Goal: Task Accomplishment & Management: Use online tool/utility

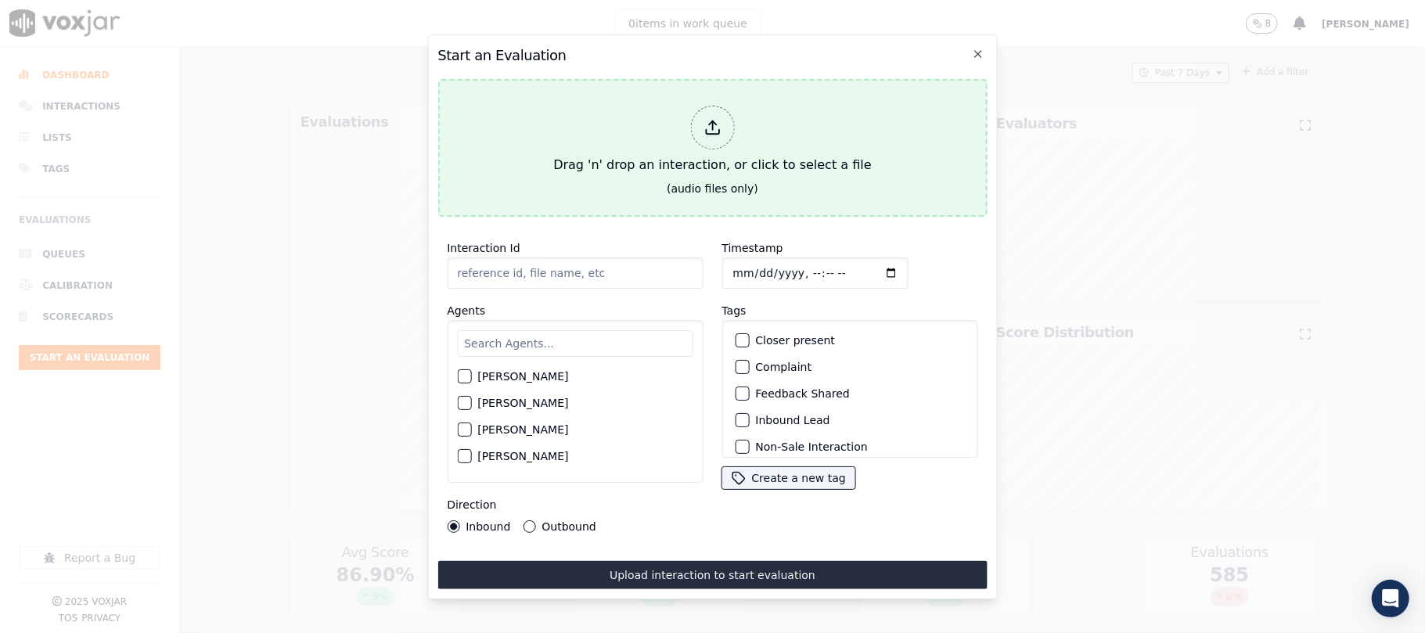
click at [723, 132] on div at bounding box center [712, 128] width 44 height 44
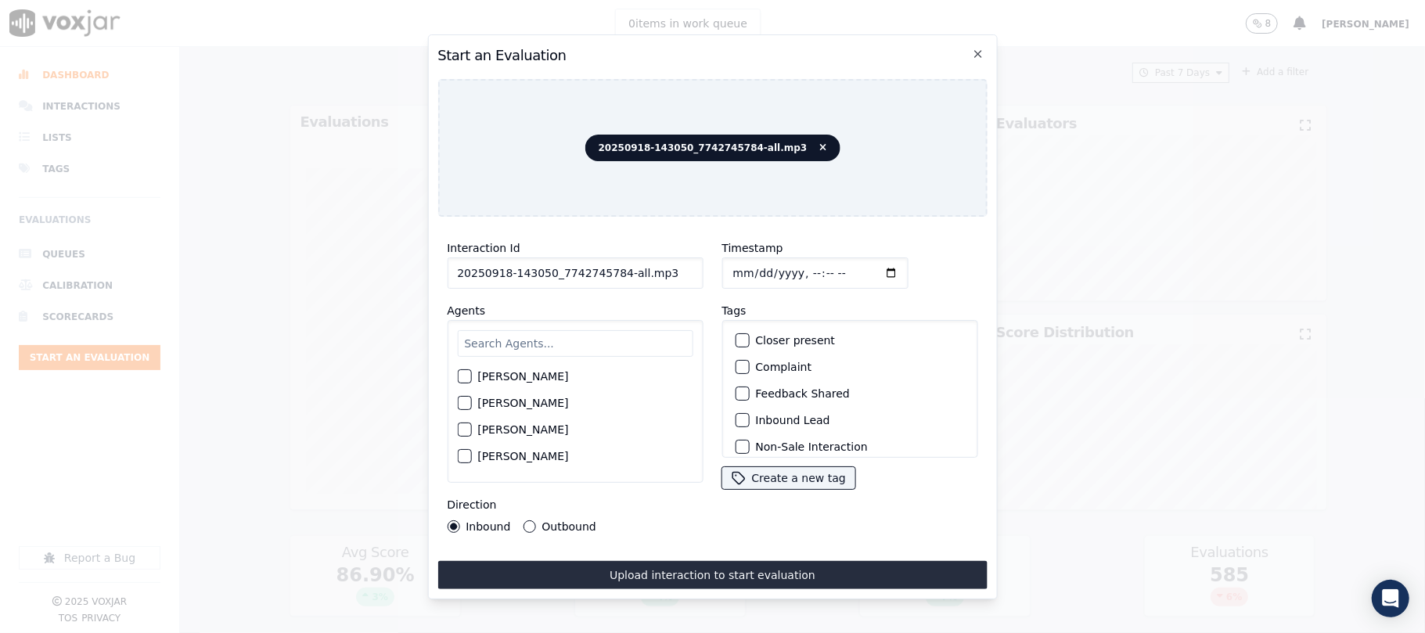
click at [611, 268] on input "20250918-143050_7742745784-all.mp3" at bounding box center [575, 273] width 256 height 31
drag, startPoint x: 625, startPoint y: 267, endPoint x: 671, endPoint y: 267, distance: 46.2
click at [671, 267] on input "20250918-143050_7742745784-all.mp3" at bounding box center [575, 273] width 256 height 31
click at [618, 268] on input "20250918-143050_7742745784-all.mp3" at bounding box center [575, 273] width 256 height 31
drag, startPoint x: 612, startPoint y: 265, endPoint x: 712, endPoint y: 265, distance: 99.4
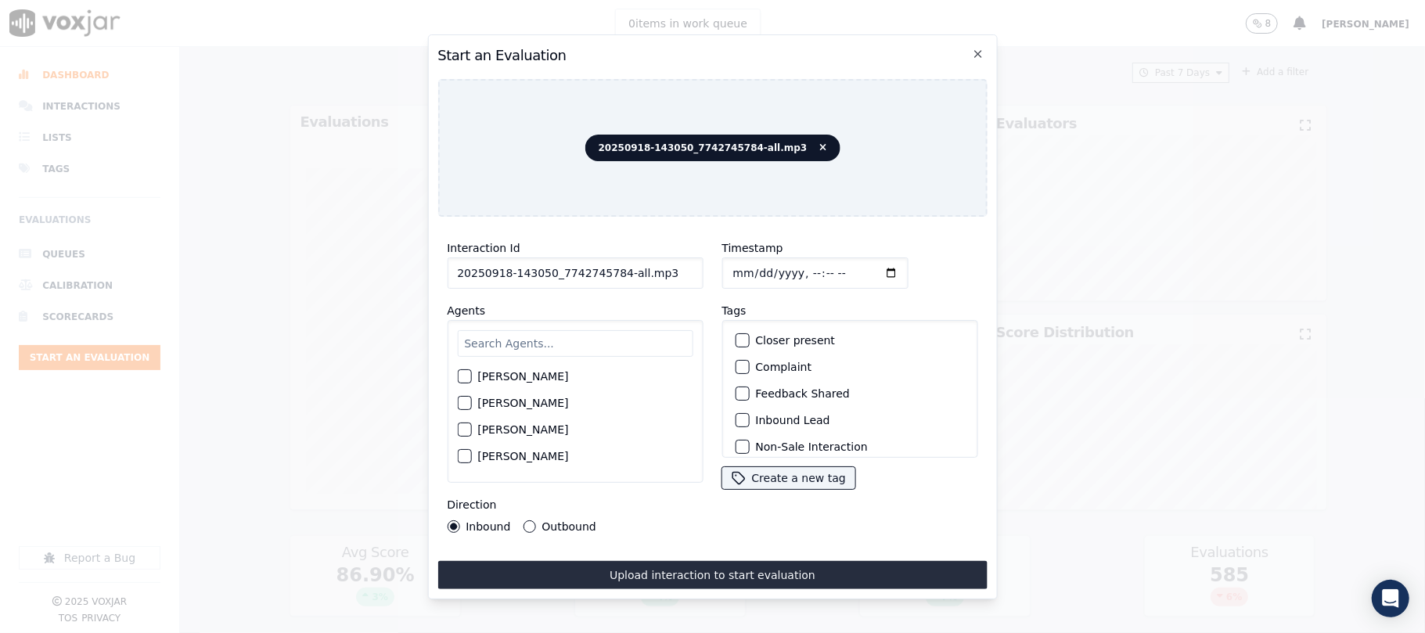
click at [712, 265] on div "Interaction Id 20250918-143050_7742745784-all.mp3 Agents [PERSON_NAME] [PERSON_…" at bounding box center [713, 385] width 550 height 313
type input "20250918-143050_7742745784-C1"
click at [744, 260] on input "Timestamp" at bounding box center [815, 273] width 186 height 31
type input "[DATE]T20:06"
click at [506, 333] on input "text" at bounding box center [575, 343] width 236 height 27
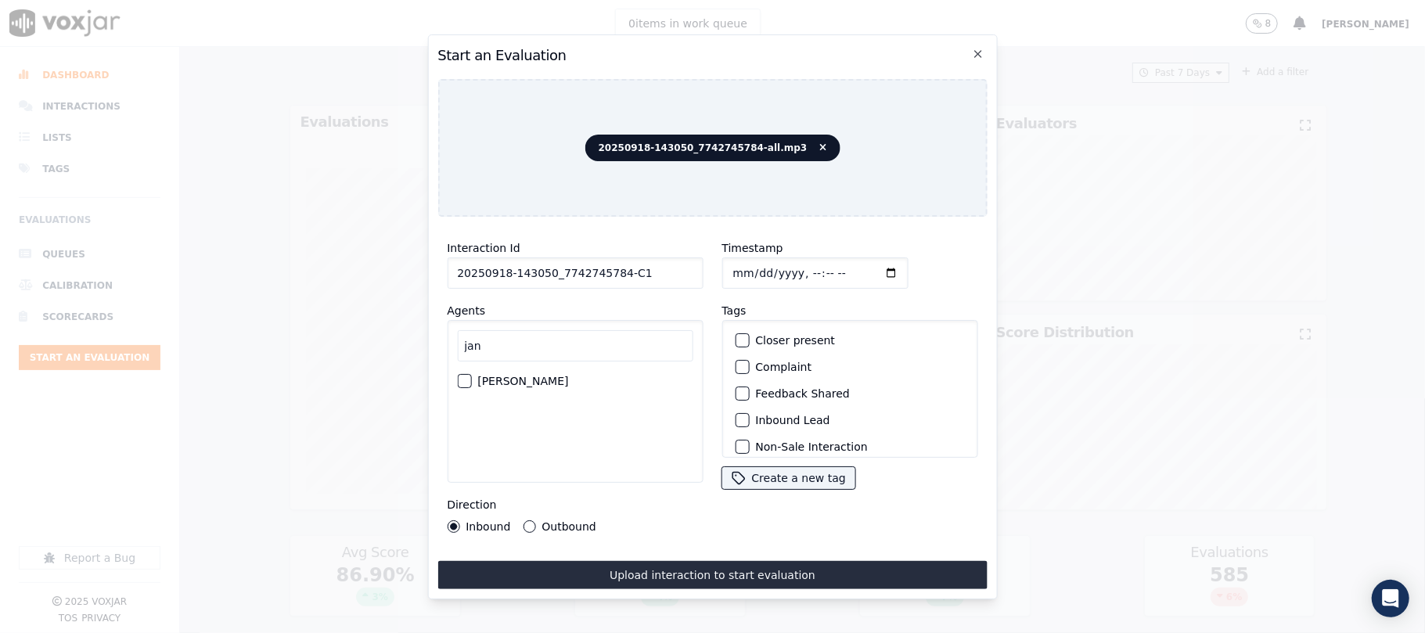
type input "jan"
click at [465, 376] on div "button" at bounding box center [463, 381] width 11 height 11
click at [736, 415] on div "button" at bounding box center [741, 420] width 11 height 11
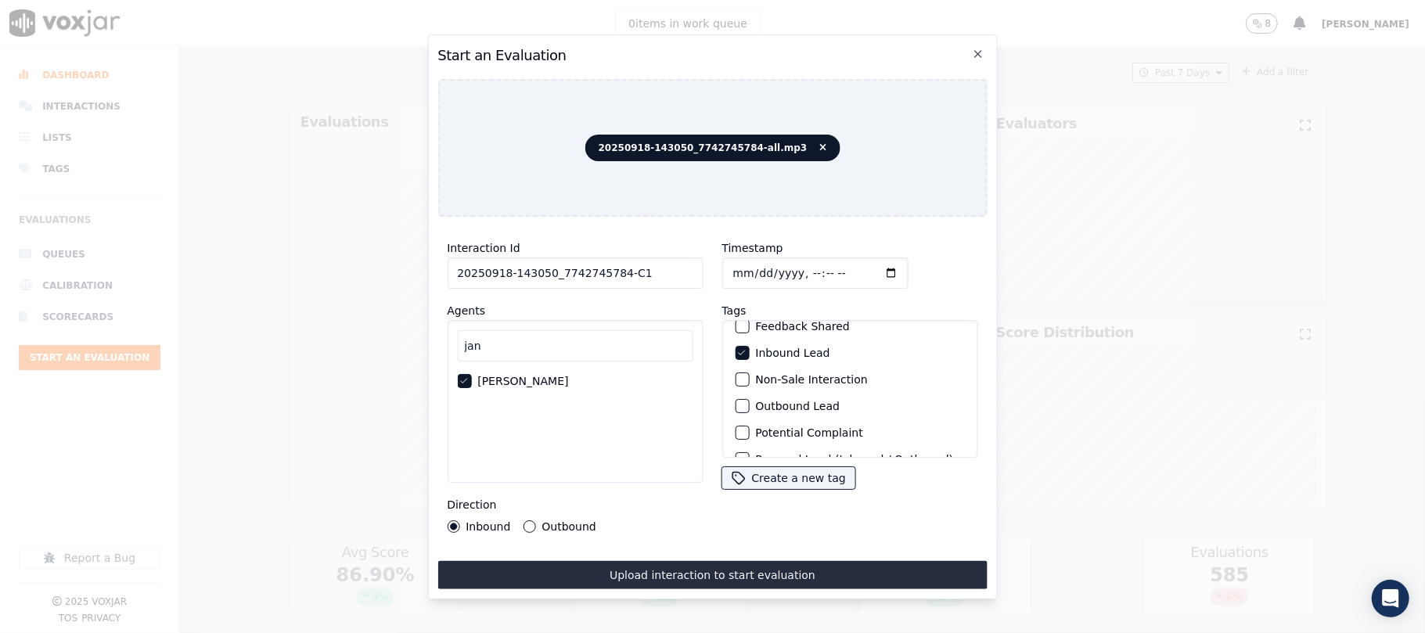
scroll to position [136, 0]
click at [739, 432] on div "button" at bounding box center [741, 437] width 11 height 11
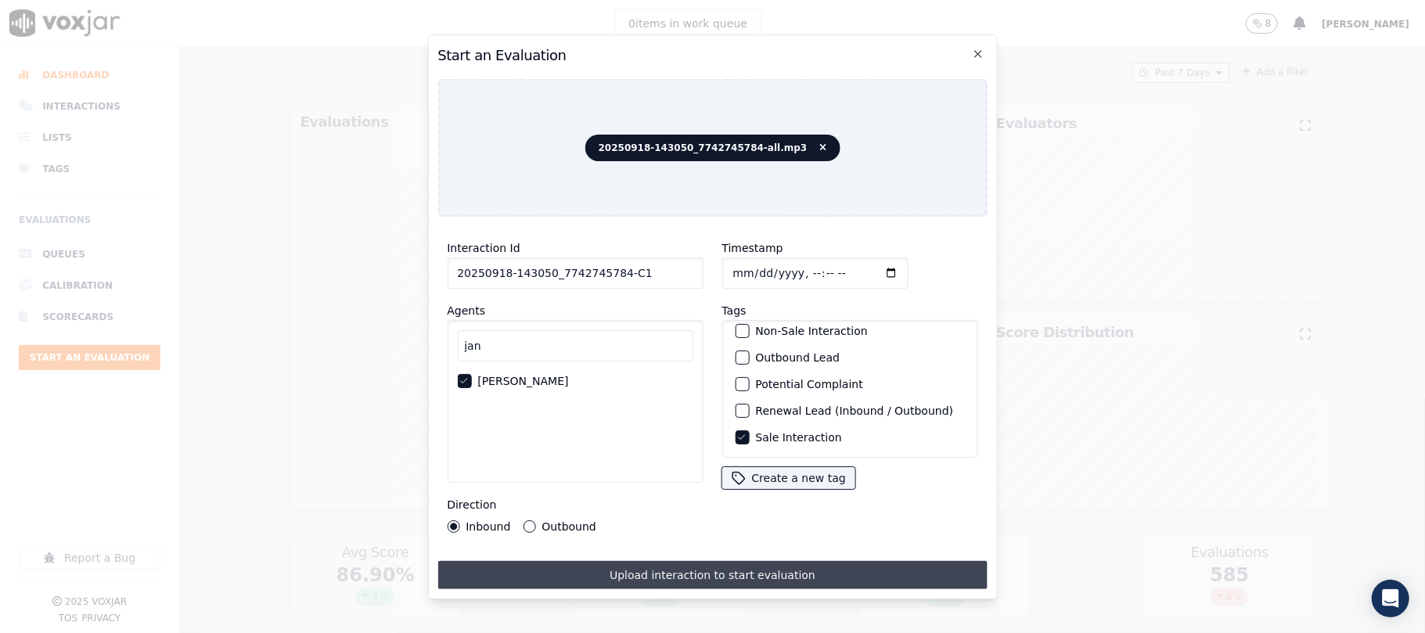
click at [715, 571] on button "Upload interaction to start evaluation" at bounding box center [713, 575] width 550 height 28
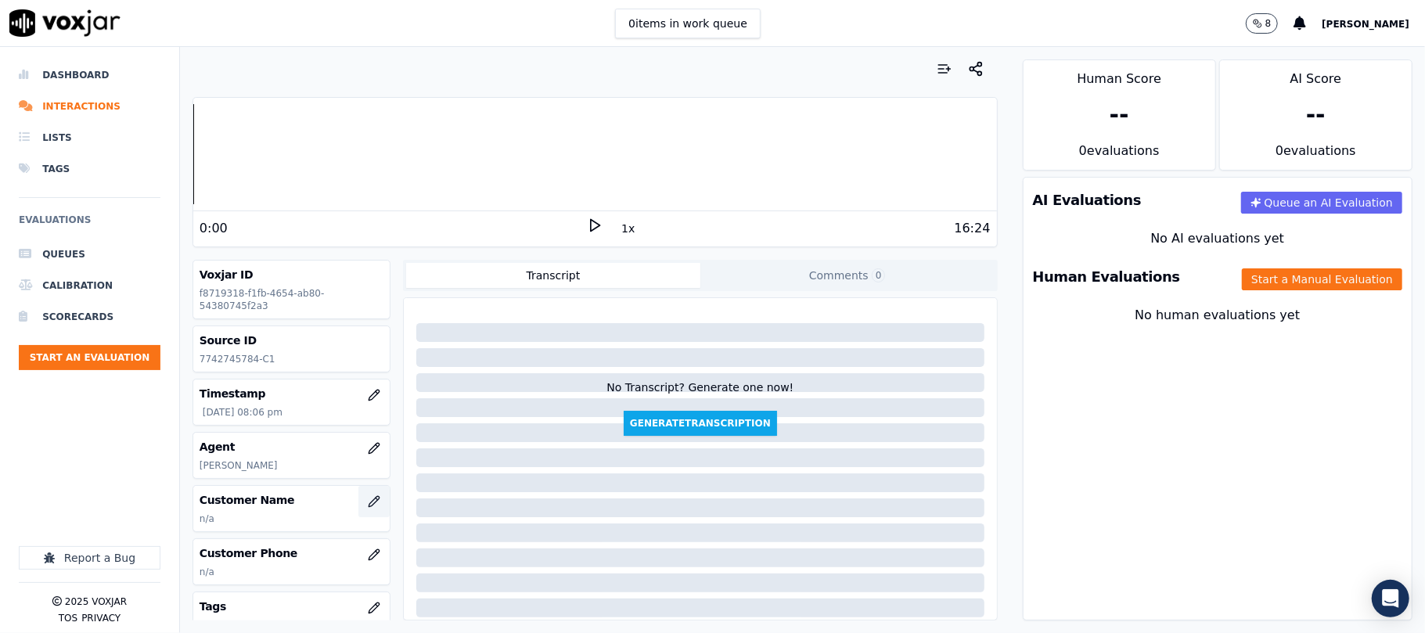
click at [359, 512] on button "button" at bounding box center [374, 501] width 31 height 31
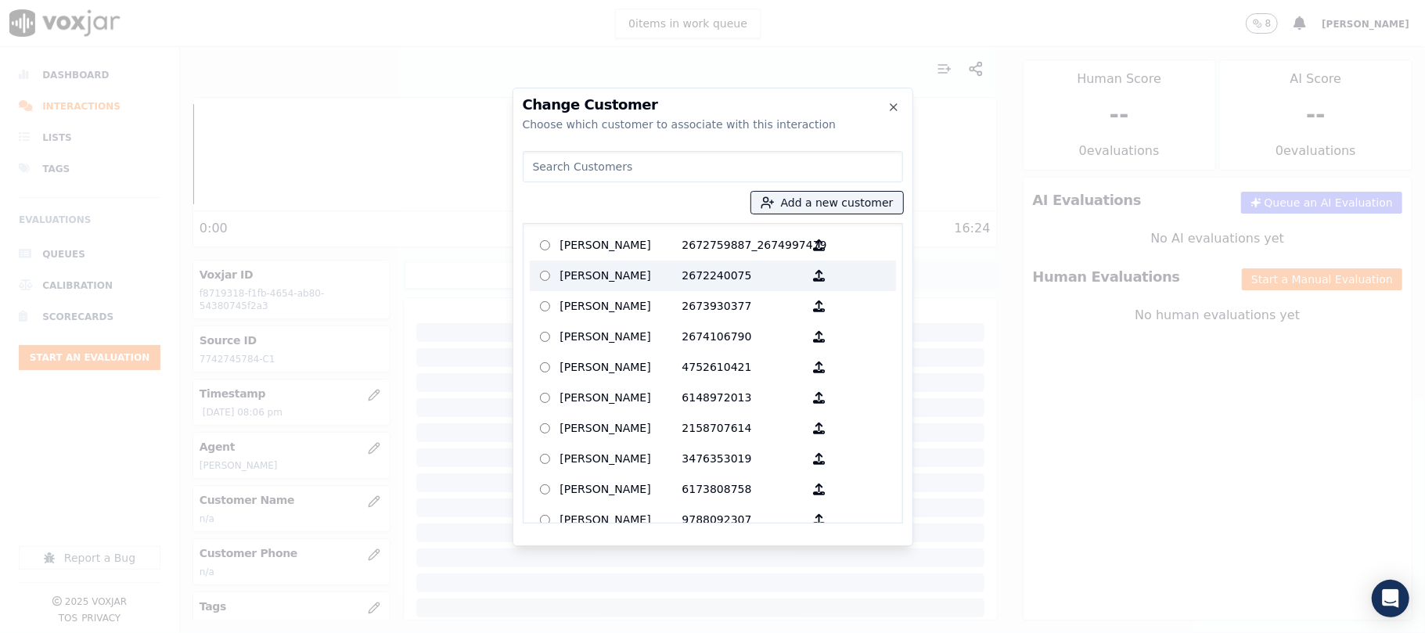
type input "[PERSON_NAME] [PERSON_NAME]"
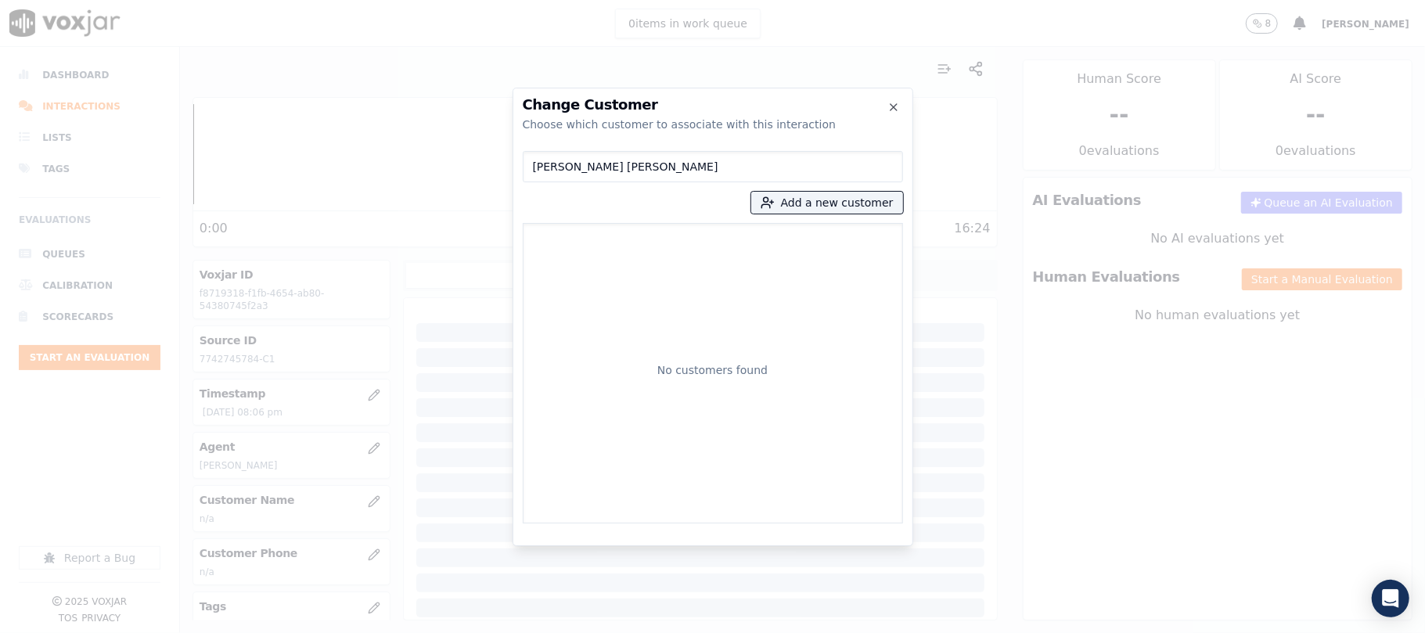
drag, startPoint x: 658, startPoint y: 168, endPoint x: 362, endPoint y: 169, distance: 296.7
click at [365, 633] on div "Change Customer Choose which customer to associate with this interaction [PERSO…" at bounding box center [712, 633] width 1425 height 0
click at [813, 204] on button "Add a new customer" at bounding box center [827, 203] width 152 height 22
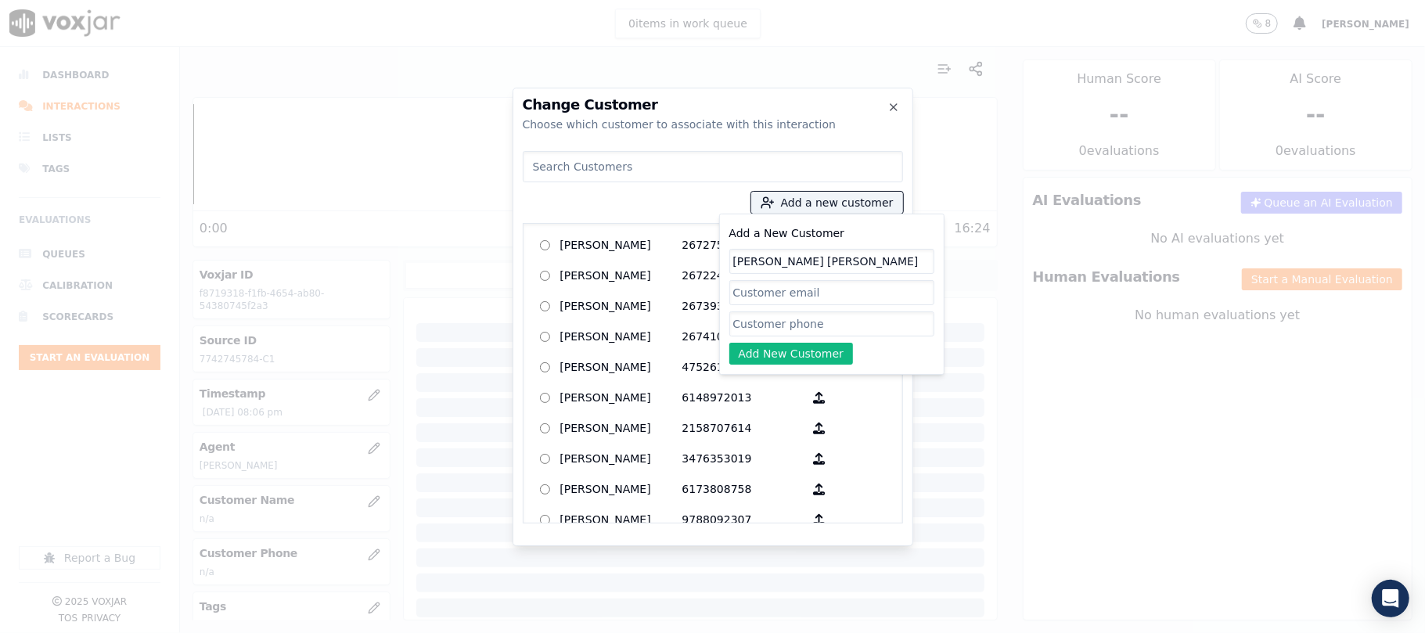
type input "[PERSON_NAME] [PERSON_NAME]"
click at [786, 324] on input "Add a New Customer" at bounding box center [832, 324] width 205 height 25
paste input "7742745784"
type input "7742745784"
click at [770, 355] on button "Add New Customer" at bounding box center [792, 354] width 124 height 22
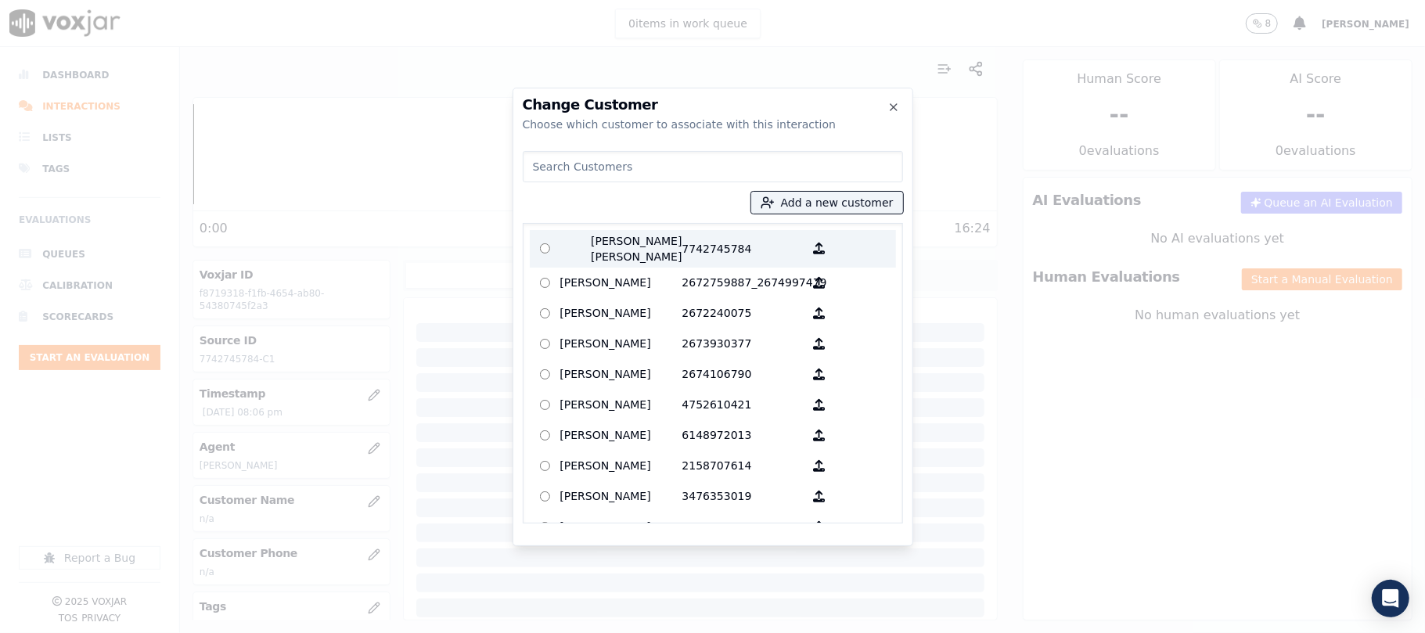
click at [626, 243] on p "[PERSON_NAME] [PERSON_NAME]" at bounding box center [621, 248] width 122 height 31
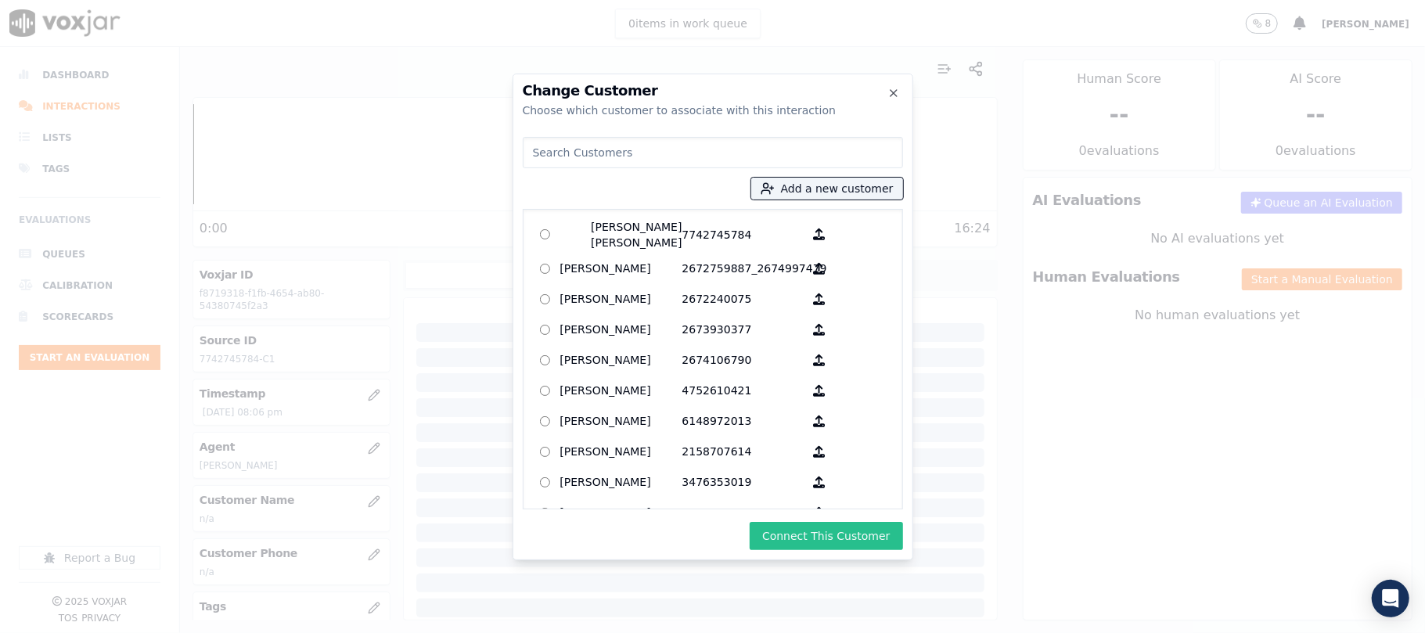
click at [806, 539] on button "Connect This Customer" at bounding box center [826, 536] width 153 height 28
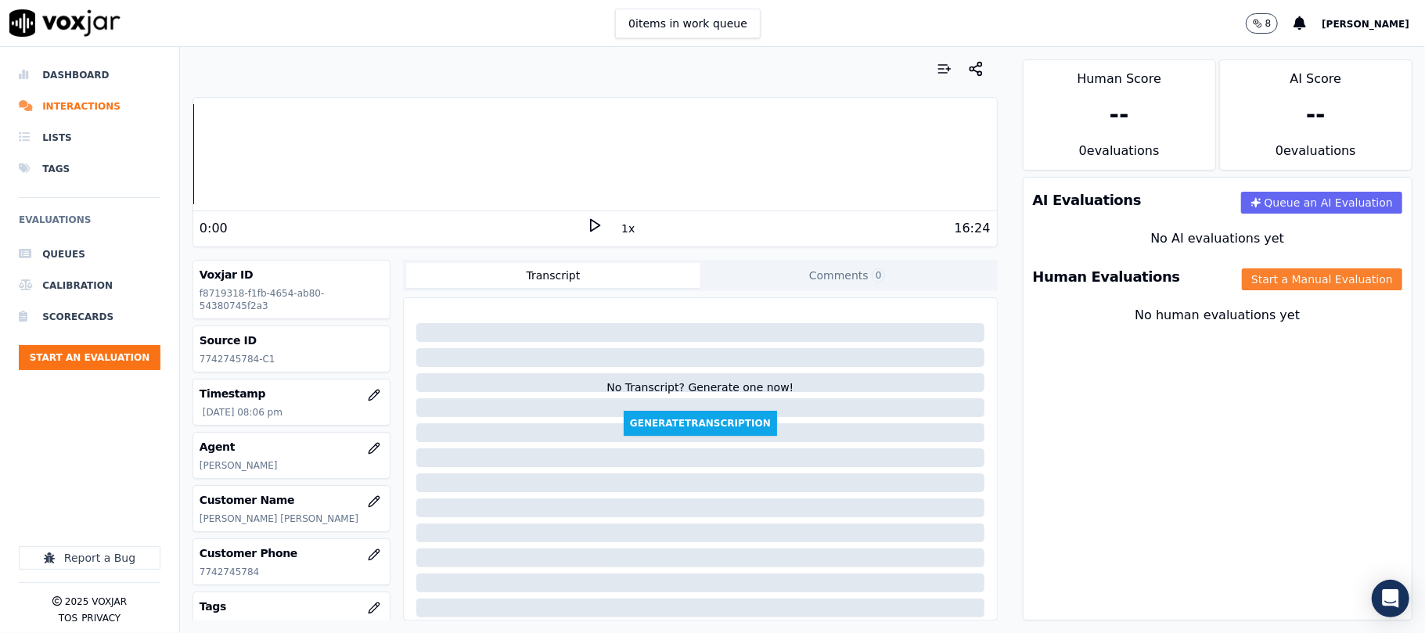
click at [1266, 279] on button "Start a Manual Evaluation" at bounding box center [1322, 280] width 160 height 22
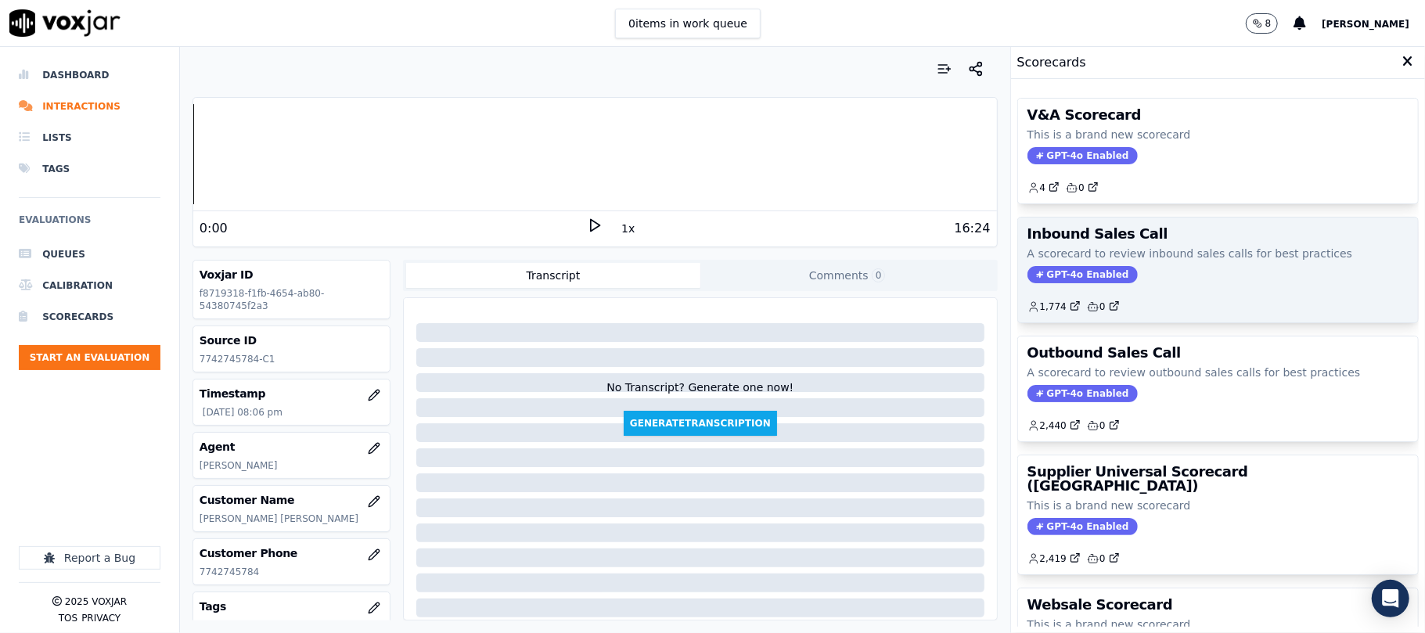
click at [1066, 277] on span "GPT-4o Enabled" at bounding box center [1083, 274] width 110 height 17
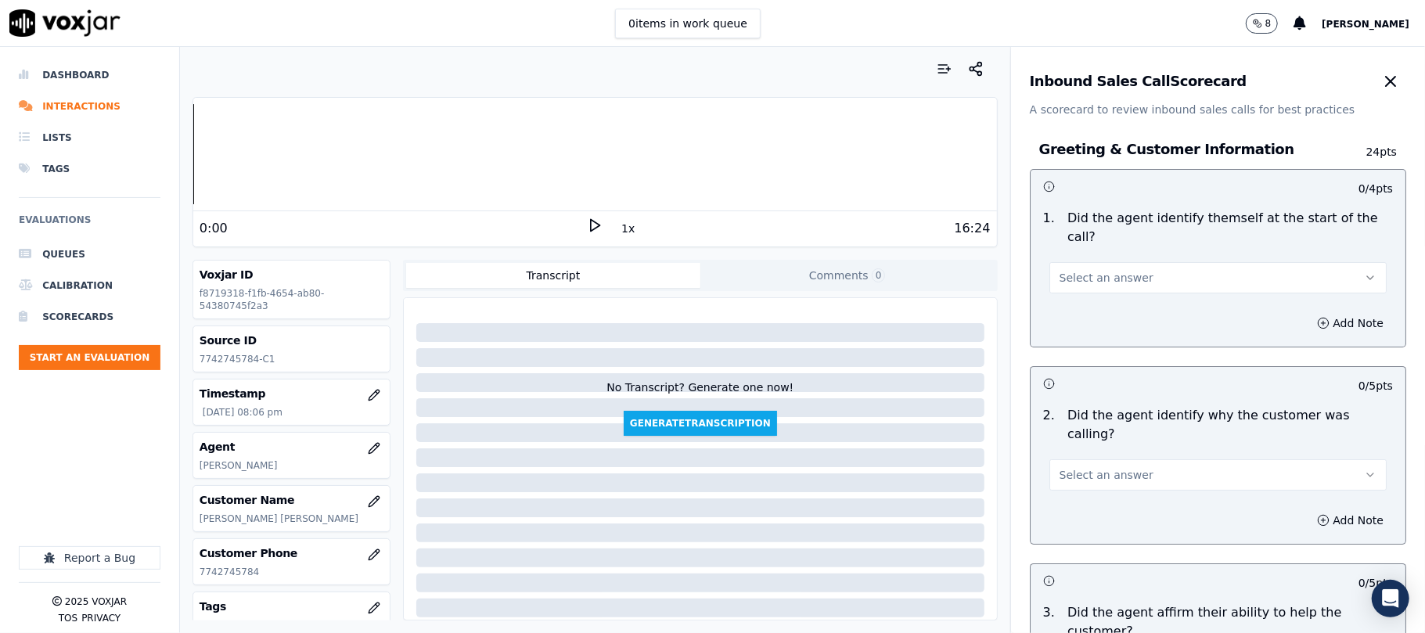
click at [1097, 270] on span "Select an answer" at bounding box center [1107, 278] width 94 height 16
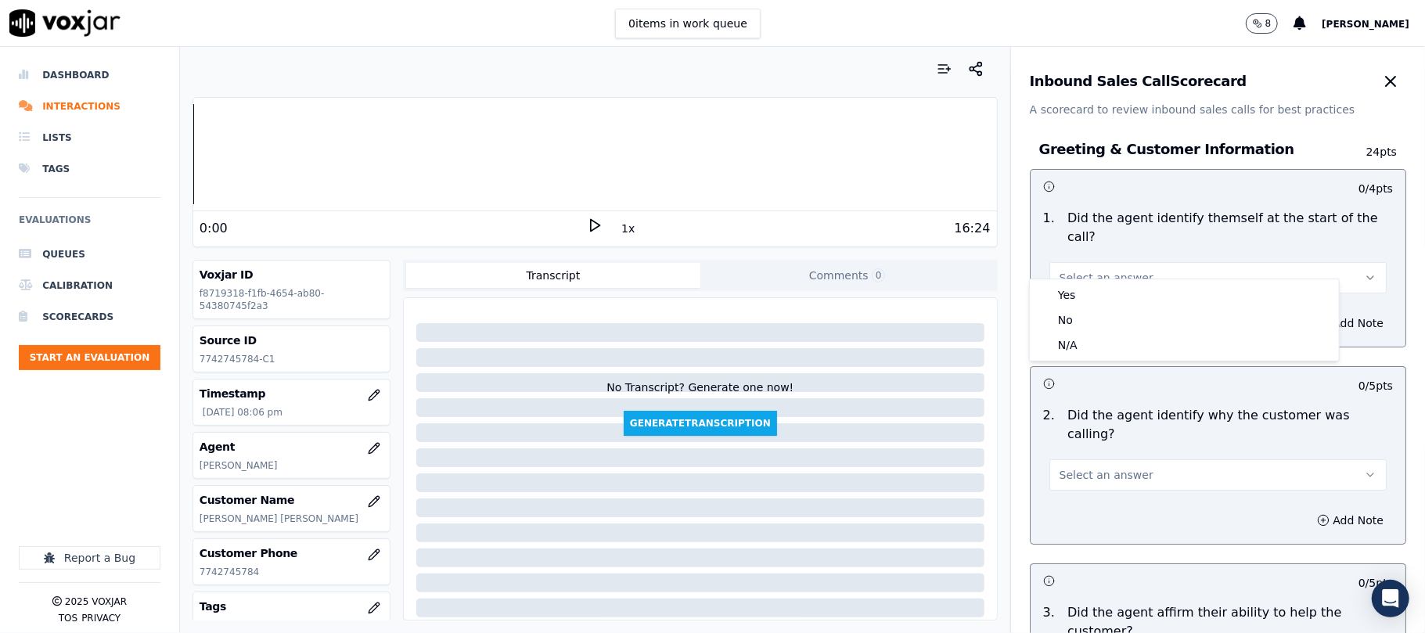
click at [1091, 289] on div "Yes" at bounding box center [1184, 295] width 303 height 25
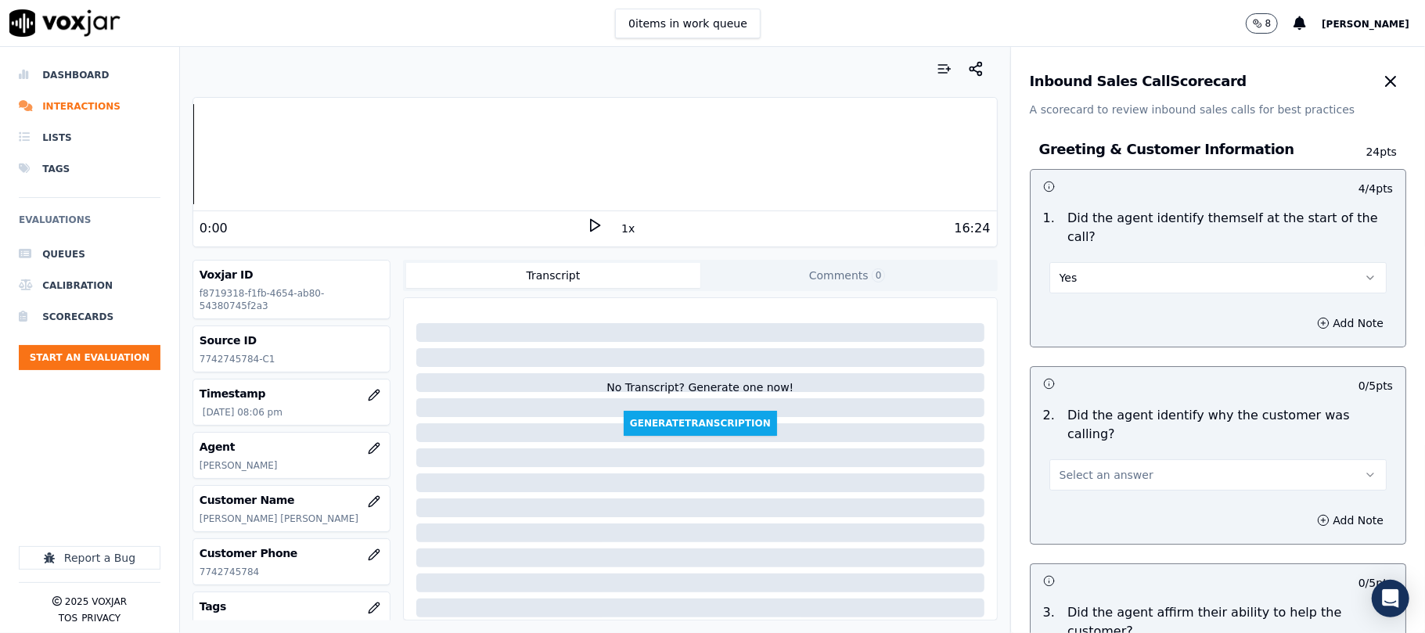
scroll to position [208, 0]
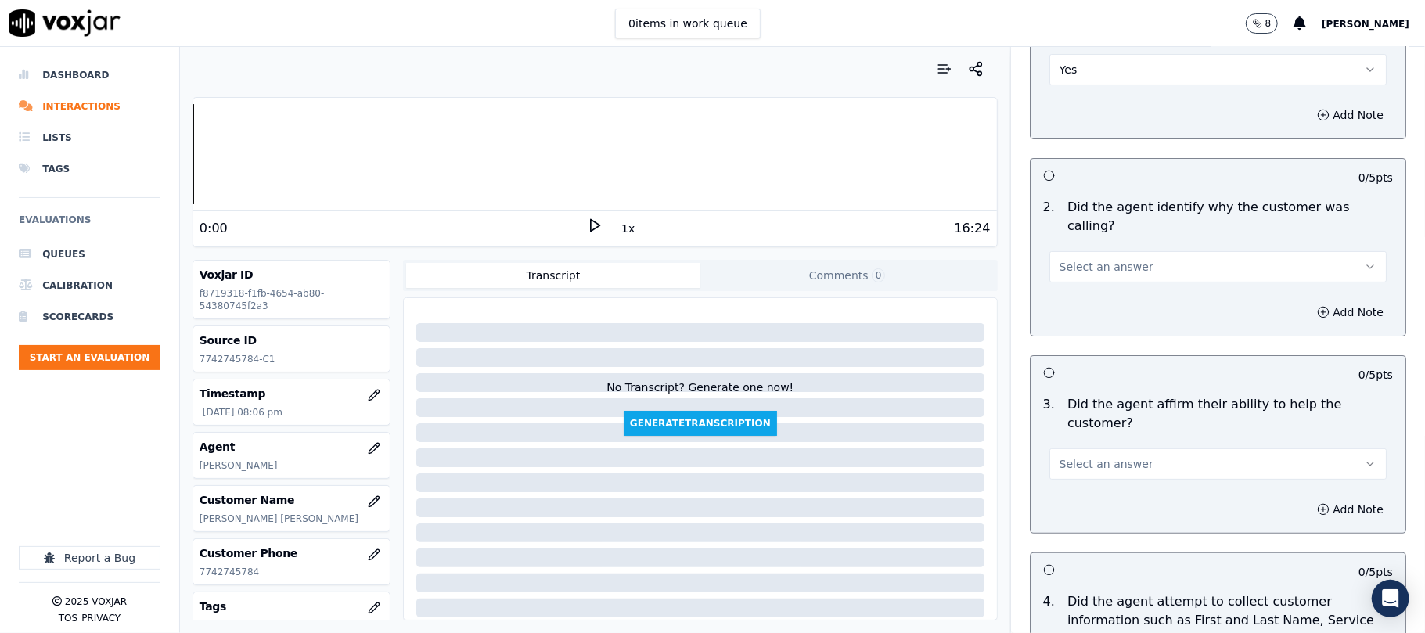
click at [1118, 259] on span "Select an answer" at bounding box center [1107, 267] width 94 height 16
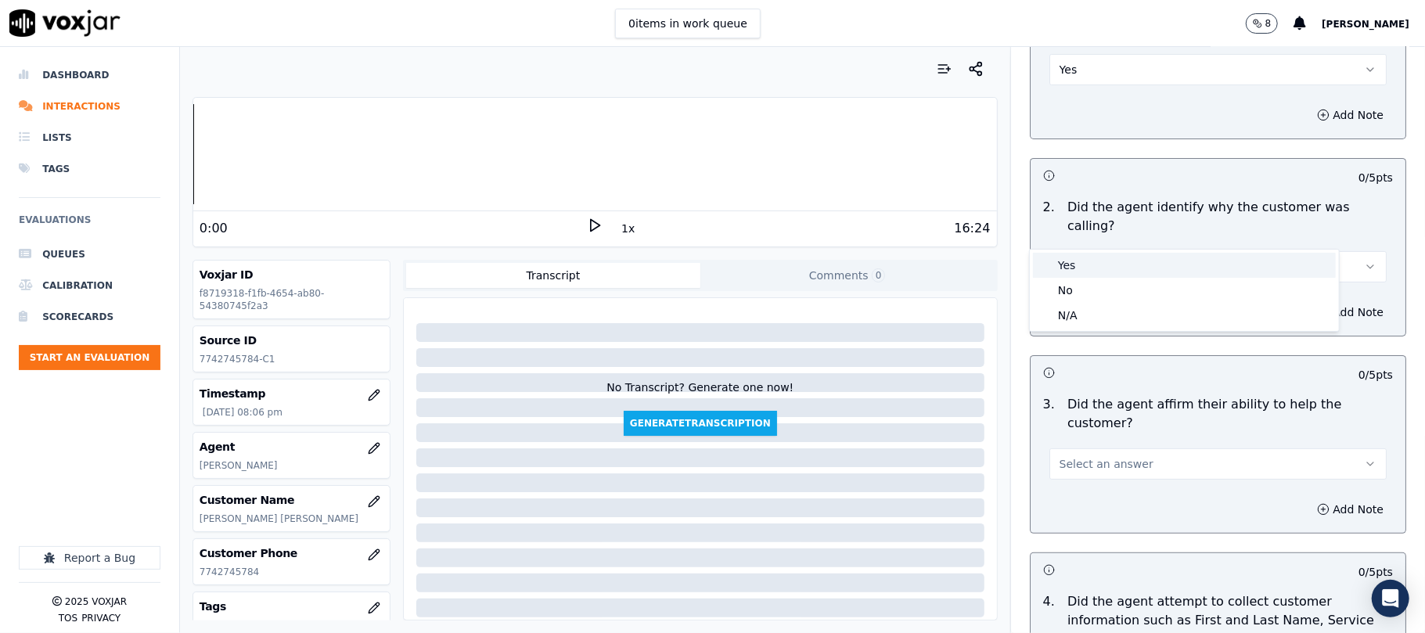
click at [1104, 267] on div "Yes" at bounding box center [1184, 265] width 303 height 25
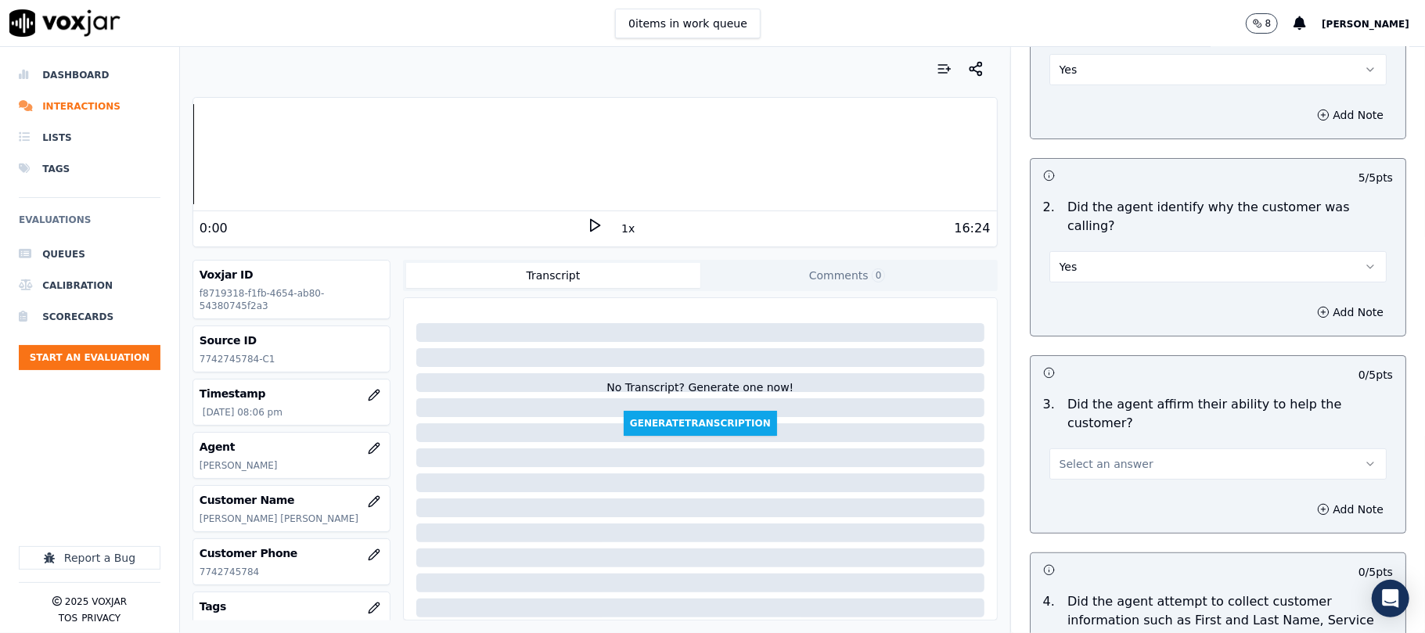
drag, startPoint x: 1091, startPoint y: 399, endPoint x: 1087, endPoint y: 424, distance: 25.5
click at [1091, 449] on button "Select an answer" at bounding box center [1218, 464] width 337 height 31
click at [1084, 439] on div "Yes" at bounding box center [1184, 443] width 303 height 25
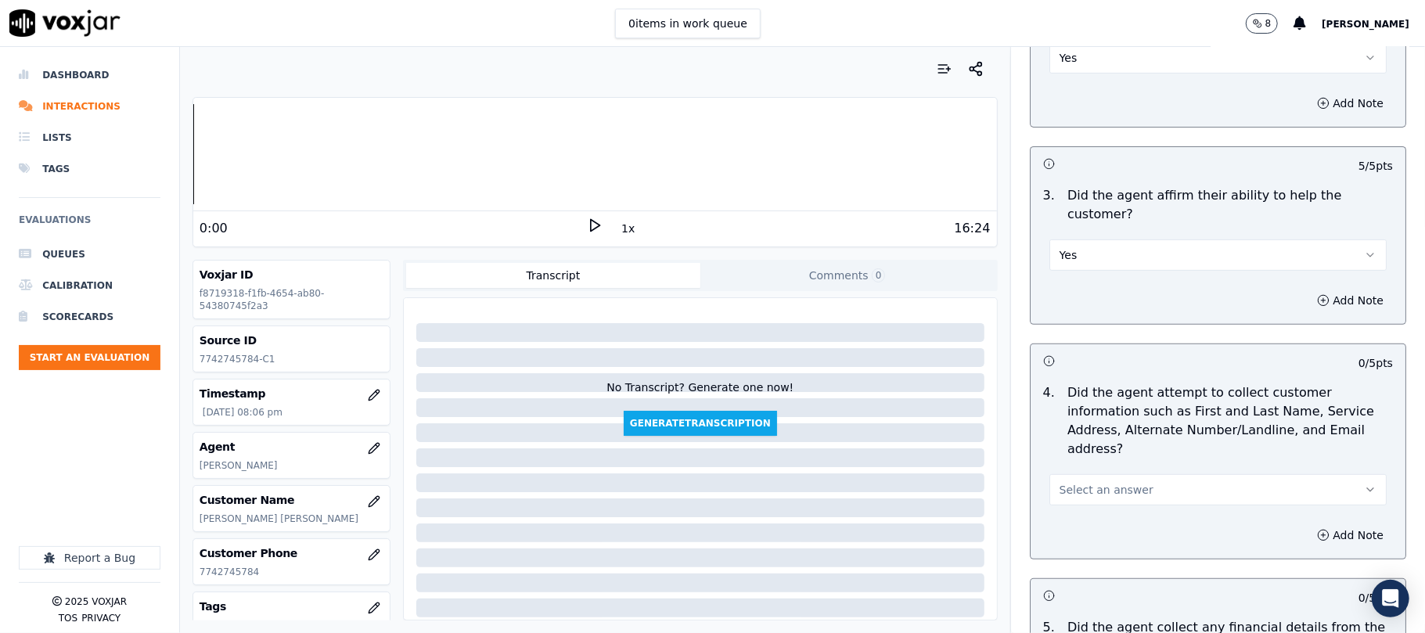
click at [1094, 482] on span "Select an answer" at bounding box center [1107, 490] width 94 height 16
click at [1082, 446] on div "Yes" at bounding box center [1184, 451] width 303 height 25
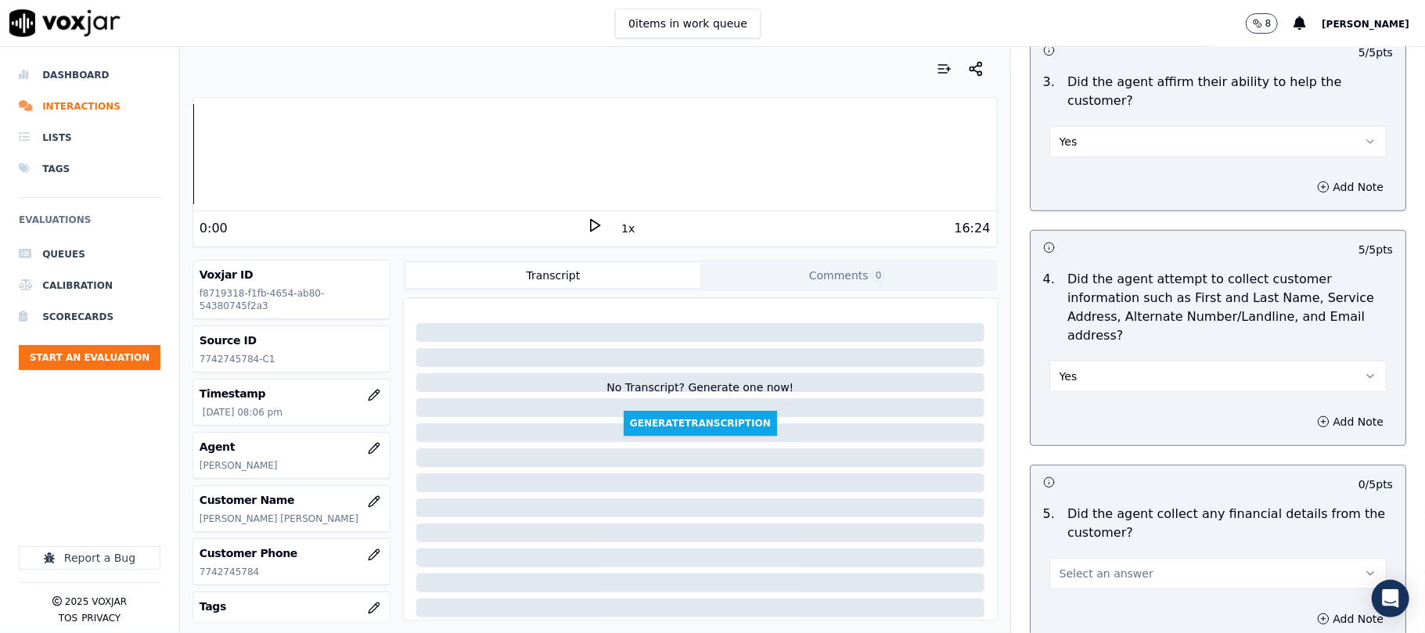
scroll to position [730, 0]
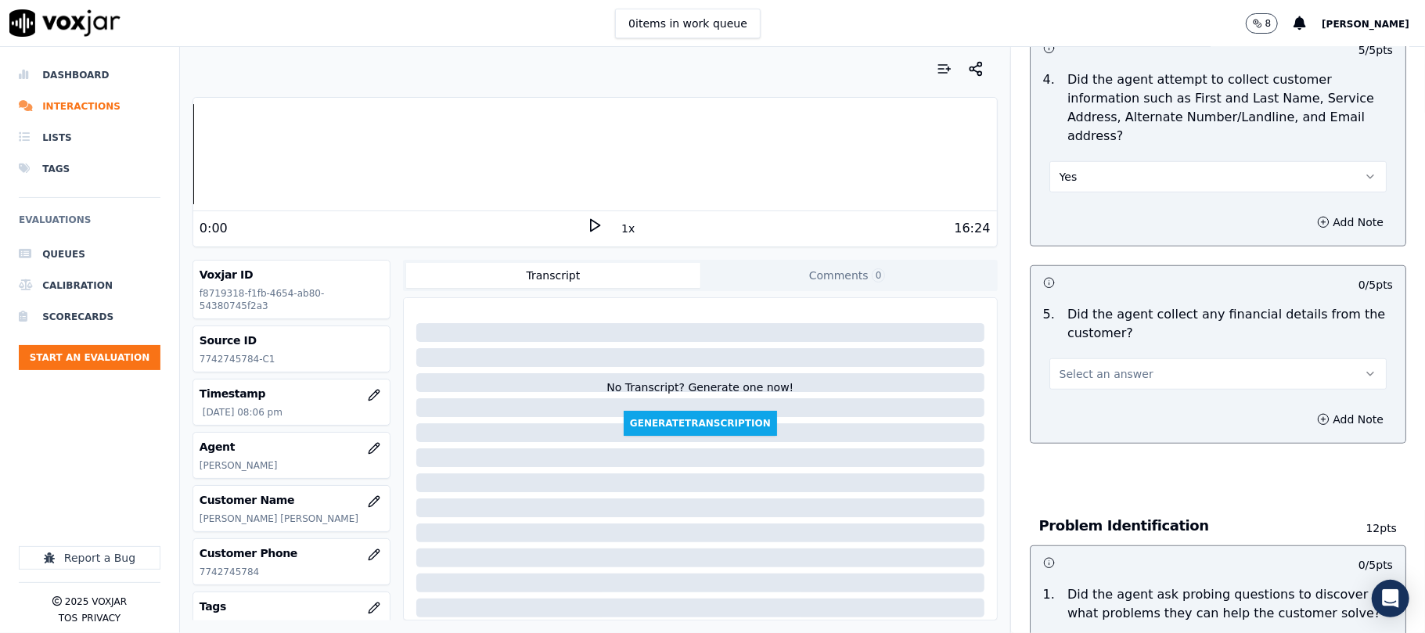
click at [1106, 366] on span "Select an answer" at bounding box center [1107, 374] width 94 height 16
click at [1080, 329] on div "Yes" at bounding box center [1184, 336] width 303 height 25
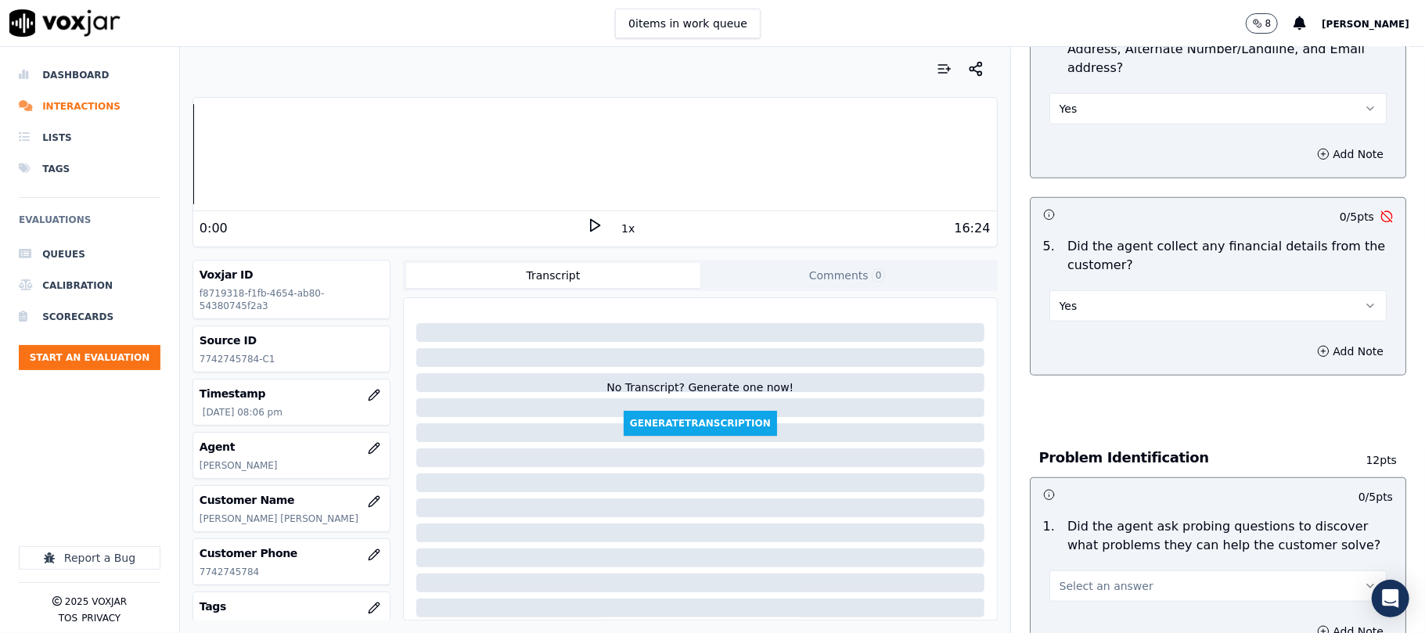
scroll to position [834, 0]
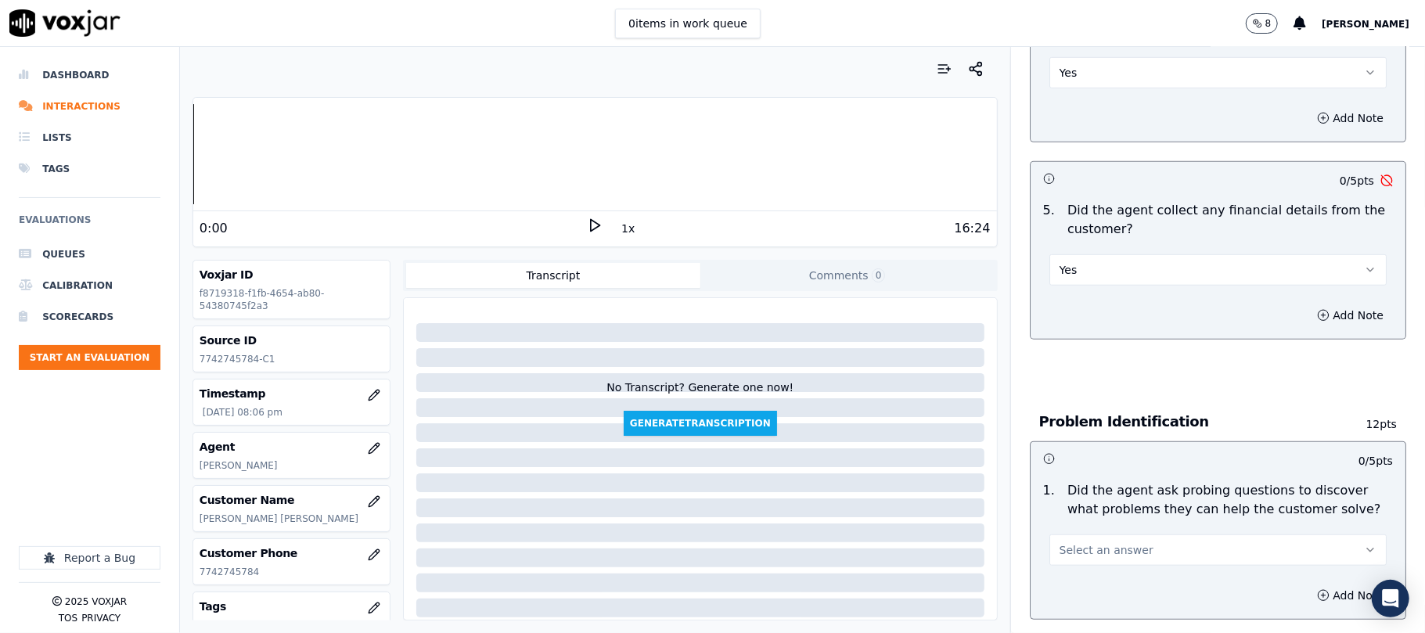
click at [1109, 254] on button "Yes" at bounding box center [1218, 269] width 337 height 31
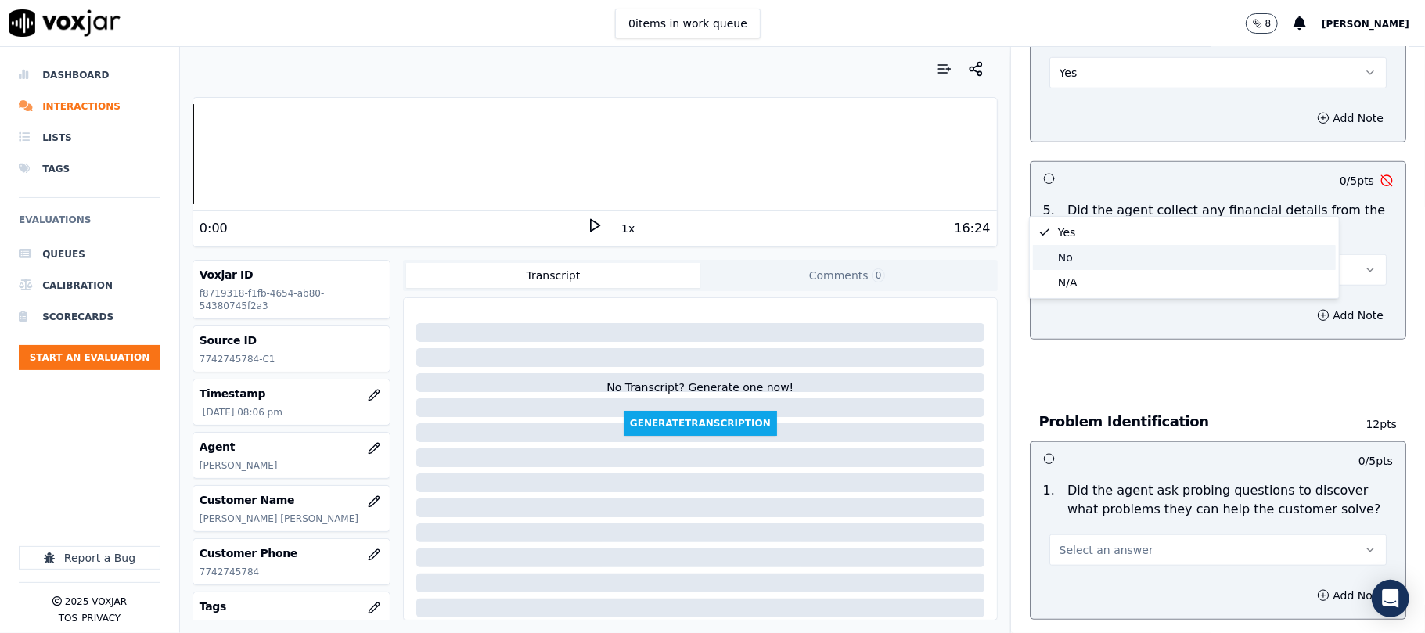
click at [1080, 269] on div "No" at bounding box center [1184, 257] width 303 height 25
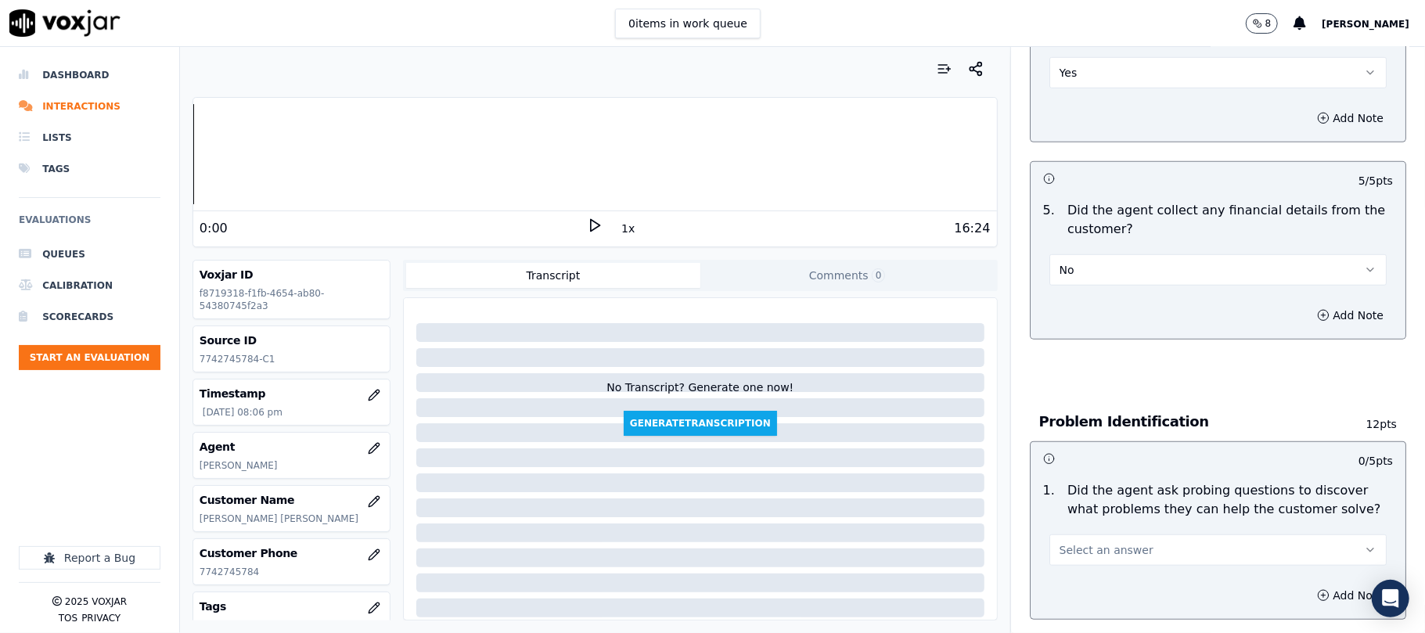
click at [1093, 535] on button "Select an answer" at bounding box center [1218, 550] width 337 height 31
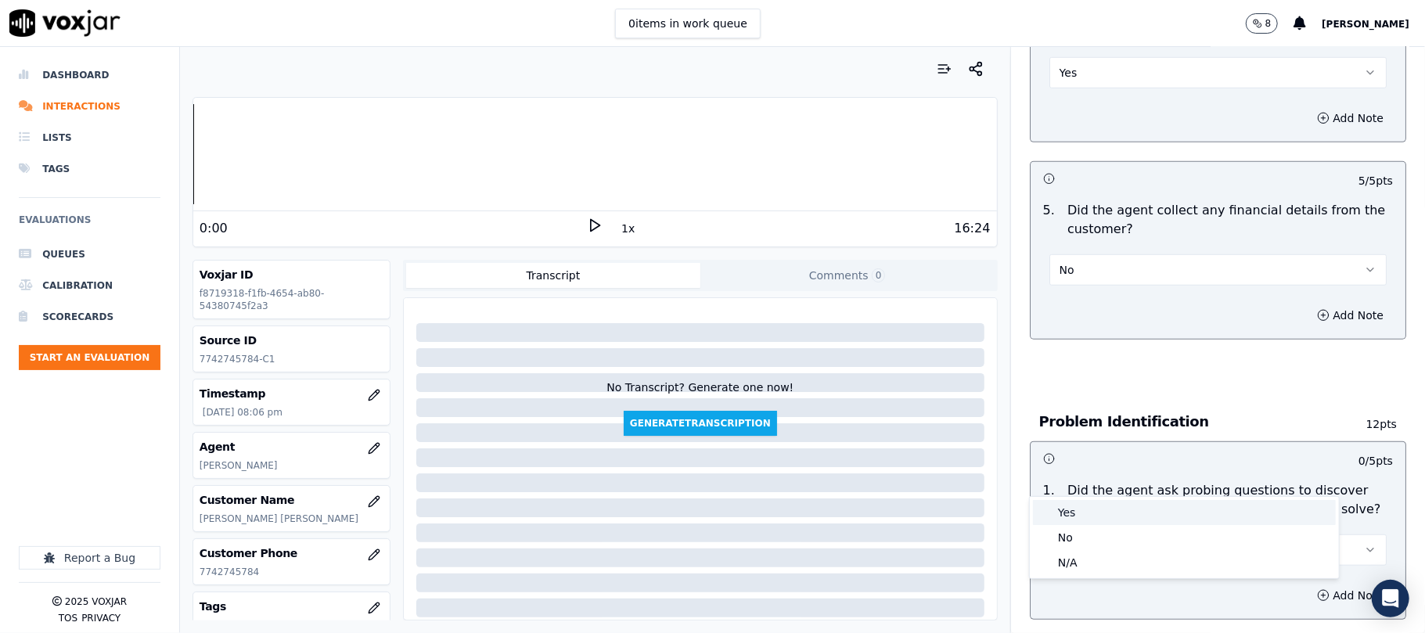
click at [1069, 500] on div "Yes" at bounding box center [1184, 512] width 303 height 25
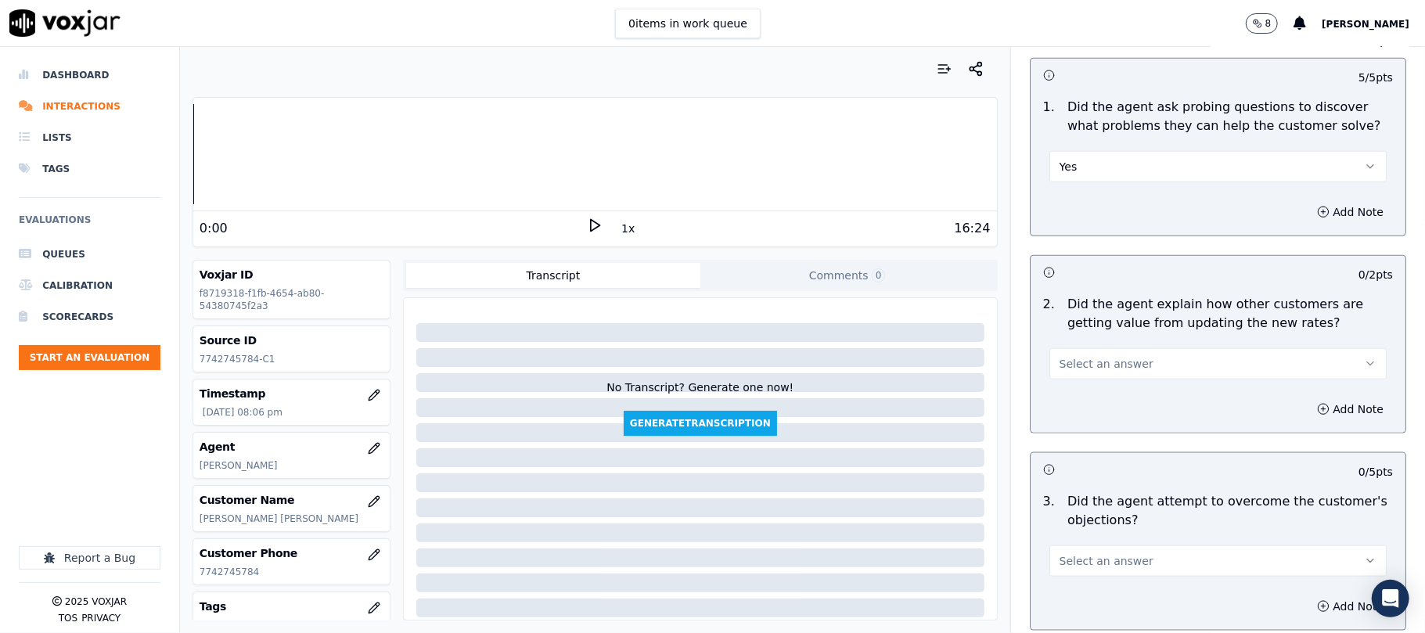
scroll to position [1252, 0]
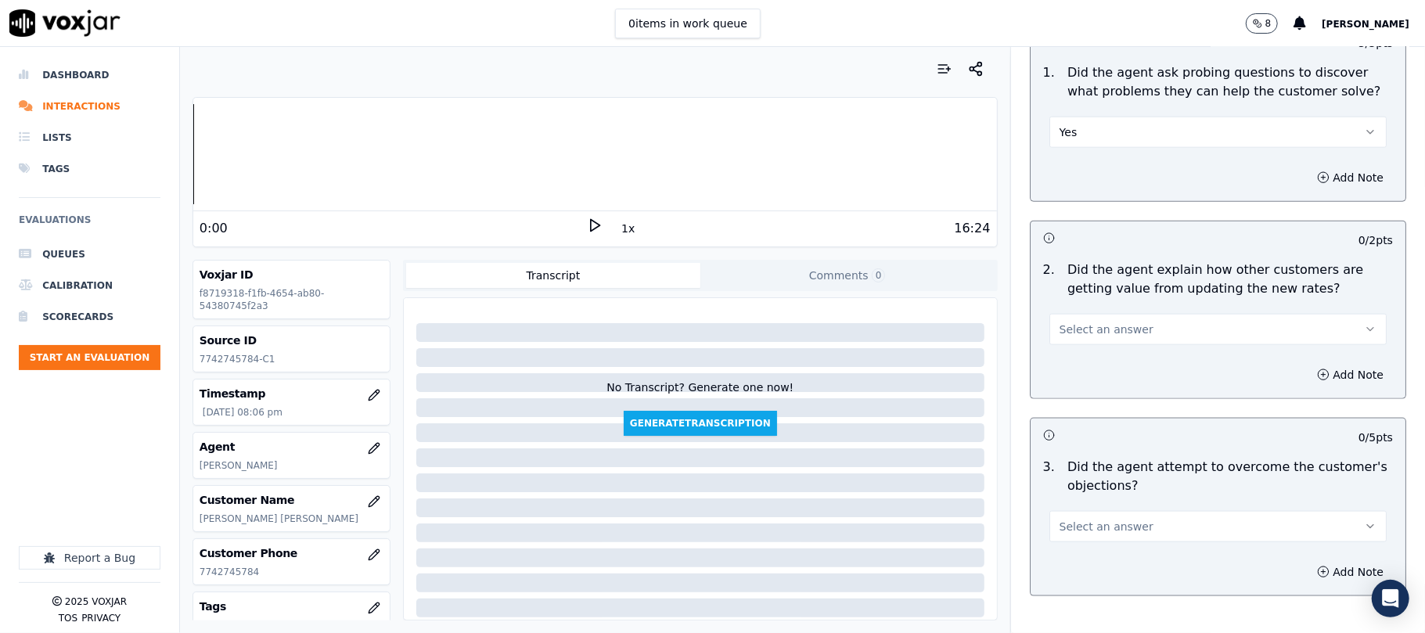
click at [1074, 314] on button "Select an answer" at bounding box center [1218, 329] width 337 height 31
click at [1069, 352] on div "N/A" at bounding box center [1184, 343] width 303 height 25
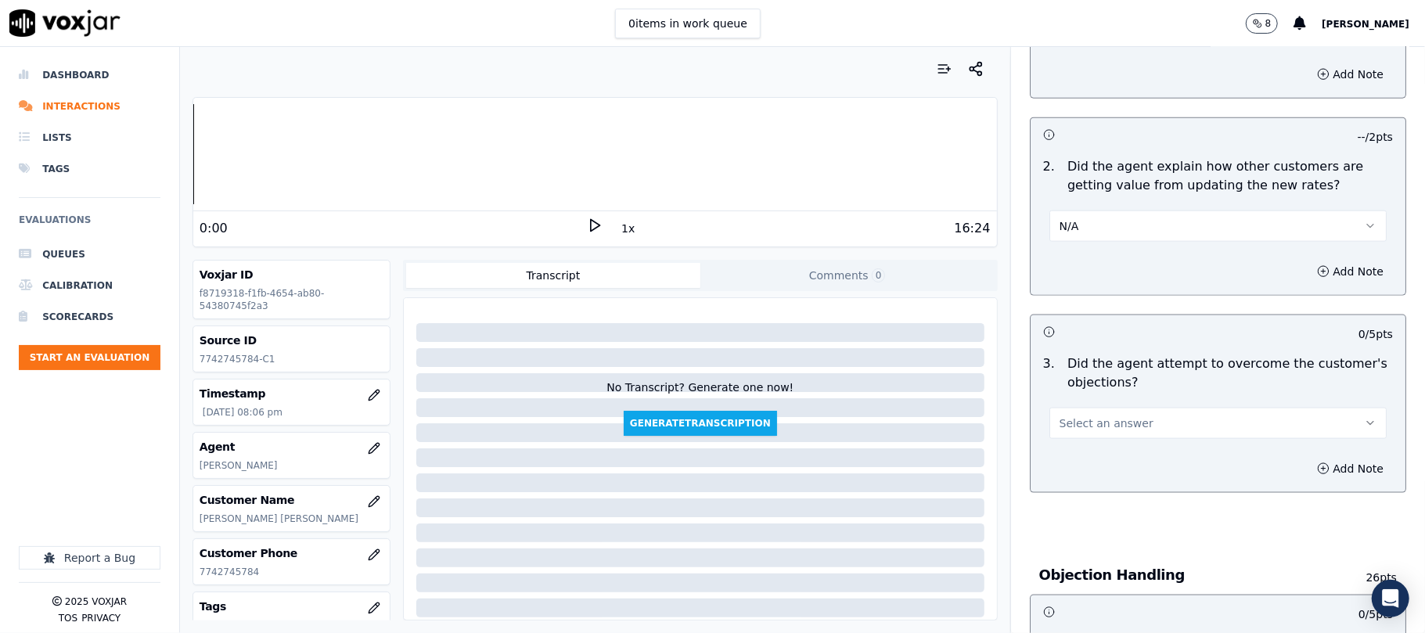
scroll to position [1357, 0]
click at [1083, 407] on button "Select an answer" at bounding box center [1218, 422] width 337 height 31
click at [1077, 391] on div "Yes" at bounding box center [1184, 386] width 303 height 25
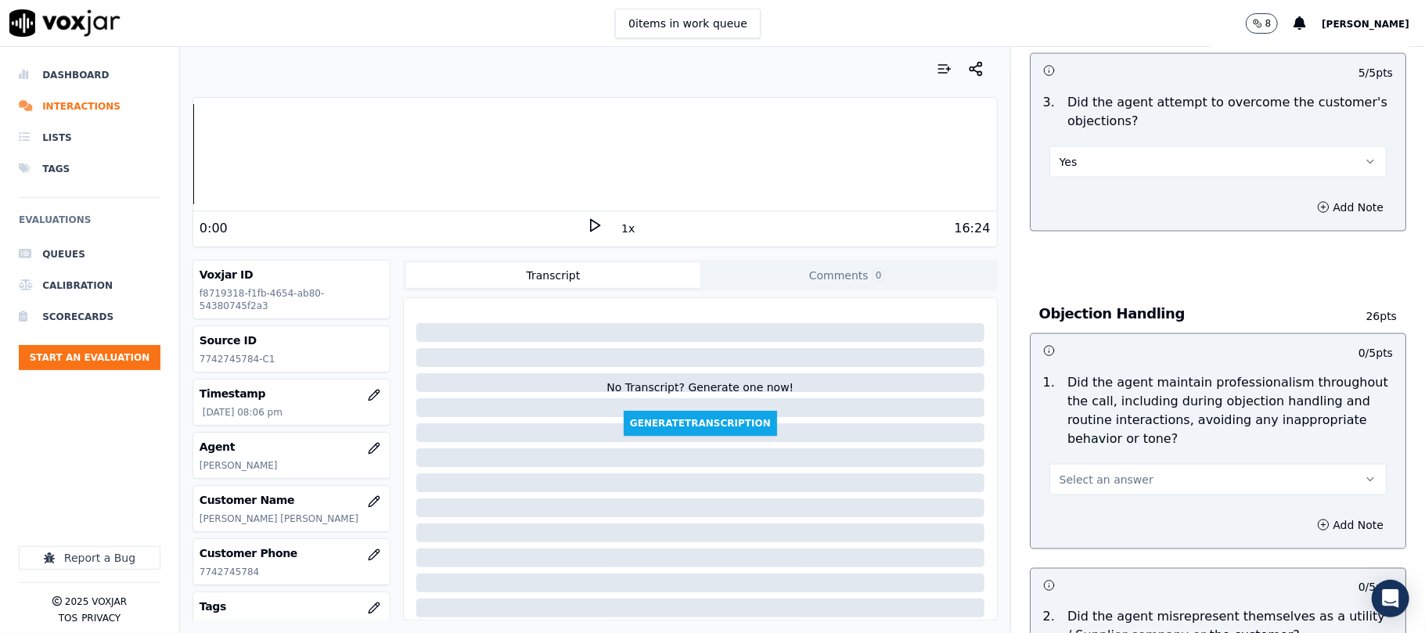
scroll to position [1670, 0]
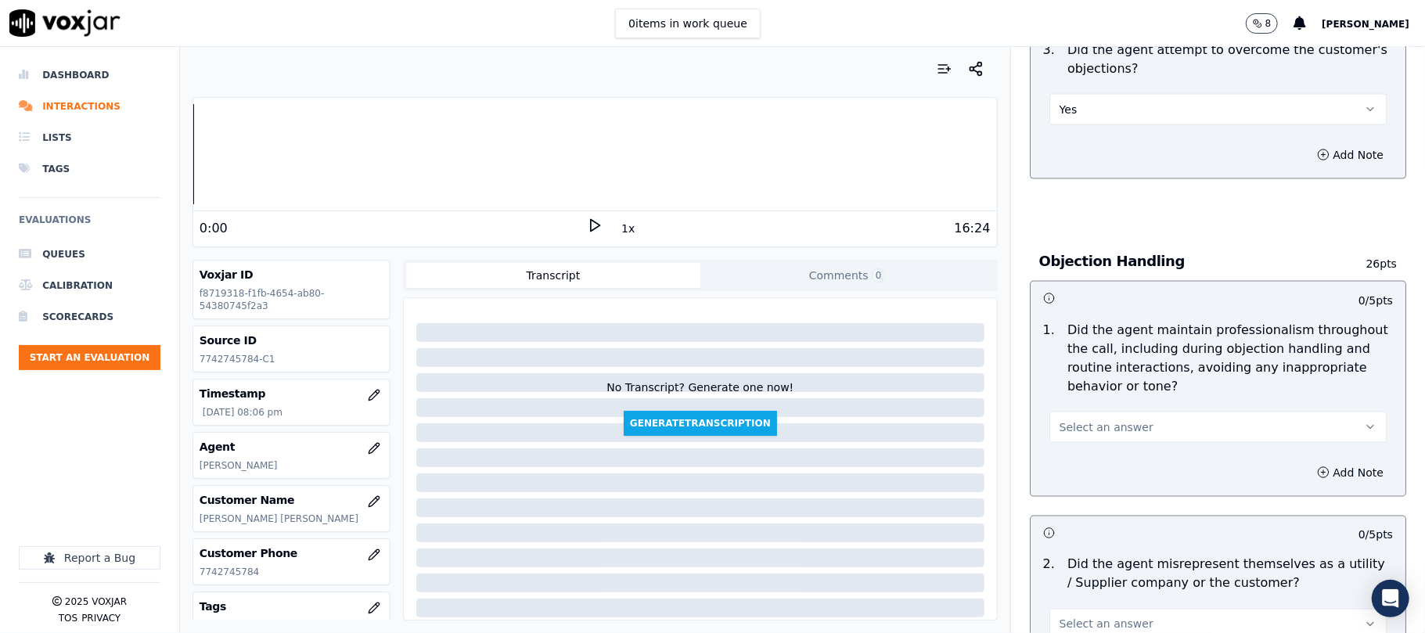
click at [1097, 420] on span "Select an answer" at bounding box center [1107, 428] width 94 height 16
click at [1082, 395] on div "Yes" at bounding box center [1184, 392] width 303 height 25
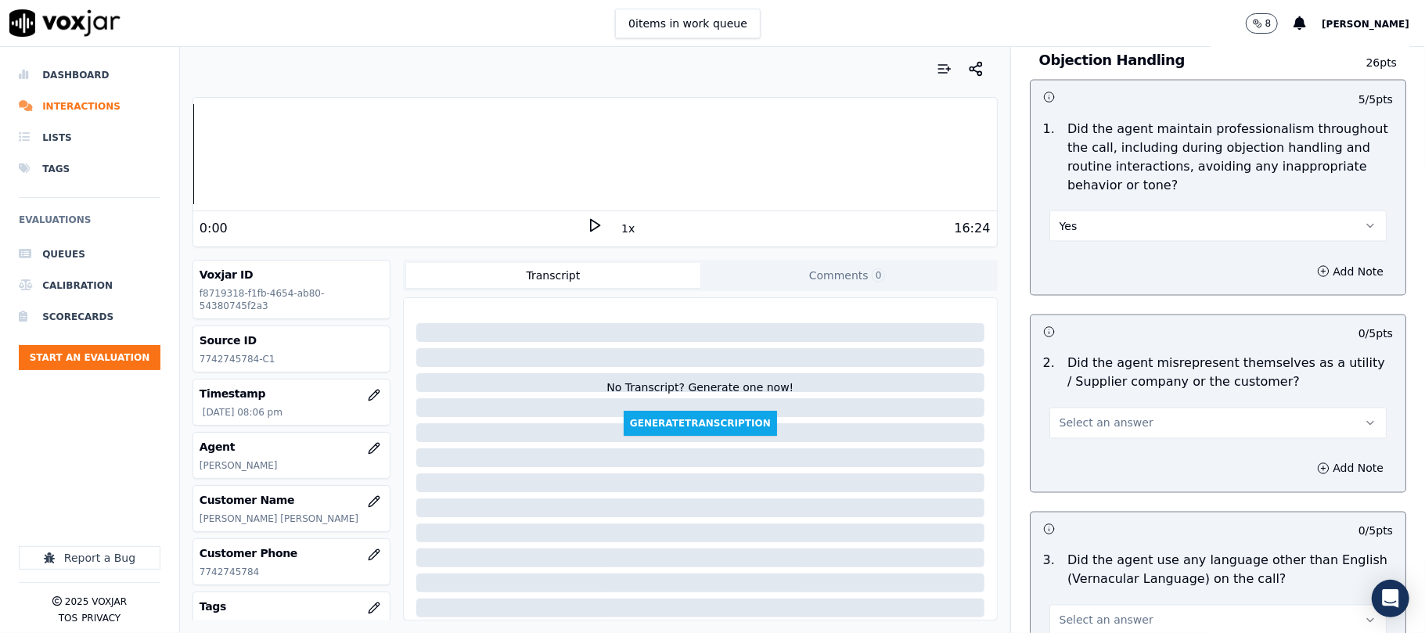
scroll to position [1879, 0]
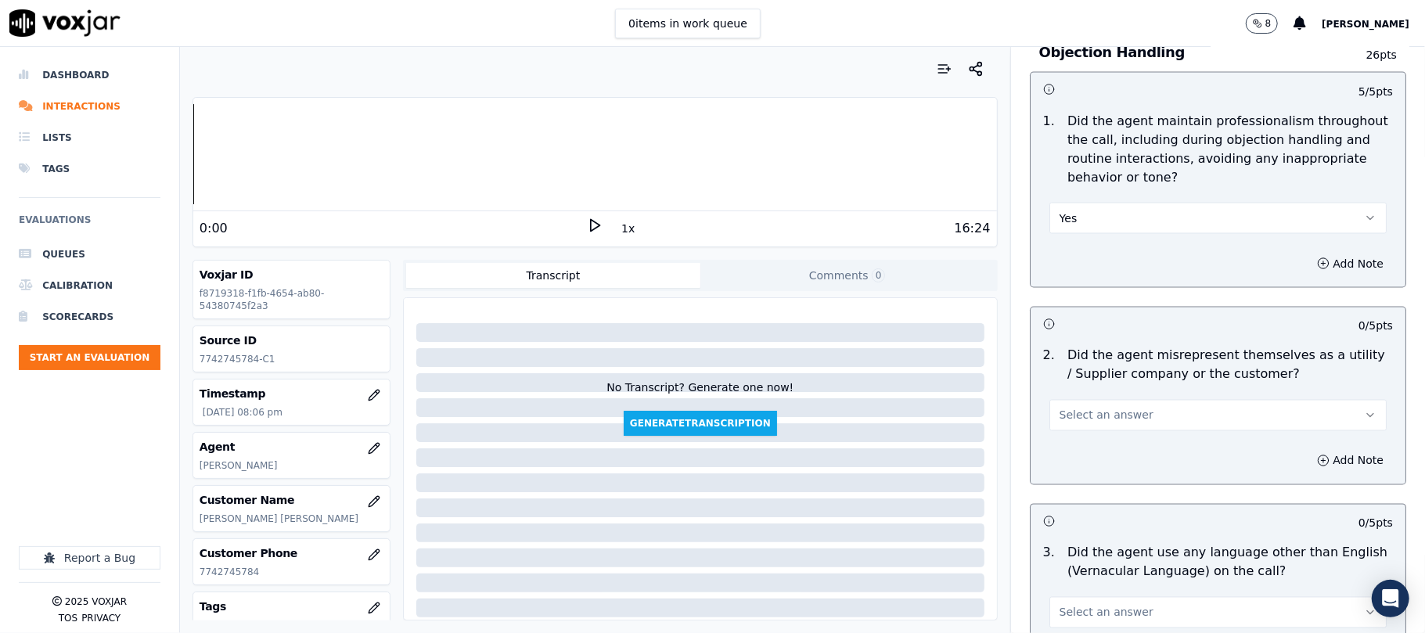
click at [1112, 408] on span "Select an answer" at bounding box center [1107, 416] width 94 height 16
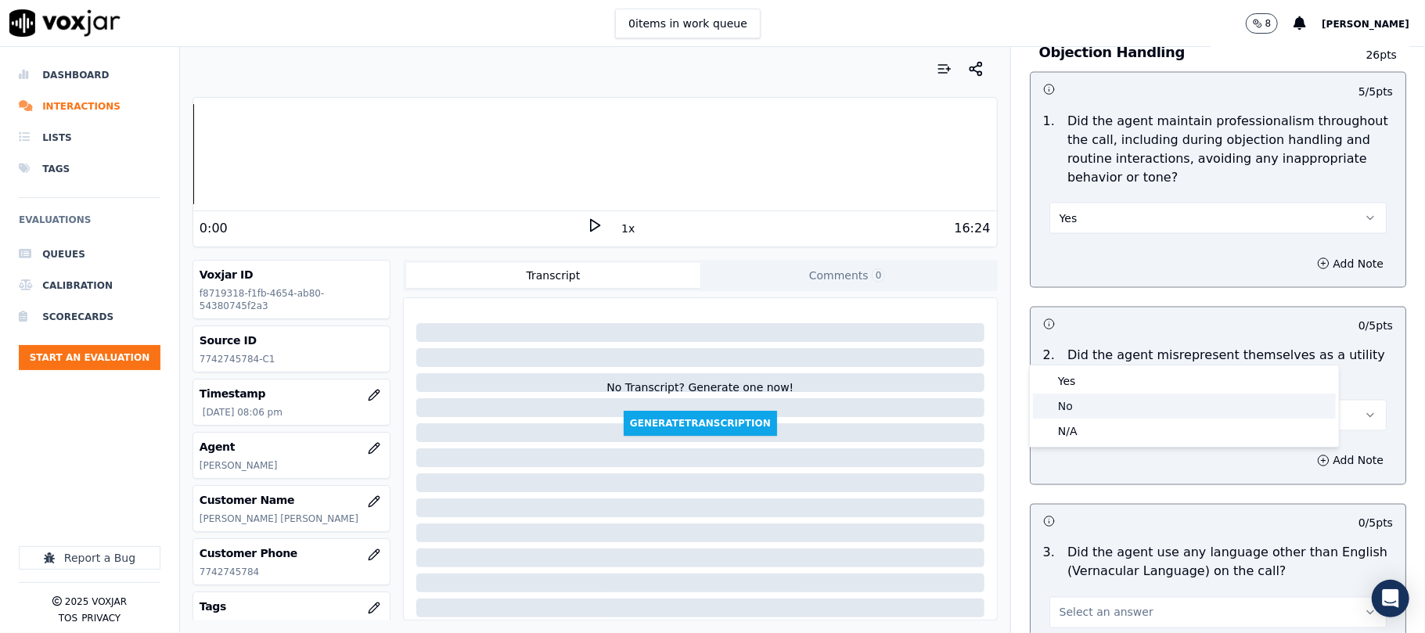
click at [1074, 401] on div "No" at bounding box center [1184, 406] width 303 height 25
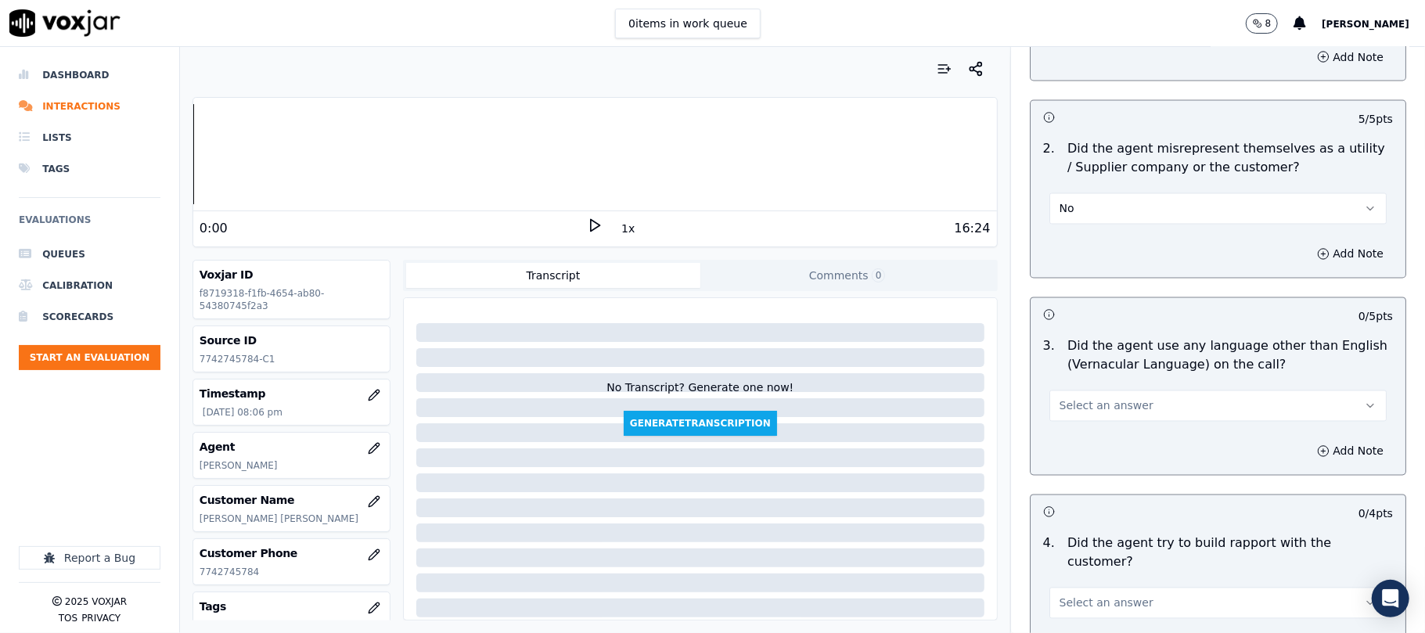
scroll to position [2087, 0]
click at [1116, 397] on span "Select an answer" at bounding box center [1107, 405] width 94 height 16
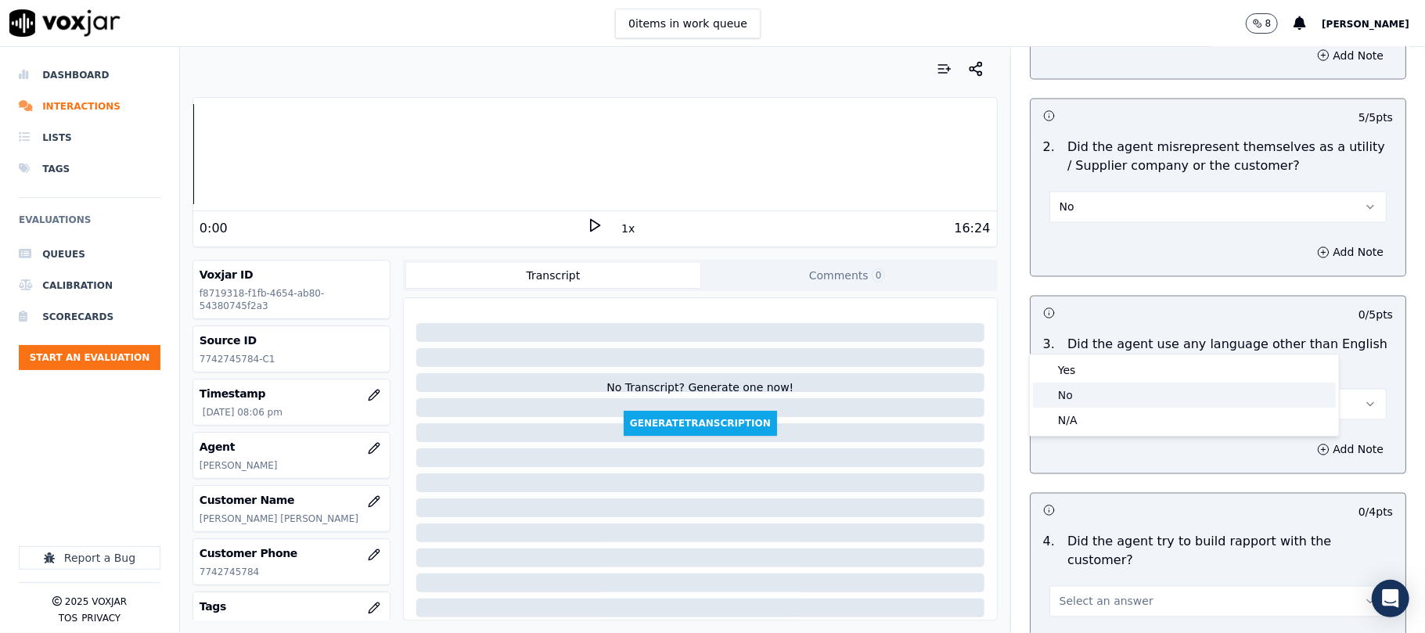
click at [1090, 390] on div "No" at bounding box center [1184, 395] width 303 height 25
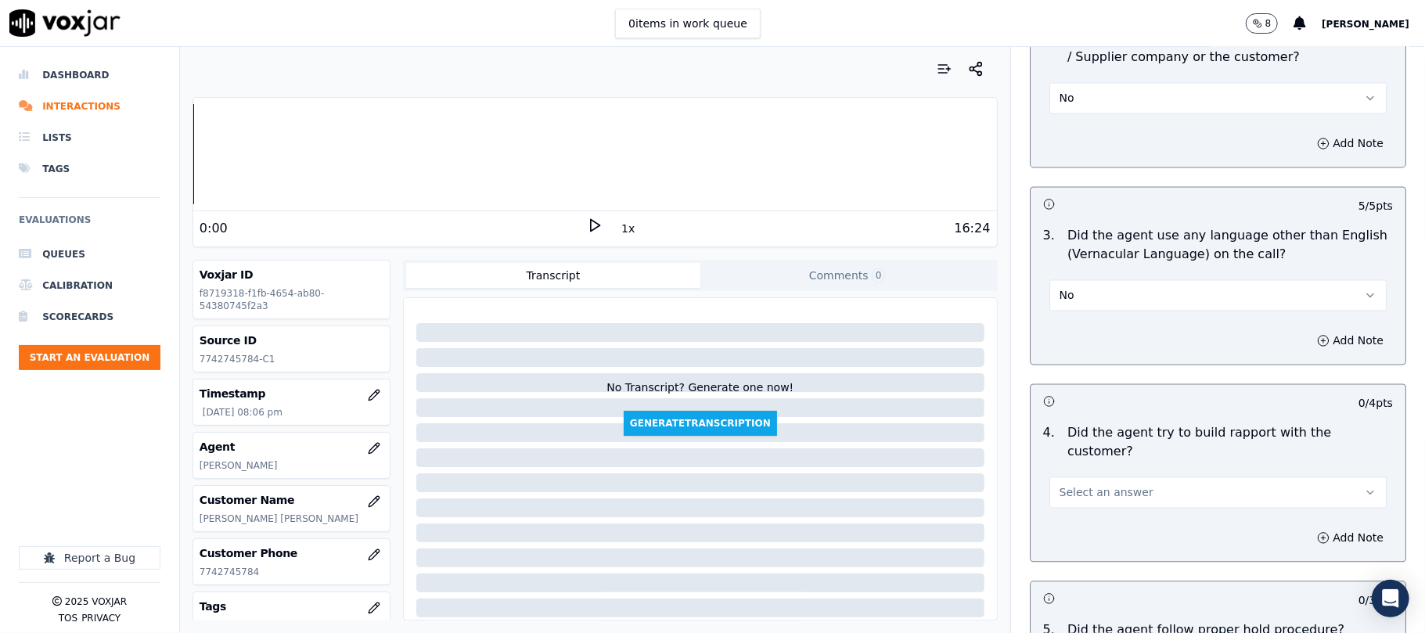
scroll to position [2296, 0]
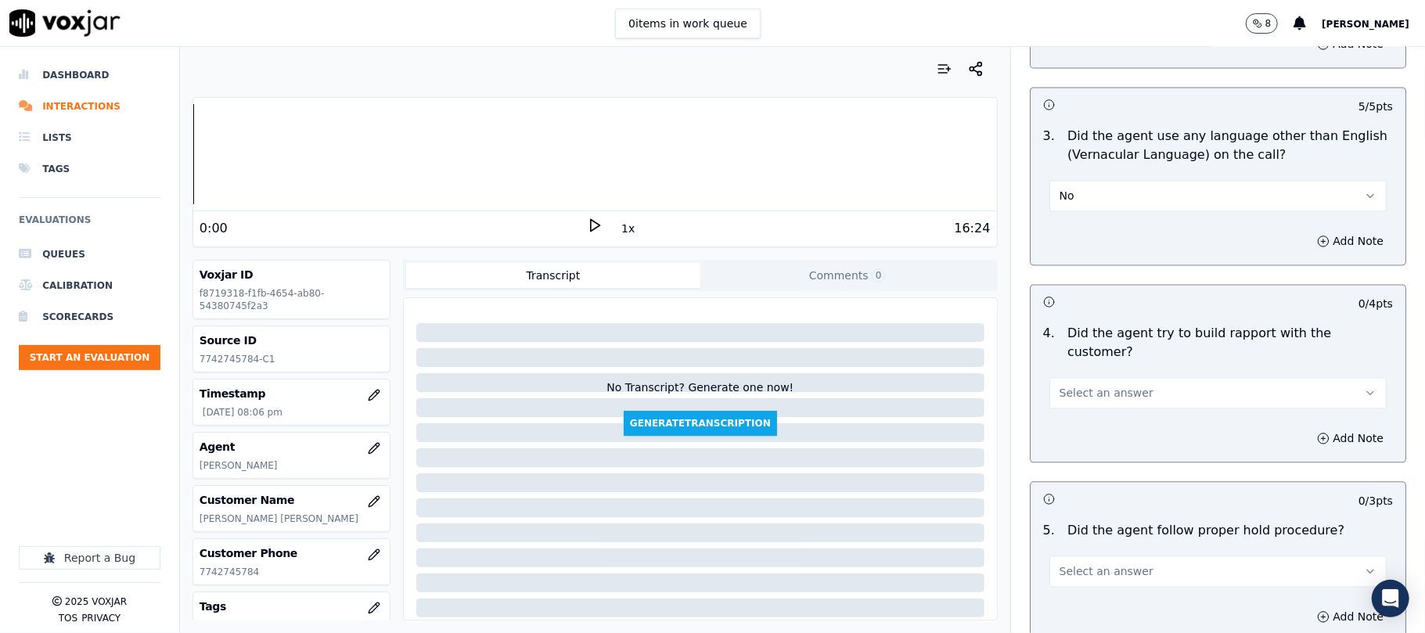
click at [1112, 385] on span "Select an answer" at bounding box center [1107, 393] width 94 height 16
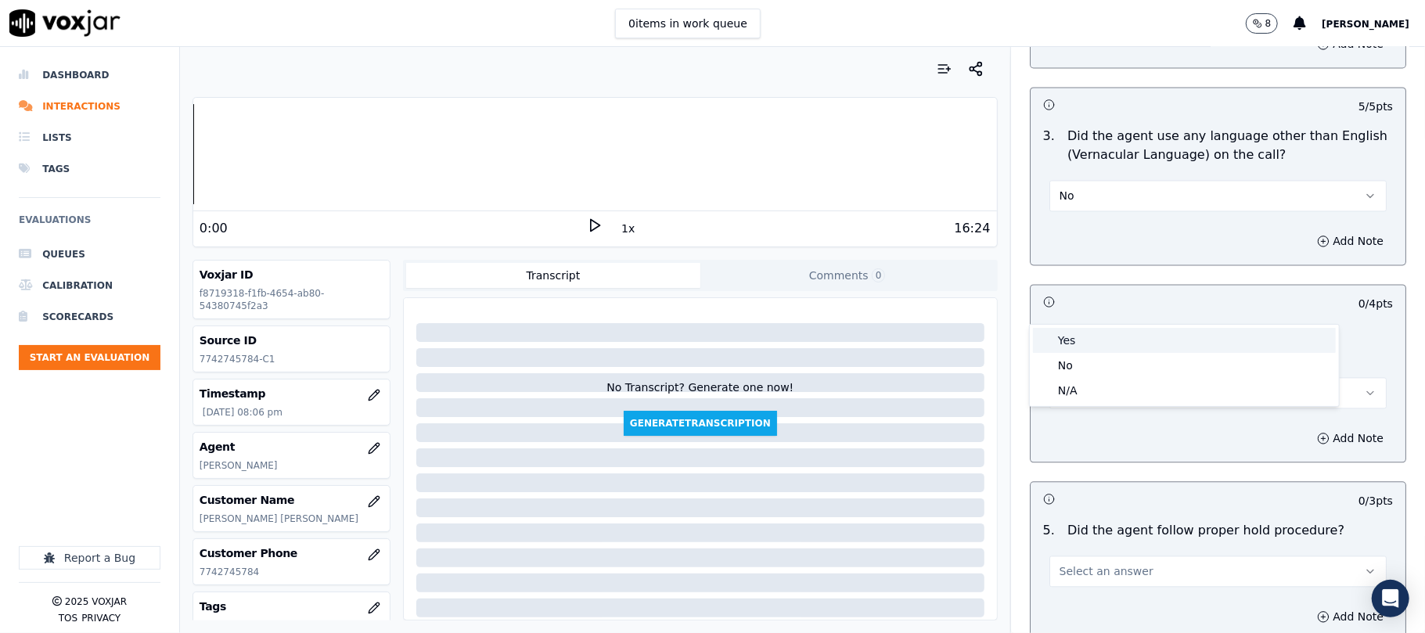
click at [1080, 333] on div "Yes" at bounding box center [1184, 340] width 303 height 25
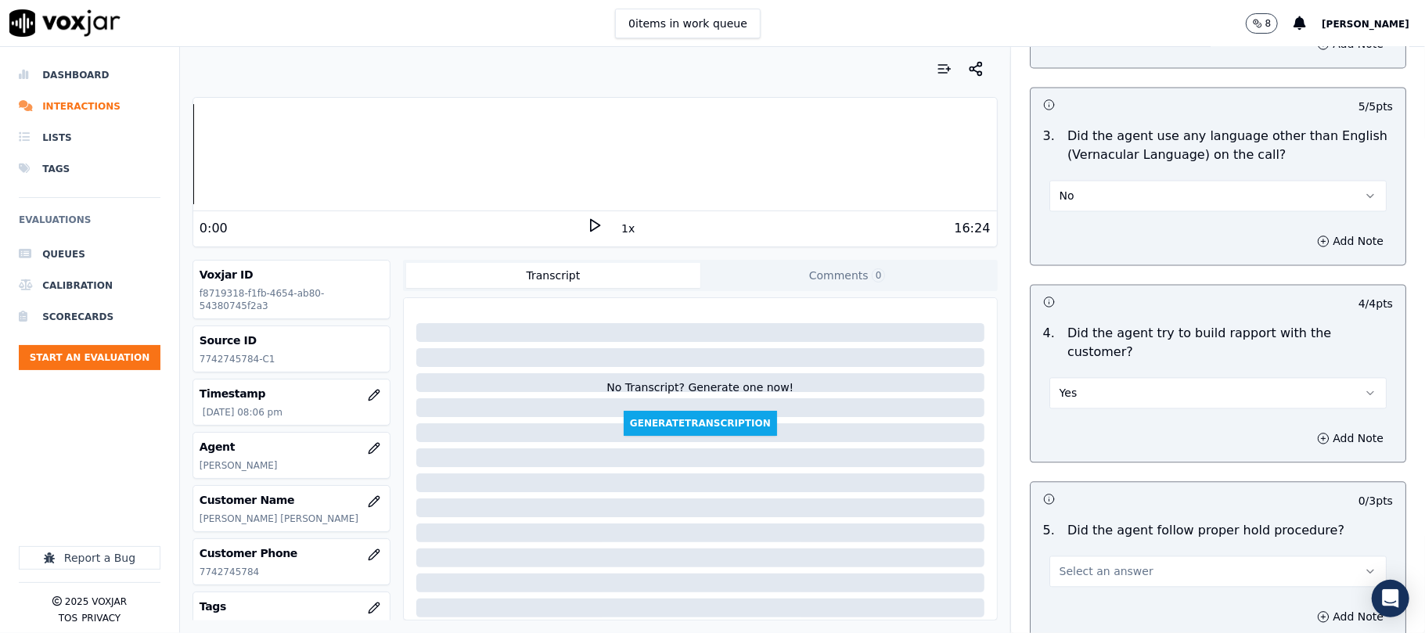
scroll to position [2505, 0]
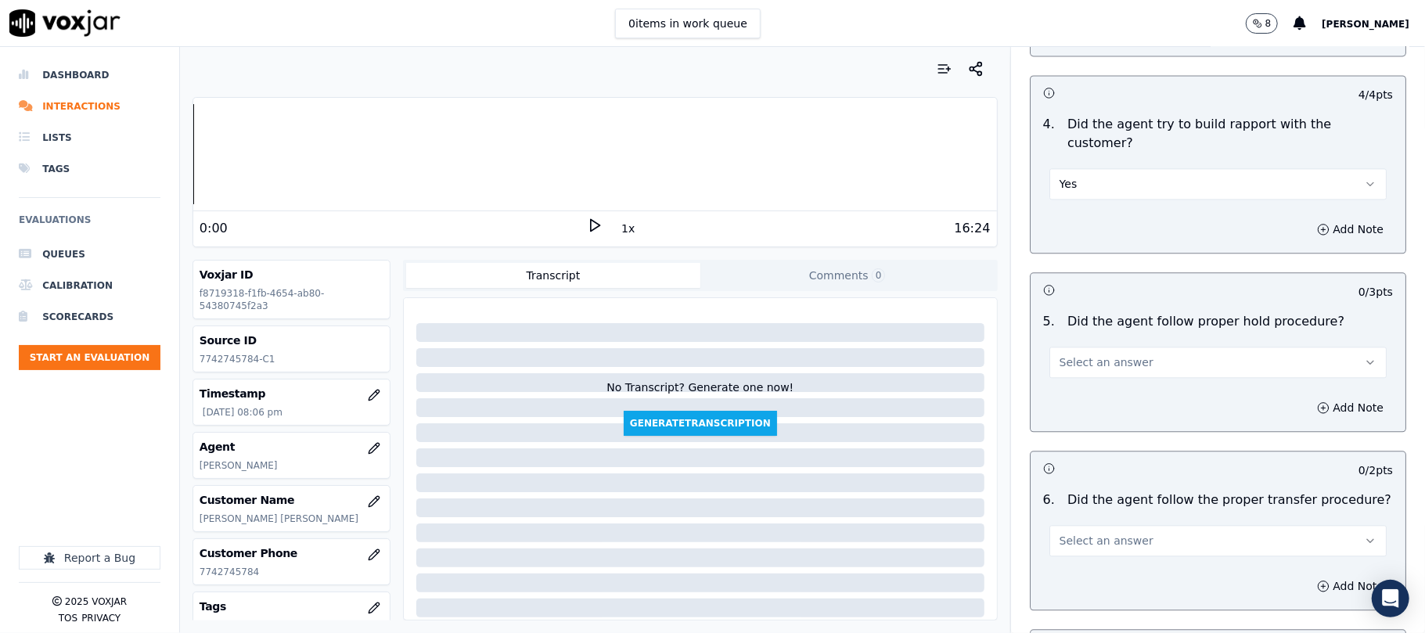
click at [1127, 347] on button "Select an answer" at bounding box center [1218, 362] width 337 height 31
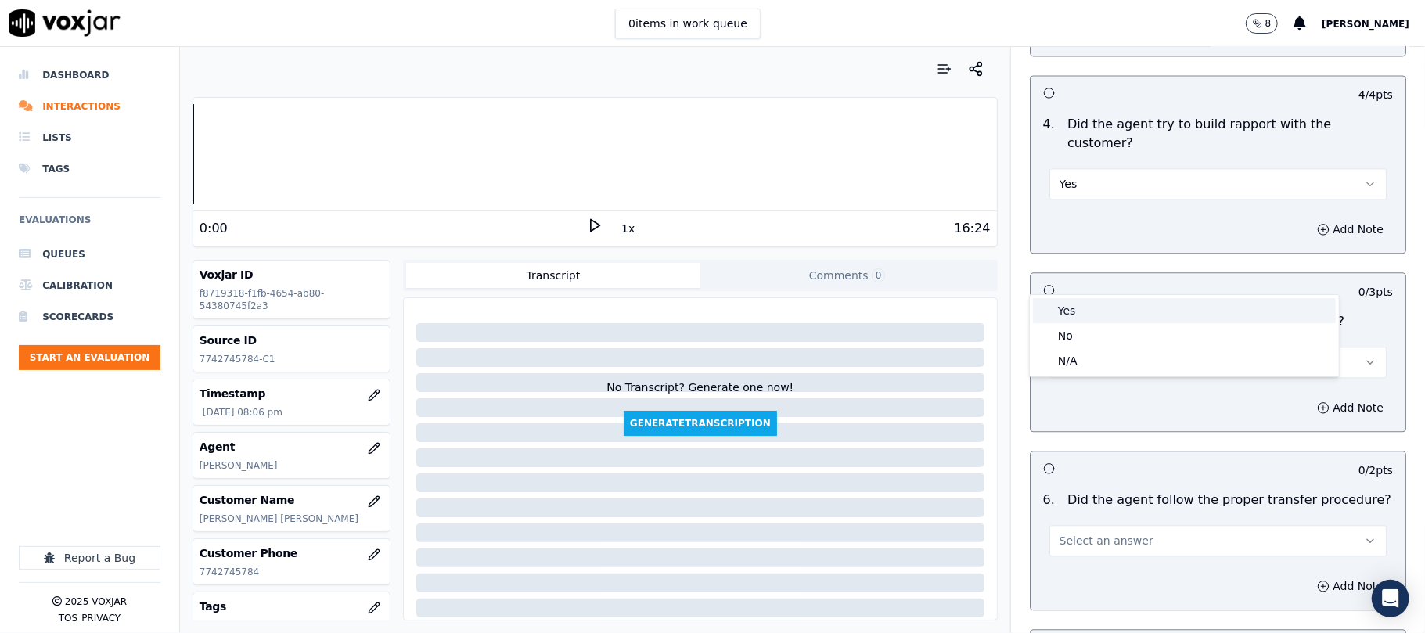
click at [1081, 310] on div "Yes" at bounding box center [1184, 310] width 303 height 25
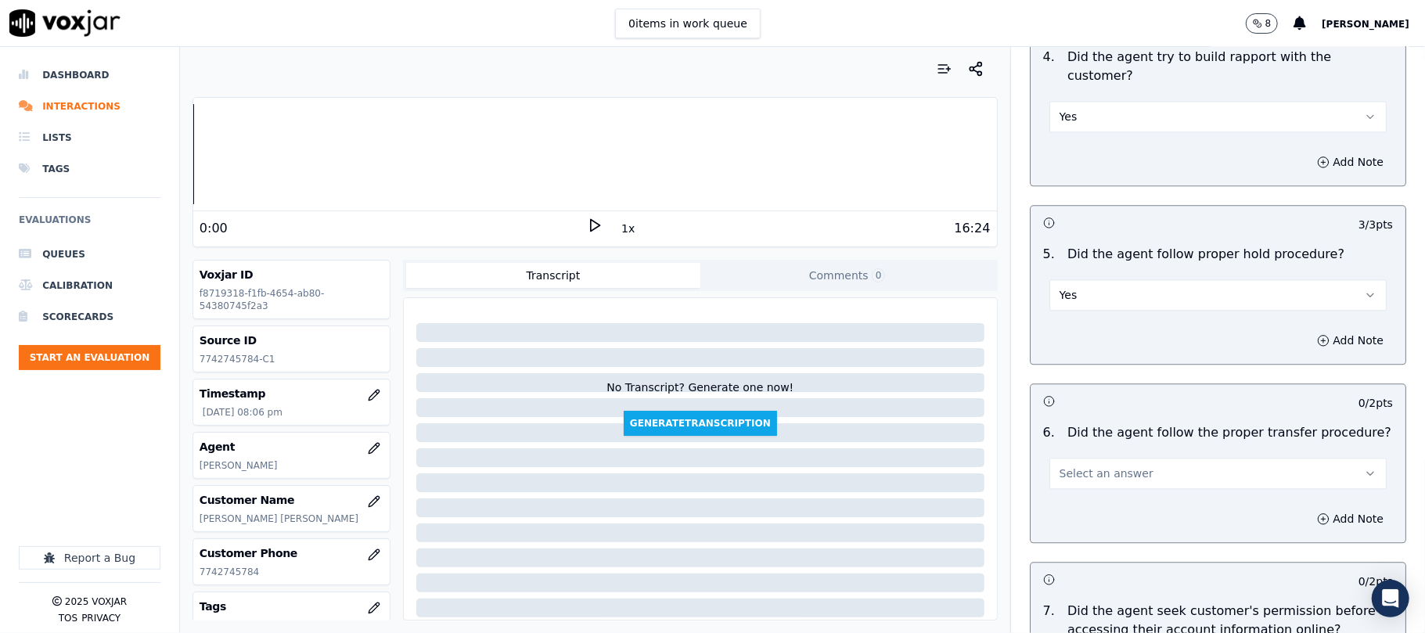
scroll to position [2609, 0]
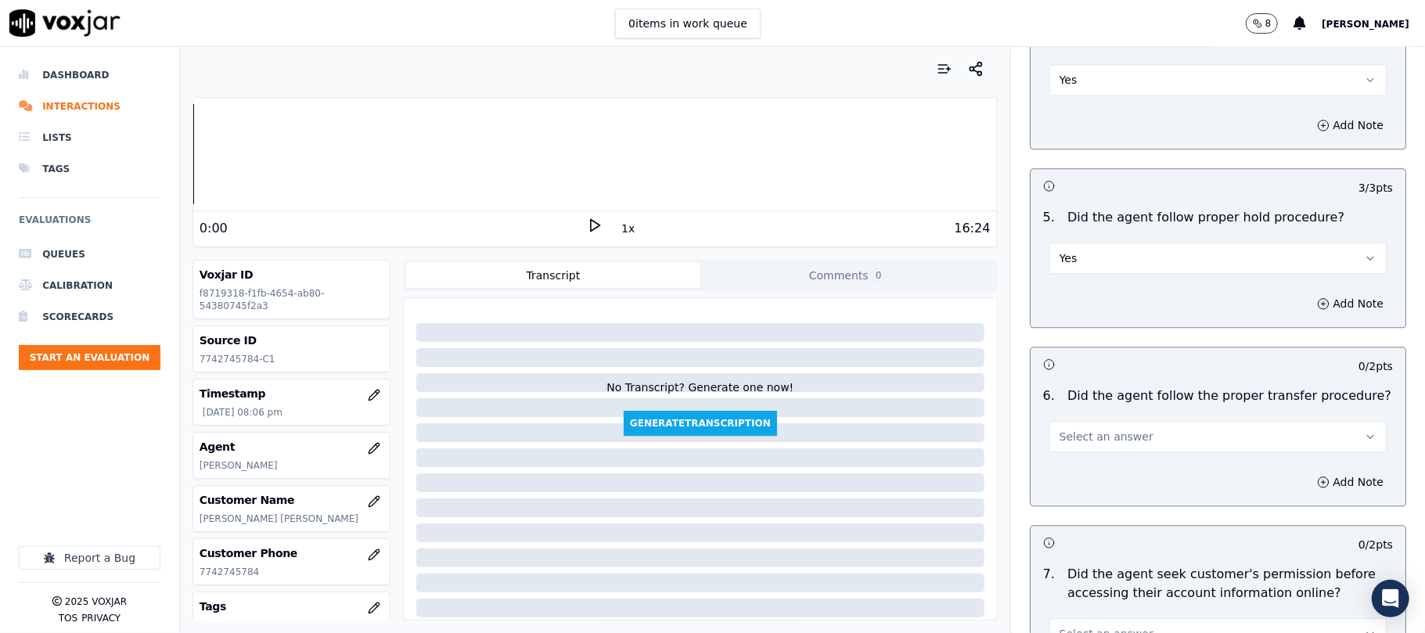
click at [1112, 429] on span "Select an answer" at bounding box center [1107, 437] width 94 height 16
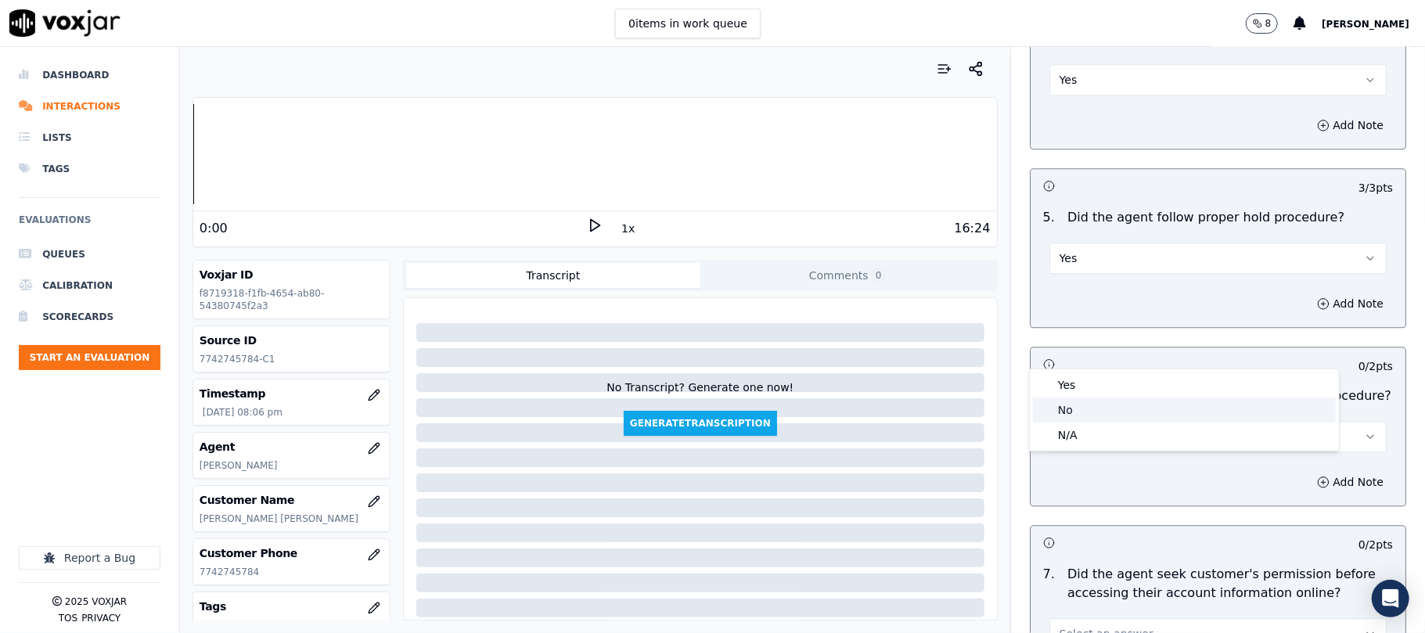
click at [1072, 405] on div "No" at bounding box center [1184, 410] width 303 height 25
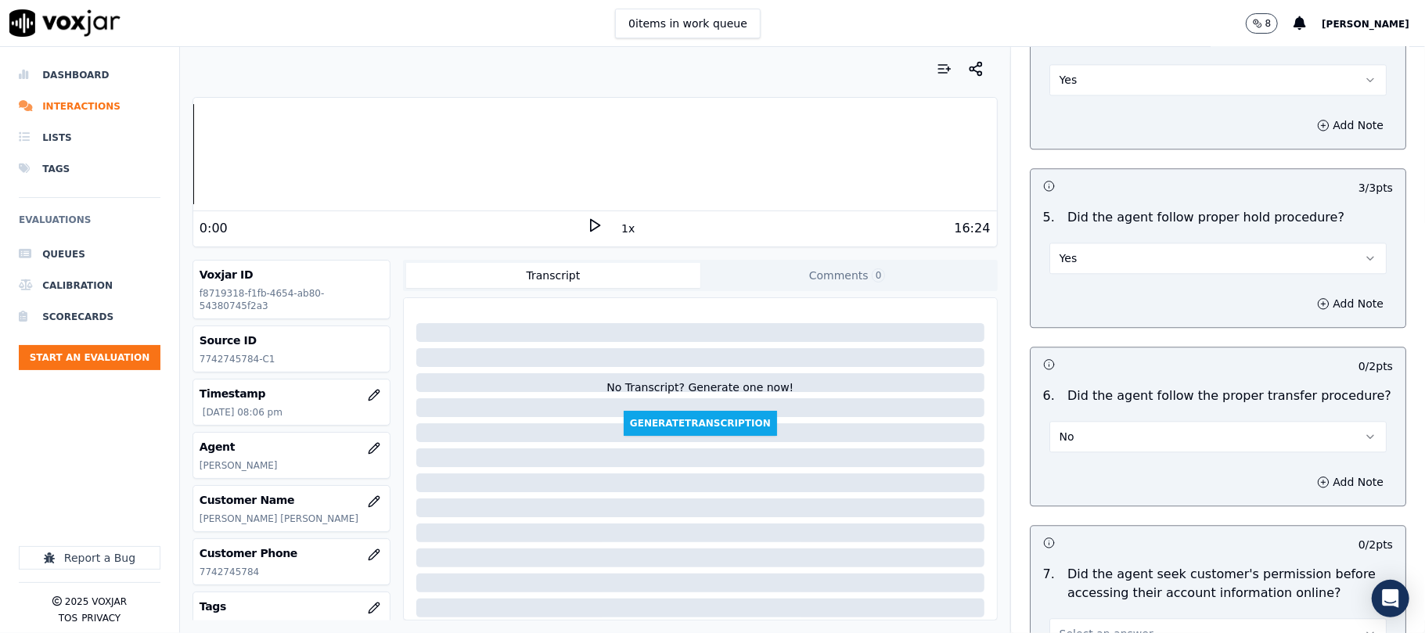
click at [1093, 421] on button "No" at bounding box center [1218, 436] width 337 height 31
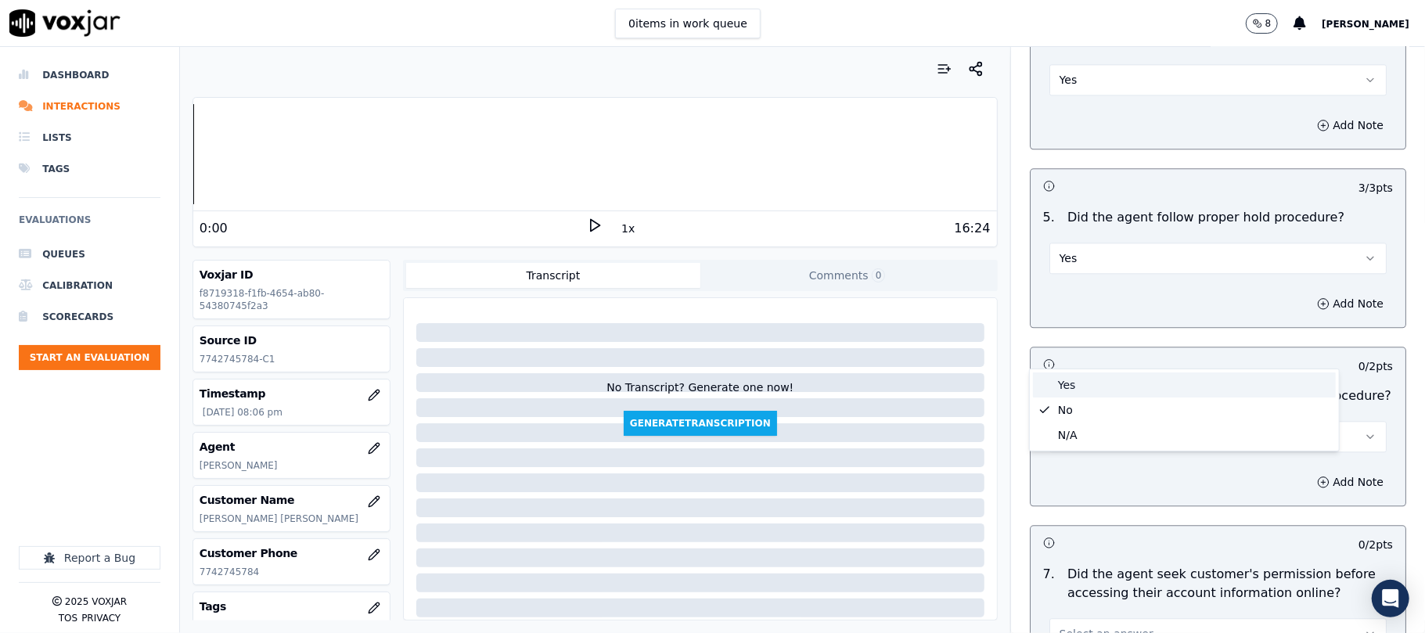
click at [1087, 373] on div "Yes" at bounding box center [1184, 385] width 303 height 25
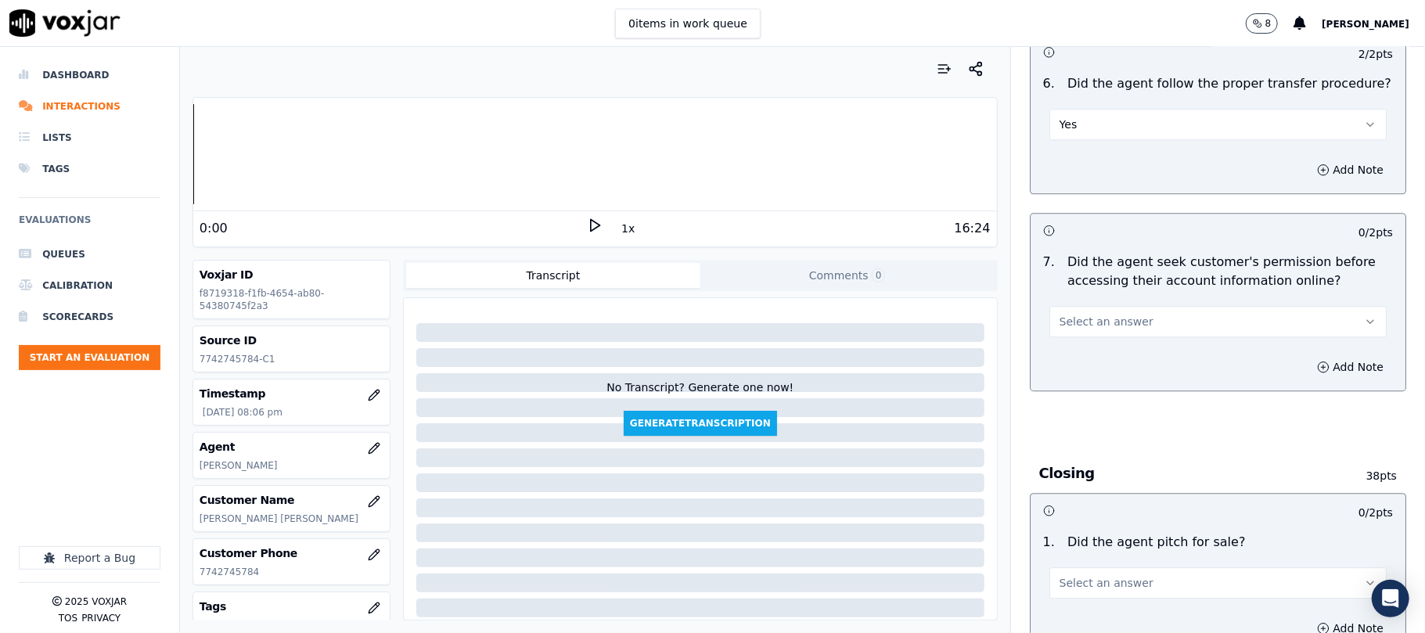
scroll to position [2922, 0]
drag, startPoint x: 1096, startPoint y: 236, endPoint x: 1090, endPoint y: 250, distance: 15.9
click at [1096, 313] on span "Select an answer" at bounding box center [1107, 321] width 94 height 16
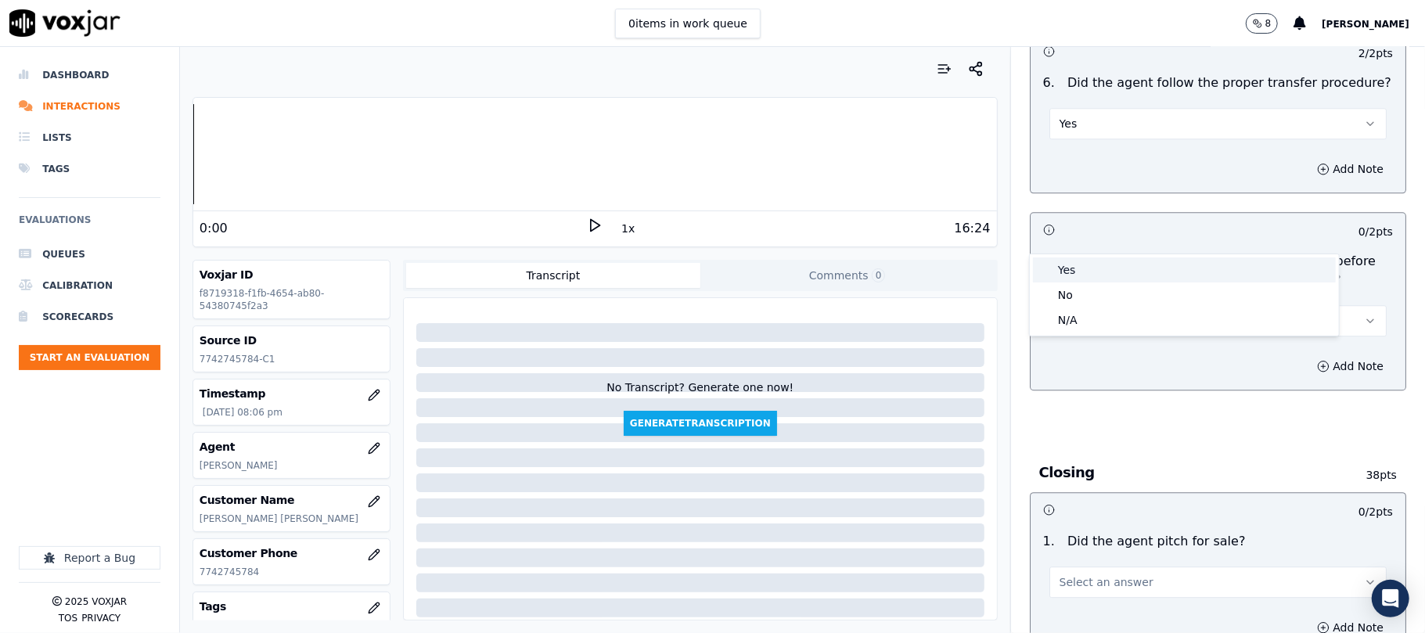
click at [1079, 268] on div "Yes" at bounding box center [1184, 270] width 303 height 25
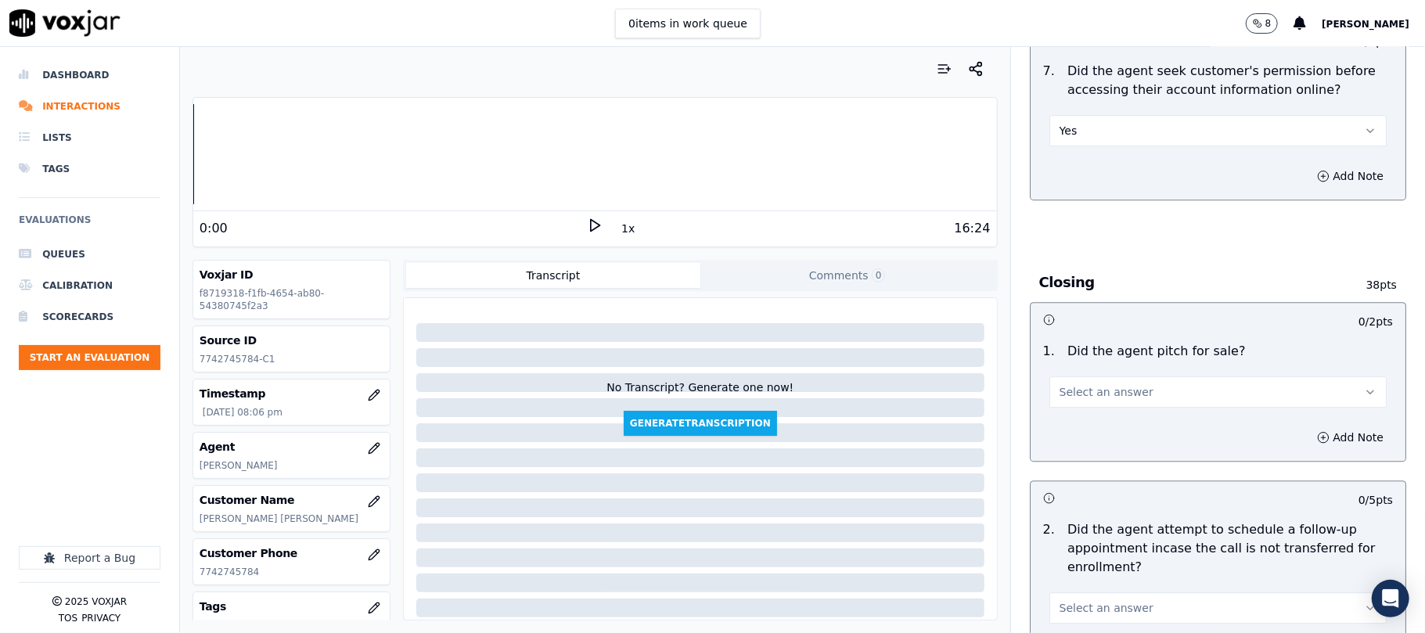
scroll to position [3131, 0]
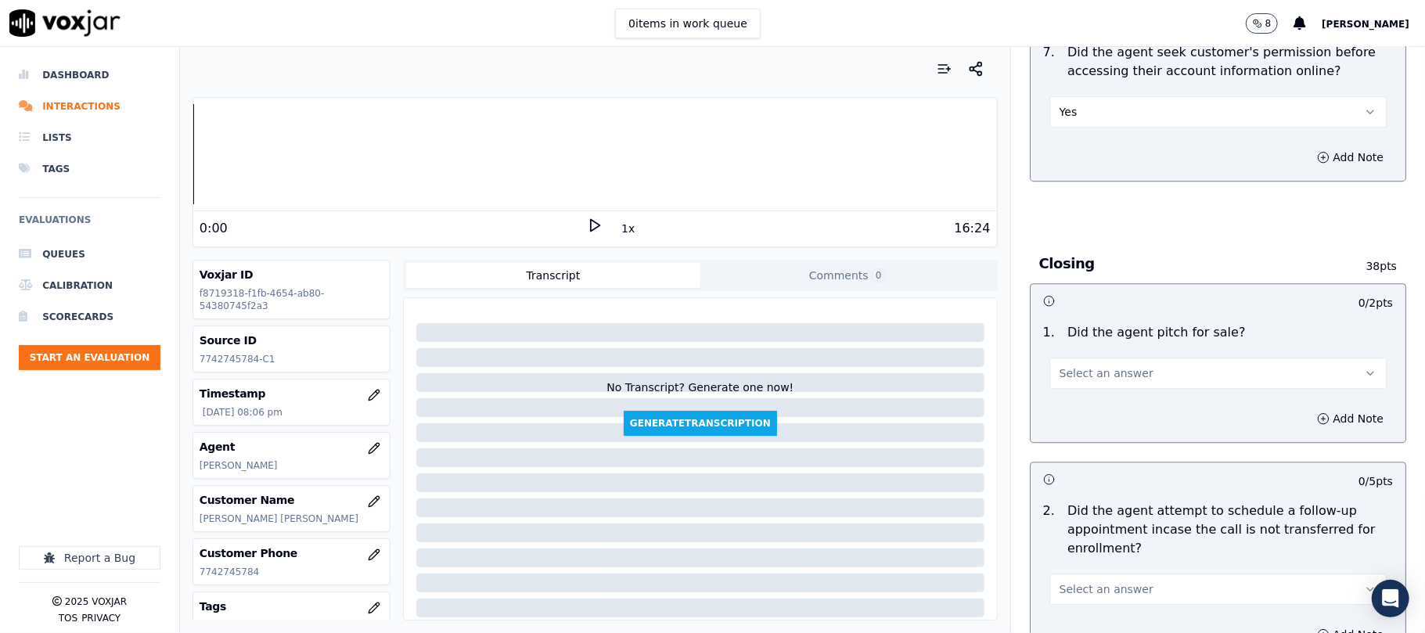
click at [1097, 366] on span "Select an answer" at bounding box center [1107, 374] width 94 height 16
click at [1072, 323] on div "Yes" at bounding box center [1184, 323] width 303 height 25
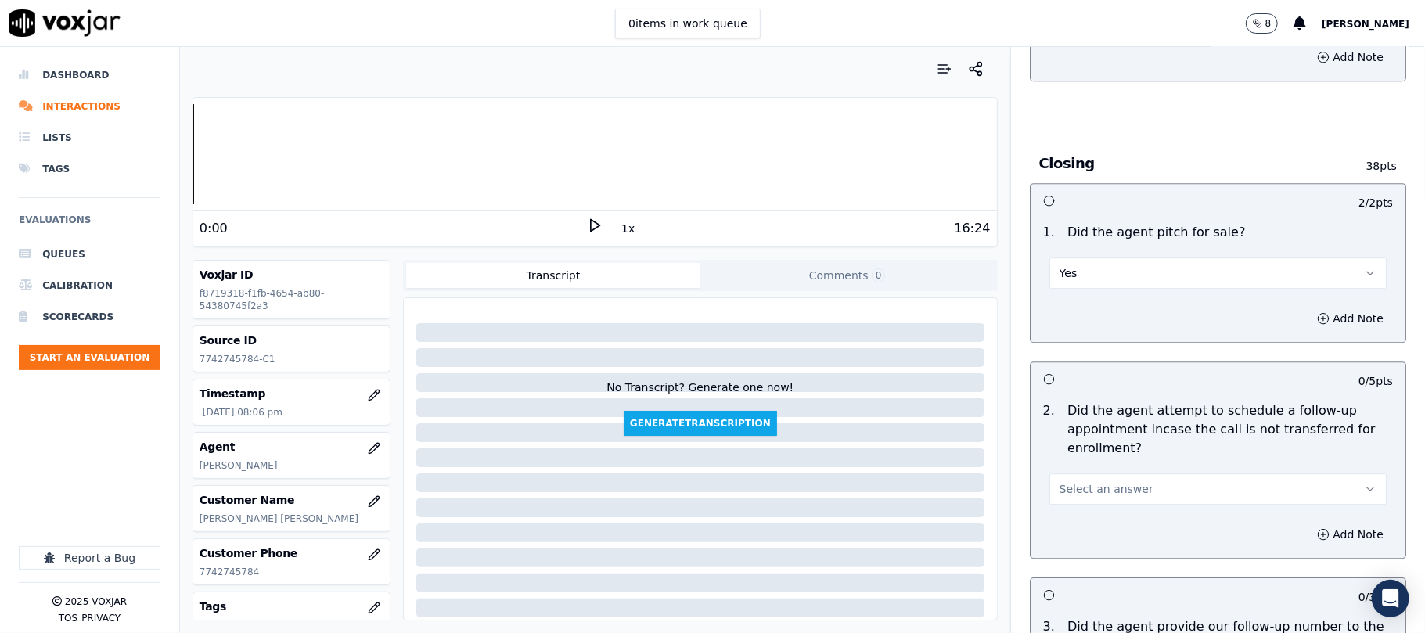
scroll to position [3339, 0]
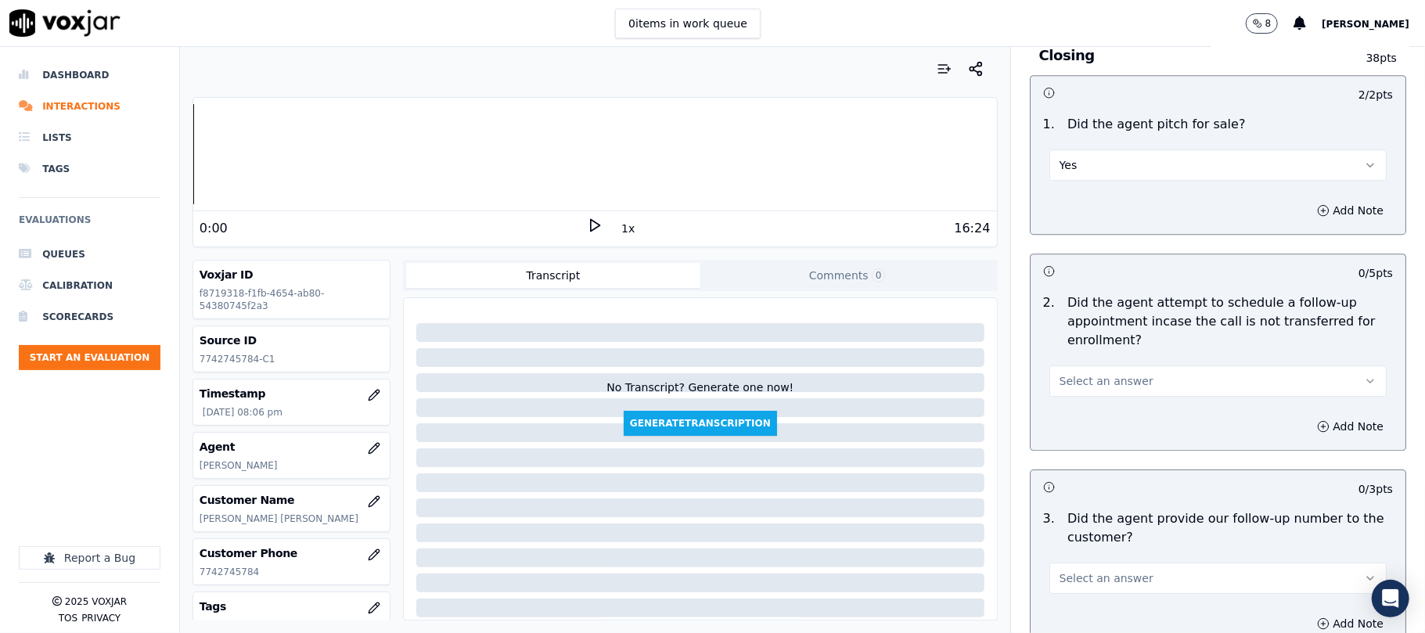
click at [1108, 373] on span "Select an answer" at bounding box center [1107, 381] width 94 height 16
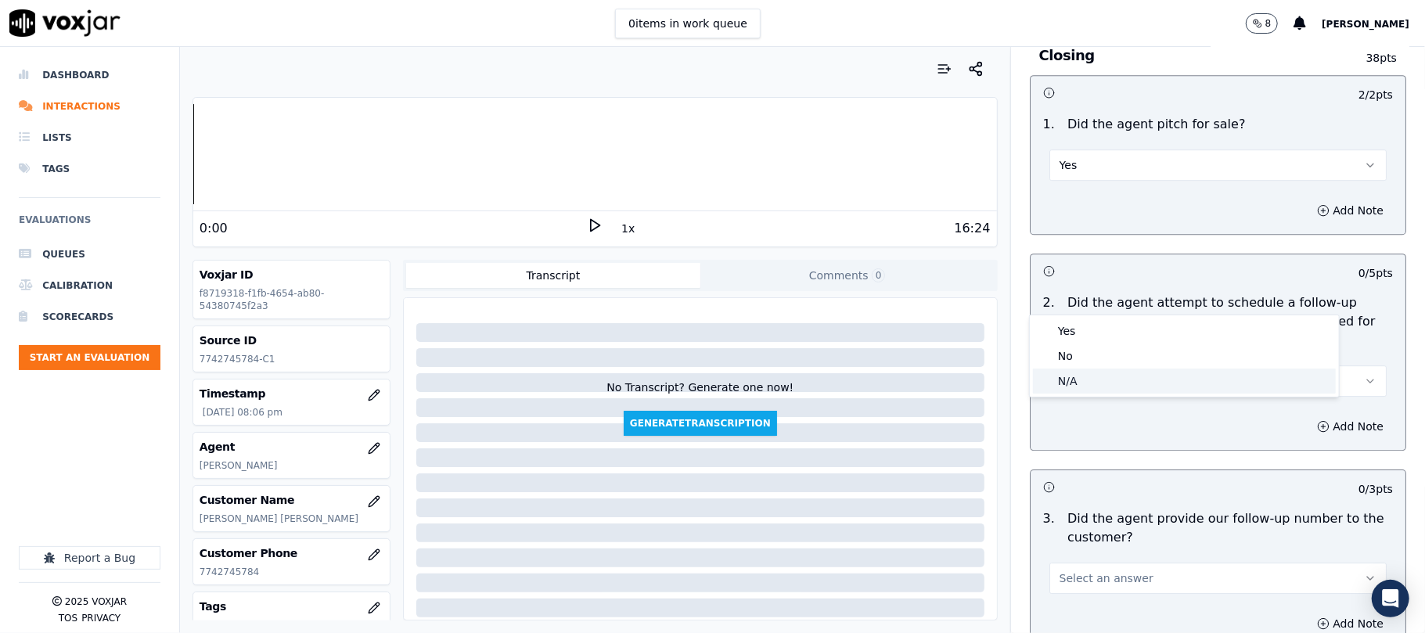
click at [1063, 379] on div "N/A" at bounding box center [1184, 381] width 303 height 25
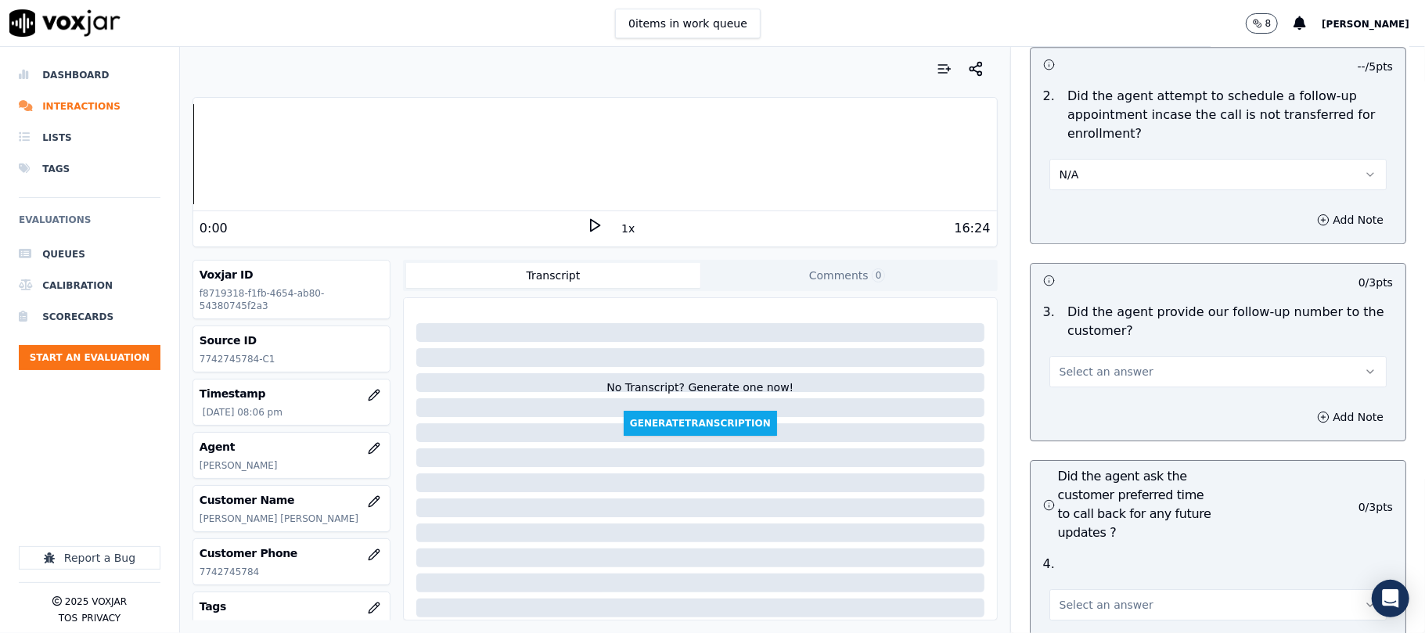
scroll to position [3548, 0]
click at [1097, 362] on span "Select an answer" at bounding box center [1107, 370] width 94 height 16
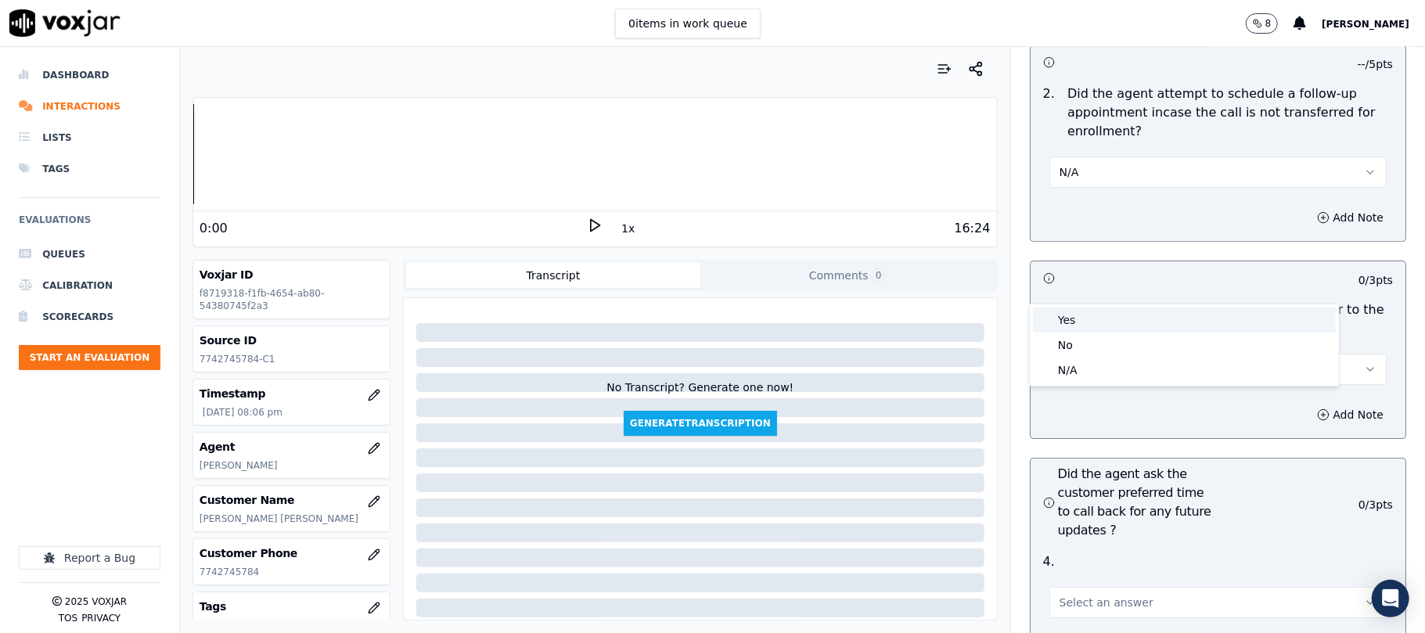
click at [1090, 317] on div "Yes" at bounding box center [1184, 320] width 303 height 25
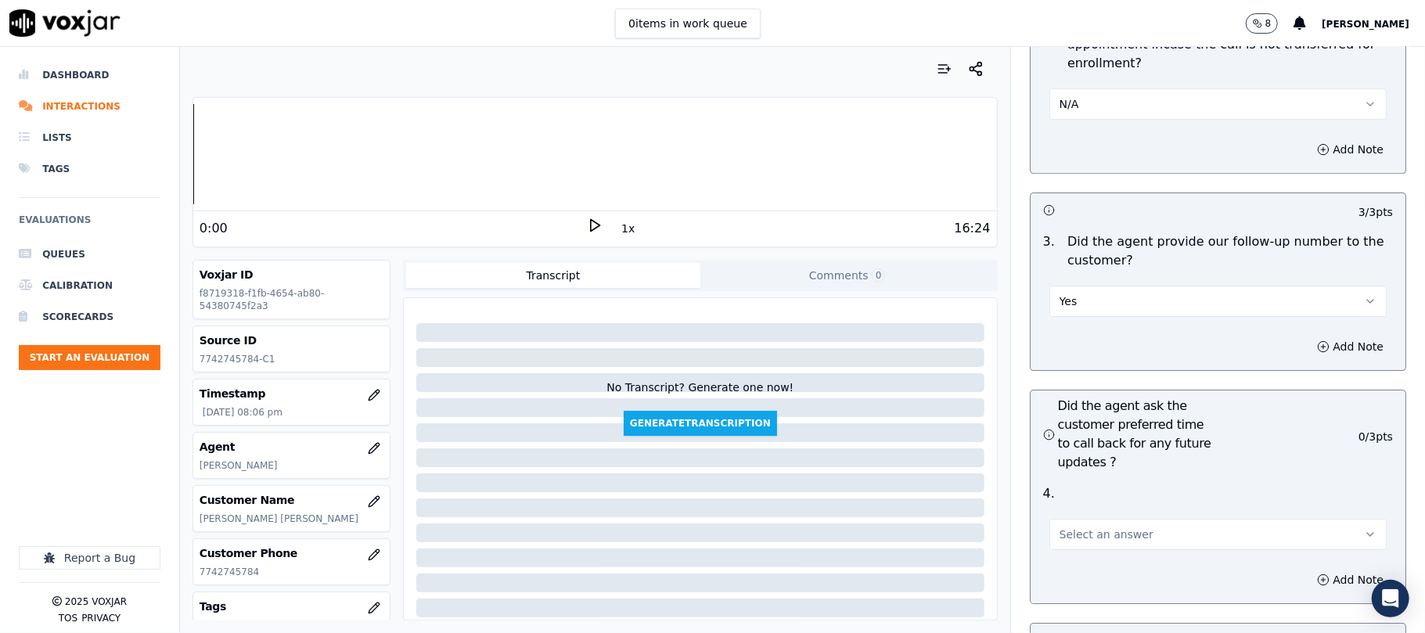
scroll to position [3653, 0]
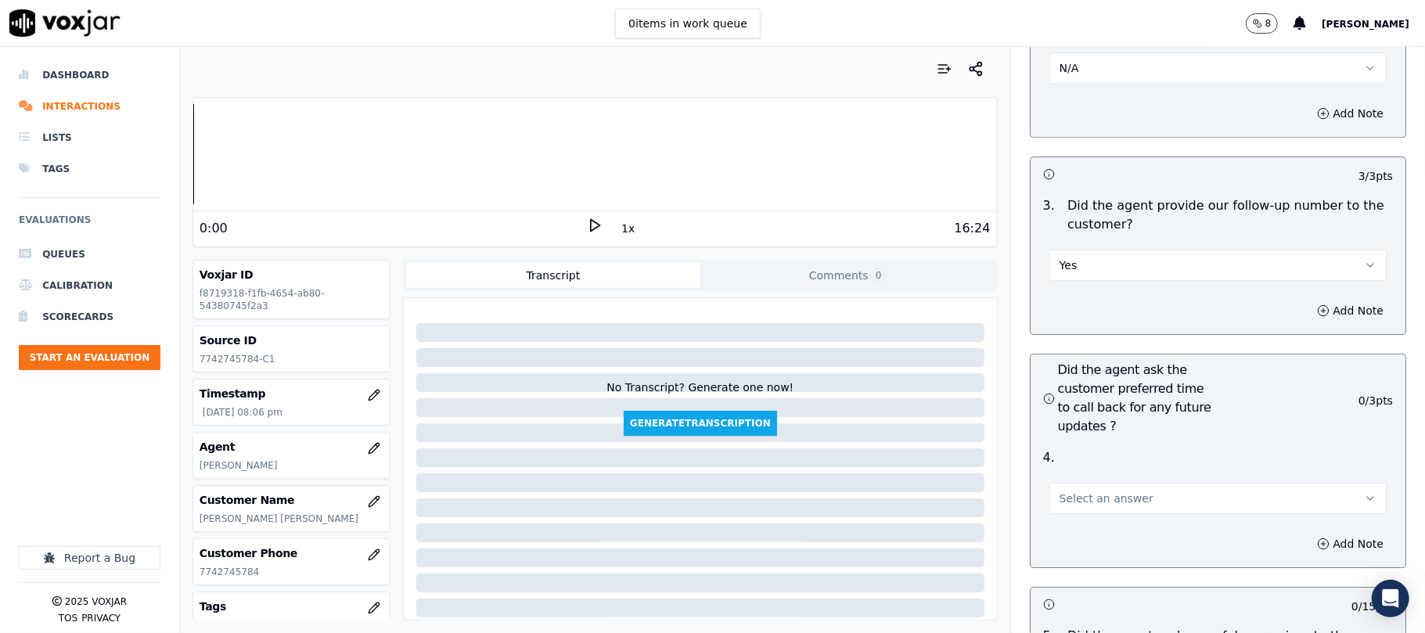
click at [1090, 491] on span "Select an answer" at bounding box center [1107, 499] width 94 height 16
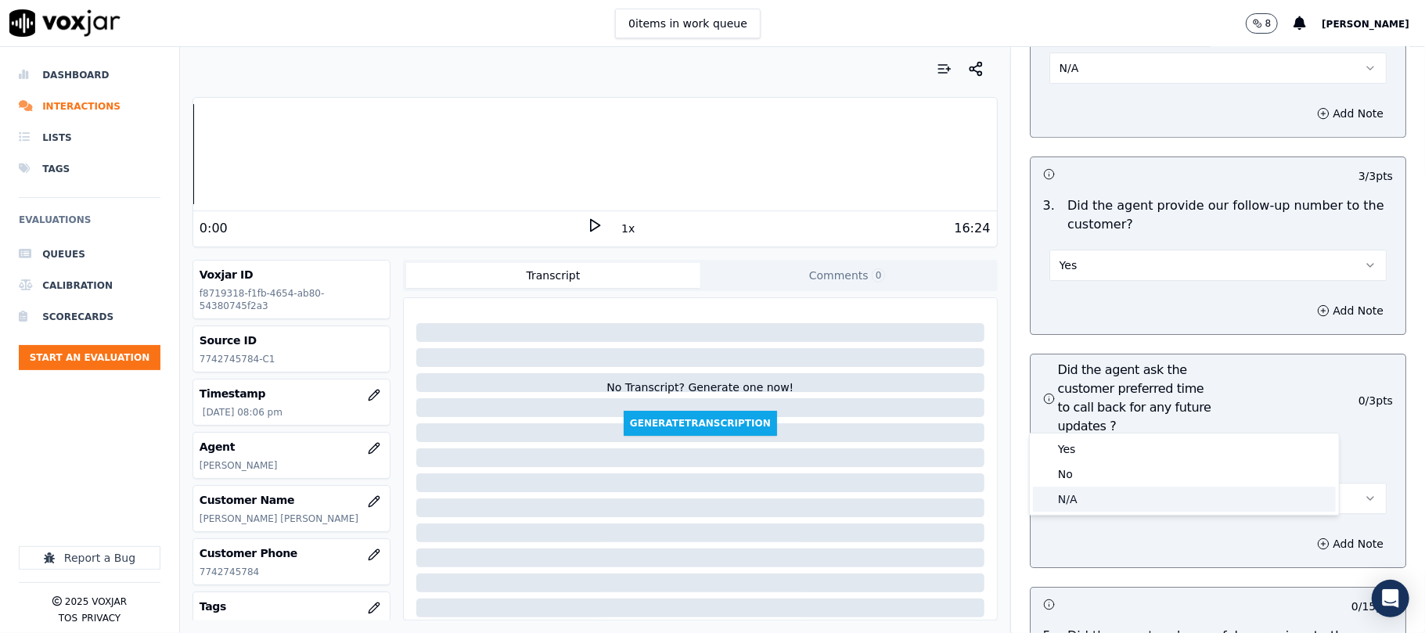
click at [1071, 492] on div "N/A" at bounding box center [1184, 499] width 303 height 25
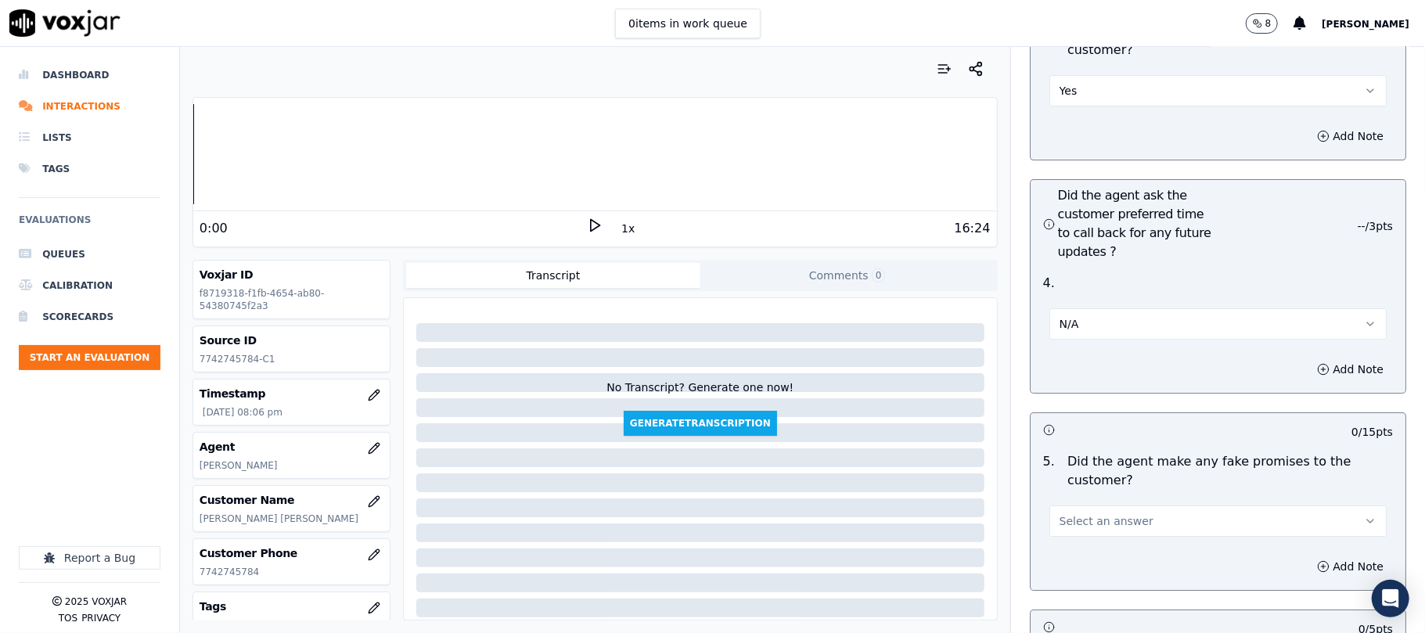
scroll to position [3862, 0]
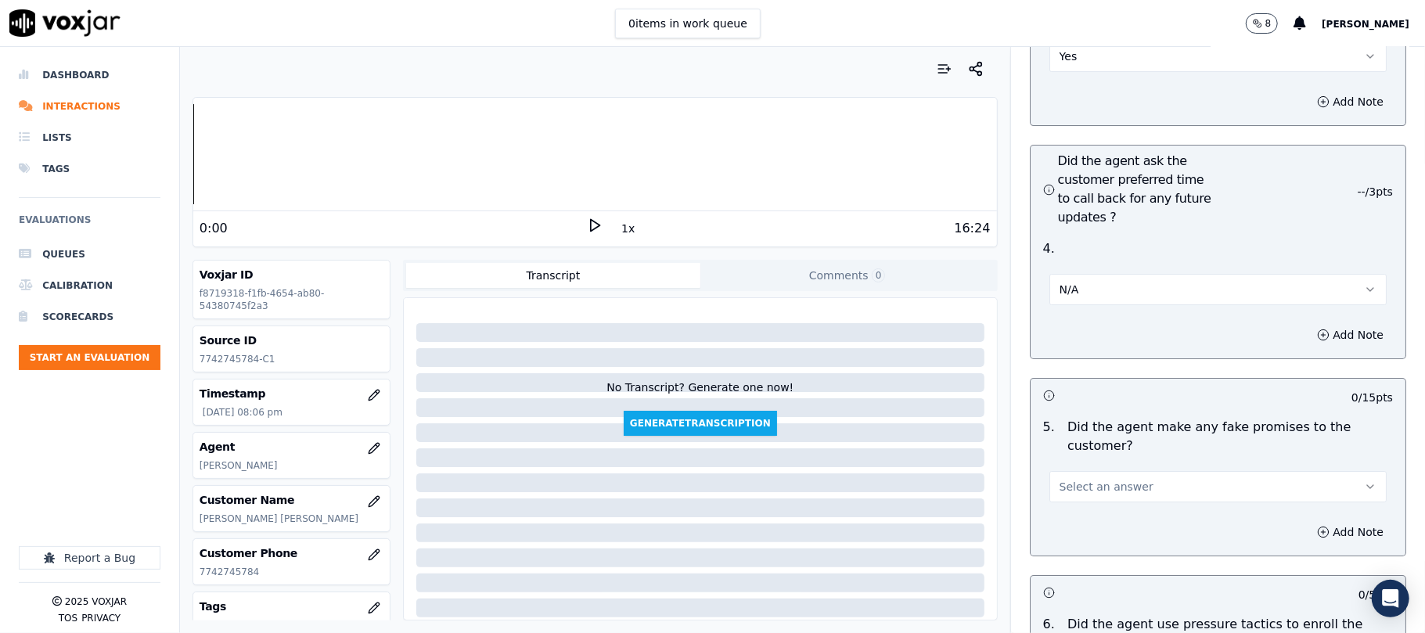
click at [1105, 471] on button "Select an answer" at bounding box center [1218, 486] width 337 height 31
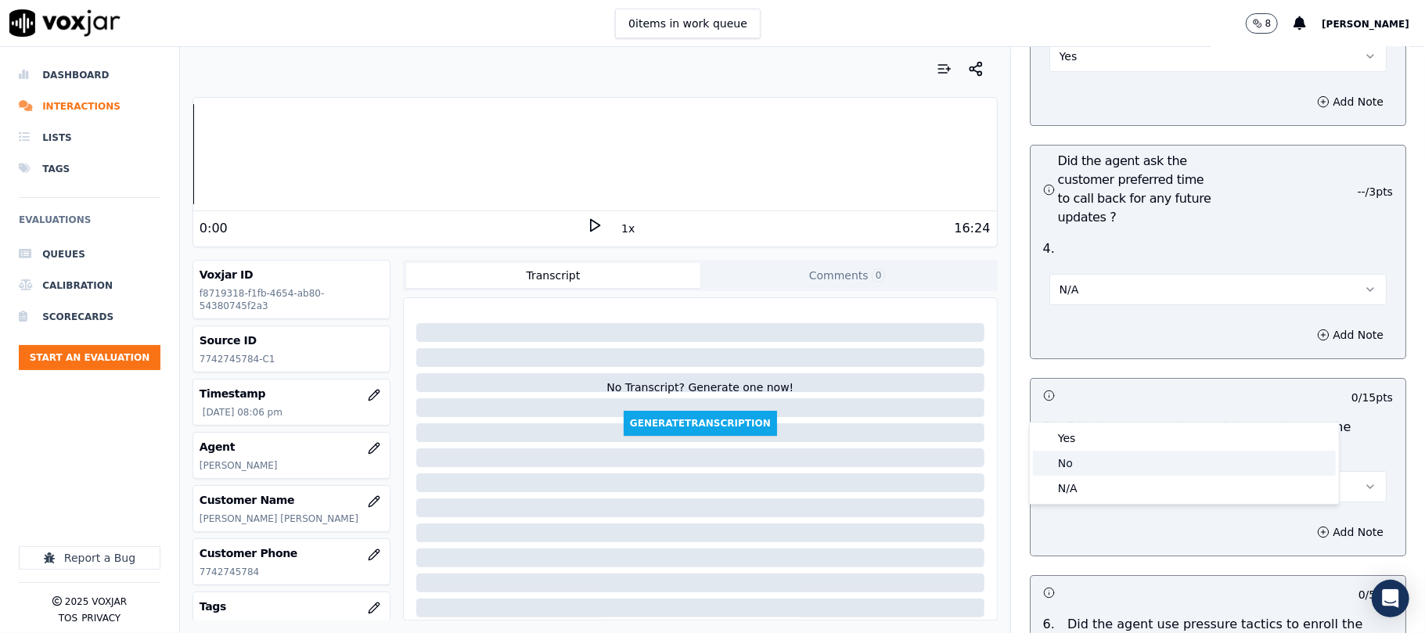
click at [1088, 461] on div "No" at bounding box center [1184, 463] width 303 height 25
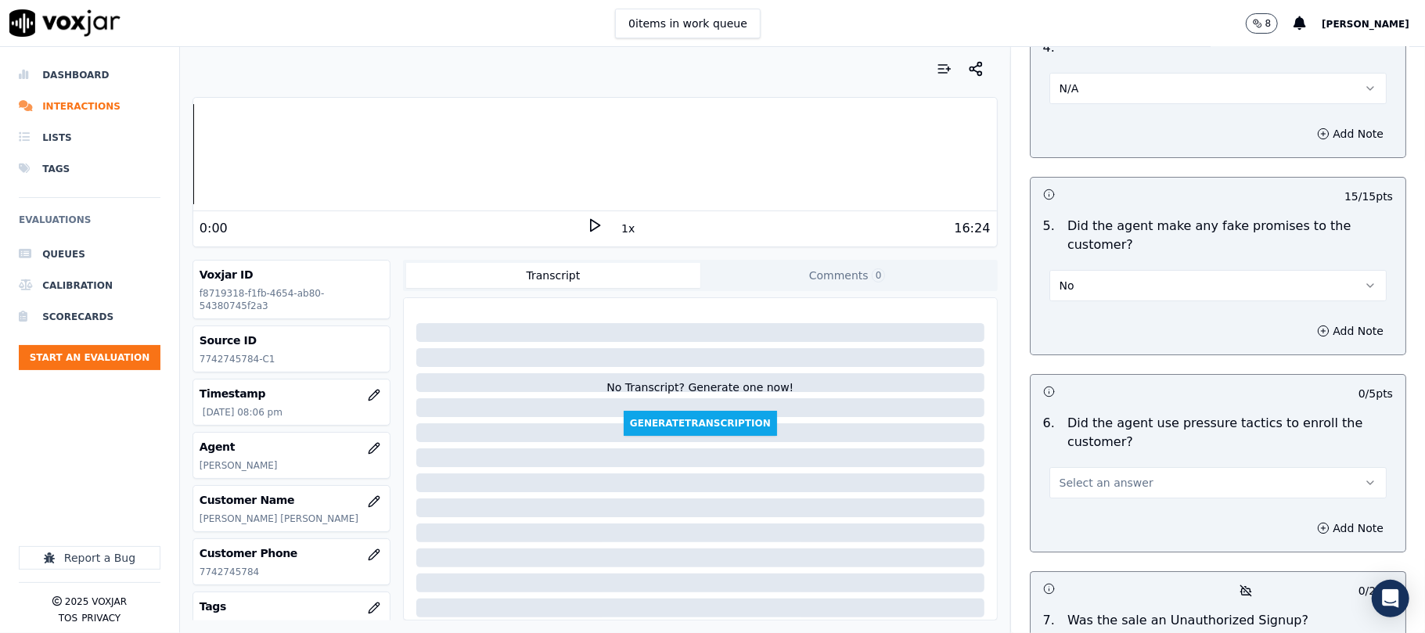
scroll to position [4071, 0]
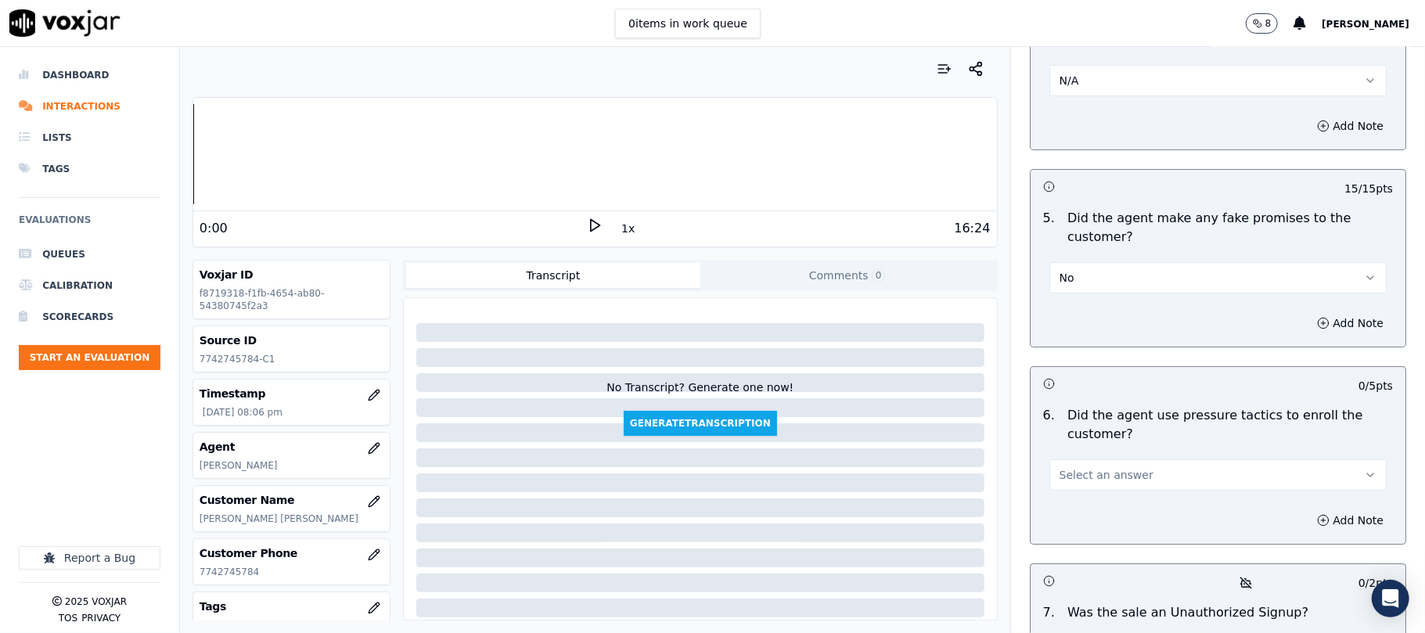
click at [1128, 460] on button "Select an answer" at bounding box center [1218, 475] width 337 height 31
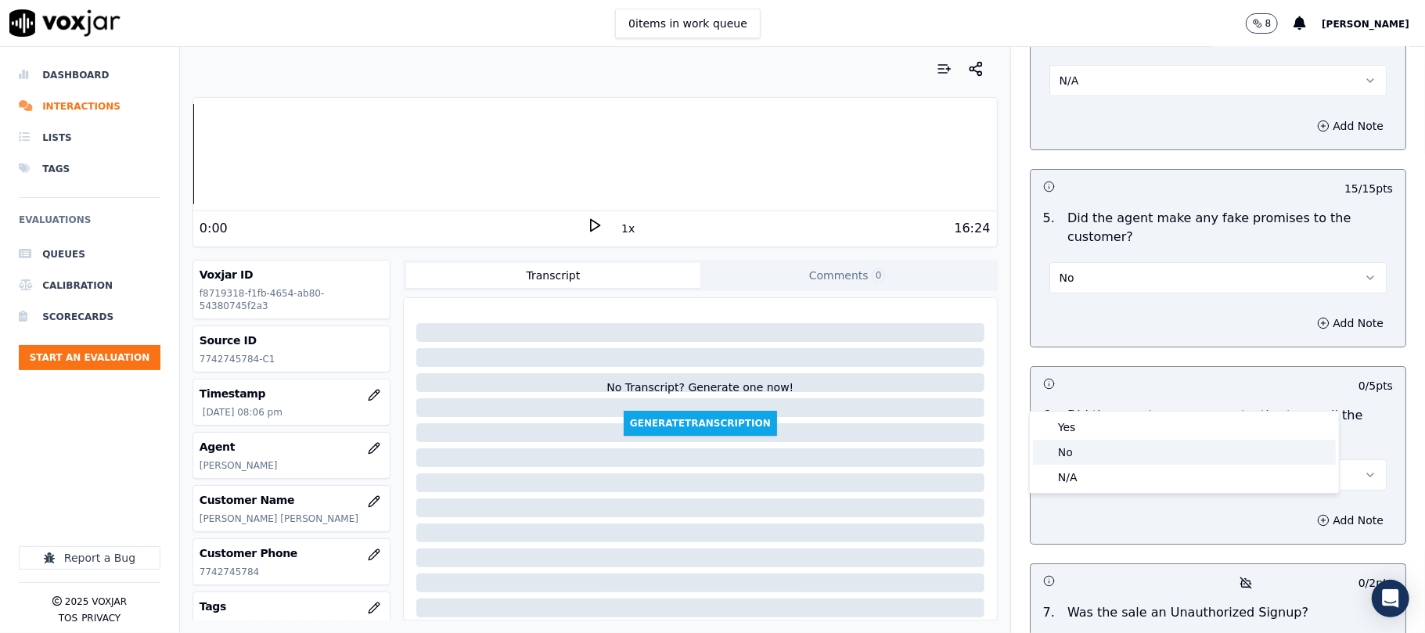
click at [1080, 449] on div "No" at bounding box center [1184, 452] width 303 height 25
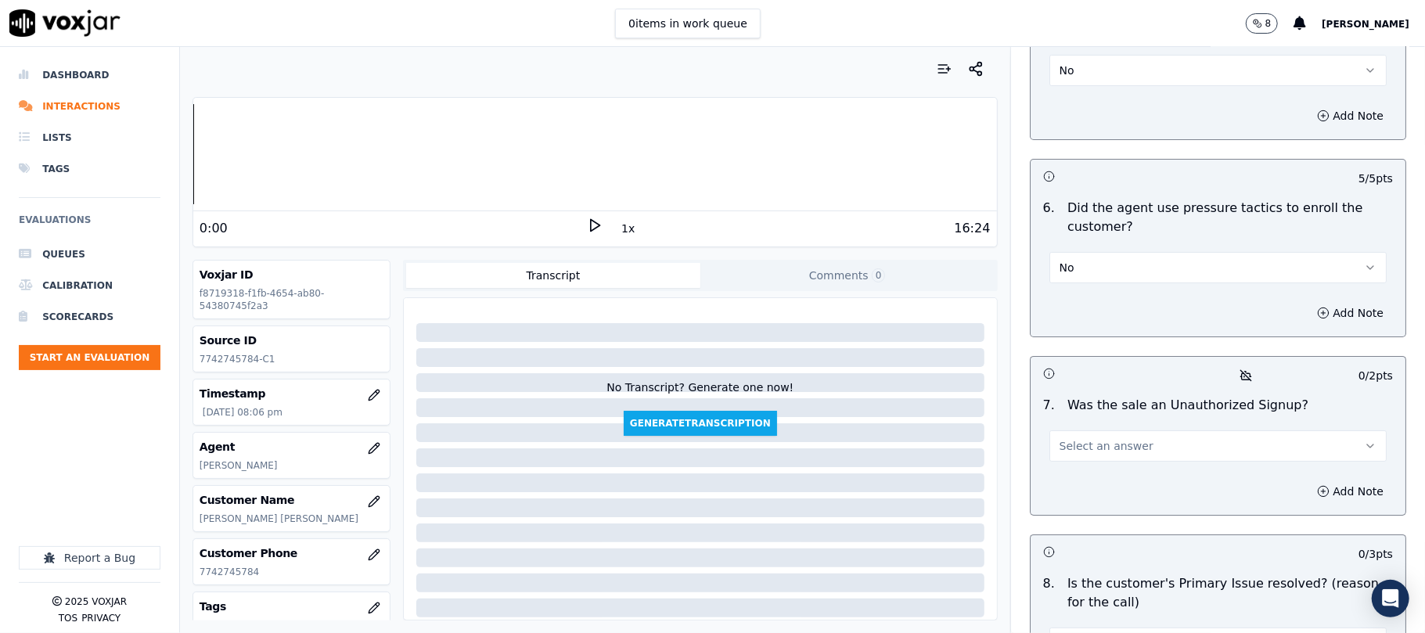
scroll to position [4279, 0]
click at [1121, 430] on button "Select an answer" at bounding box center [1218, 445] width 337 height 31
click at [1099, 420] on div "No" at bounding box center [1184, 422] width 303 height 25
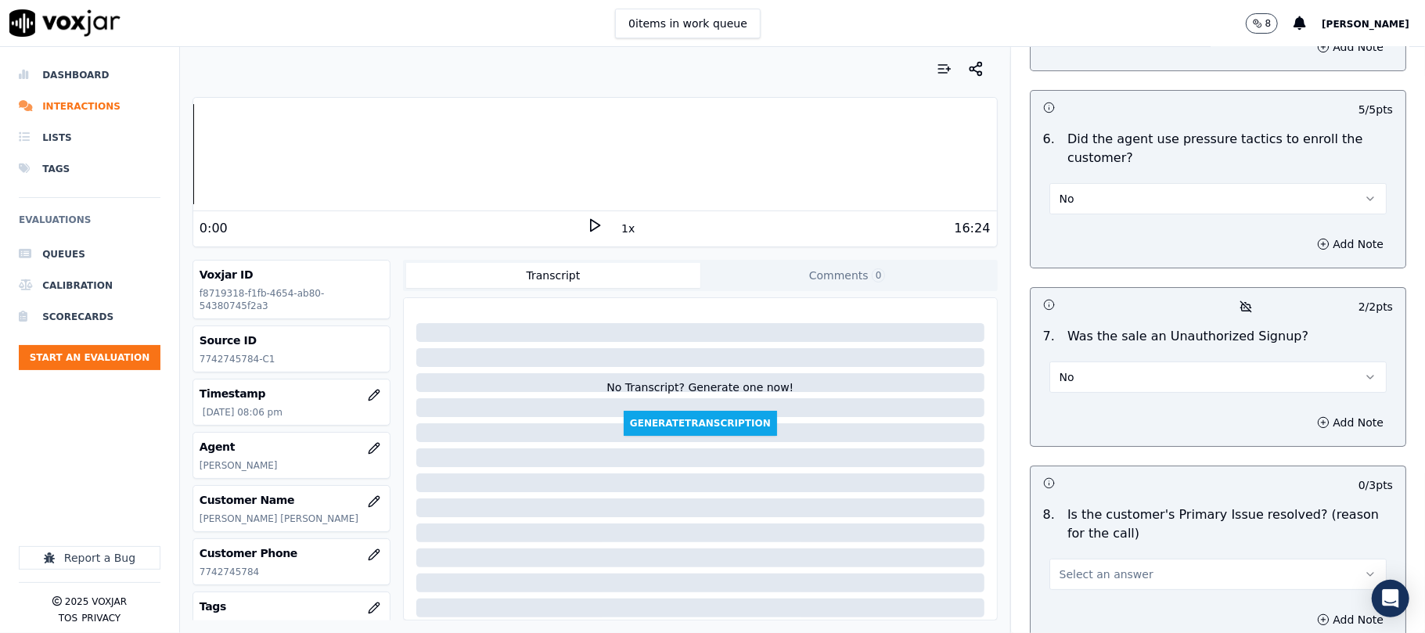
scroll to position [4417, 0]
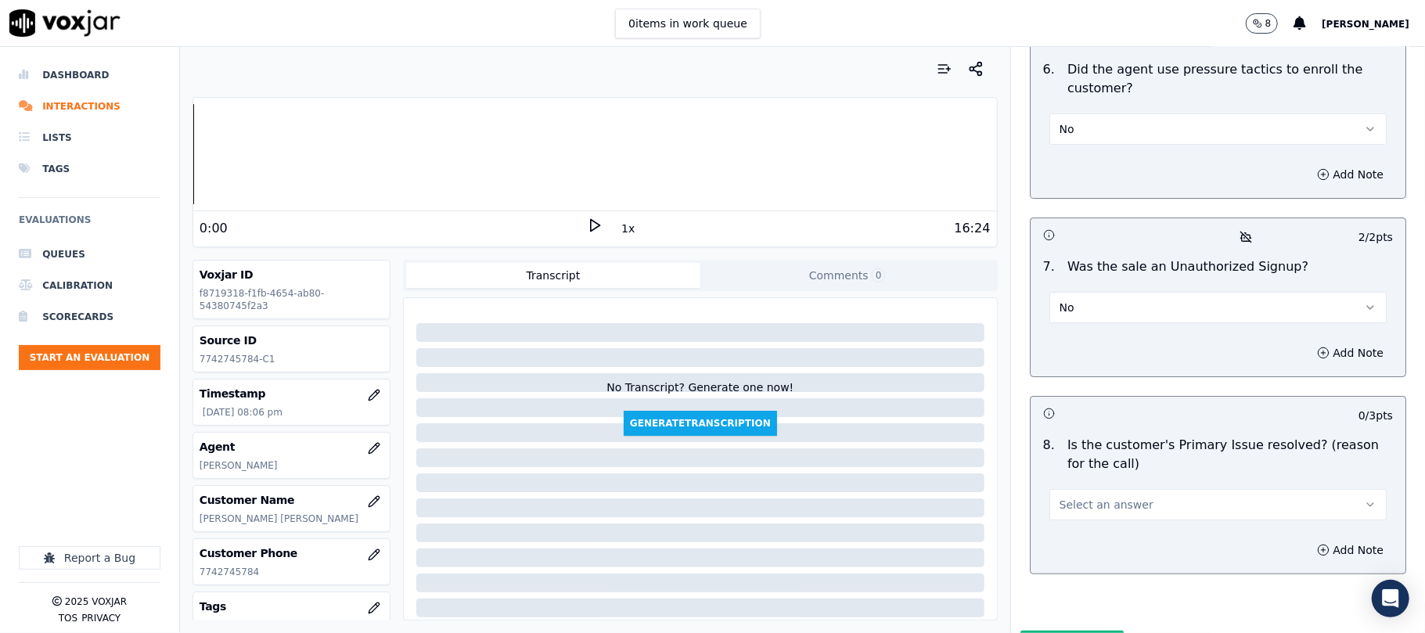
click at [1103, 497] on span "Select an answer" at bounding box center [1107, 505] width 94 height 16
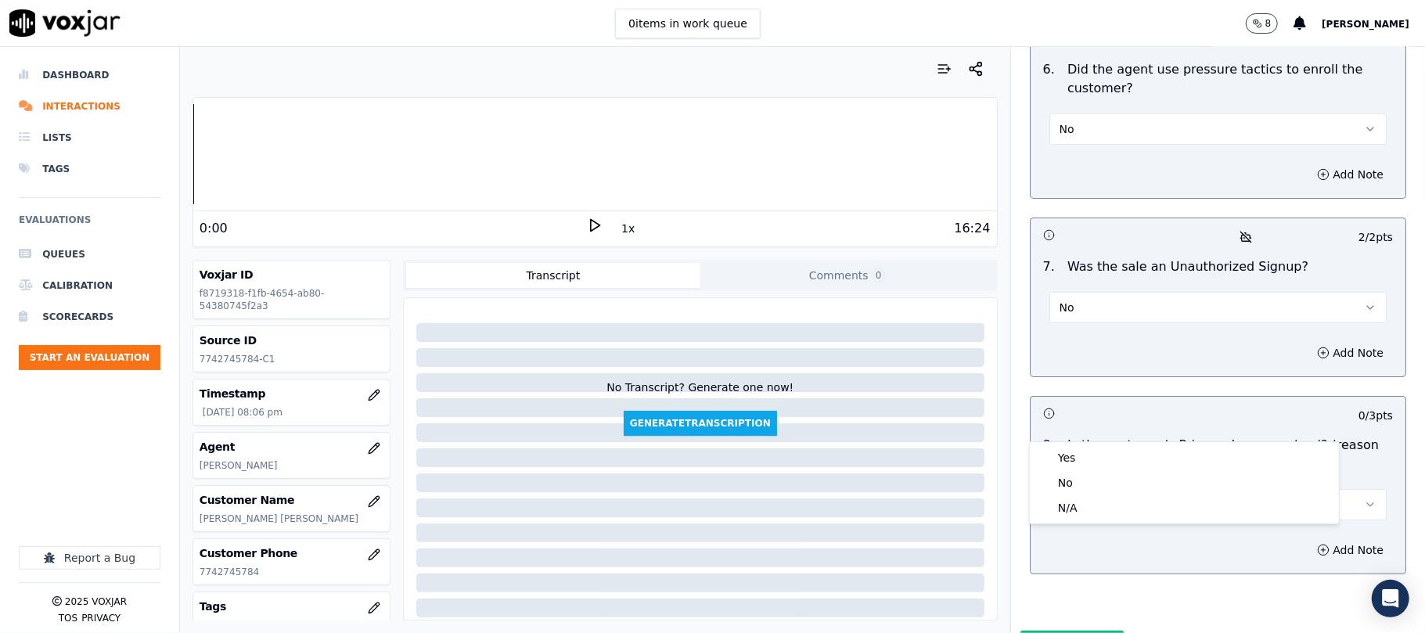
click at [1066, 440] on div "8 . Is the customer's Primary Issue resolved? (reason for the call) Select an a…" at bounding box center [1218, 478] width 375 height 97
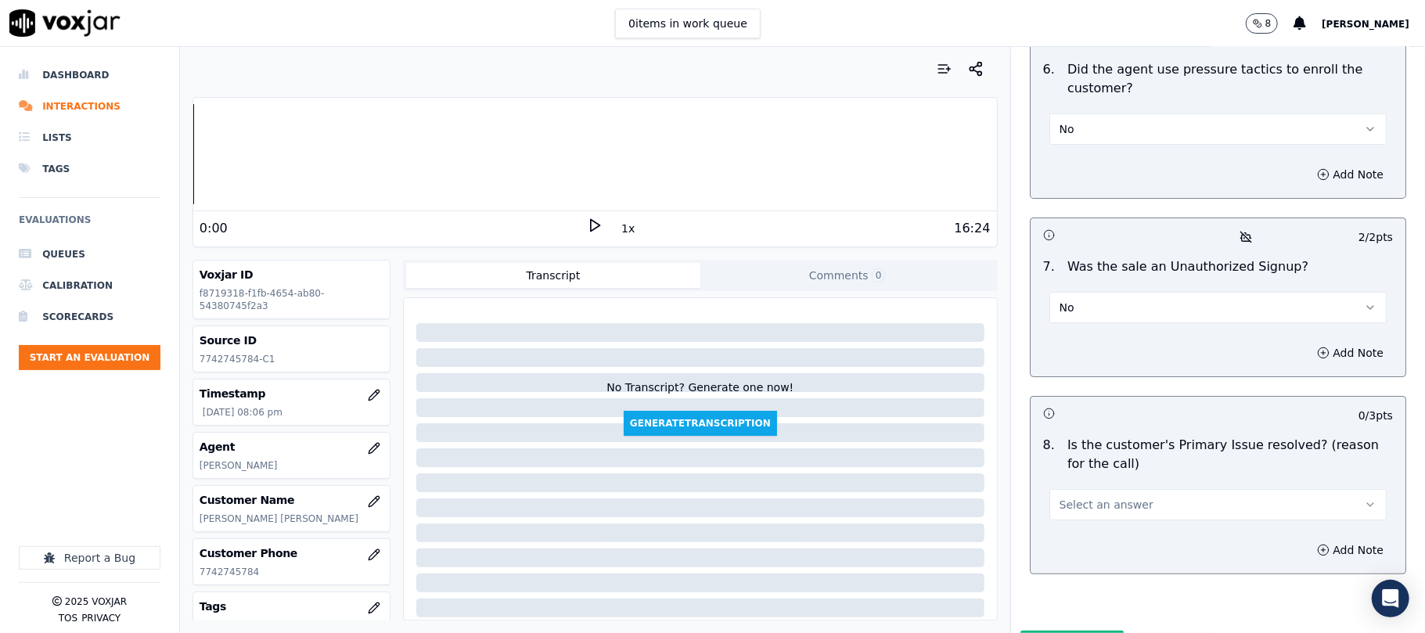
click at [1094, 489] on button "Select an answer" at bounding box center [1218, 504] width 337 height 31
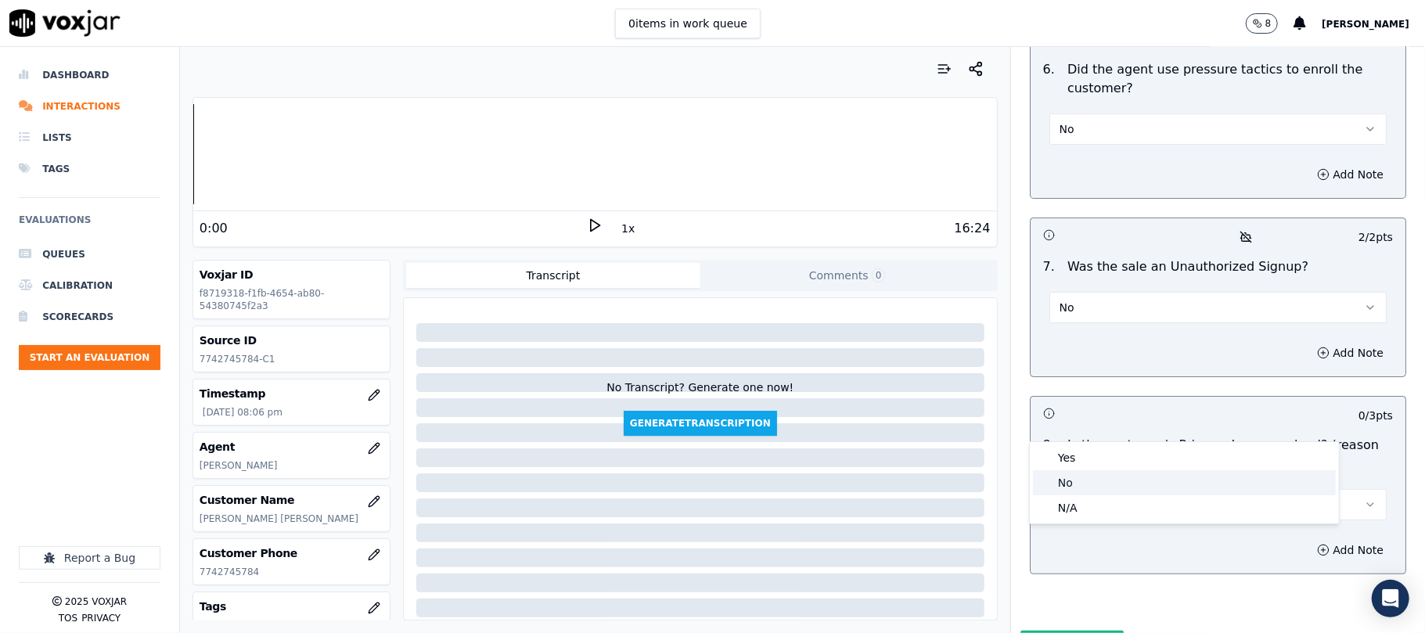
click at [1087, 471] on div "No" at bounding box center [1184, 482] width 303 height 25
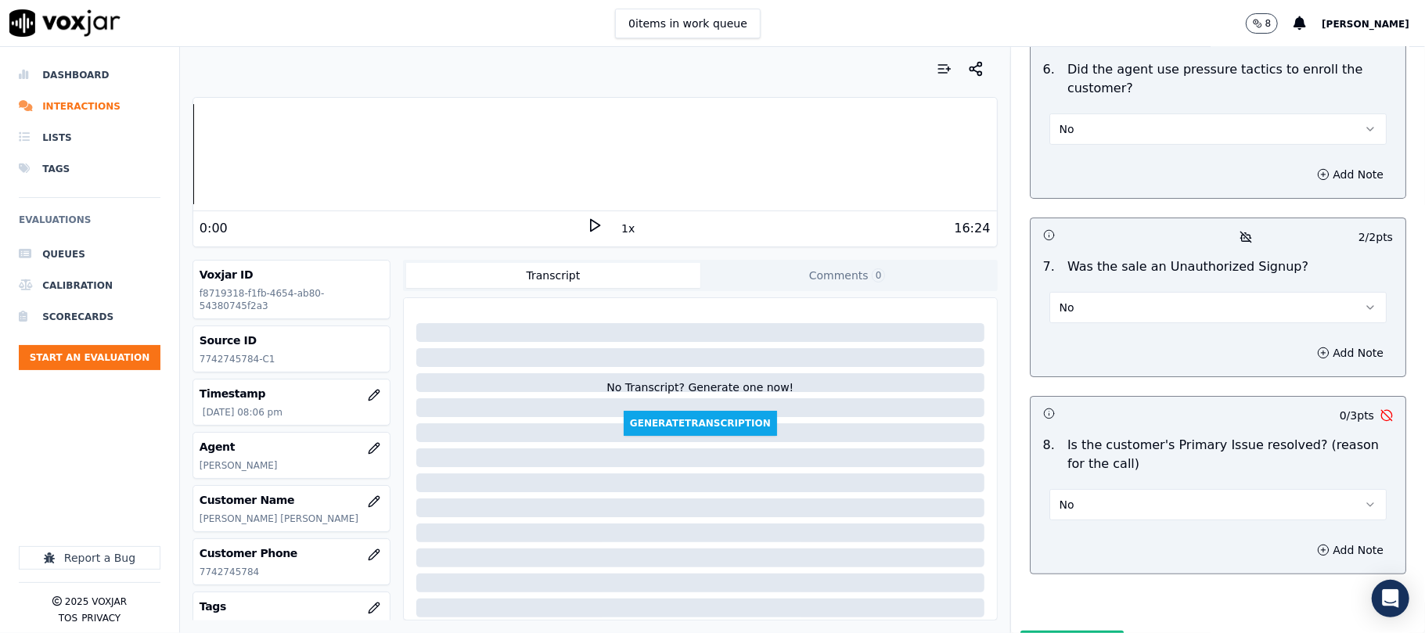
click at [1109, 489] on button "No" at bounding box center [1218, 504] width 337 height 31
click at [1090, 457] on div "Yes" at bounding box center [1184, 457] width 303 height 25
click at [1049, 631] on button "Submit Scores" at bounding box center [1073, 645] width 104 height 28
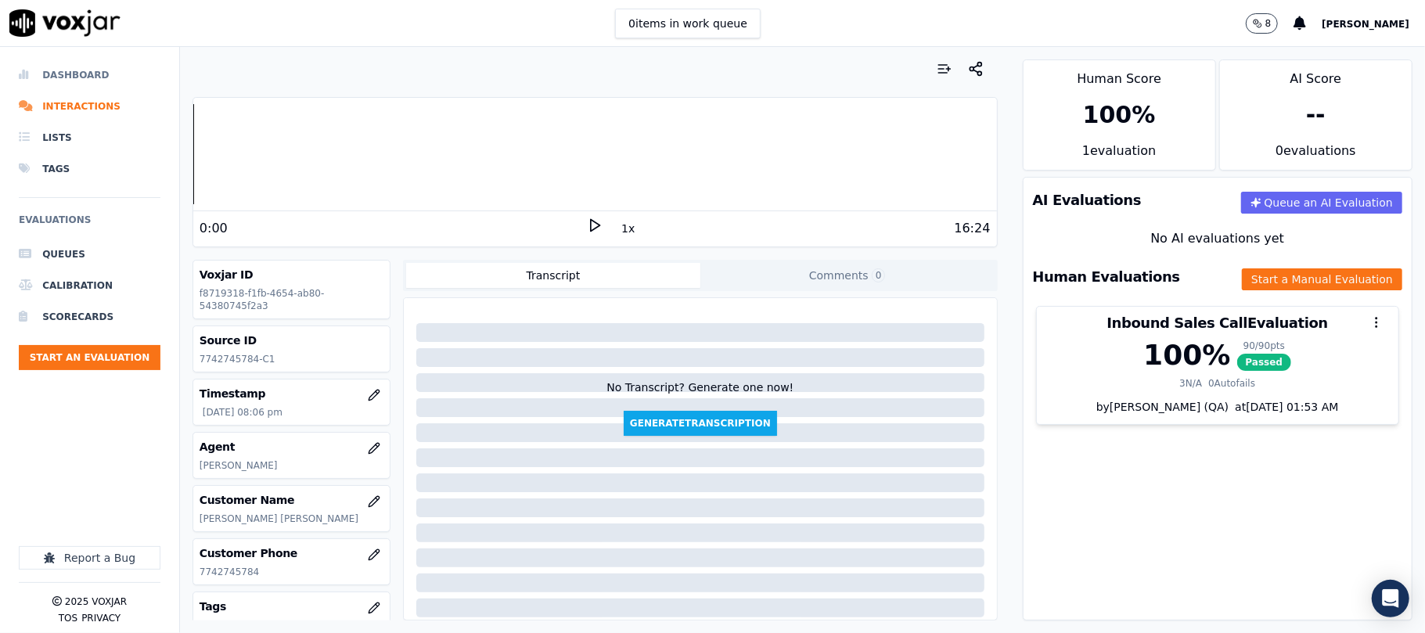
click at [92, 69] on li "Dashboard" at bounding box center [90, 74] width 142 height 31
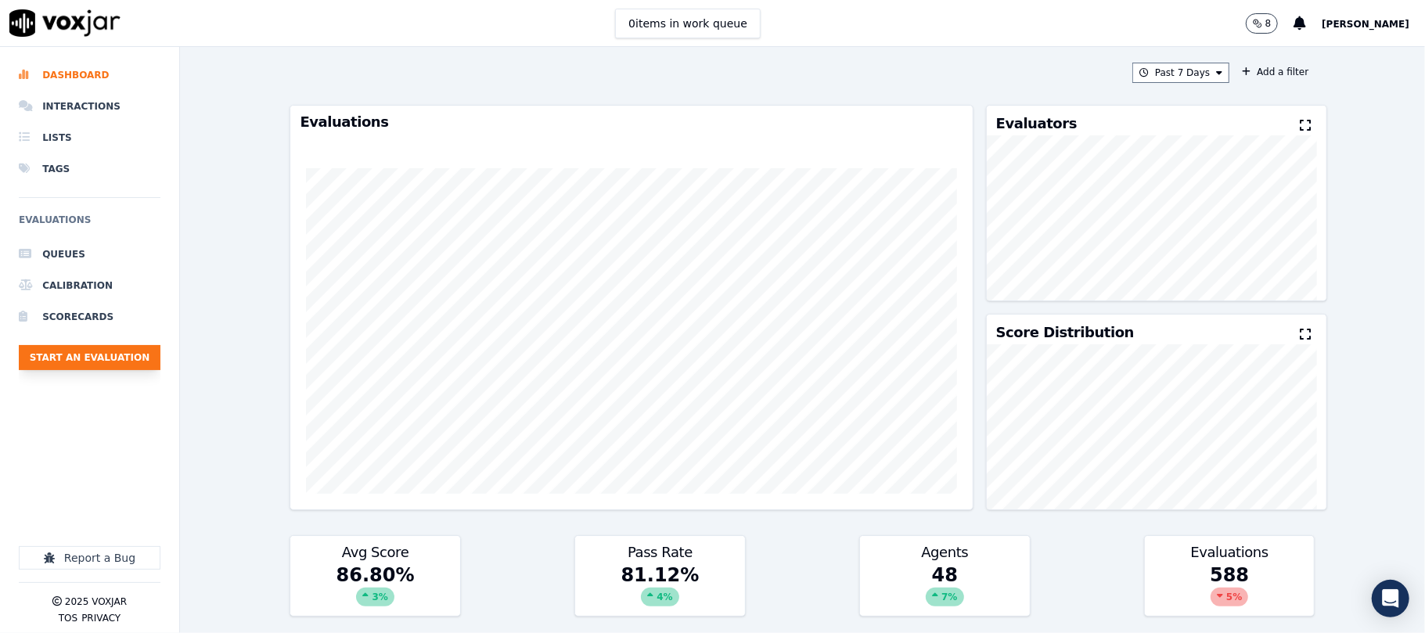
click at [147, 354] on button "Start an Evaluation" at bounding box center [90, 357] width 142 height 25
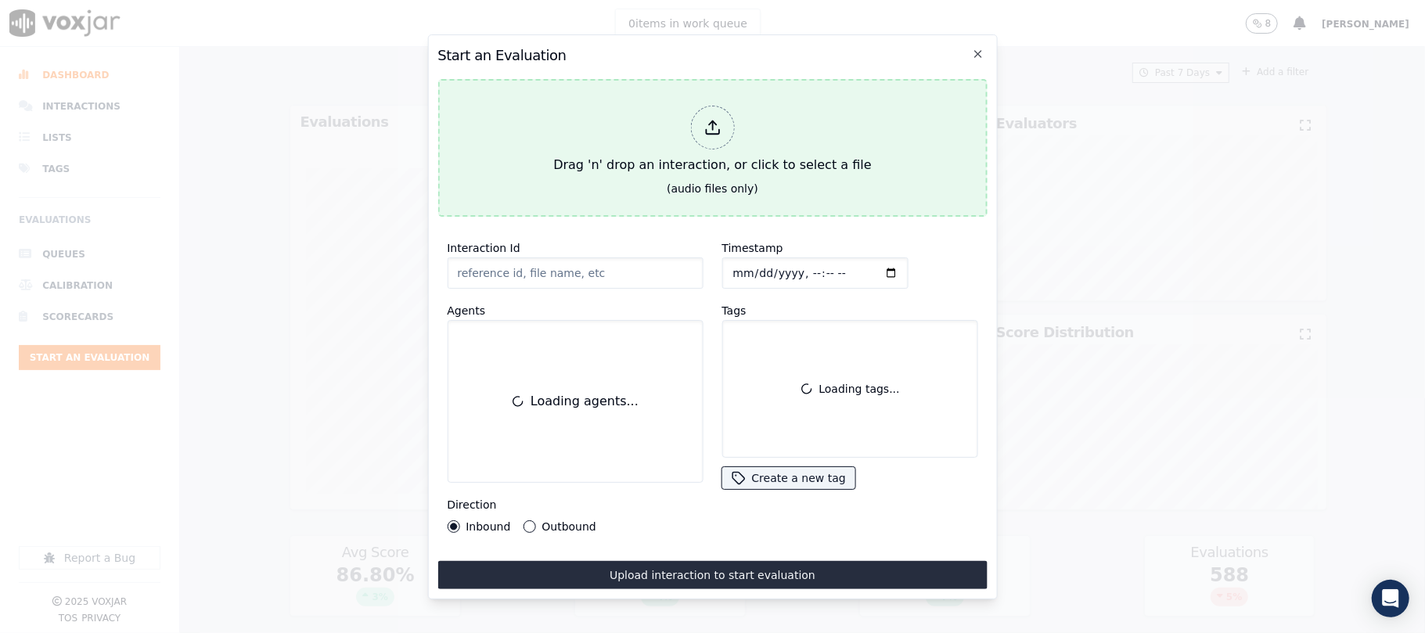
click at [683, 130] on div "Drag 'n' drop an interaction, or click to select a file" at bounding box center [712, 139] width 330 height 81
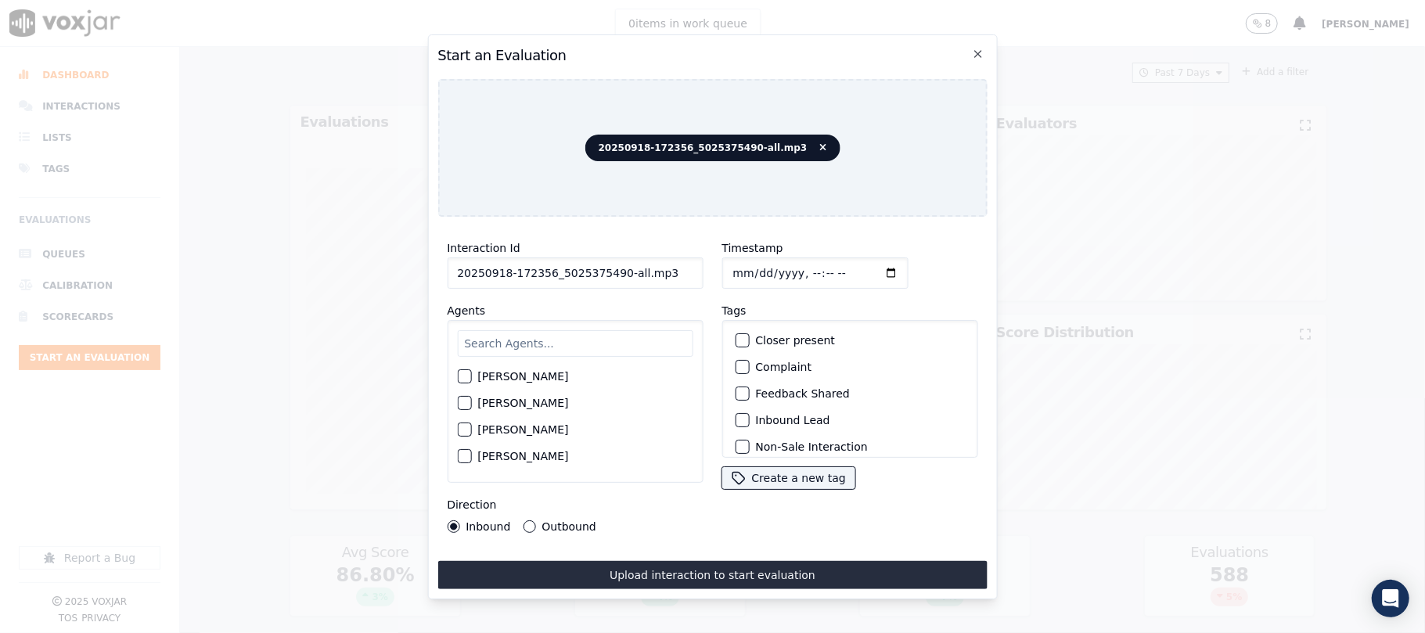
drag, startPoint x: 614, startPoint y: 268, endPoint x: 723, endPoint y: 274, distance: 109.8
click at [721, 274] on div "Interaction Id 20250918-172356_5025375490-all.mp3 Agents [PERSON_NAME] [PERSON_…" at bounding box center [713, 385] width 550 height 313
type input "20250918-172356_5025375490-C1"
click at [743, 261] on input "Timestamp" at bounding box center [815, 273] width 186 height 31
type input "[DATE]T20:47"
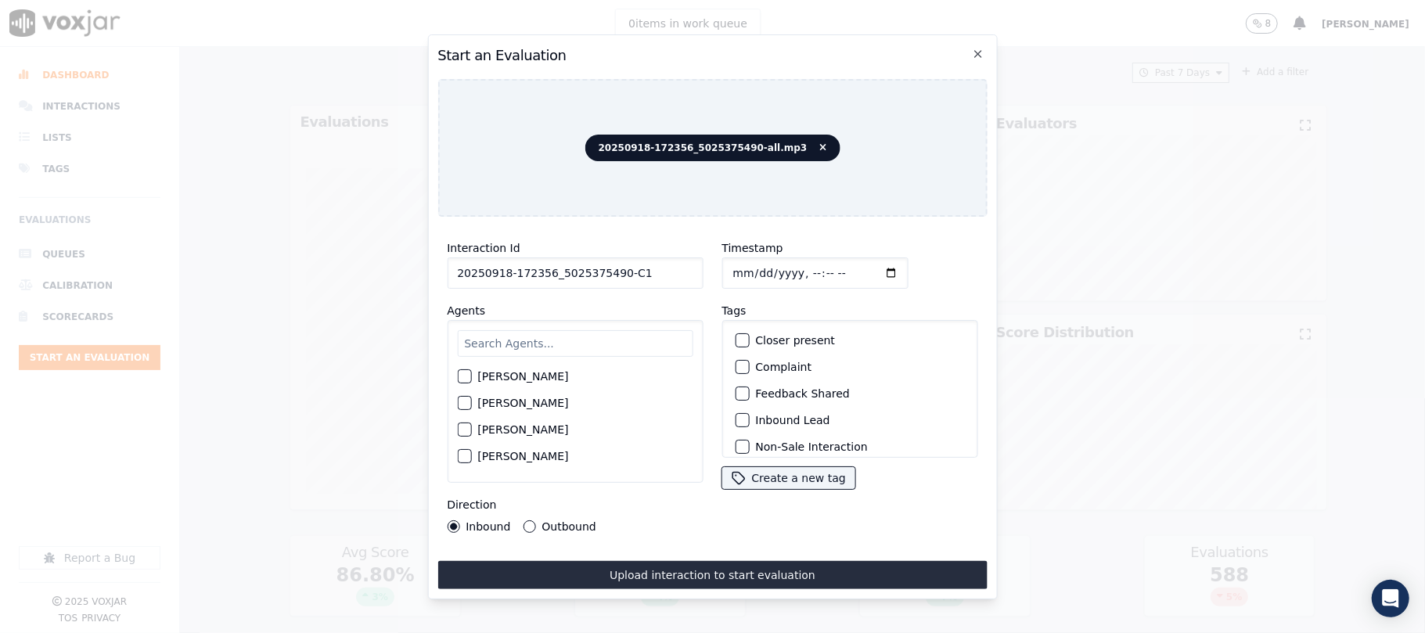
click at [571, 337] on input "text" at bounding box center [575, 343] width 236 height 27
type input "[PERSON_NAME]"
click at [468, 376] on div "button" at bounding box center [463, 381] width 11 height 11
click at [528, 521] on button "Outbound" at bounding box center [529, 527] width 13 height 13
drag, startPoint x: 736, startPoint y: 332, endPoint x: 743, endPoint y: 351, distance: 20.8
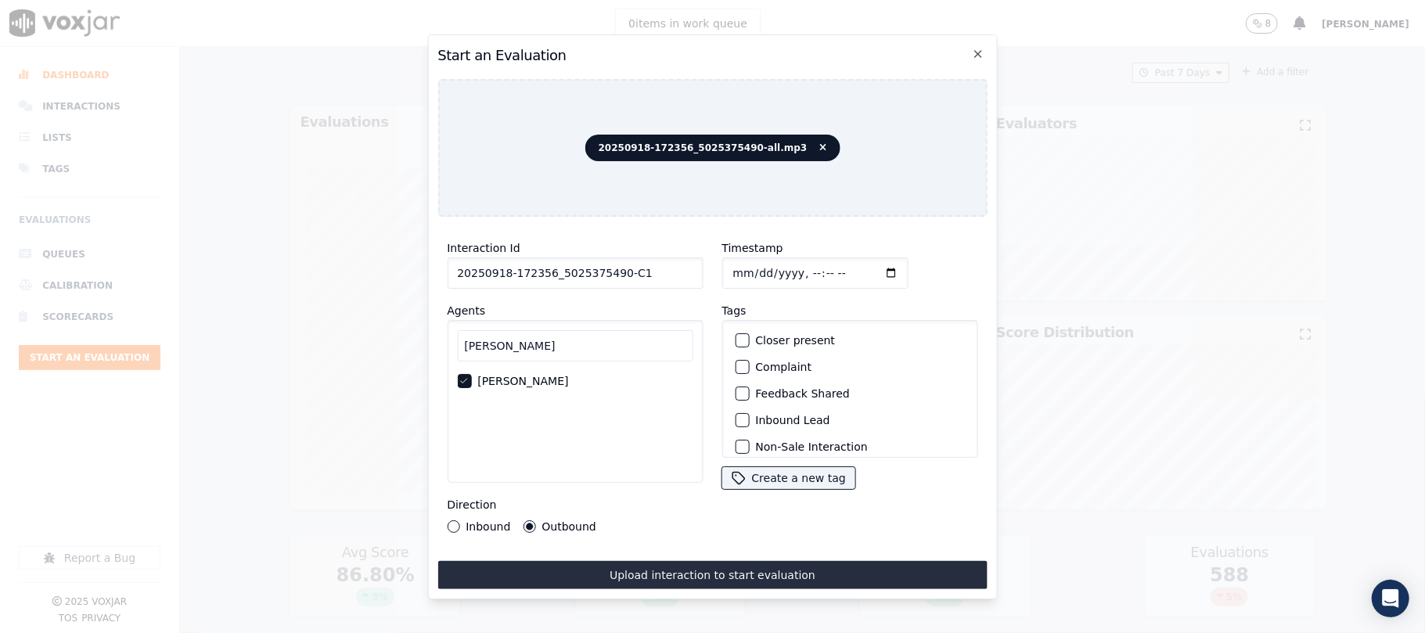
click at [737, 335] on div "button" at bounding box center [741, 340] width 11 height 11
click at [737, 365] on div "button" at bounding box center [741, 369] width 11 height 11
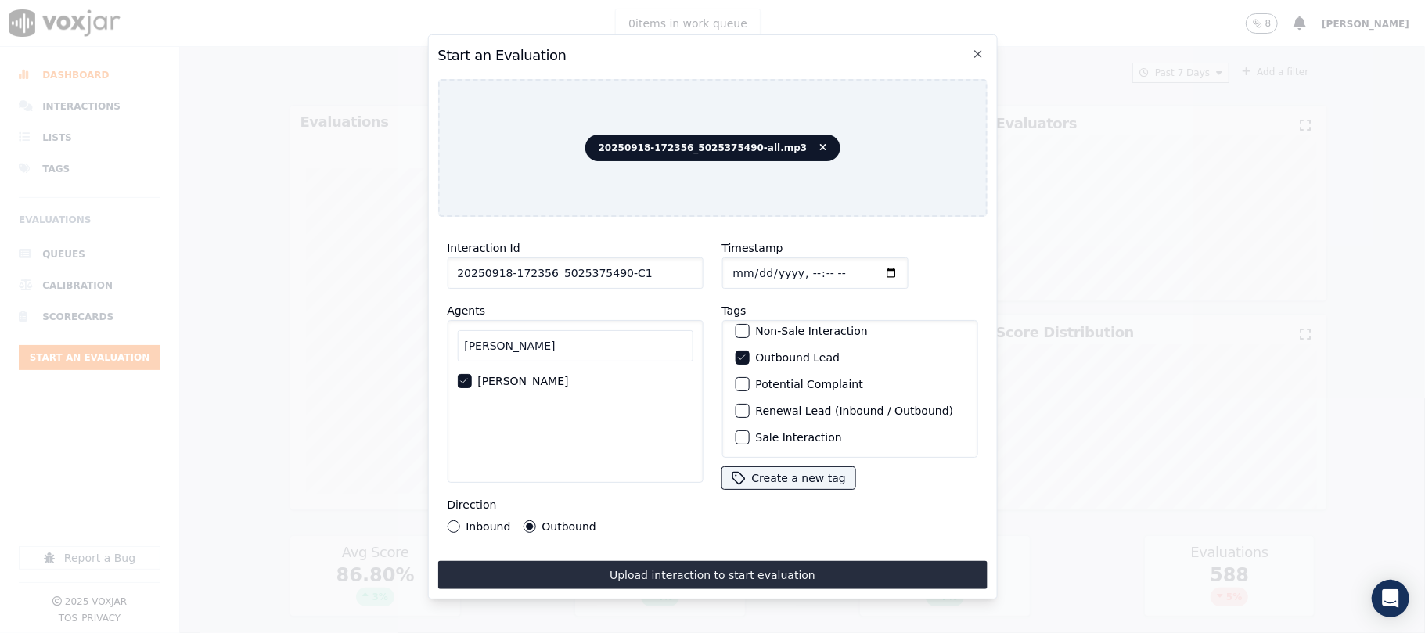
scroll to position [136, 0]
click at [736, 432] on div "button" at bounding box center [741, 437] width 11 height 11
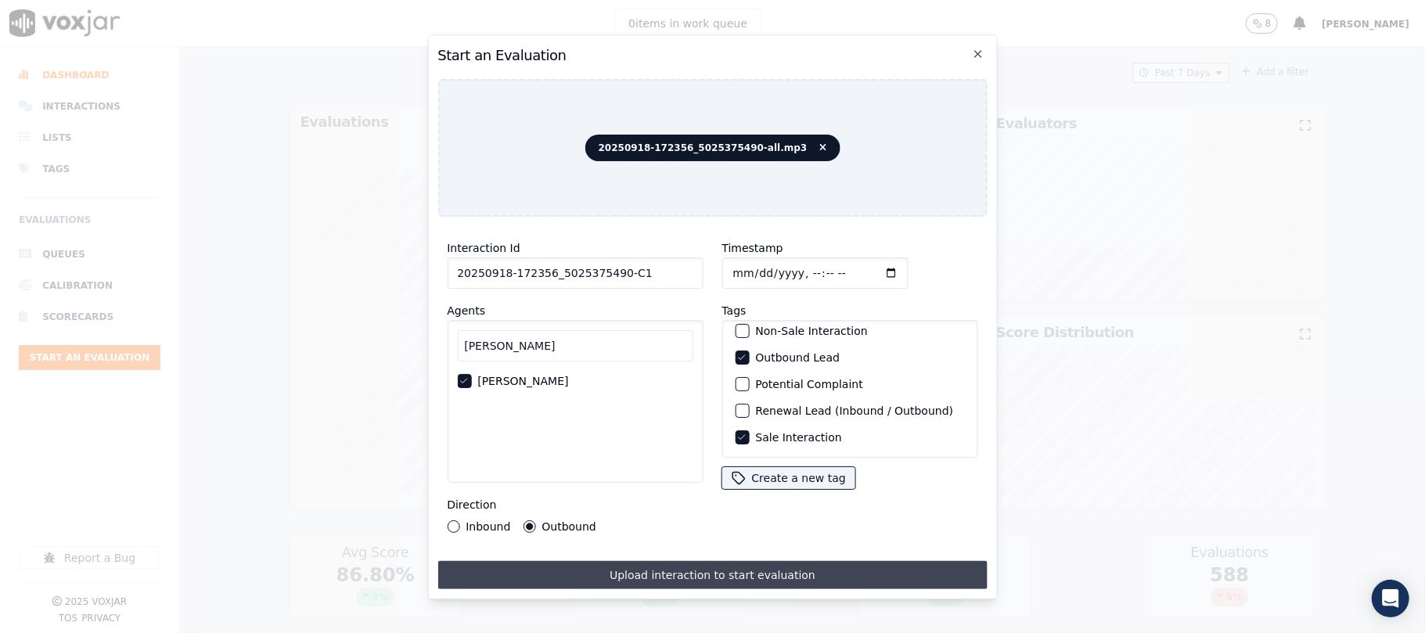
click at [731, 561] on button "Upload interaction to start evaluation" at bounding box center [713, 575] width 550 height 28
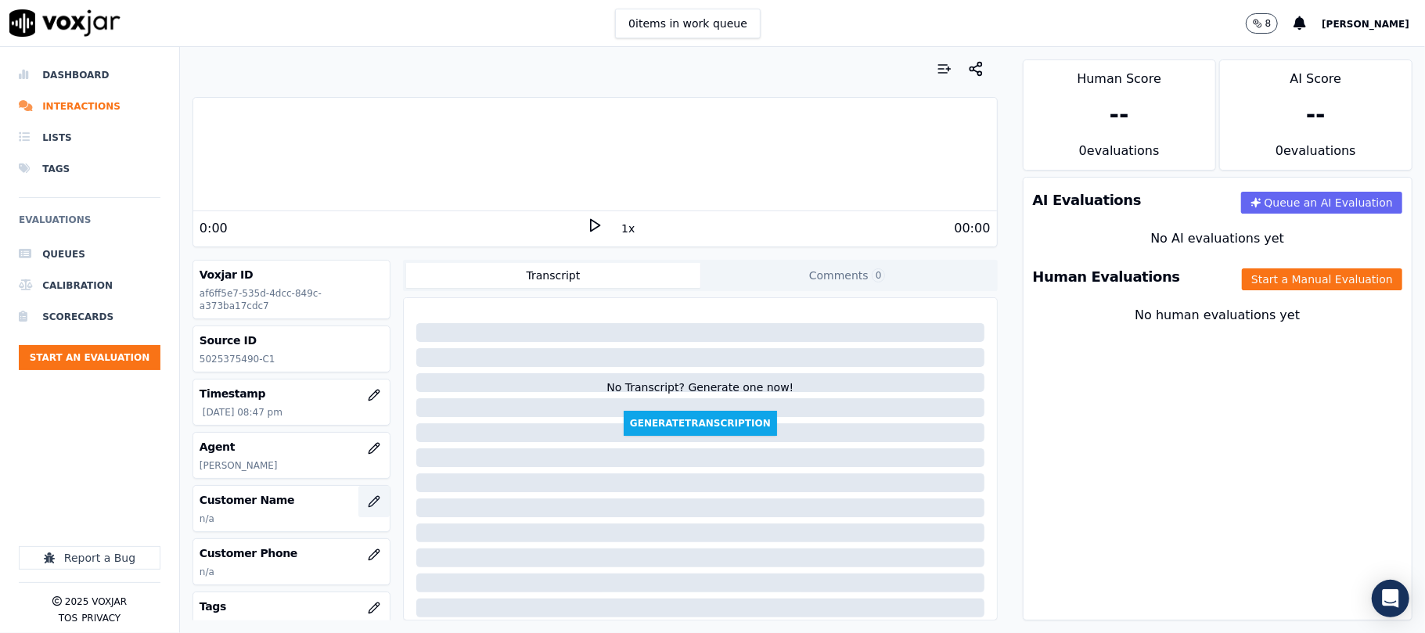
click at [368, 502] on icon "button" at bounding box center [374, 502] width 13 height 13
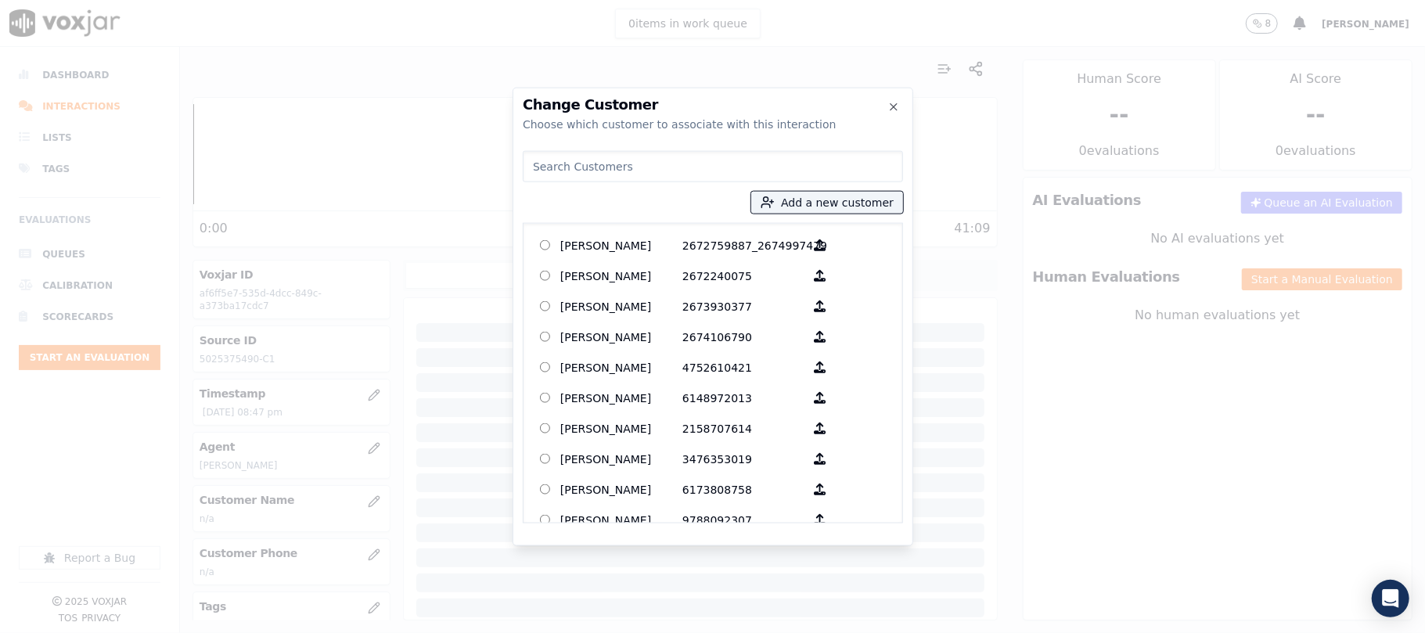
paste input "[PERSON_NAME]"
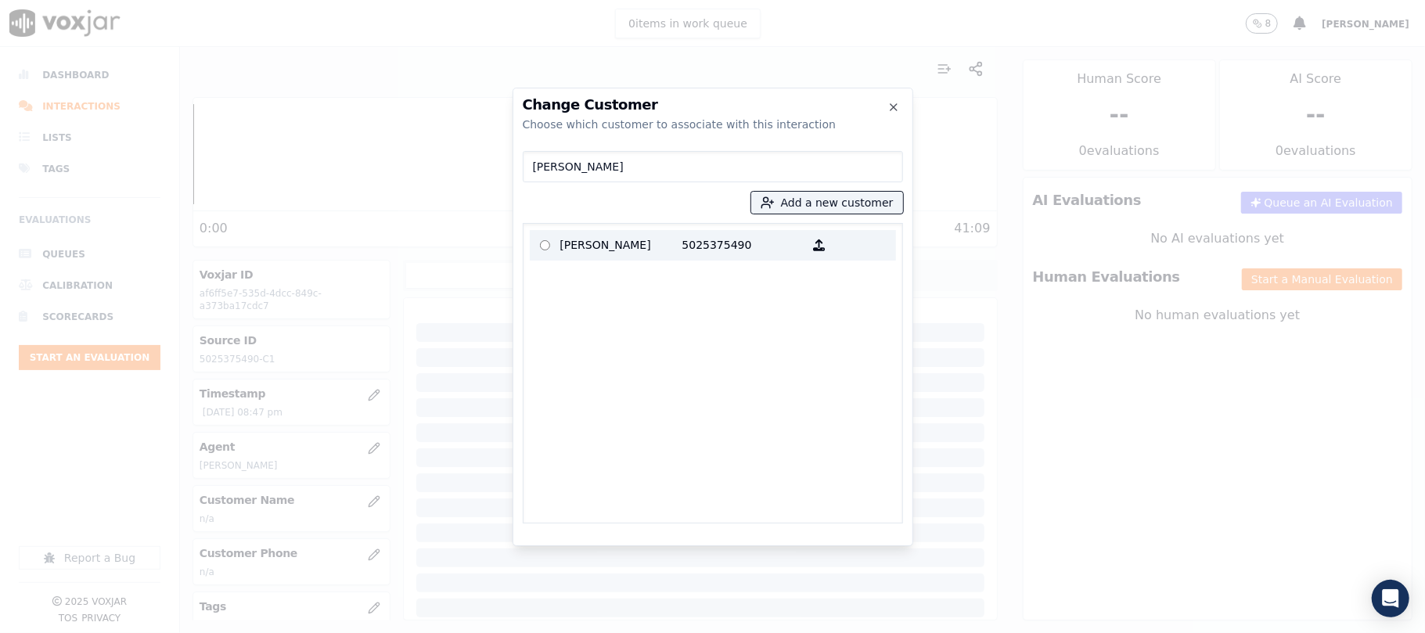
type input "[PERSON_NAME]"
click at [607, 244] on p "[PERSON_NAME]" at bounding box center [621, 245] width 122 height 24
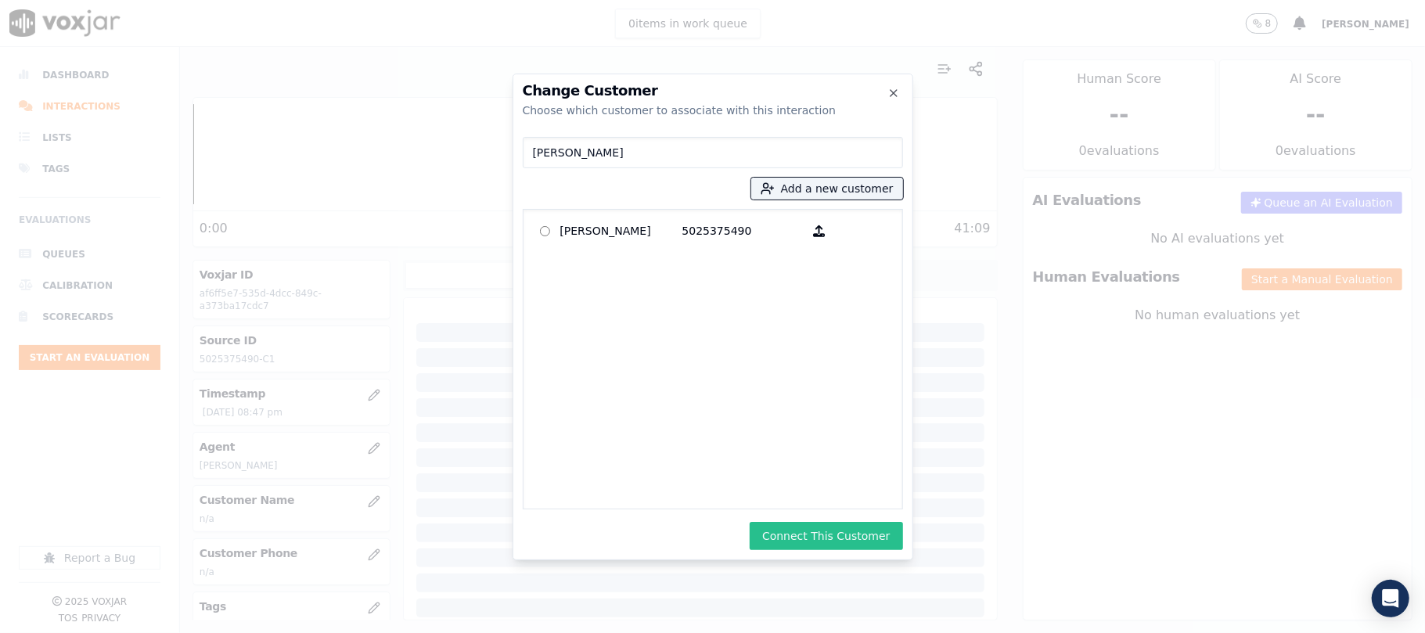
click at [815, 542] on button "Connect This Customer" at bounding box center [826, 536] width 153 height 28
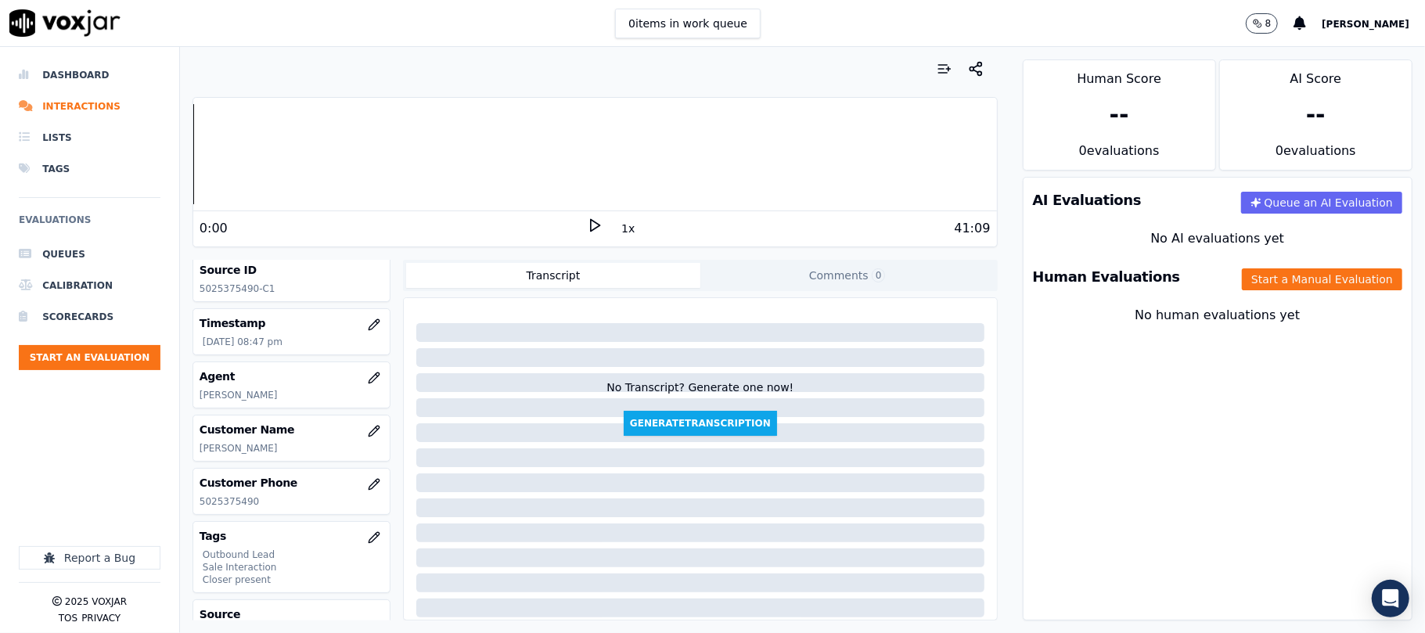
scroll to position [104, 0]
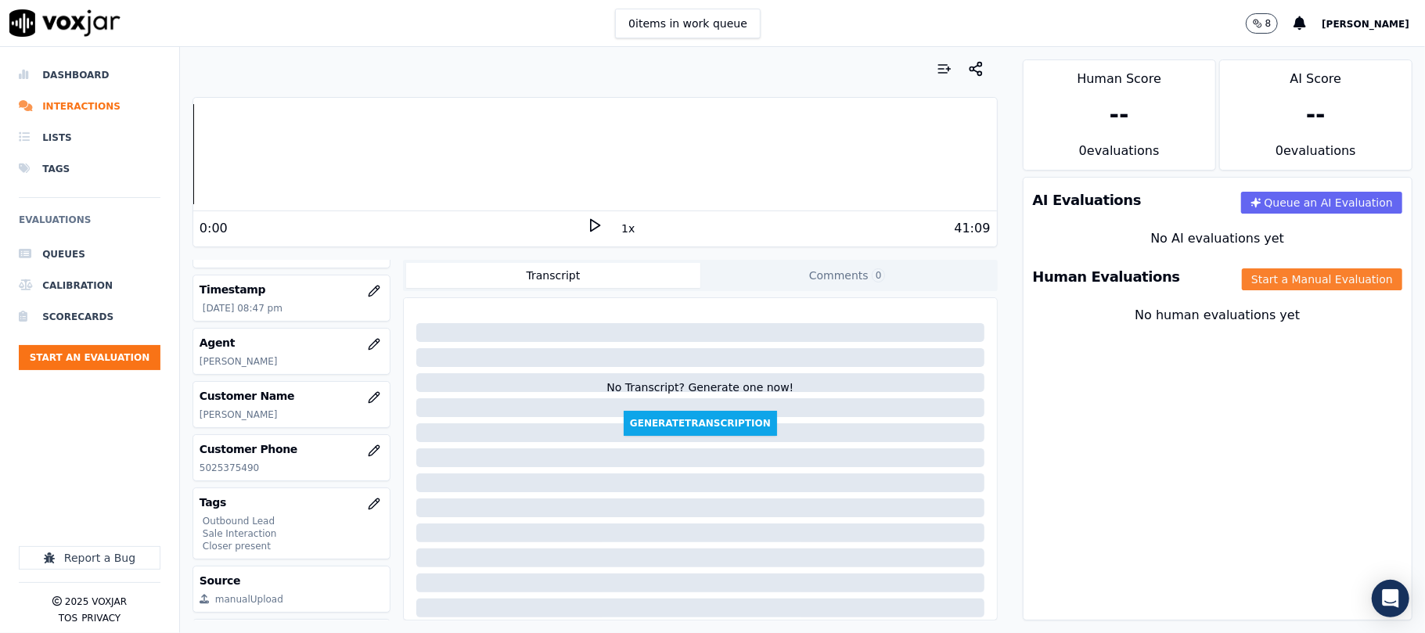
click at [1257, 279] on button "Start a Manual Evaluation" at bounding box center [1322, 280] width 160 height 22
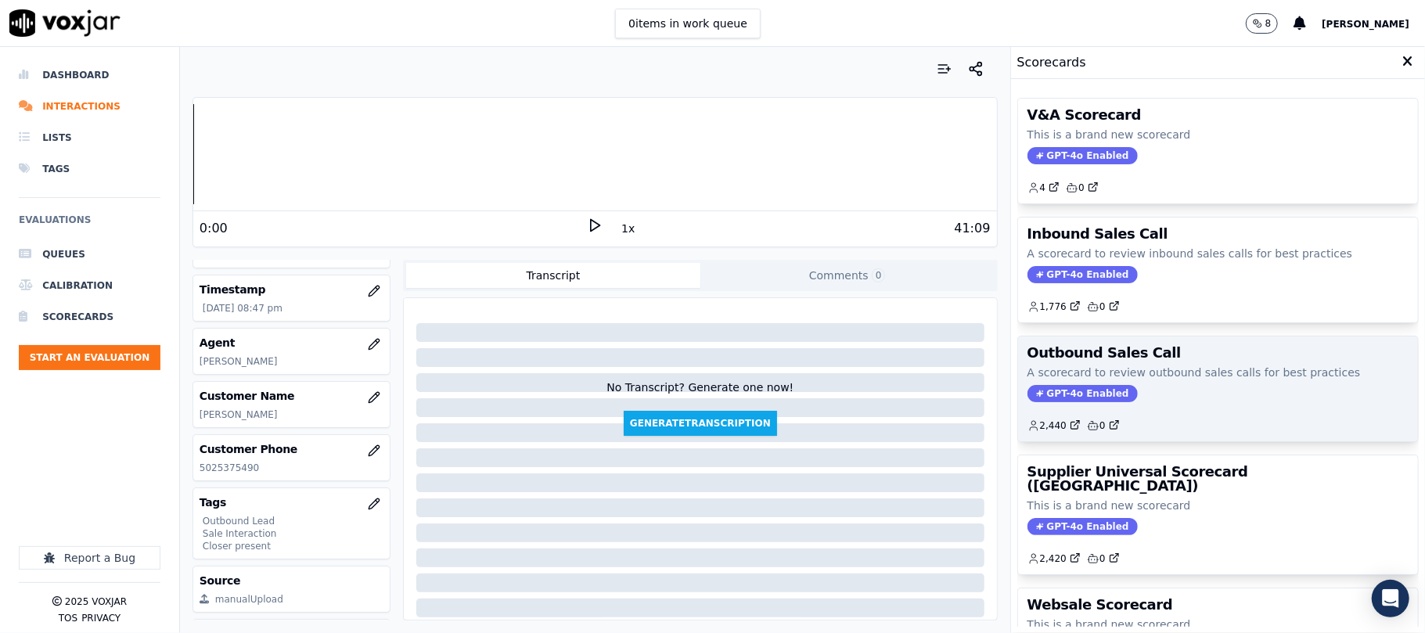
click at [1087, 395] on span "GPT-4o Enabled" at bounding box center [1083, 393] width 110 height 17
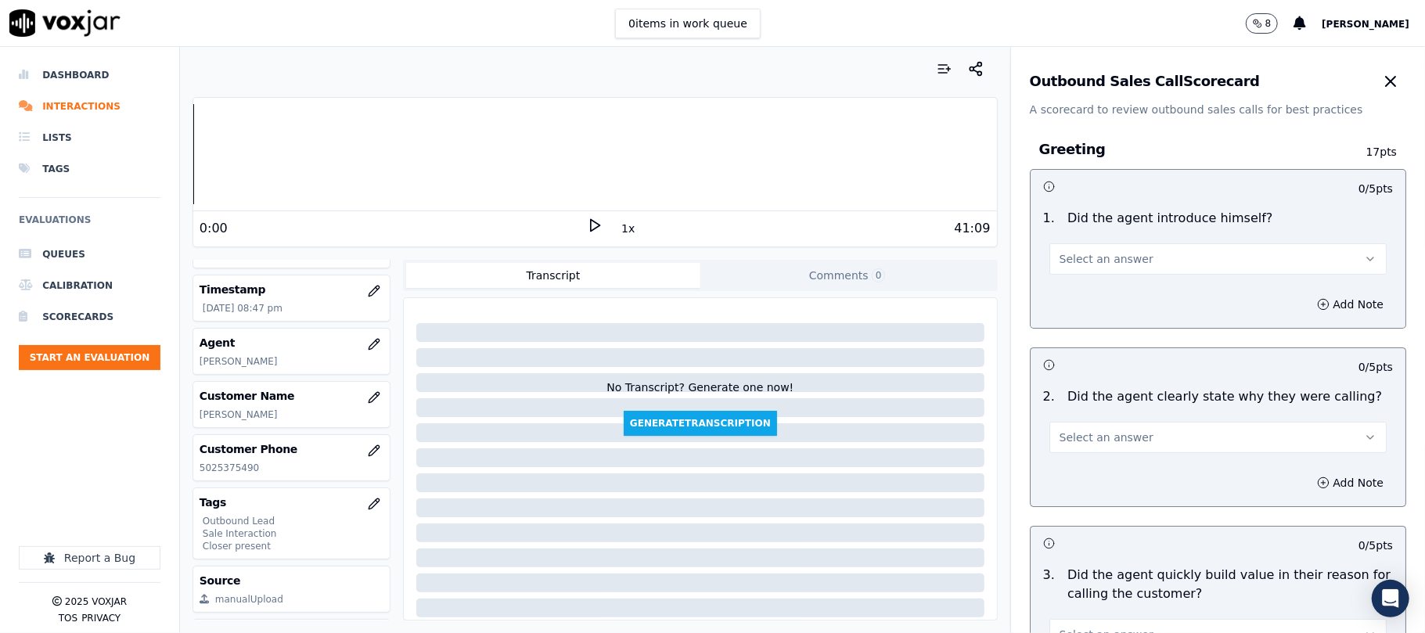
click at [1119, 261] on span "Select an answer" at bounding box center [1107, 259] width 94 height 16
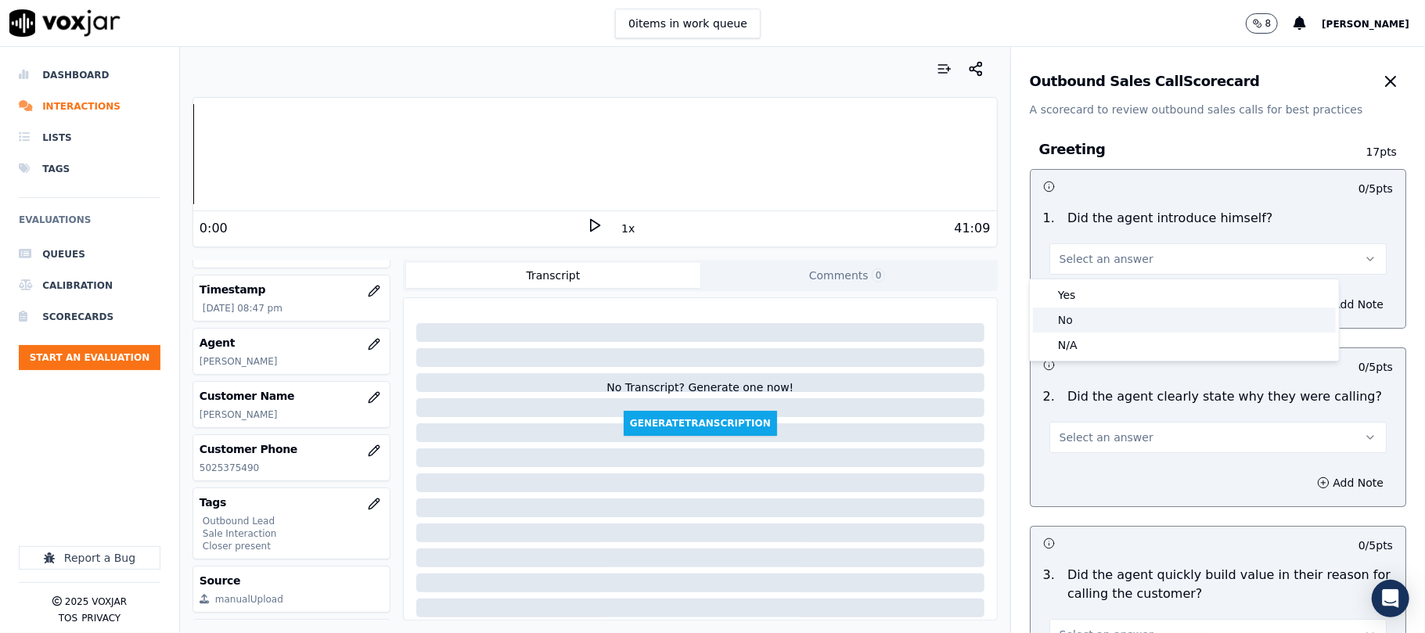
click at [1102, 308] on div "No" at bounding box center [1184, 320] width 303 height 25
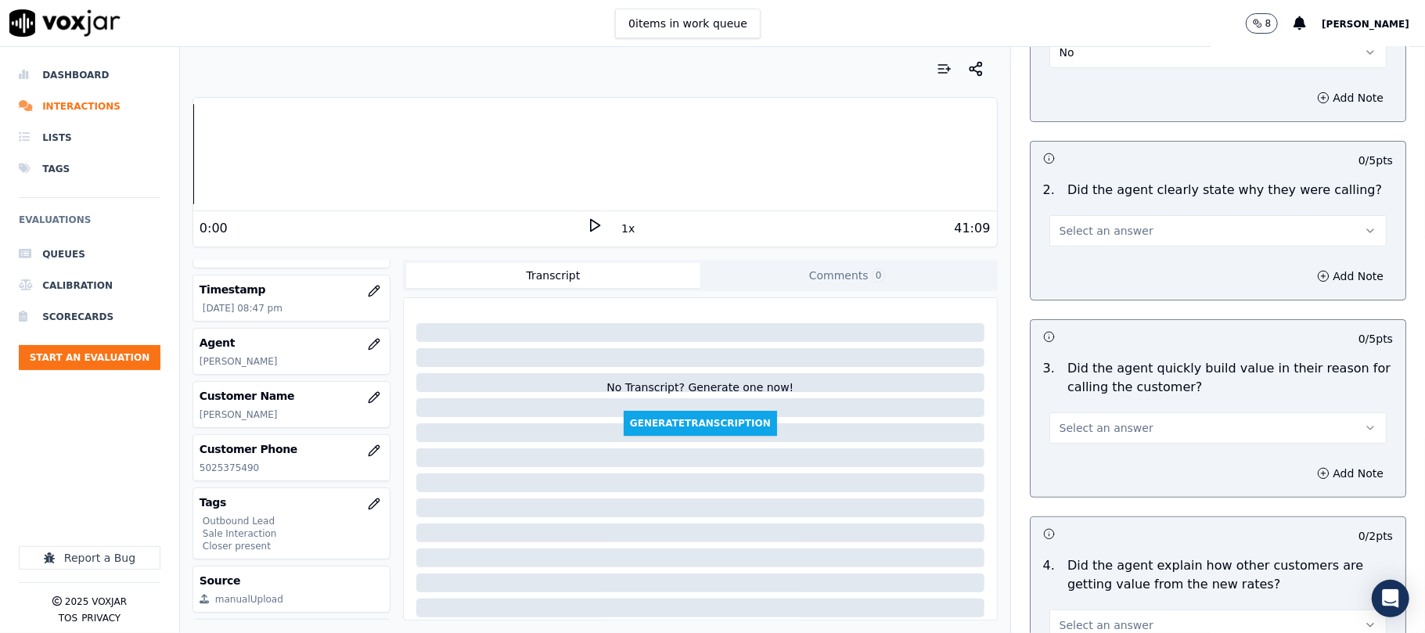
scroll to position [208, 0]
click at [1106, 57] on button "No" at bounding box center [1218, 50] width 337 height 31
click at [1083, 83] on div "Yes" at bounding box center [1184, 86] width 303 height 25
click at [1152, 230] on button "Select an answer" at bounding box center [1218, 229] width 337 height 31
click at [1101, 271] on div "Yes" at bounding box center [1184, 265] width 303 height 25
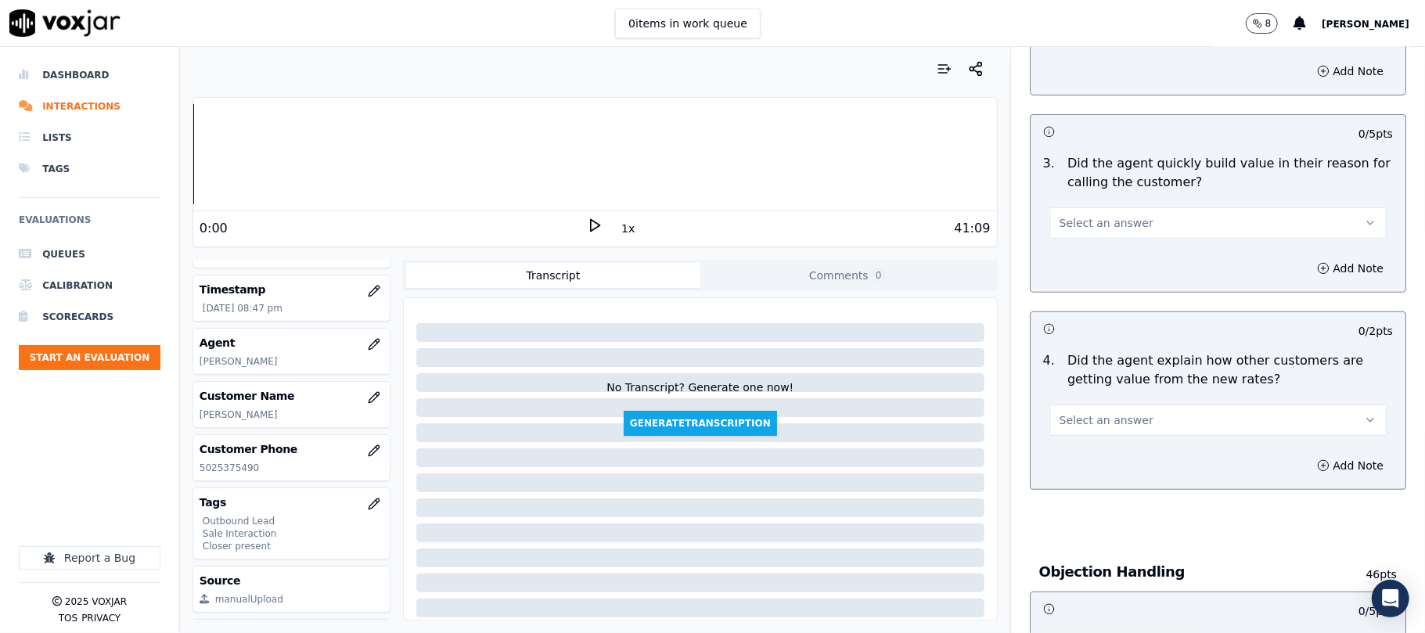
scroll to position [417, 0]
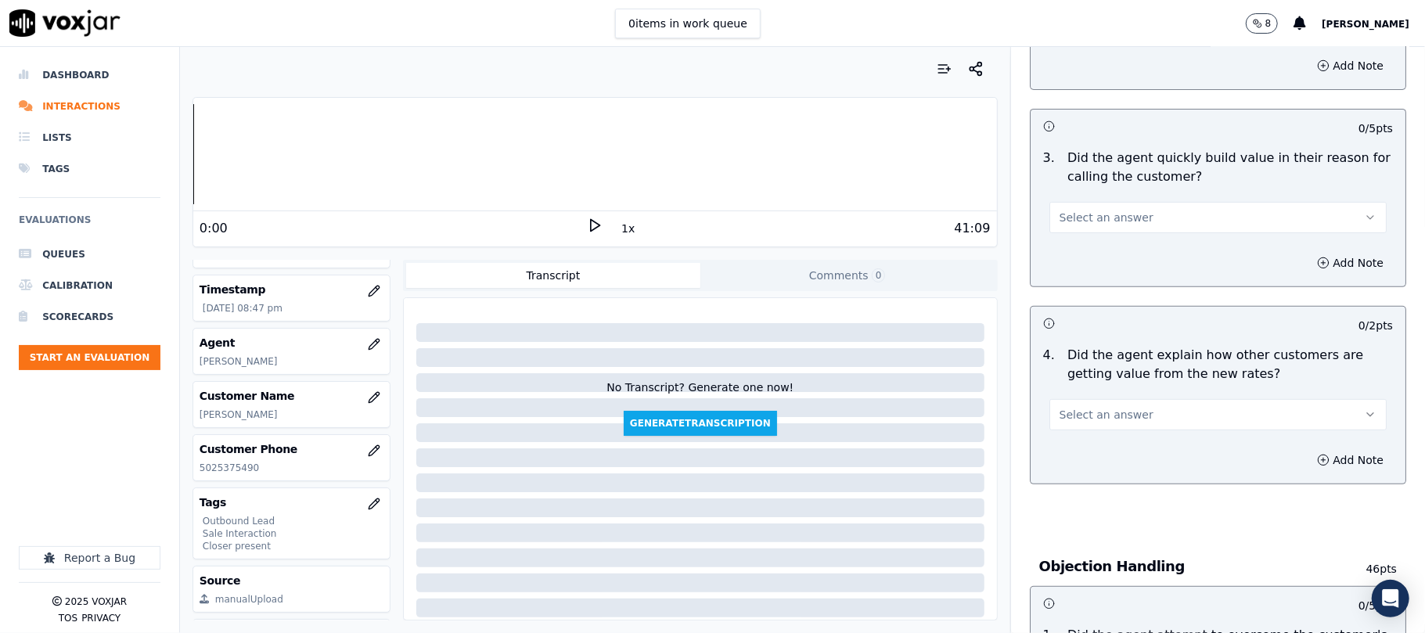
click at [1128, 226] on button "Select an answer" at bounding box center [1218, 217] width 337 height 31
click at [1091, 260] on div "Yes" at bounding box center [1184, 254] width 303 height 25
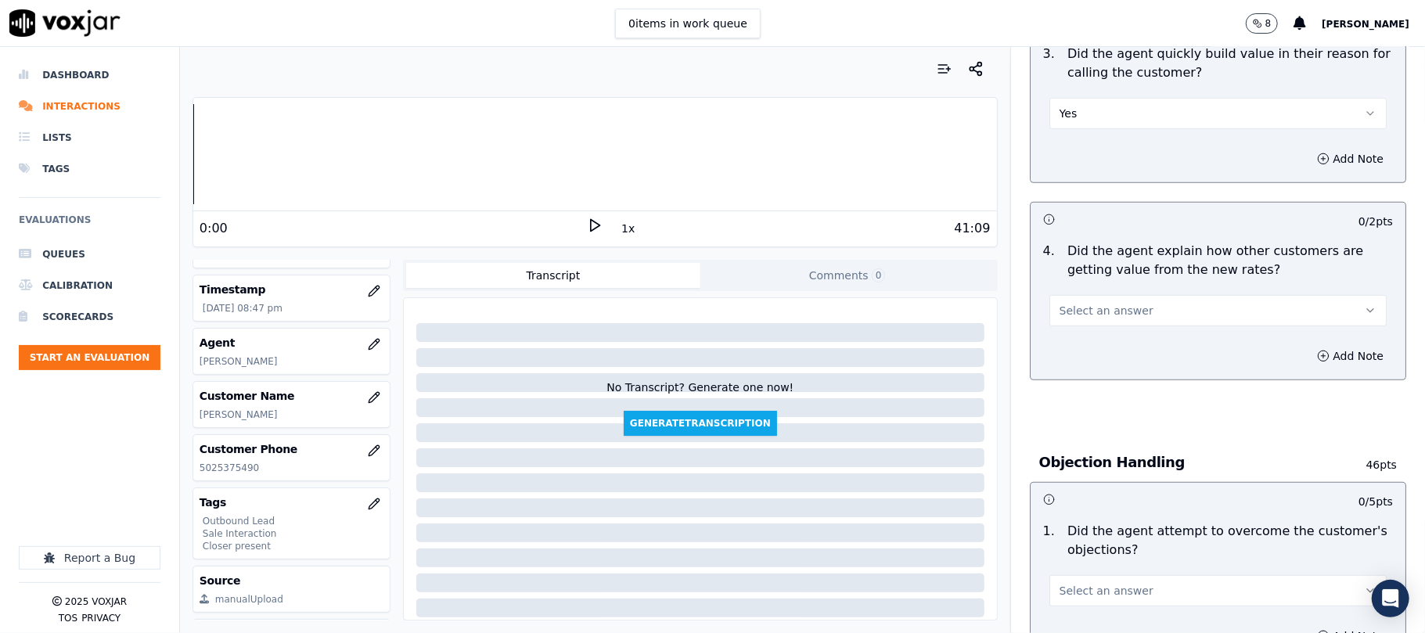
click at [1122, 310] on button "Select an answer" at bounding box center [1218, 310] width 337 height 31
click at [1082, 348] on div "Yes" at bounding box center [1184, 347] width 303 height 25
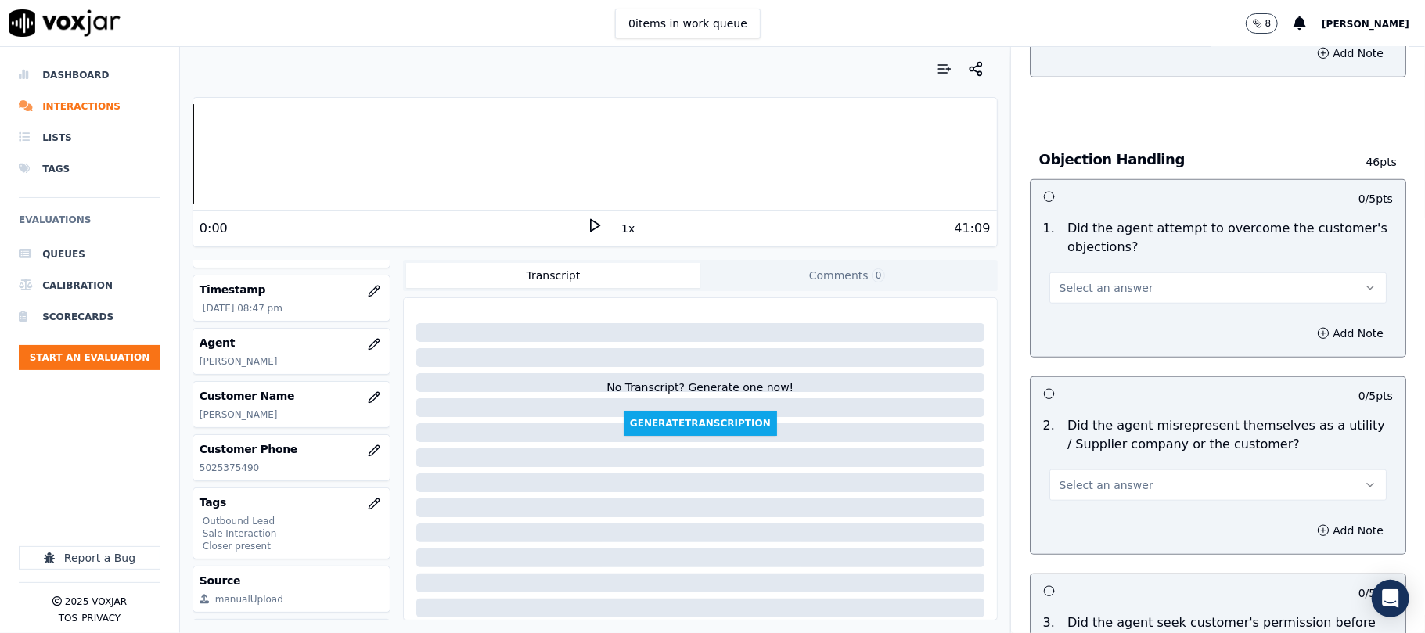
scroll to position [834, 0]
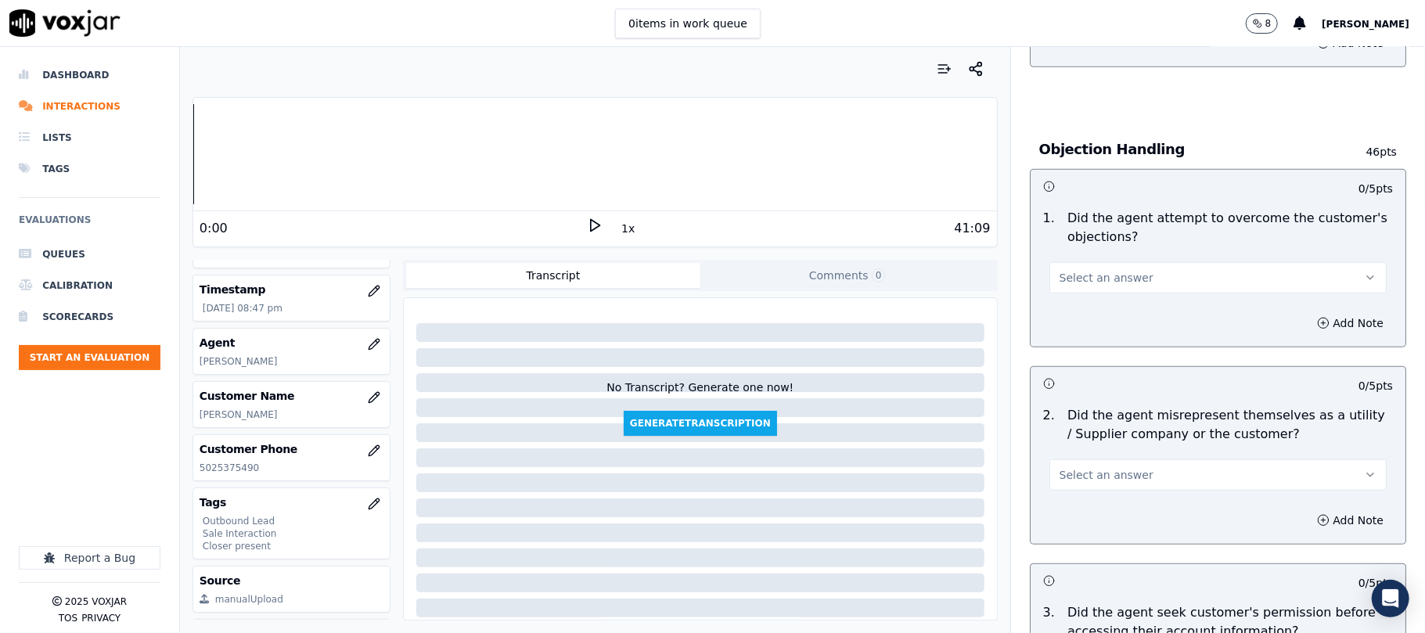
click at [1128, 279] on button "Select an answer" at bounding box center [1218, 277] width 337 height 31
click at [1097, 312] on div "Yes" at bounding box center [1184, 315] width 303 height 25
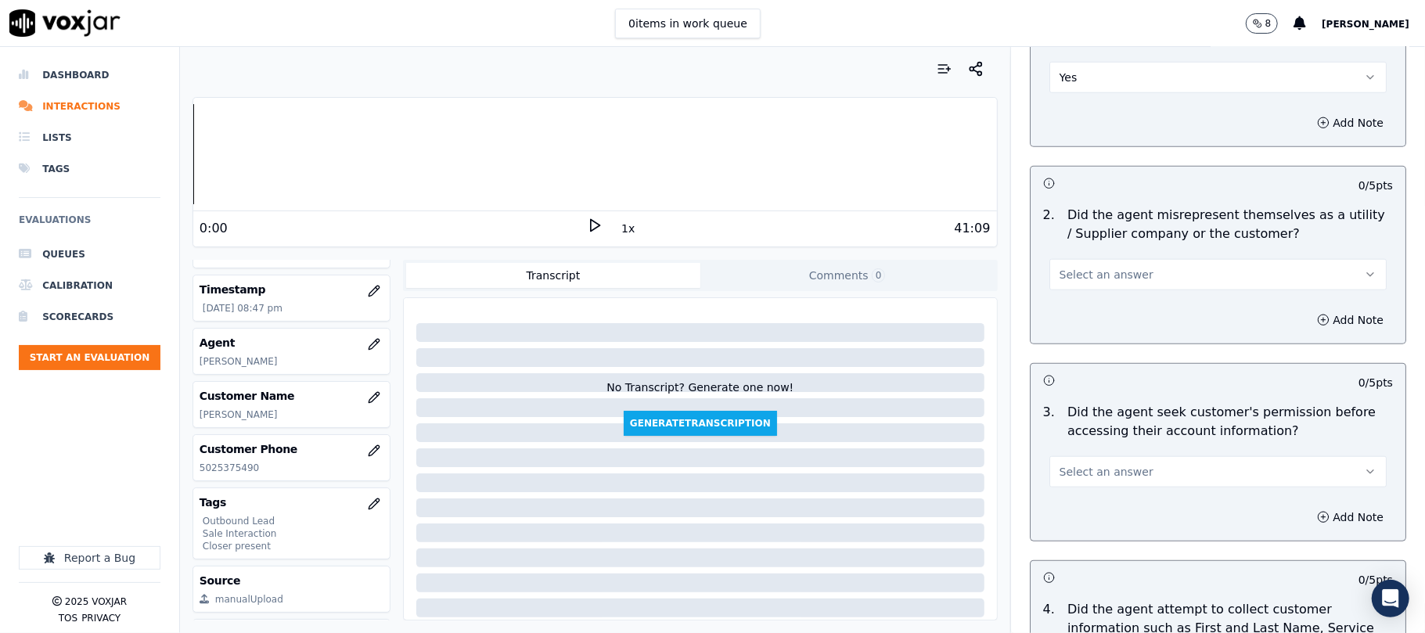
scroll to position [1043, 0]
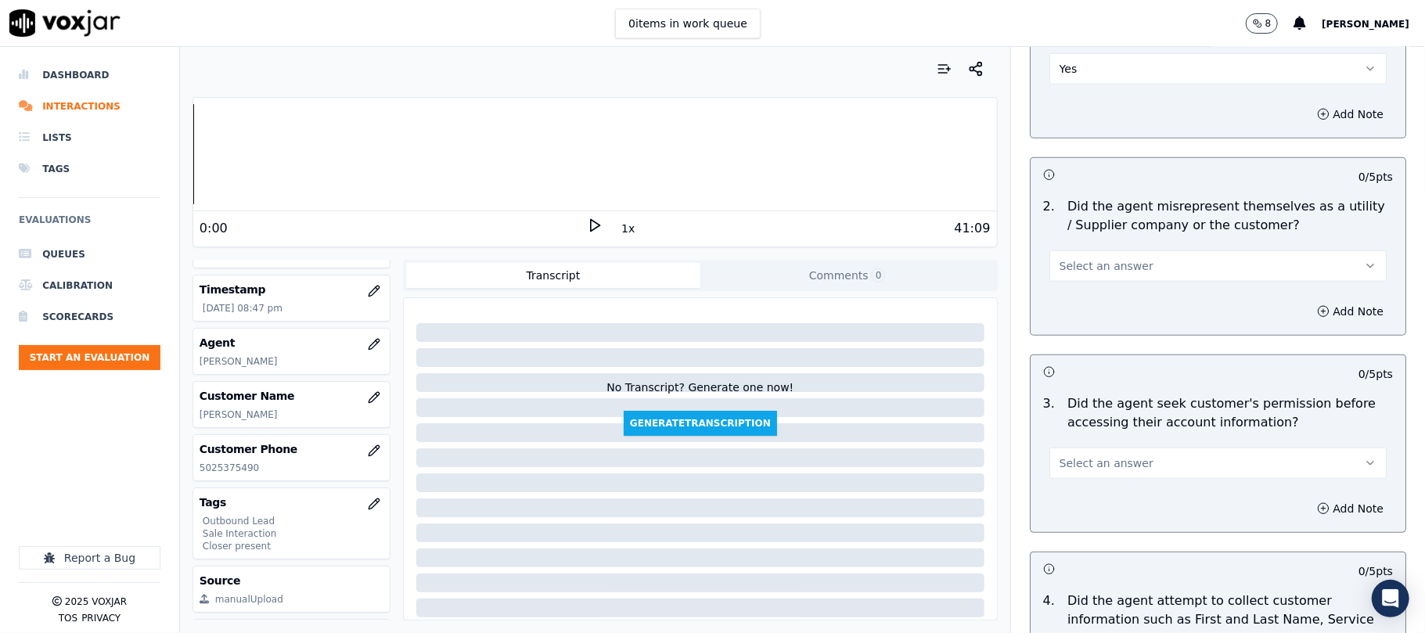
click at [1101, 265] on span "Select an answer" at bounding box center [1107, 266] width 94 height 16
click at [1074, 327] on div "No" at bounding box center [1184, 329] width 303 height 25
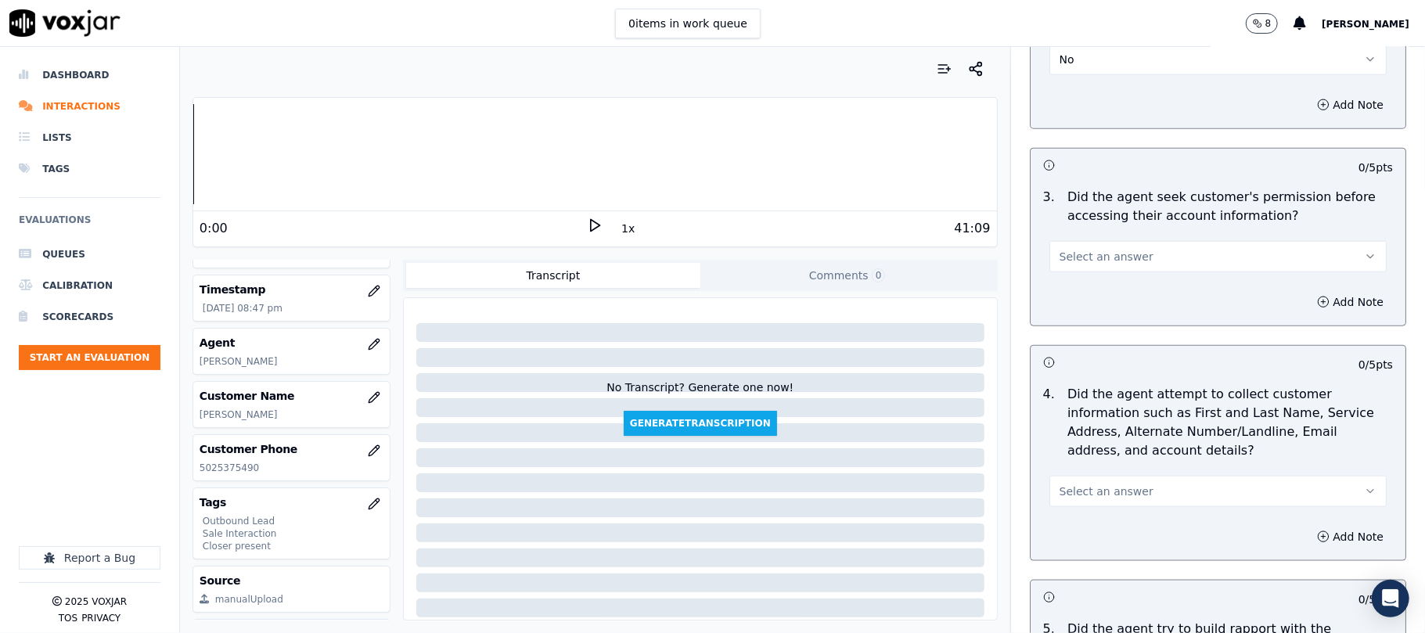
scroll to position [1252, 0]
click at [1116, 249] on span "Select an answer" at bounding box center [1107, 255] width 94 height 16
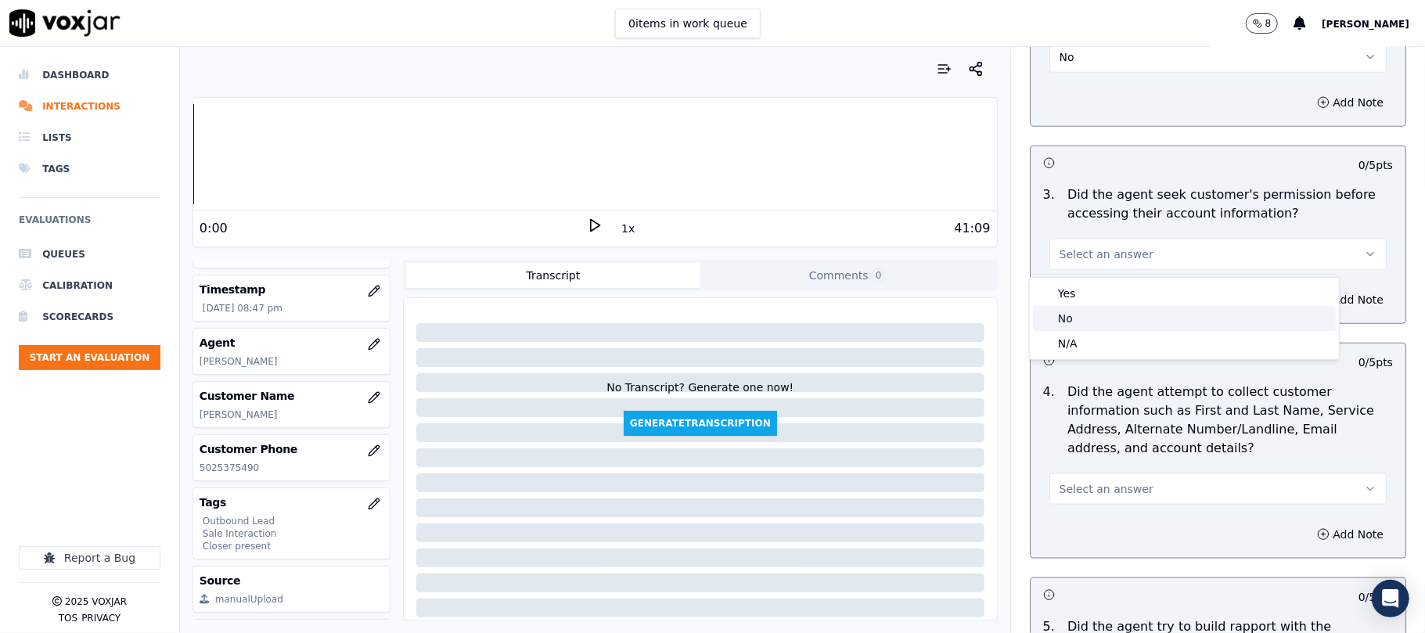
click at [1081, 316] on div "No" at bounding box center [1184, 318] width 303 height 25
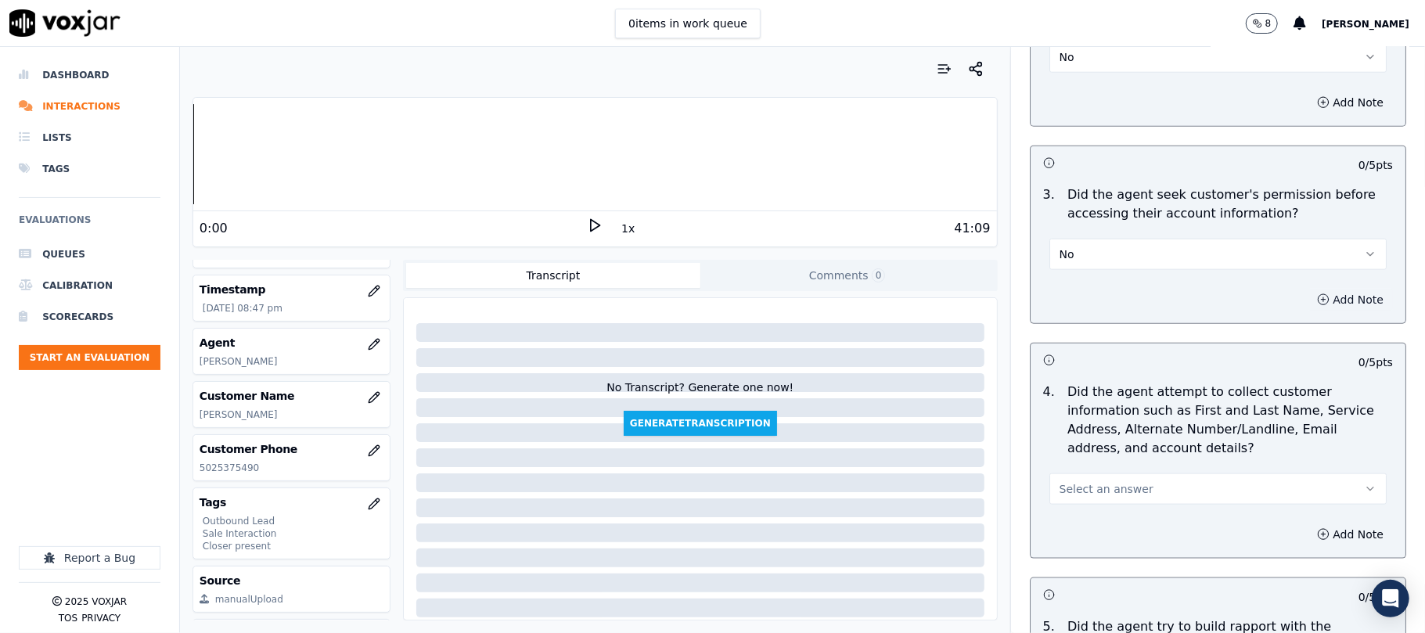
click at [1317, 302] on icon "button" at bounding box center [1323, 300] width 13 height 13
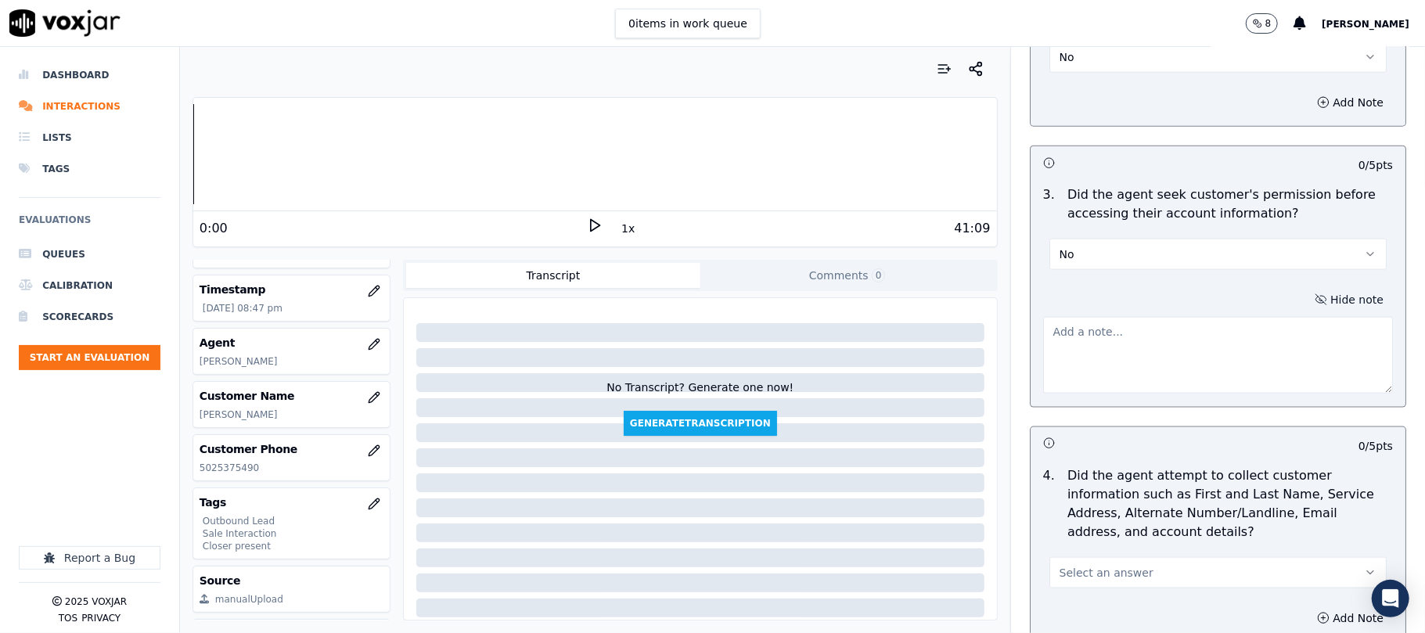
click at [1206, 345] on textarea at bounding box center [1218, 355] width 350 height 77
paste textarea "@2:09 [PERSON_NAME] shares the account number <> The agent must ask for and obt…"
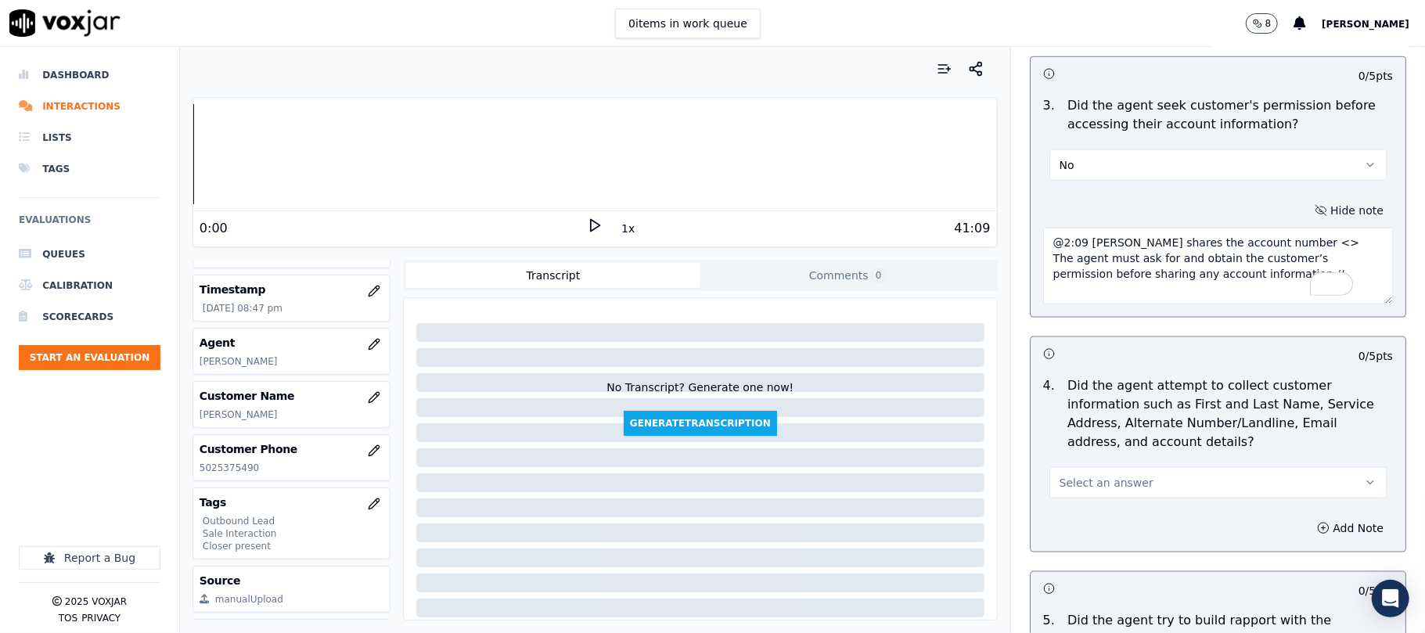
scroll to position [1461, 0]
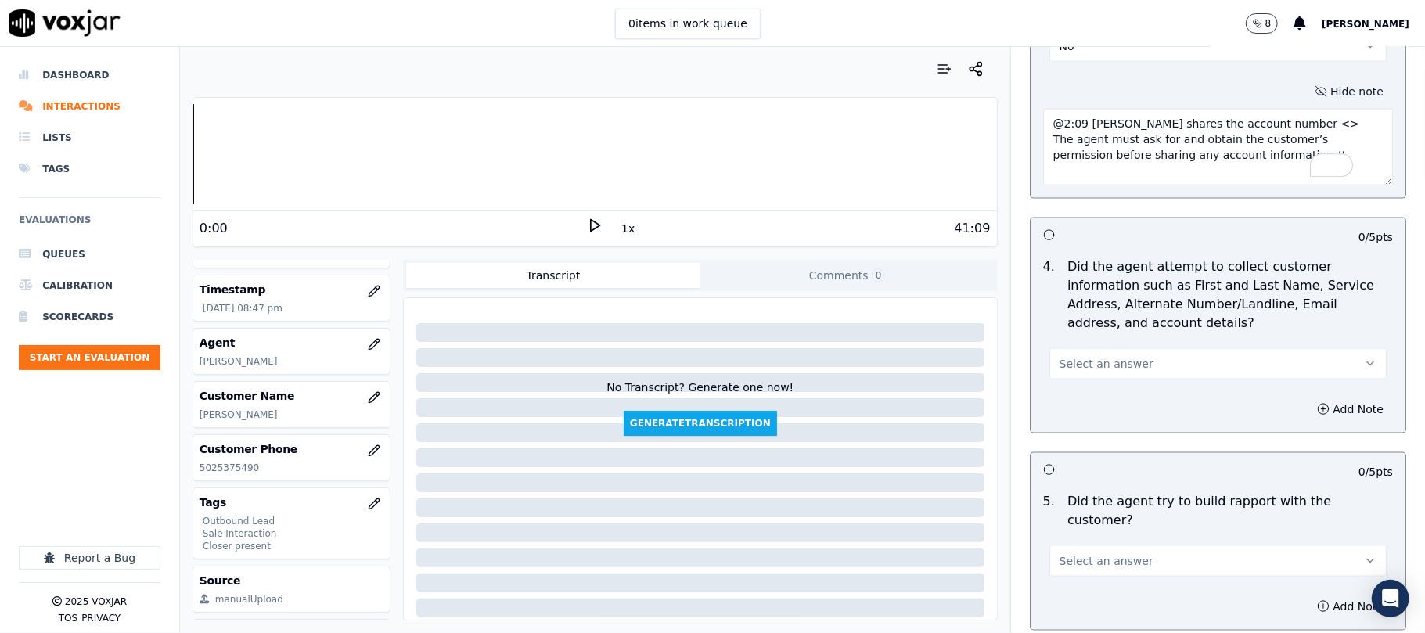
type textarea "@2:09 [PERSON_NAME] shares the account number <> The agent must ask for and obt…"
click at [1128, 361] on button "Select an answer" at bounding box center [1218, 363] width 337 height 31
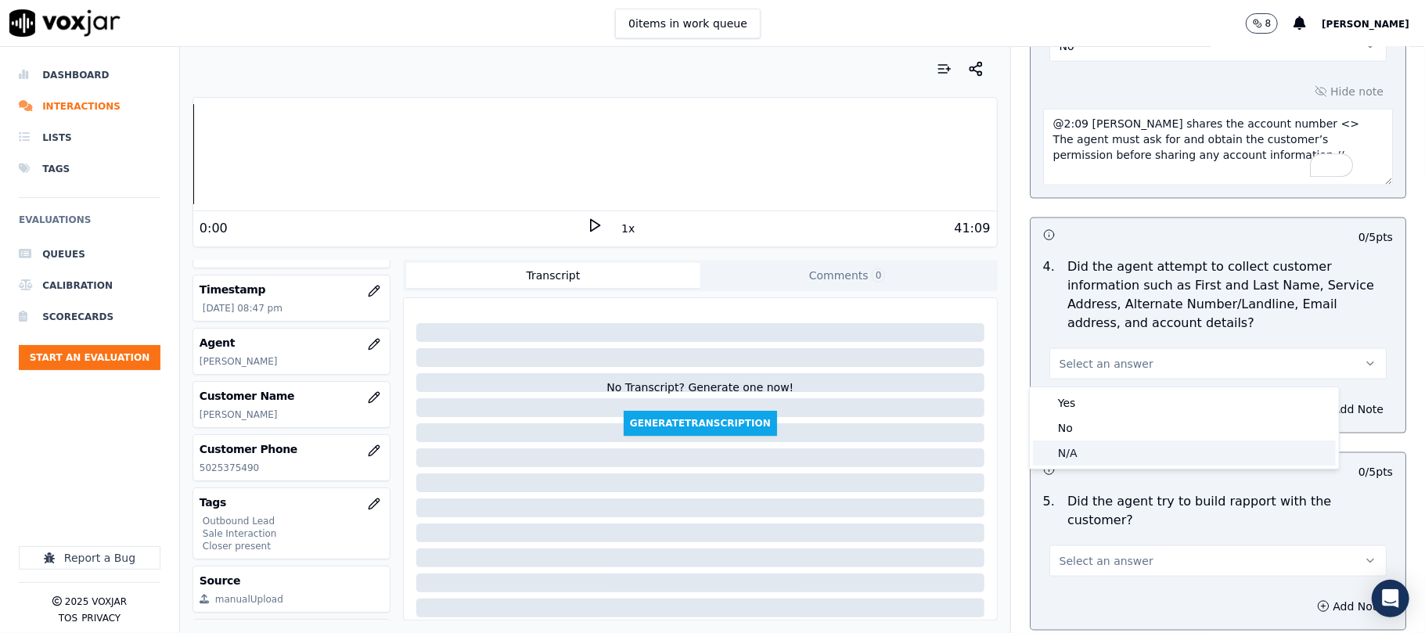
click at [1093, 449] on div "N/A" at bounding box center [1184, 453] width 303 height 25
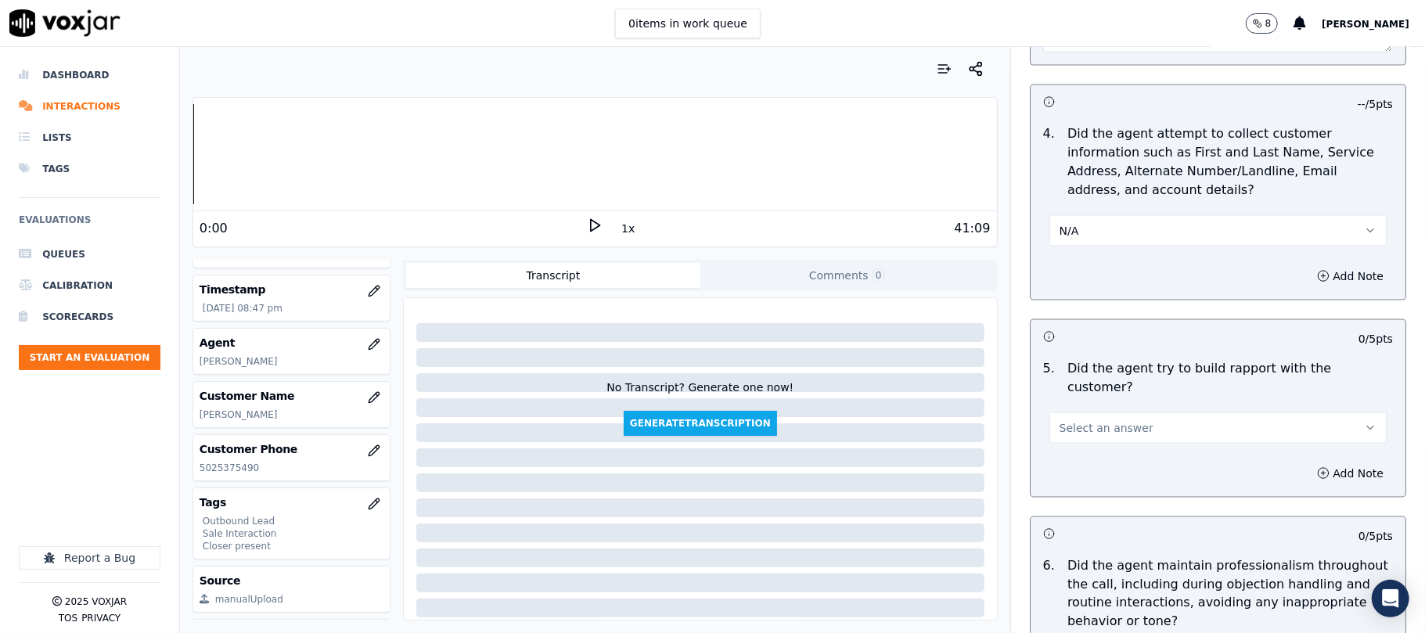
scroll to position [1670, 0]
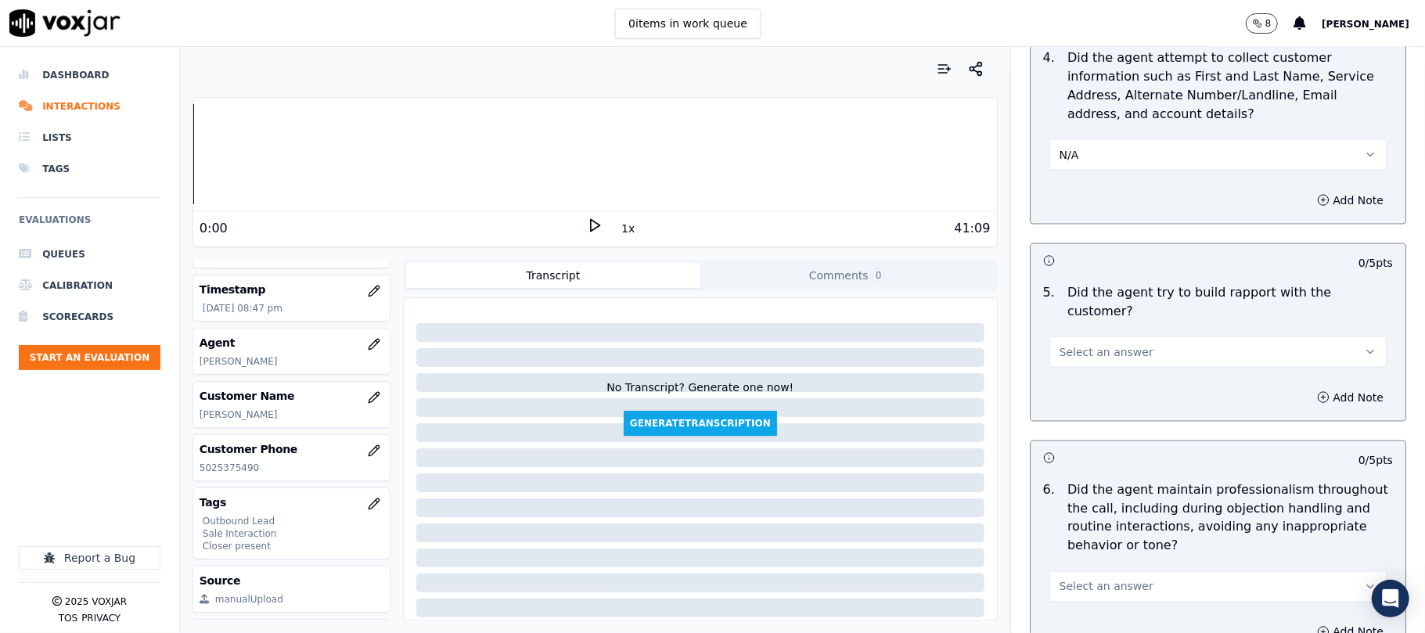
click at [1096, 344] on span "Select an answer" at bounding box center [1107, 352] width 94 height 16
click at [1069, 395] on div "No" at bounding box center [1184, 398] width 303 height 25
click at [1087, 337] on button "No" at bounding box center [1218, 352] width 337 height 31
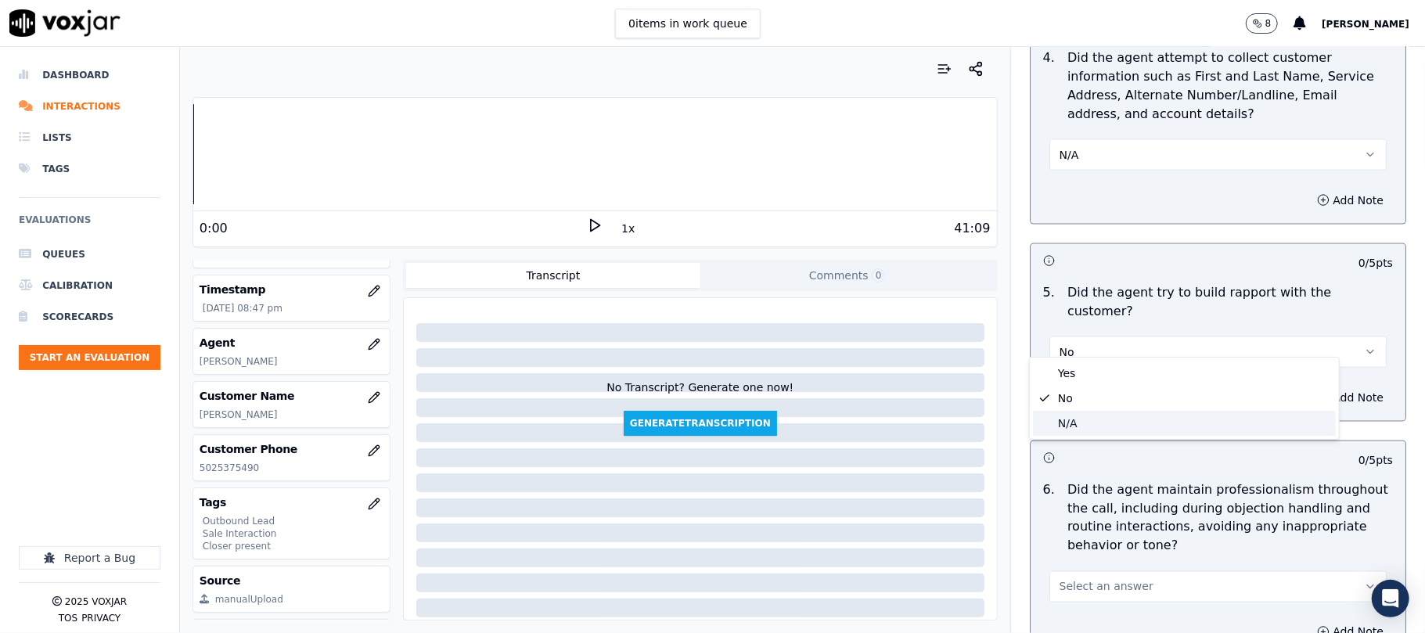
click at [1072, 416] on div "N/A" at bounding box center [1184, 423] width 303 height 25
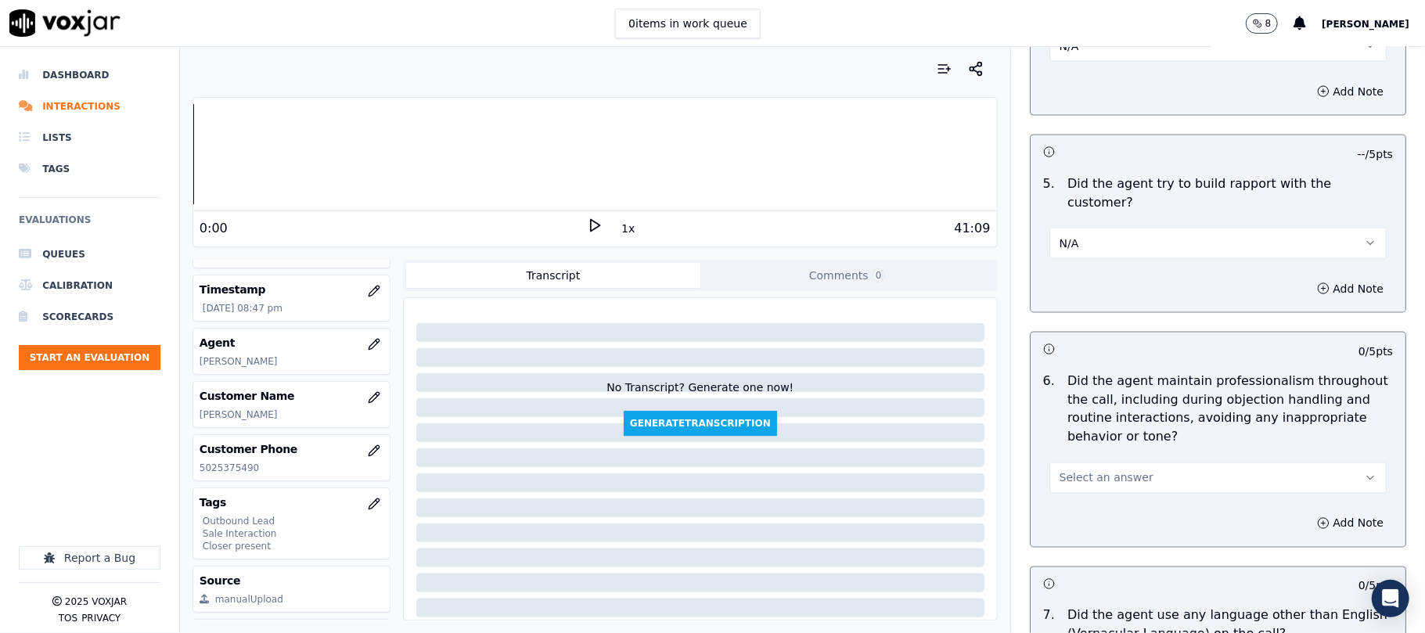
scroll to position [1879, 0]
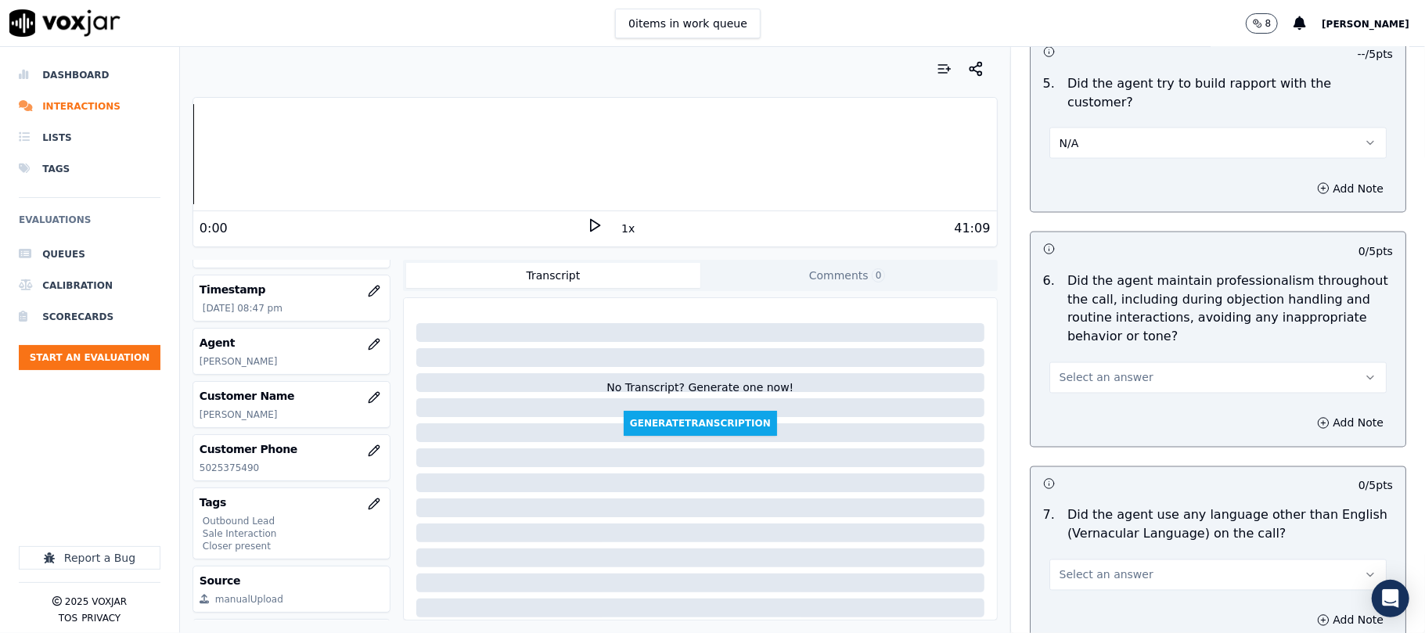
drag, startPoint x: 1081, startPoint y: 365, endPoint x: 1083, endPoint y: 377, distance: 12.0
click at [1083, 370] on span "Select an answer" at bounding box center [1107, 378] width 94 height 16
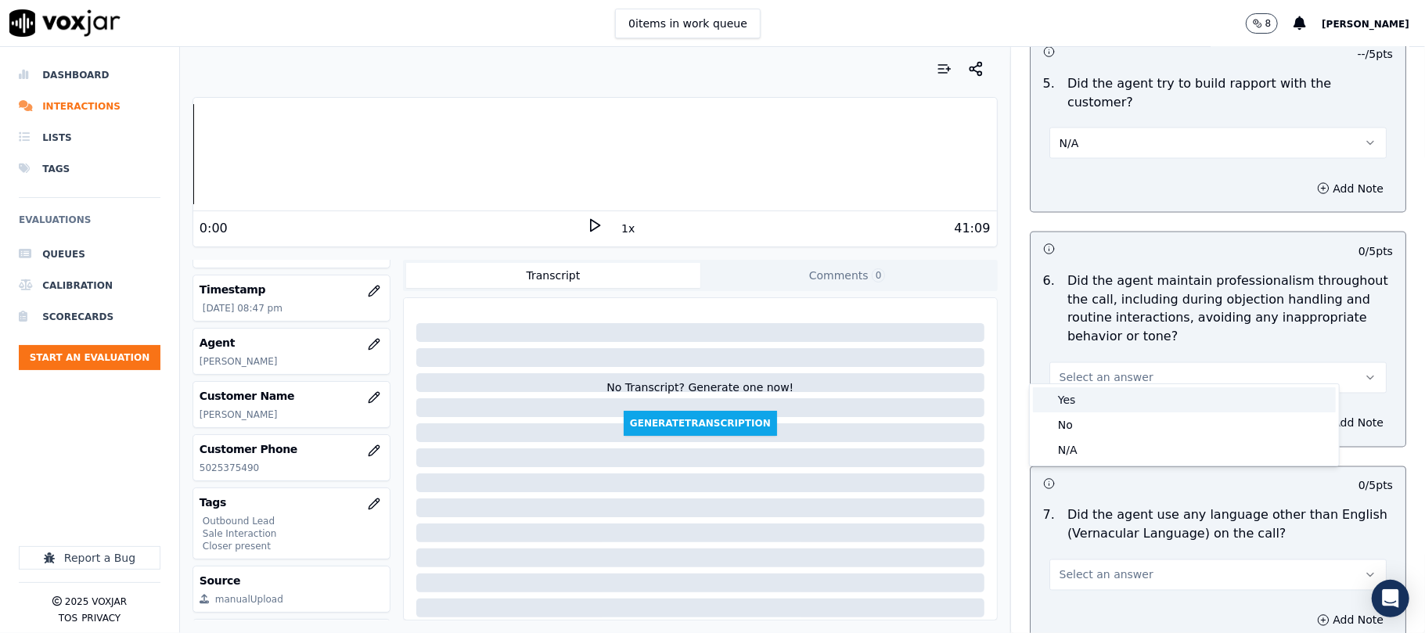
click at [1071, 395] on div "Yes" at bounding box center [1184, 399] width 303 height 25
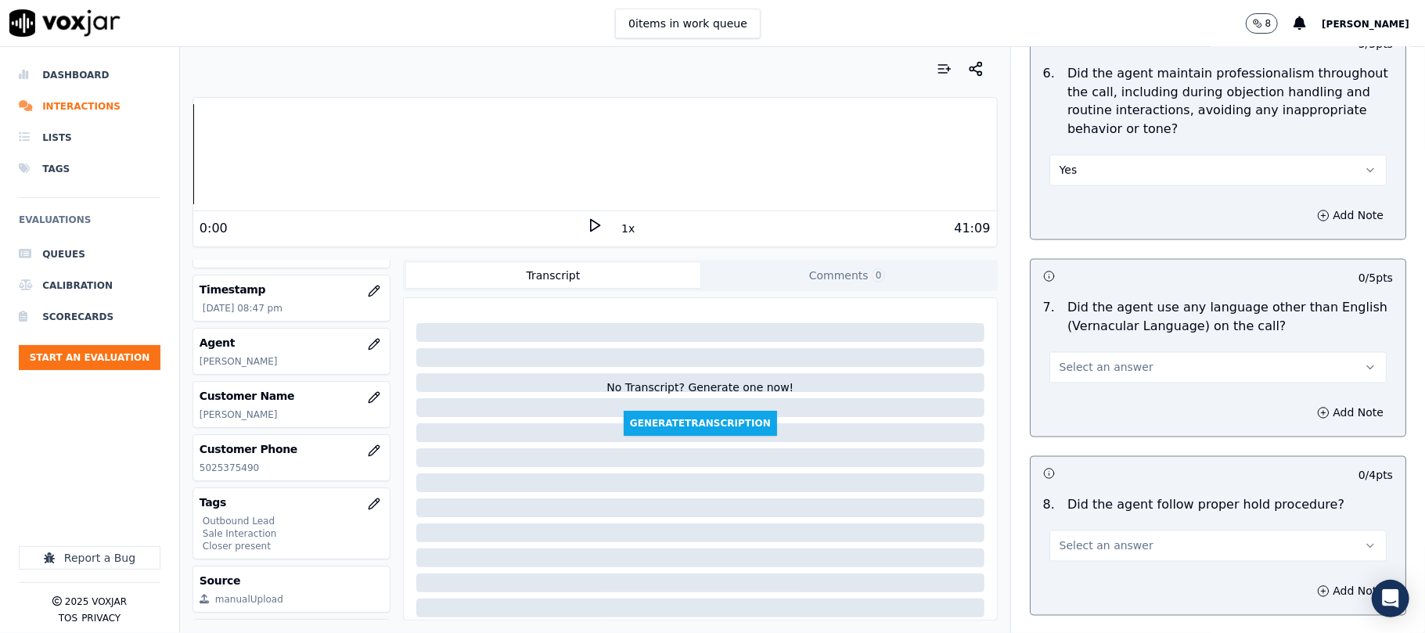
scroll to position [2087, 0]
click at [1094, 359] on span "Select an answer" at bounding box center [1107, 367] width 94 height 16
click at [1074, 405] on div "No" at bounding box center [1184, 414] width 303 height 25
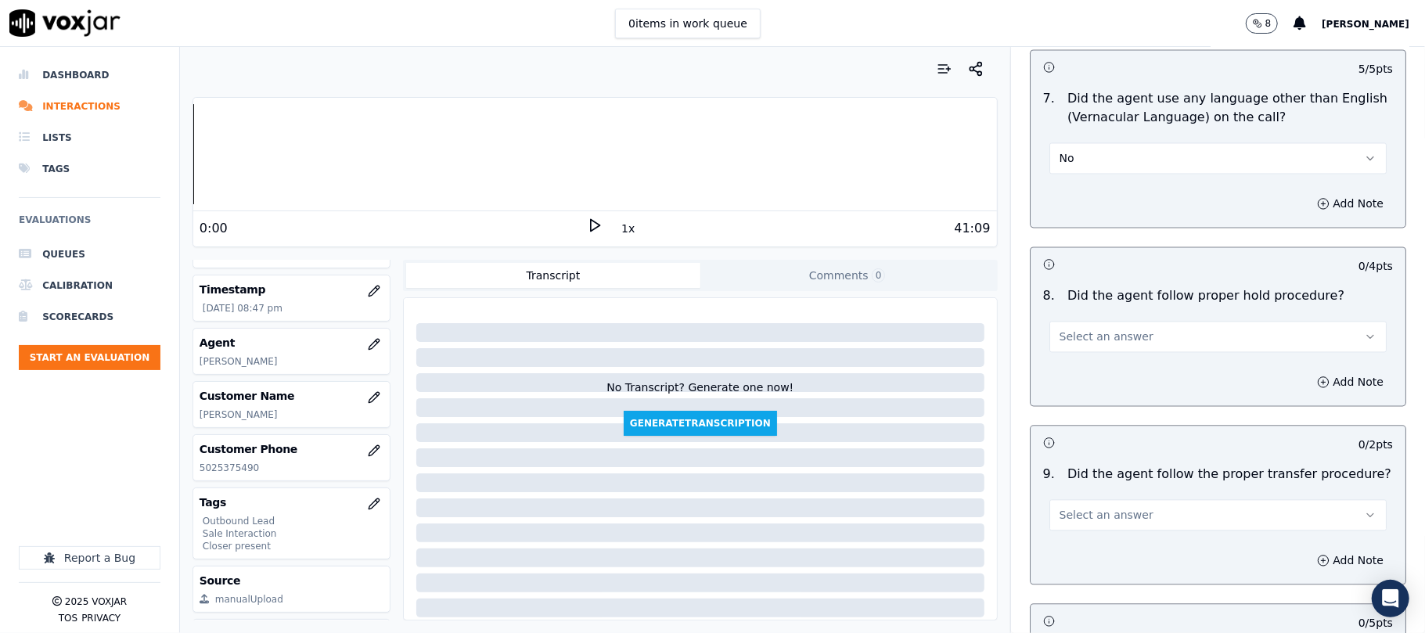
click at [1103, 336] on button "Select an answer" at bounding box center [1218, 336] width 337 height 31
click at [1090, 382] on div "No" at bounding box center [1184, 384] width 303 height 25
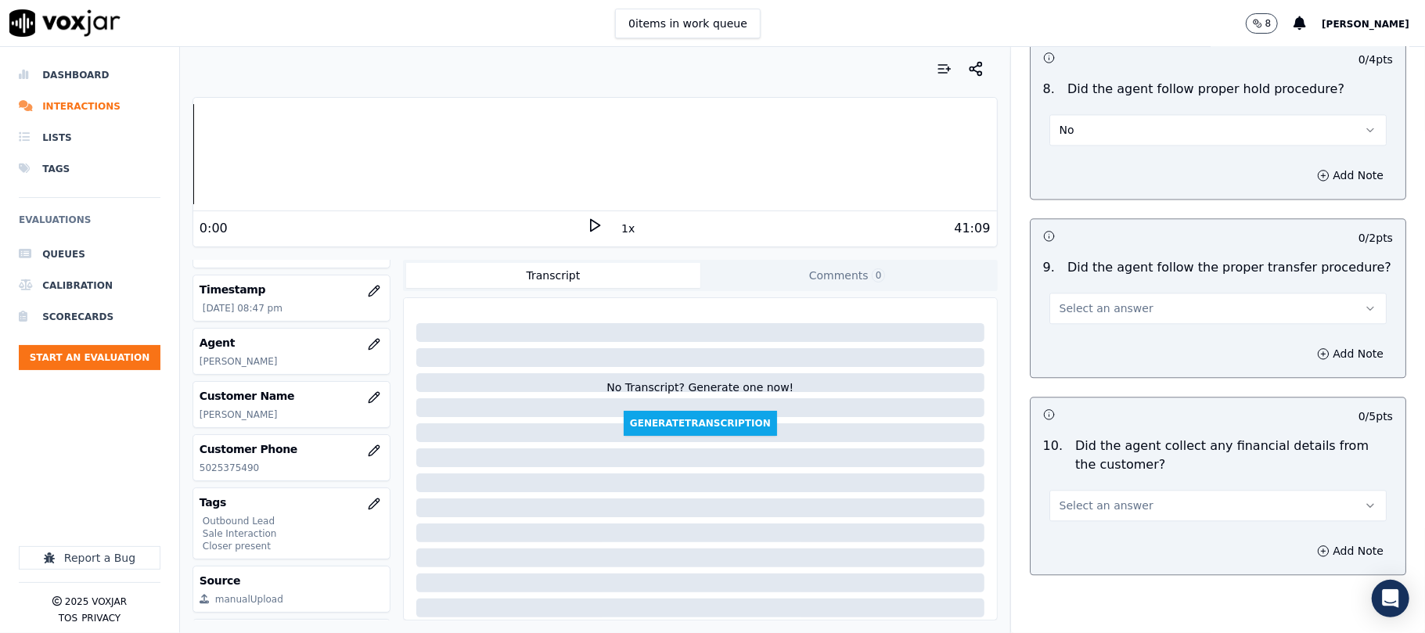
scroll to position [2505, 0]
click at [1107, 125] on button "No" at bounding box center [1218, 127] width 337 height 31
click at [1084, 135] on div "Yes No N/A" at bounding box center [1184, 175] width 309 height 81
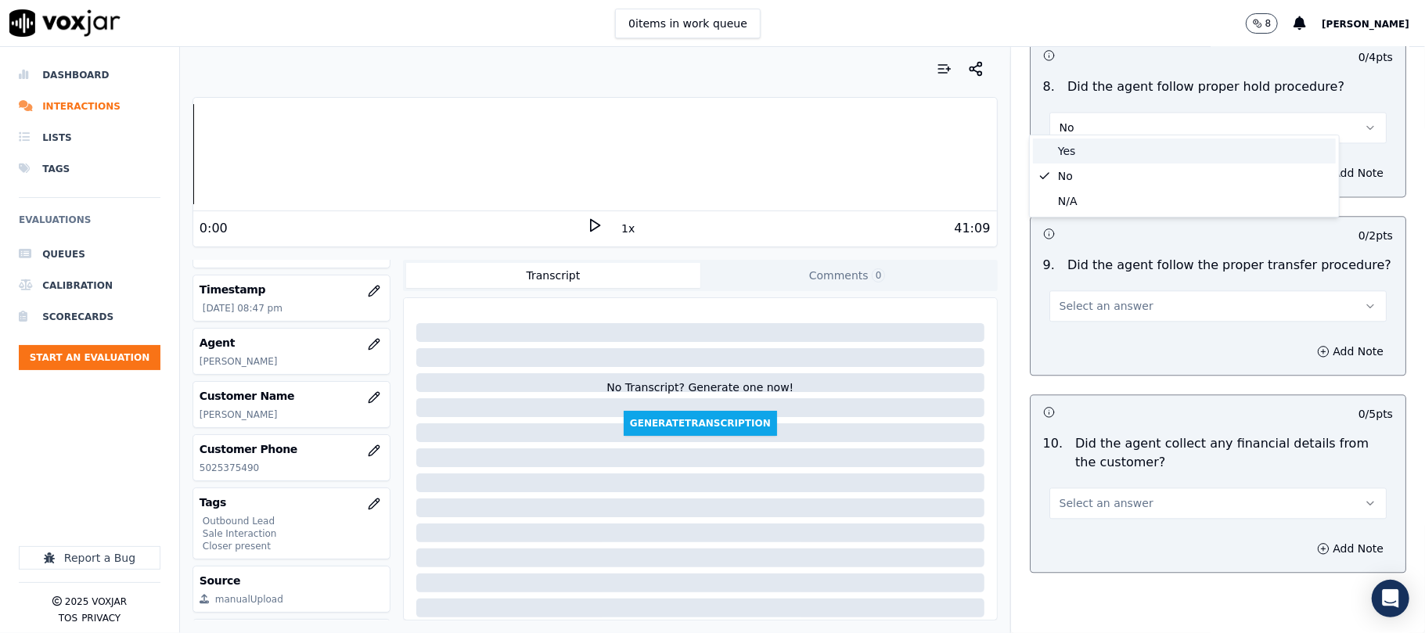
click at [1084, 148] on div "Yes" at bounding box center [1184, 151] width 303 height 25
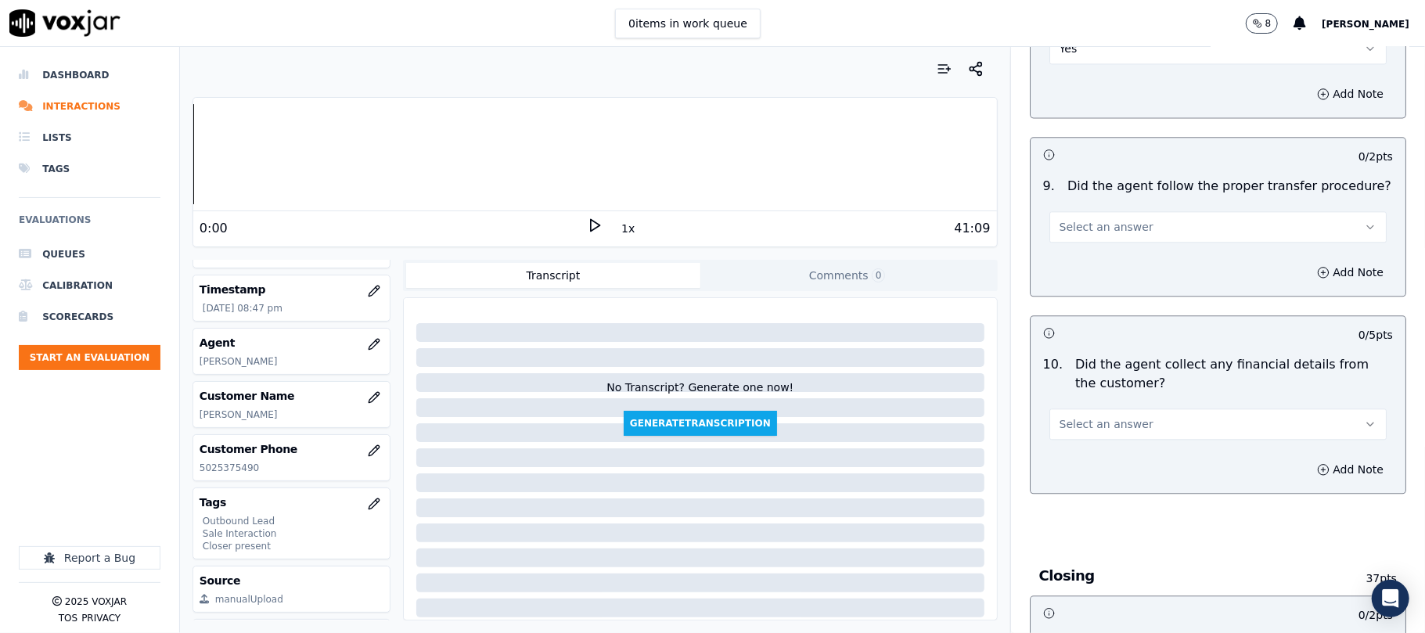
scroll to position [2609, 0]
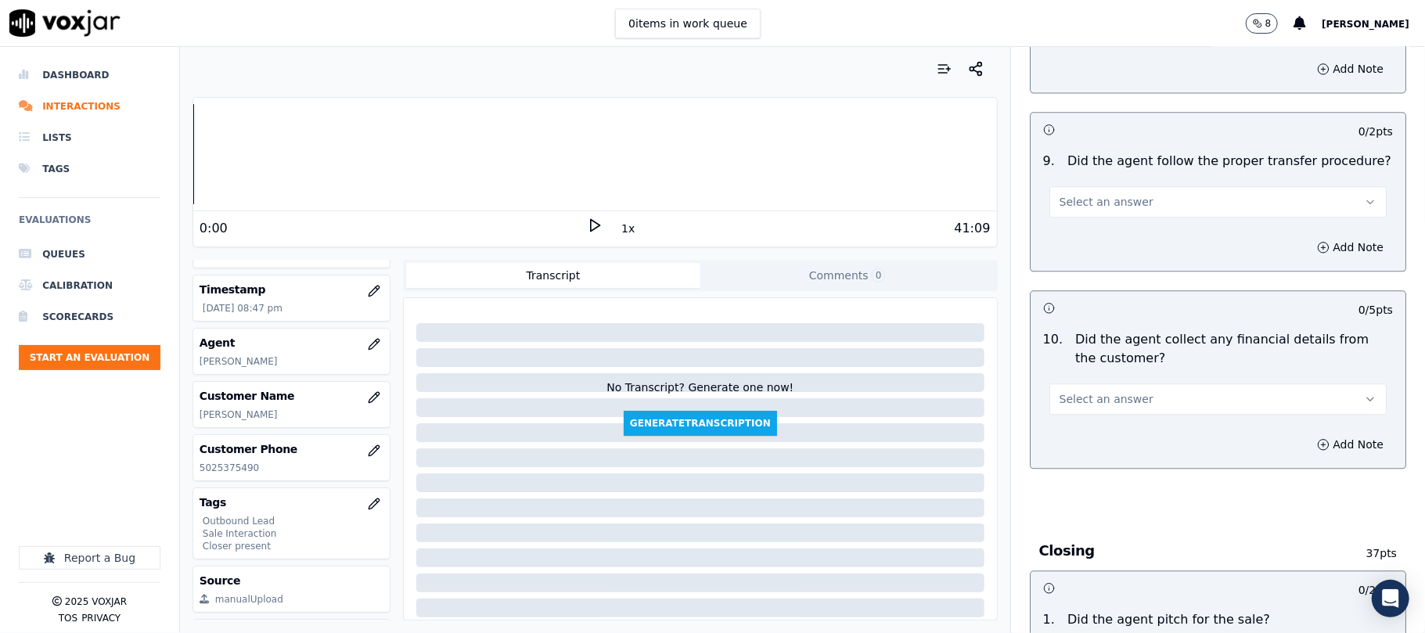
click at [1107, 204] on button "Select an answer" at bounding box center [1218, 201] width 337 height 31
click at [1101, 239] on div "No" at bounding box center [1184, 250] width 303 height 25
click at [1097, 189] on button "No" at bounding box center [1218, 201] width 337 height 31
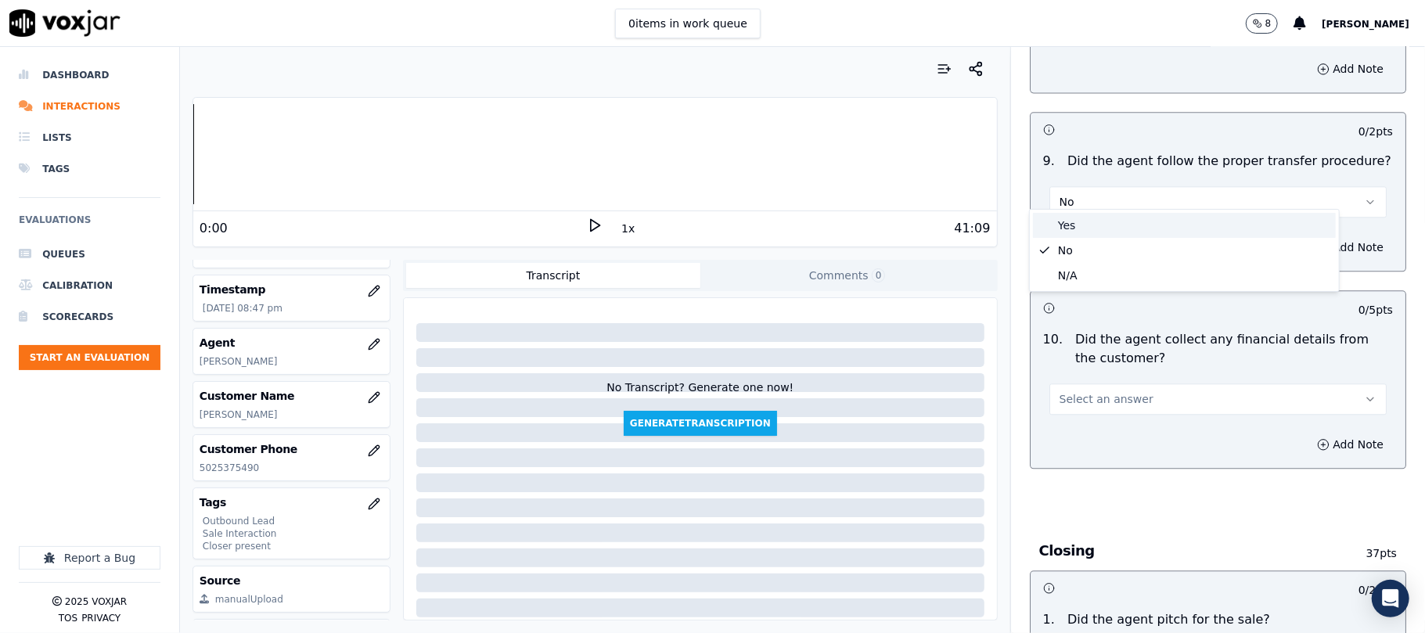
click at [1097, 224] on div "Yes" at bounding box center [1184, 225] width 303 height 25
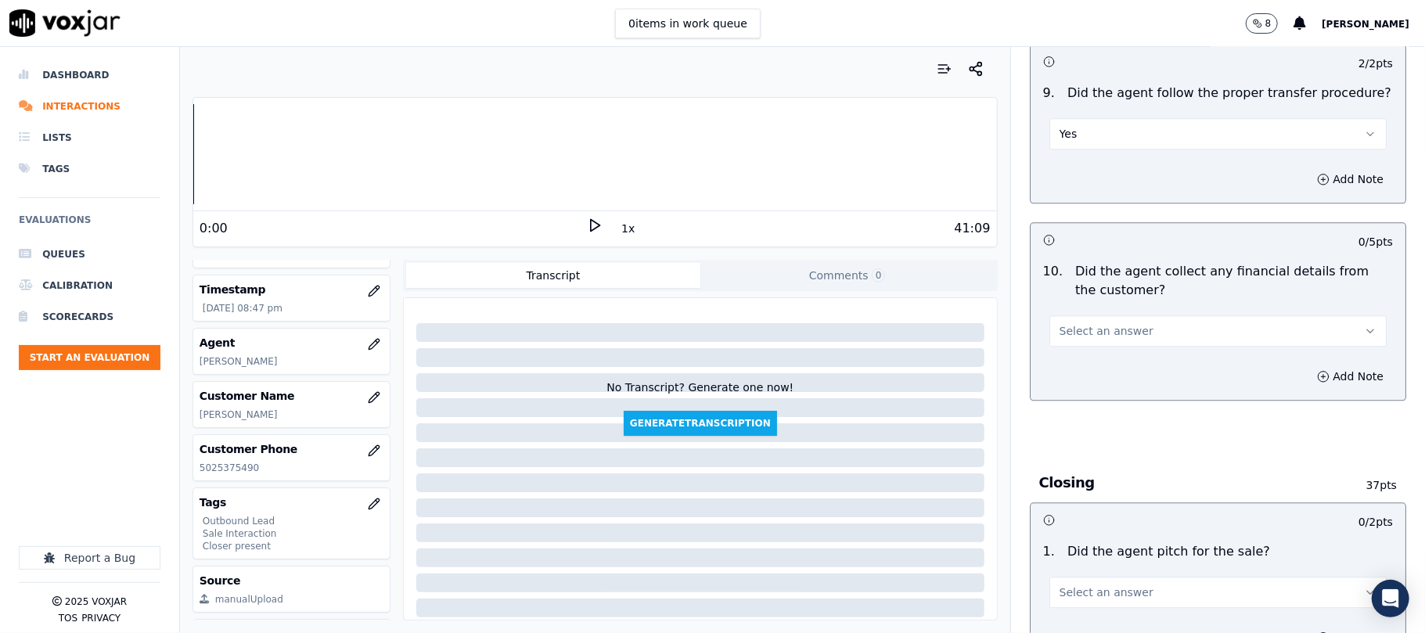
scroll to position [2713, 0]
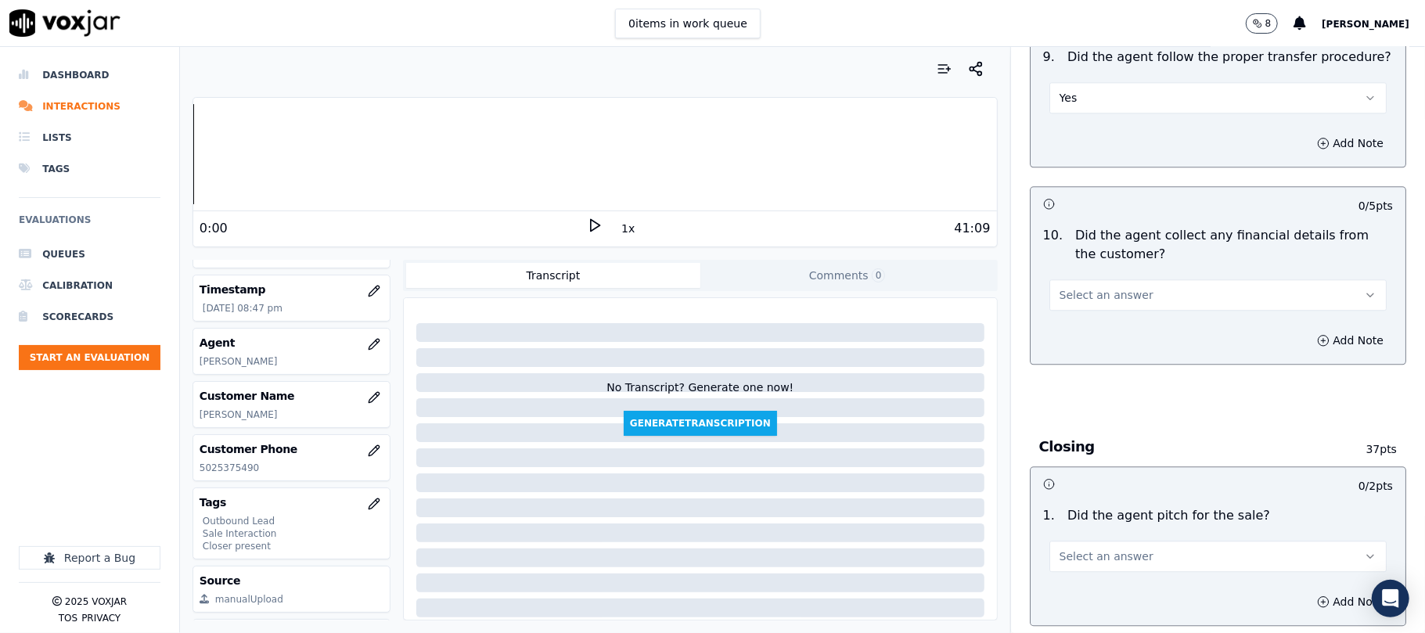
click at [1094, 287] on span "Select an answer" at bounding box center [1107, 295] width 94 height 16
click at [1071, 349] on div "No" at bounding box center [1184, 343] width 303 height 25
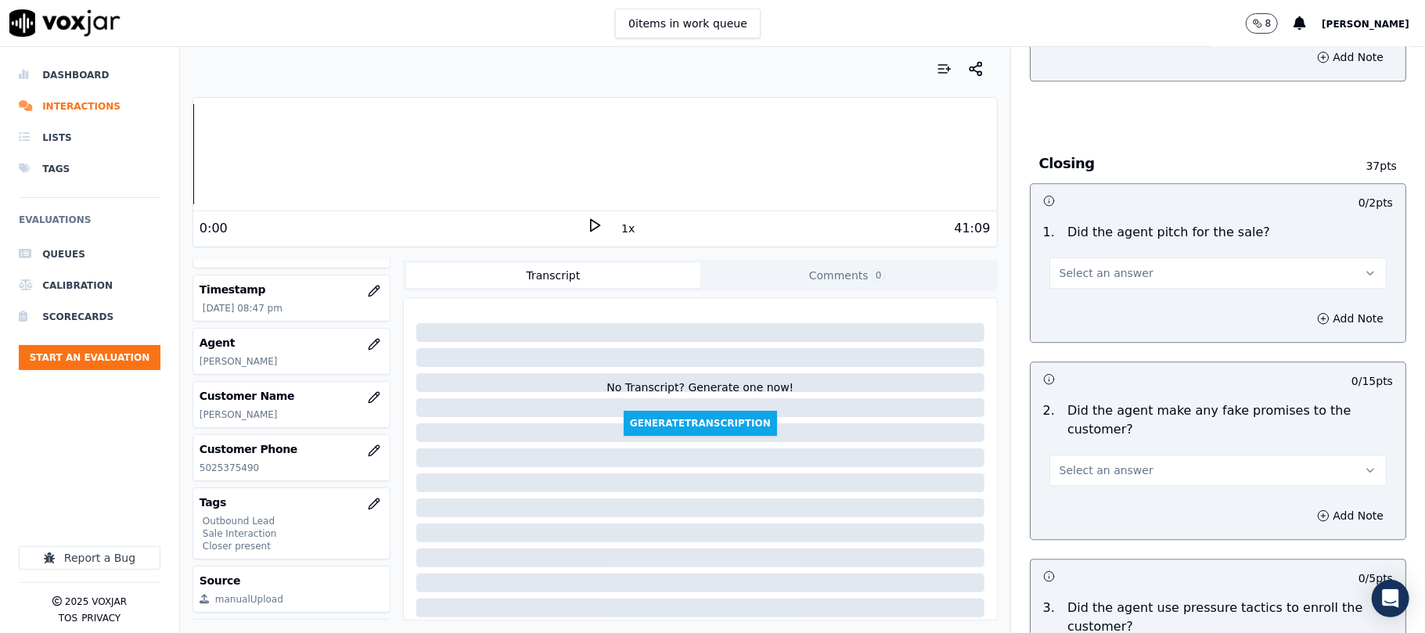
scroll to position [3026, 0]
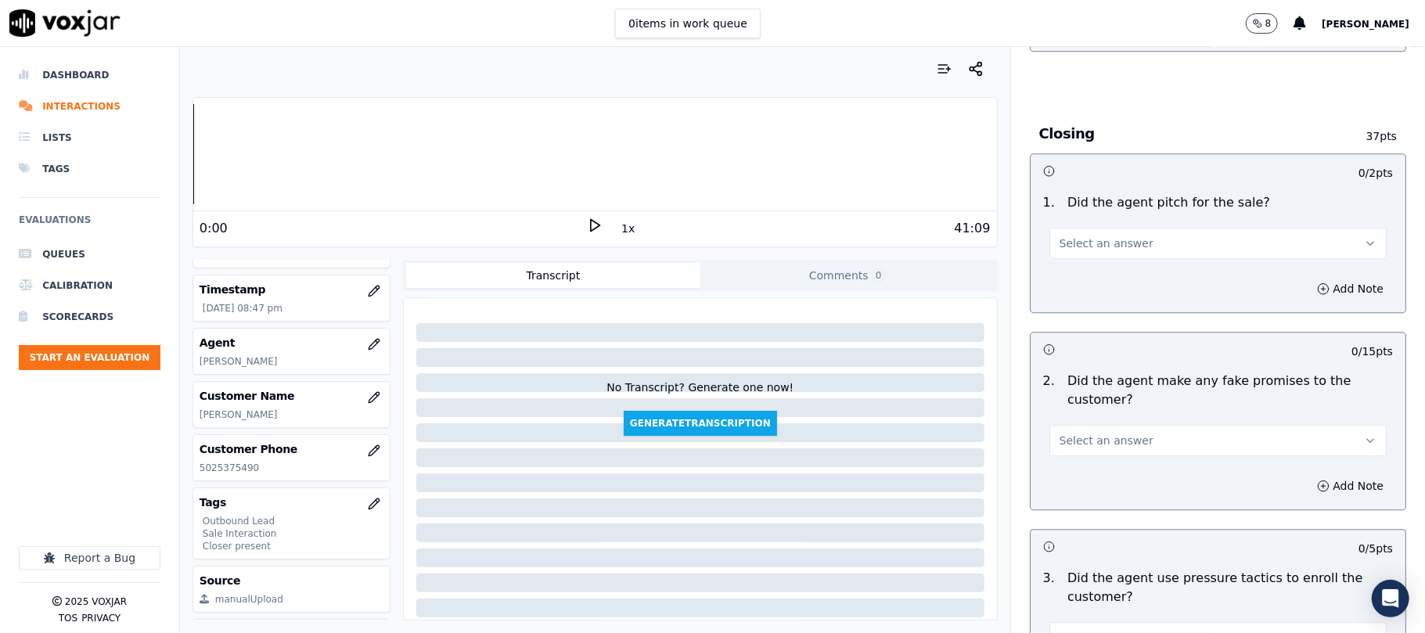
click at [1087, 247] on button "Select an answer" at bounding box center [1218, 243] width 337 height 31
click at [1083, 286] on div "No" at bounding box center [1184, 292] width 303 height 25
click at [1090, 230] on button "No" at bounding box center [1218, 243] width 337 height 31
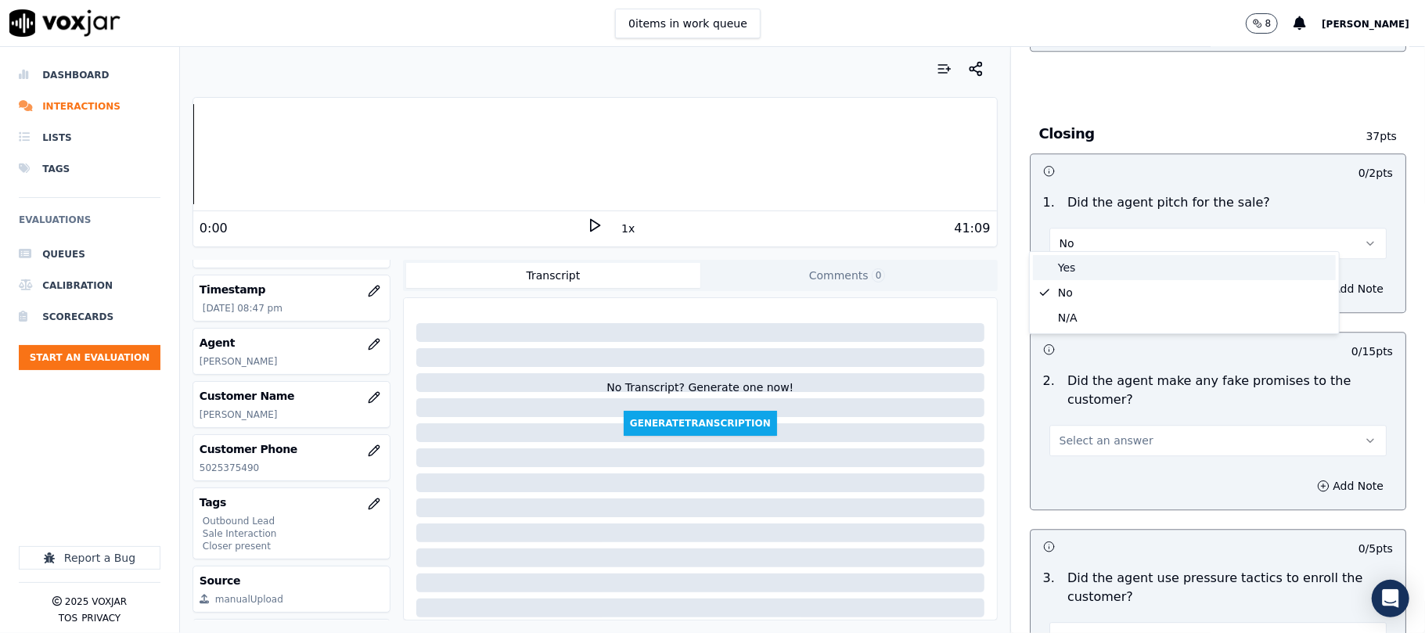
click at [1087, 267] on div "Yes" at bounding box center [1184, 267] width 303 height 25
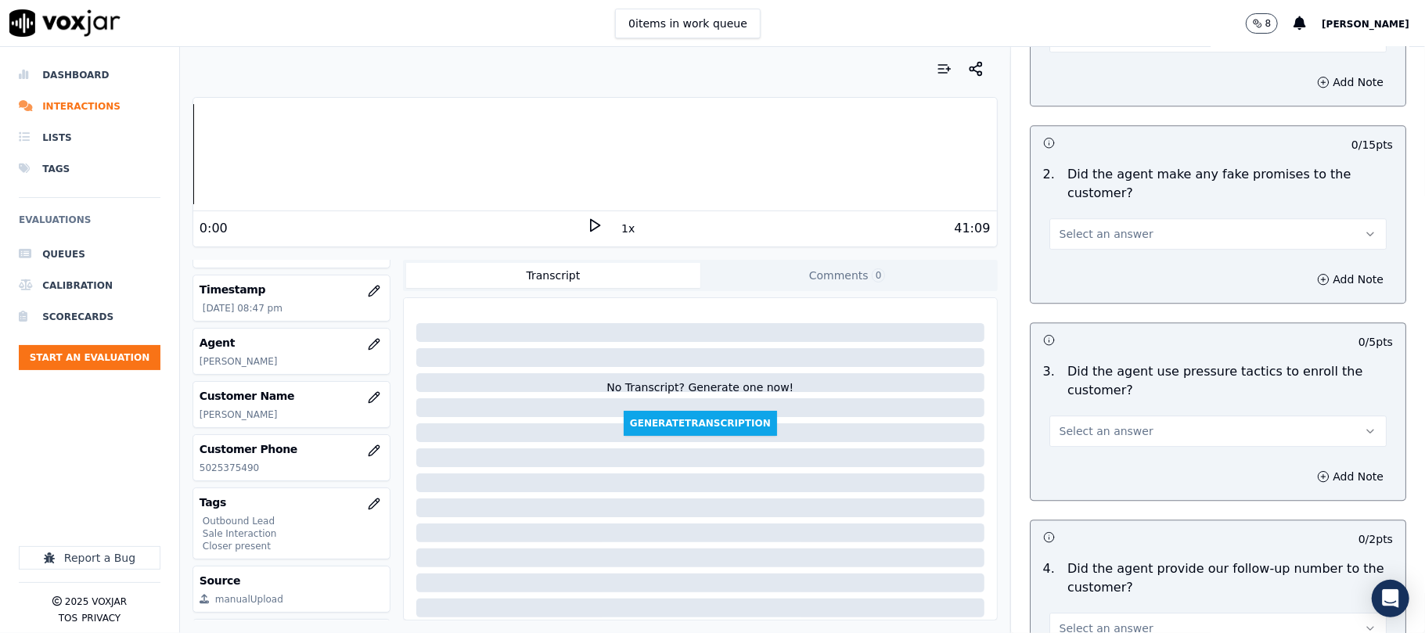
scroll to position [3235, 0]
click at [1109, 224] on span "Select an answer" at bounding box center [1107, 232] width 94 height 16
click at [1090, 273] on div "No" at bounding box center [1184, 281] width 303 height 25
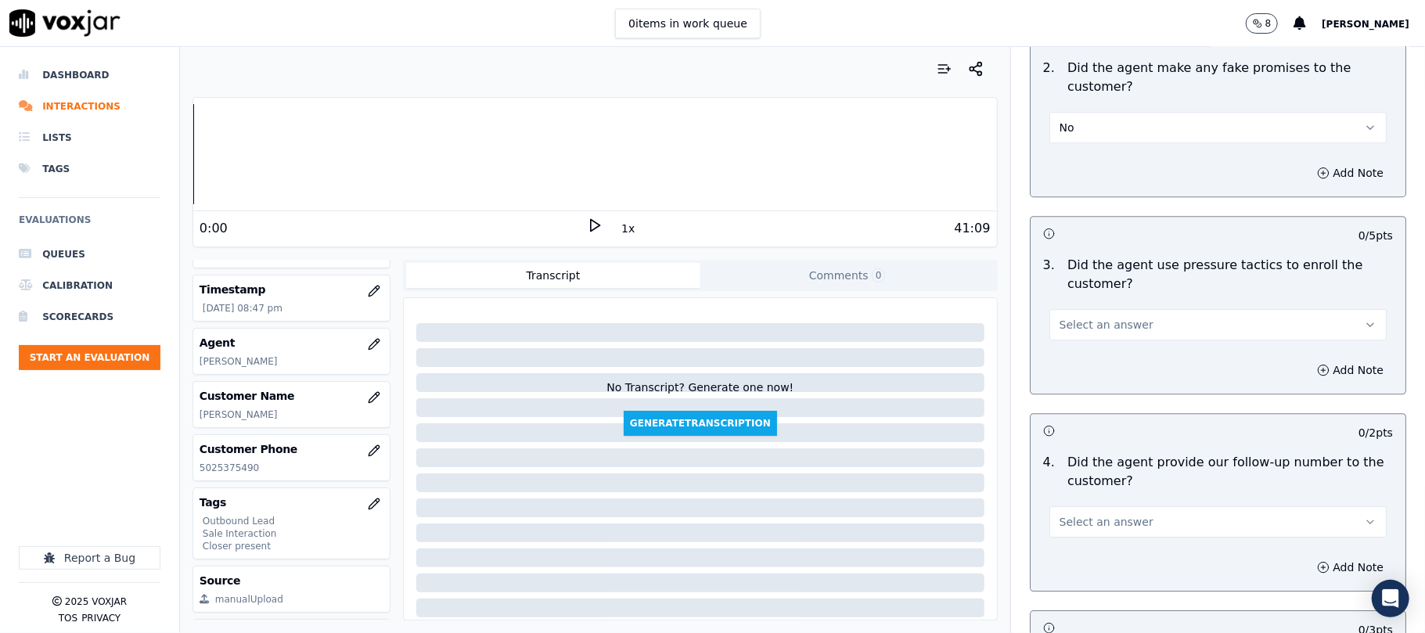
click at [1090, 317] on span "Select an answer" at bounding box center [1107, 325] width 94 height 16
click at [1075, 374] on div "No" at bounding box center [1184, 374] width 303 height 25
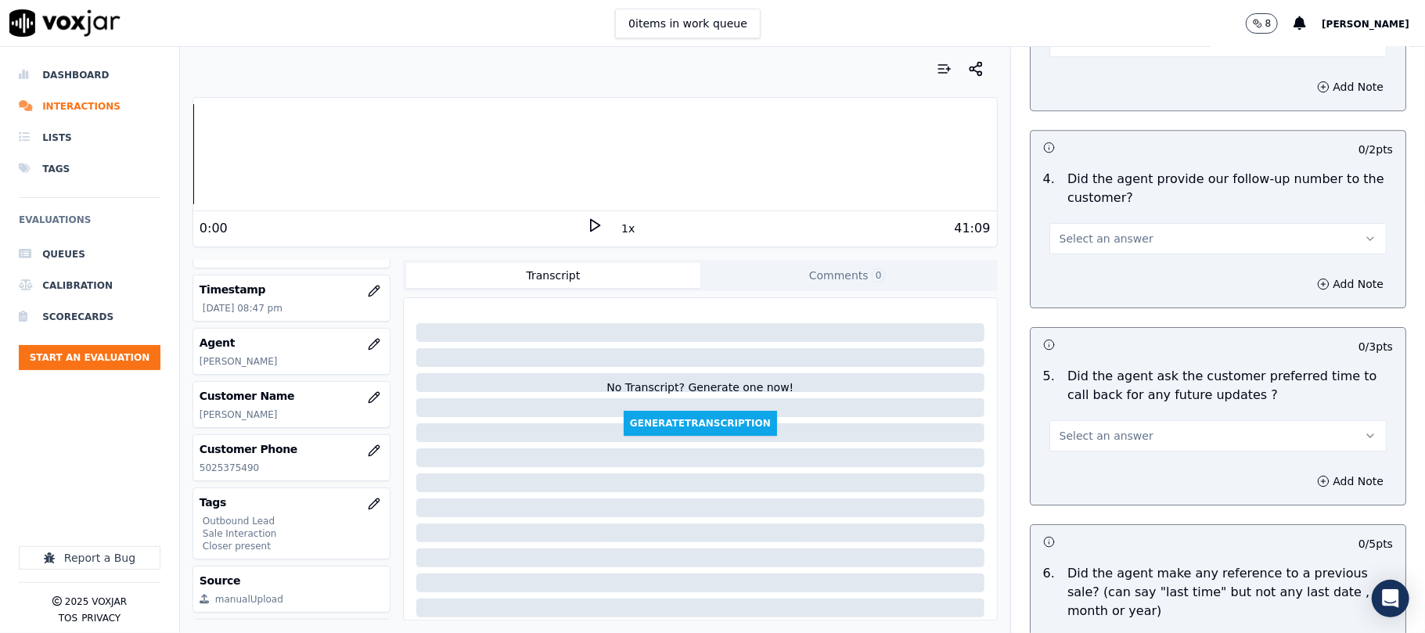
scroll to position [3653, 0]
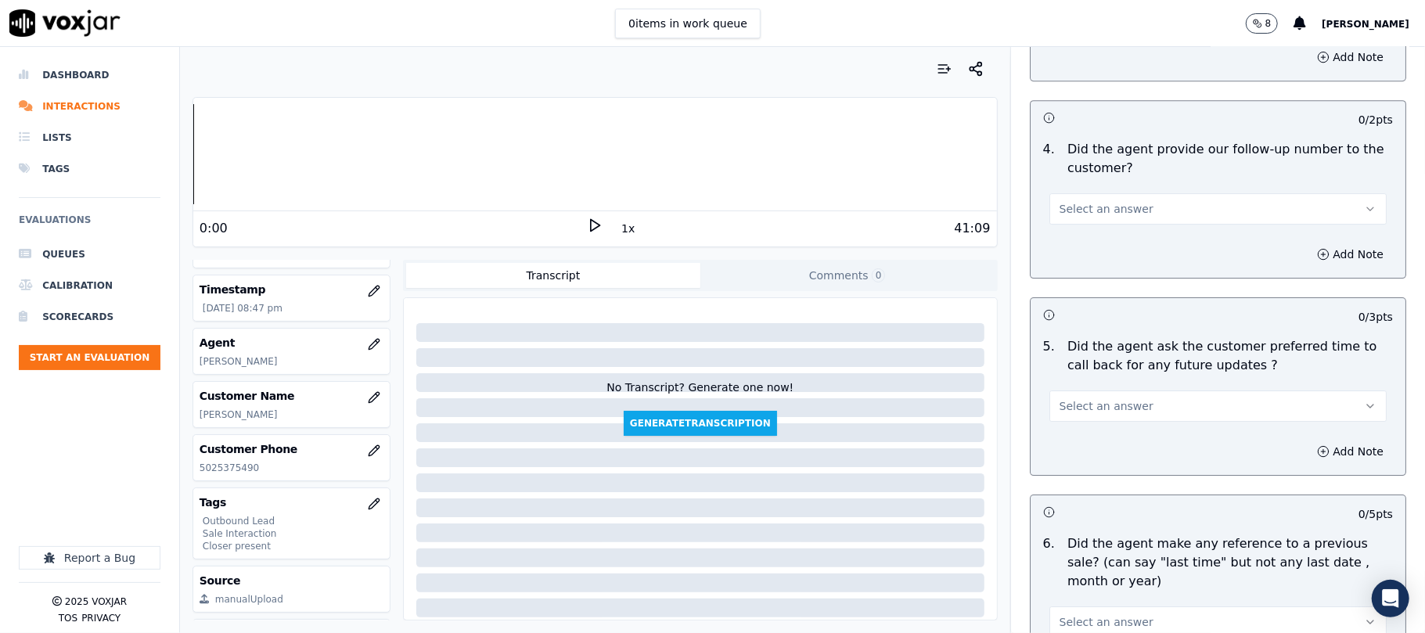
click at [1109, 193] on button "Select an answer" at bounding box center [1218, 208] width 337 height 31
click at [1085, 229] on div "Yes" at bounding box center [1184, 234] width 303 height 25
click at [1102, 391] on button "Select an answer" at bounding box center [1218, 406] width 337 height 31
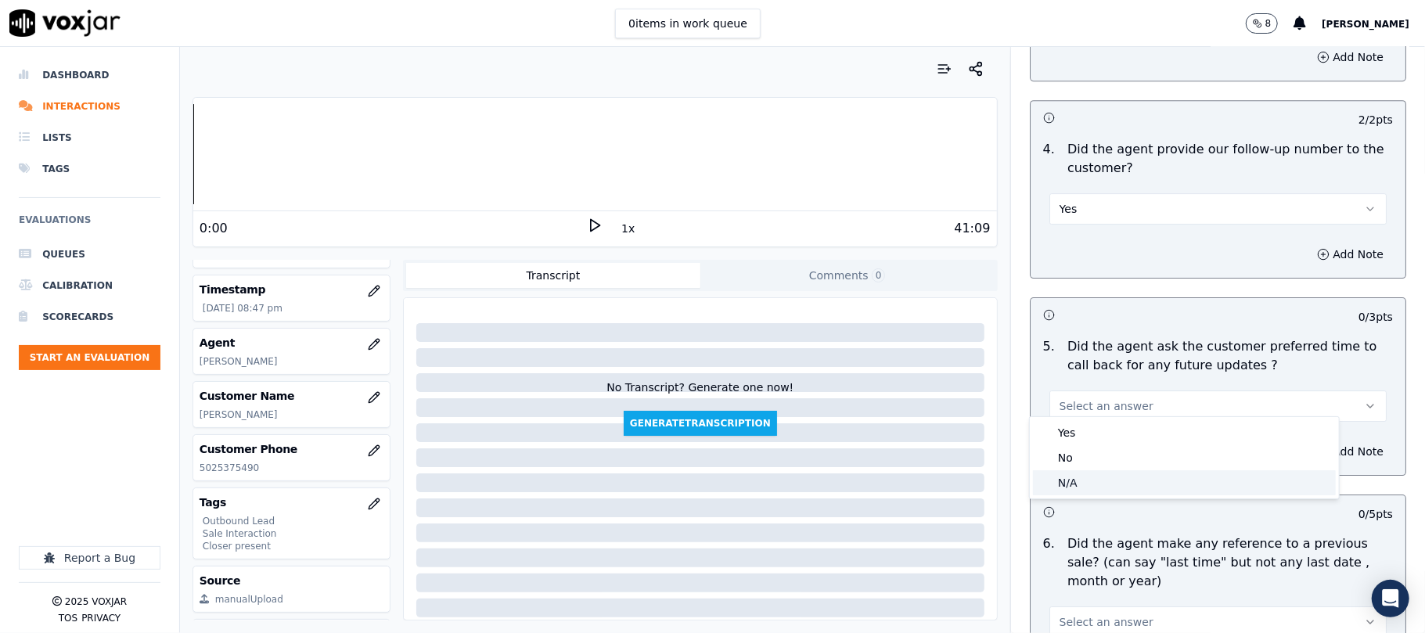
click at [1072, 478] on div "N/A" at bounding box center [1184, 482] width 303 height 25
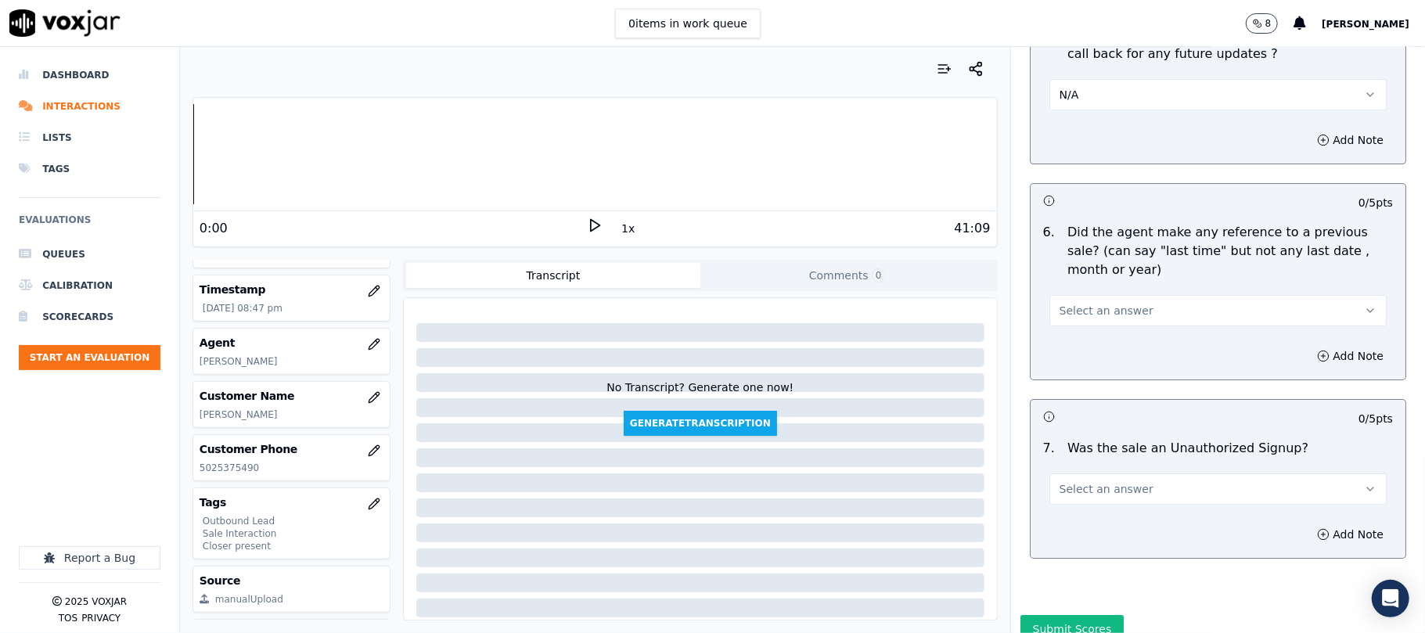
scroll to position [3966, 0]
click at [1106, 88] on button "N/A" at bounding box center [1218, 92] width 337 height 31
click at [1084, 117] on div "Yes" at bounding box center [1184, 119] width 303 height 25
click at [1087, 301] on span "Select an answer" at bounding box center [1107, 309] width 94 height 16
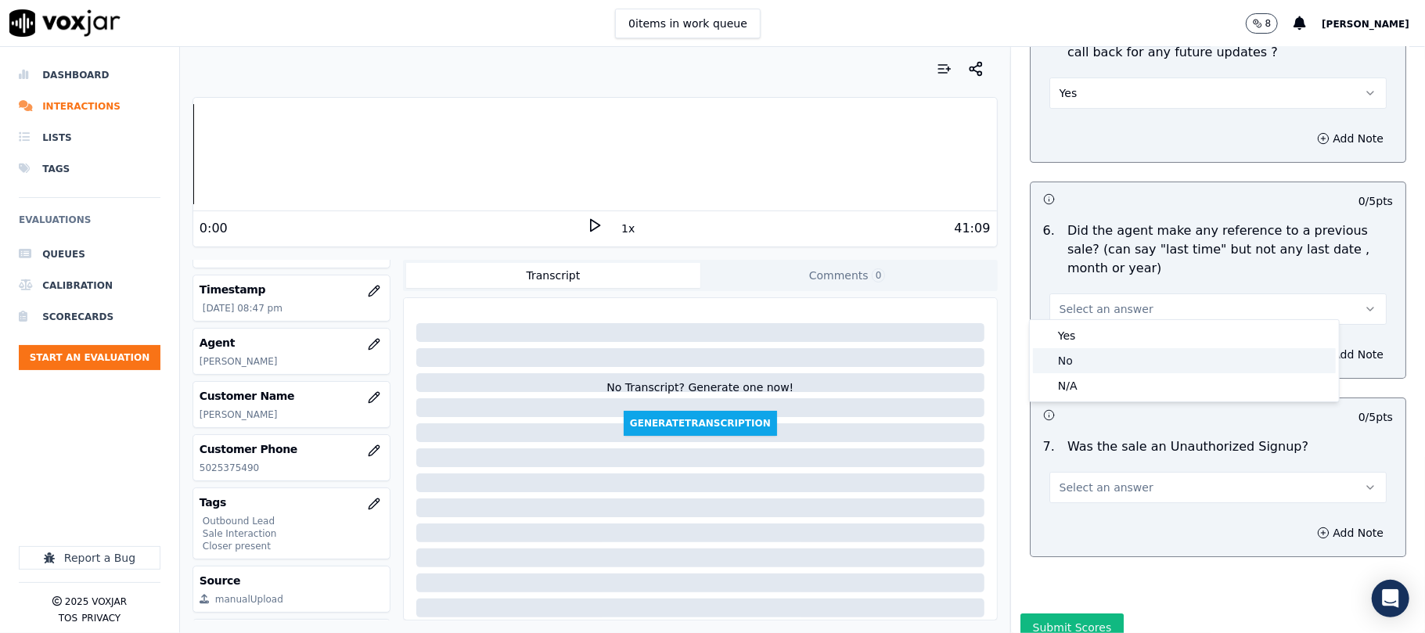
click at [1080, 362] on div "No" at bounding box center [1184, 360] width 303 height 25
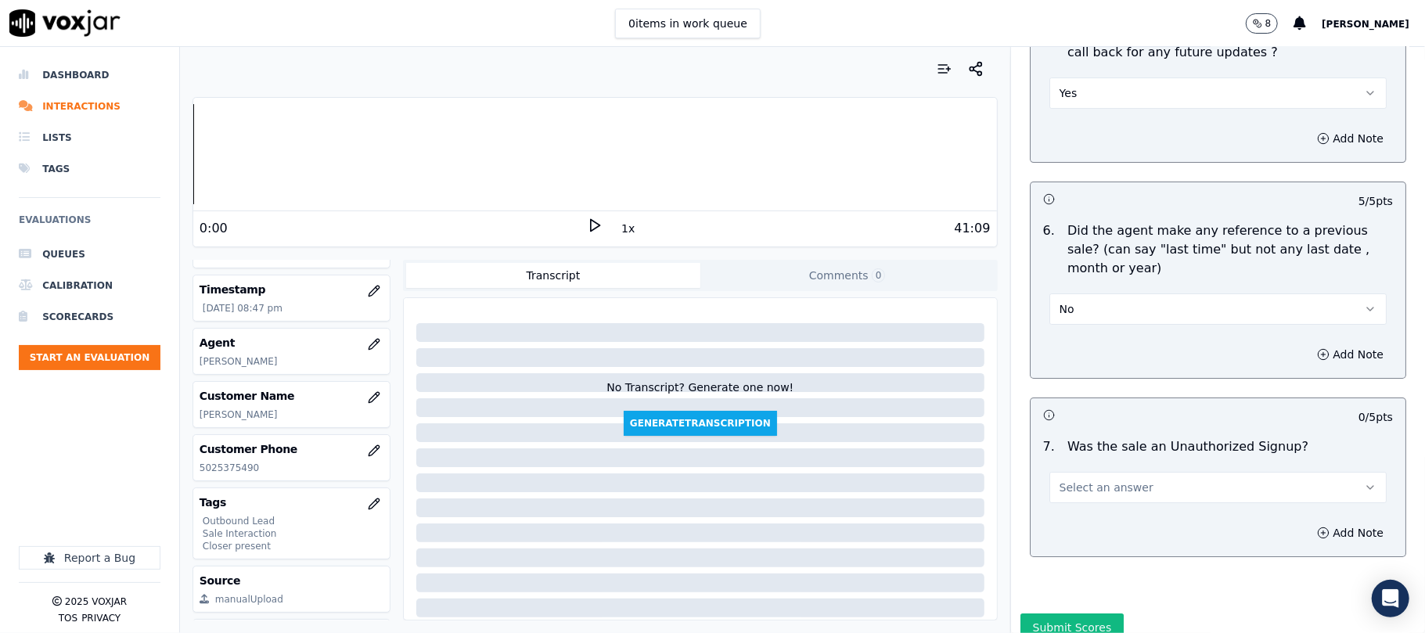
click at [1097, 480] on span "Select an answer" at bounding box center [1107, 488] width 94 height 16
click at [1066, 540] on div "No" at bounding box center [1184, 540] width 303 height 25
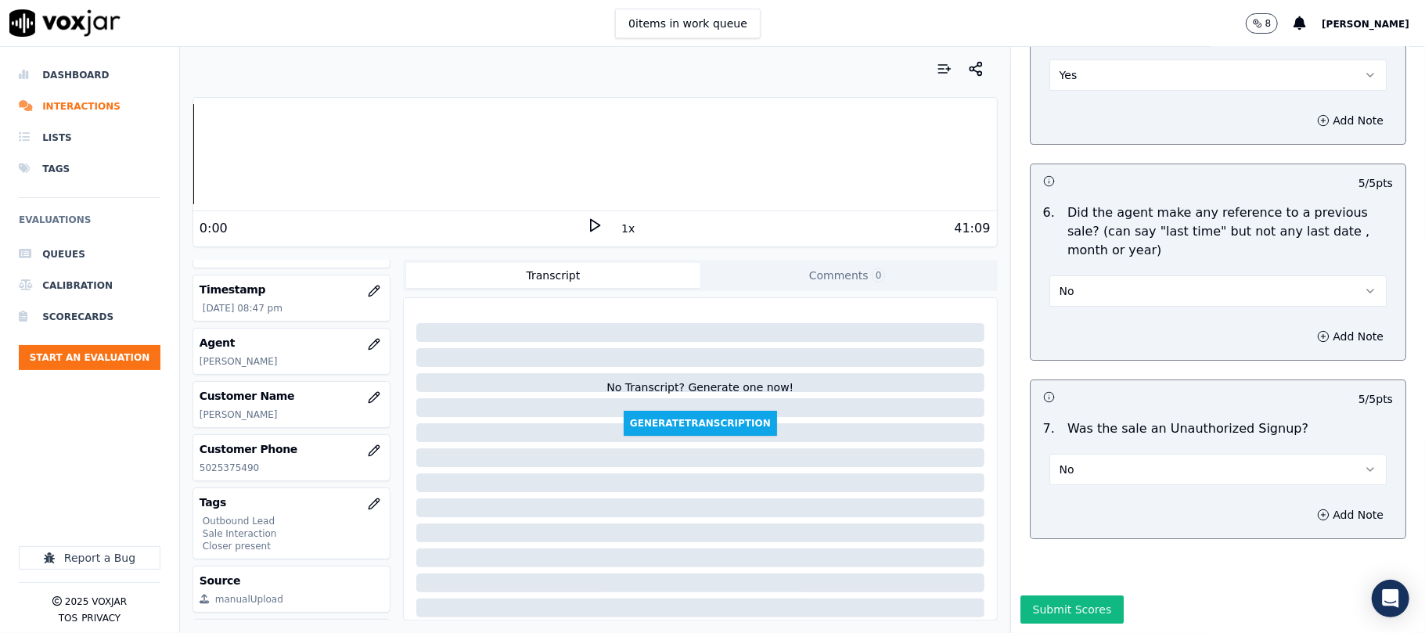
scroll to position [4024, 0]
click at [1065, 596] on button "Submit Scores" at bounding box center [1073, 610] width 104 height 28
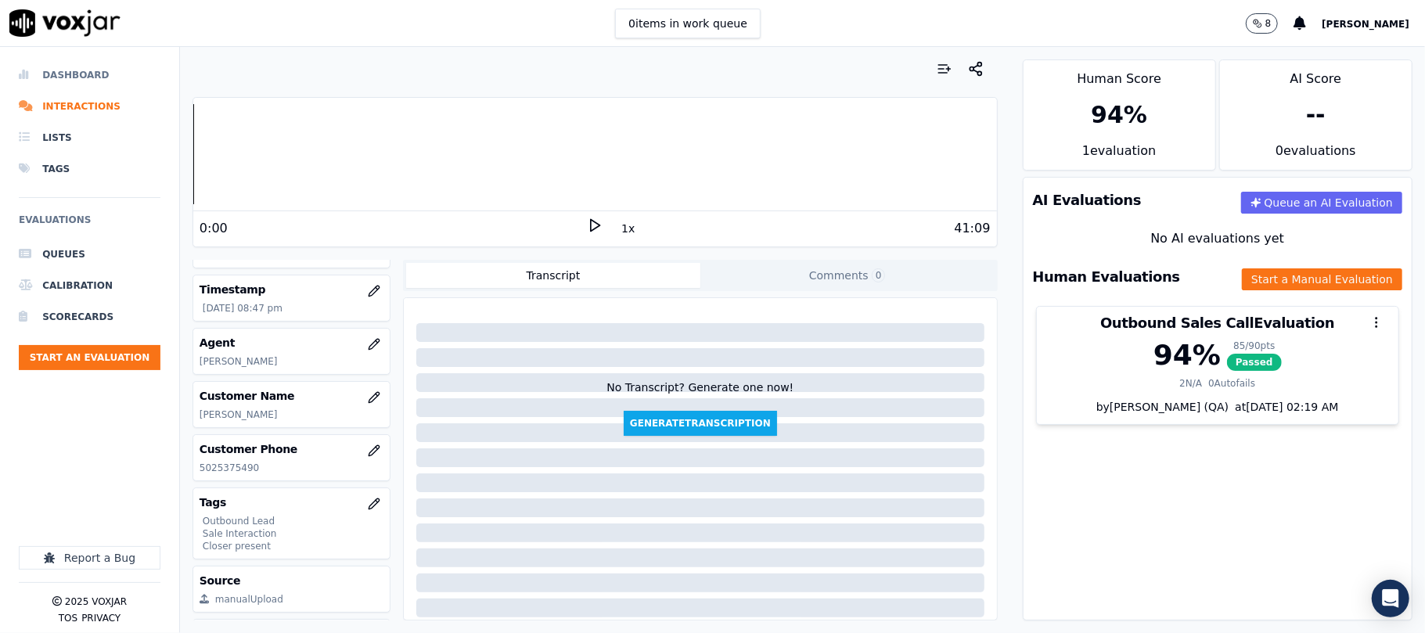
click at [63, 78] on li "Dashboard" at bounding box center [90, 74] width 142 height 31
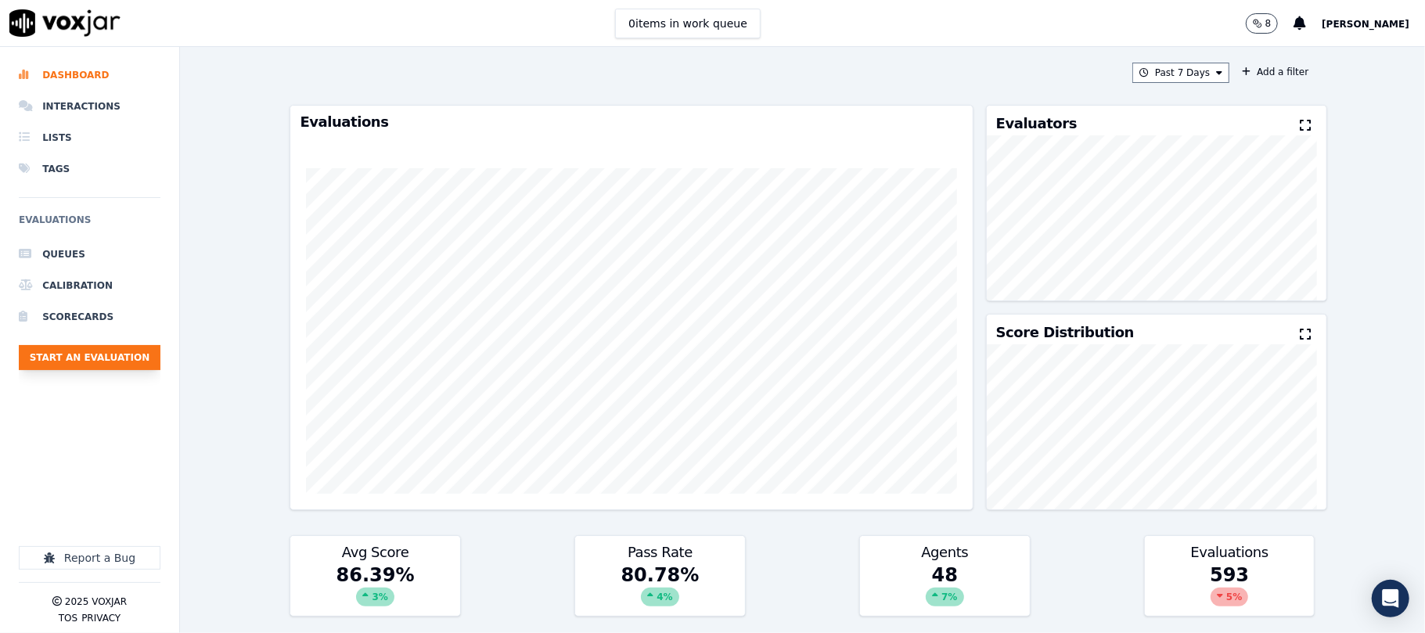
click at [135, 352] on button "Start an Evaluation" at bounding box center [90, 357] width 142 height 25
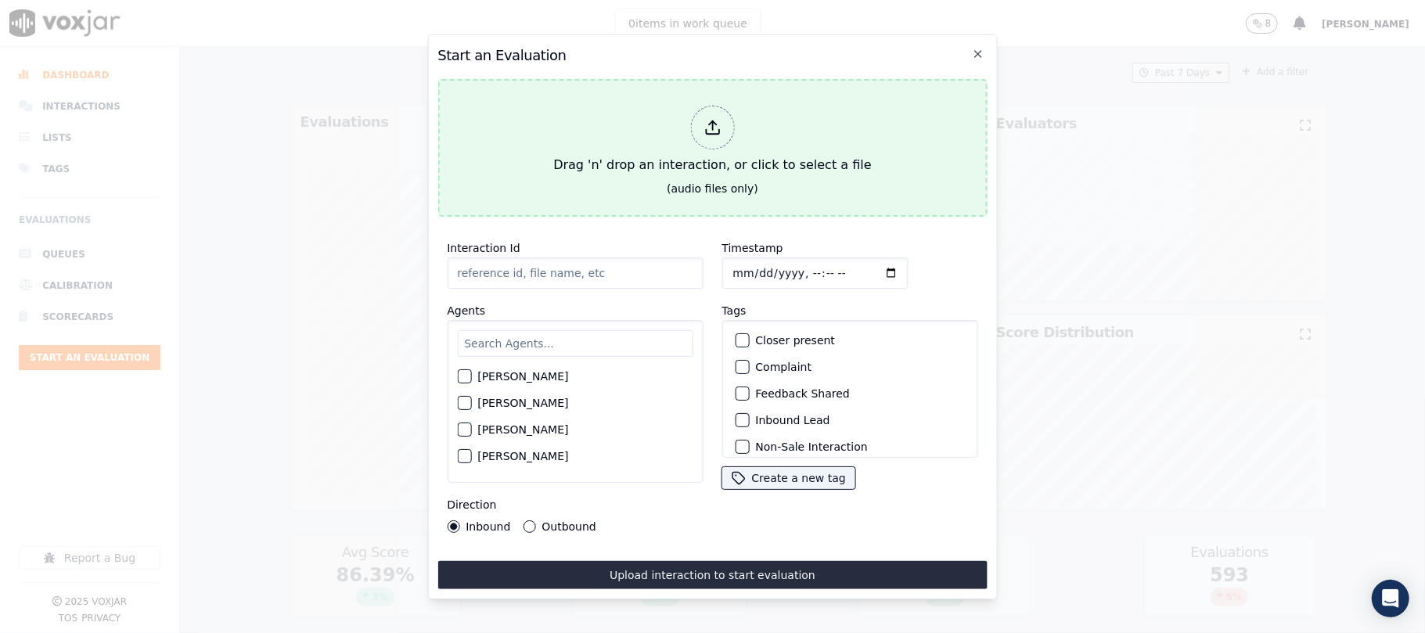
click at [705, 132] on div at bounding box center [712, 128] width 44 height 44
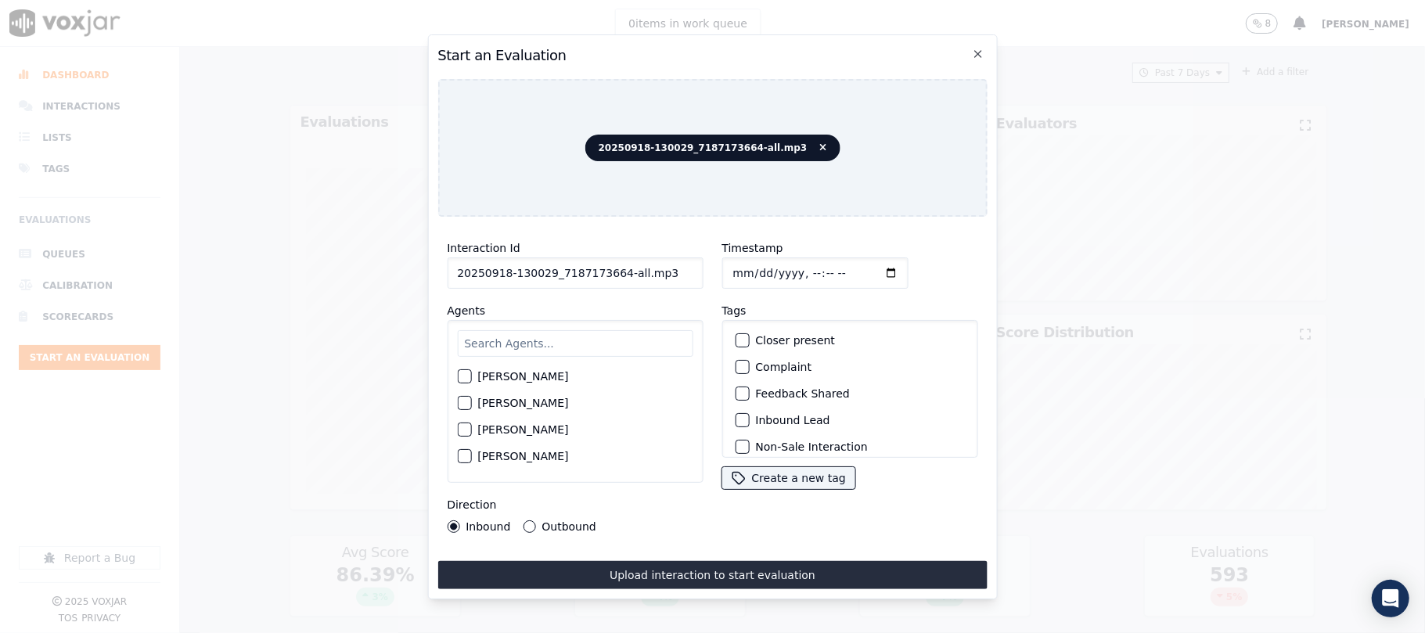
drag, startPoint x: 636, startPoint y: 267, endPoint x: 727, endPoint y: 268, distance: 90.8
click at [726, 267] on div "Interaction Id 20250918-130029_7187173664-all.mp3 Agents [PERSON_NAME] [PERSON_…" at bounding box center [713, 385] width 550 height 313
type input "20250918-130029_7187173664-C1"
click at [755, 258] on input "Timestamp" at bounding box center [815, 273] width 186 height 31
click at [745, 269] on input "Timestamp" at bounding box center [815, 273] width 186 height 31
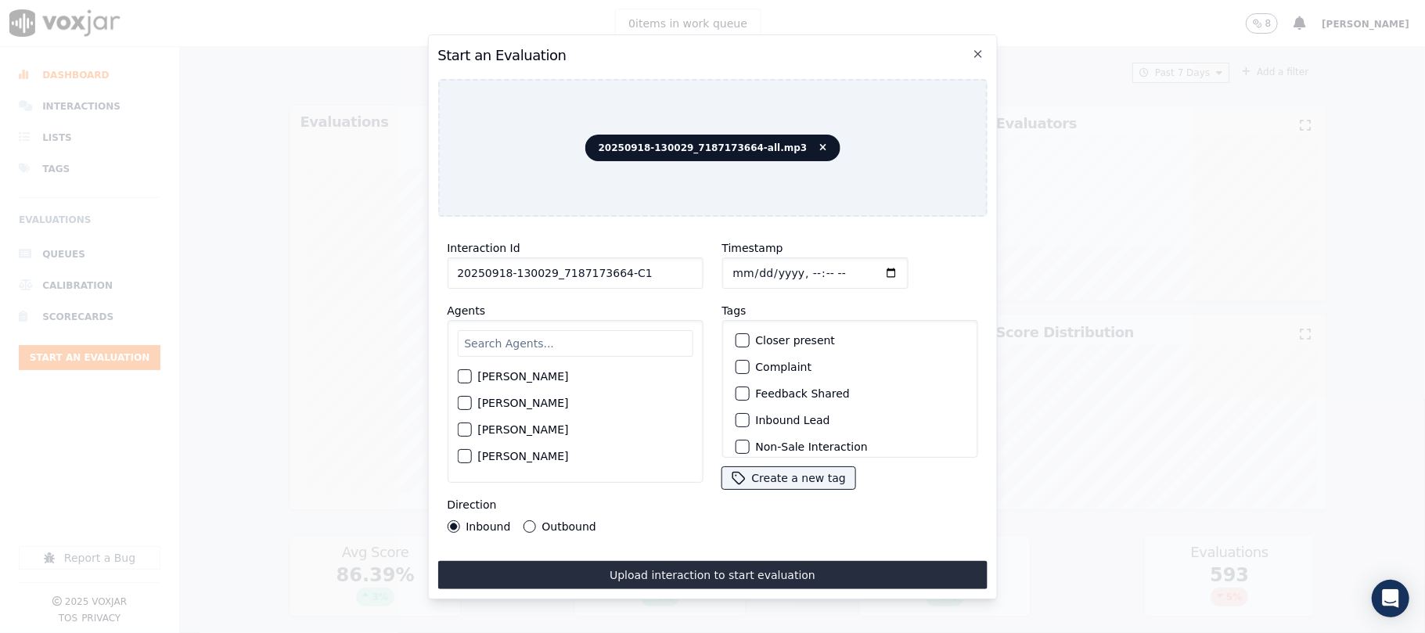
type input "[DATE]T21:10"
click at [512, 337] on input "text" at bounding box center [575, 343] width 236 height 27
type input "[PERSON_NAME]"
click at [464, 404] on div "button" at bounding box center [463, 407] width 11 height 11
click at [737, 420] on button "Inbound Lead" at bounding box center [742, 420] width 14 height 14
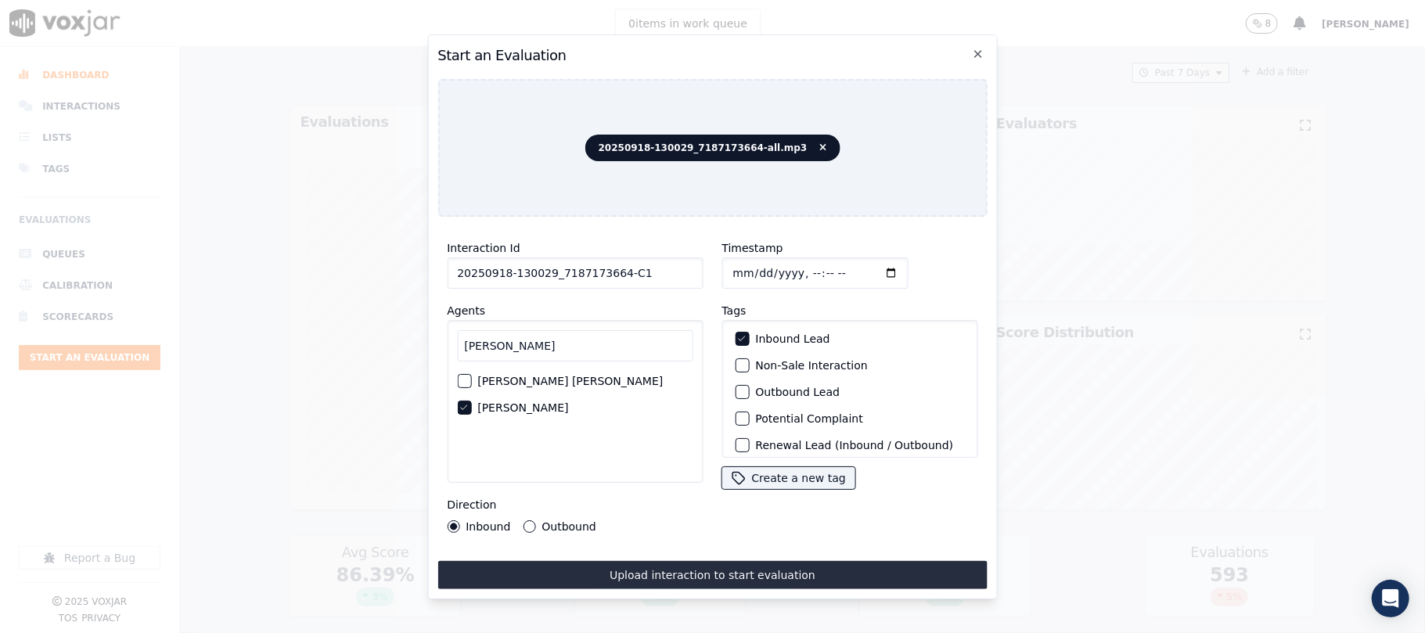
scroll to position [136, 0]
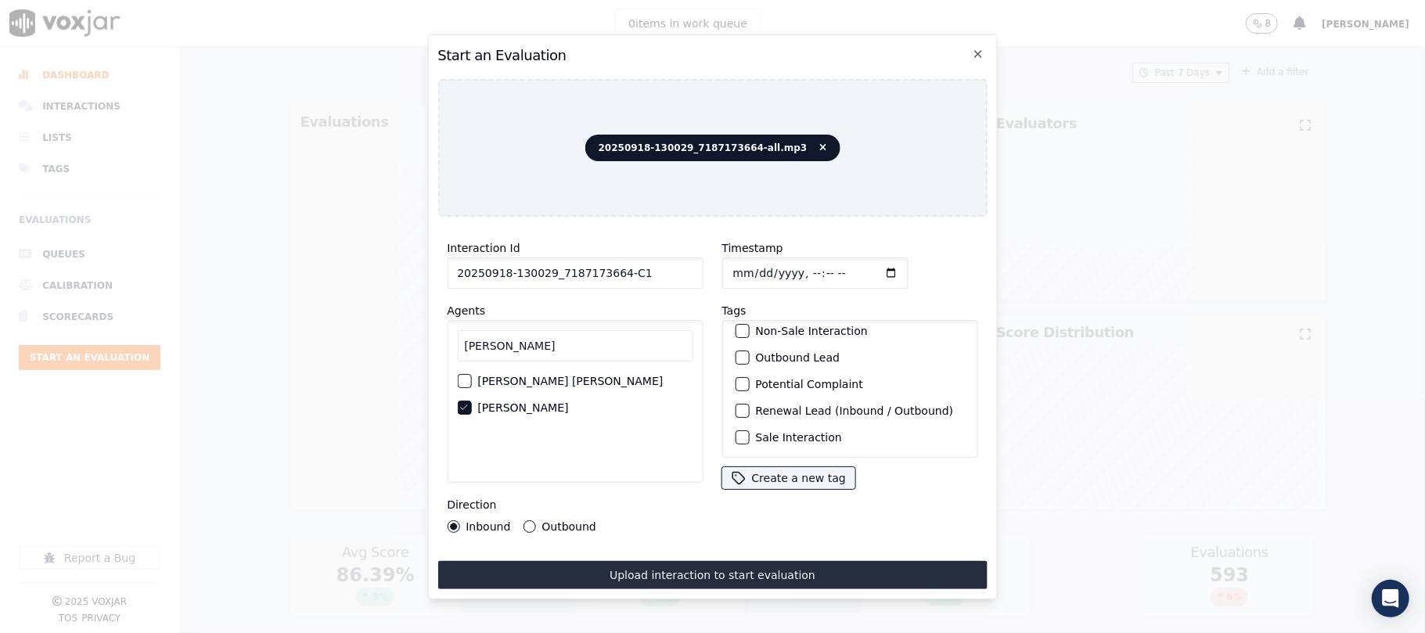
click at [737, 432] on div "button" at bounding box center [741, 437] width 11 height 11
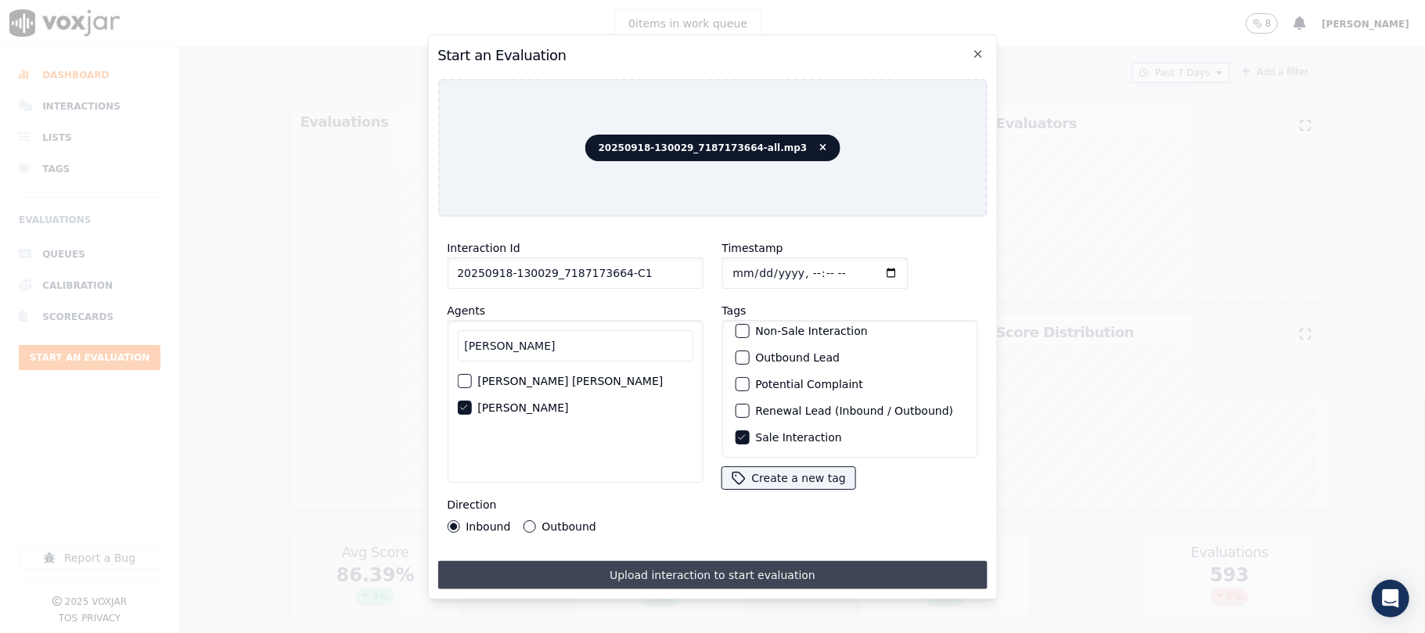
click at [683, 571] on button "Upload interaction to start evaluation" at bounding box center [713, 575] width 550 height 28
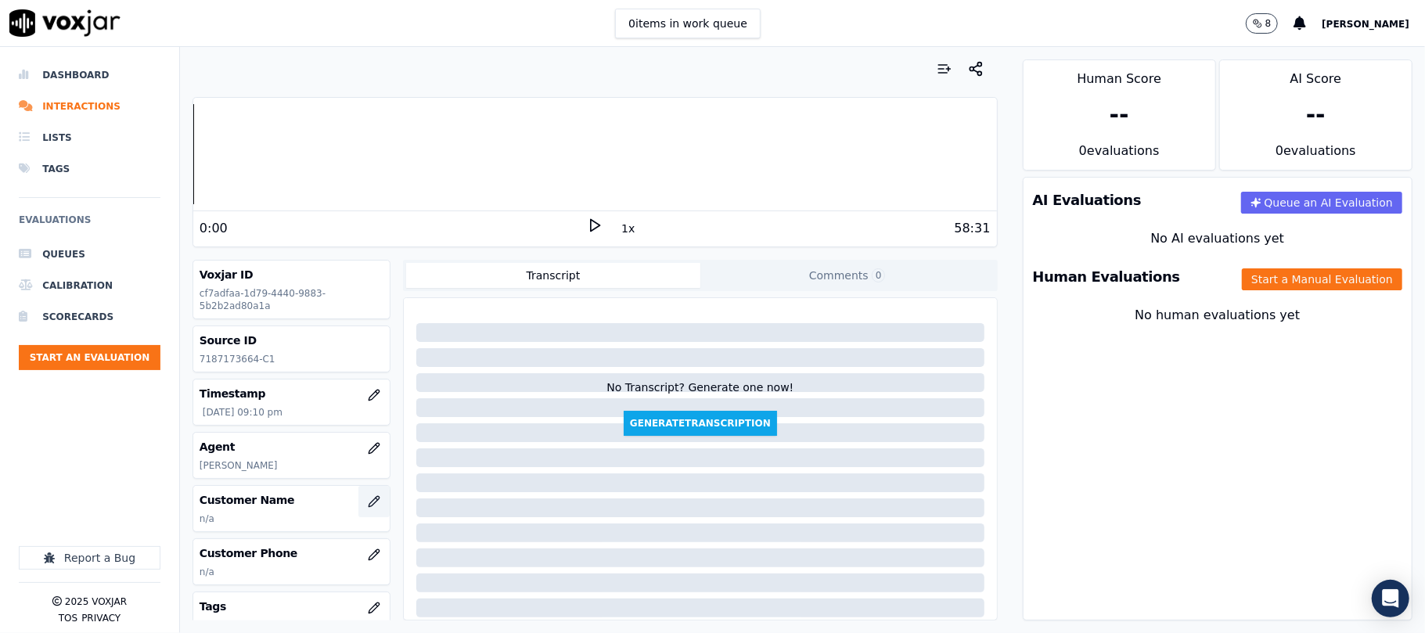
click at [359, 509] on button "button" at bounding box center [374, 501] width 31 height 31
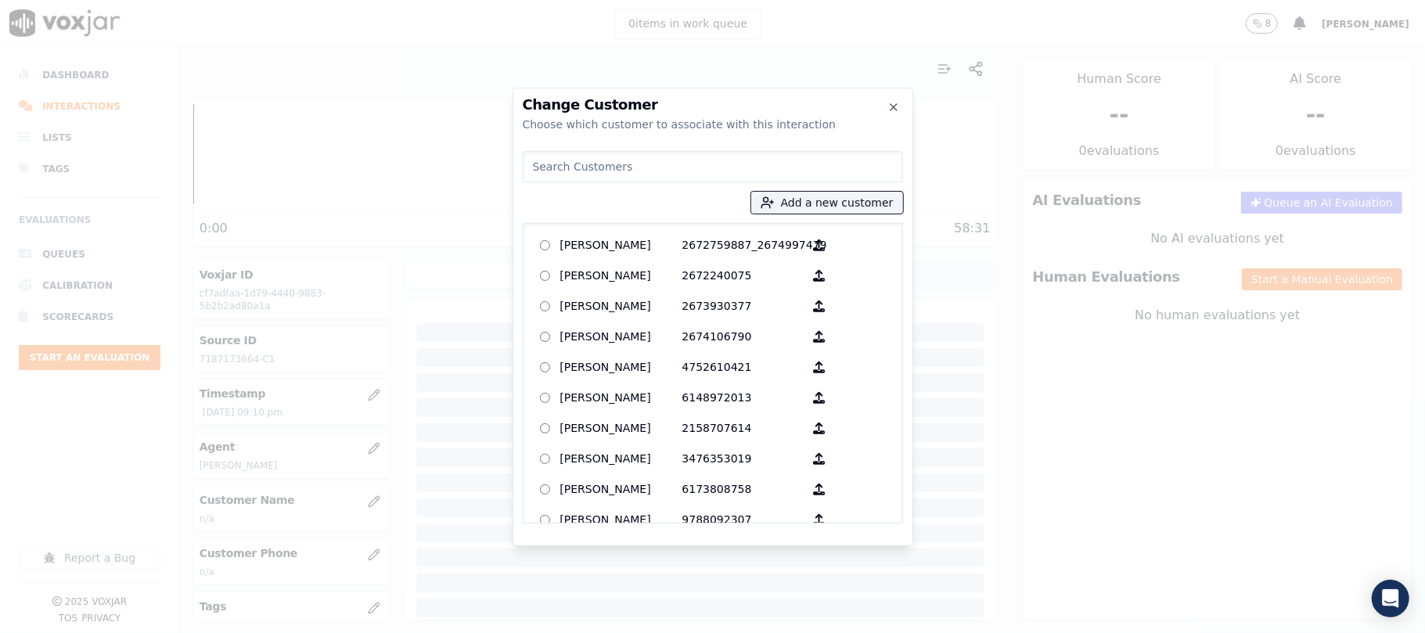
type input "[PERSON_NAME]"
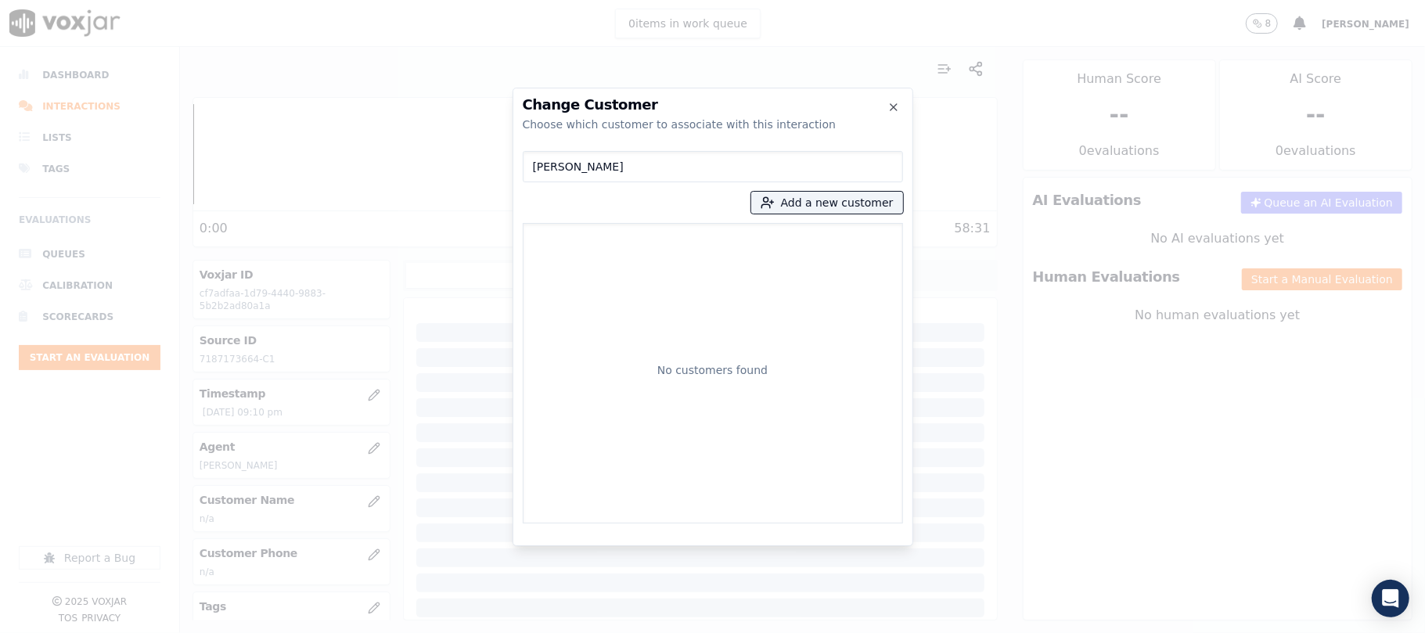
drag, startPoint x: 492, startPoint y: 160, endPoint x: 420, endPoint y: 164, distance: 72.9
click at [420, 633] on div "Change Customer Choose which customer to associate with this interaction DORO D…" at bounding box center [712, 633] width 1425 height 0
click at [840, 202] on button "Add a new customer" at bounding box center [827, 203] width 152 height 22
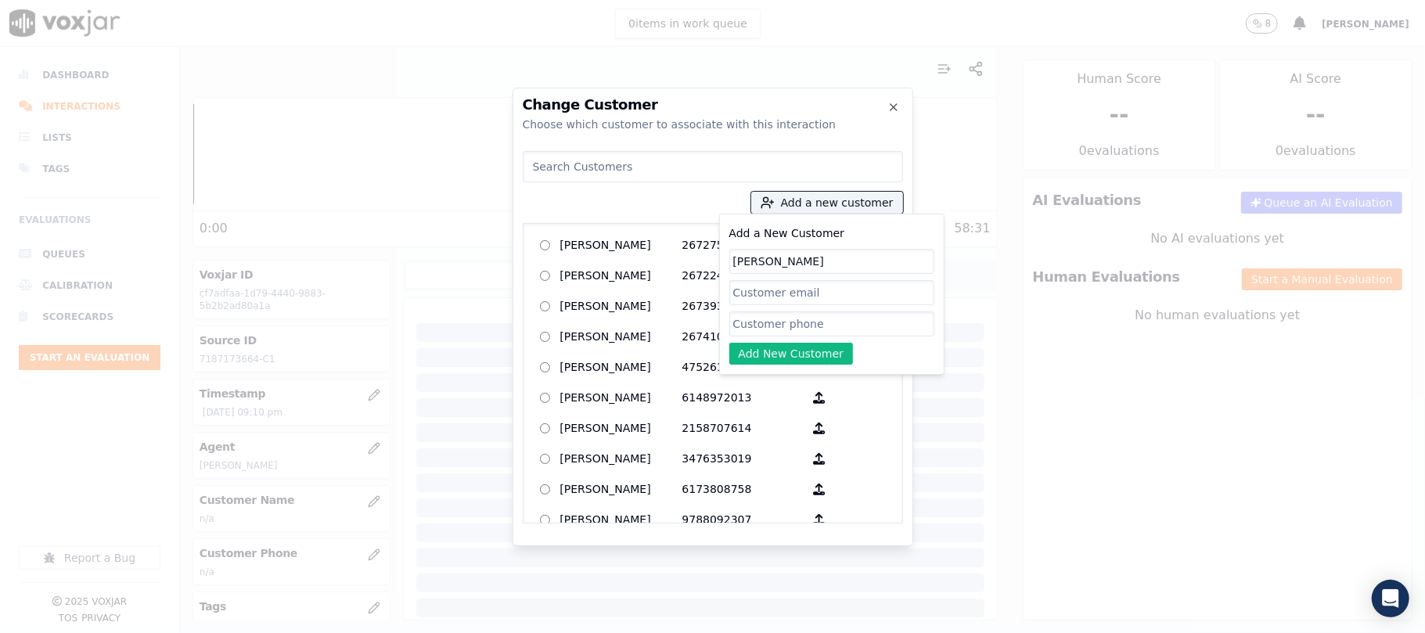
type input "[PERSON_NAME]"
click at [753, 323] on input "Add a New Customer" at bounding box center [832, 324] width 205 height 25
paste input "7187173664"
type input "7187173664"
click at [751, 360] on button "Add New Customer" at bounding box center [792, 354] width 124 height 22
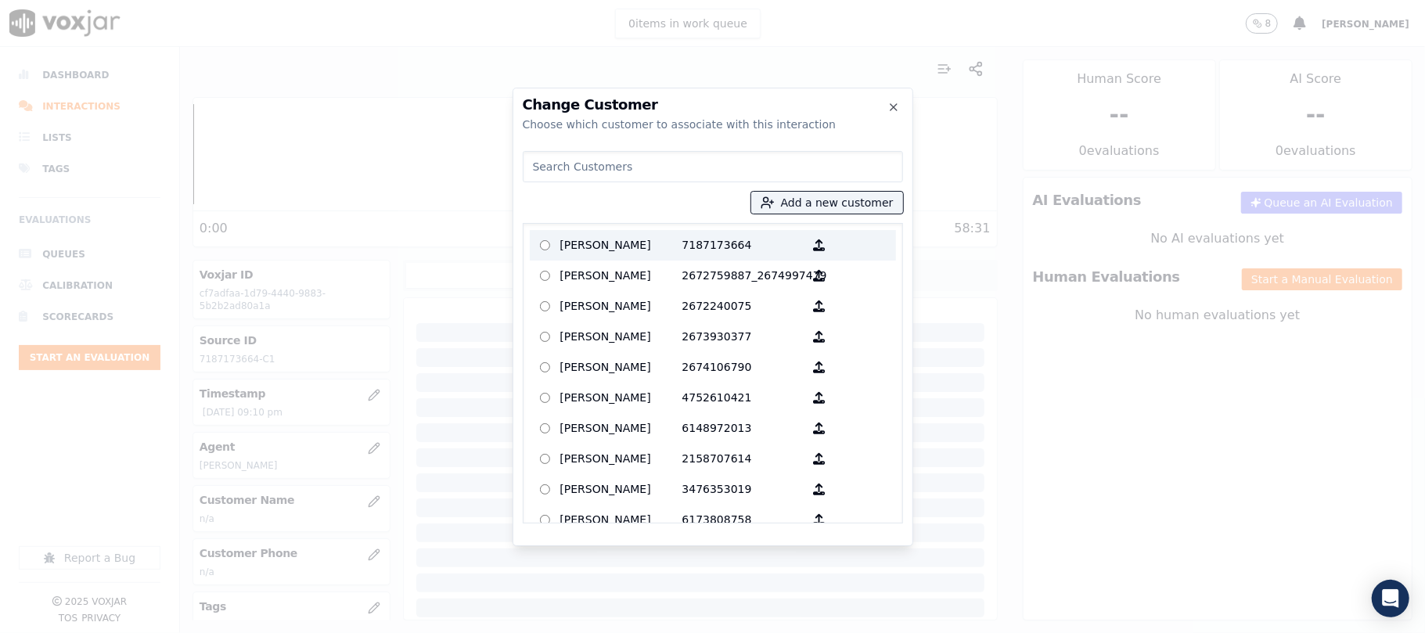
click at [614, 238] on p "[PERSON_NAME]" at bounding box center [621, 245] width 122 height 24
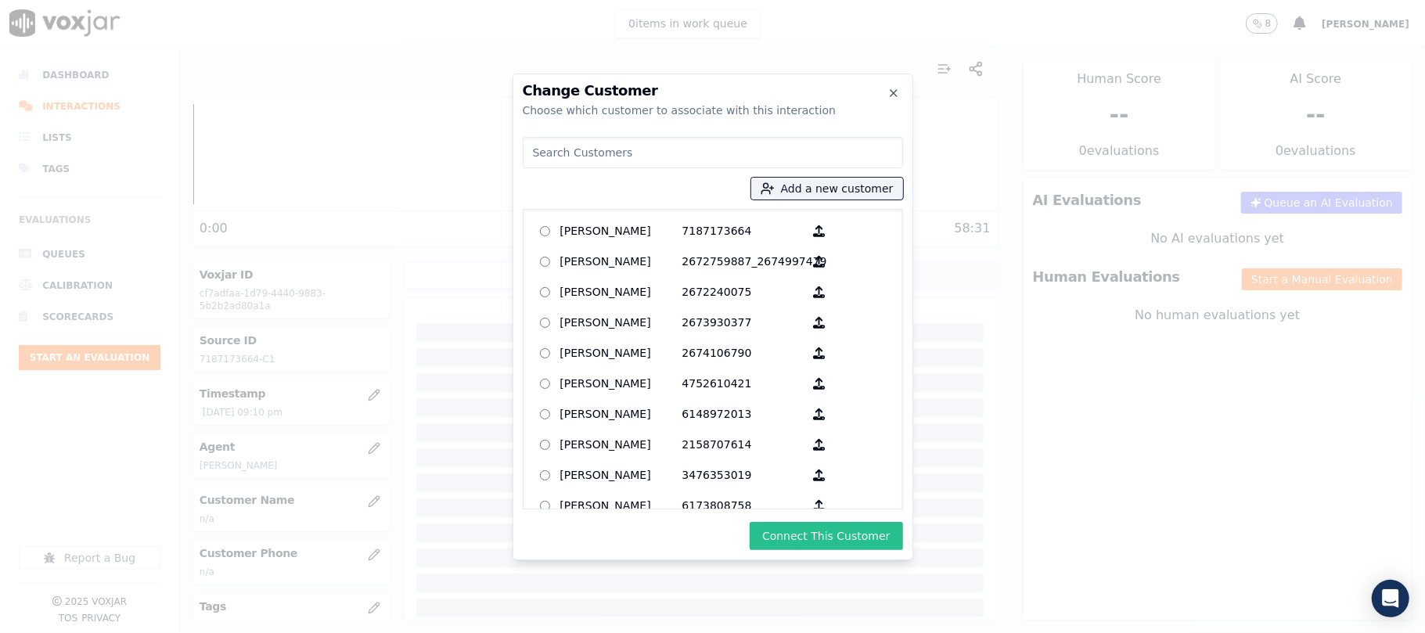
click at [792, 535] on button "Connect This Customer" at bounding box center [826, 536] width 153 height 28
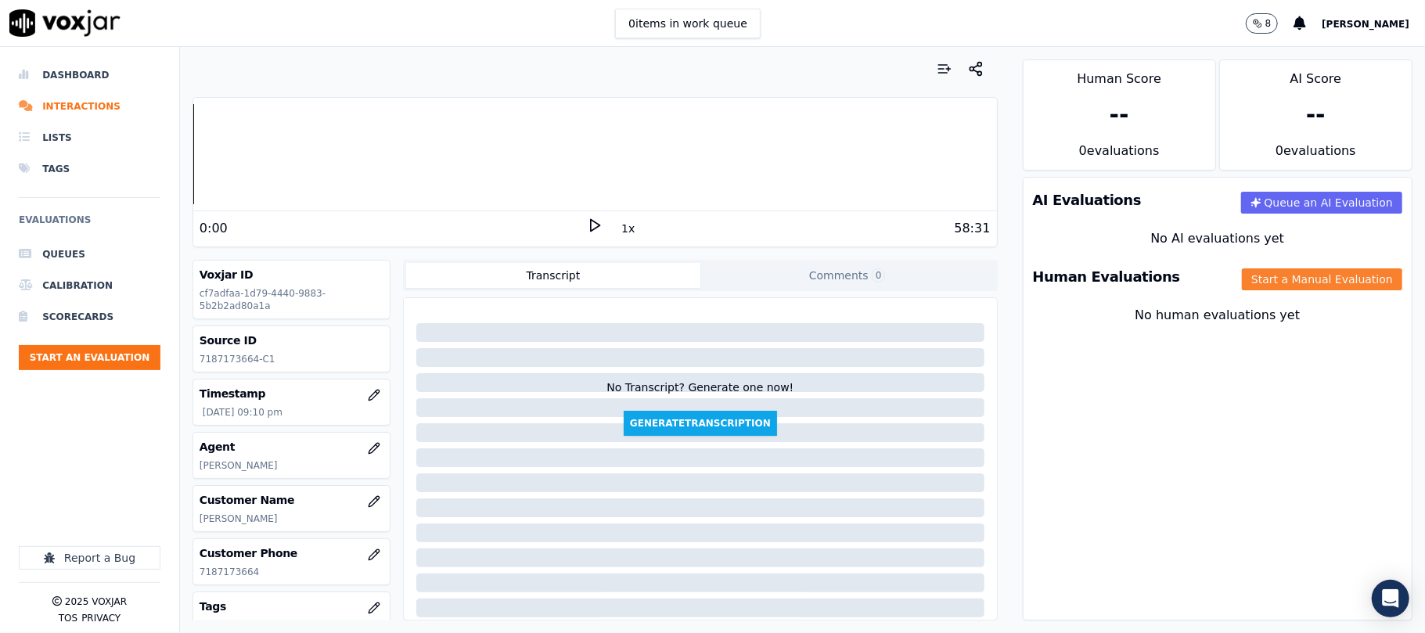
click at [1278, 279] on button "Start a Manual Evaluation" at bounding box center [1322, 280] width 160 height 22
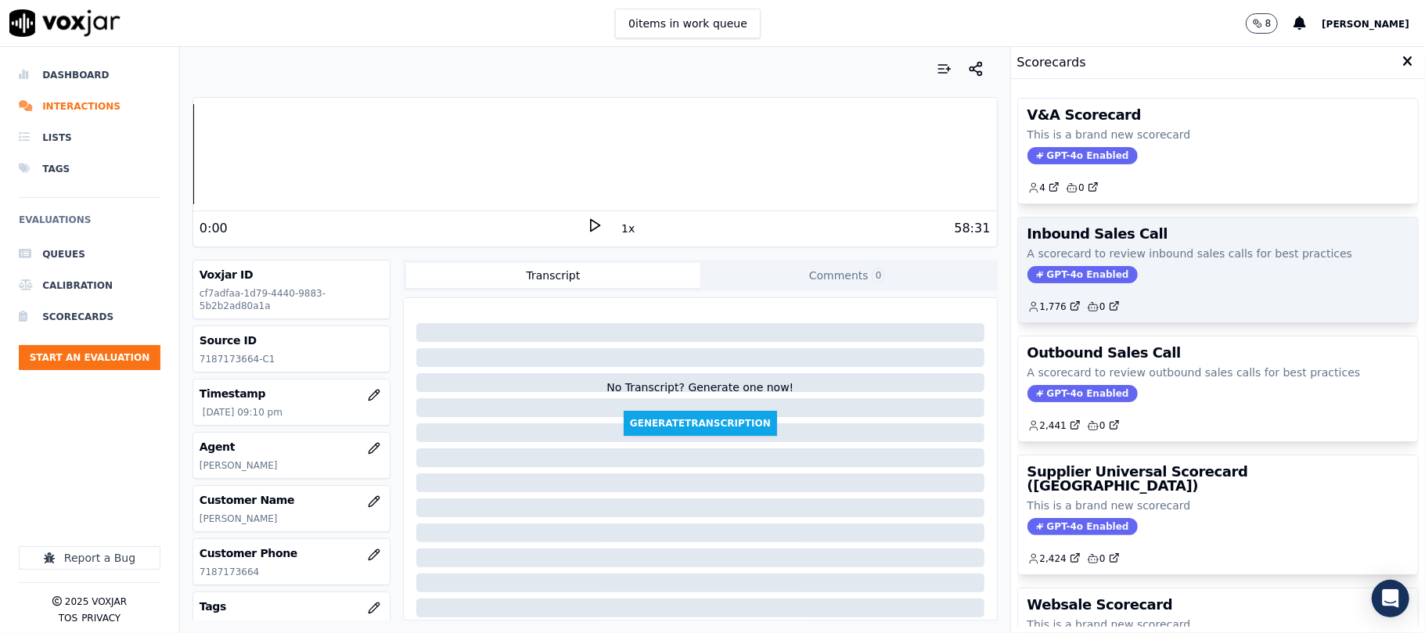
click at [1075, 279] on span "GPT-4o Enabled" at bounding box center [1083, 274] width 110 height 17
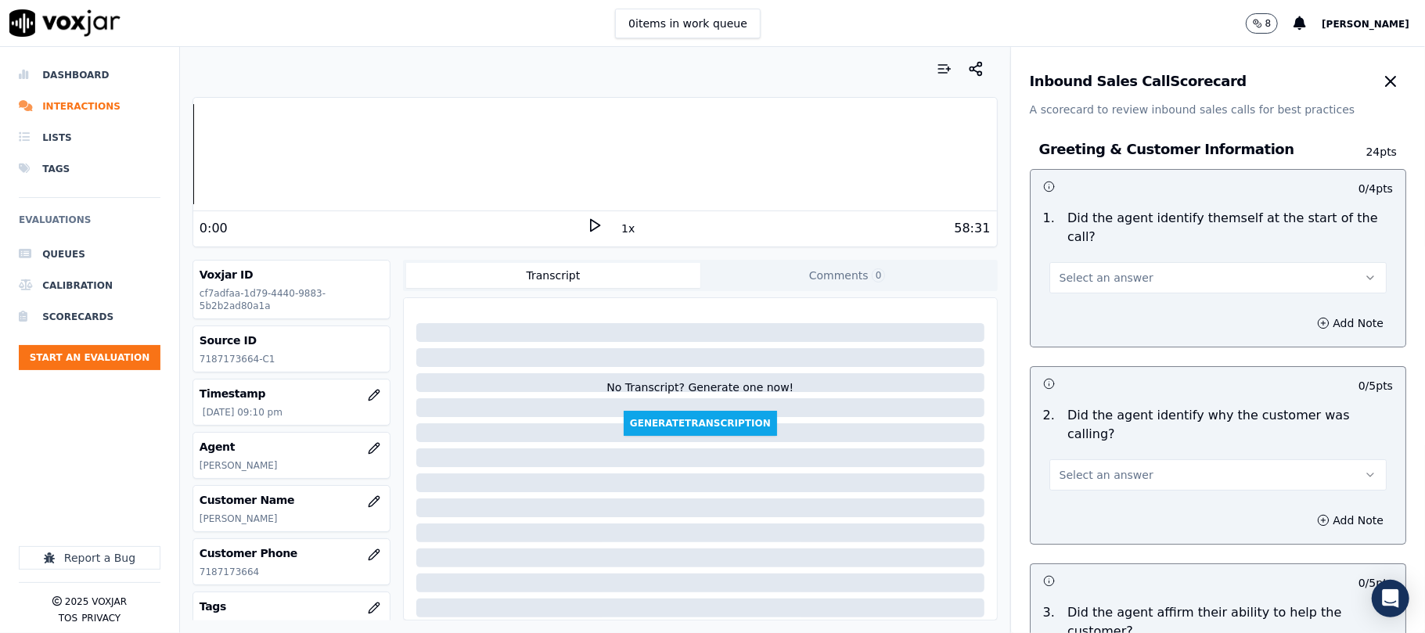
click at [1071, 270] on span "Select an answer" at bounding box center [1107, 278] width 94 height 16
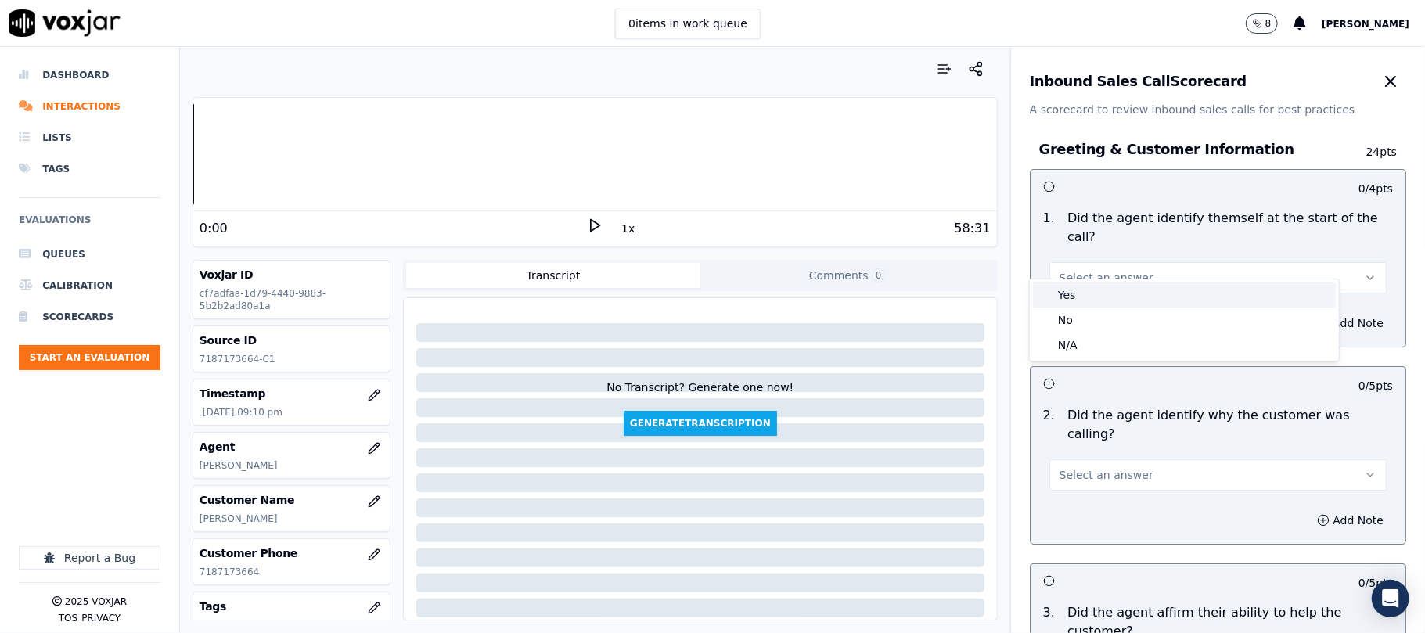
click at [1069, 287] on div "Yes" at bounding box center [1184, 295] width 303 height 25
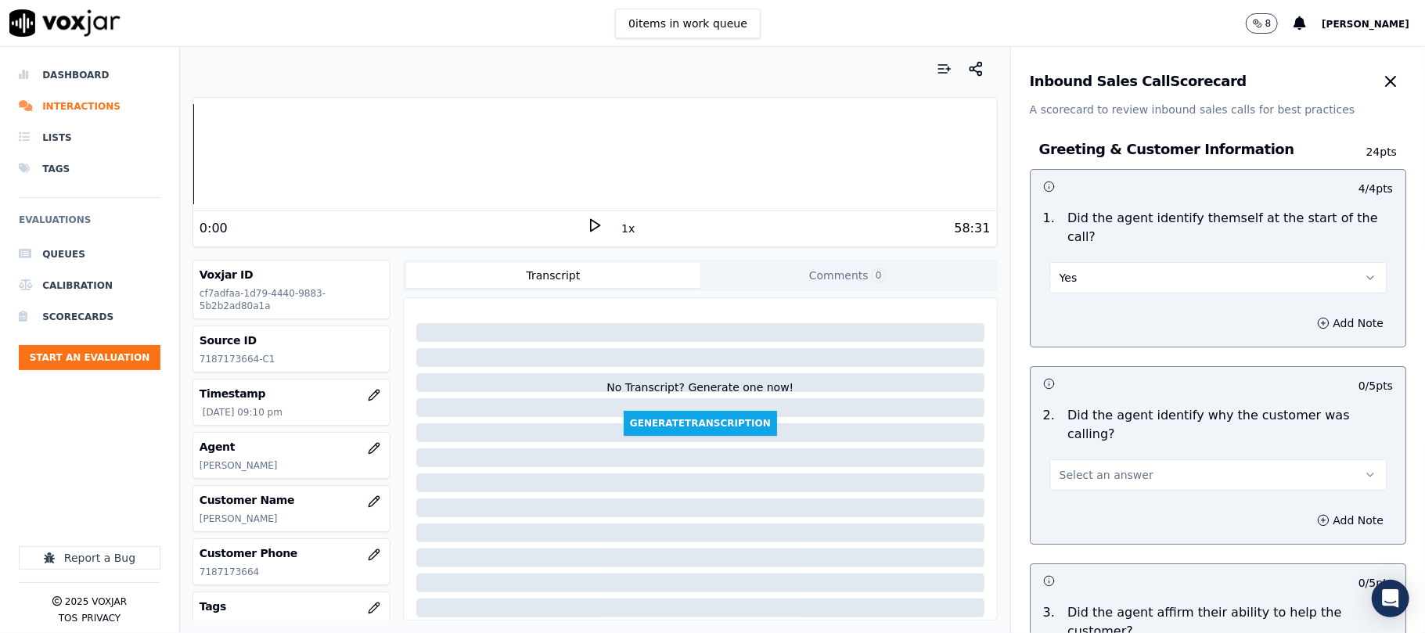
click at [1090, 460] on button "Select an answer" at bounding box center [1218, 475] width 337 height 31
click at [1081, 470] on div "Yes" at bounding box center [1184, 473] width 303 height 25
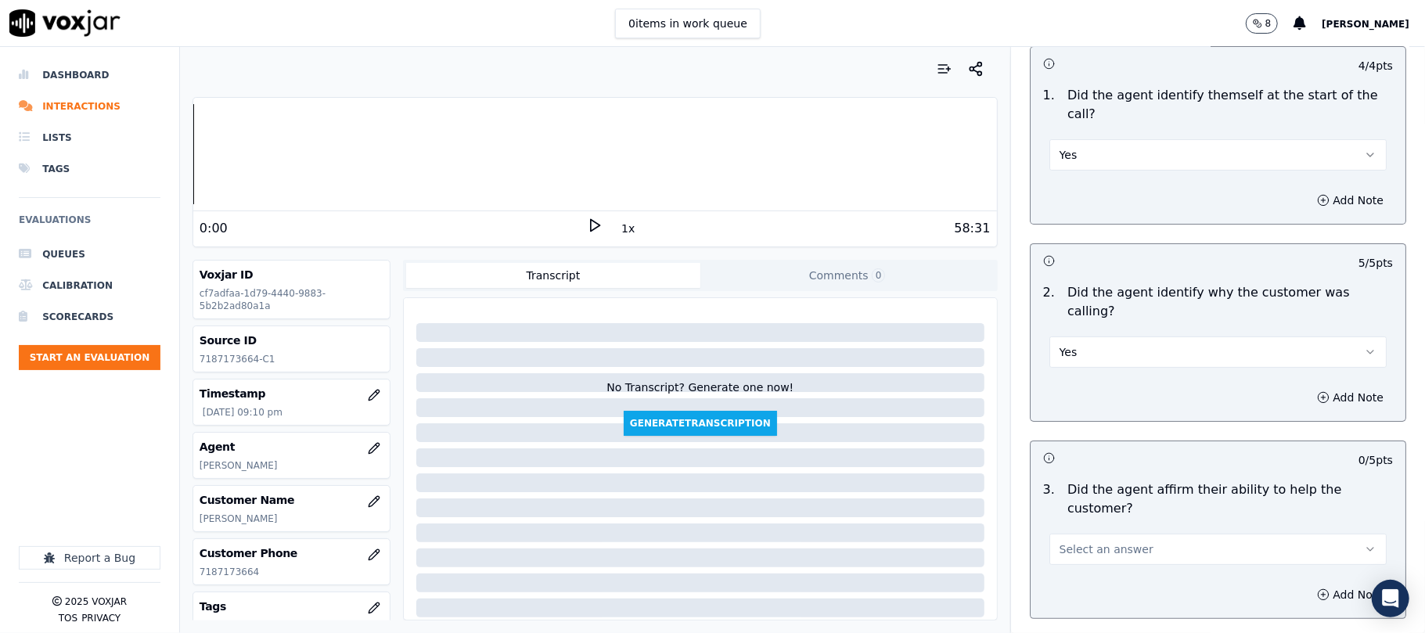
scroll to position [313, 0]
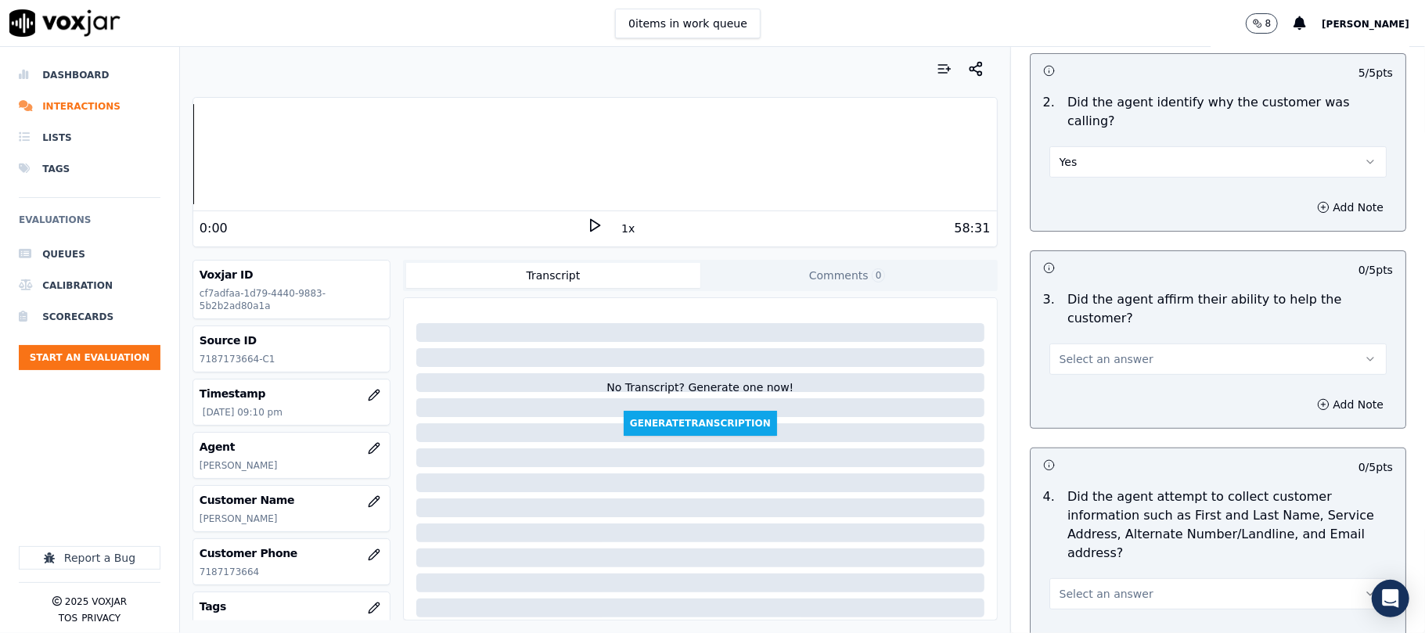
click at [1097, 351] on span "Select an answer" at bounding box center [1107, 359] width 94 height 16
click at [1079, 345] on div "Yes" at bounding box center [1184, 339] width 303 height 25
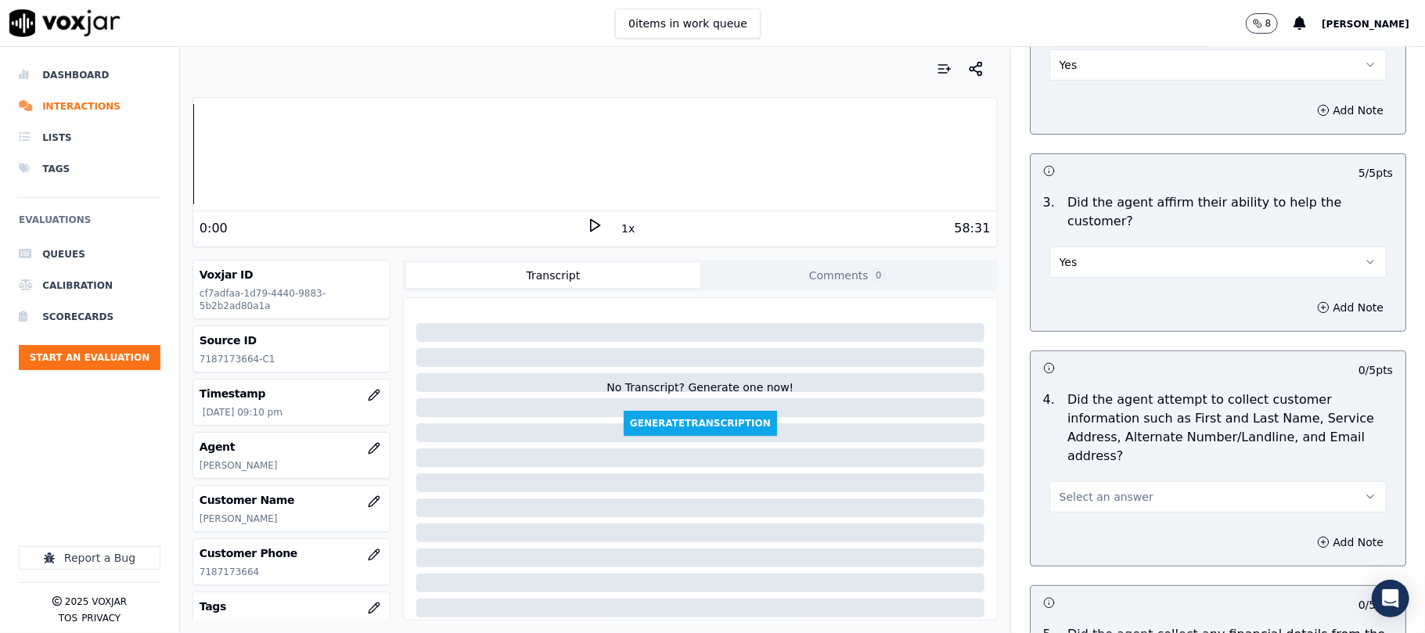
scroll to position [521, 0]
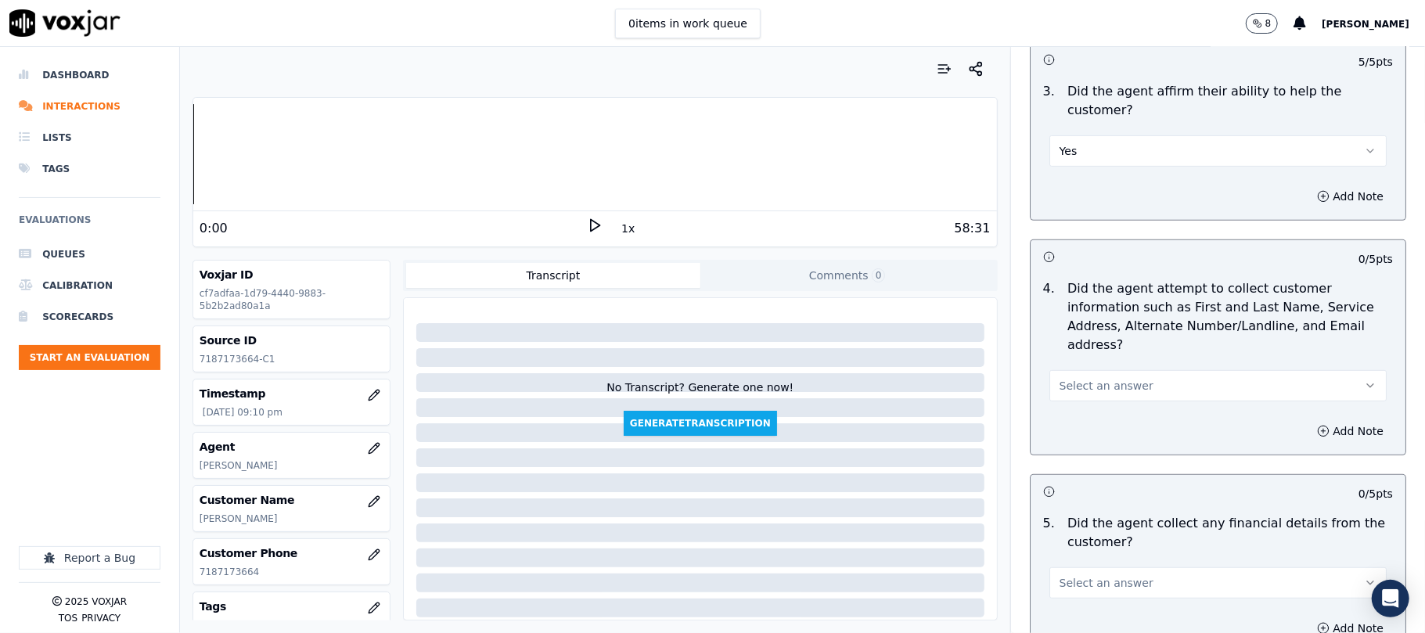
drag, startPoint x: 1097, startPoint y: 298, endPoint x: 1093, endPoint y: 321, distance: 23.2
click at [1097, 370] on button "Select an answer" at bounding box center [1218, 385] width 337 height 31
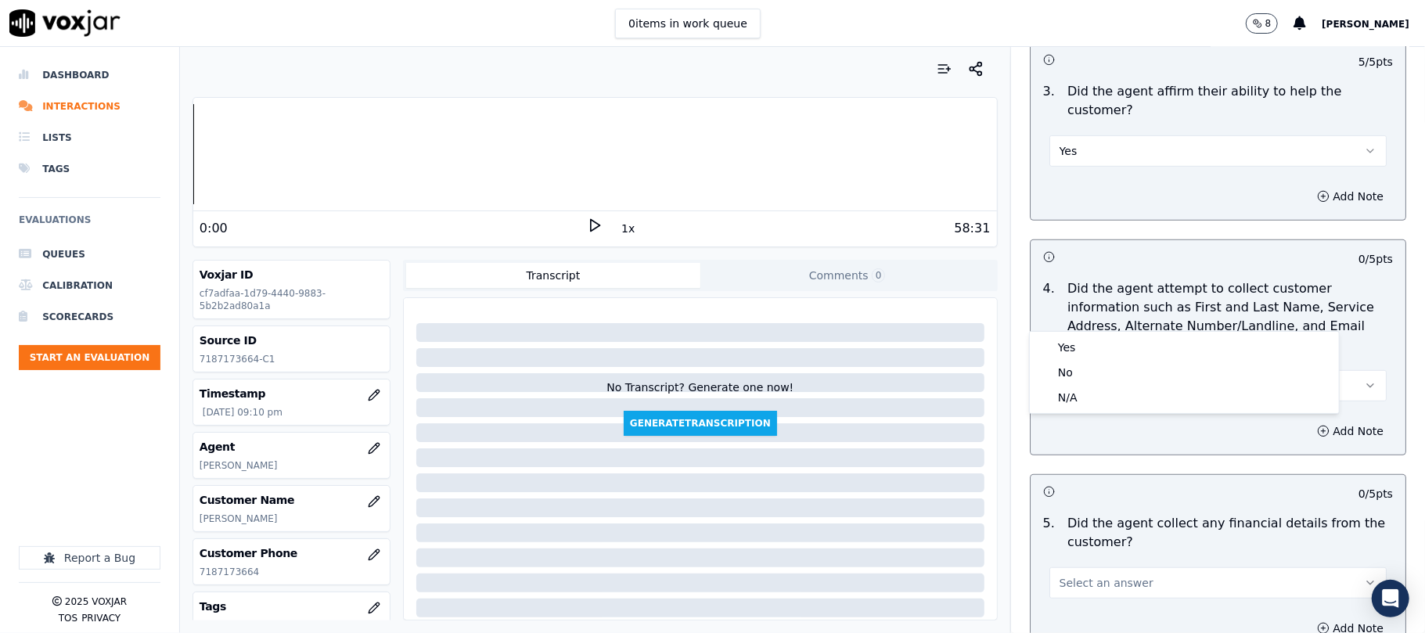
click at [1090, 336] on div "Yes" at bounding box center [1184, 347] width 303 height 25
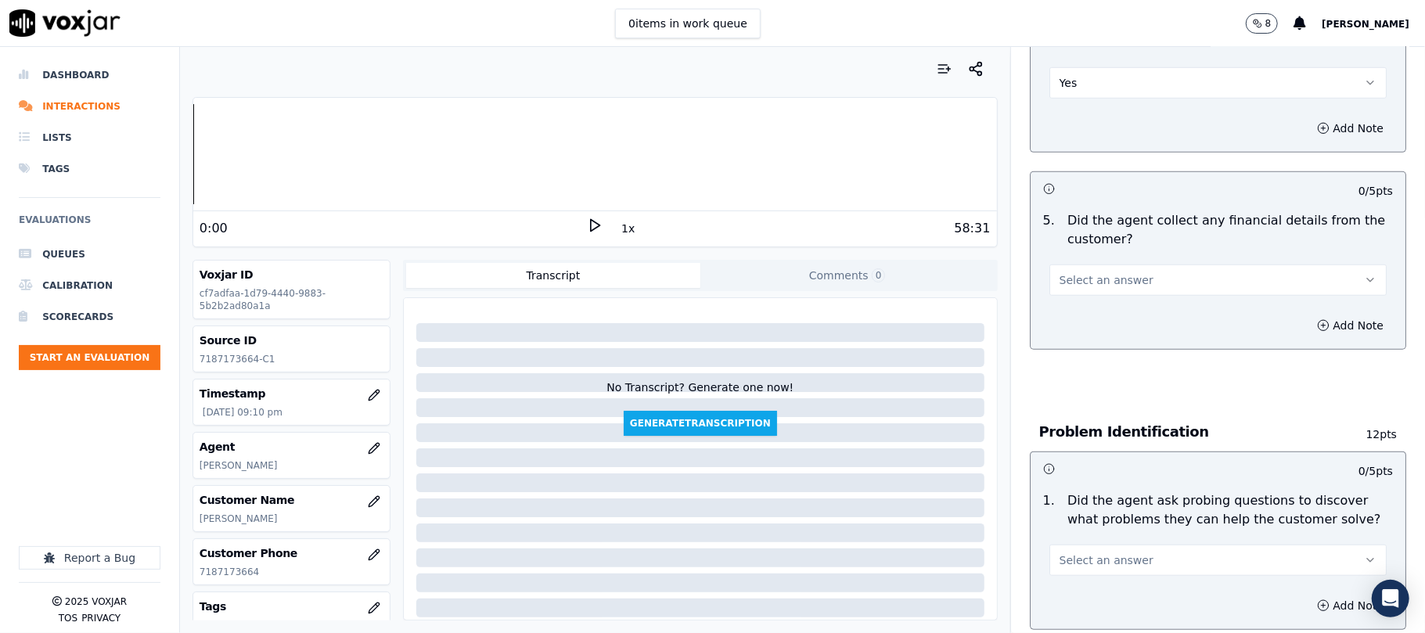
scroll to position [834, 0]
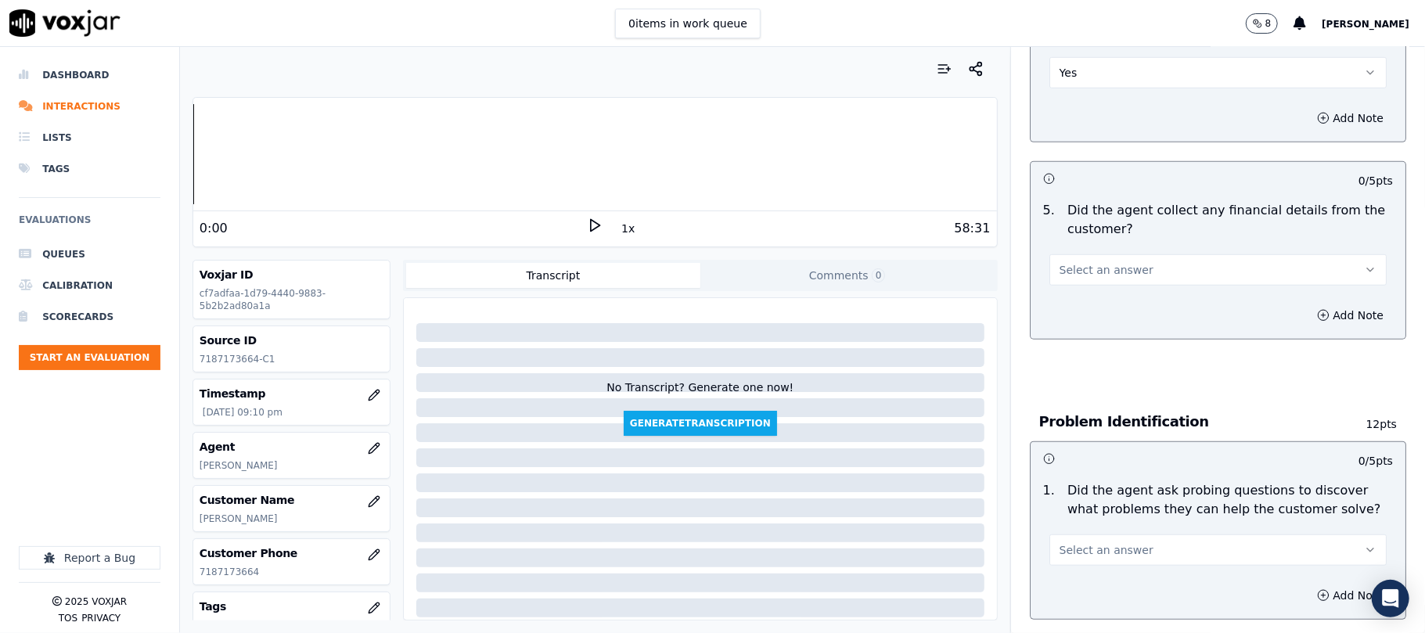
click at [1108, 262] on span "Select an answer" at bounding box center [1107, 270] width 94 height 16
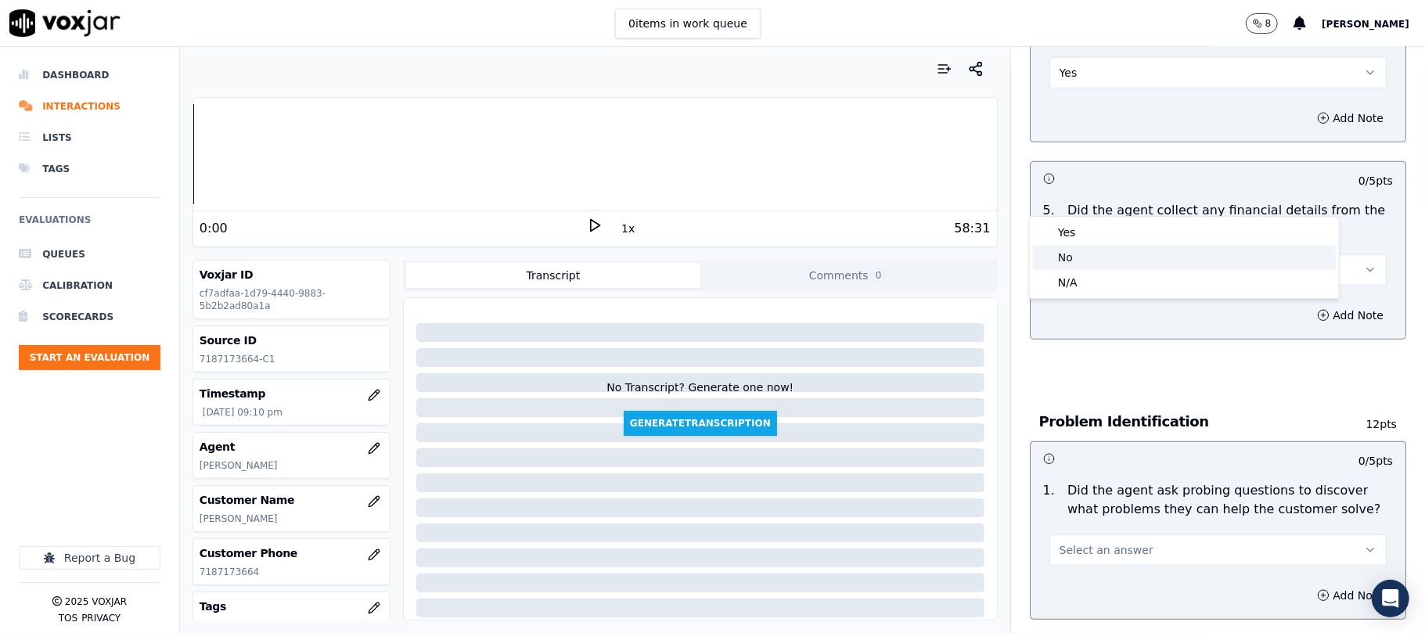
click at [1076, 260] on div "No" at bounding box center [1184, 257] width 303 height 25
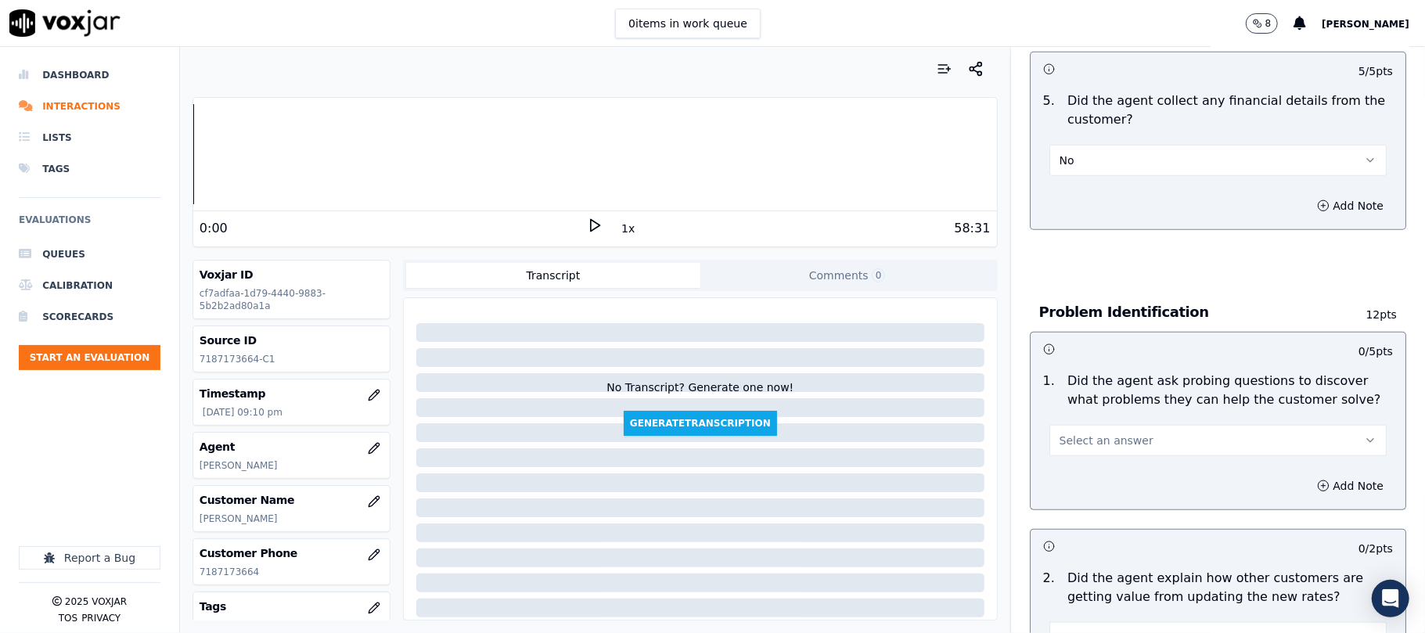
scroll to position [1043, 0]
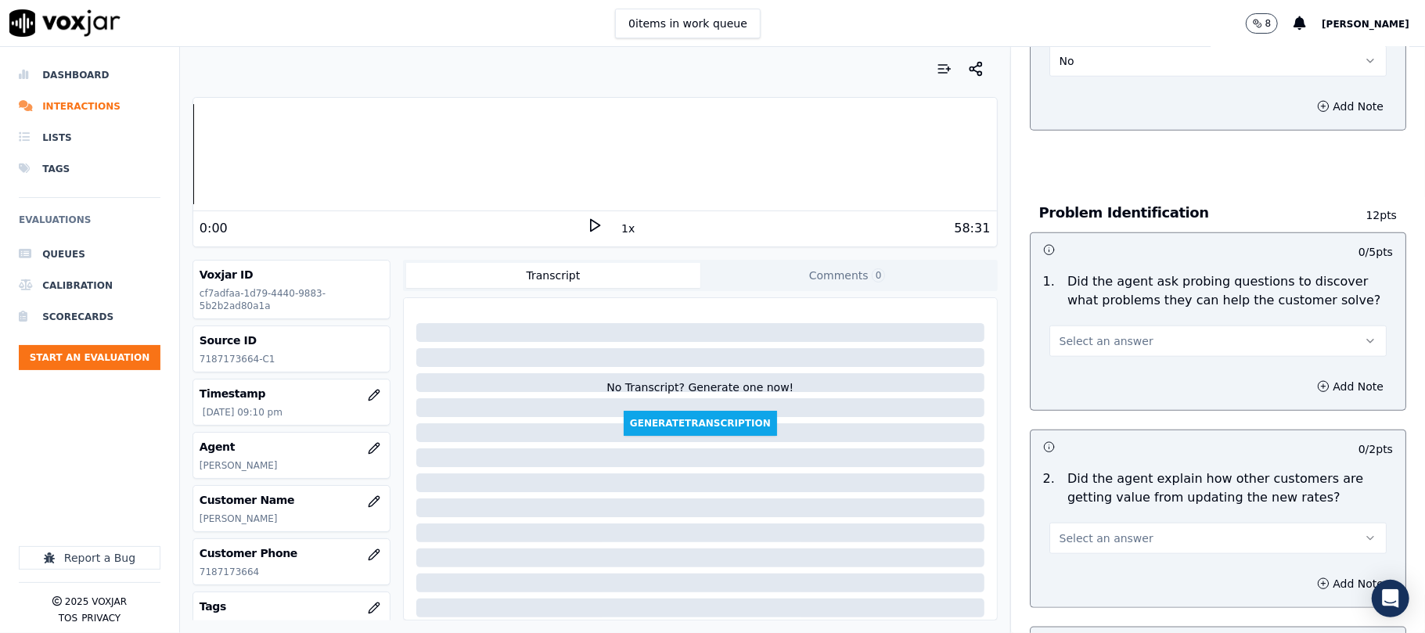
click at [1101, 333] on span "Select an answer" at bounding box center [1107, 341] width 94 height 16
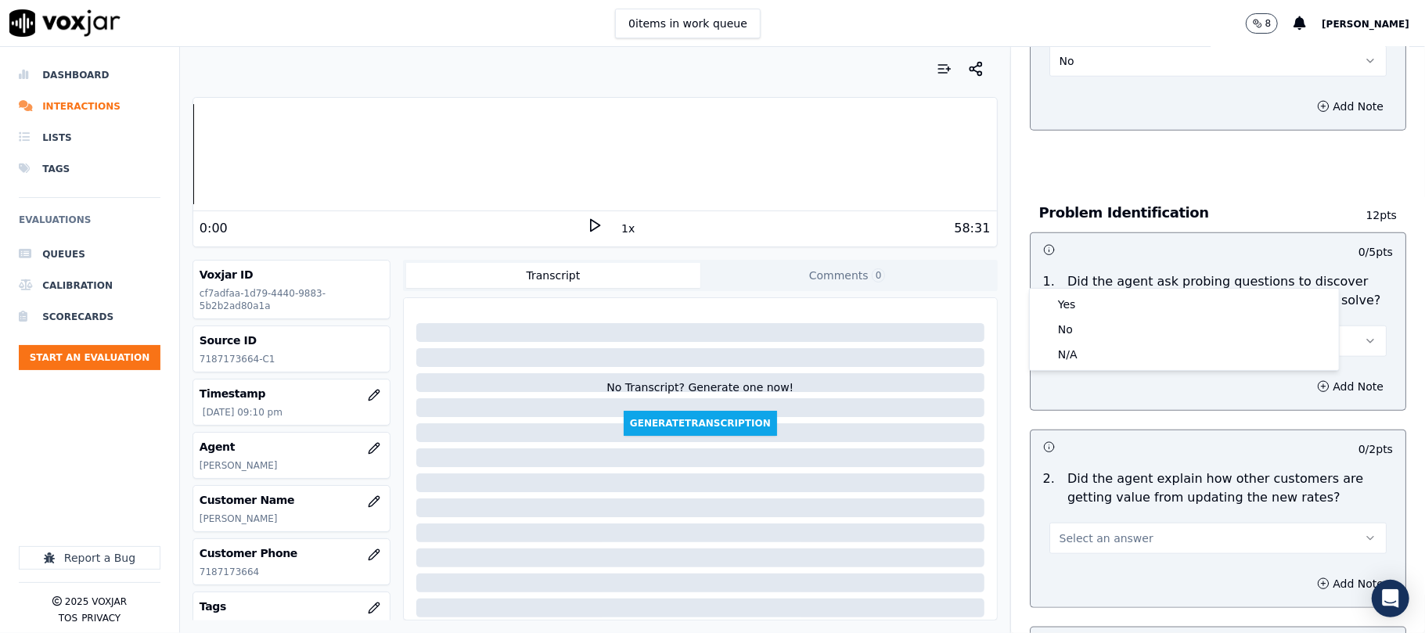
click at [1090, 296] on div "Yes" at bounding box center [1184, 304] width 303 height 25
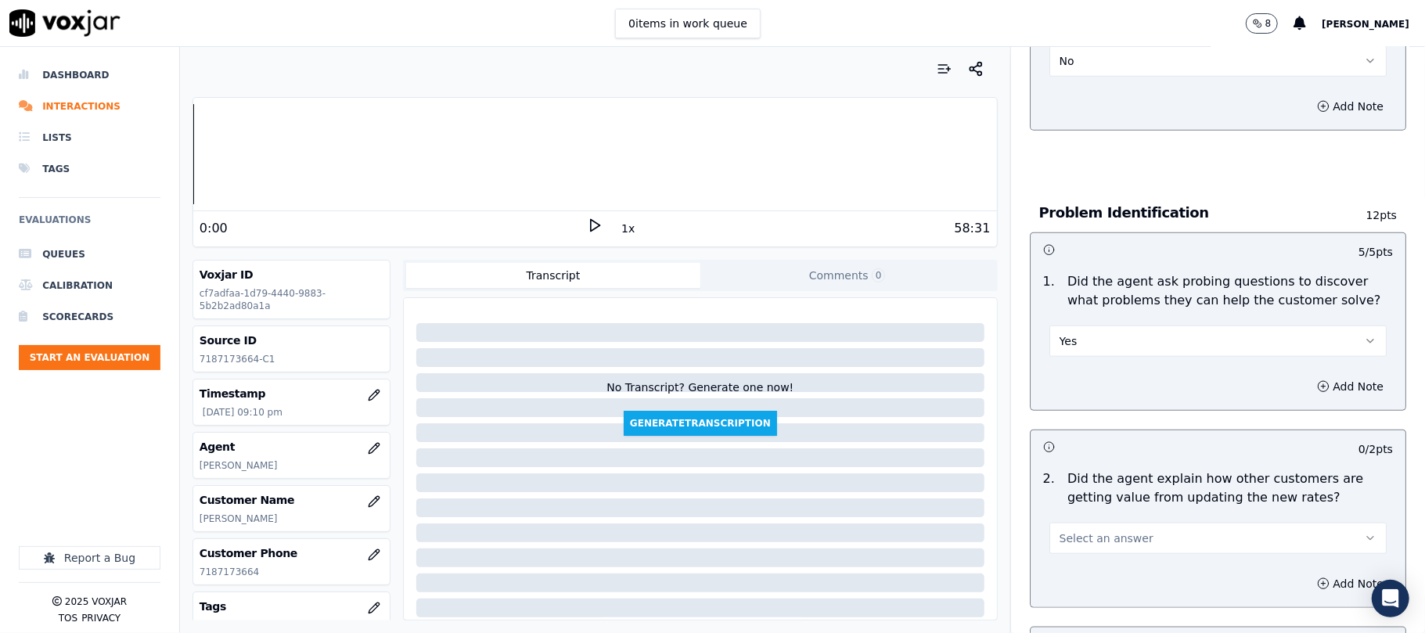
scroll to position [1252, 0]
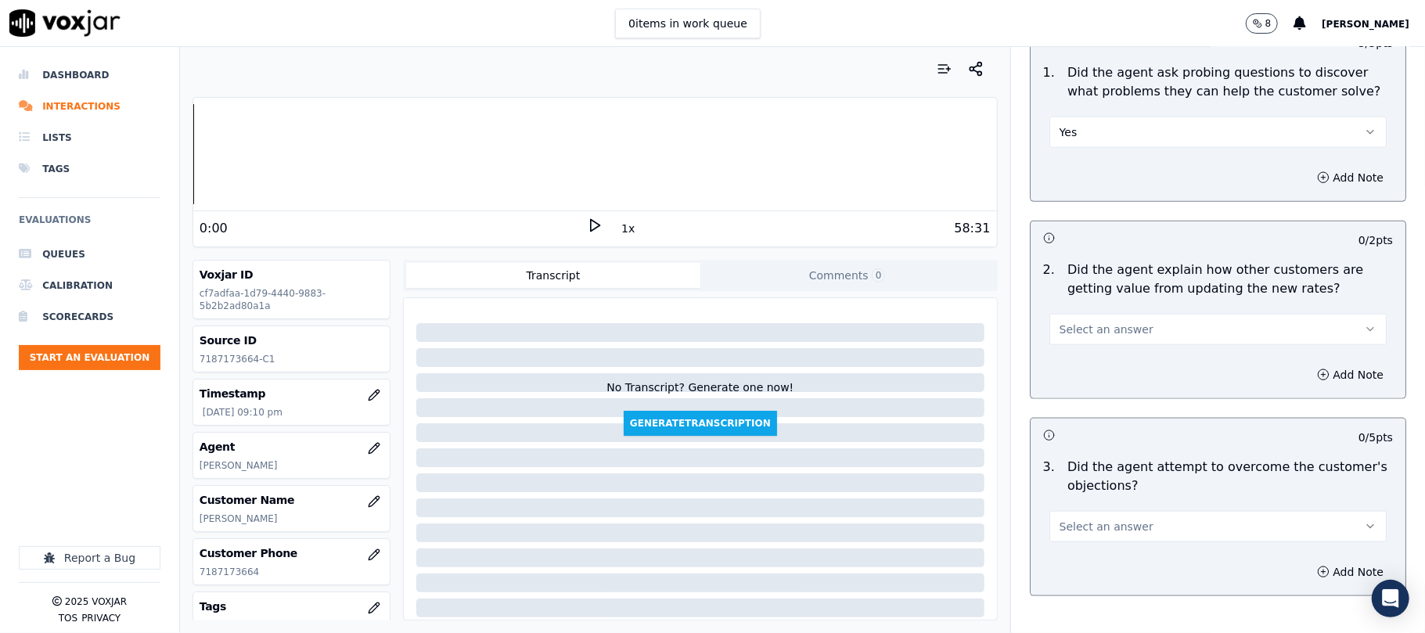
click at [1094, 322] on span "Select an answer" at bounding box center [1107, 330] width 94 height 16
click at [1071, 341] on div "N/A" at bounding box center [1184, 343] width 303 height 25
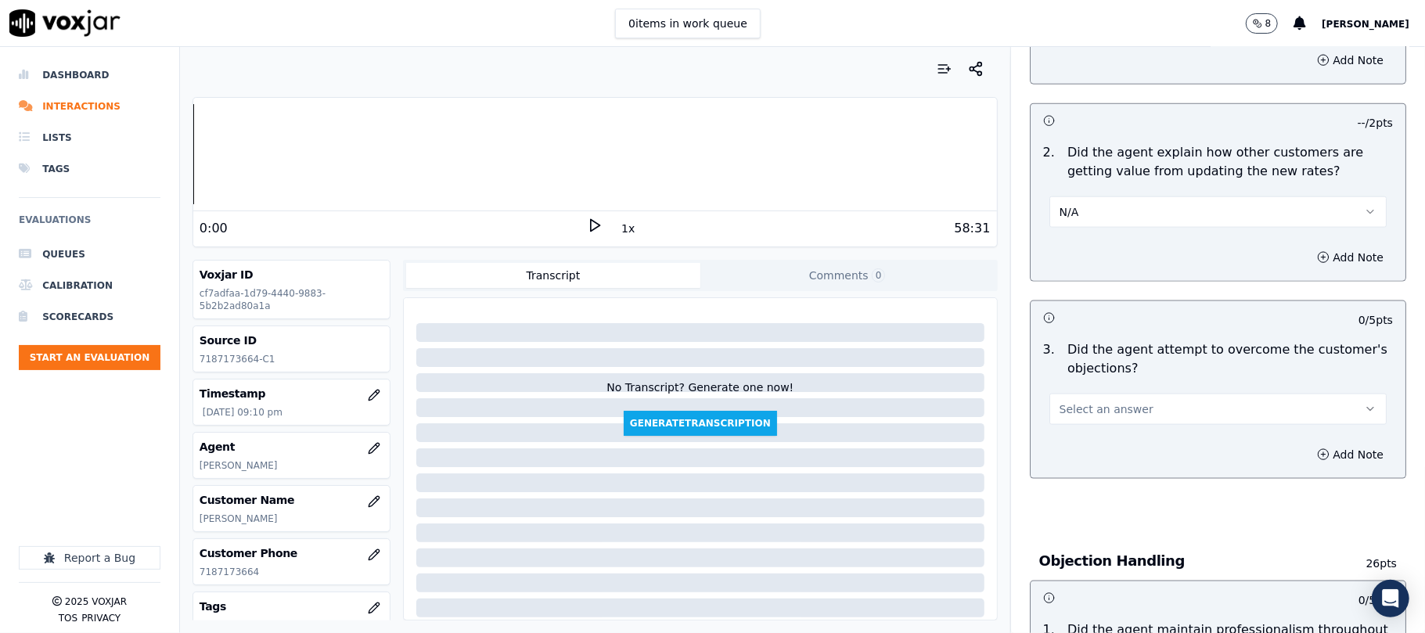
scroll to position [1566, 0]
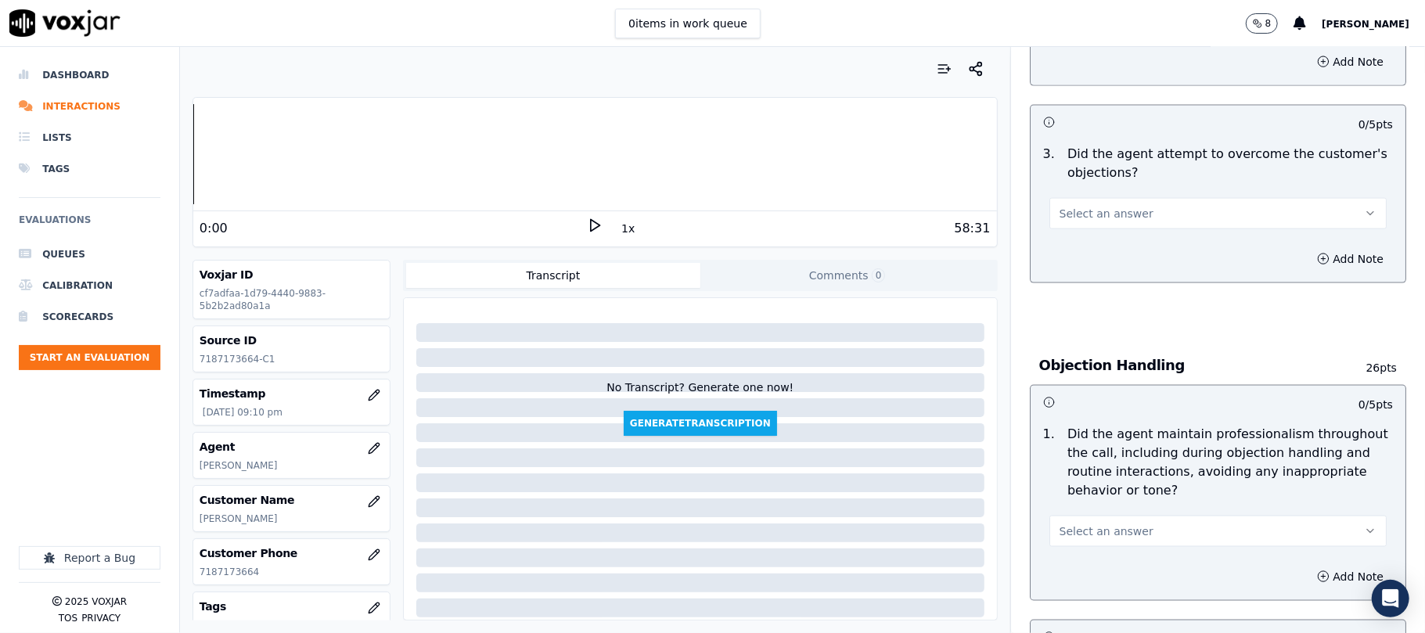
click at [1069, 198] on button "Select an answer" at bounding box center [1218, 213] width 337 height 31
click at [1068, 176] on div "Yes" at bounding box center [1184, 177] width 303 height 25
click at [1057, 516] on button "Select an answer" at bounding box center [1218, 531] width 337 height 31
click at [1069, 484] on div "Yes" at bounding box center [1184, 496] width 303 height 25
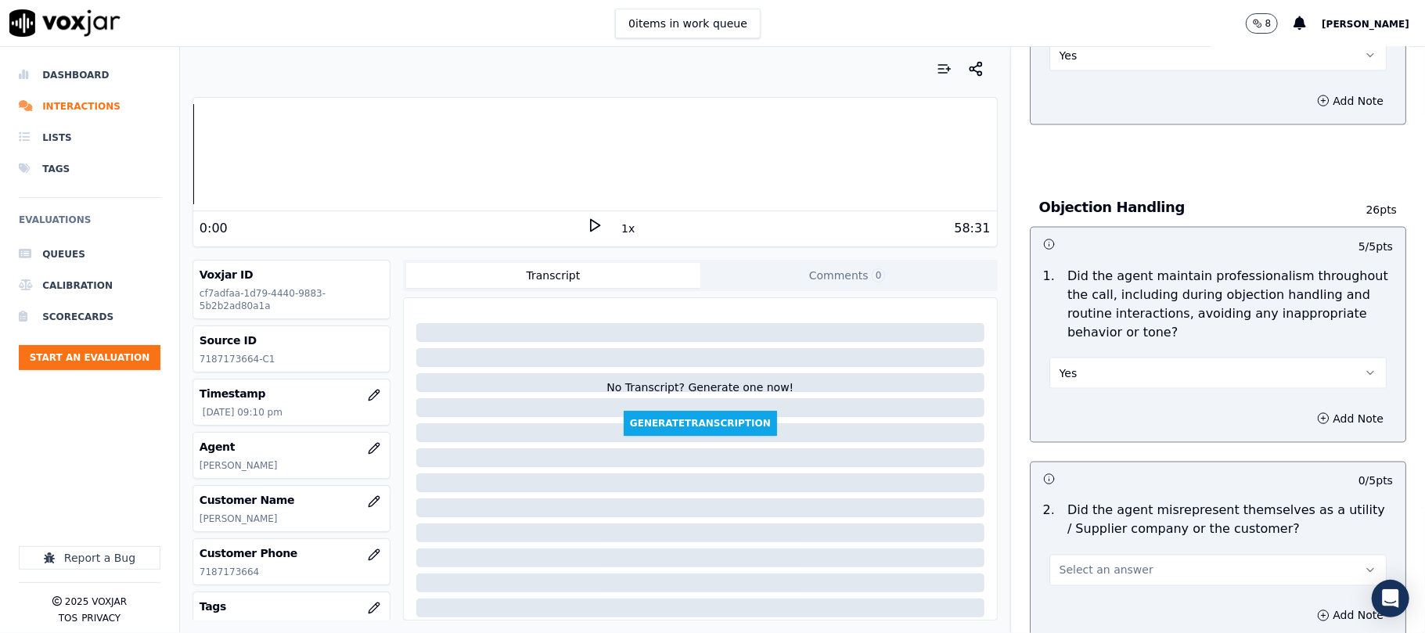
scroll to position [1879, 0]
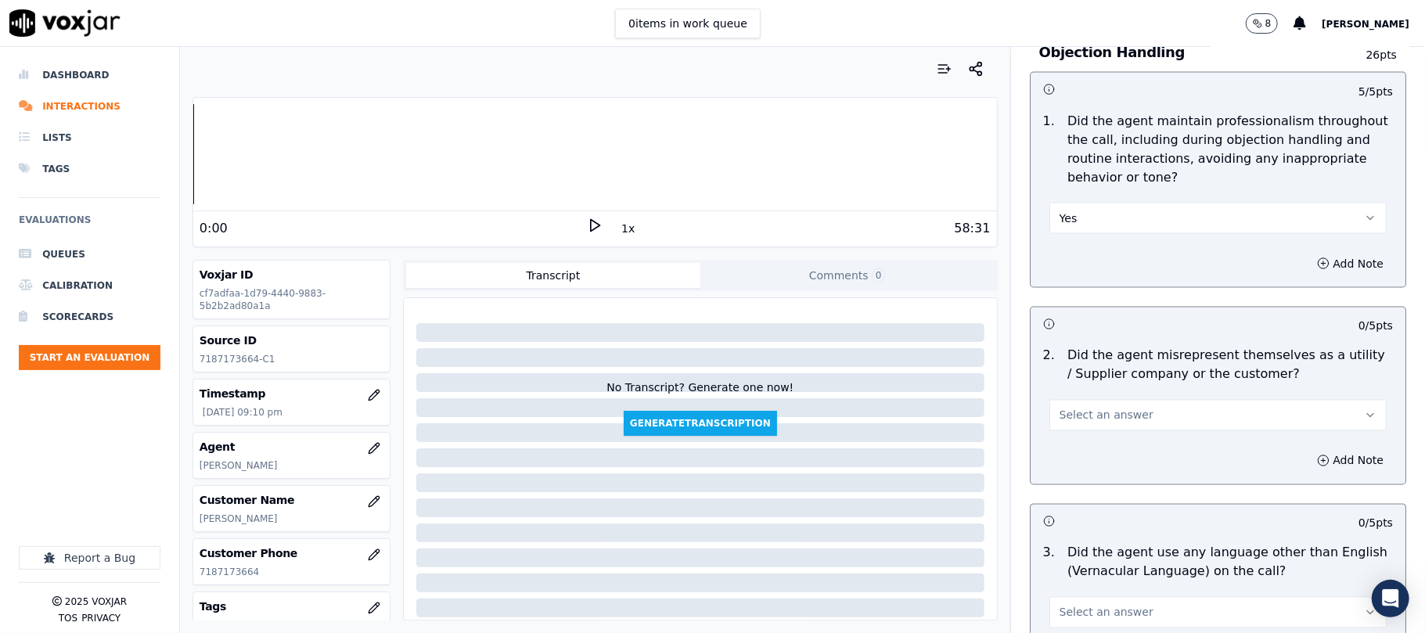
click at [1108, 400] on button "Select an answer" at bounding box center [1218, 415] width 337 height 31
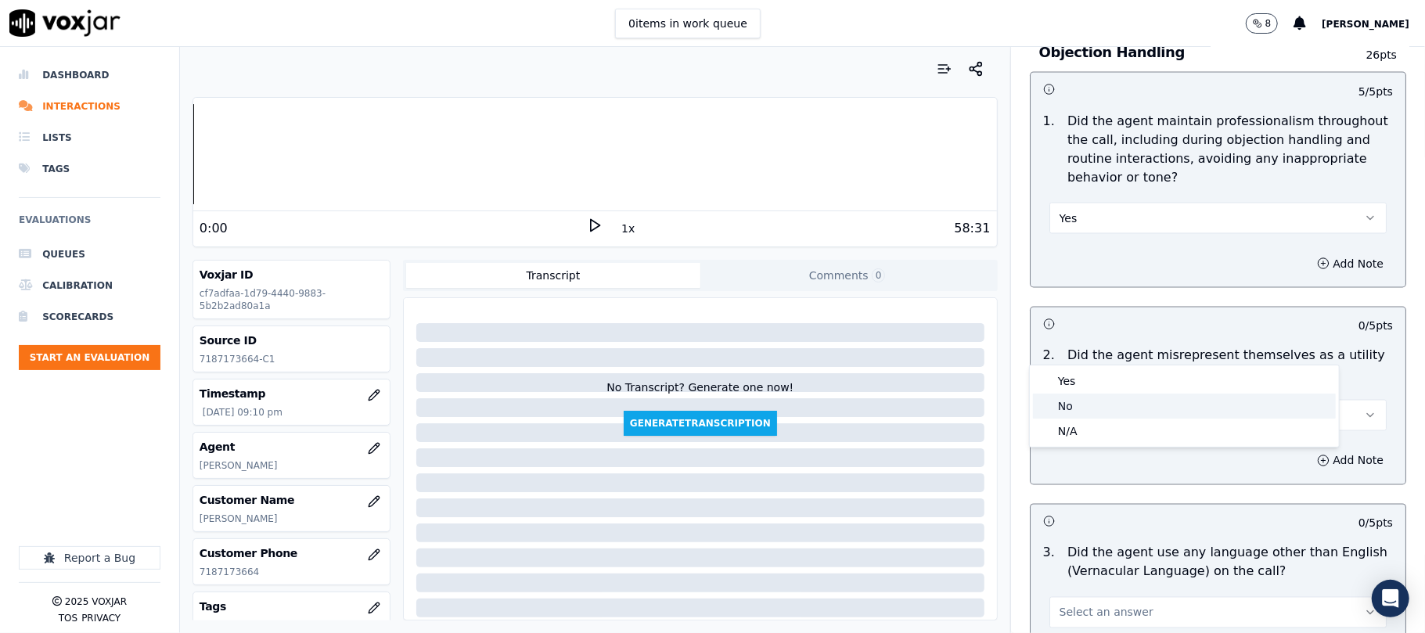
click at [1075, 404] on div "No" at bounding box center [1184, 406] width 303 height 25
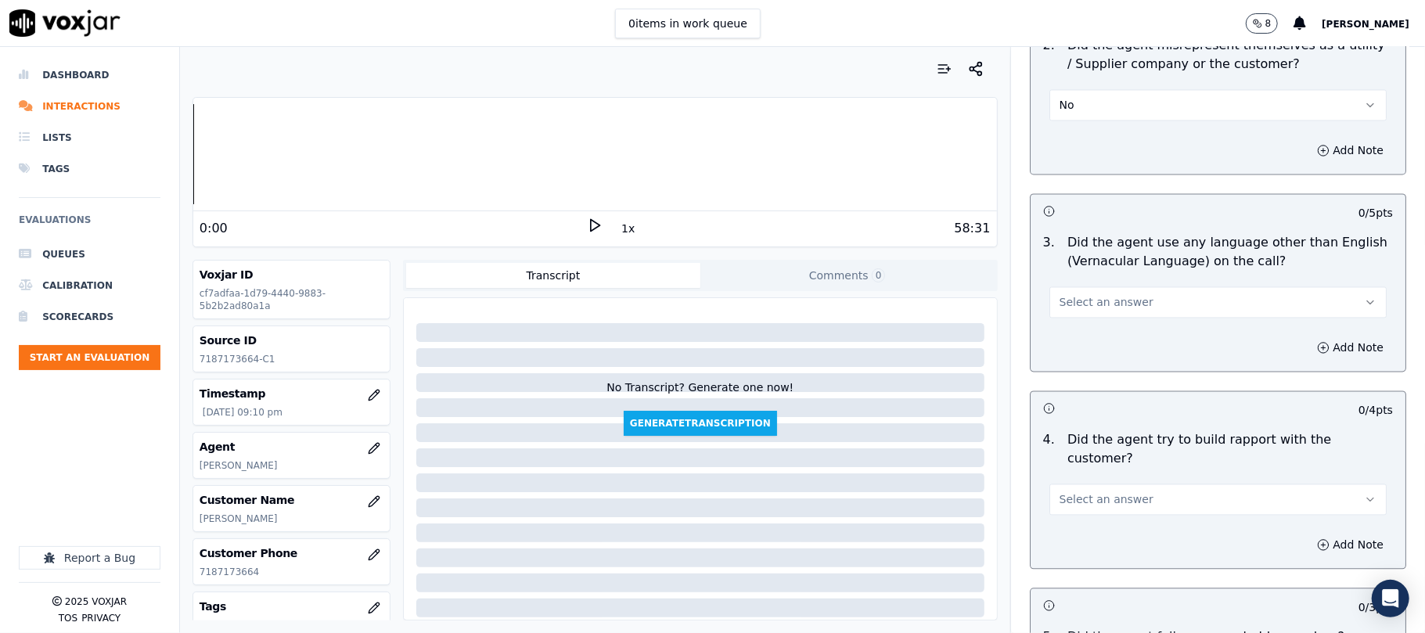
scroll to position [2192, 0]
click at [1107, 292] on span "Select an answer" at bounding box center [1107, 300] width 94 height 16
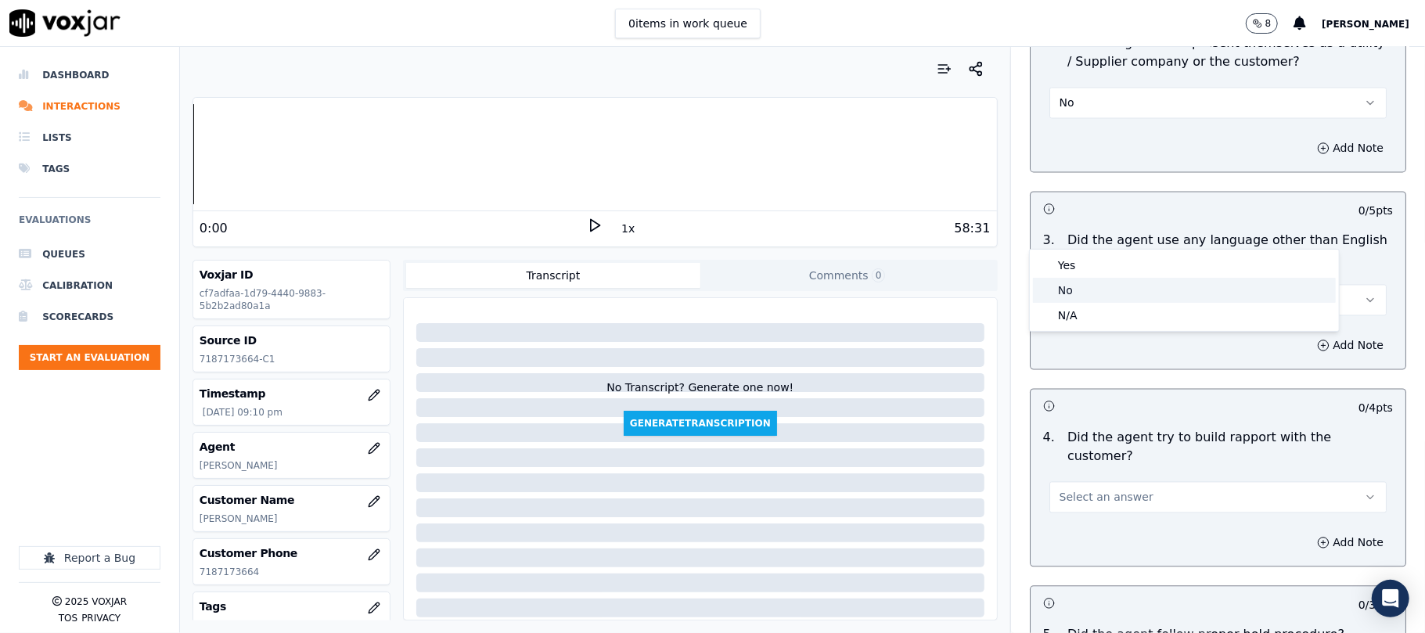
click at [1078, 294] on div "No" at bounding box center [1184, 290] width 303 height 25
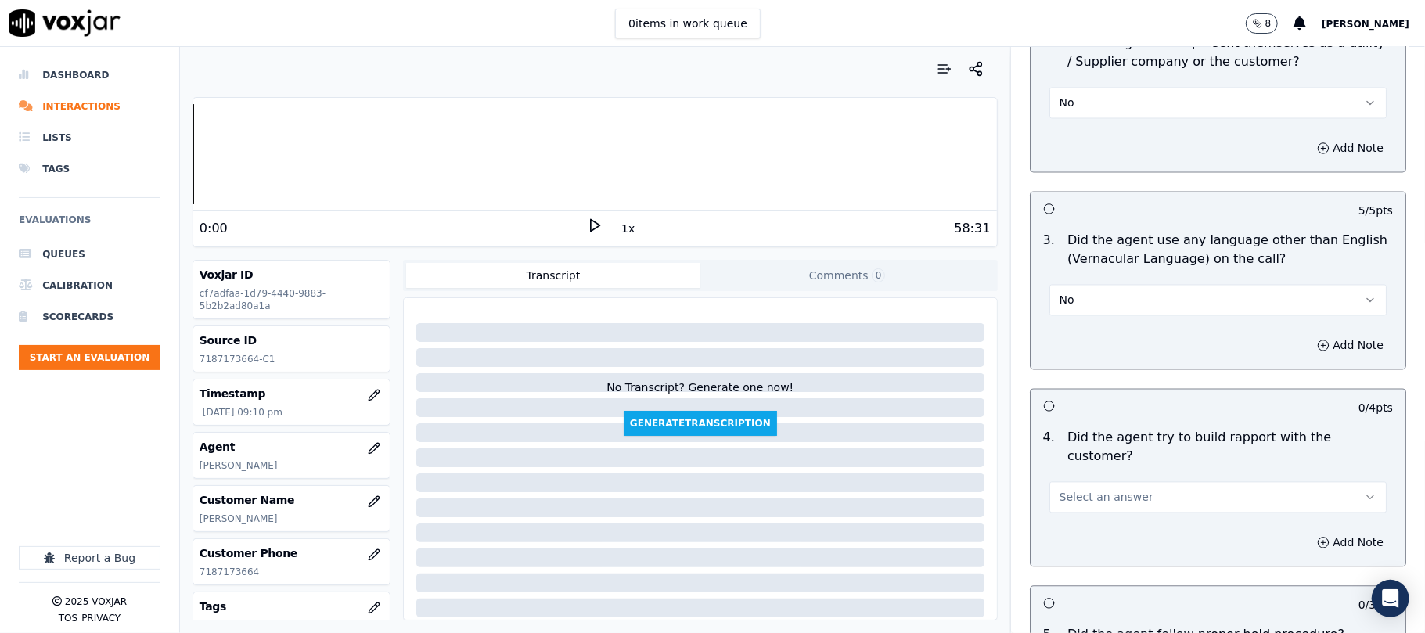
click at [1083, 489] on span "Select an answer" at bounding box center [1107, 497] width 94 height 16
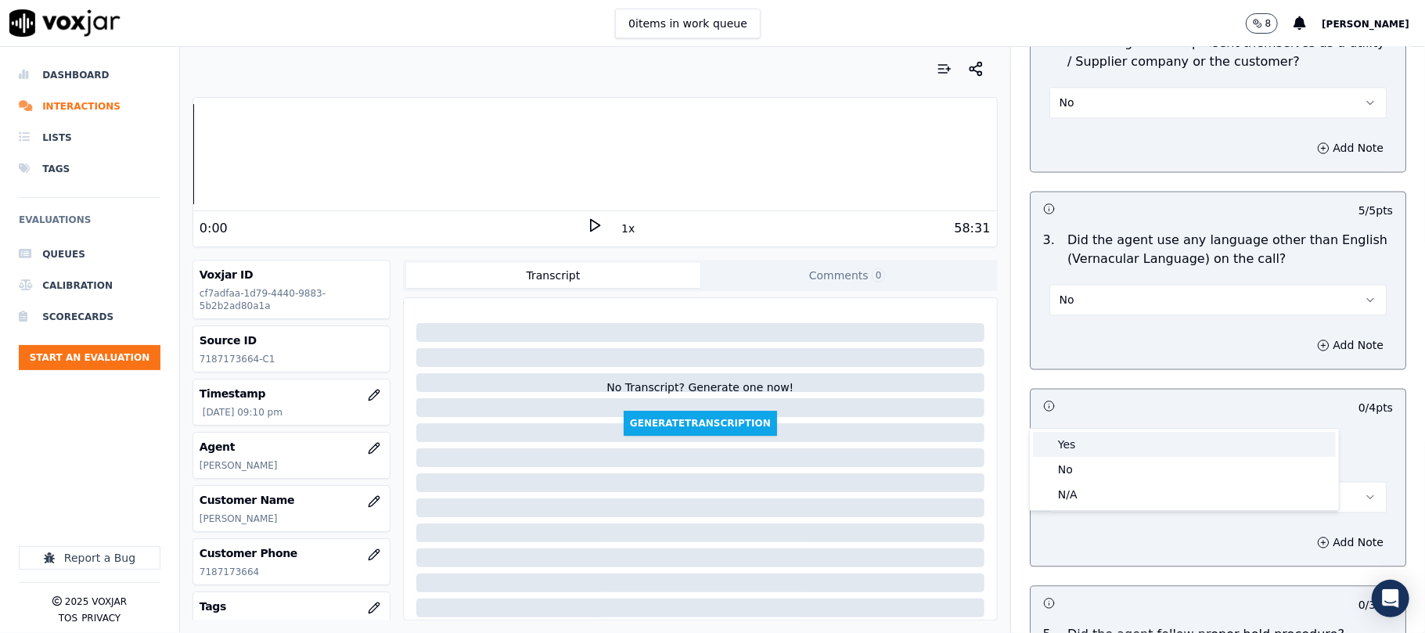
click at [1072, 442] on div "Yes" at bounding box center [1184, 444] width 303 height 25
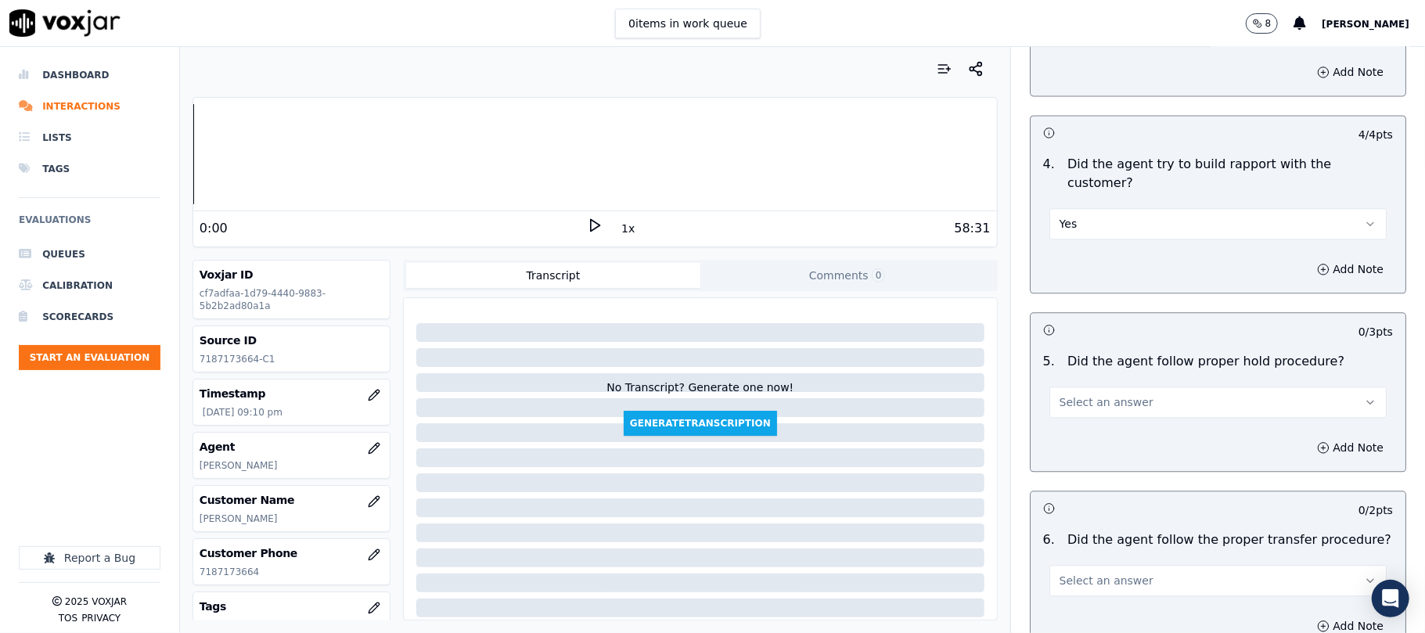
scroll to position [2505, 0]
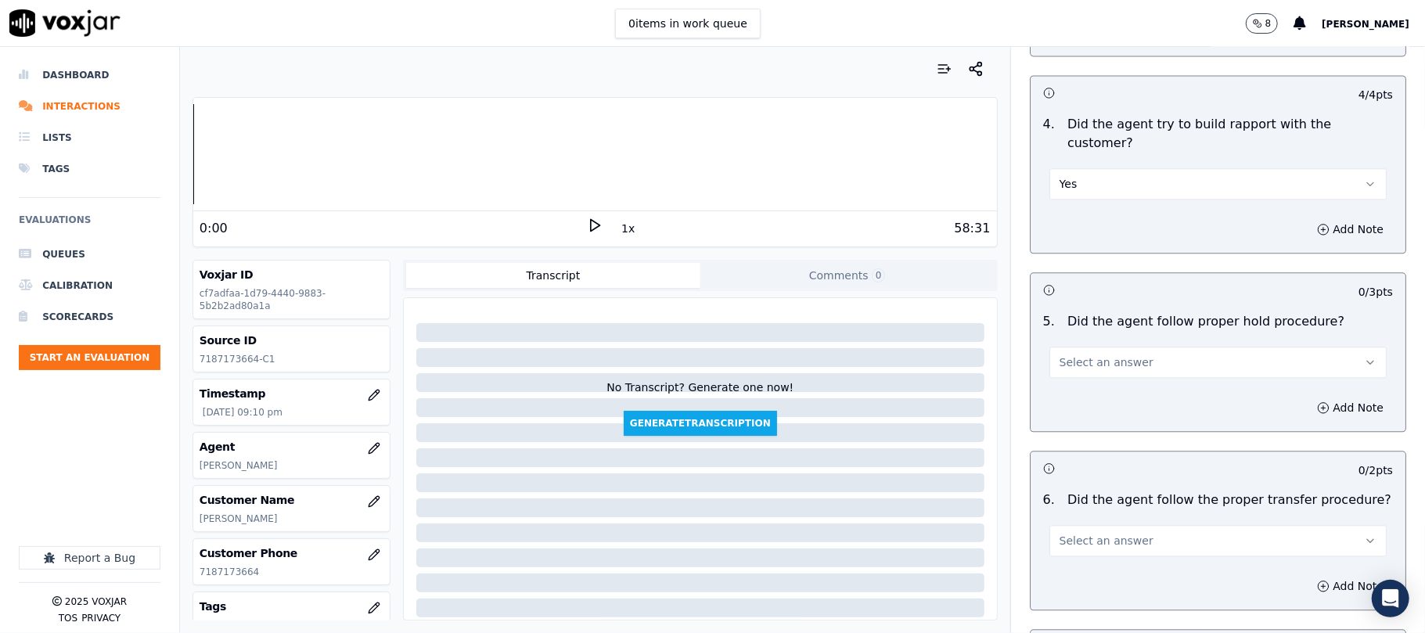
click at [1093, 355] on span "Select an answer" at bounding box center [1107, 363] width 94 height 16
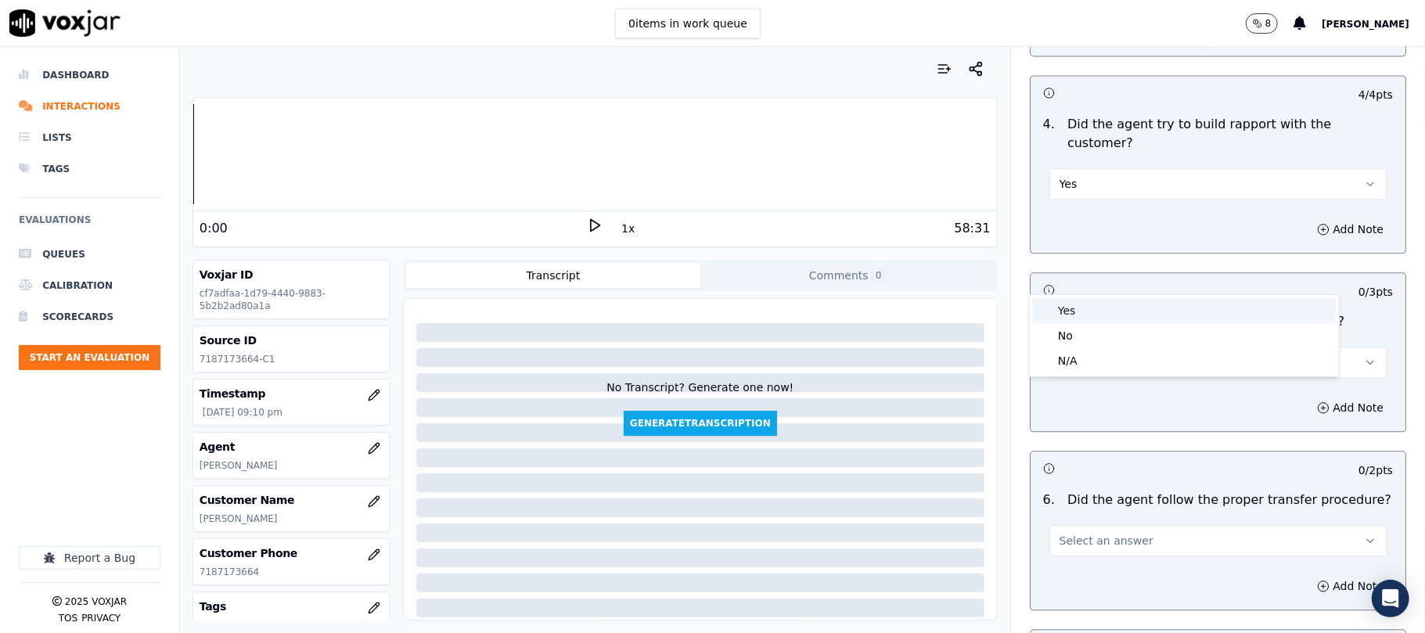
drag, startPoint x: 1094, startPoint y: 287, endPoint x: 1083, endPoint y: 314, distance: 29.5
click at [1088, 314] on div "Yes" at bounding box center [1184, 310] width 303 height 25
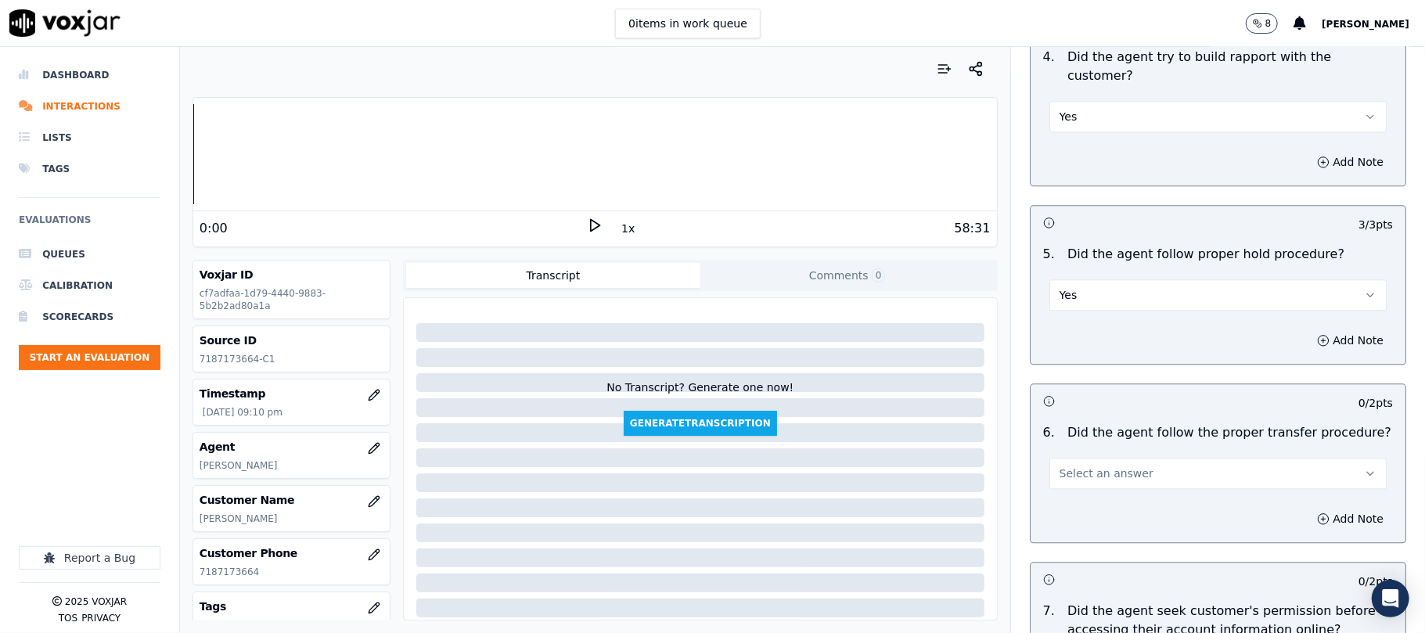
scroll to position [2713, 0]
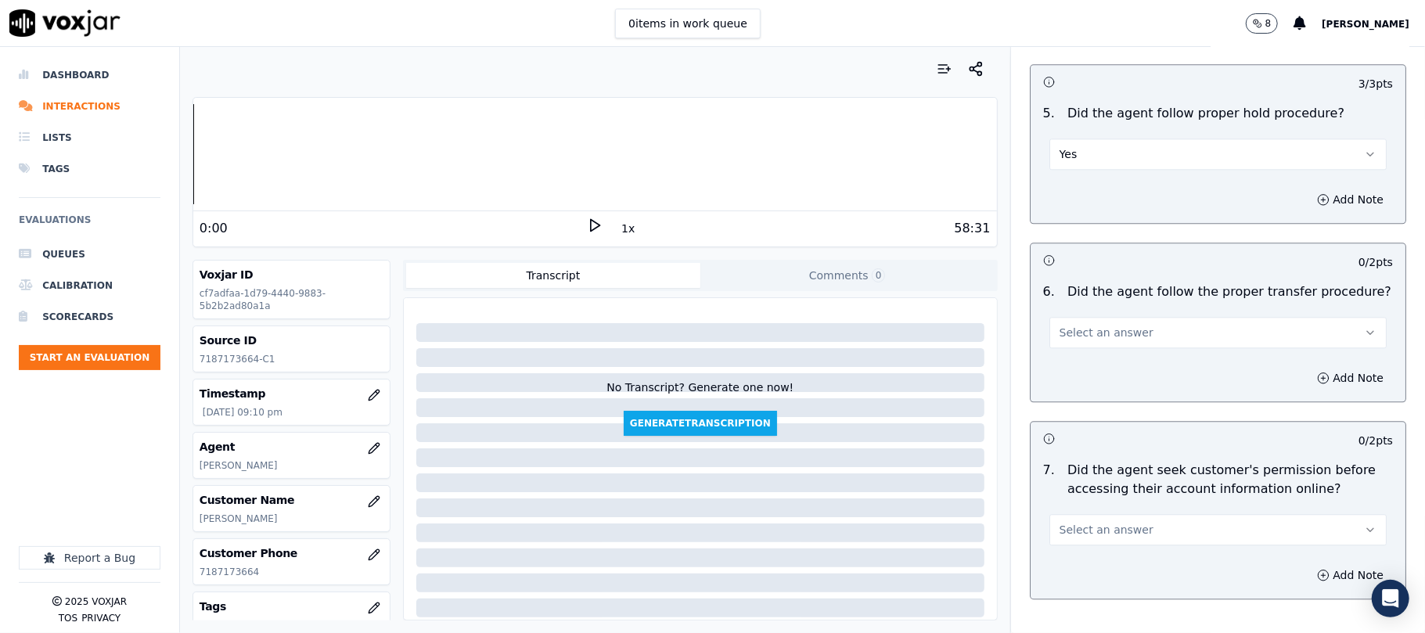
click at [1100, 325] on span "Select an answer" at bounding box center [1107, 333] width 94 height 16
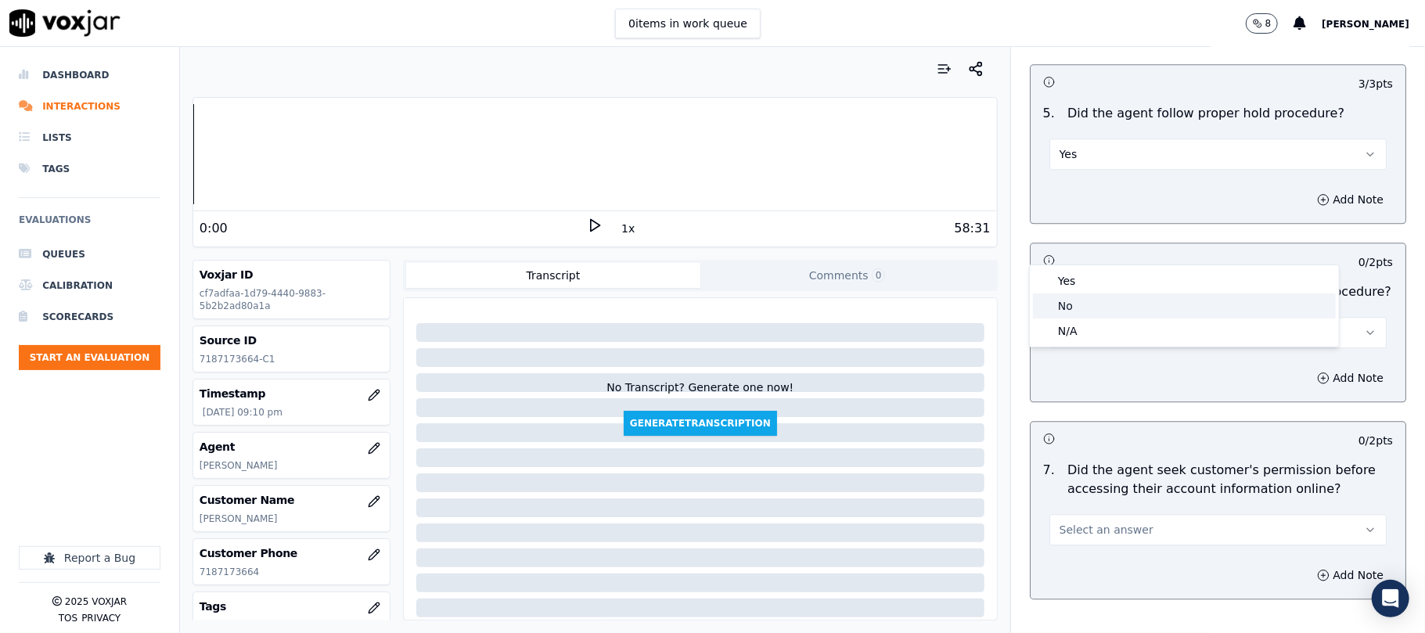
click at [1074, 308] on div "No" at bounding box center [1184, 306] width 303 height 25
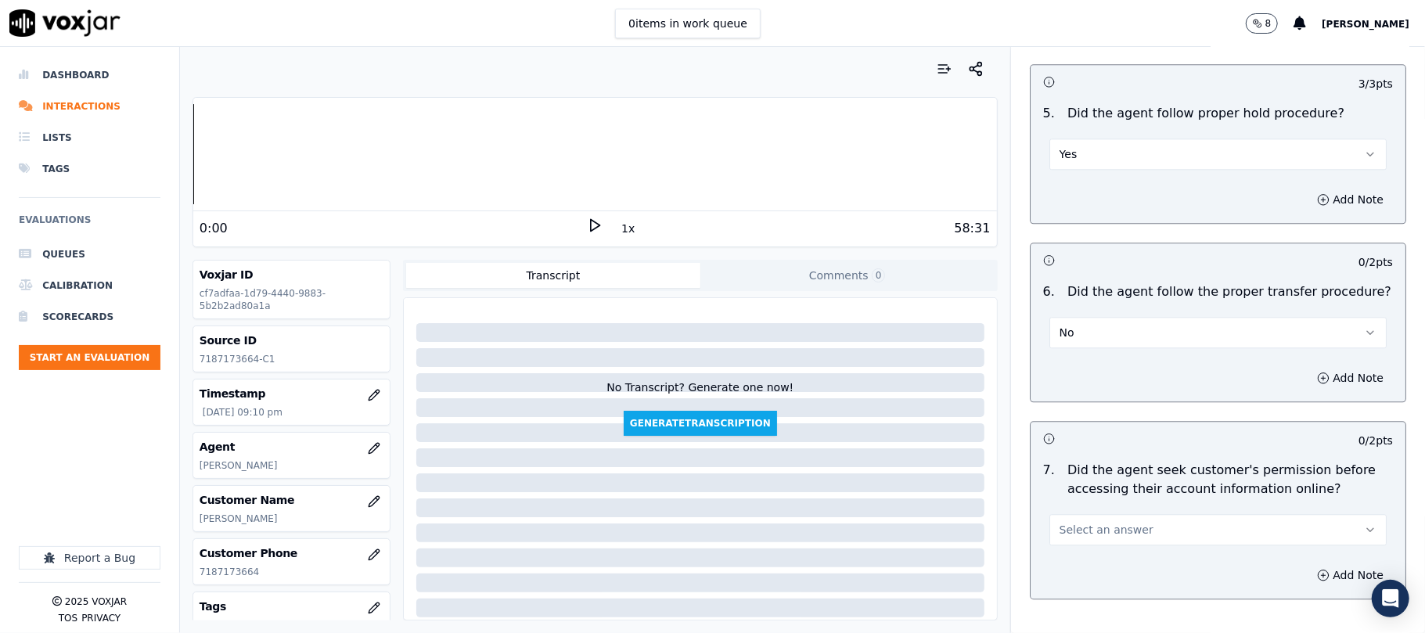
click at [1091, 317] on button "No" at bounding box center [1218, 332] width 337 height 31
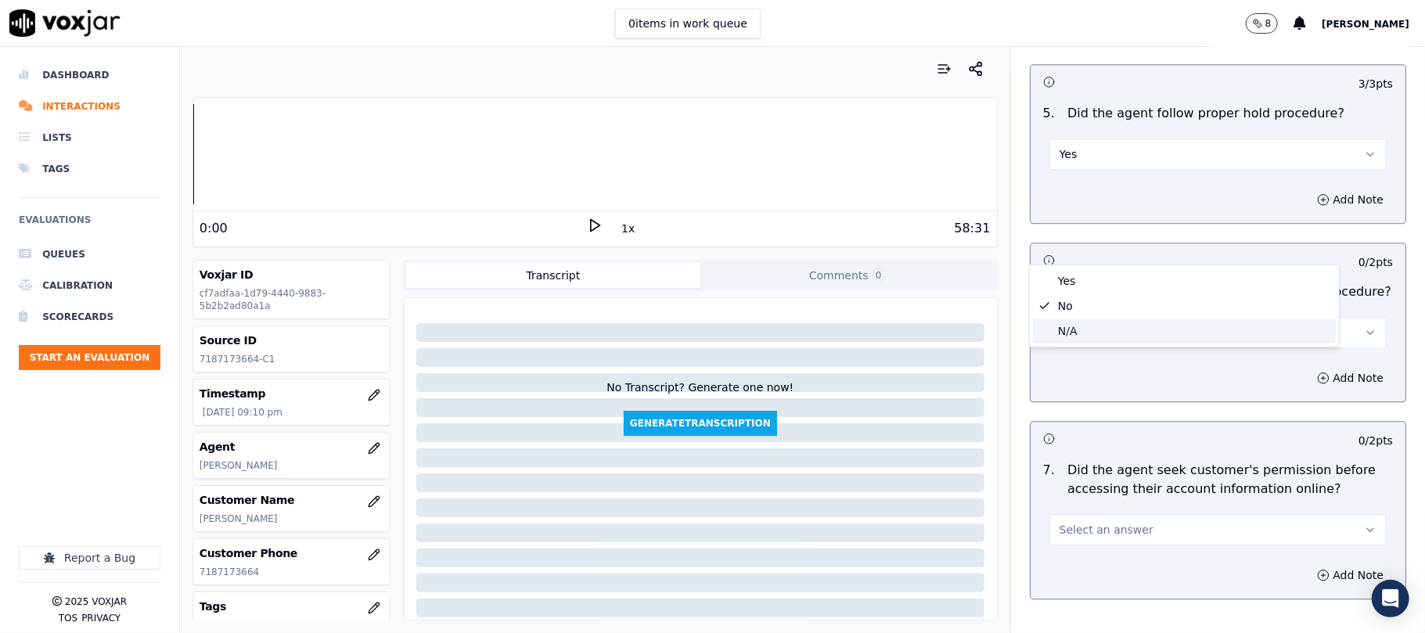
click at [1078, 324] on div "N/A" at bounding box center [1184, 331] width 303 height 25
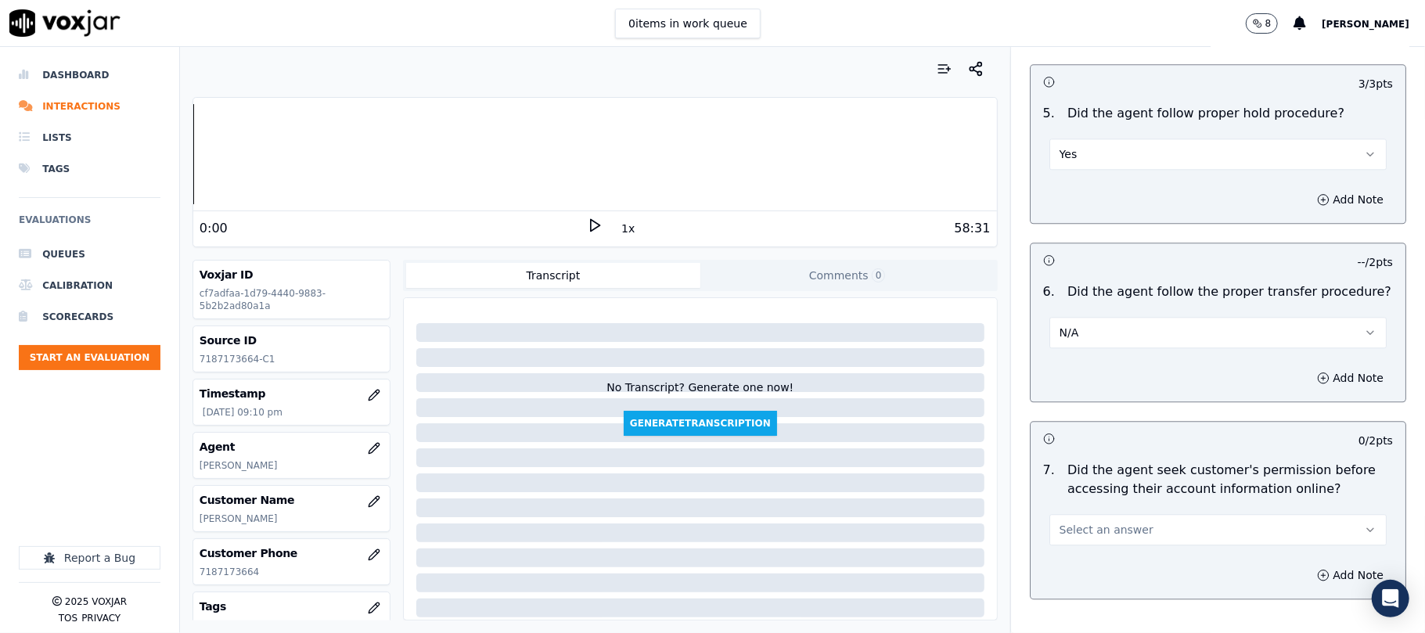
click at [1078, 317] on button "N/A" at bounding box center [1218, 332] width 337 height 31
click at [1083, 276] on div "Yes" at bounding box center [1184, 281] width 303 height 25
click at [1072, 514] on button "Select an answer" at bounding box center [1218, 529] width 337 height 31
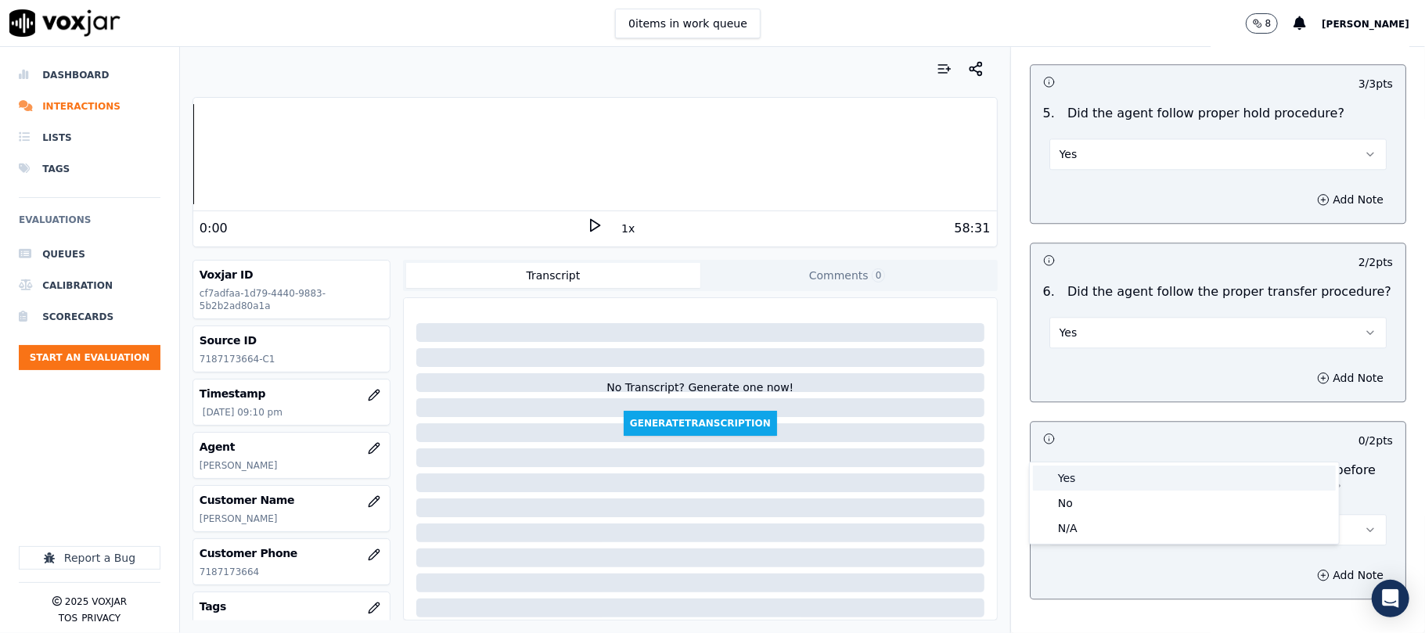
click at [1069, 470] on div "Yes" at bounding box center [1184, 478] width 303 height 25
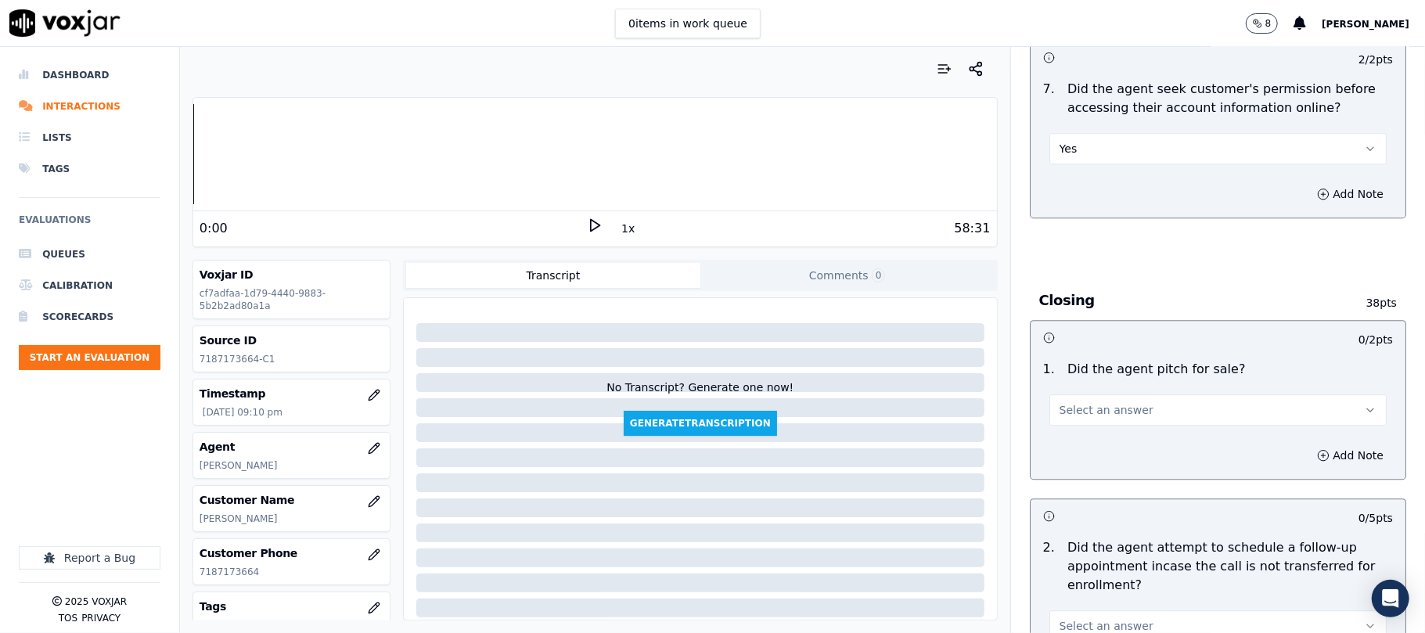
scroll to position [3131, 0]
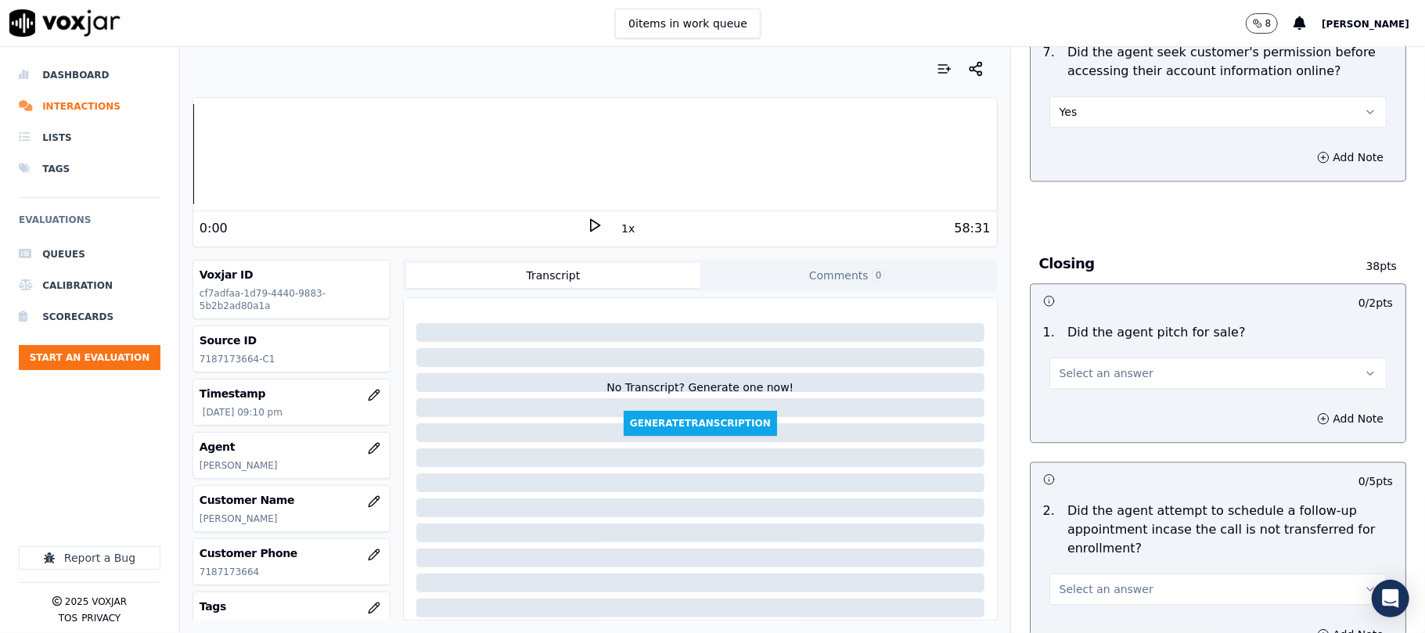
click at [1074, 366] on span "Select an answer" at bounding box center [1107, 374] width 94 height 16
click at [1074, 318] on div "Yes" at bounding box center [1184, 323] width 303 height 25
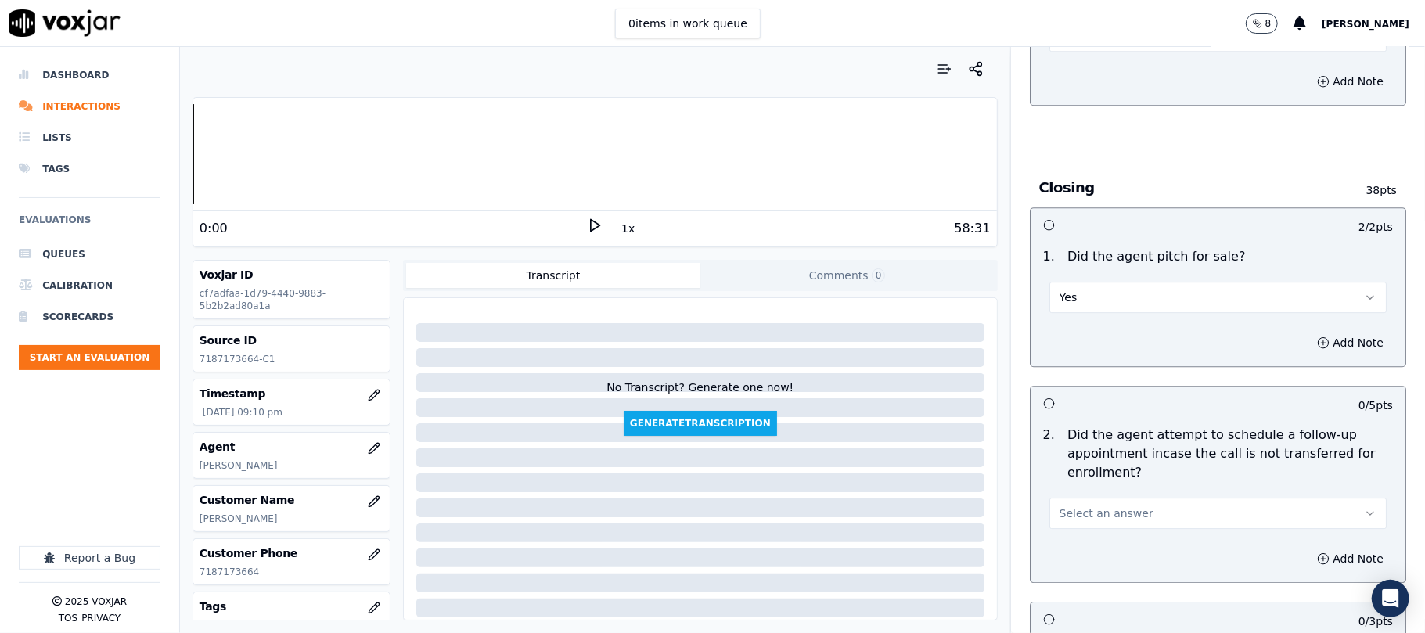
scroll to position [3339, 0]
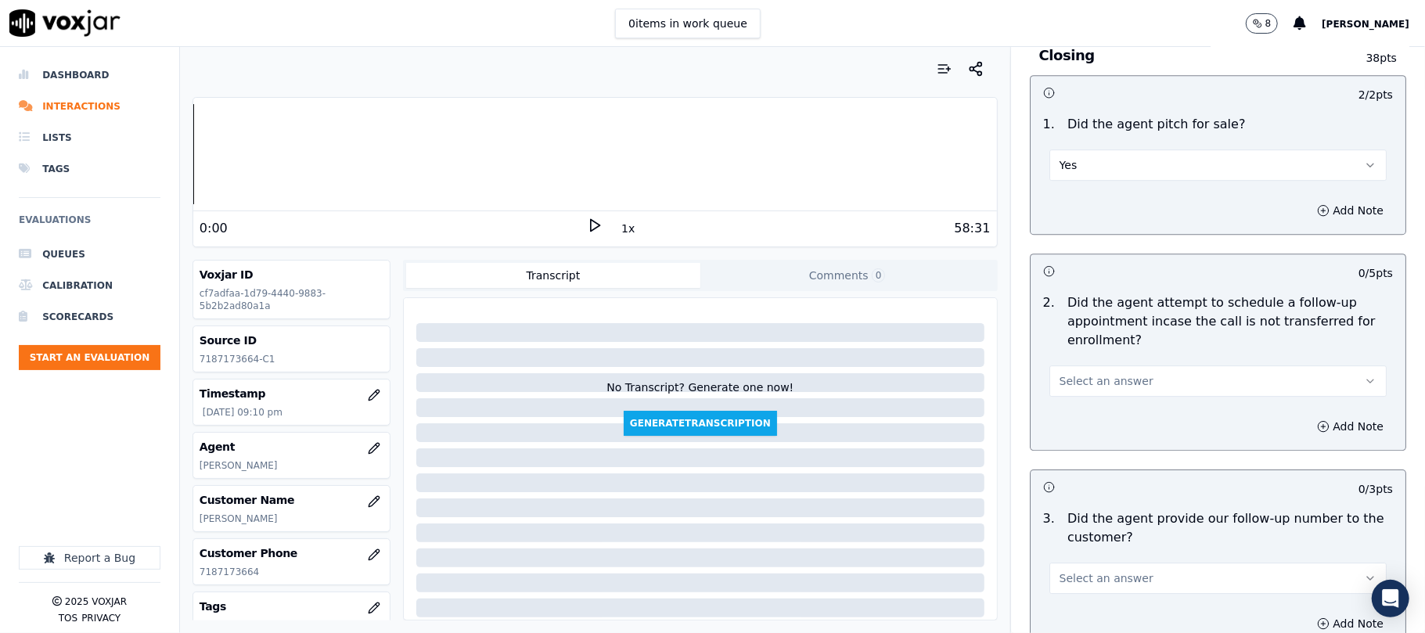
click at [1103, 373] on span "Select an answer" at bounding box center [1107, 381] width 94 height 16
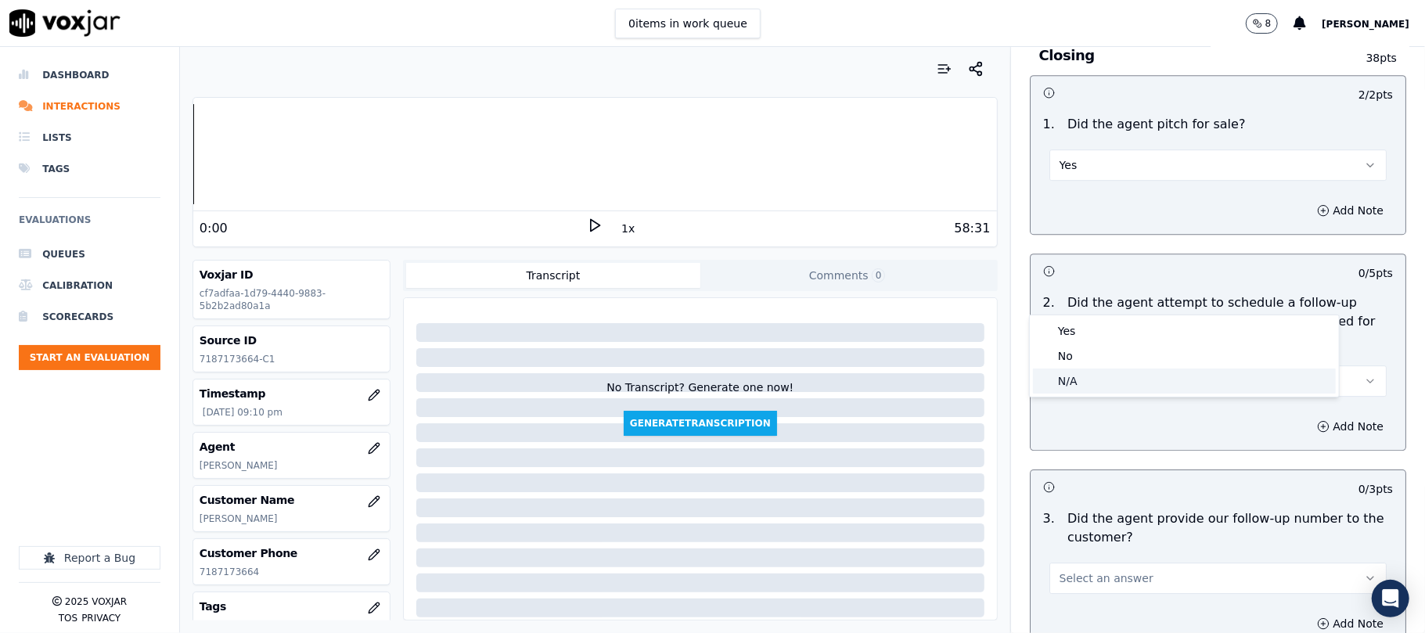
click at [1077, 379] on div "N/A" at bounding box center [1184, 381] width 303 height 25
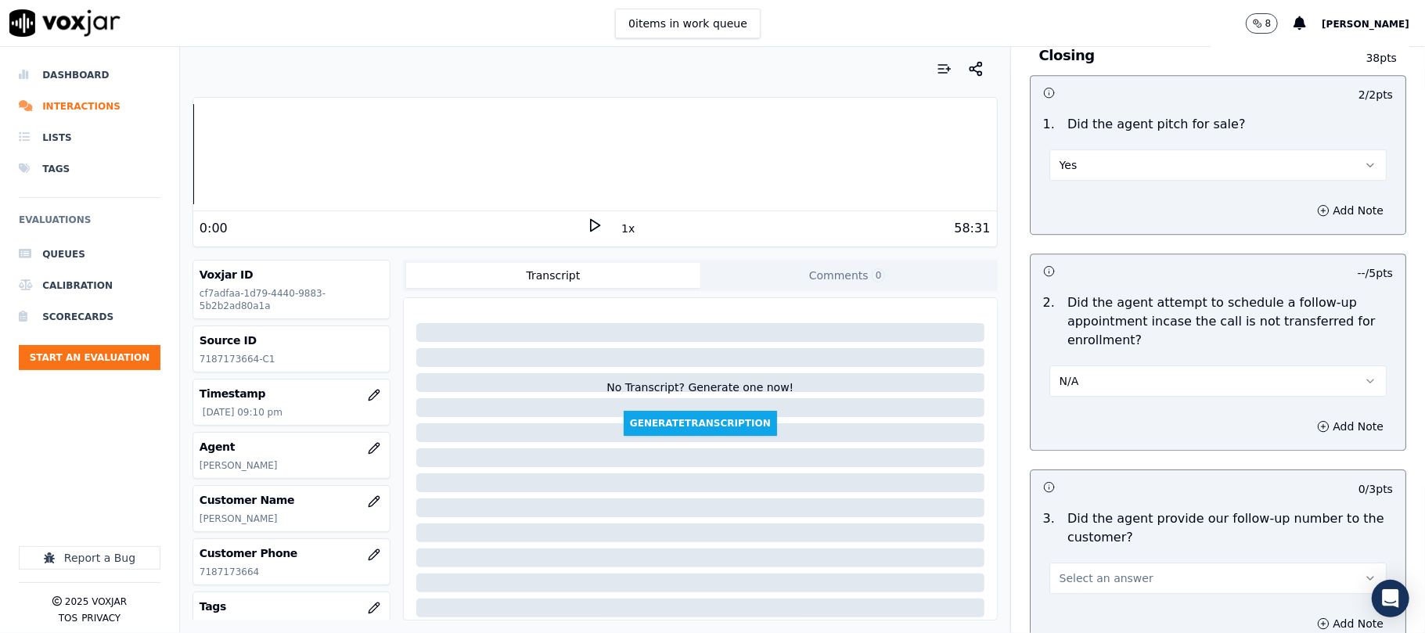
scroll to position [3548, 0]
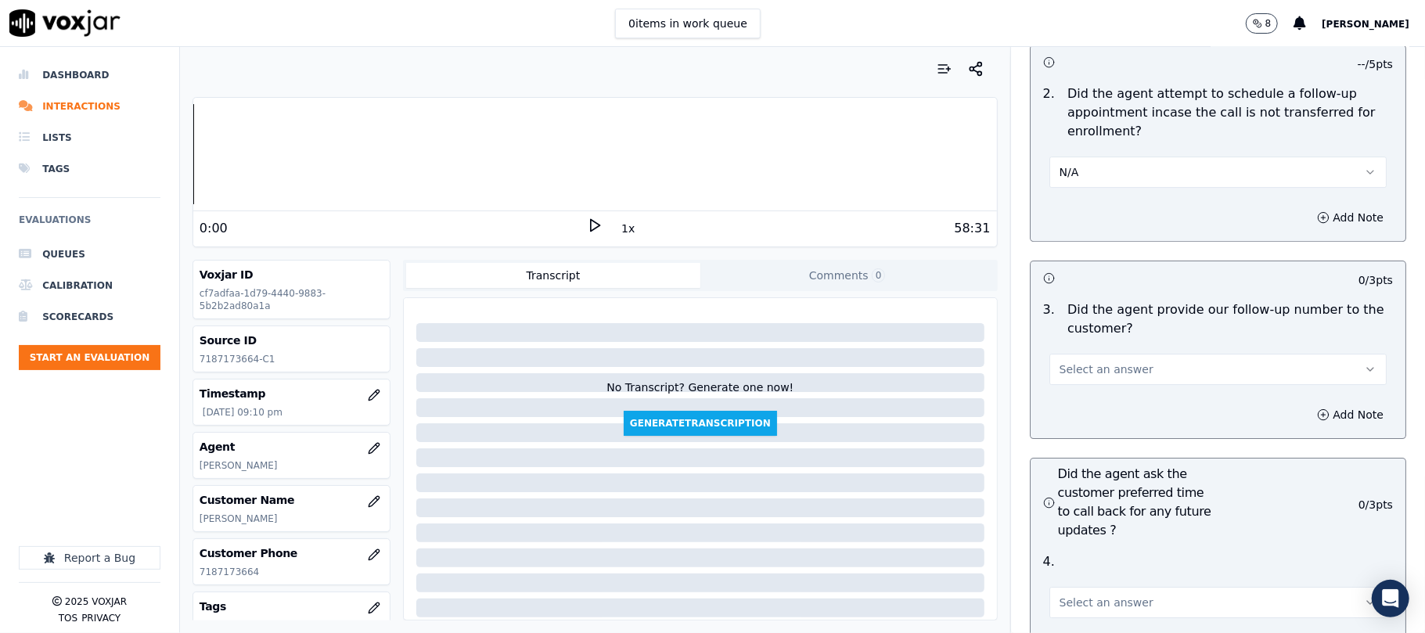
drag, startPoint x: 1058, startPoint y: 283, endPoint x: 1059, endPoint y: 295, distance: 12.5
click at [1060, 362] on span "Select an answer" at bounding box center [1107, 370] width 94 height 16
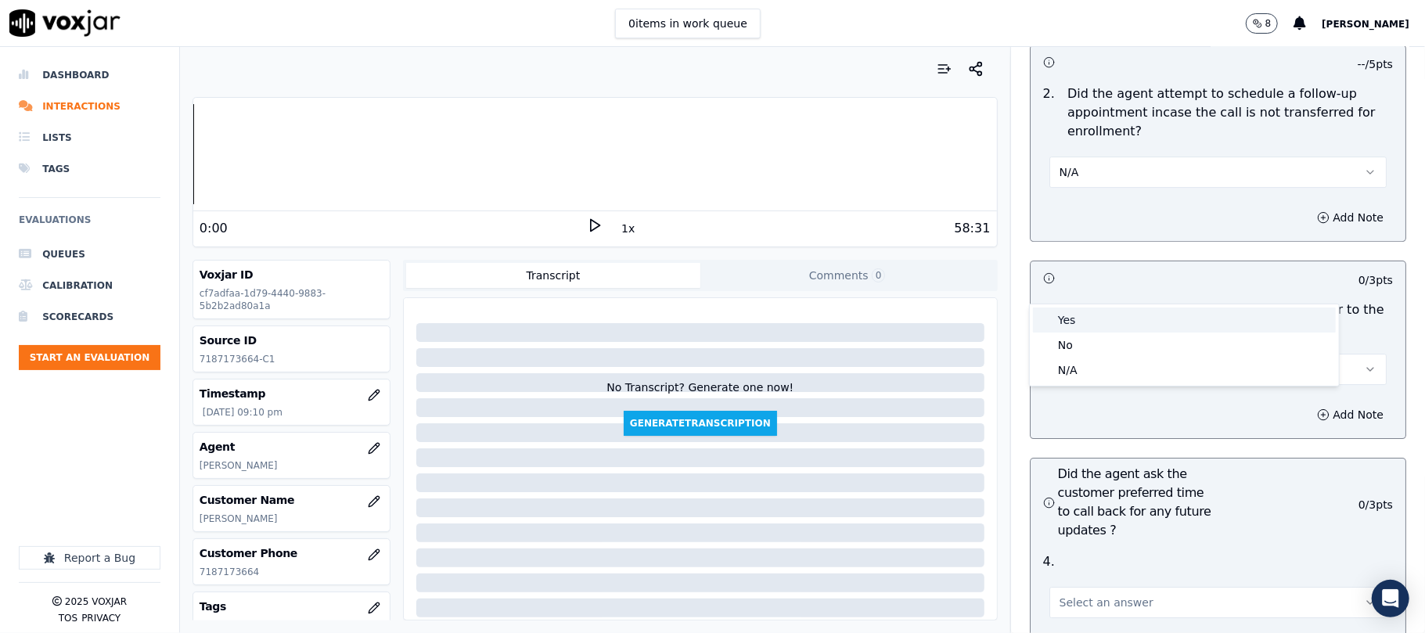
click at [1059, 310] on div "Yes" at bounding box center [1184, 320] width 303 height 25
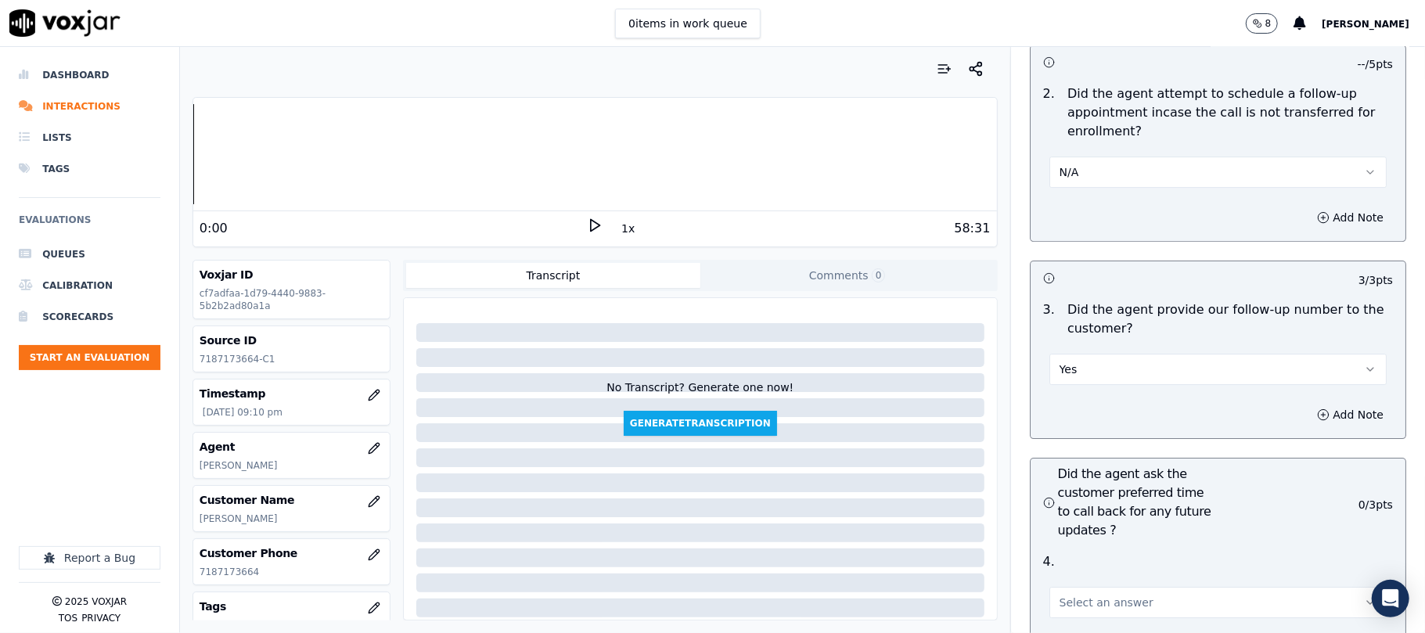
click at [1062, 354] on button "Yes" at bounding box center [1218, 369] width 337 height 31
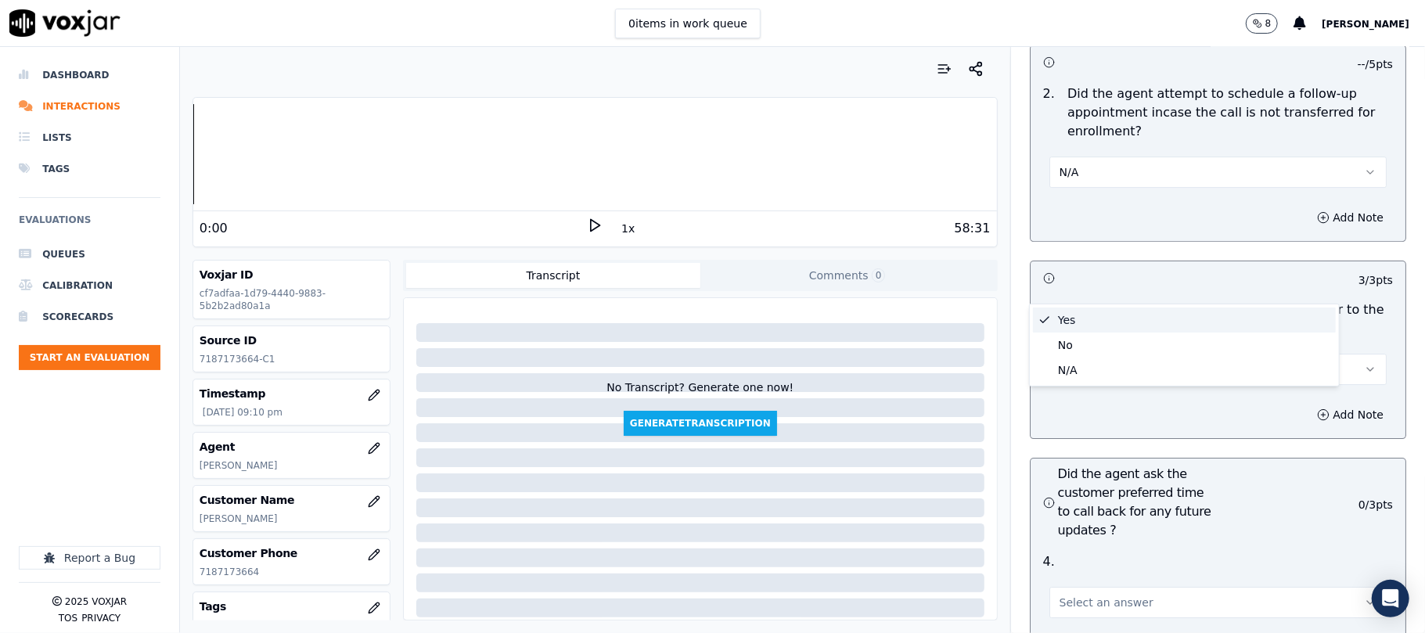
click at [1060, 318] on div "Yes" at bounding box center [1184, 320] width 303 height 25
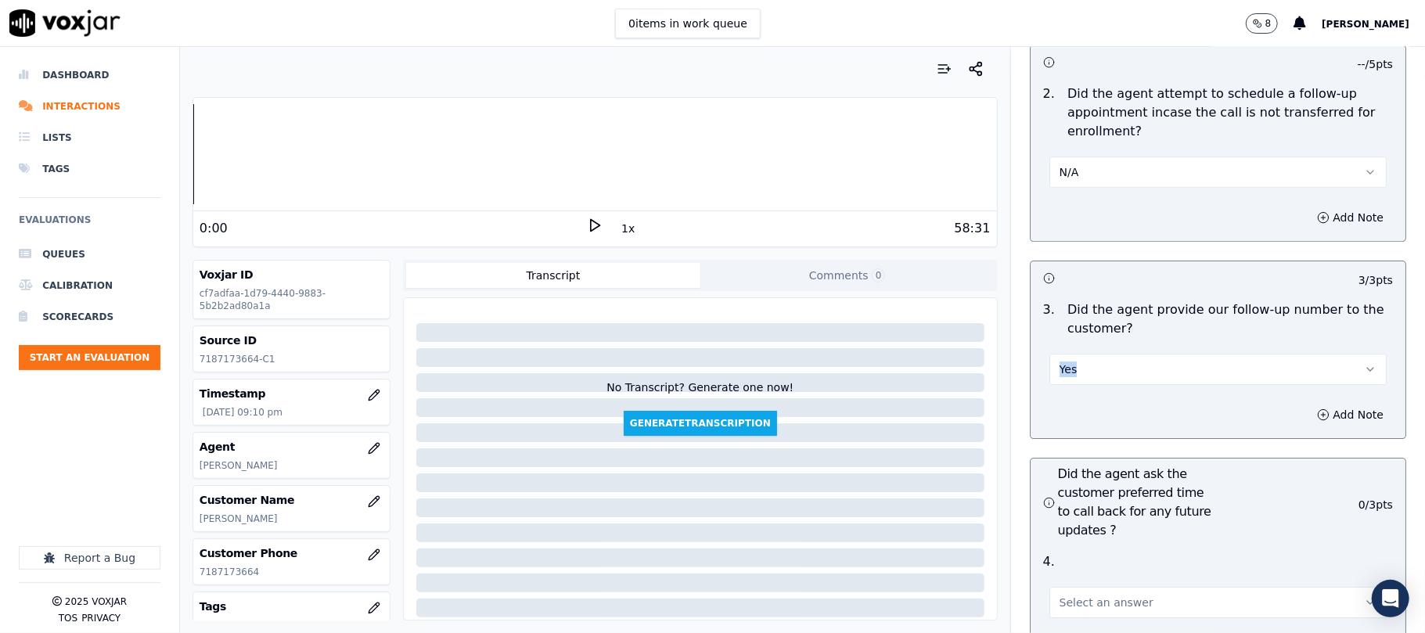
drag, startPoint x: 1040, startPoint y: 302, endPoint x: 1025, endPoint y: 311, distance: 16.5
click at [1030, 311] on div "3 / 3 pts 3 . Did the agent provide our follow-up number to the customer? Yes A…" at bounding box center [1218, 350] width 377 height 178
click at [1031, 391] on div "Add Note" at bounding box center [1218, 414] width 375 height 47
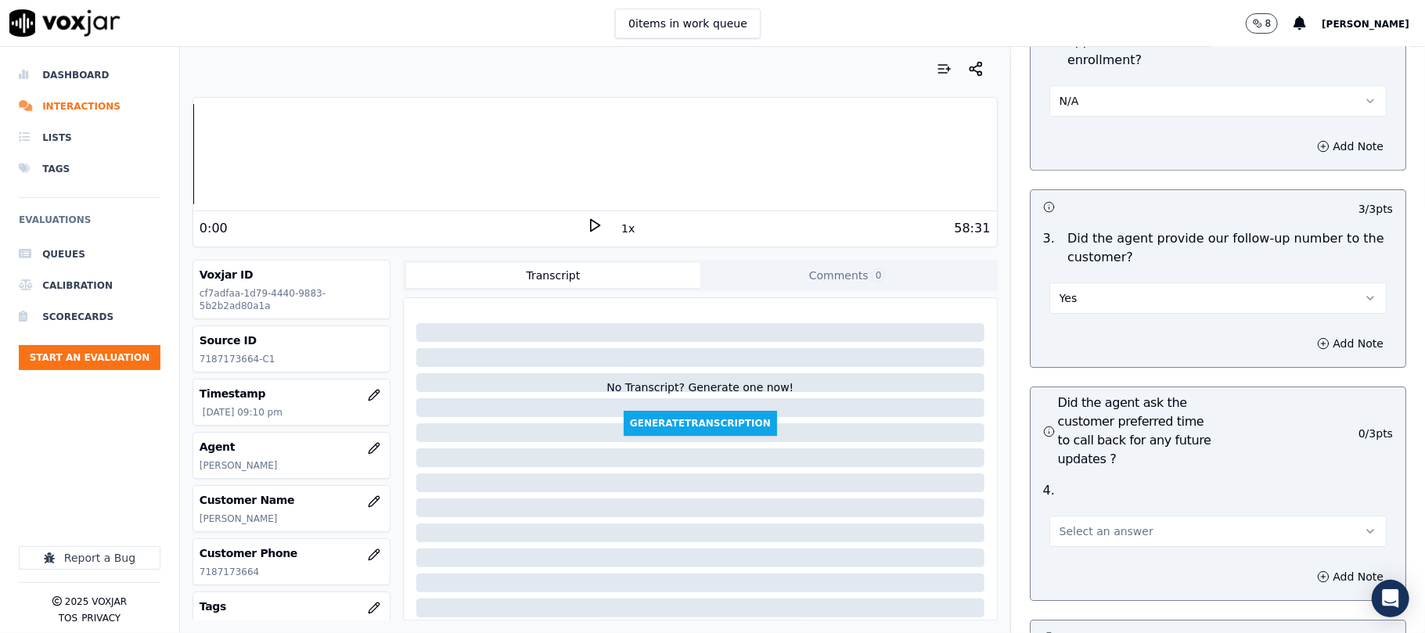
scroll to position [3757, 0]
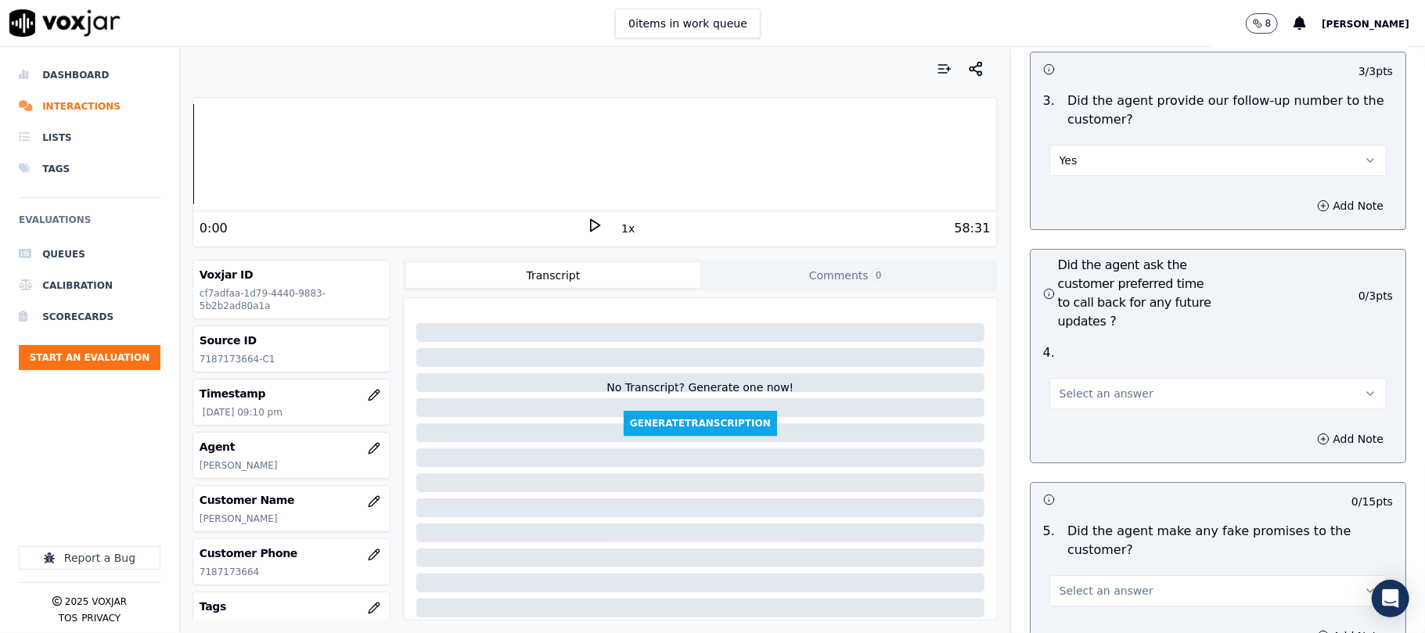
drag, startPoint x: 1055, startPoint y: 301, endPoint x: 1060, endPoint y: 324, distance: 23.9
click at [1055, 378] on button "Select an answer" at bounding box center [1218, 393] width 337 height 31
click at [1071, 344] on div "Yes" at bounding box center [1184, 345] width 303 height 25
drag, startPoint x: 1082, startPoint y: 305, endPoint x: 1082, endPoint y: 317, distance: 11.7
click at [1082, 378] on button "Yes" at bounding box center [1218, 393] width 337 height 31
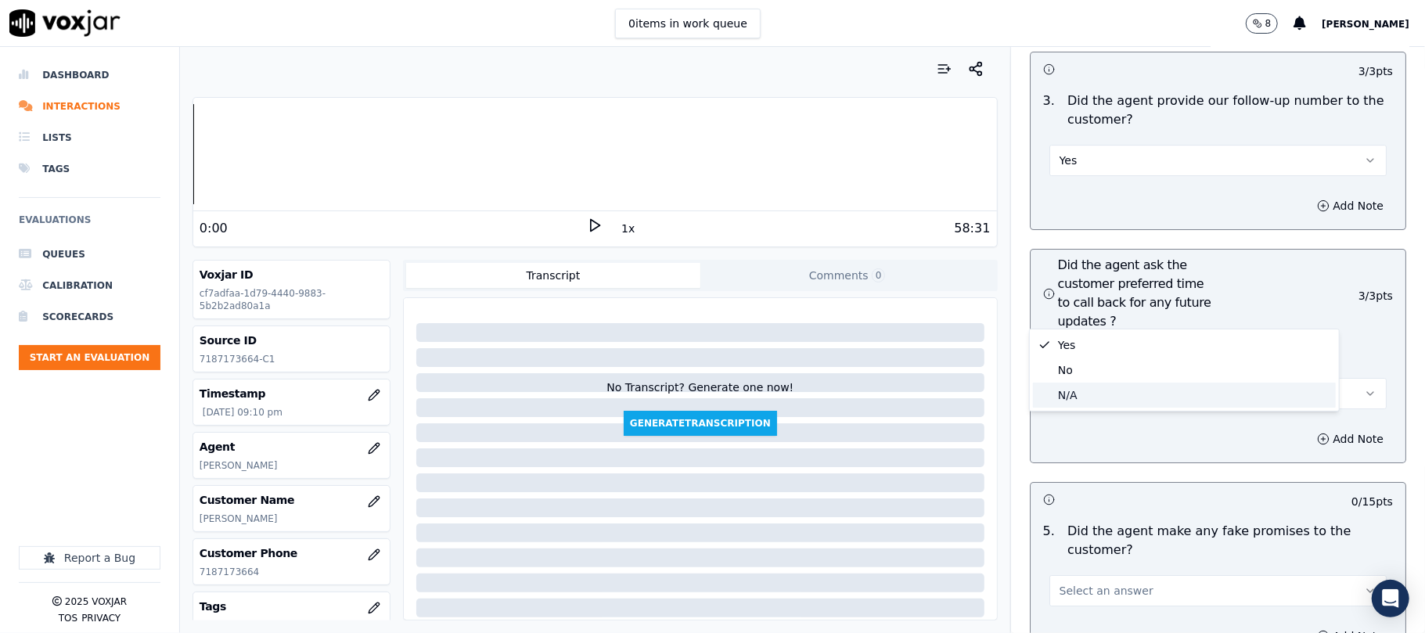
click at [1083, 393] on div "N/A" at bounding box center [1184, 395] width 303 height 25
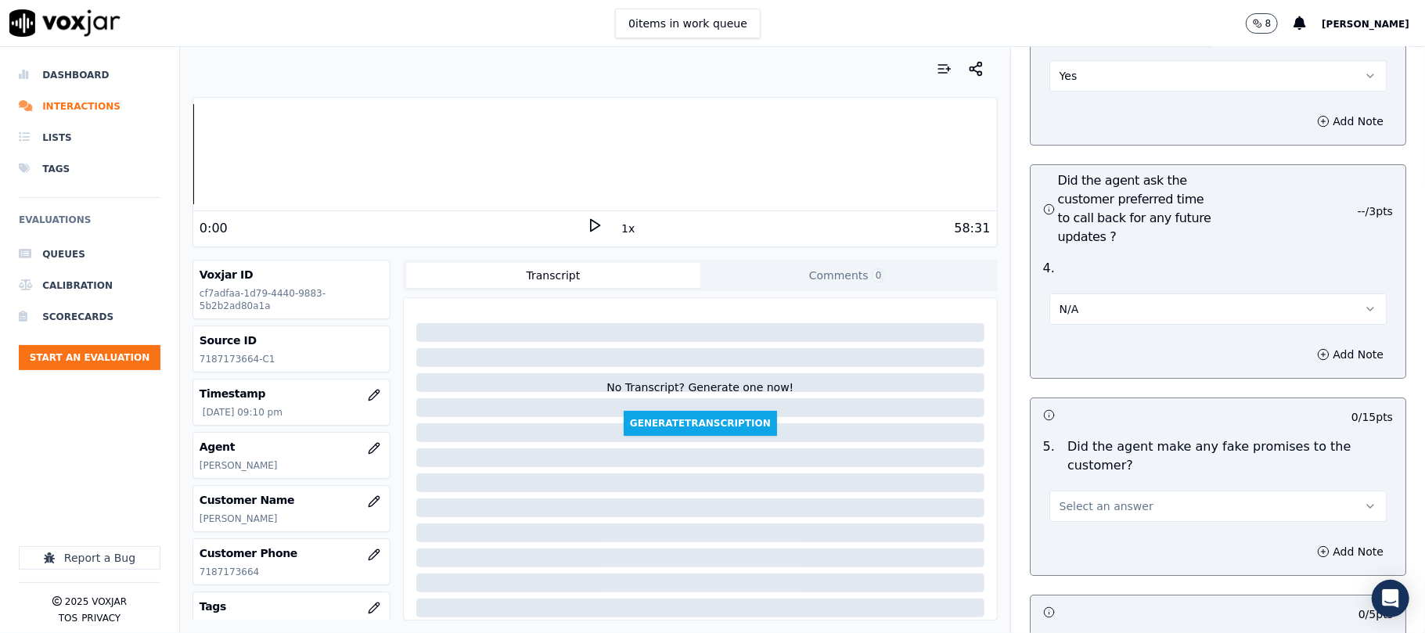
scroll to position [3966, 0]
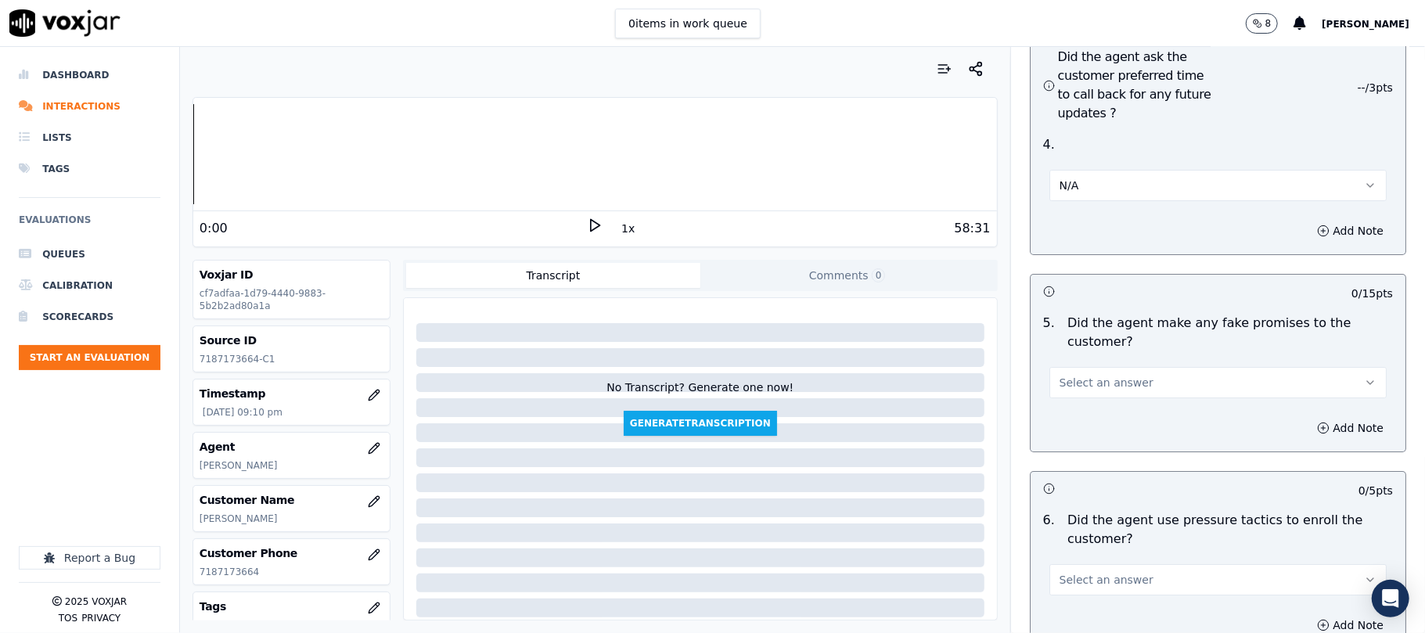
click at [1091, 375] on span "Select an answer" at bounding box center [1107, 383] width 94 height 16
click at [1068, 355] on div "No" at bounding box center [1184, 359] width 303 height 25
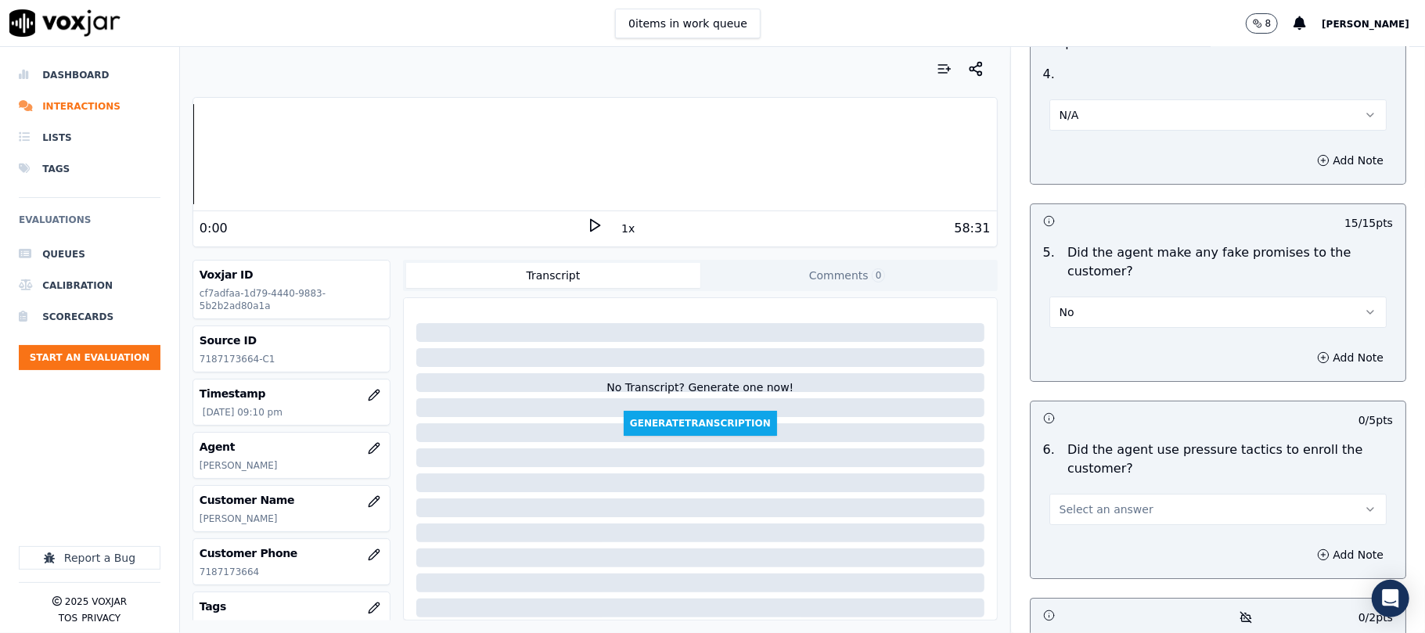
scroll to position [4175, 0]
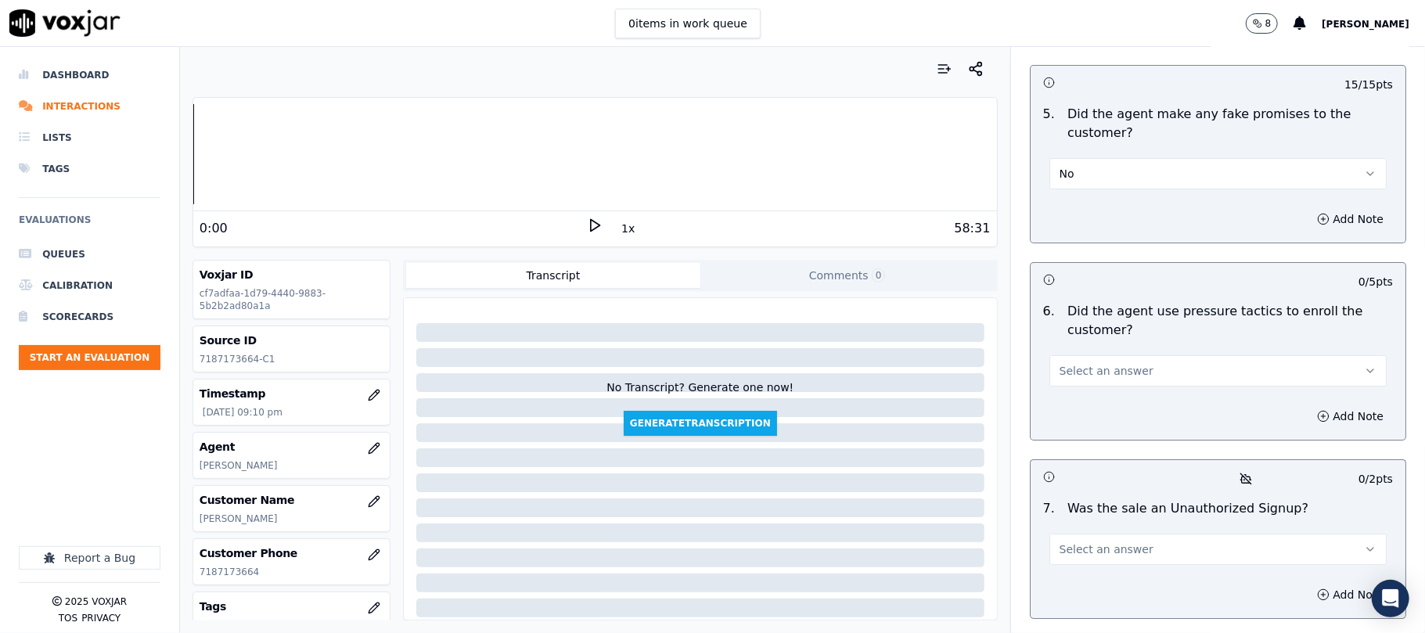
click at [1094, 355] on button "Select an answer" at bounding box center [1218, 370] width 337 height 31
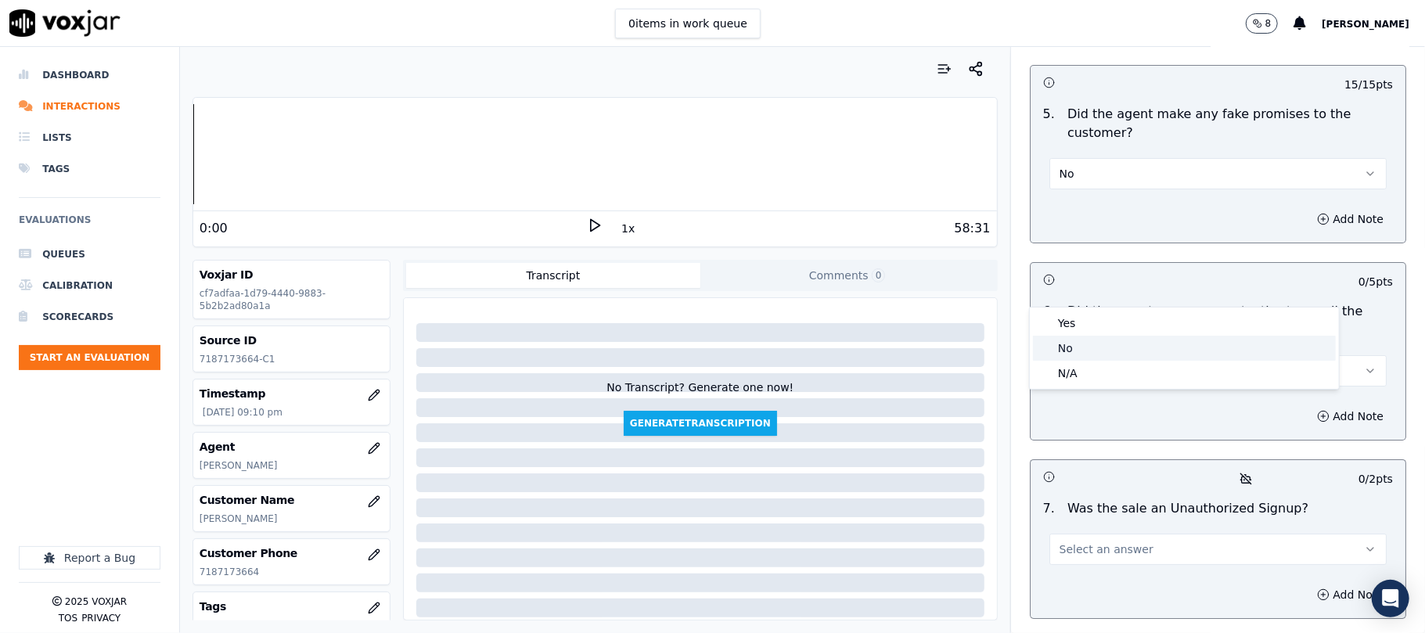
click at [1074, 346] on div "No" at bounding box center [1184, 348] width 303 height 25
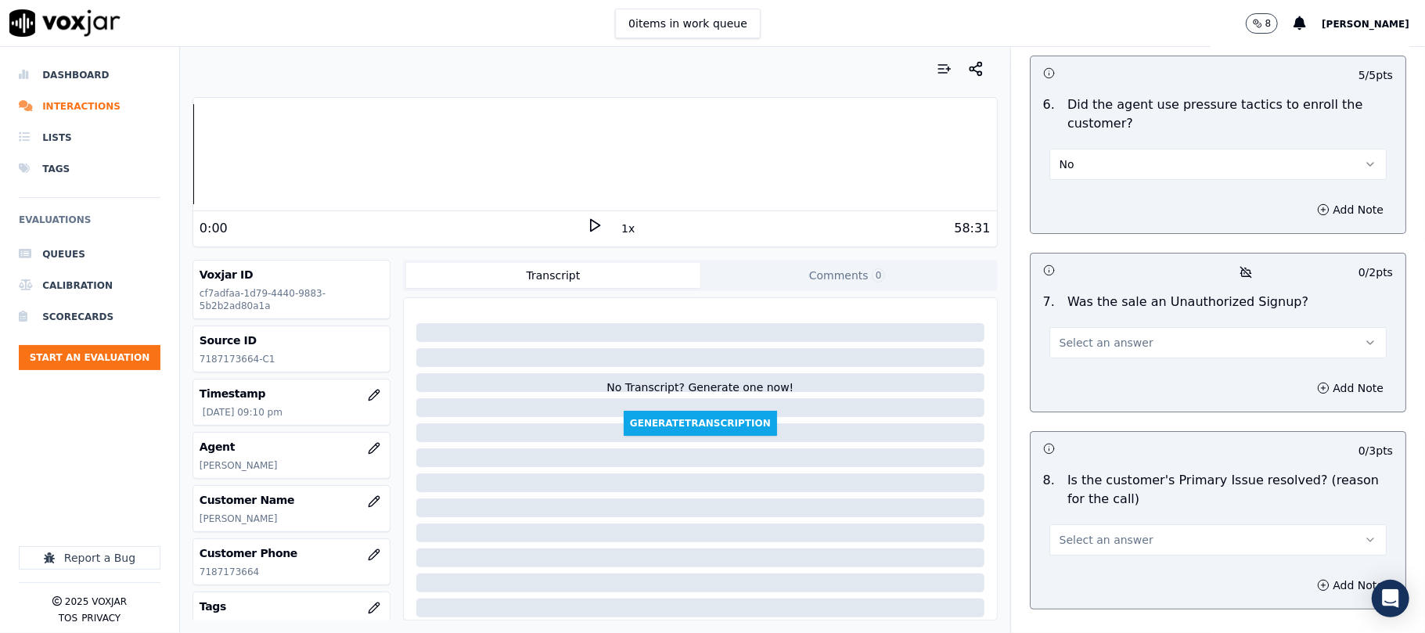
scroll to position [4384, 0]
click at [1093, 325] on button "Select an answer" at bounding box center [1218, 340] width 337 height 31
click at [1093, 289] on div "Yes" at bounding box center [1184, 293] width 303 height 25
click at [1113, 325] on button "Yes" at bounding box center [1218, 340] width 337 height 31
click at [1084, 318] on div "No" at bounding box center [1184, 318] width 303 height 25
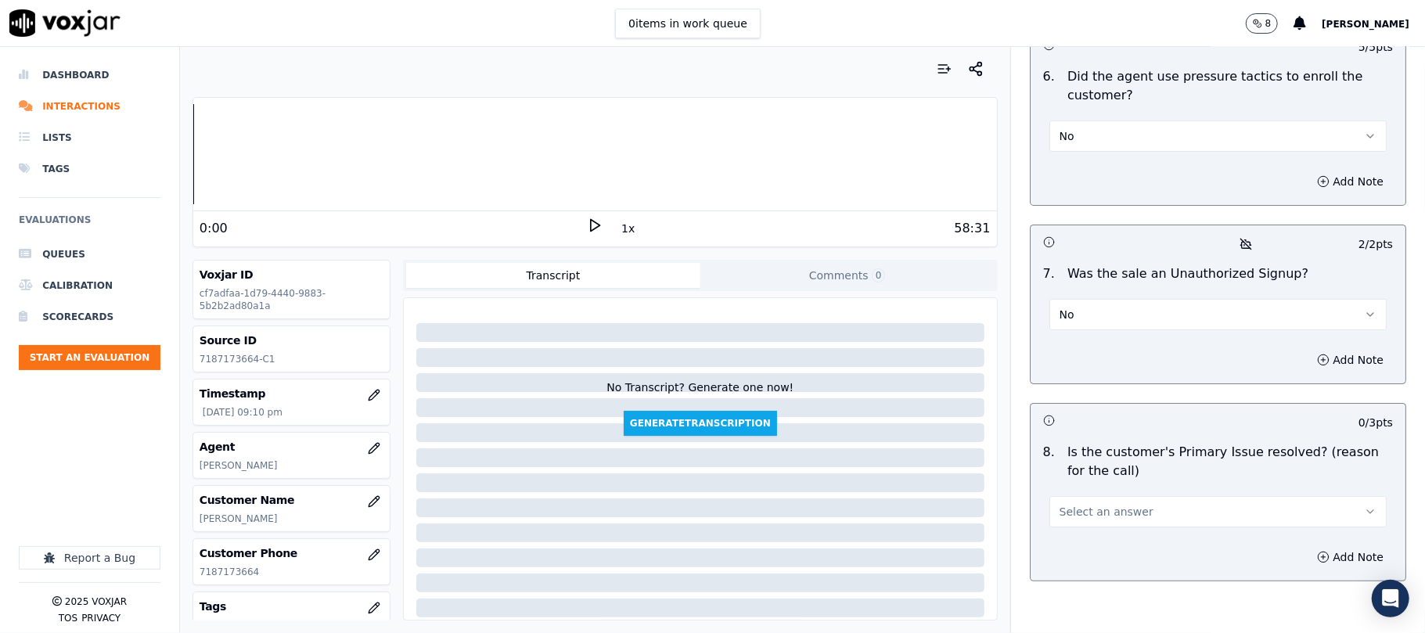
scroll to position [4417, 0]
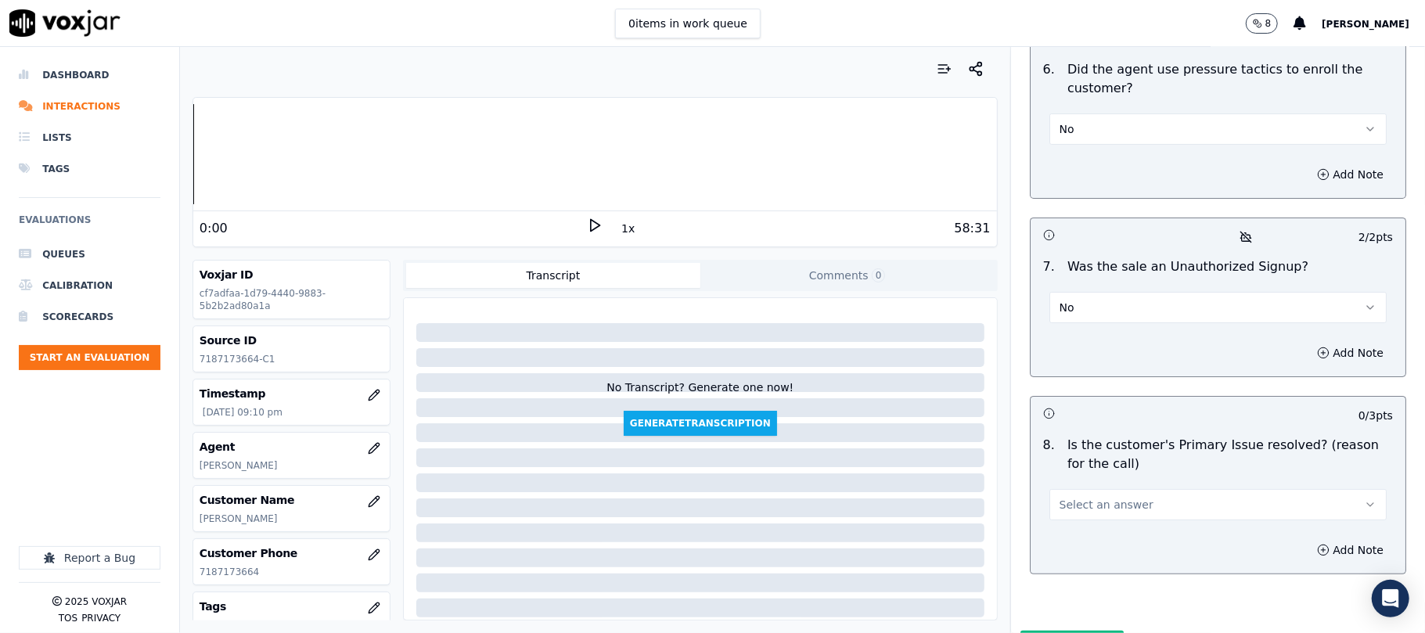
click at [1075, 489] on button "Select an answer" at bounding box center [1218, 504] width 337 height 31
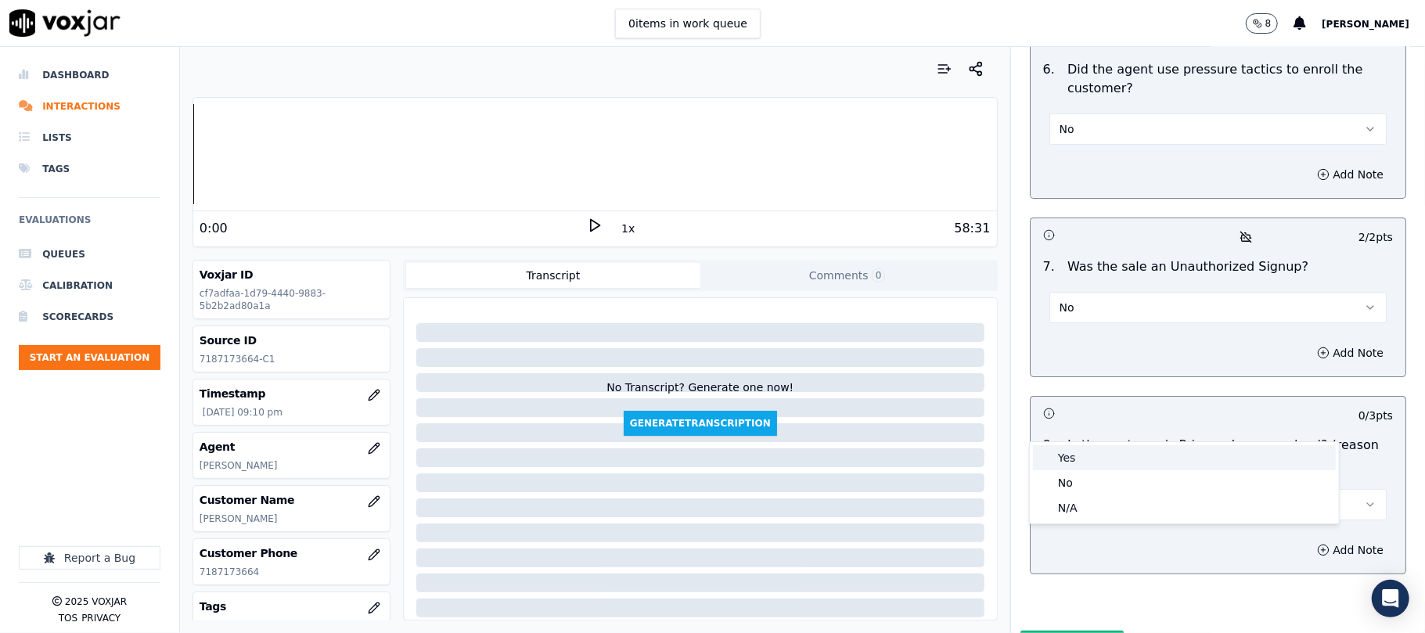
click at [1072, 452] on div "Yes" at bounding box center [1184, 457] width 303 height 25
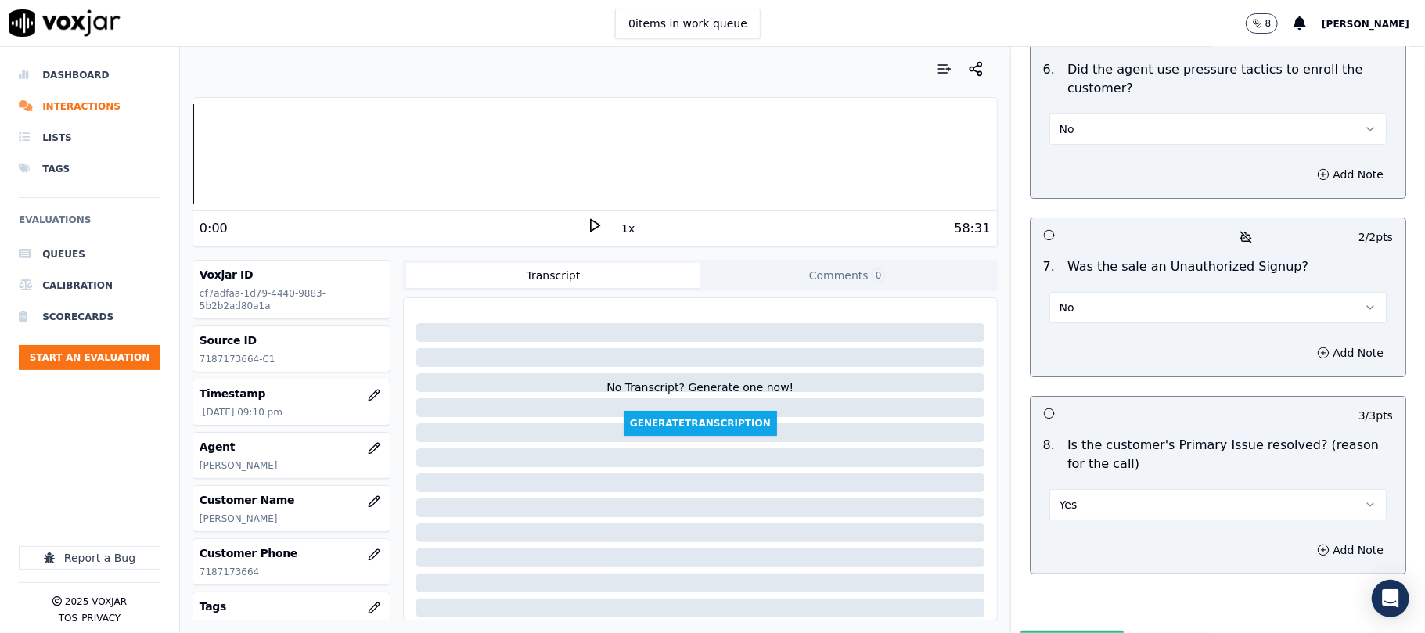
click at [1059, 631] on button "Submit Scores" at bounding box center [1073, 645] width 104 height 28
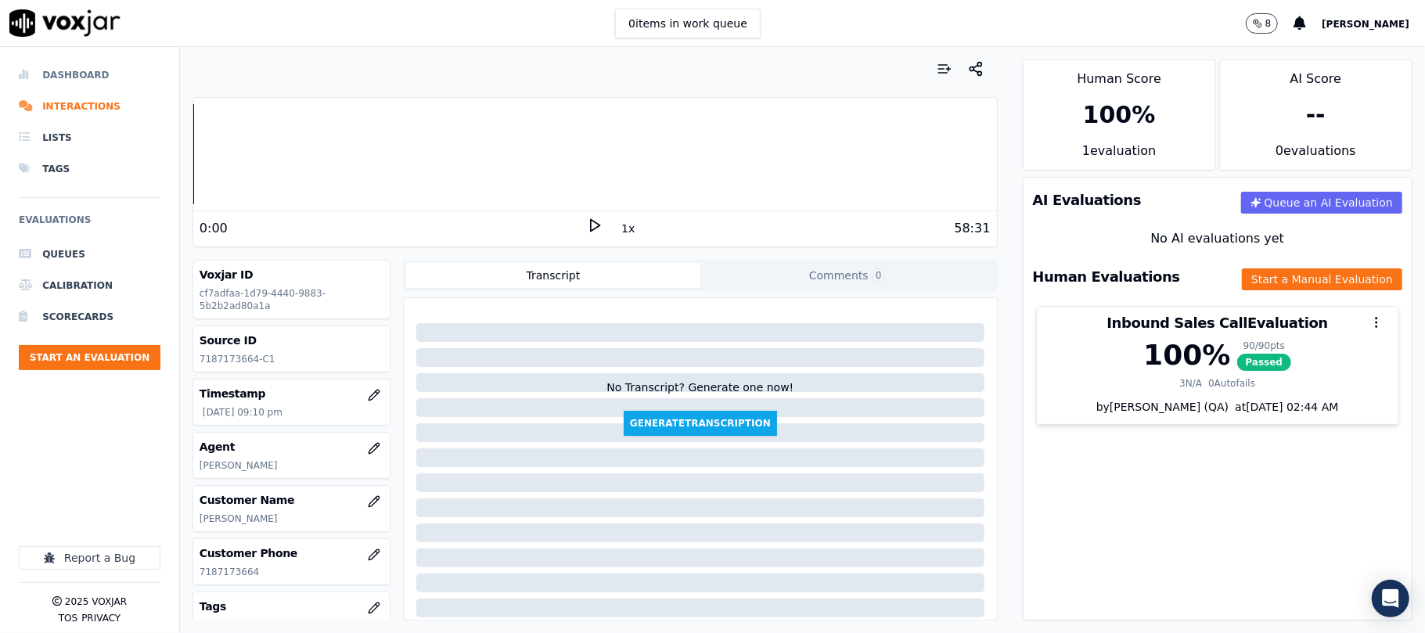
click at [89, 72] on li "Dashboard" at bounding box center [90, 74] width 142 height 31
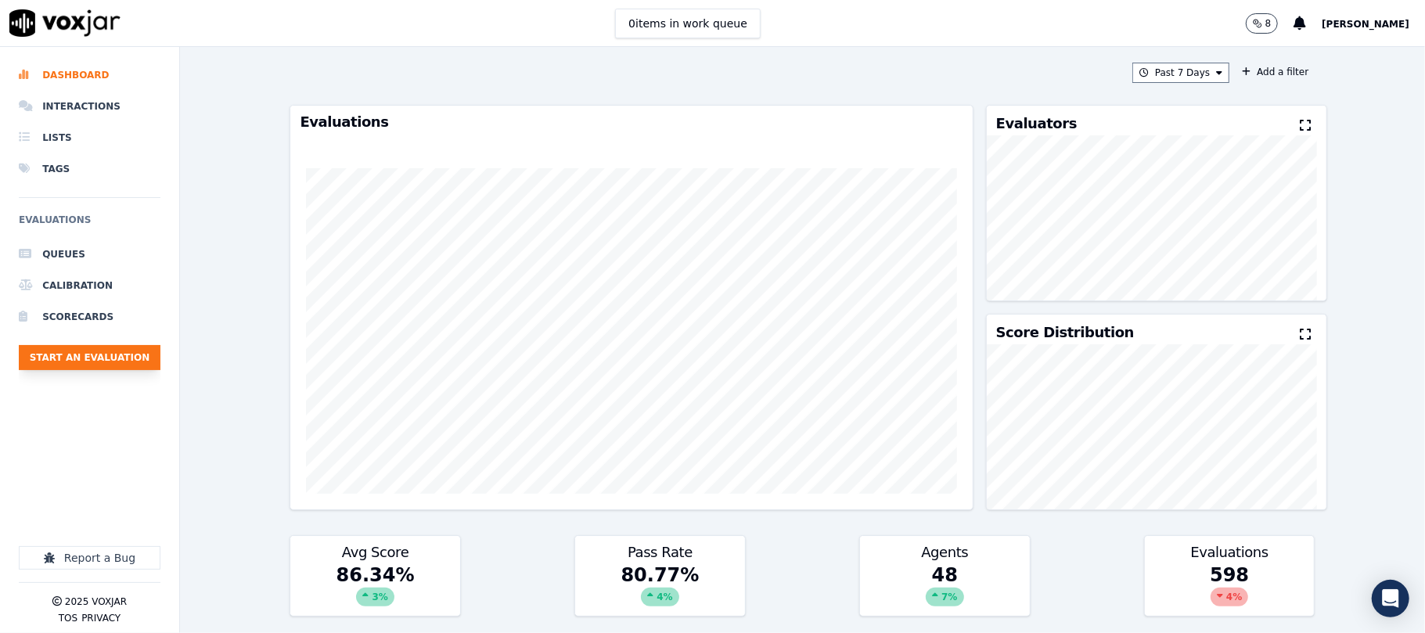
click at [122, 351] on button "Start an Evaluation" at bounding box center [90, 357] width 142 height 25
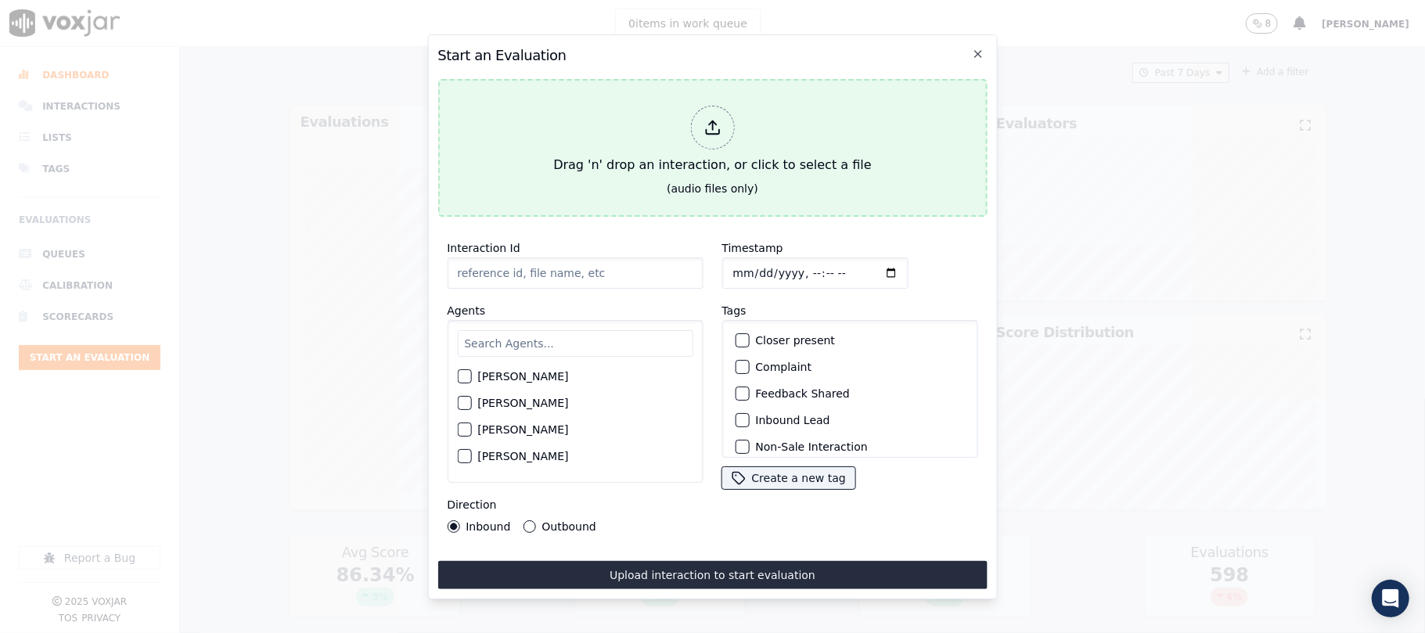
click at [712, 129] on div at bounding box center [712, 128] width 44 height 44
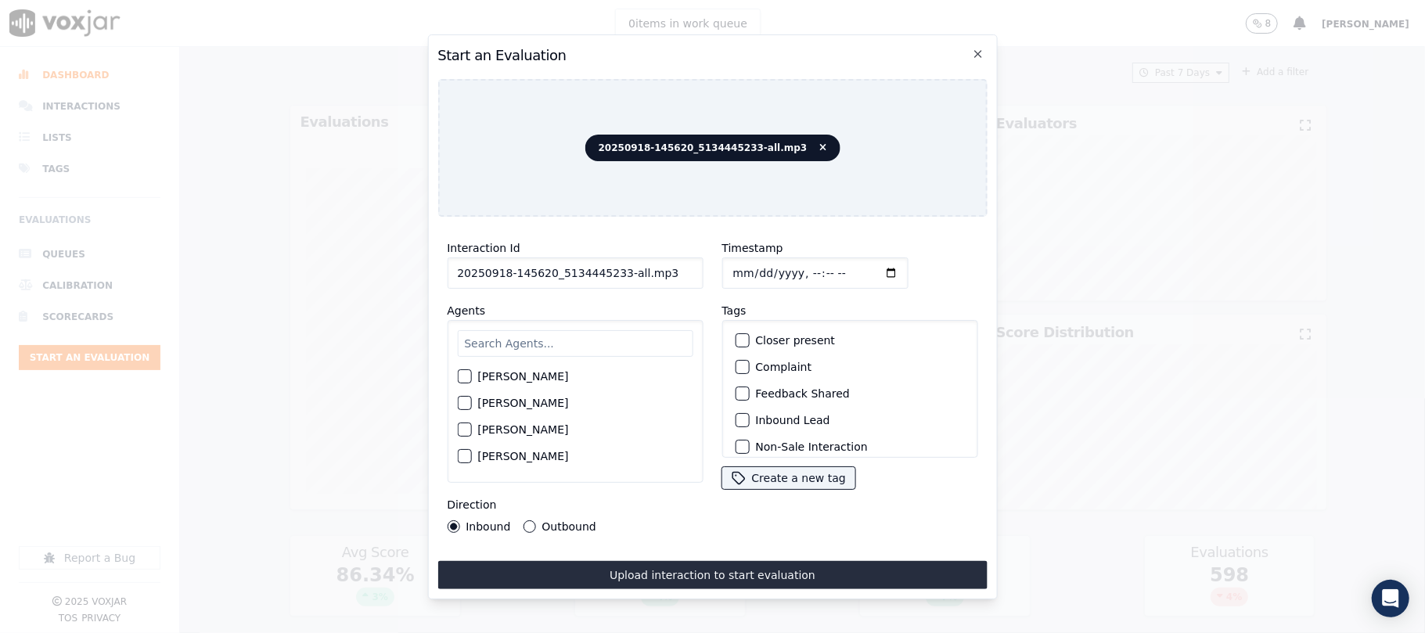
drag, startPoint x: 612, startPoint y: 269, endPoint x: 736, endPoint y: 267, distance: 123.7
click at [733, 268] on div "Interaction Id 20250918-145620_5134445233-all.mp3 Agents [PERSON_NAME] [PERSON_…" at bounding box center [713, 385] width 550 height 313
type input "20250918-145620_5134445233-C1"
click at [748, 270] on input "Timestamp" at bounding box center [815, 273] width 186 height 31
type input "[DATE]T21:32"
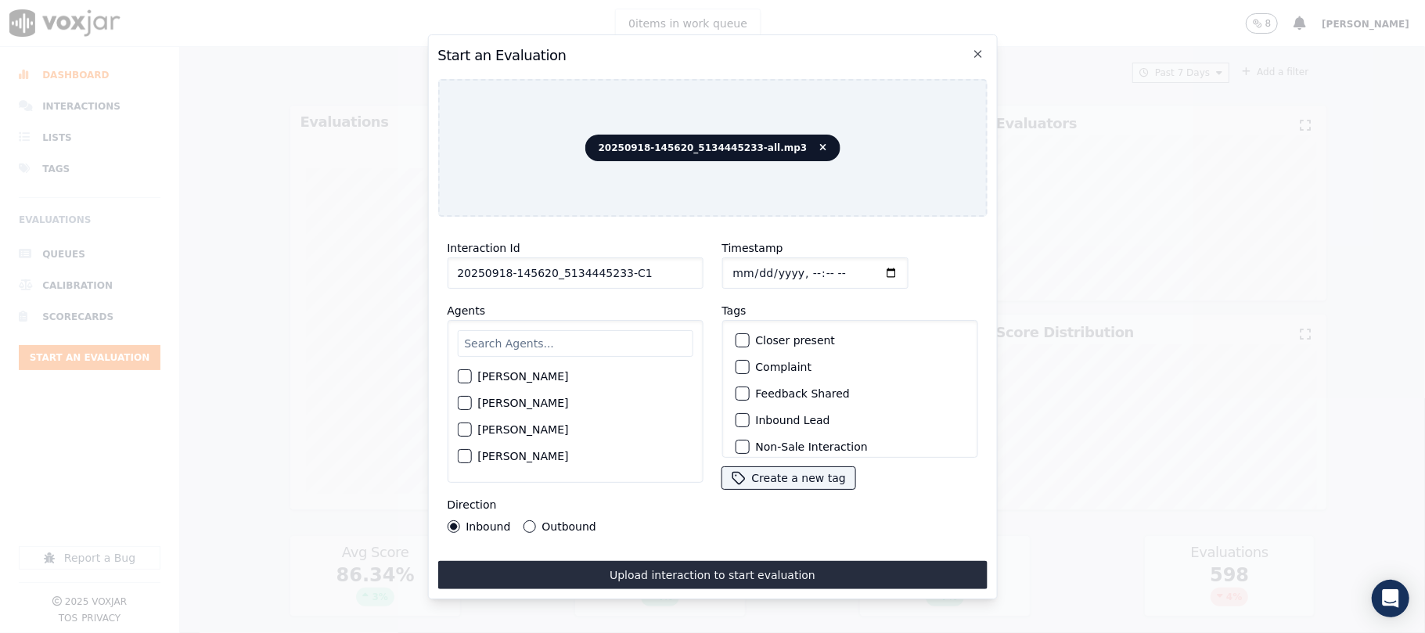
click at [531, 342] on input "text" at bounding box center [575, 343] width 236 height 27
type input "nic"
click at [463, 402] on div "button" at bounding box center [463, 407] width 11 height 11
click at [736, 415] on div "button" at bounding box center [741, 420] width 11 height 11
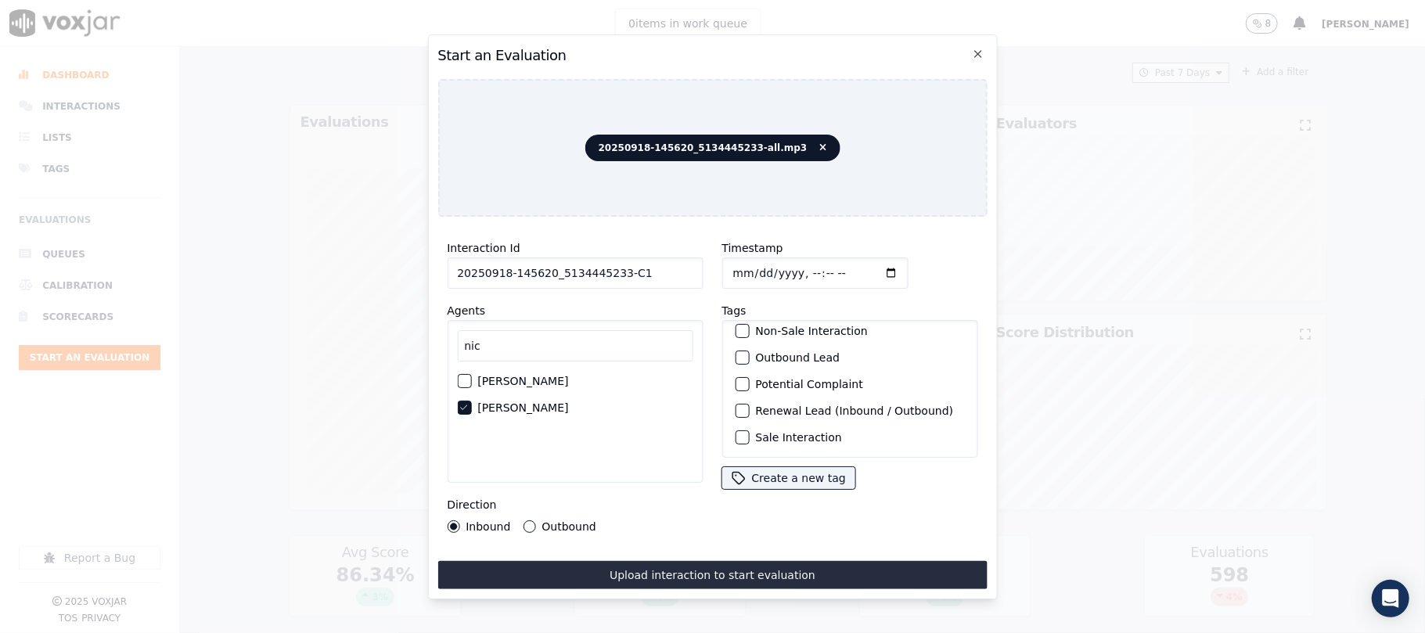
scroll to position [136, 0]
click at [736, 432] on div "button" at bounding box center [741, 437] width 11 height 11
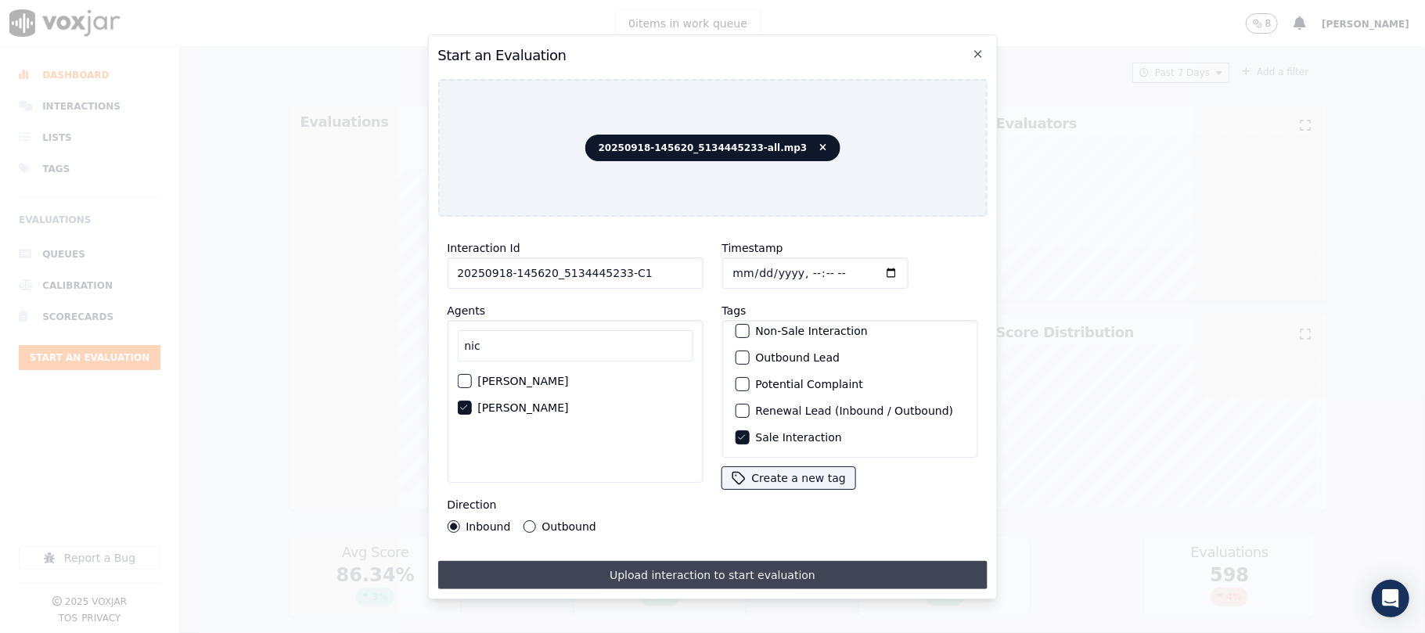
click at [689, 568] on button "Upload interaction to start evaluation" at bounding box center [713, 575] width 550 height 28
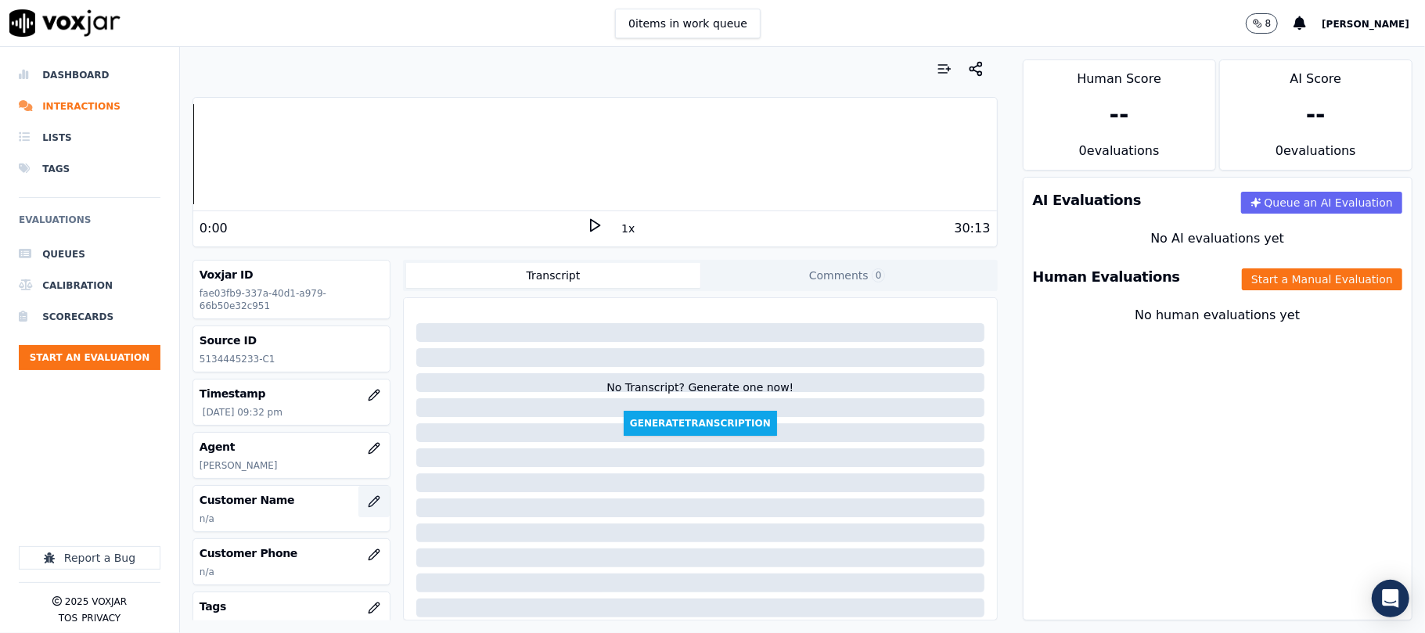
click at [368, 508] on icon "button" at bounding box center [374, 502] width 13 height 13
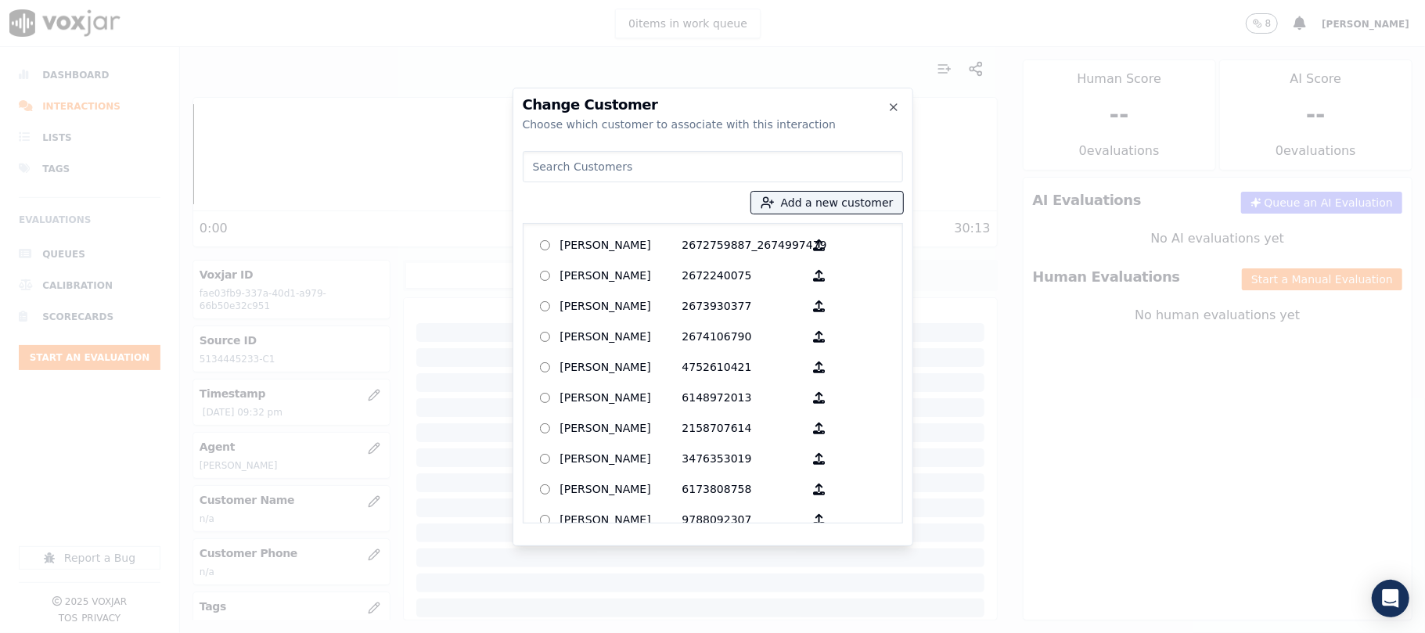
type input "[PERSON_NAME]"
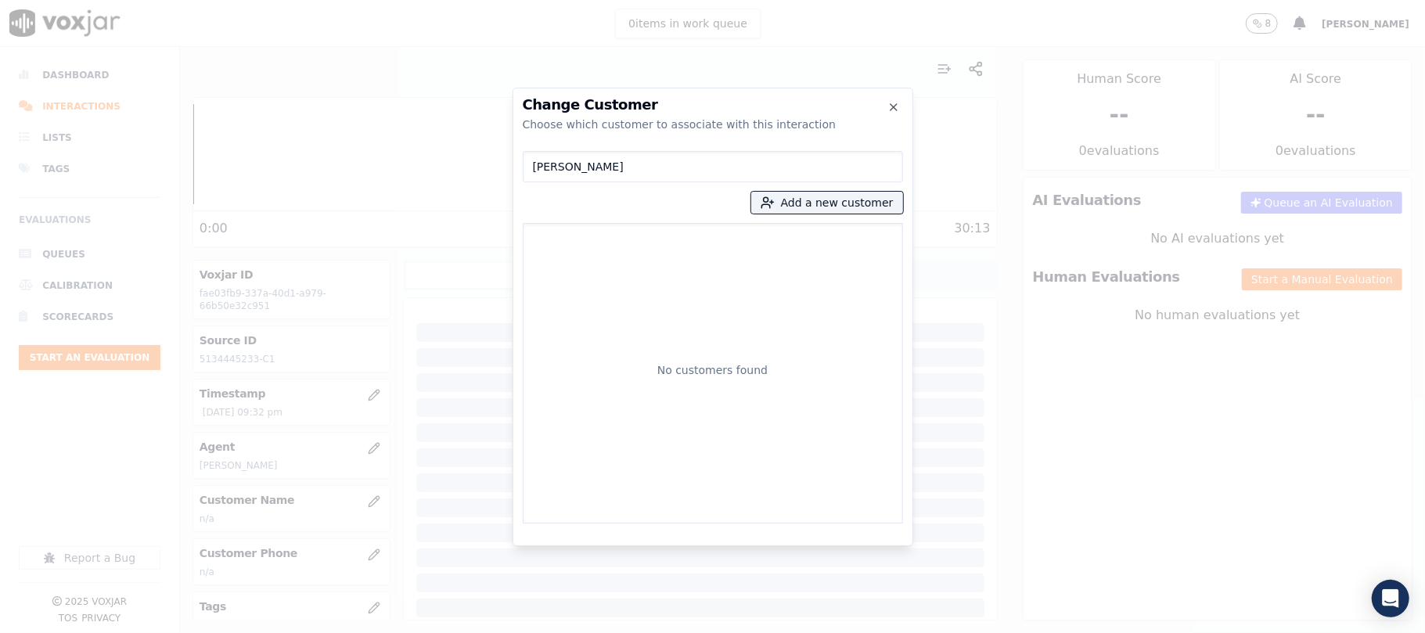
drag, startPoint x: 651, startPoint y: 169, endPoint x: 377, endPoint y: 168, distance: 274.0
click at [377, 633] on div "Change Customer Choose which customer to associate with this interaction [PERSO…" at bounding box center [712, 633] width 1425 height 0
click at [795, 205] on button "Add a new customer" at bounding box center [827, 203] width 152 height 22
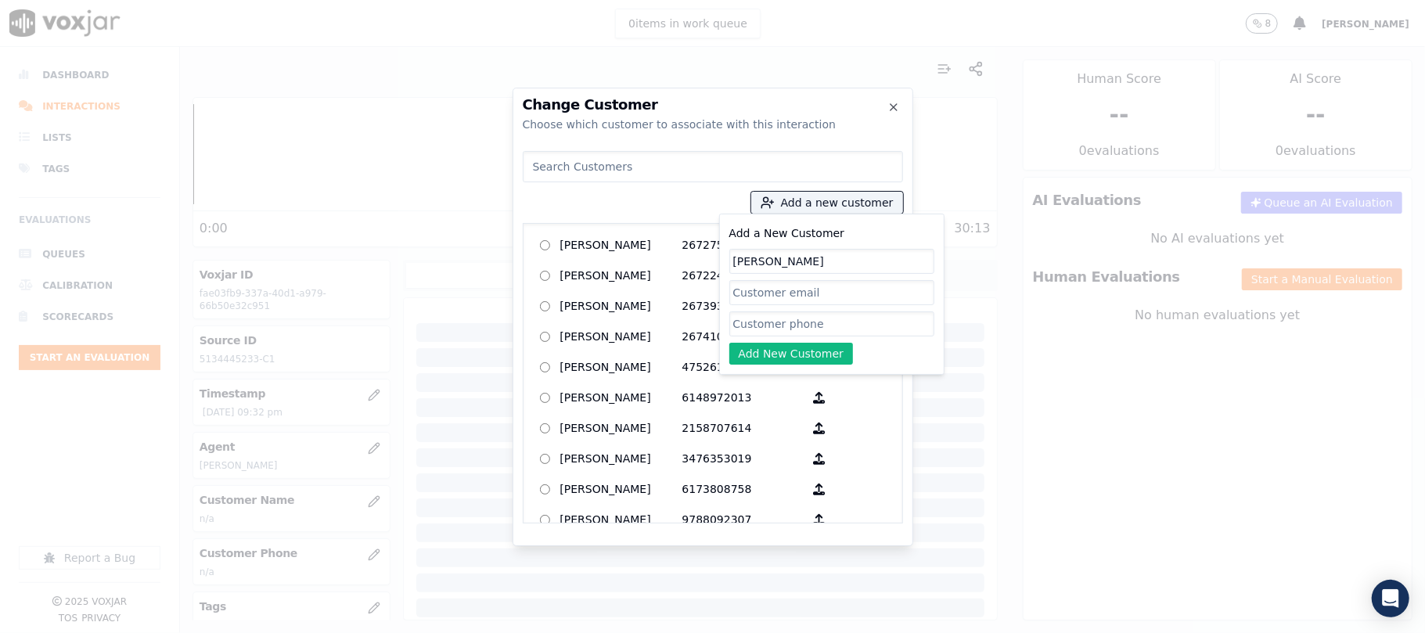
type input "[PERSON_NAME]"
click at [759, 324] on input "Add a New Customer" at bounding box center [832, 324] width 205 height 25
paste input "5134445233"
paste input "9374143493"
type input "5134445233_9374143493"
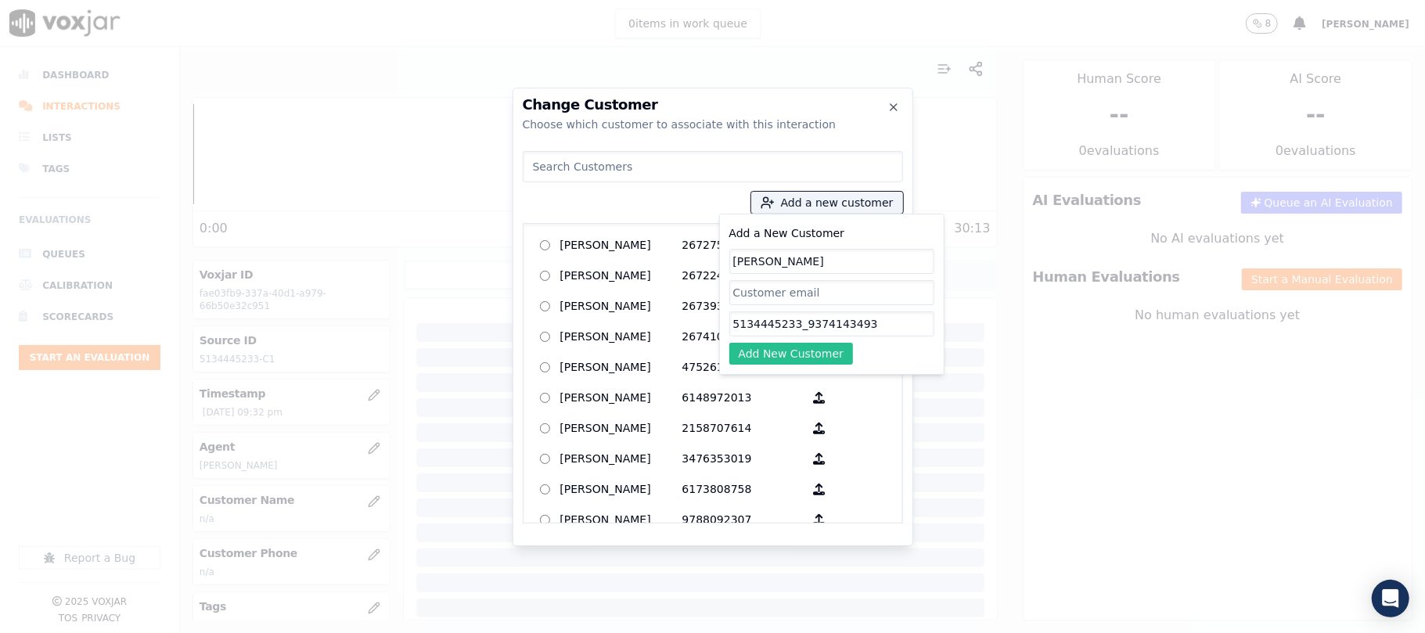
click at [795, 357] on button "Add New Customer" at bounding box center [792, 354] width 124 height 22
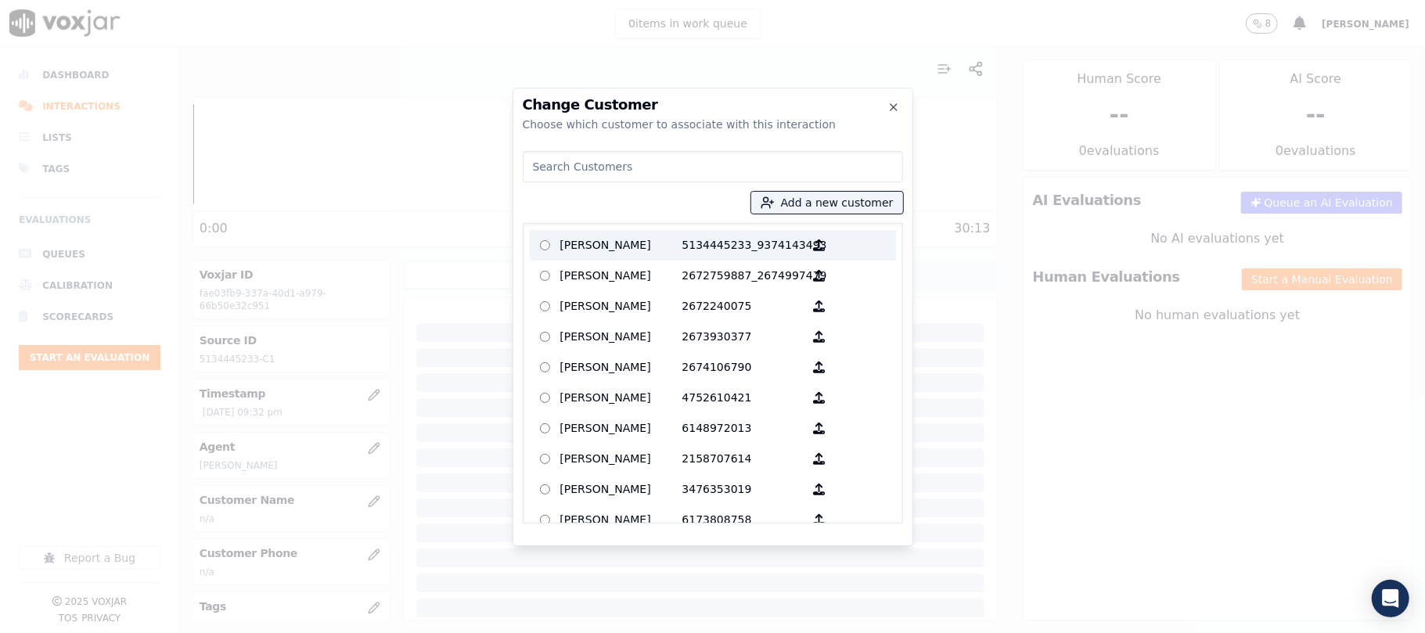
click at [637, 236] on p "[PERSON_NAME]" at bounding box center [621, 245] width 122 height 24
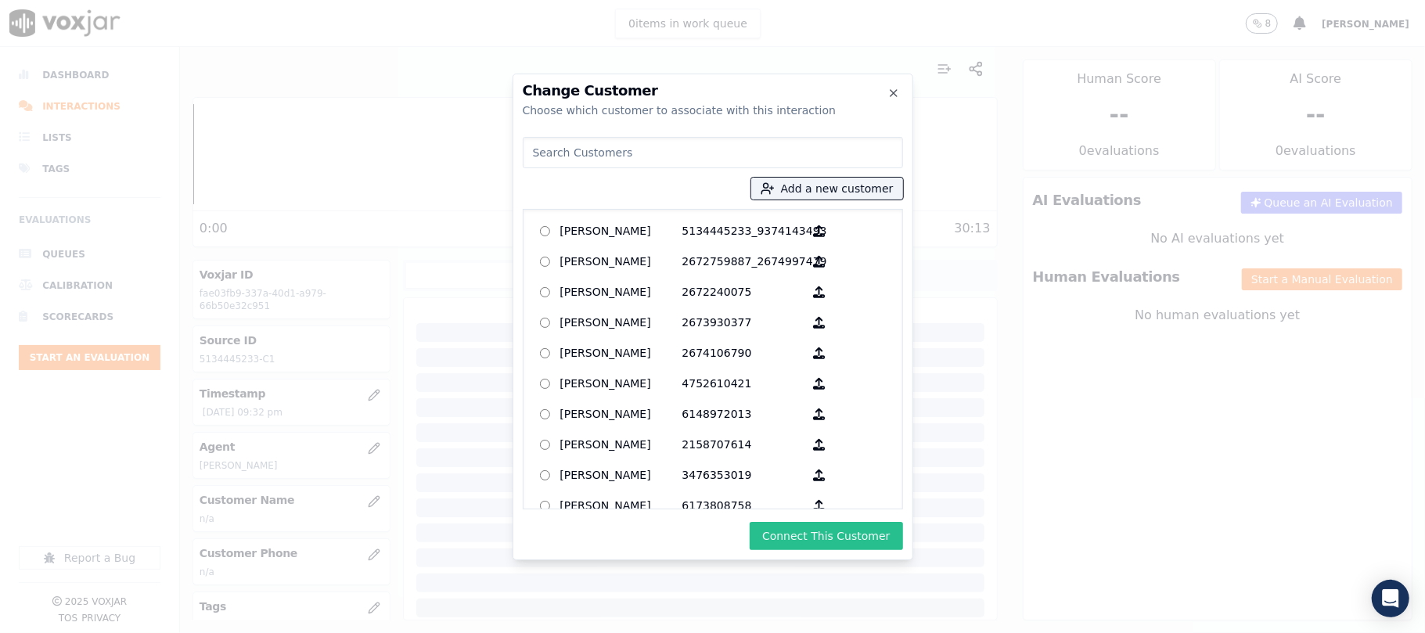
click at [827, 536] on button "Connect This Customer" at bounding box center [826, 536] width 153 height 28
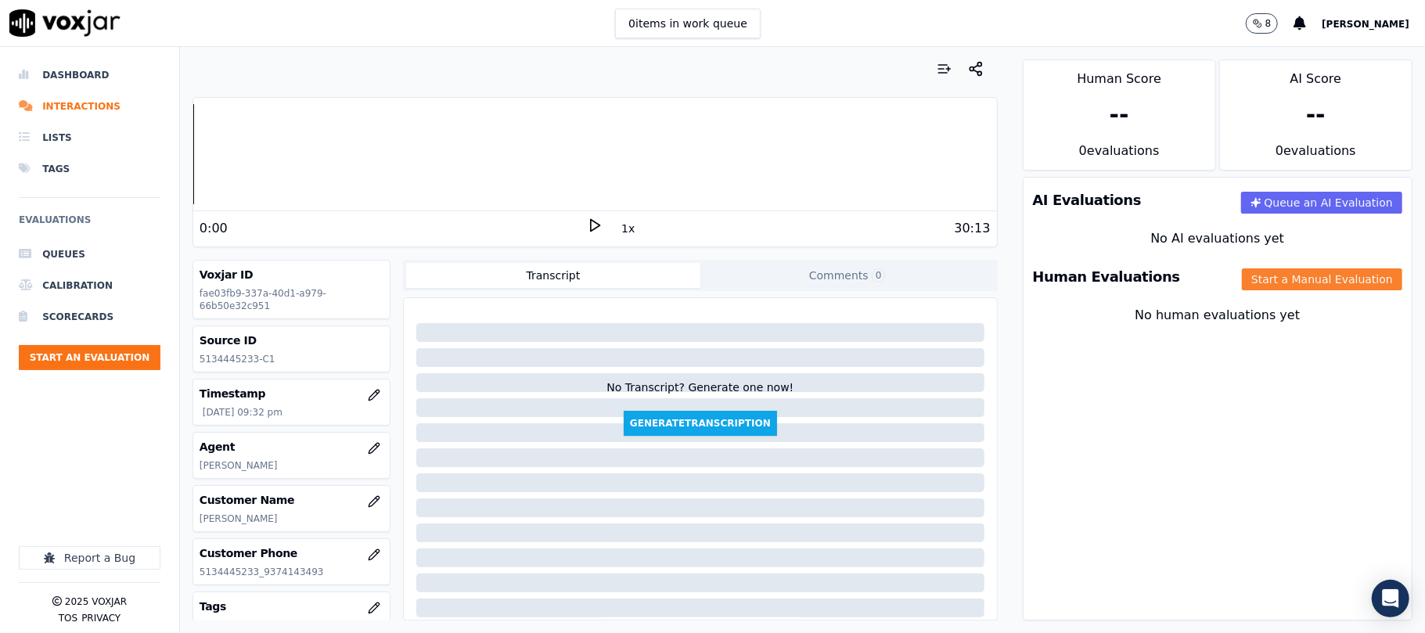
click at [1266, 280] on button "Start a Manual Evaluation" at bounding box center [1322, 280] width 160 height 22
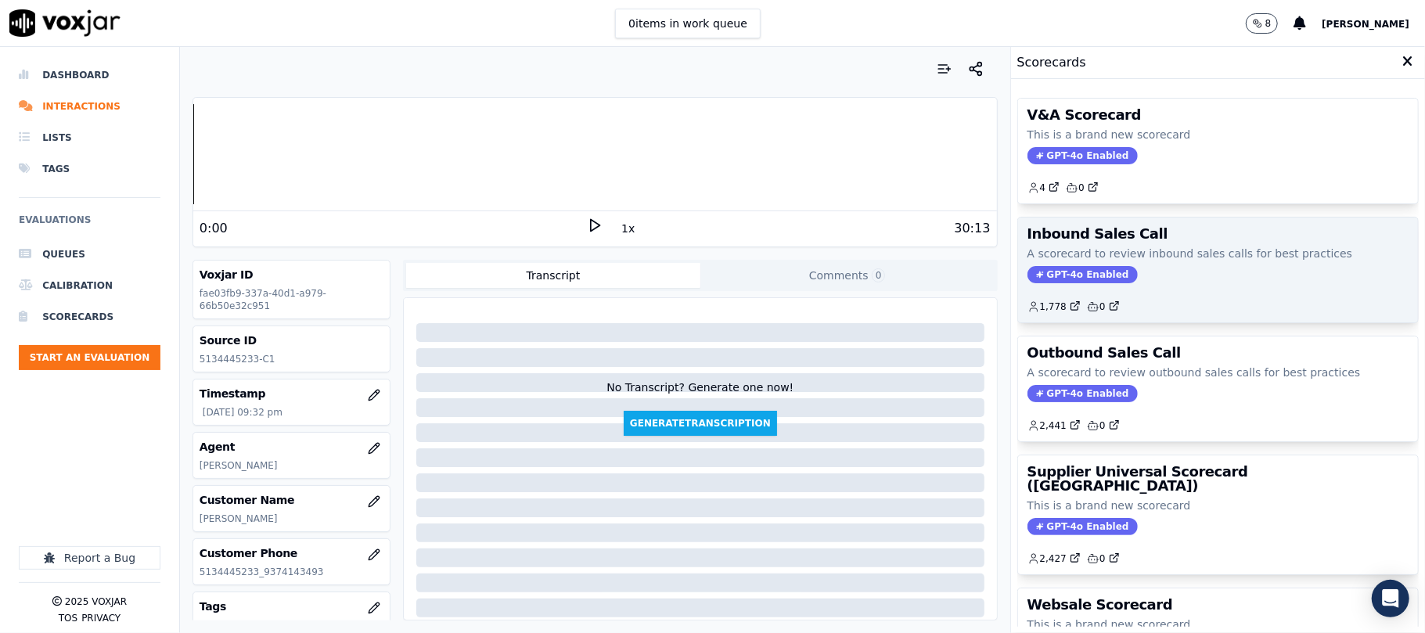
click at [1043, 272] on span "GPT-4o Enabled" at bounding box center [1083, 274] width 110 height 17
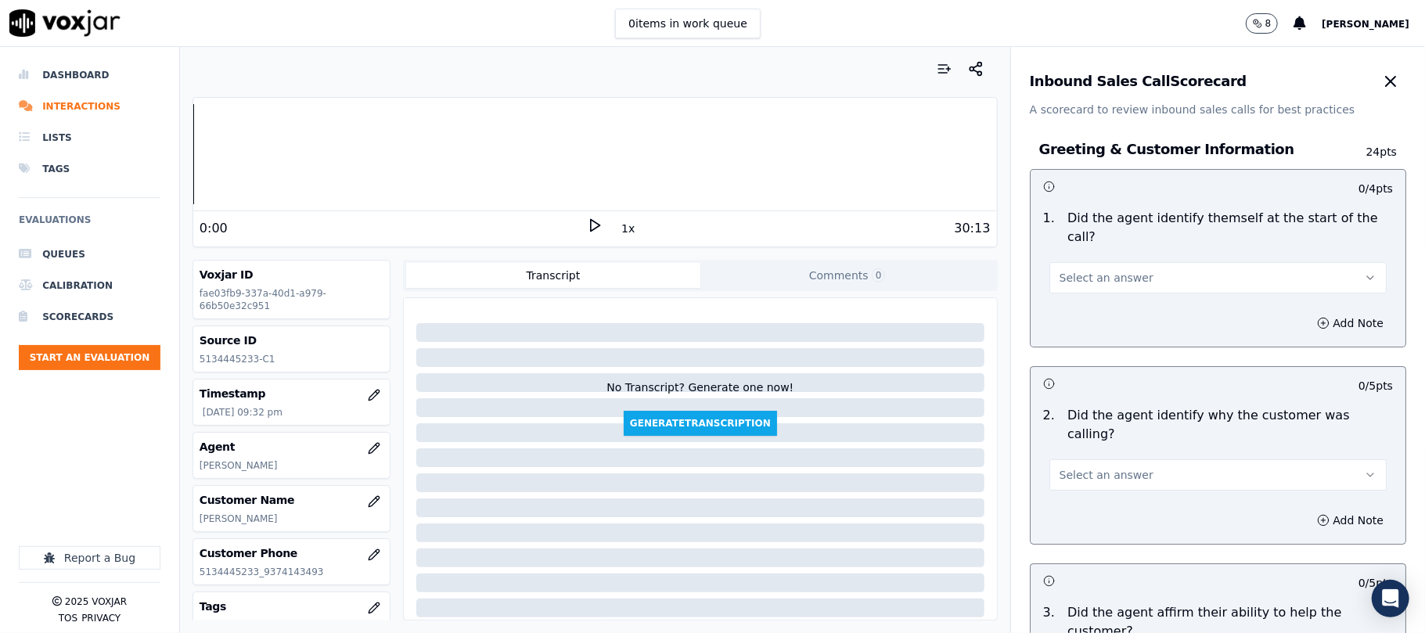
click at [1087, 270] on span "Select an answer" at bounding box center [1107, 278] width 94 height 16
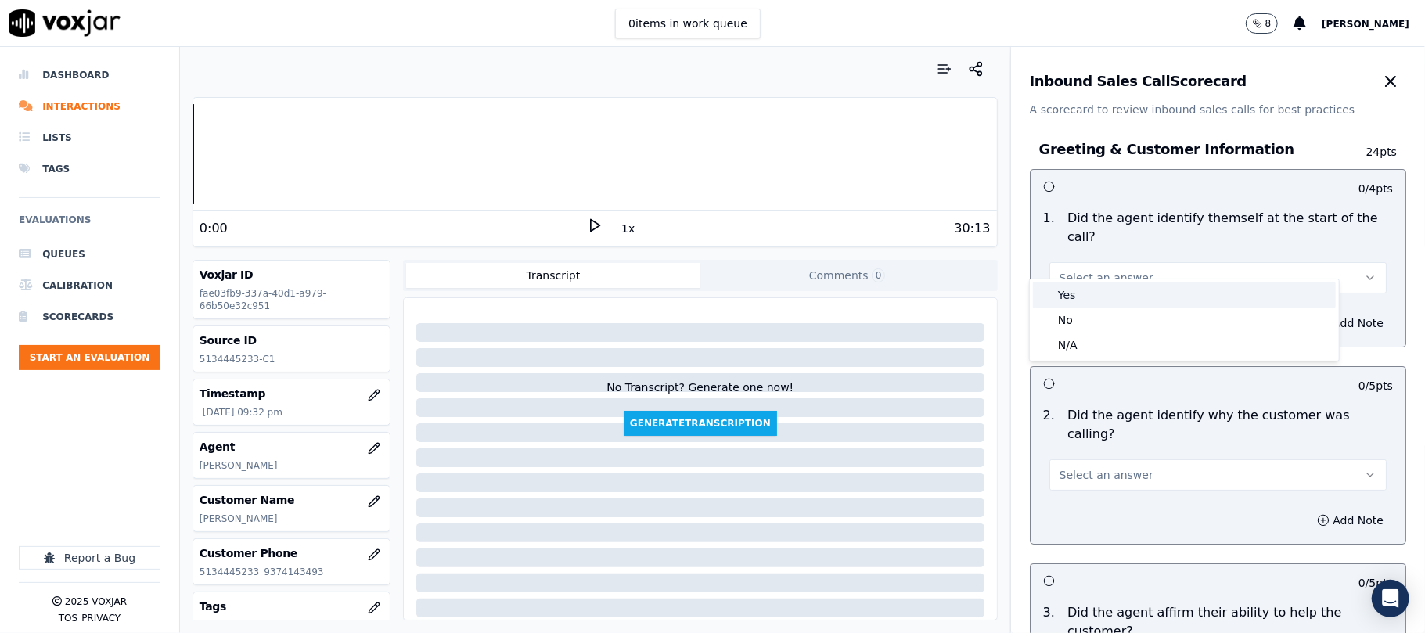
click at [1063, 295] on div "Yes" at bounding box center [1184, 295] width 303 height 25
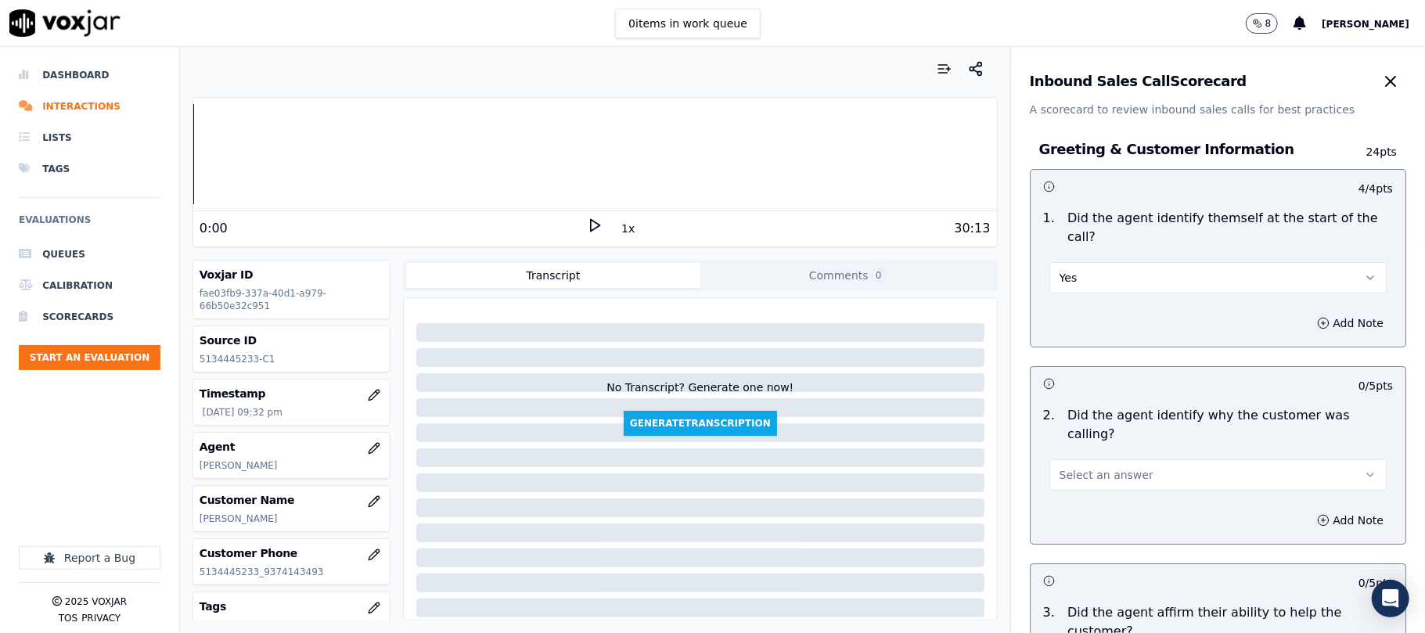
click at [1083, 467] on span "Select an answer" at bounding box center [1107, 475] width 94 height 16
click at [1076, 470] on div "Yes" at bounding box center [1184, 473] width 303 height 25
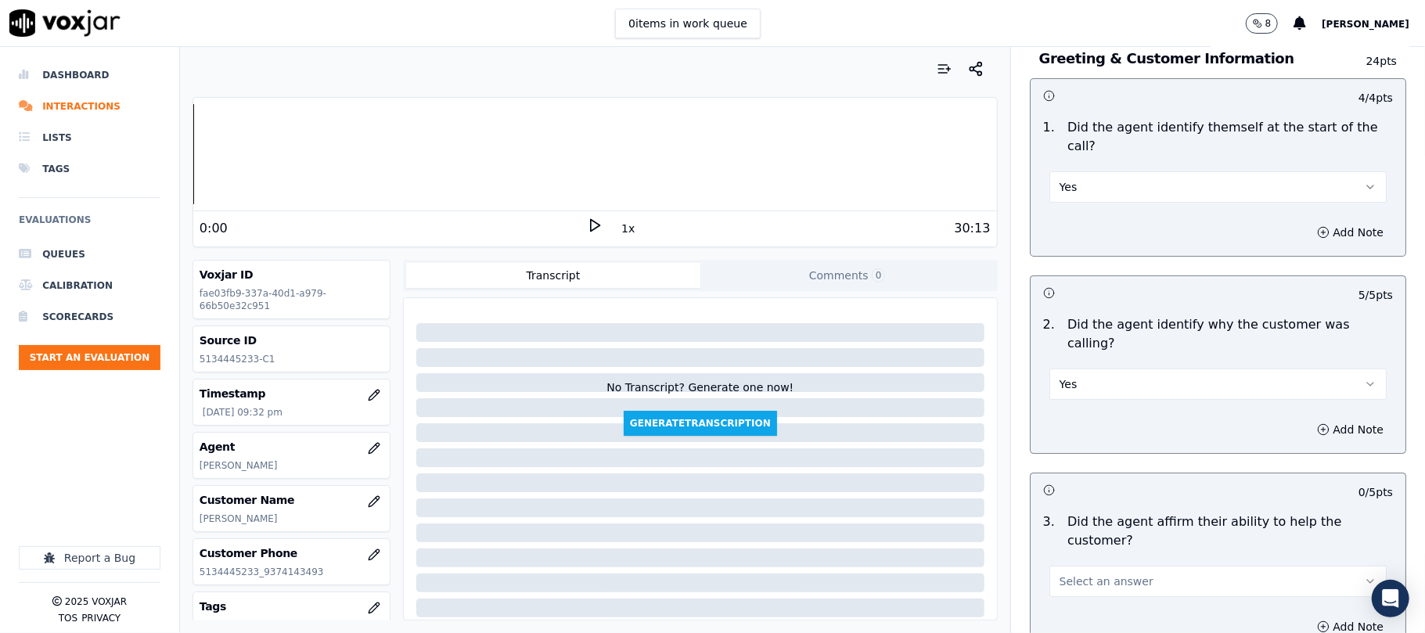
scroll to position [208, 0]
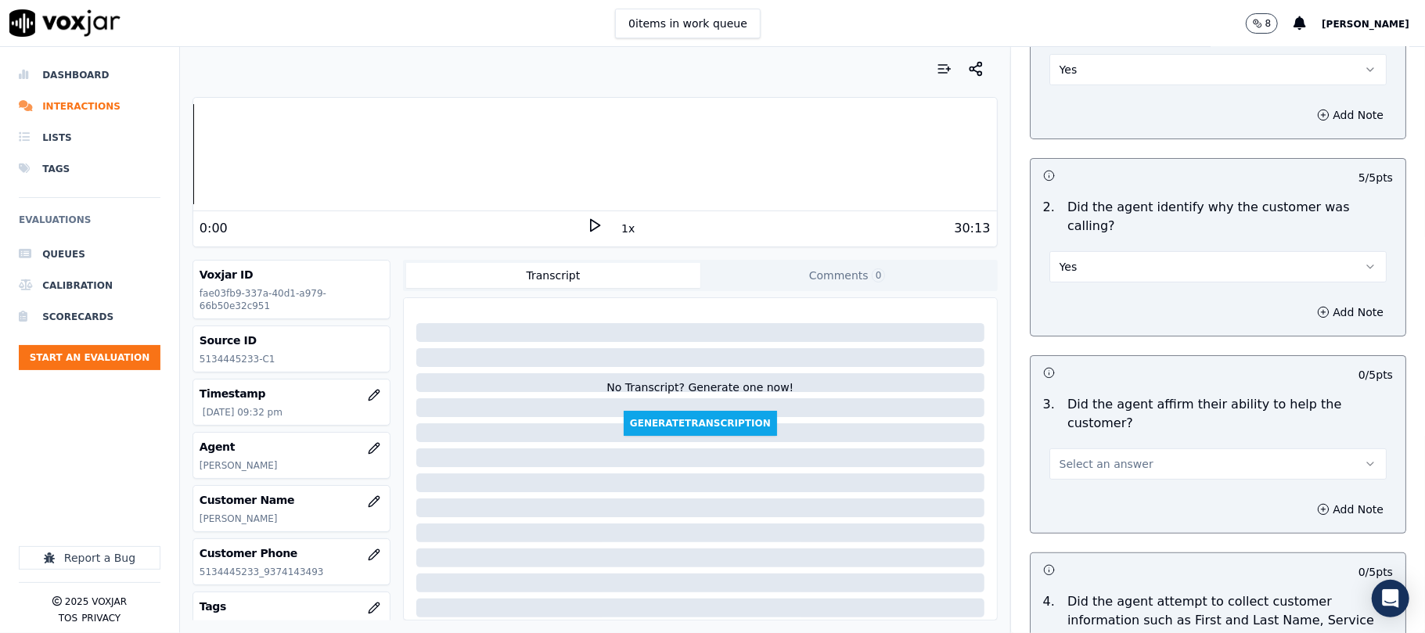
click at [1082, 456] on span "Select an answer" at bounding box center [1107, 464] width 94 height 16
click at [1080, 438] on div "Yes" at bounding box center [1184, 443] width 303 height 25
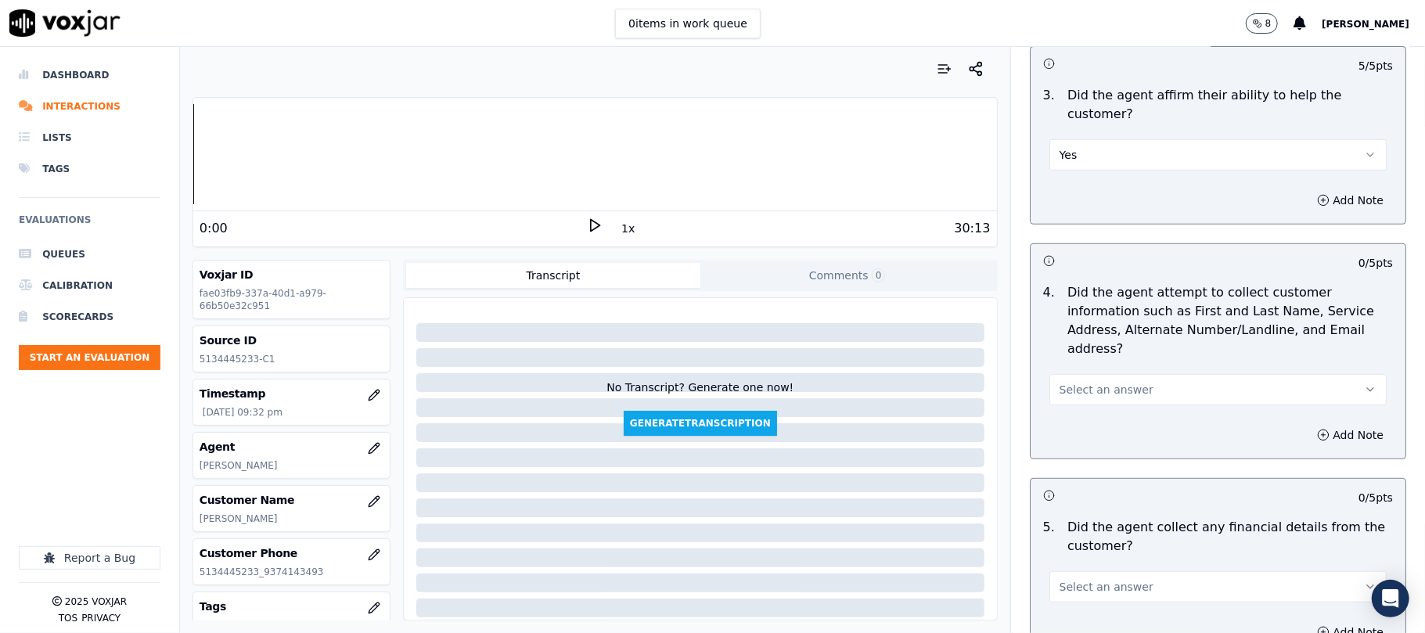
scroll to position [521, 0]
click at [1102, 378] on span "Select an answer" at bounding box center [1107, 386] width 94 height 16
click at [1090, 342] on div "Yes" at bounding box center [1184, 347] width 303 height 25
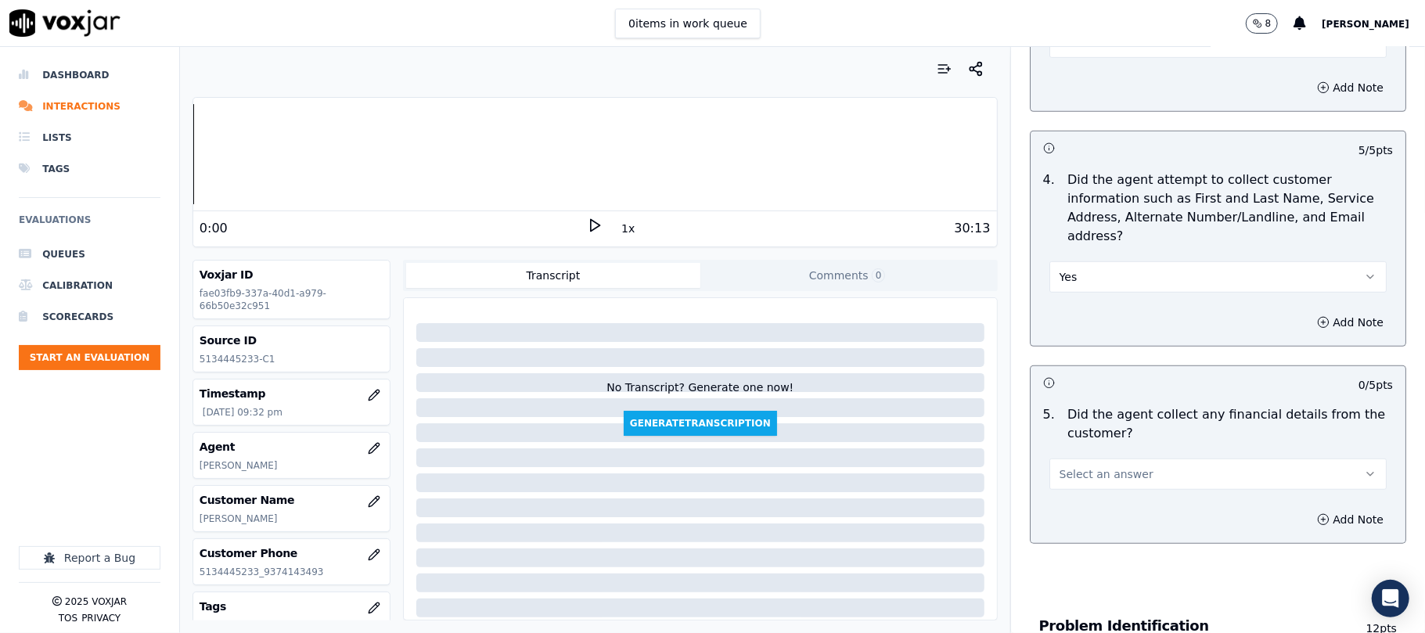
scroll to position [730, 0]
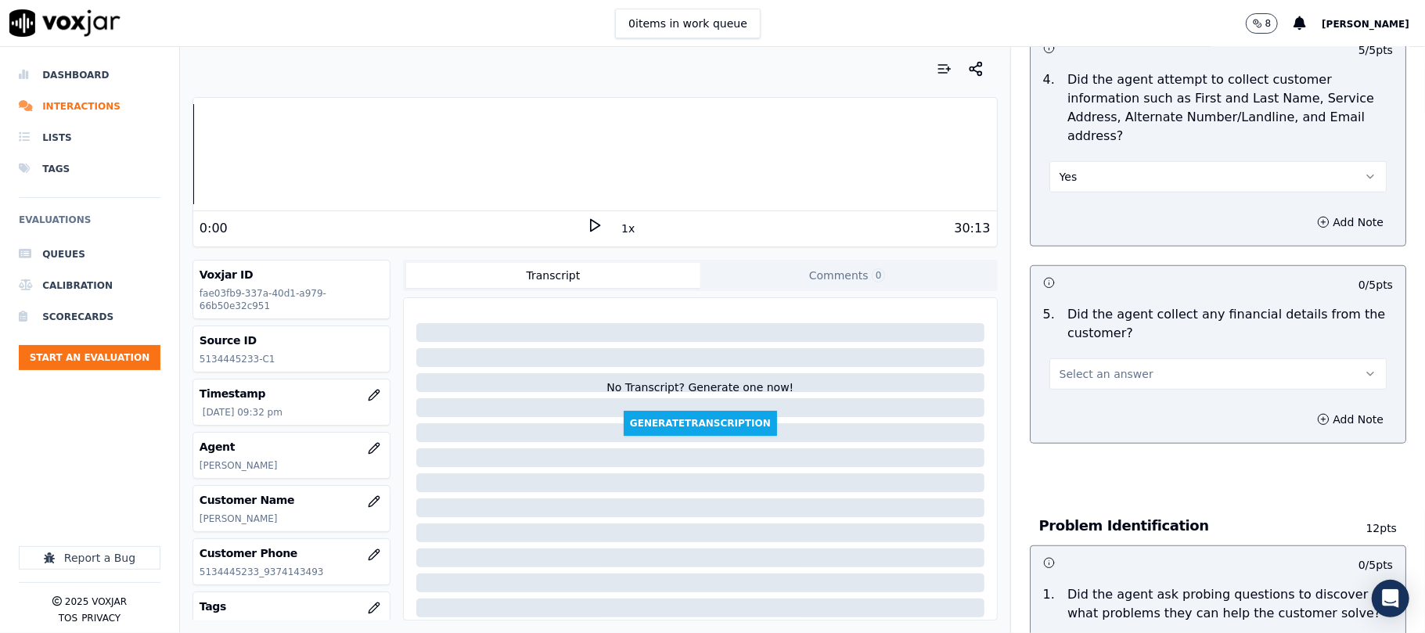
click at [1093, 366] on span "Select an answer" at bounding box center [1107, 374] width 94 height 16
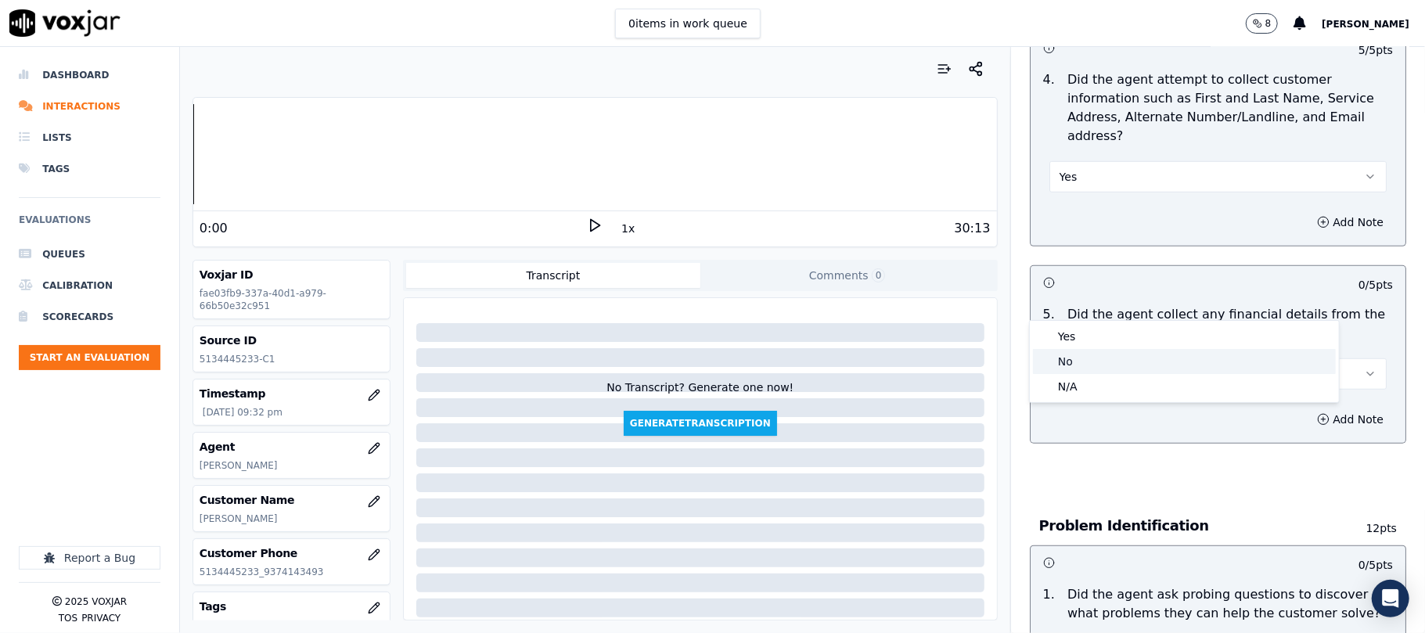
click at [1079, 355] on div "No" at bounding box center [1184, 361] width 303 height 25
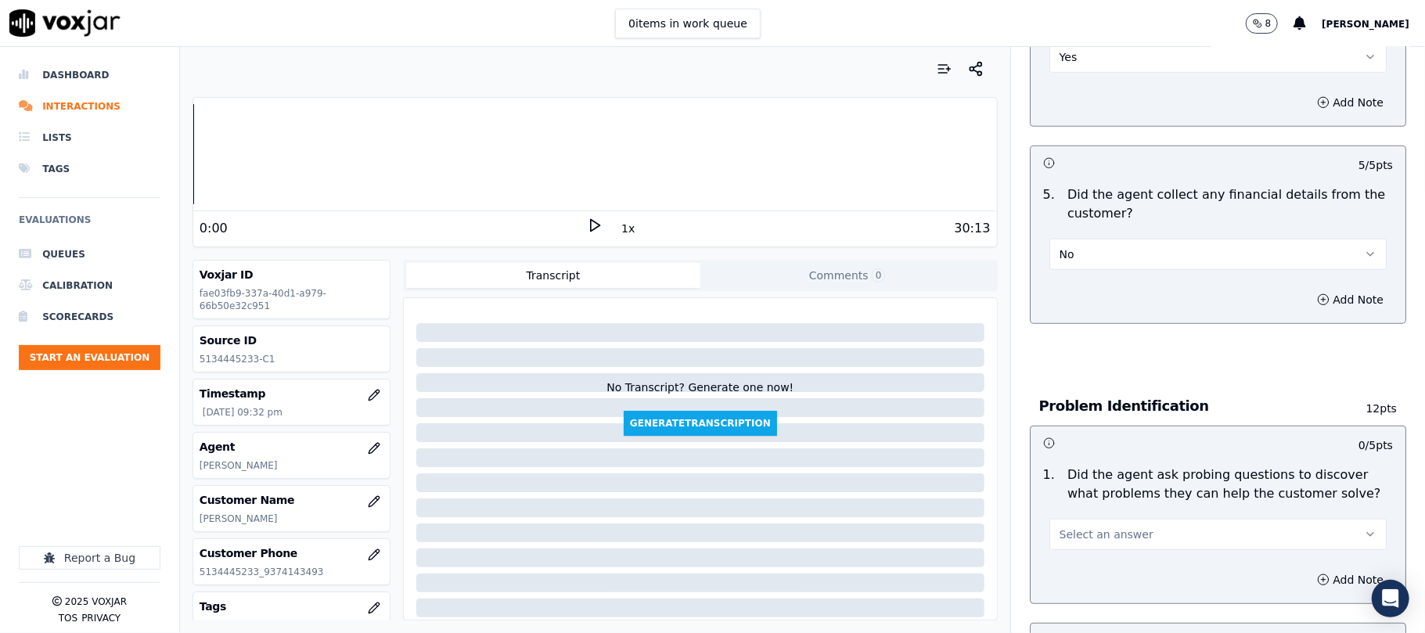
scroll to position [1043, 0]
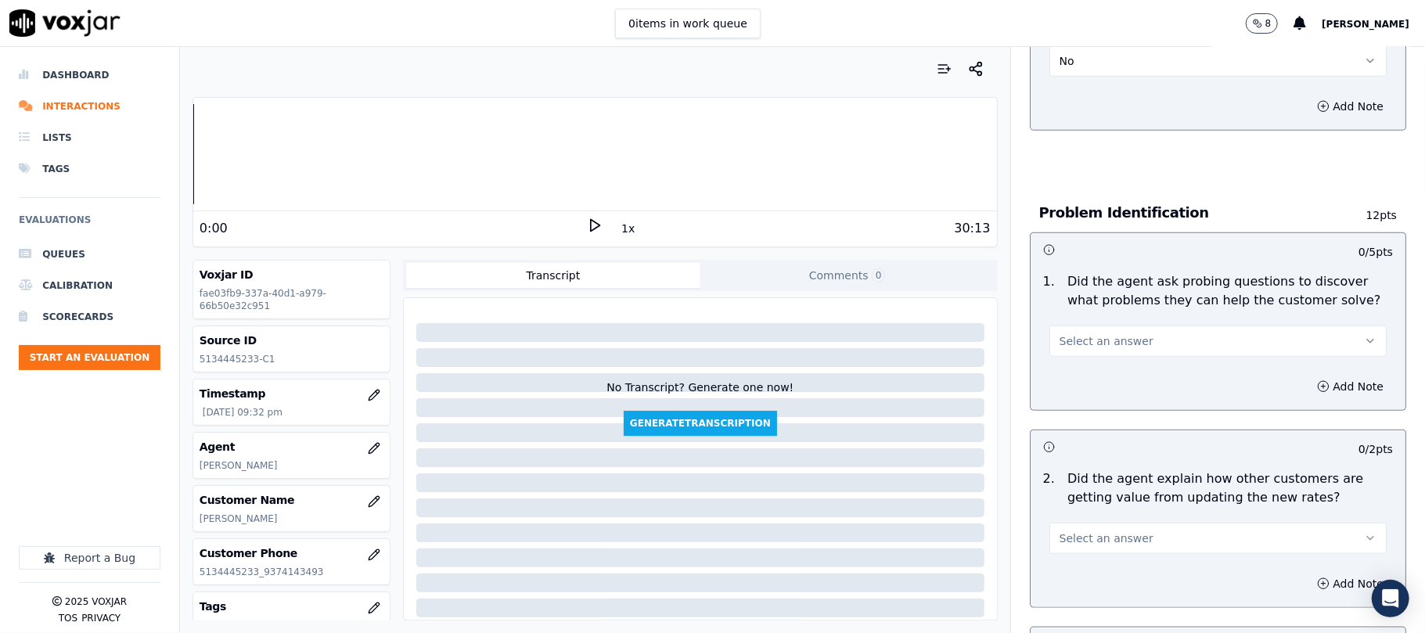
click at [1118, 333] on span "Select an answer" at bounding box center [1107, 341] width 94 height 16
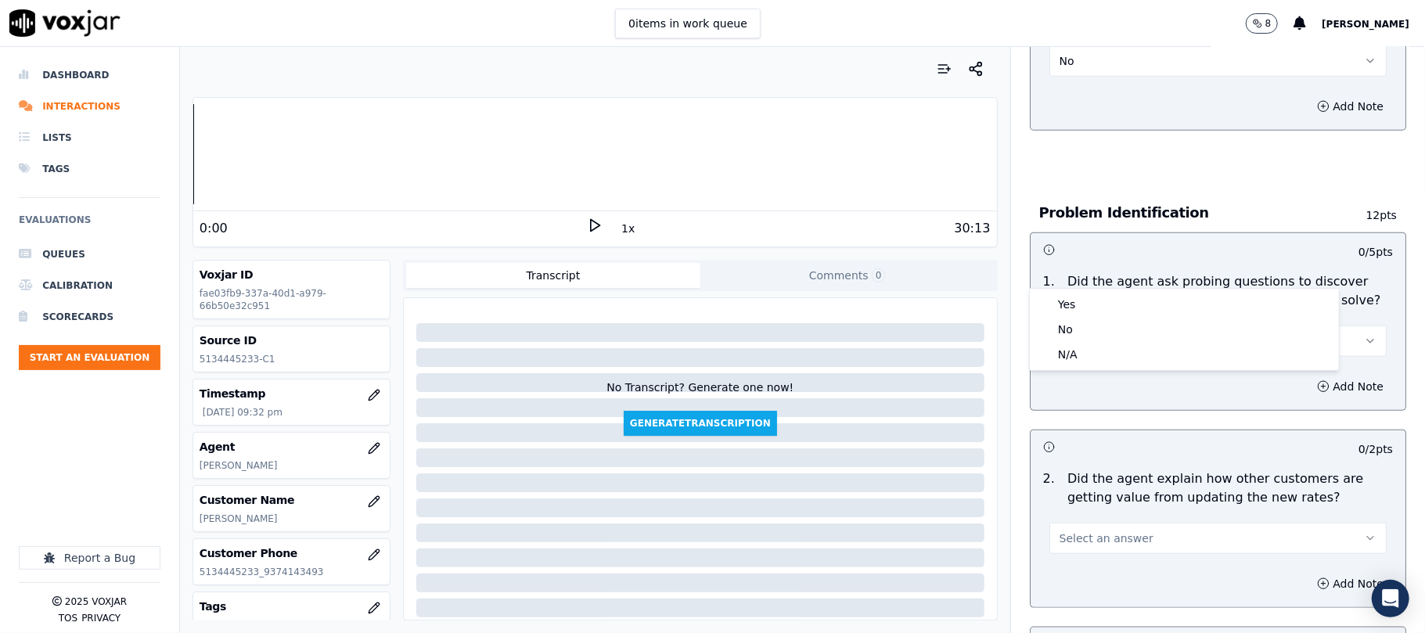
drag, startPoint x: 1097, startPoint y: 301, endPoint x: 1105, endPoint y: 246, distance: 56.2
click at [1096, 301] on div "Yes" at bounding box center [1184, 304] width 303 height 25
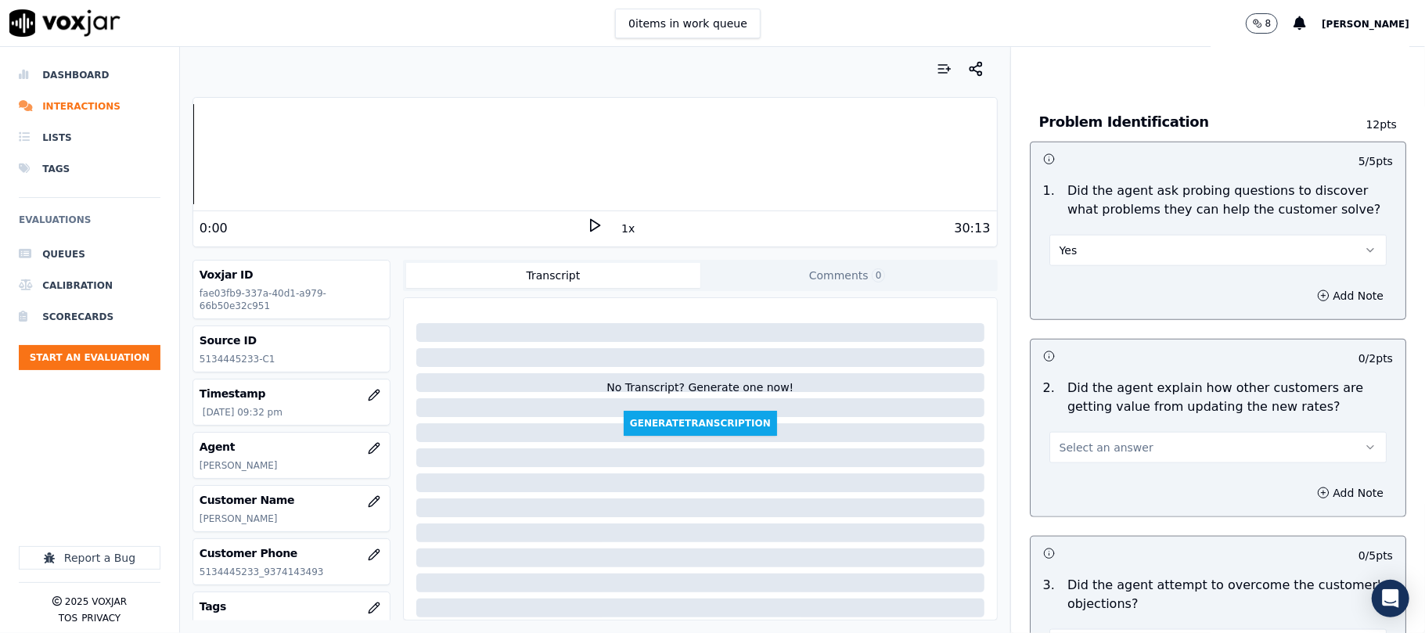
scroll to position [1252, 0]
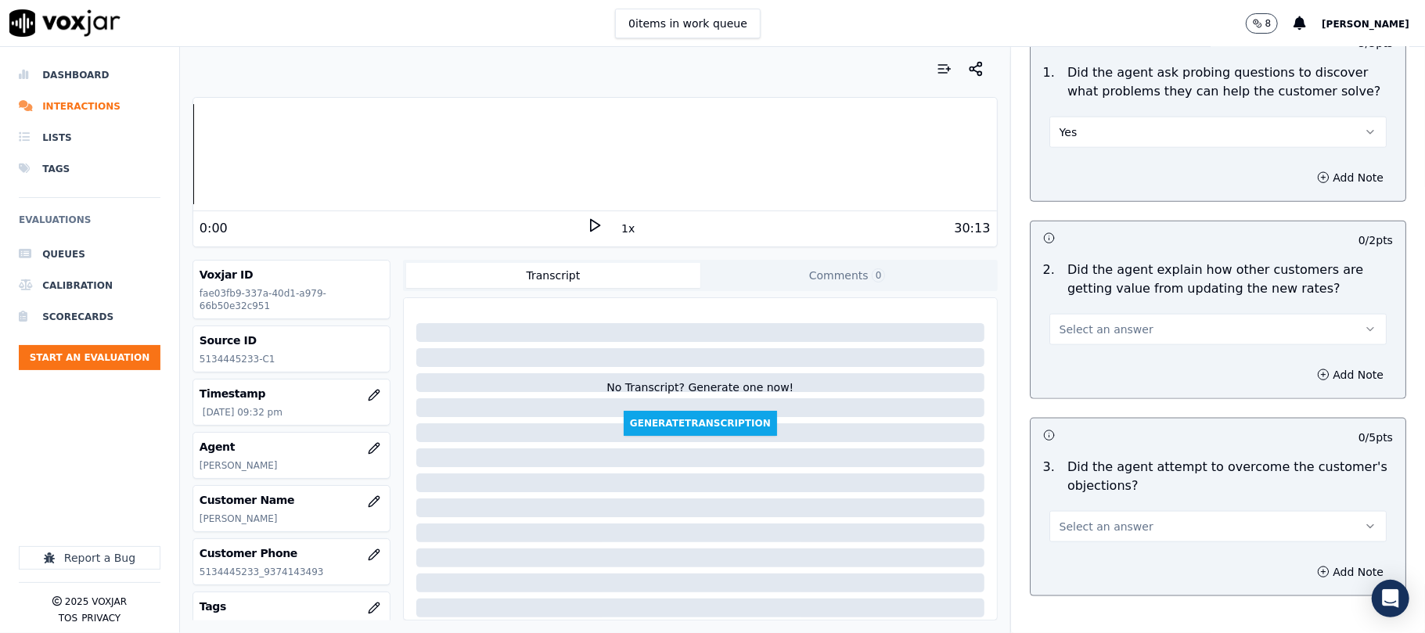
click at [1134, 314] on button "Select an answer" at bounding box center [1218, 329] width 337 height 31
click at [1090, 341] on div "N/A" at bounding box center [1184, 343] width 303 height 25
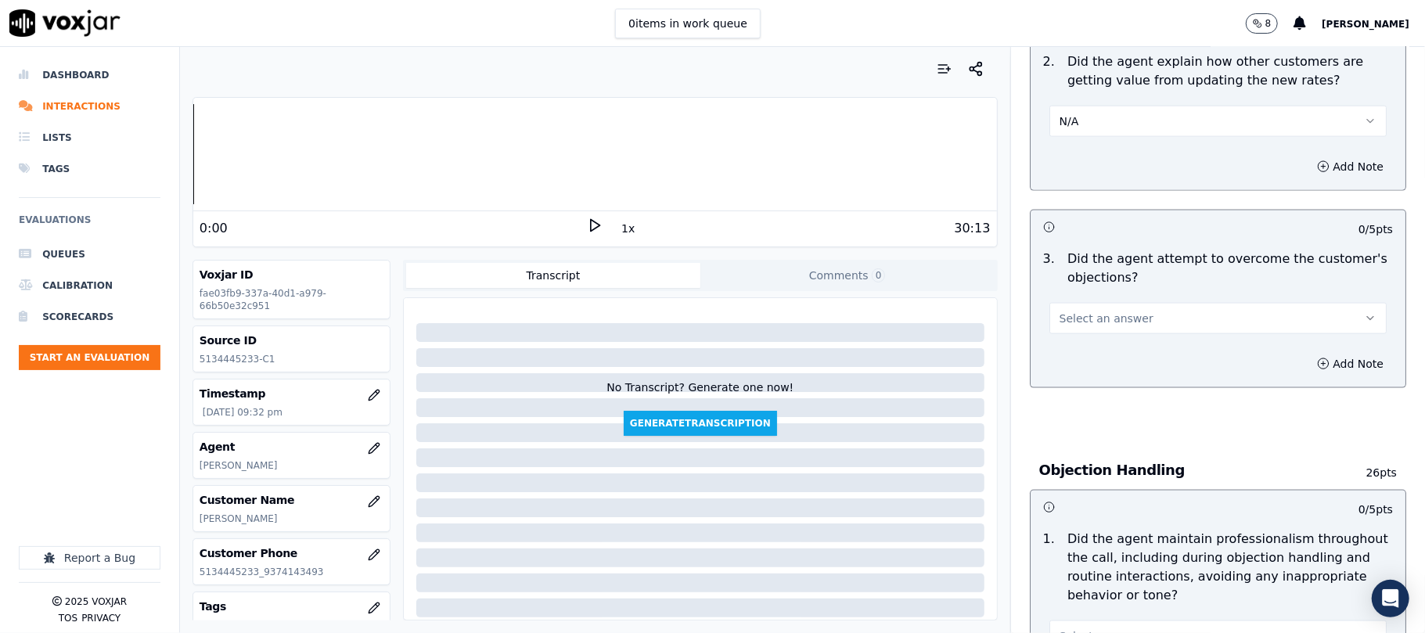
click at [1109, 303] on button "Select an answer" at bounding box center [1218, 318] width 337 height 31
click at [1085, 279] on div "Yes" at bounding box center [1184, 282] width 303 height 25
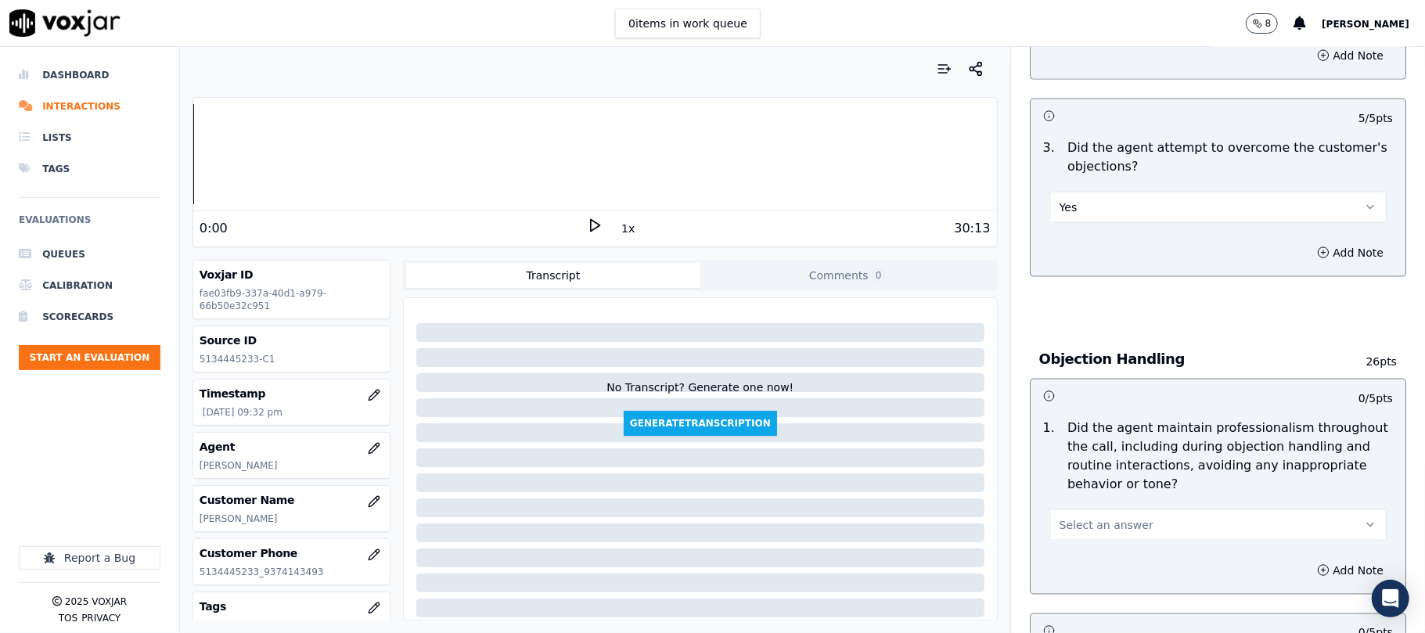
scroll to position [1670, 0]
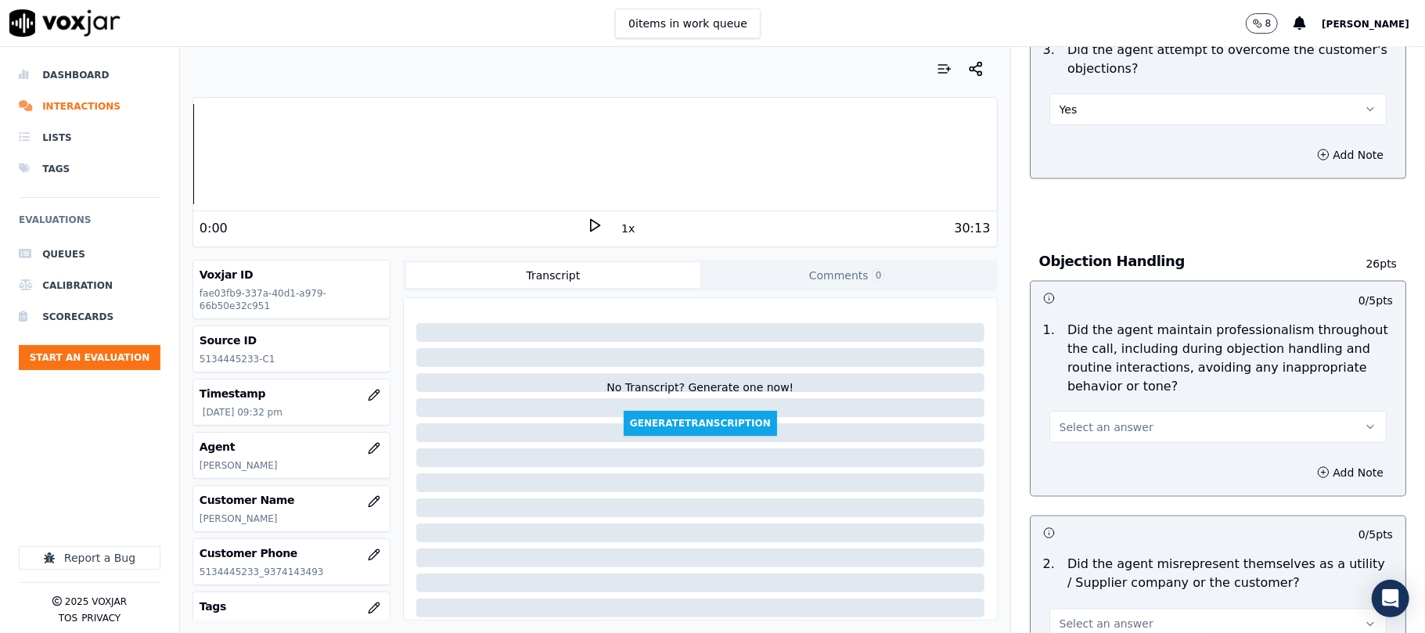
drag, startPoint x: 1090, startPoint y: 349, endPoint x: 1083, endPoint y: 368, distance: 20.1
click at [1090, 420] on span "Select an answer" at bounding box center [1107, 428] width 94 height 16
click at [1074, 391] on div "Yes" at bounding box center [1184, 392] width 303 height 25
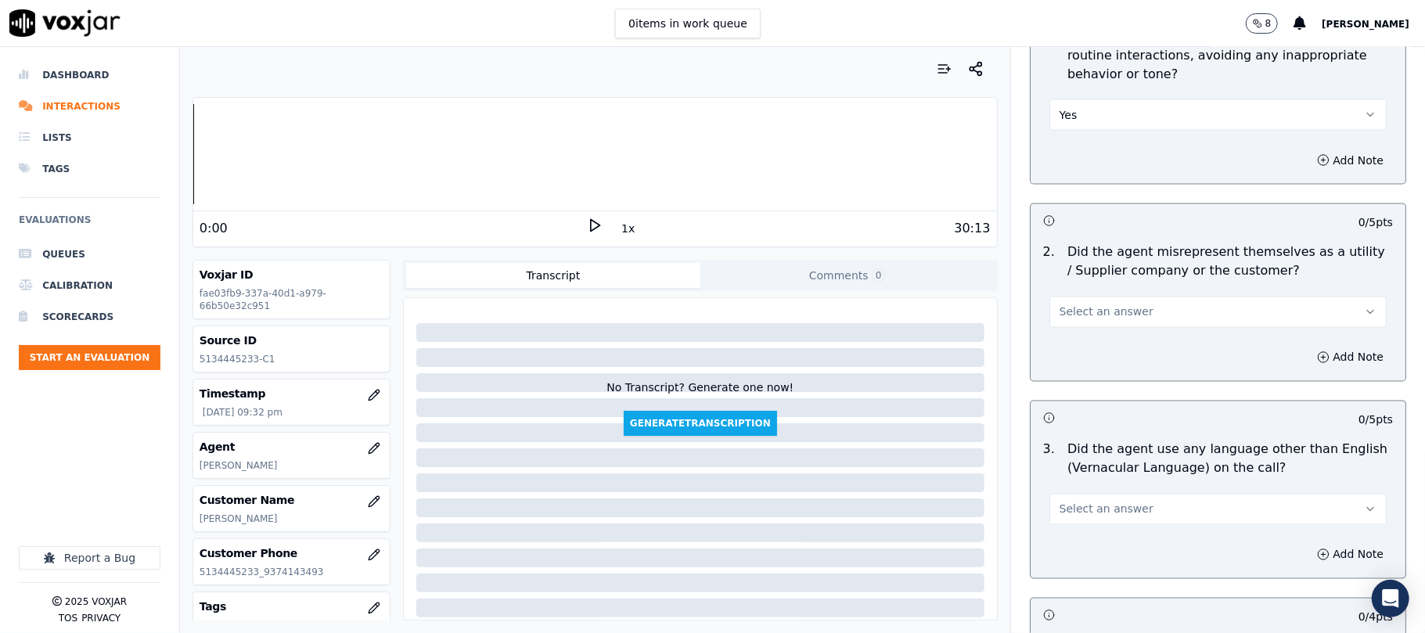
scroll to position [1983, 0]
drag, startPoint x: 1100, startPoint y: 238, endPoint x: 1100, endPoint y: 251, distance: 13.3
click at [1102, 304] on span "Select an answer" at bounding box center [1107, 312] width 94 height 16
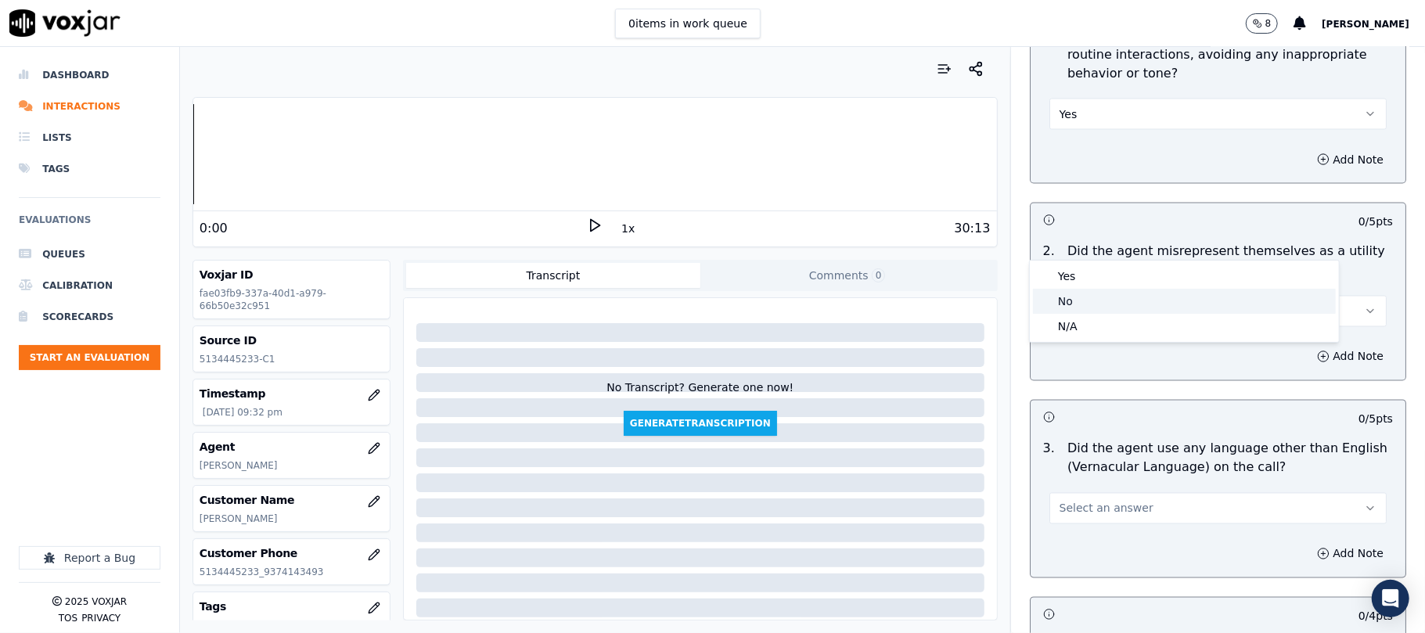
click at [1075, 297] on div "No" at bounding box center [1184, 301] width 303 height 25
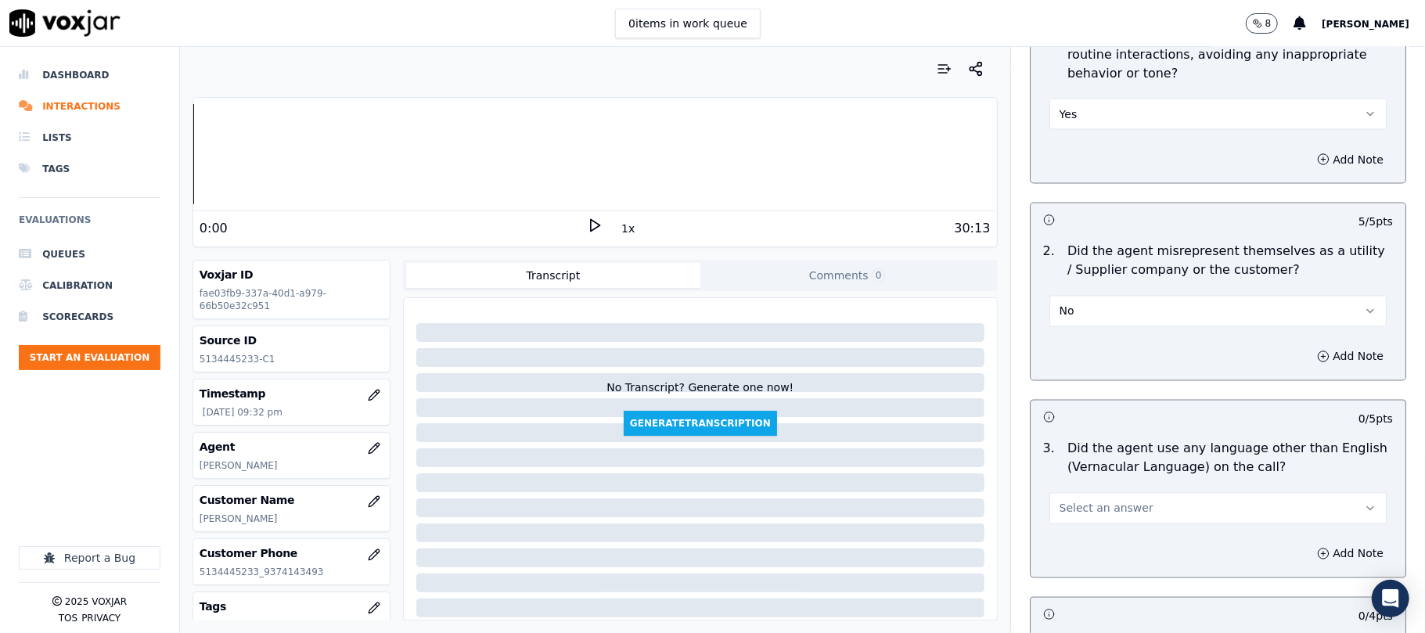
scroll to position [2192, 0]
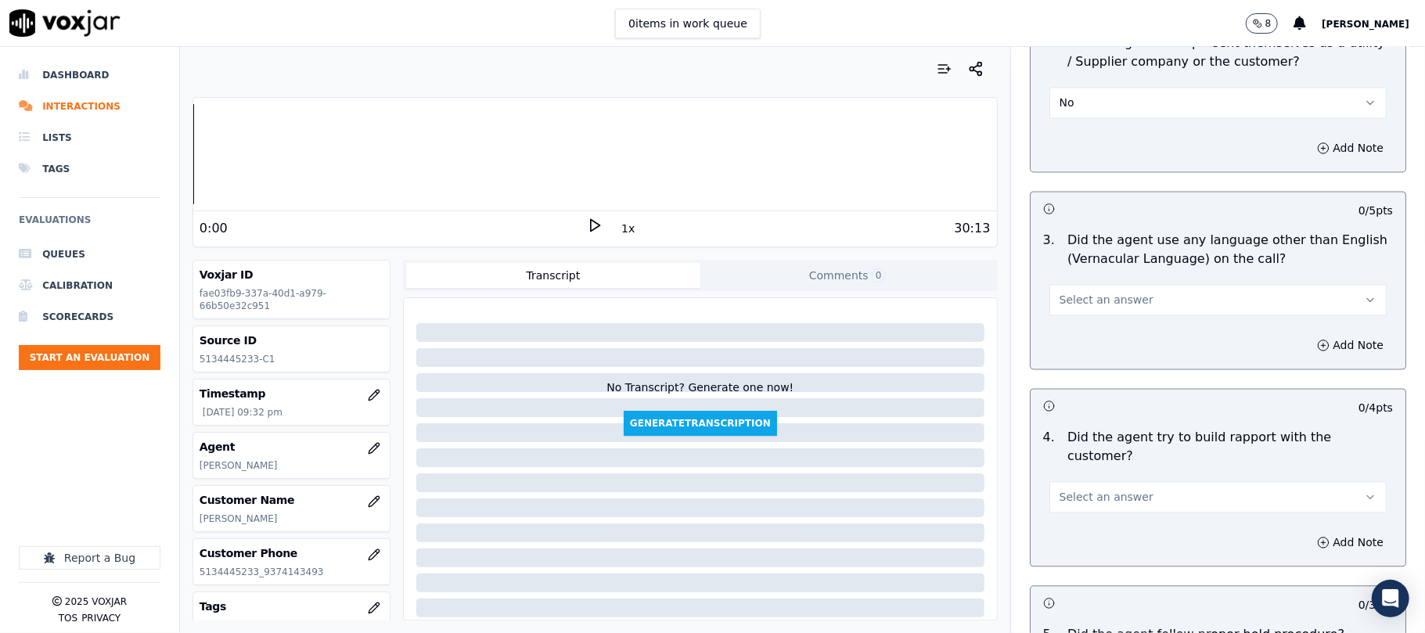
click at [1076, 292] on span "Select an answer" at bounding box center [1107, 300] width 94 height 16
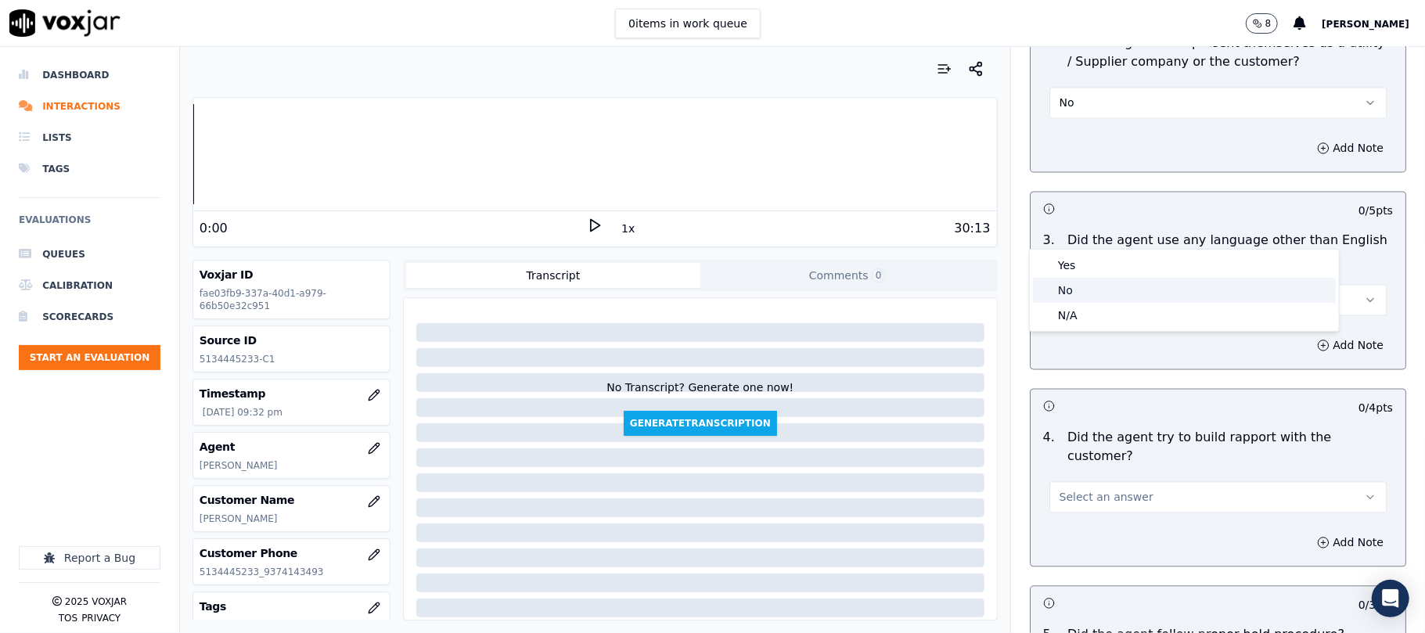
drag, startPoint x: 1066, startPoint y: 283, endPoint x: 1055, endPoint y: 263, distance: 23.1
click at [1066, 287] on div "No" at bounding box center [1184, 290] width 303 height 25
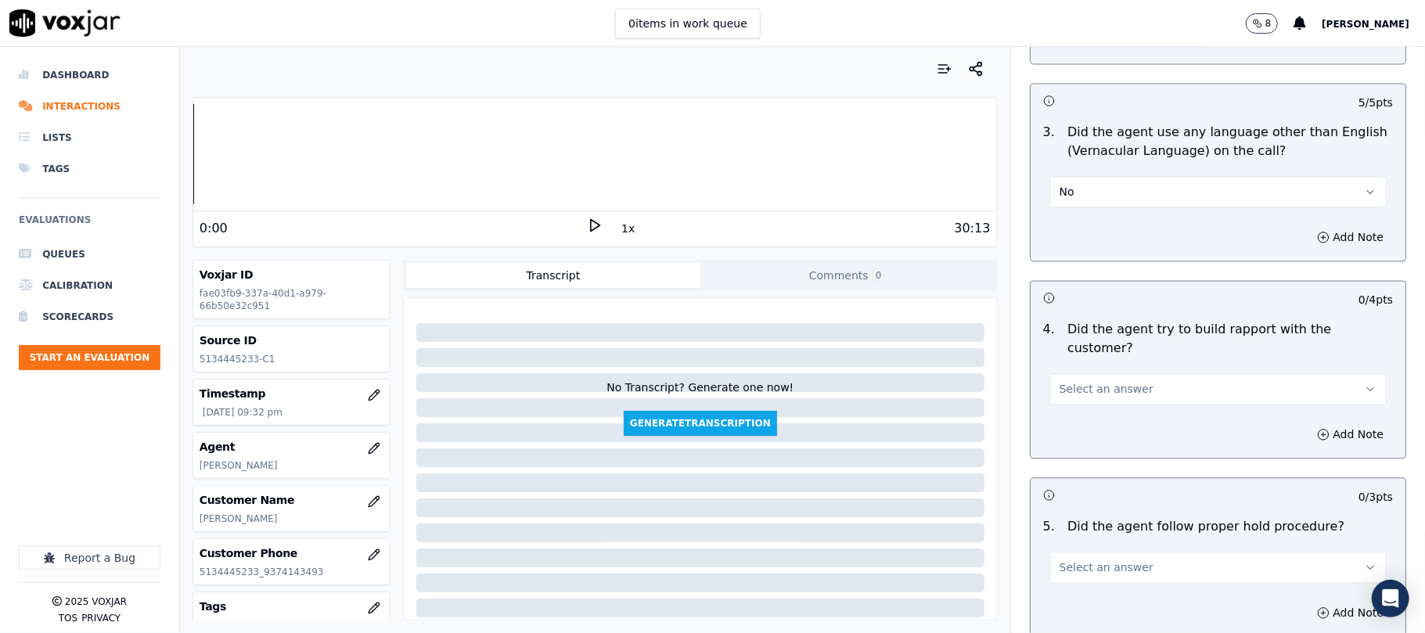
scroll to position [2400, 0]
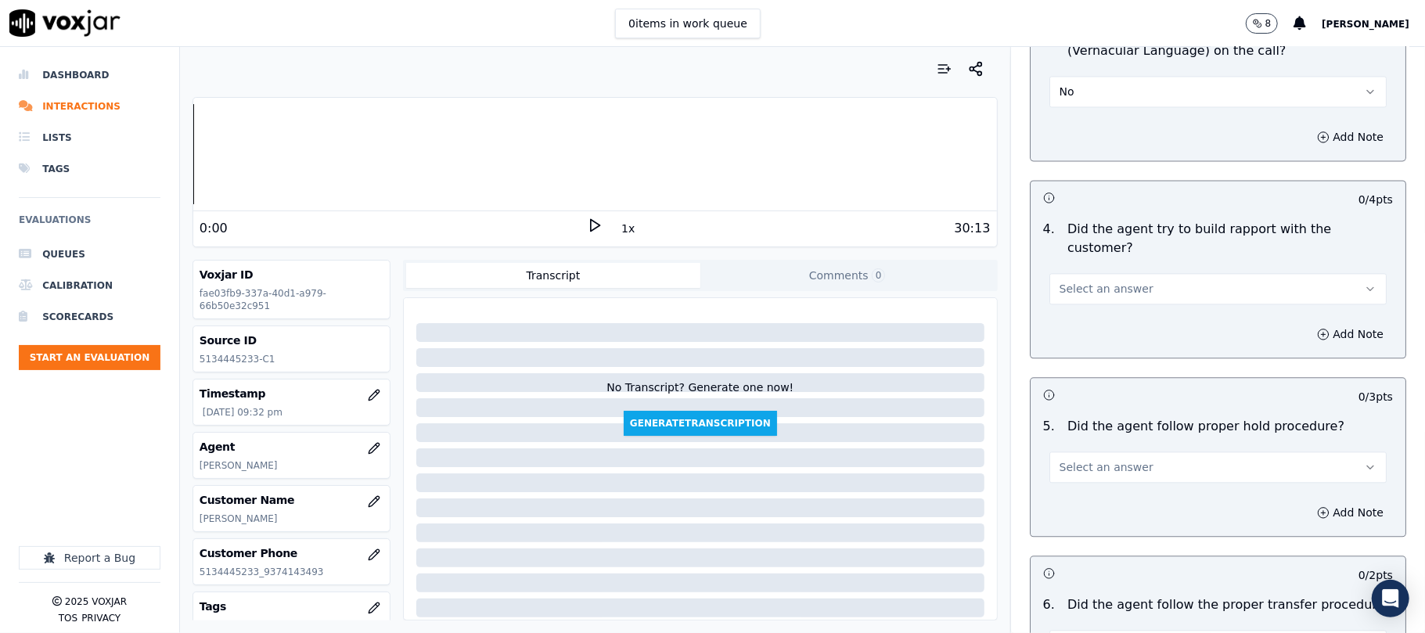
click at [1085, 281] on span "Select an answer" at bounding box center [1107, 289] width 94 height 16
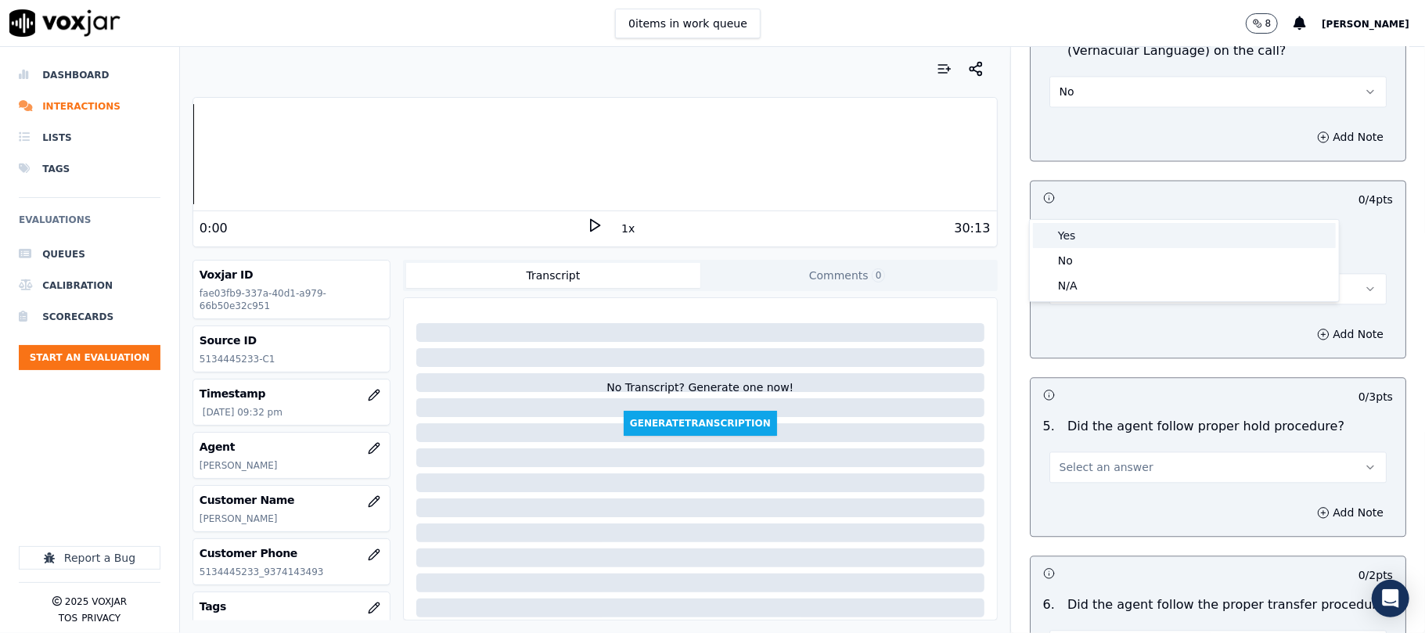
click at [1069, 232] on div "Yes" at bounding box center [1184, 235] width 303 height 25
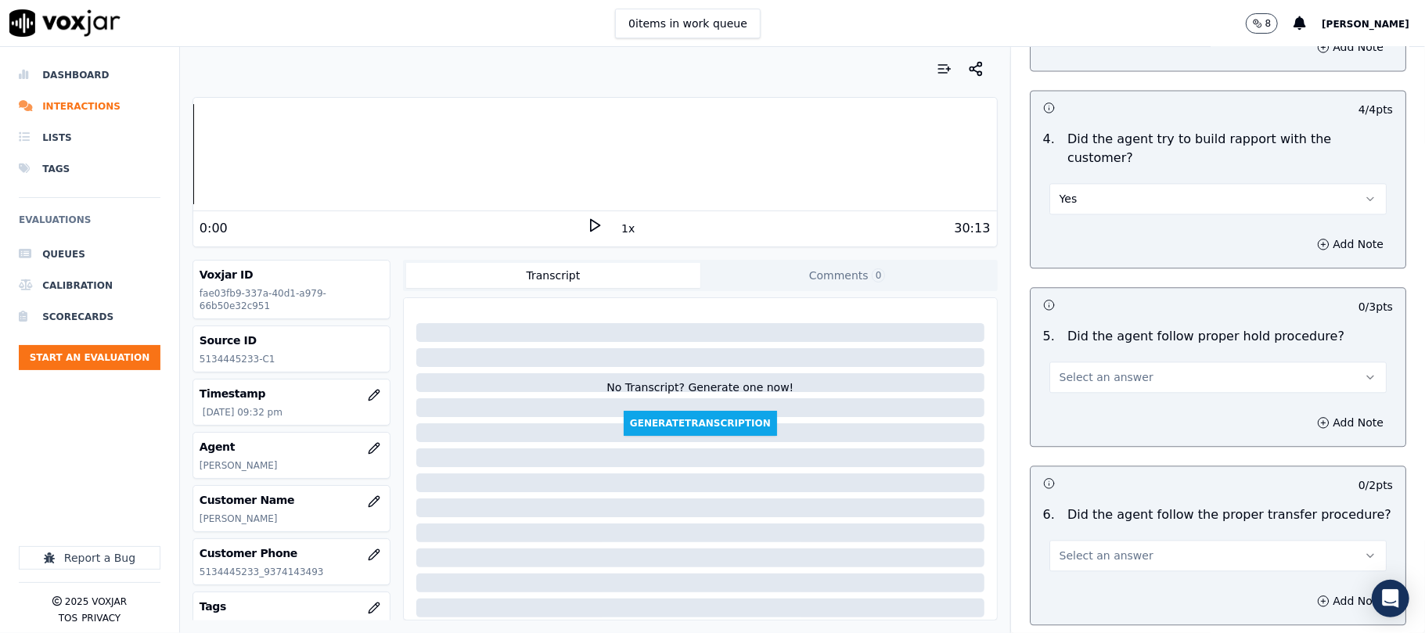
scroll to position [2609, 0]
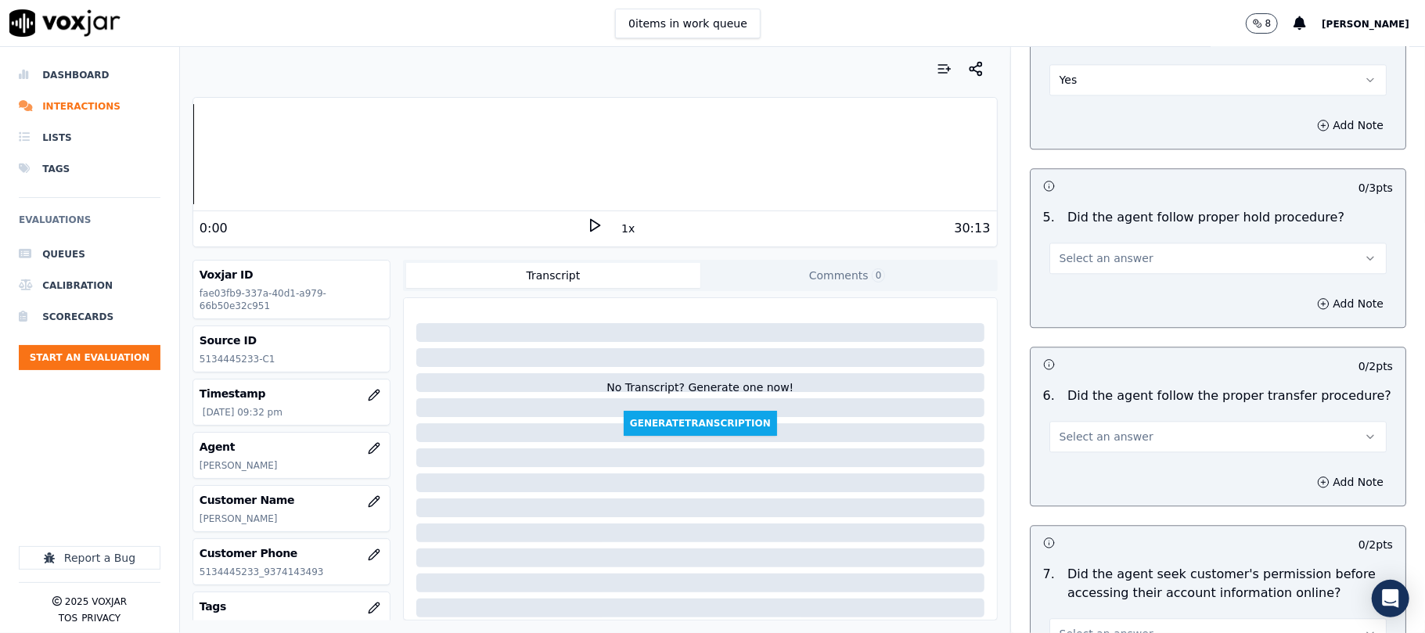
click at [1138, 243] on button "Select an answer" at bounding box center [1218, 258] width 337 height 31
click at [1110, 208] on div "Yes" at bounding box center [1184, 205] width 303 height 25
click at [1088, 429] on span "Select an answer" at bounding box center [1107, 437] width 94 height 16
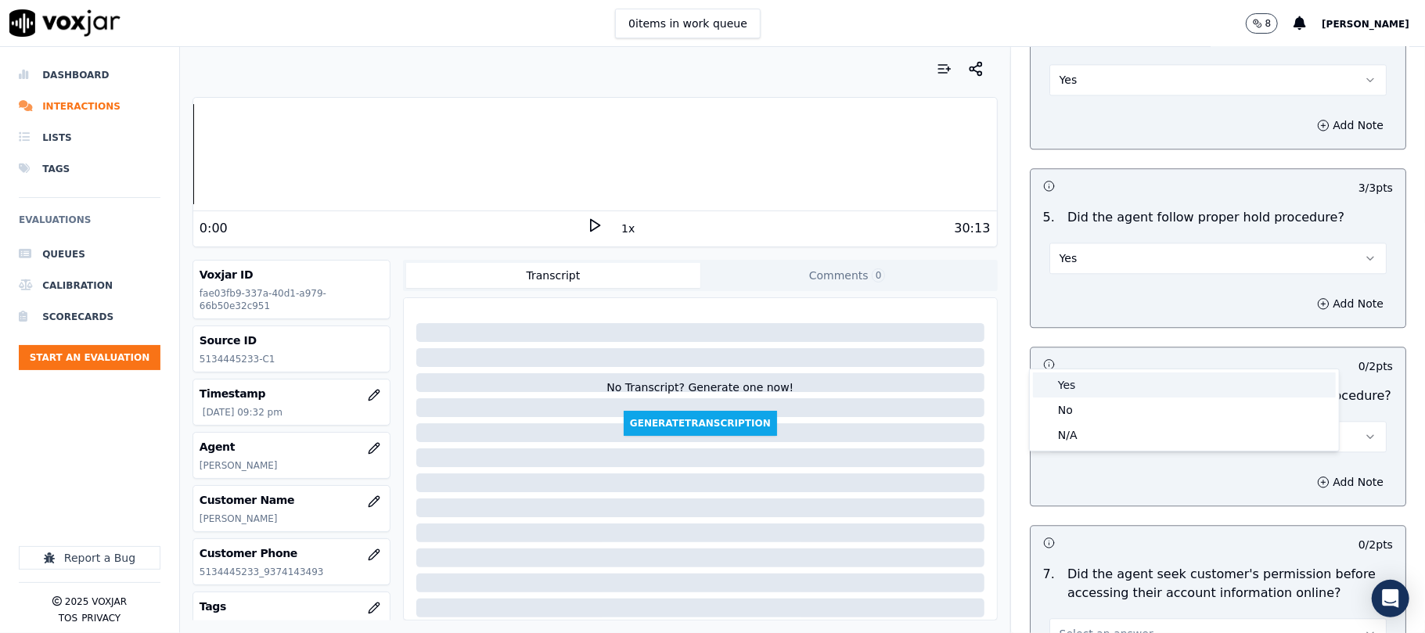
click at [1090, 380] on div "Yes" at bounding box center [1184, 385] width 303 height 25
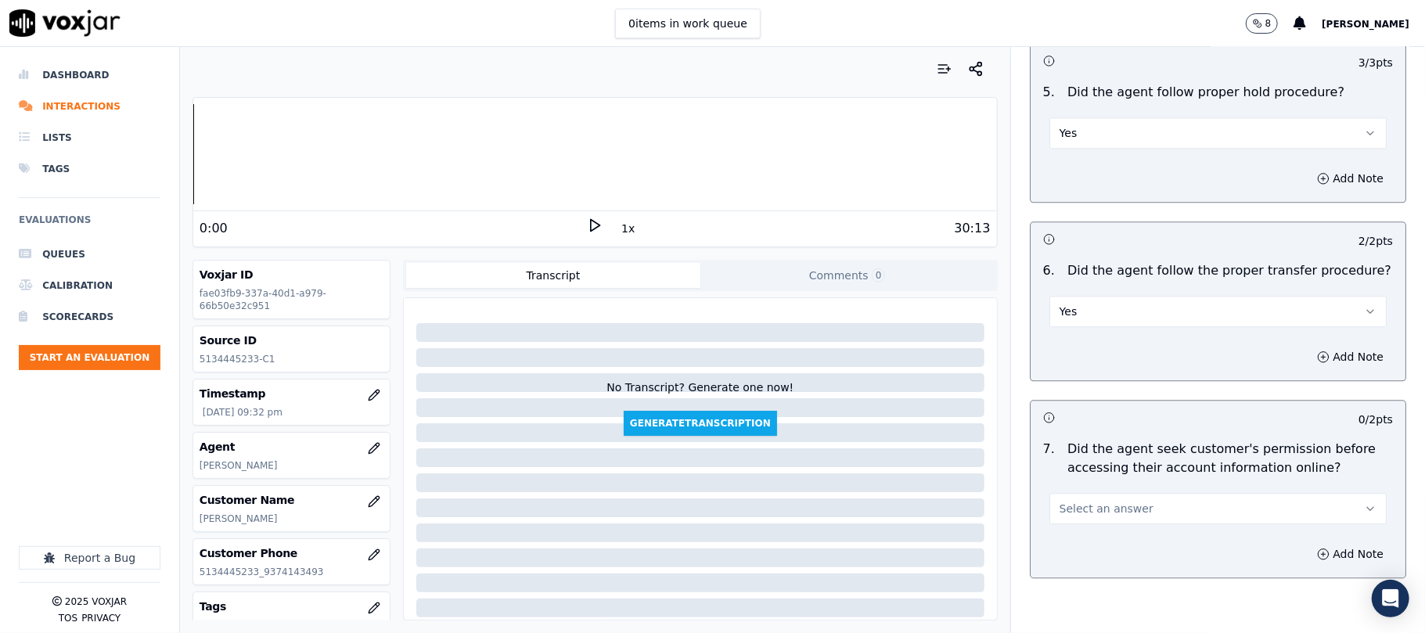
scroll to position [2922, 0]
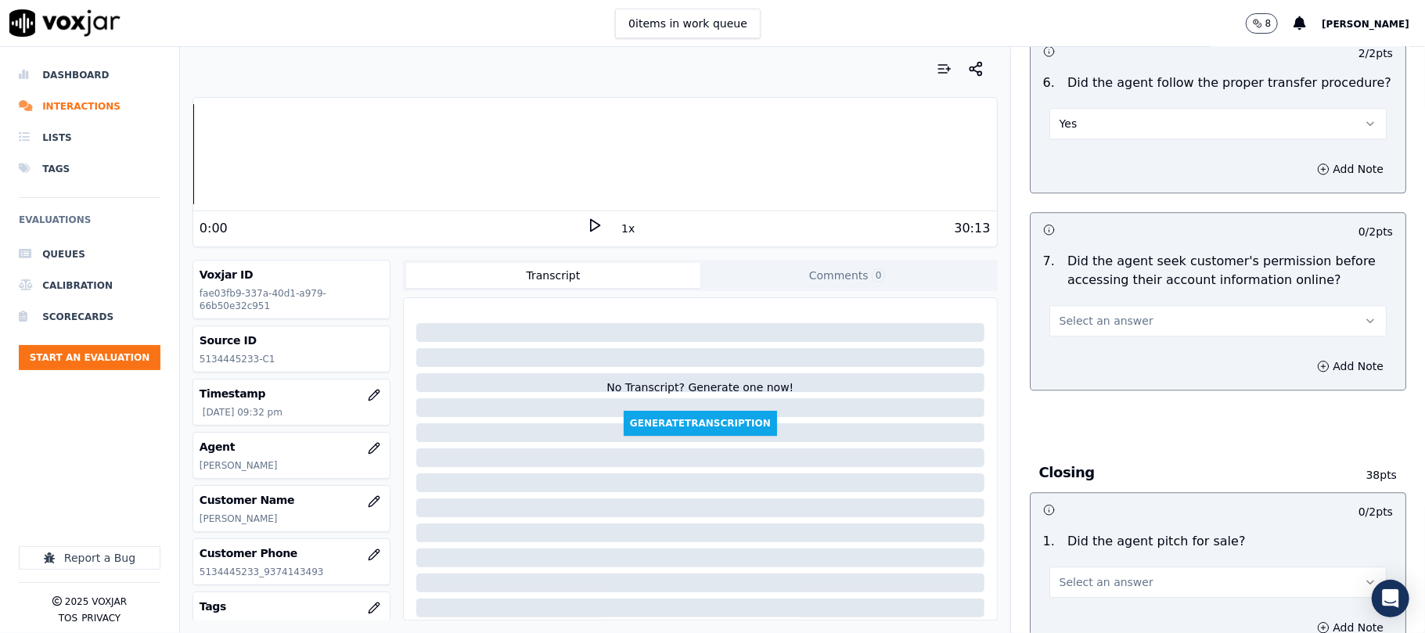
click at [1118, 305] on button "Select an answer" at bounding box center [1218, 320] width 337 height 31
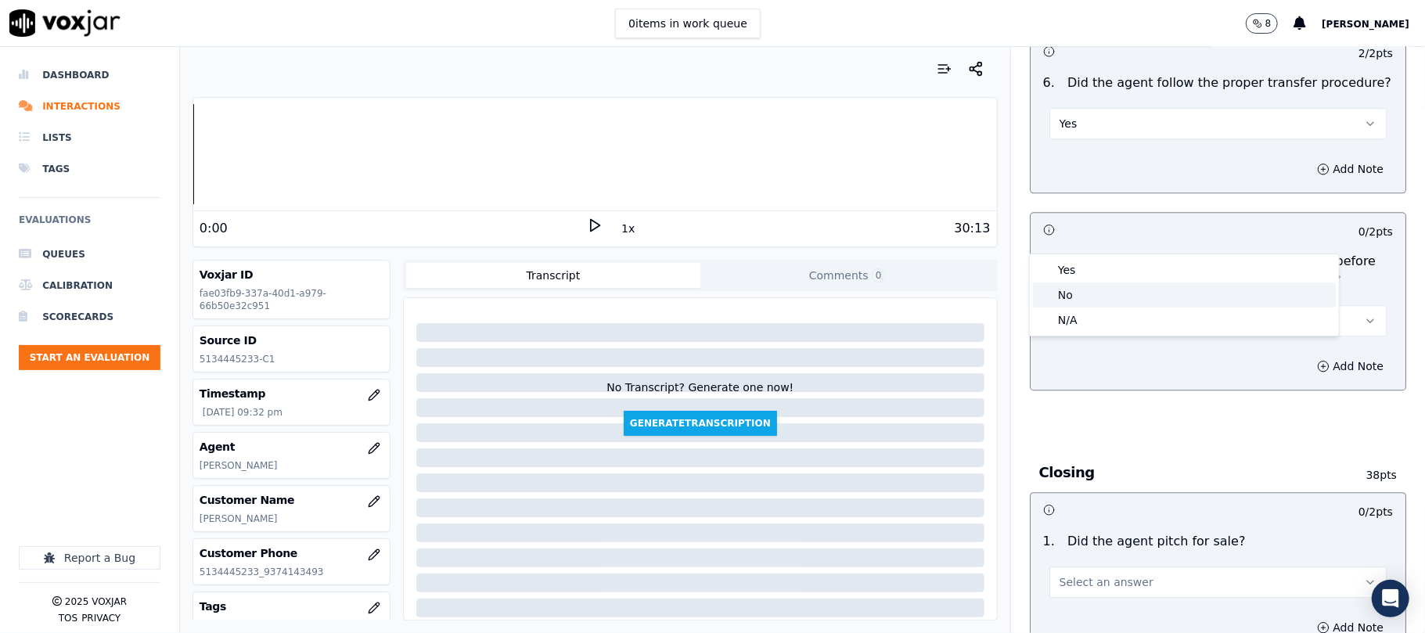
click at [1087, 293] on div "No" at bounding box center [1184, 295] width 303 height 25
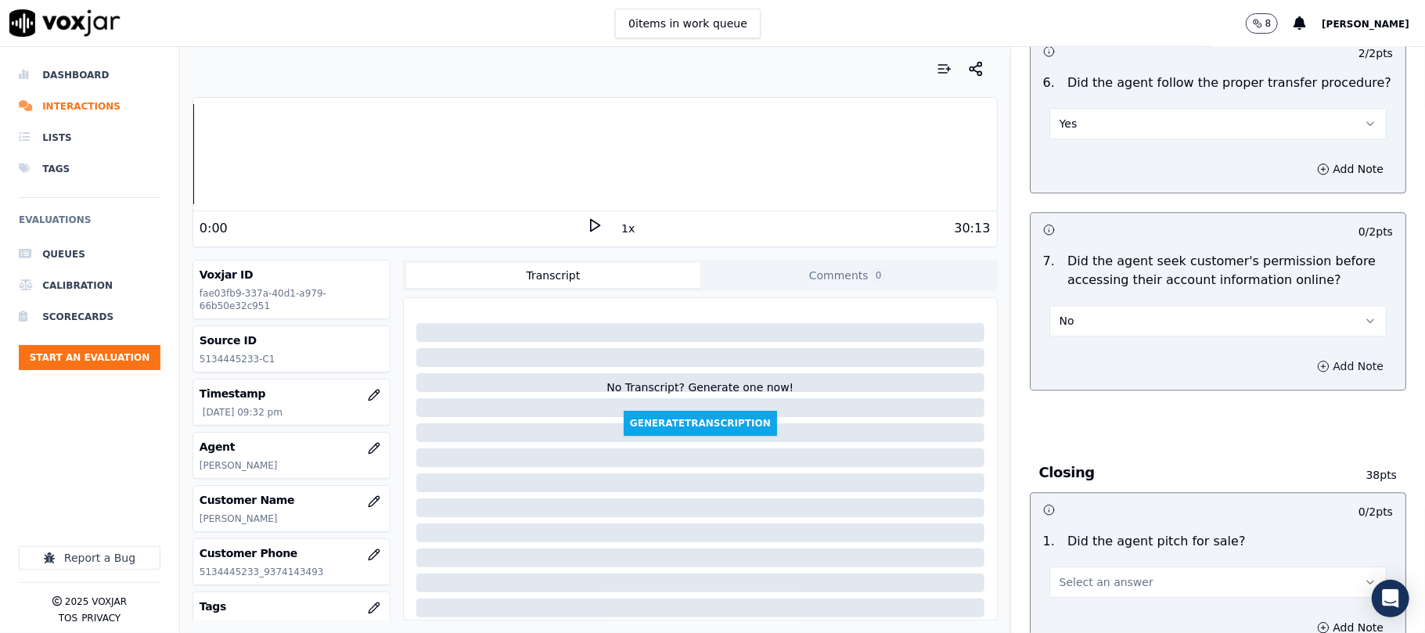
click at [1317, 355] on button "Add Note" at bounding box center [1350, 366] width 85 height 22
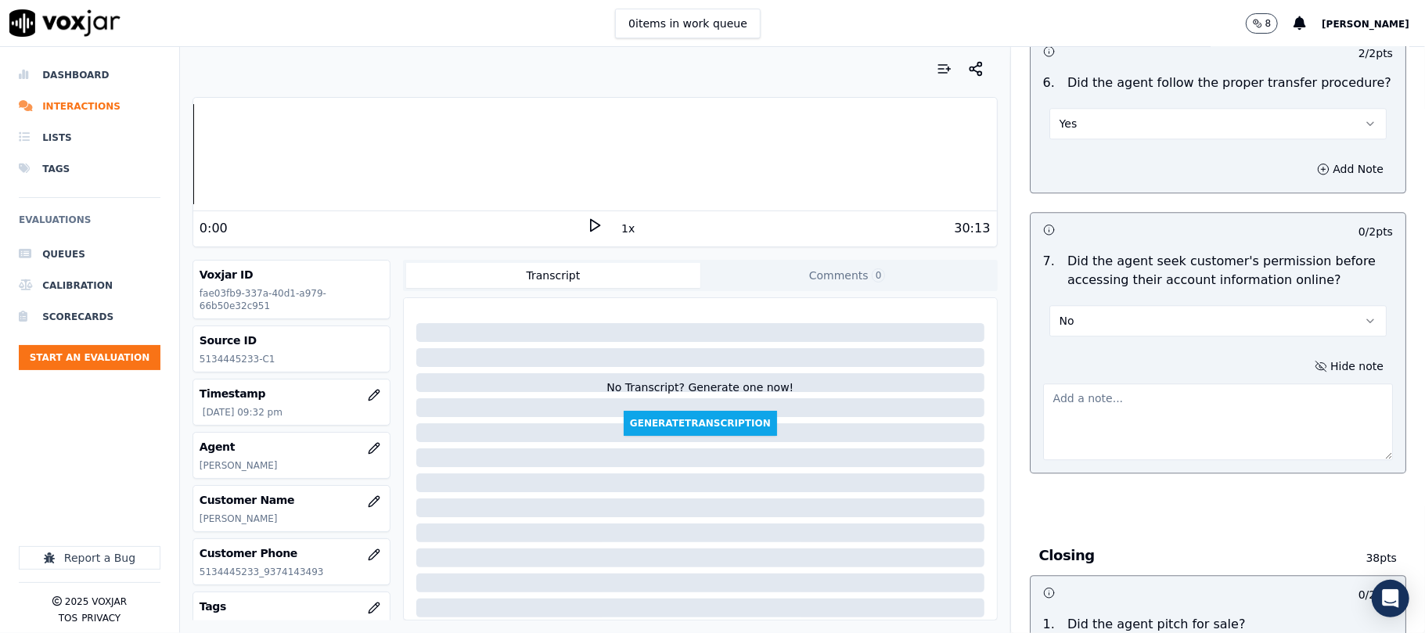
click at [1184, 384] on textarea at bounding box center [1218, 422] width 350 height 77
paste textarea "@13:05 [PERSON_NAME] - the recent bill you have paid, it is $157.58.<> The agen…"
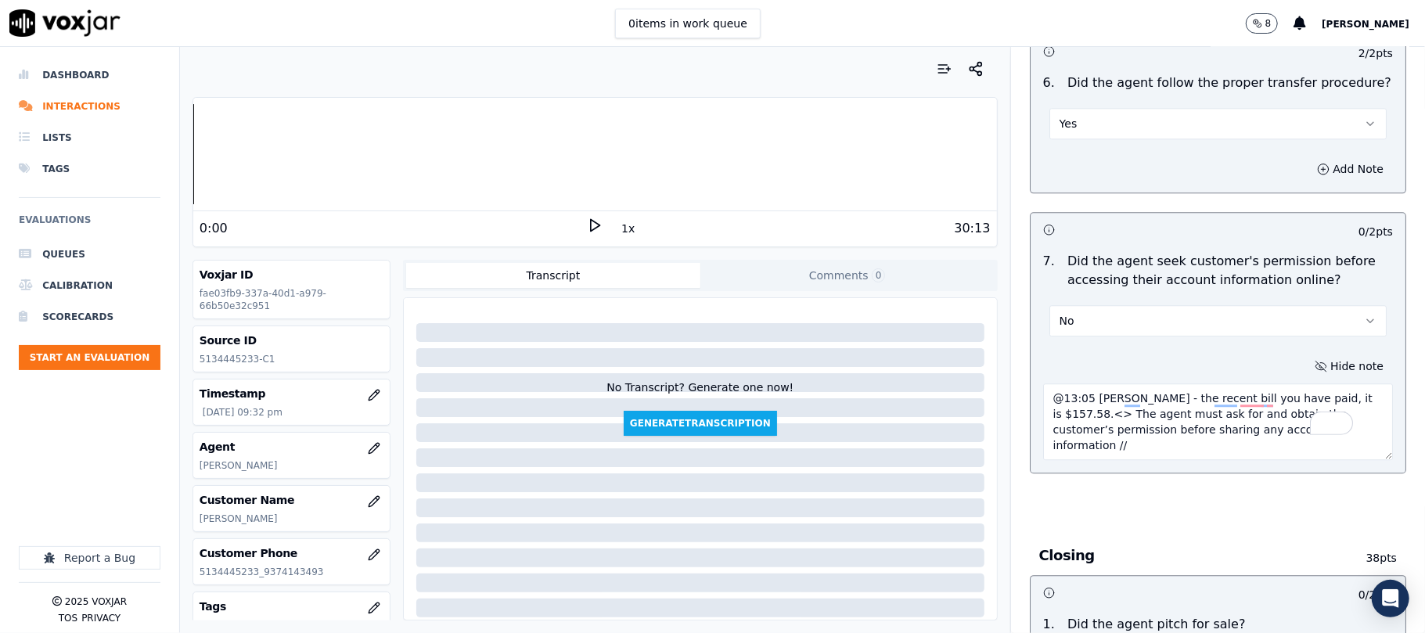
click at [1082, 384] on textarea "@13:05 [PERSON_NAME] - the recent bill you have paid, it is $157.58.<> The agen…" at bounding box center [1218, 422] width 350 height 77
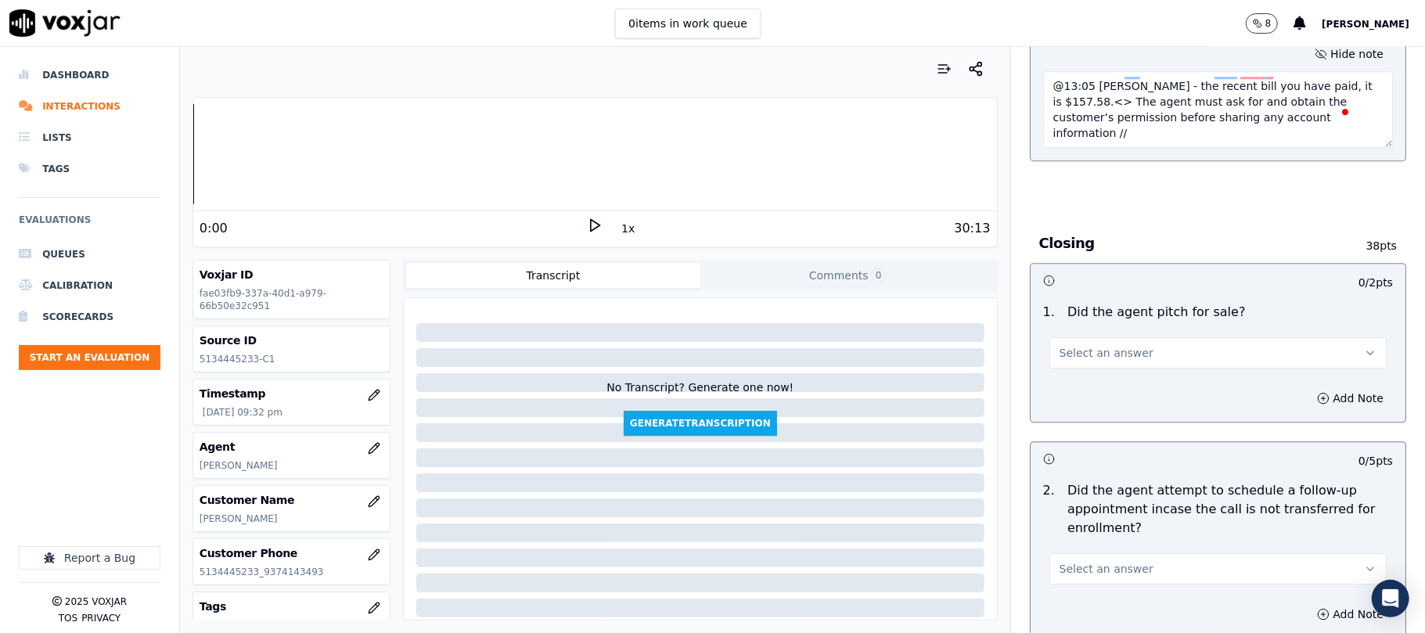
scroll to position [3235, 0]
type textarea "@13:05 [PERSON_NAME] - the recent bill you have paid, it is $157.58.<> The agen…"
click at [1090, 344] on span "Select an answer" at bounding box center [1107, 352] width 94 height 16
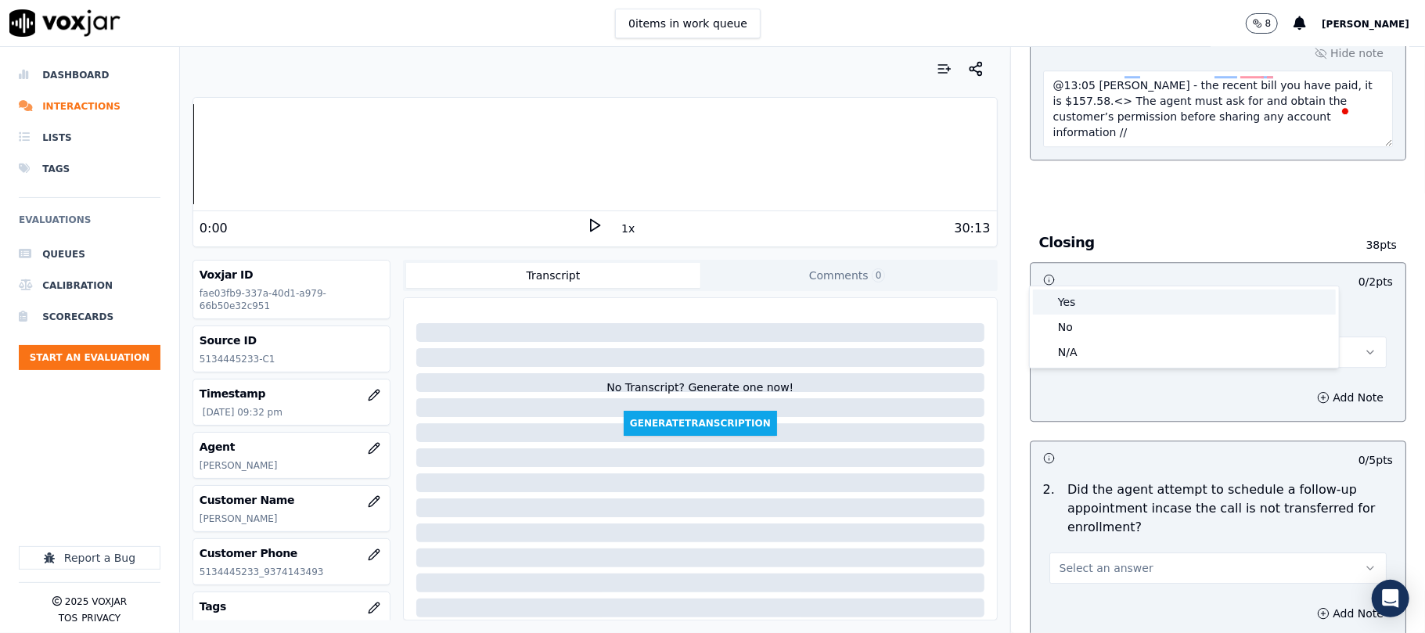
click at [1080, 295] on div "Yes" at bounding box center [1184, 302] width 303 height 25
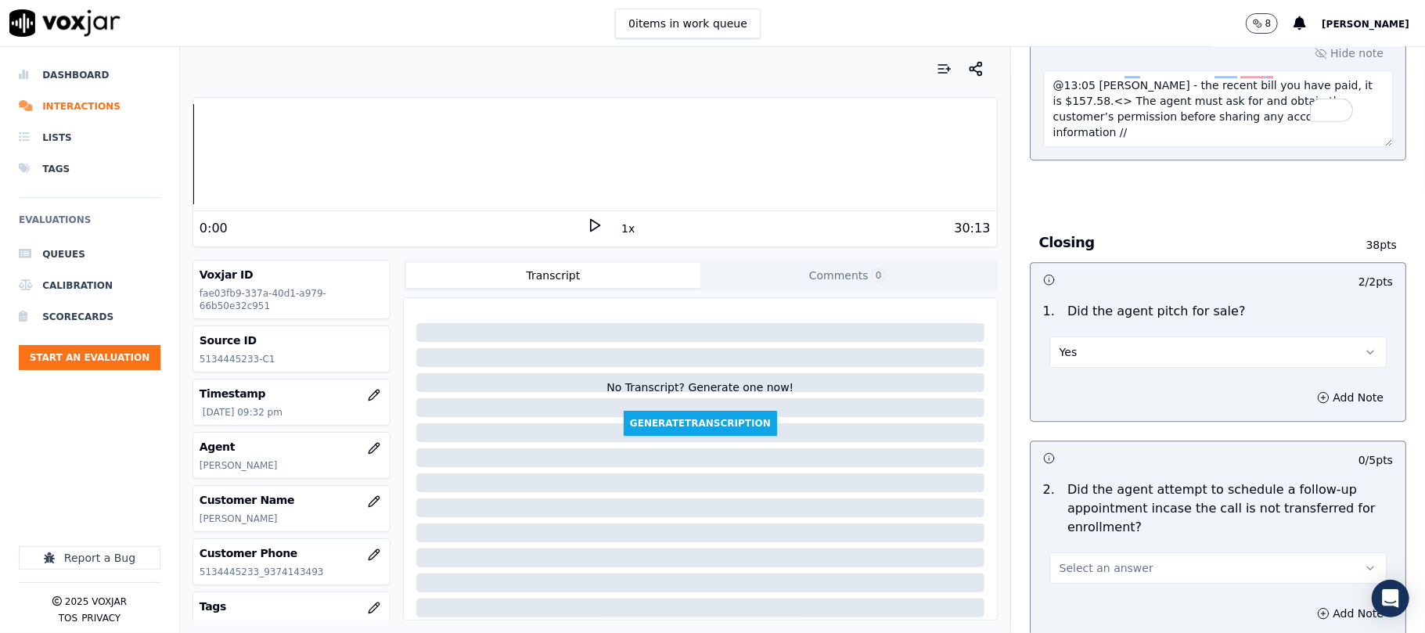
scroll to position [3444, 0]
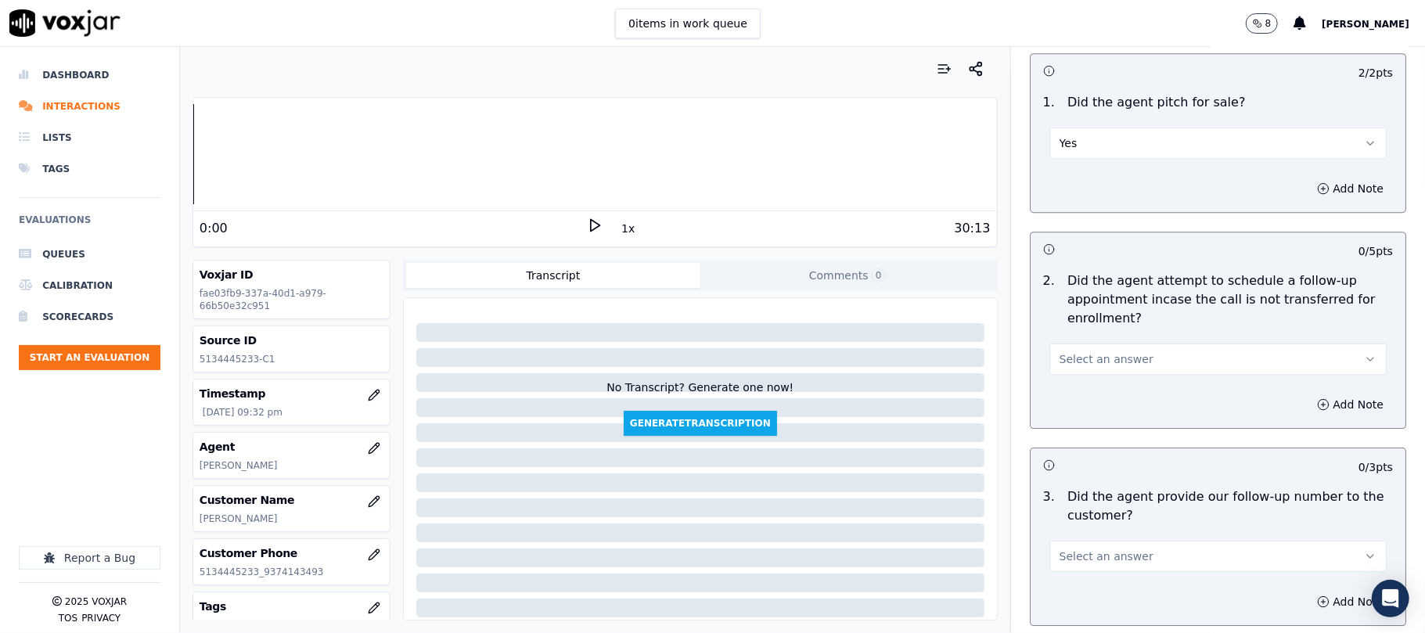
click at [1102, 351] on span "Select an answer" at bounding box center [1107, 359] width 94 height 16
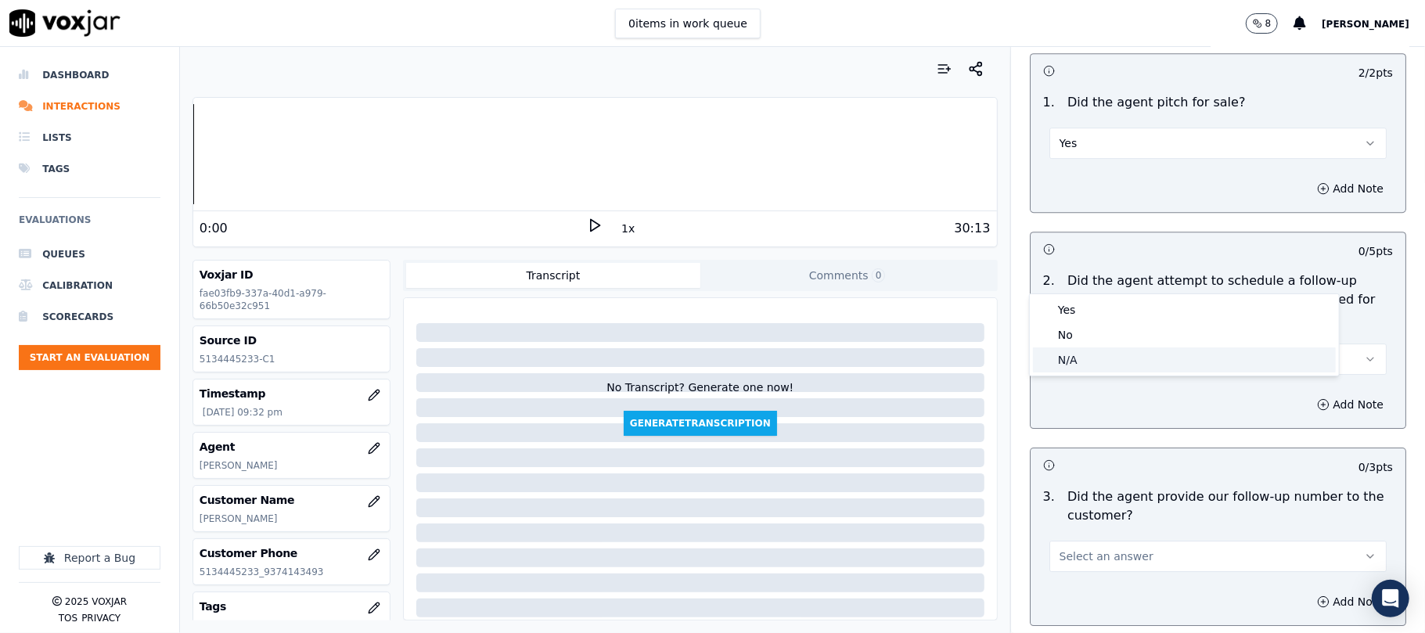
drag, startPoint x: 1072, startPoint y: 355, endPoint x: 1056, endPoint y: 324, distance: 35.0
click at [1072, 357] on div "N/A" at bounding box center [1184, 360] width 303 height 25
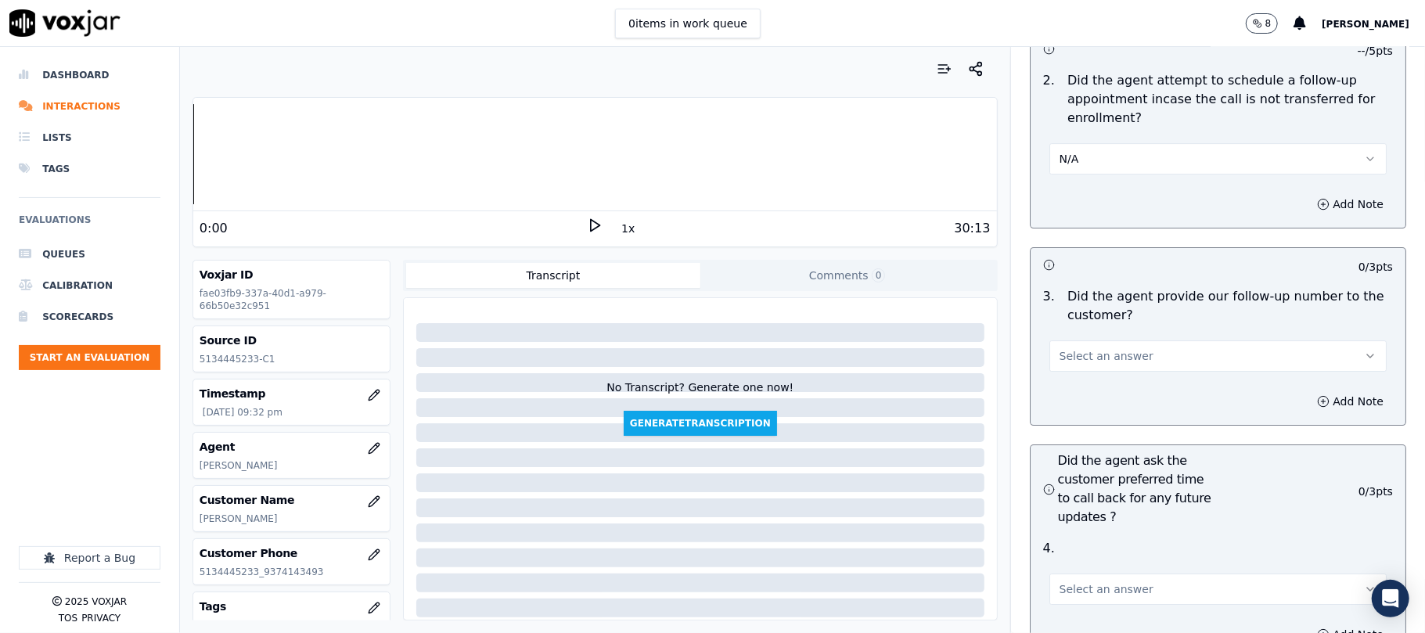
scroll to position [3653, 0]
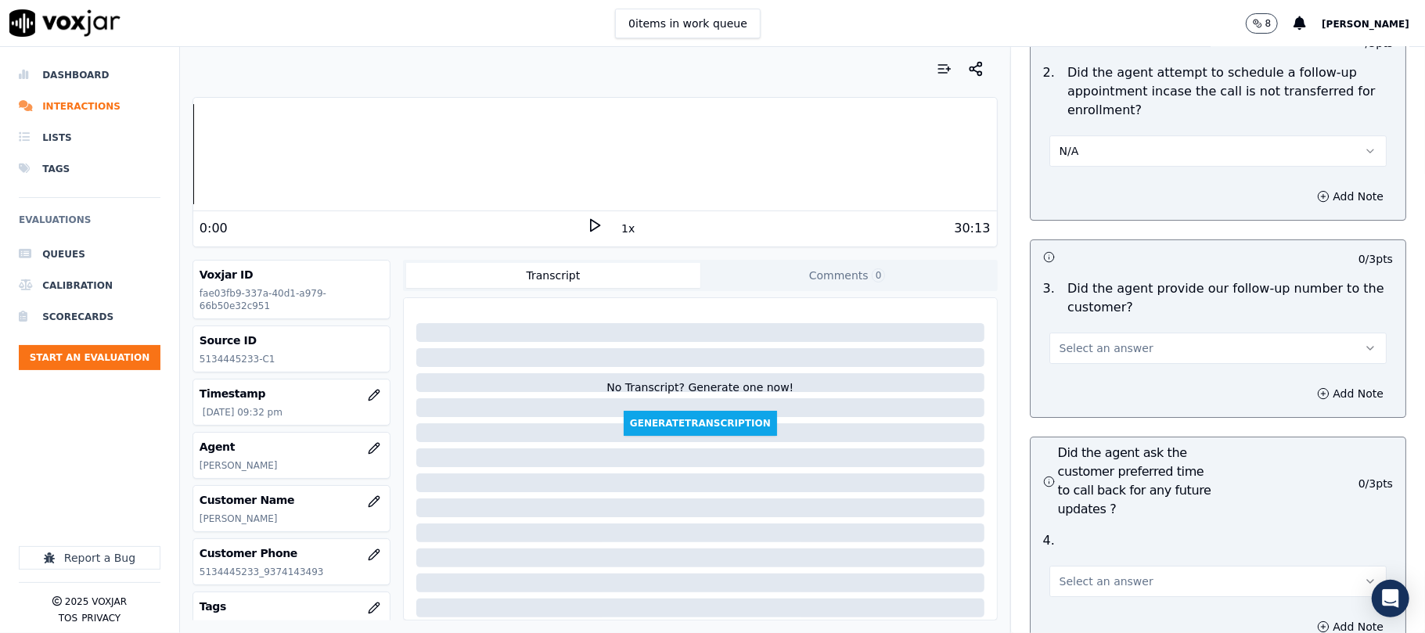
click at [1096, 341] on span "Select an answer" at bounding box center [1107, 349] width 94 height 16
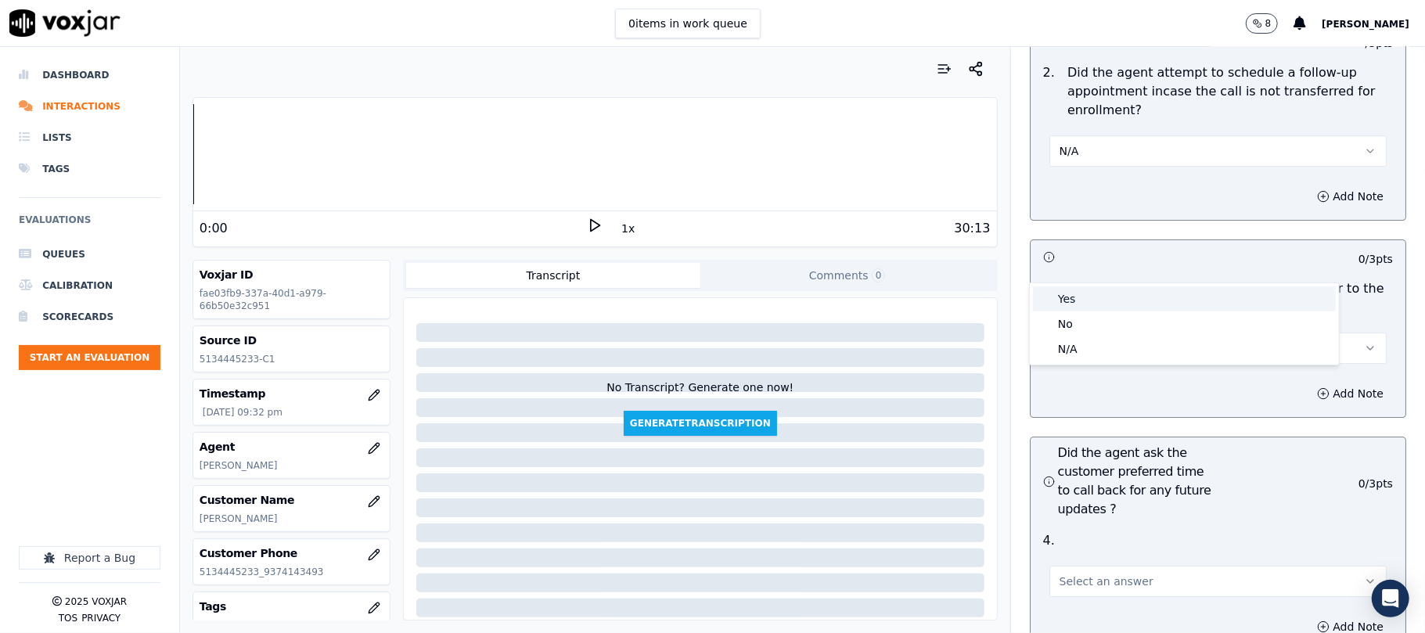
click at [1079, 292] on div "Yes" at bounding box center [1184, 299] width 303 height 25
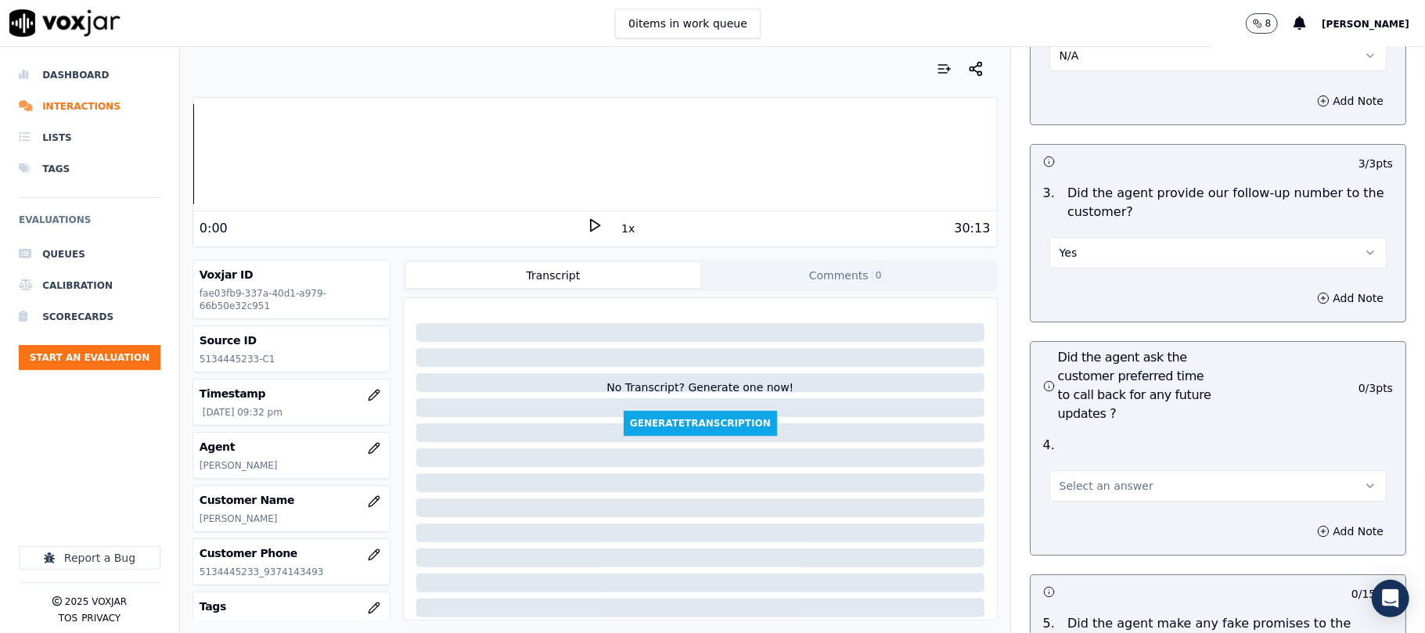
scroll to position [3862, 0]
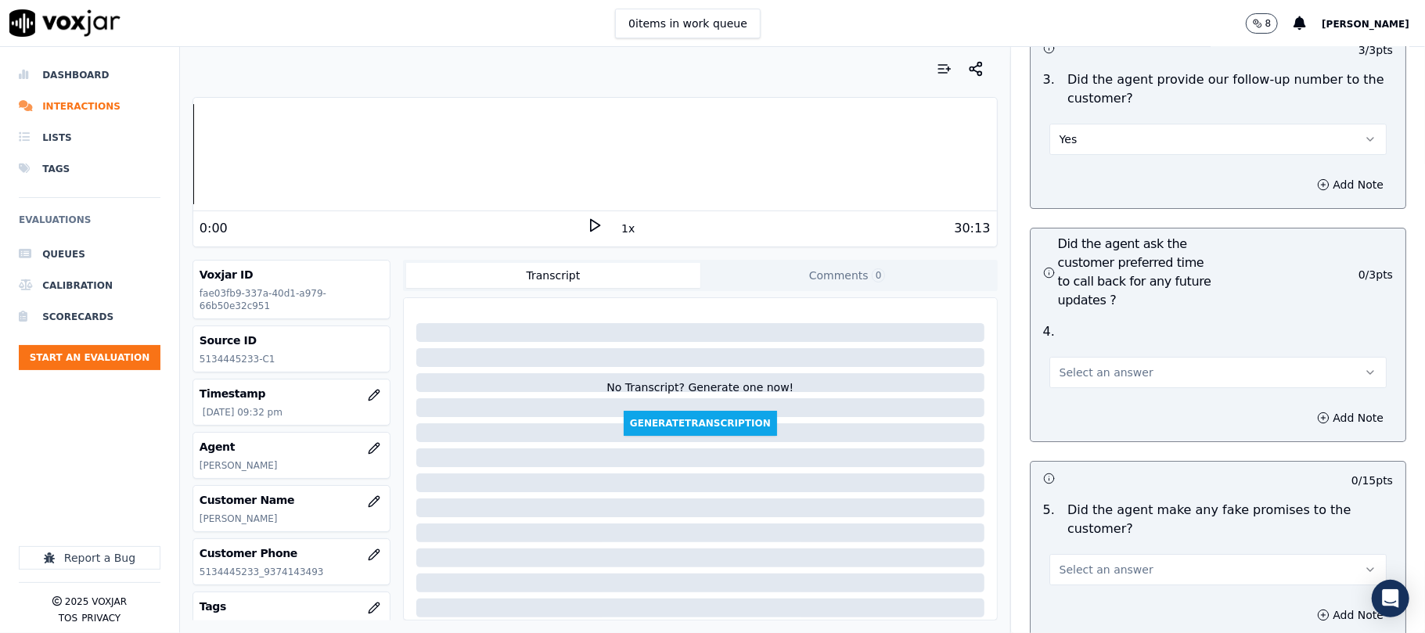
drag, startPoint x: 1084, startPoint y: 276, endPoint x: 1075, endPoint y: 305, distance: 30.4
click at [1084, 357] on button "Select an answer" at bounding box center [1218, 372] width 337 height 31
click at [1069, 314] on div "Yes" at bounding box center [1184, 324] width 303 height 25
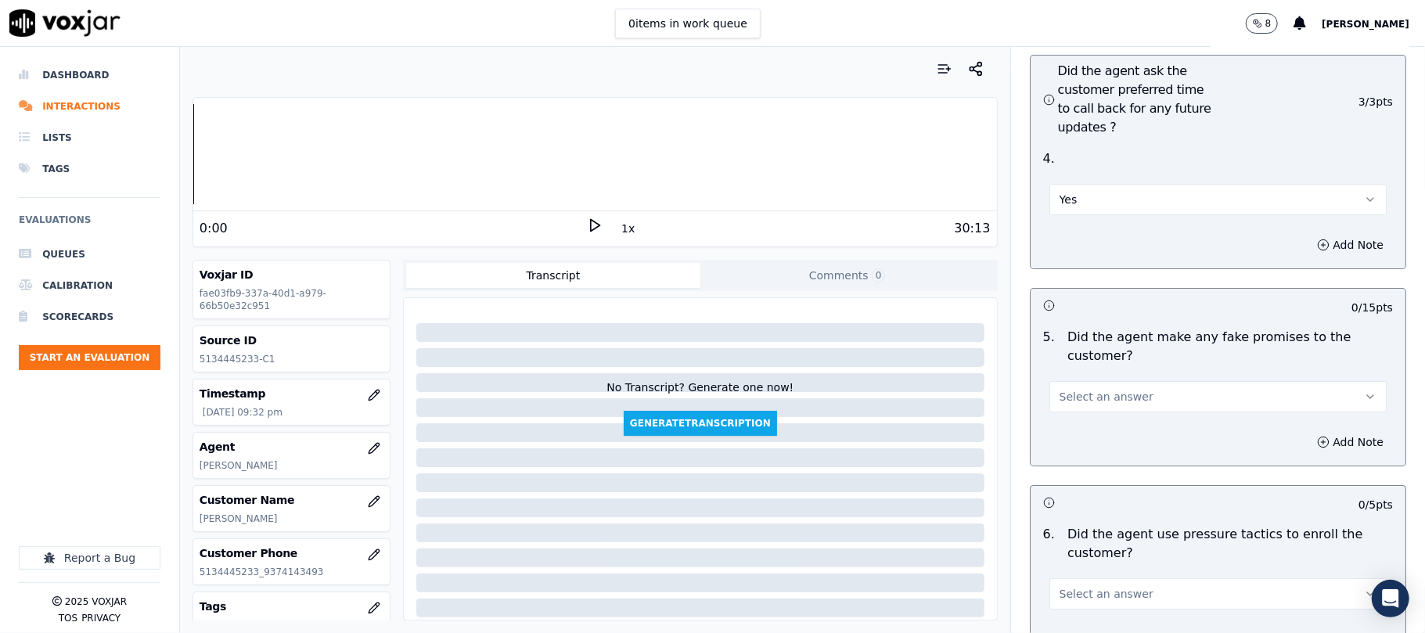
scroll to position [4071, 0]
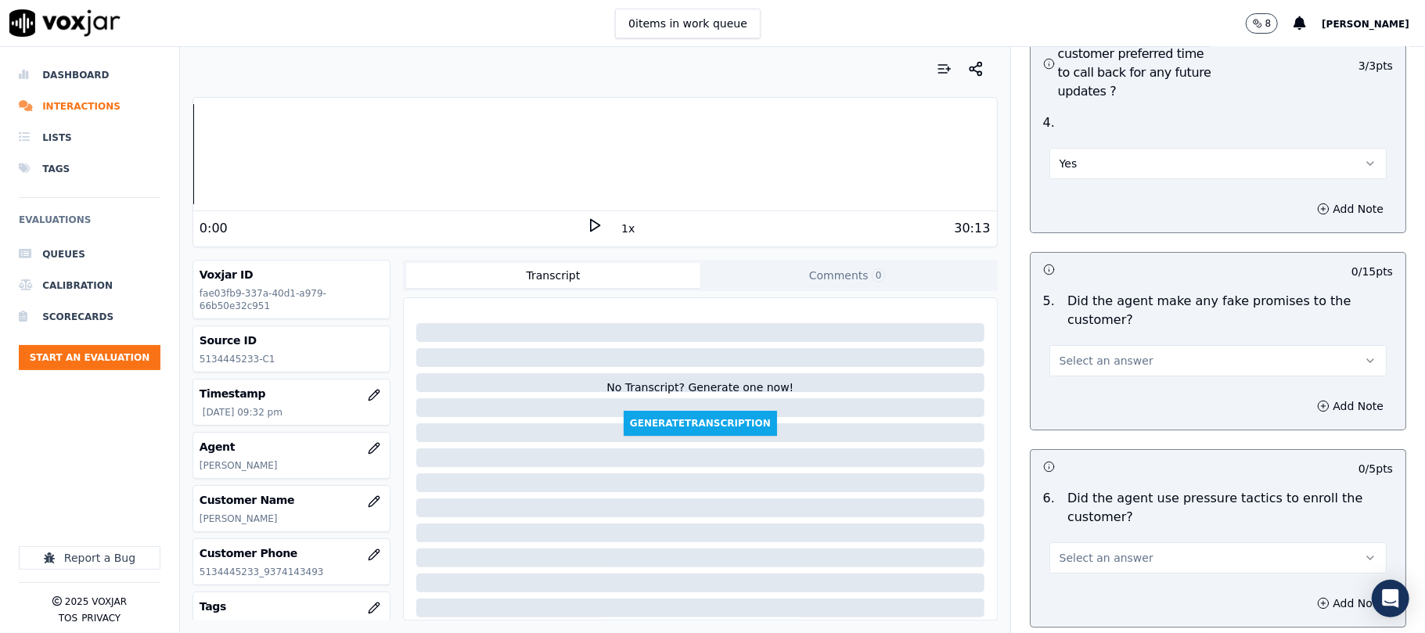
click at [1105, 353] on span "Select an answer" at bounding box center [1107, 361] width 94 height 16
click at [1087, 336] on div "No" at bounding box center [1184, 338] width 303 height 25
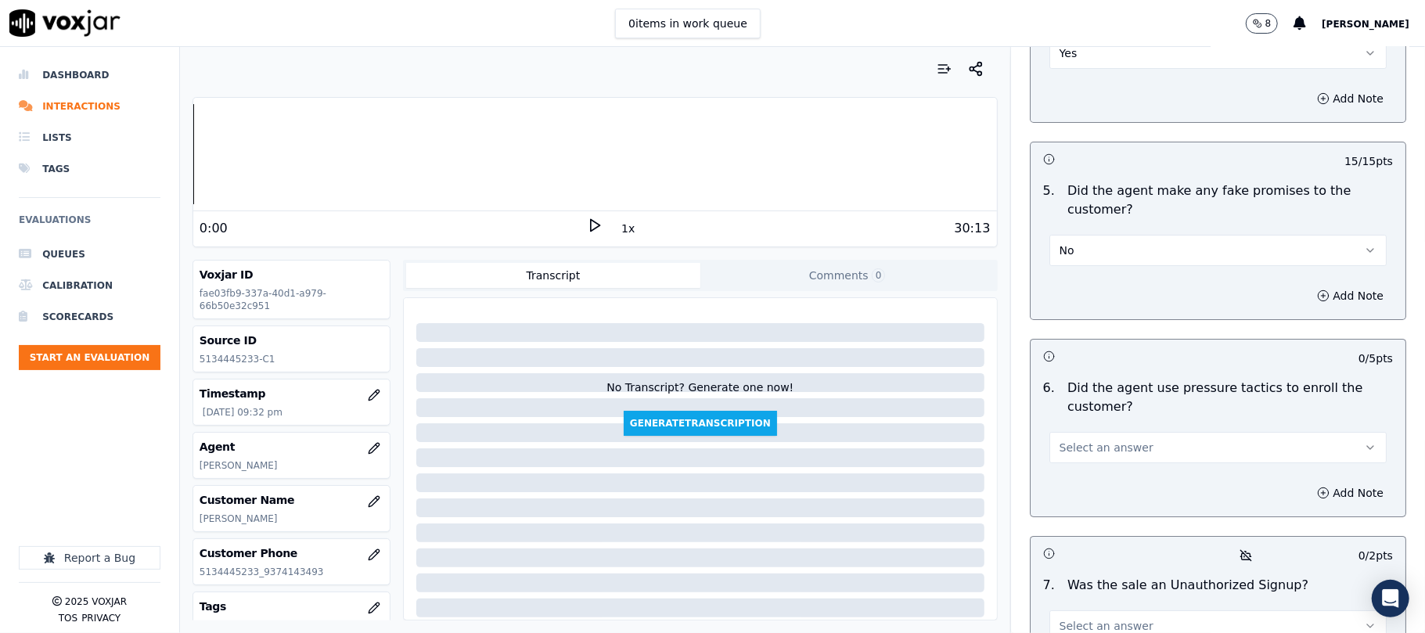
scroll to position [4279, 0]
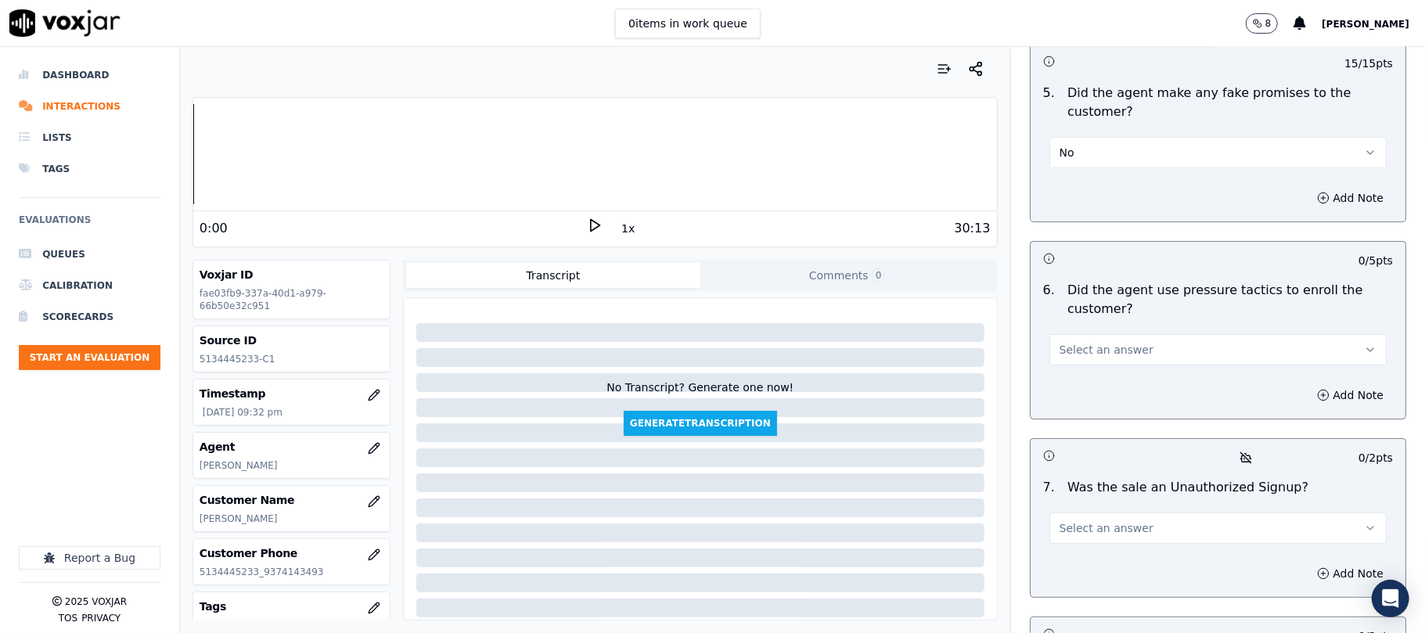
click at [1119, 334] on button "Select an answer" at bounding box center [1218, 349] width 337 height 31
click at [1079, 317] on div "No" at bounding box center [1184, 327] width 303 height 25
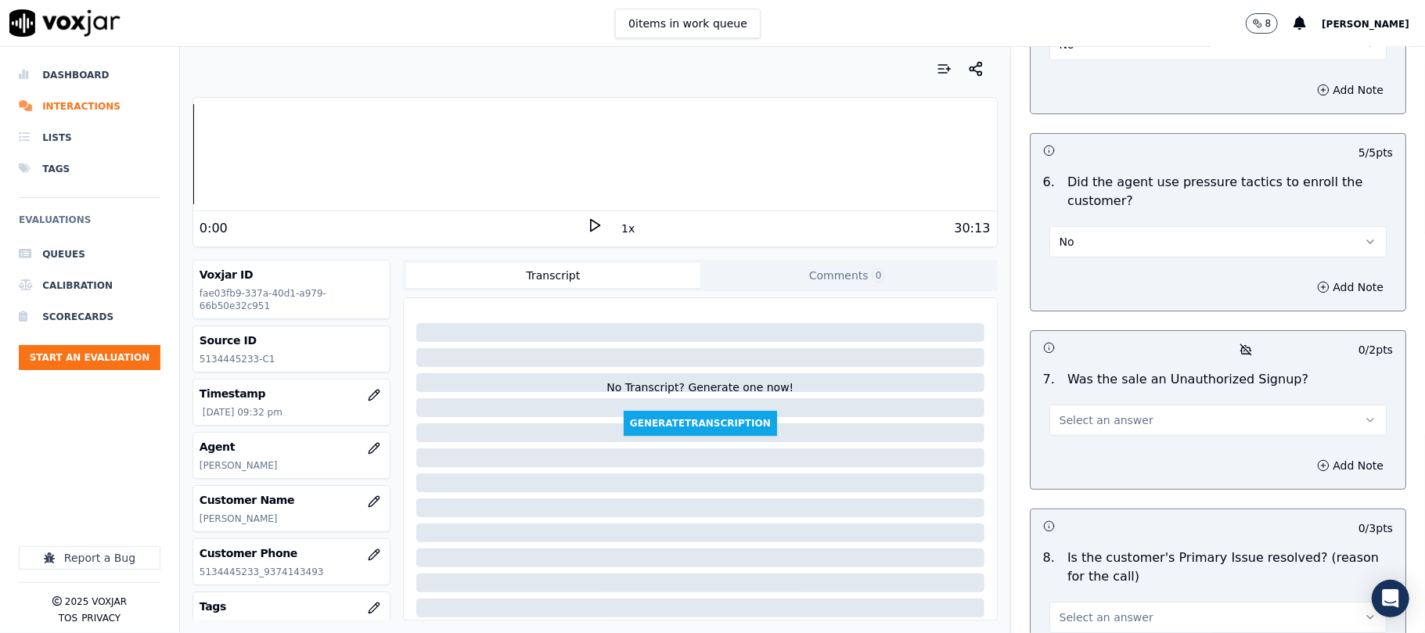
scroll to position [4488, 0]
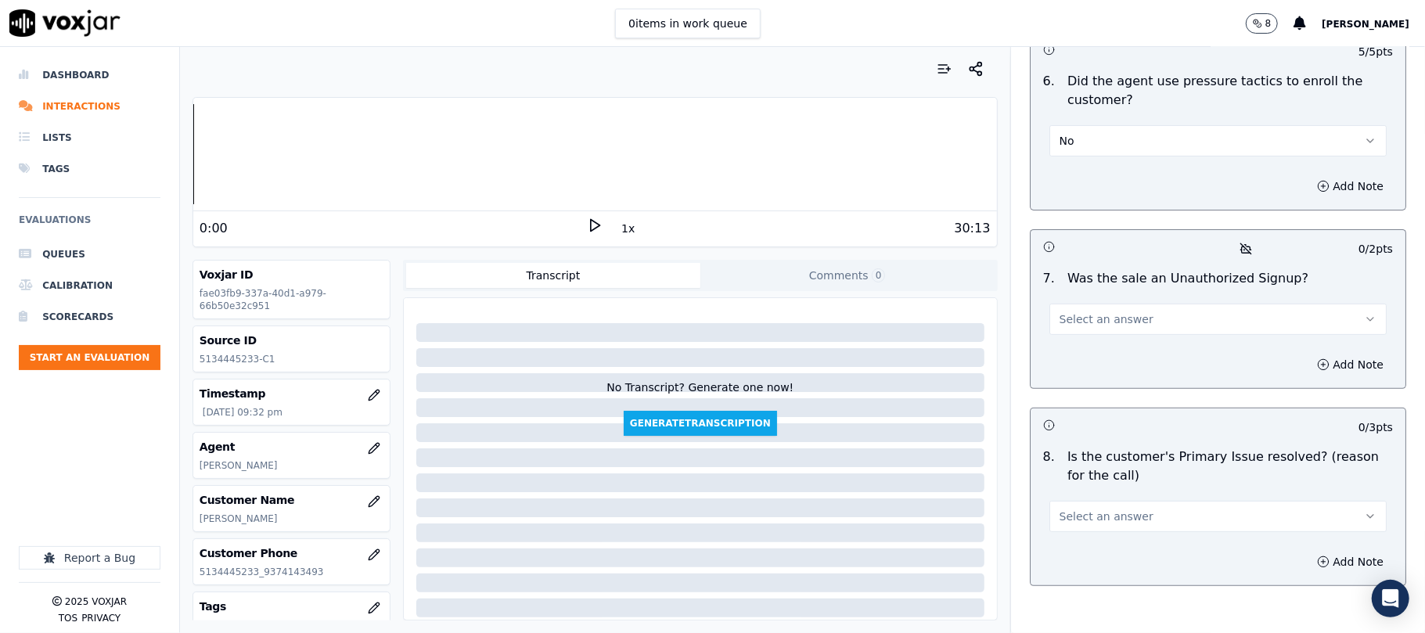
drag, startPoint x: 1129, startPoint y: 240, endPoint x: 1131, endPoint y: 251, distance: 12.0
click at [1131, 304] on button "Select an answer" at bounding box center [1218, 319] width 337 height 31
click at [1096, 294] on div "No" at bounding box center [1184, 297] width 303 height 25
click at [1110, 509] on span "Select an answer" at bounding box center [1107, 517] width 94 height 16
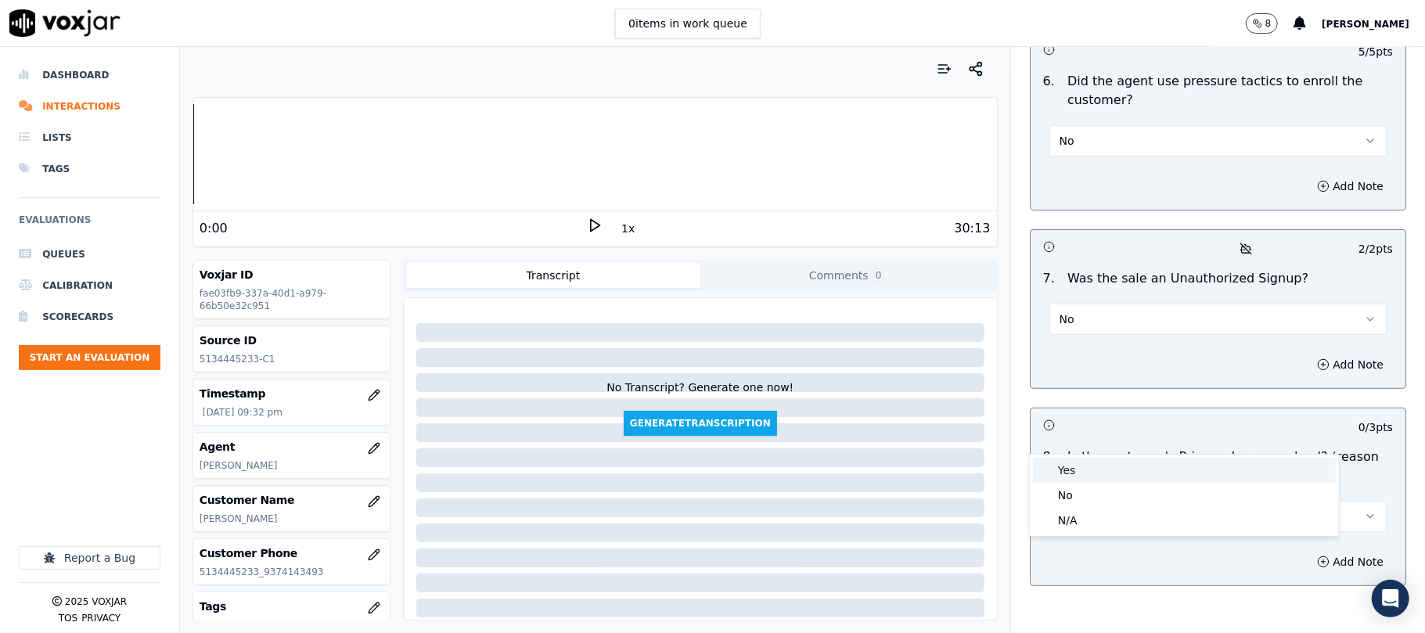
click at [1087, 470] on div "Yes" at bounding box center [1184, 470] width 303 height 25
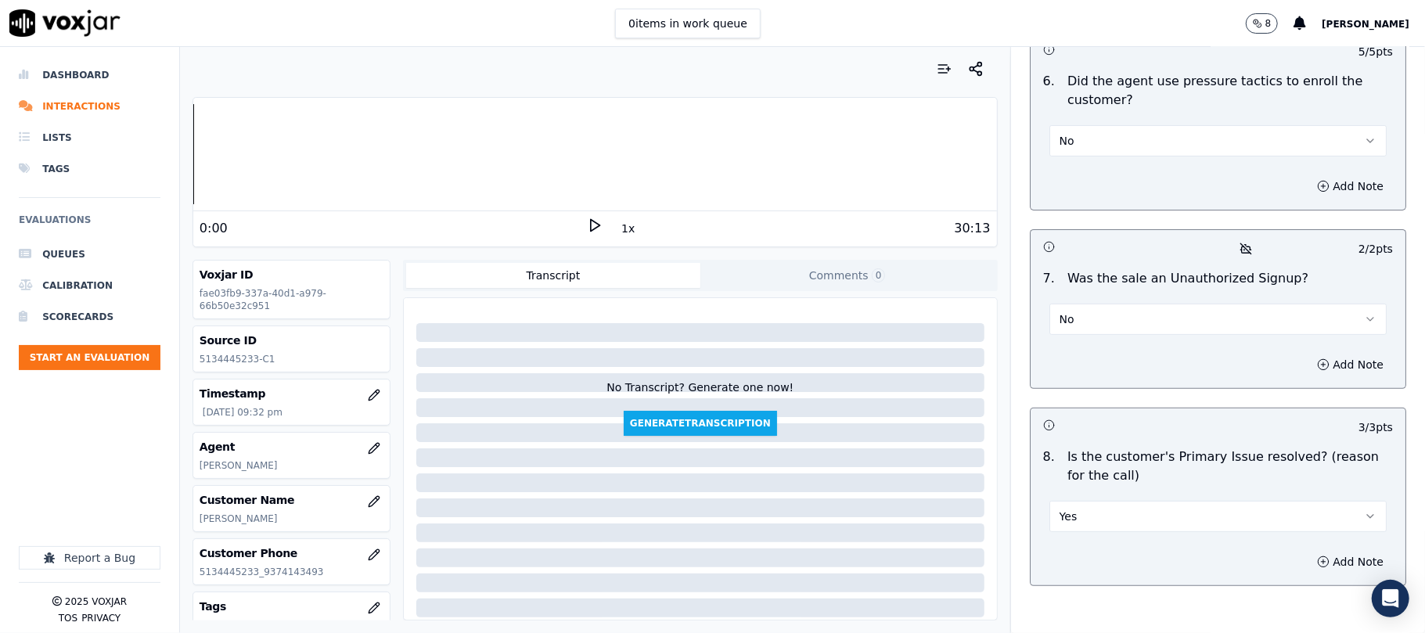
click at [1065, 560] on div "Inbound Sales Call Scorecard A scorecard to review inbound sales calls for best…" at bounding box center [1218, 340] width 414 height 586
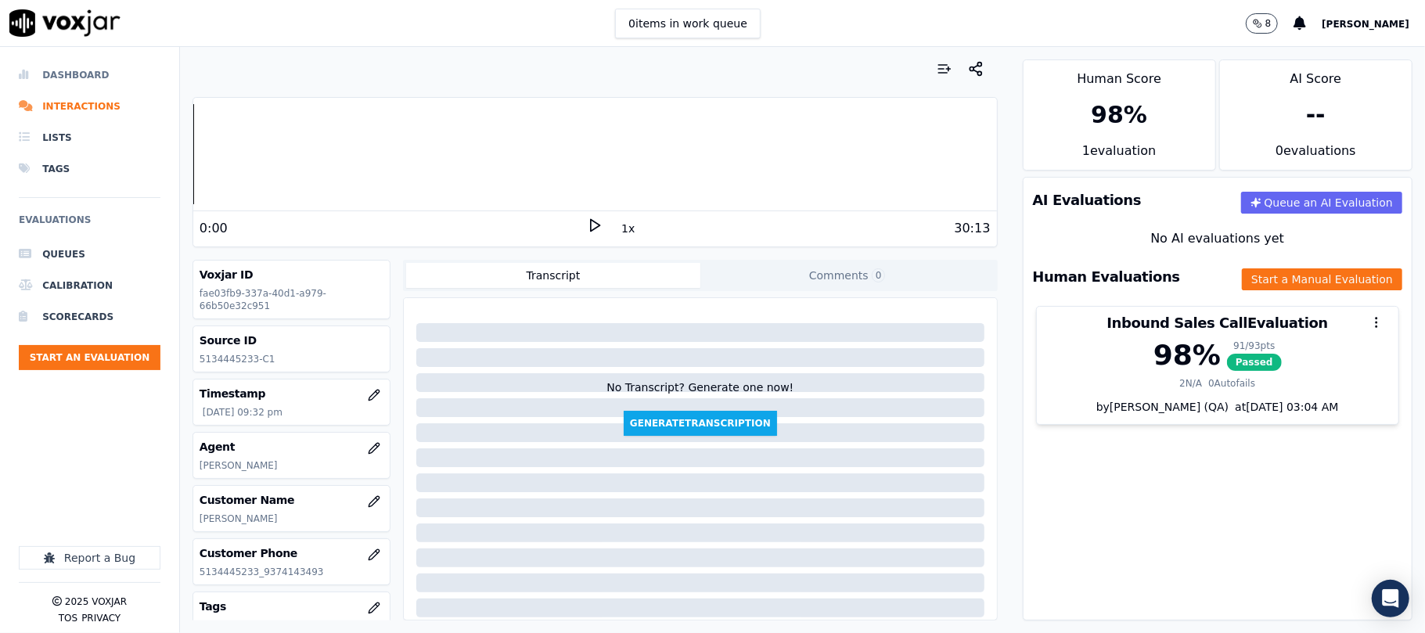
click at [59, 73] on li "Dashboard" at bounding box center [90, 74] width 142 height 31
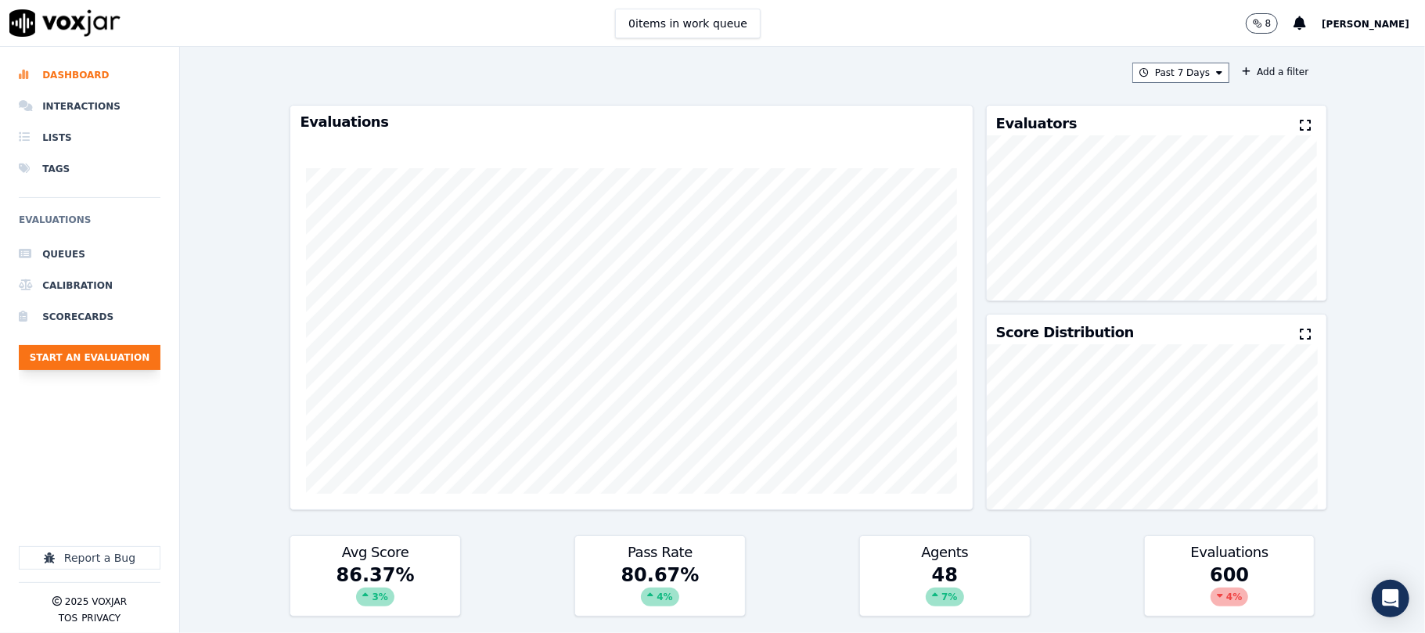
click at [124, 348] on button "Start an Evaluation" at bounding box center [90, 357] width 142 height 25
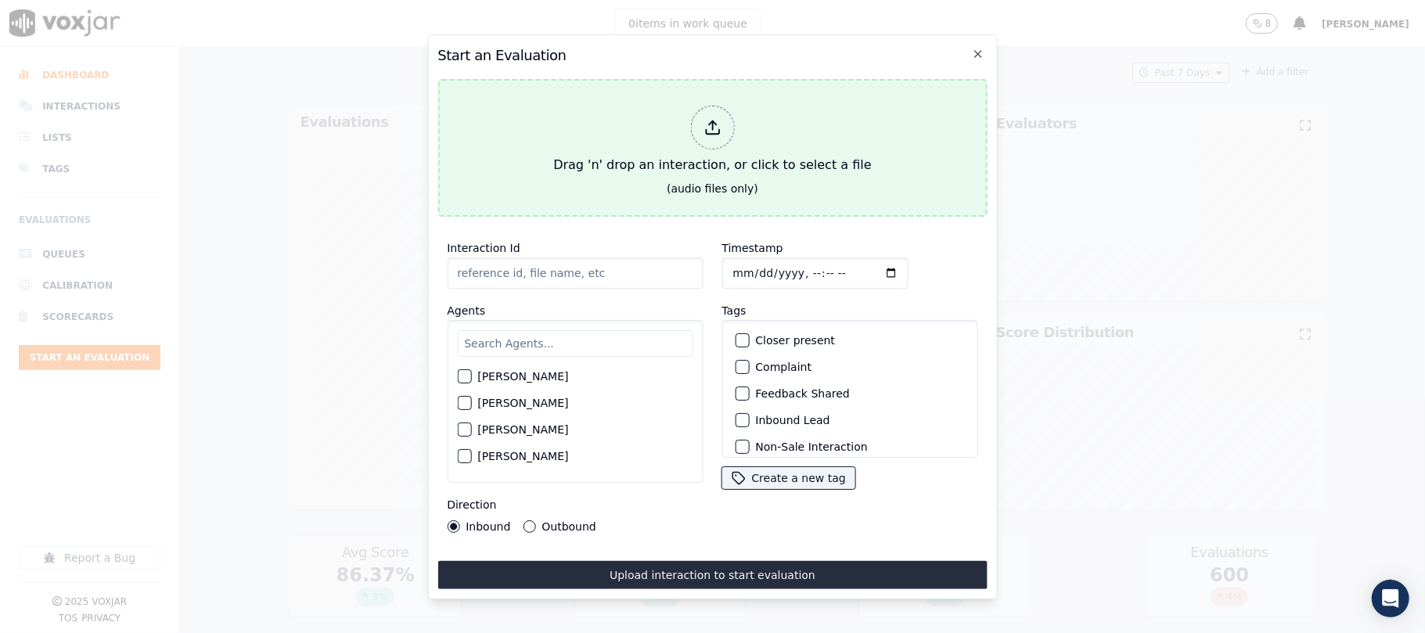
click at [699, 139] on div "Drag 'n' drop an interaction, or click to select a file" at bounding box center [712, 139] width 330 height 81
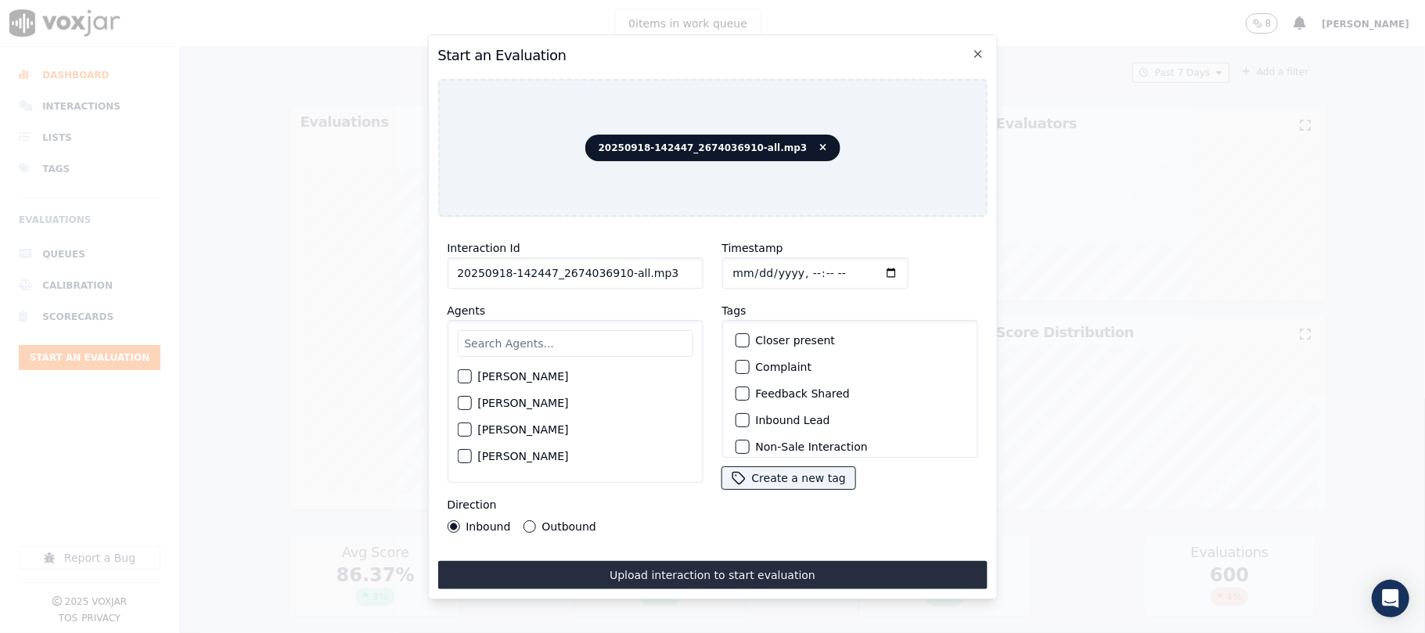
drag, startPoint x: 611, startPoint y: 273, endPoint x: 722, endPoint y: 264, distance: 110.8
click at [722, 264] on div "Interaction Id 20250918-142447_2674036910-all.mp3 Agents [PERSON_NAME] [PERSON_…" at bounding box center [713, 385] width 550 height 313
type input "20250918-142447_2674036910-C1"
click at [751, 268] on input "Timestamp" at bounding box center [815, 273] width 186 height 31
type input "[DATE]T21:38"
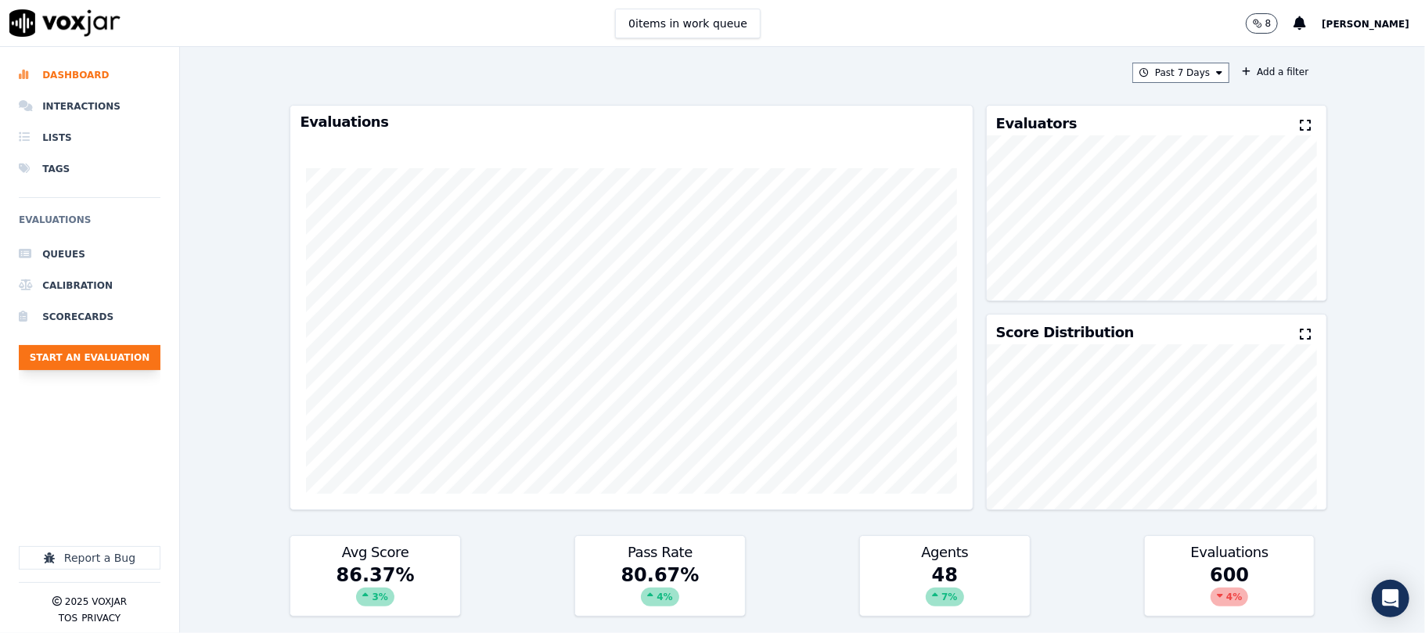
click at [127, 348] on button "Start an Evaluation" at bounding box center [90, 357] width 142 height 25
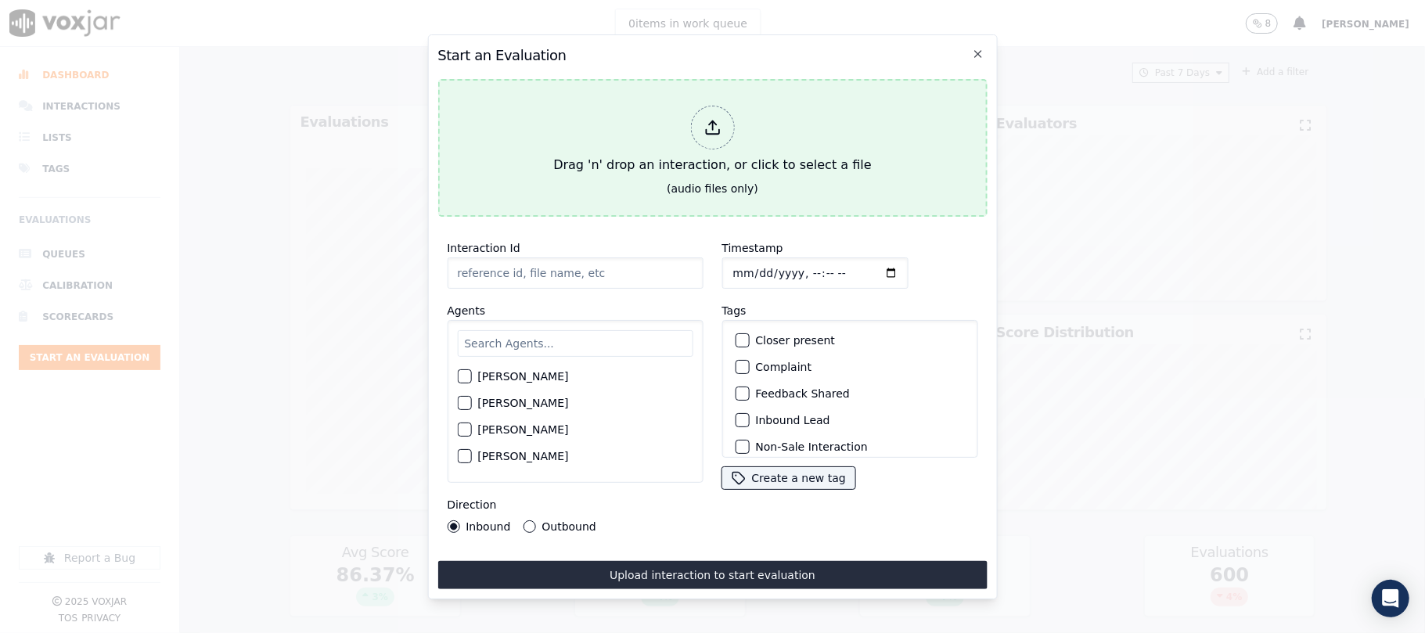
click at [702, 121] on div at bounding box center [712, 128] width 44 height 44
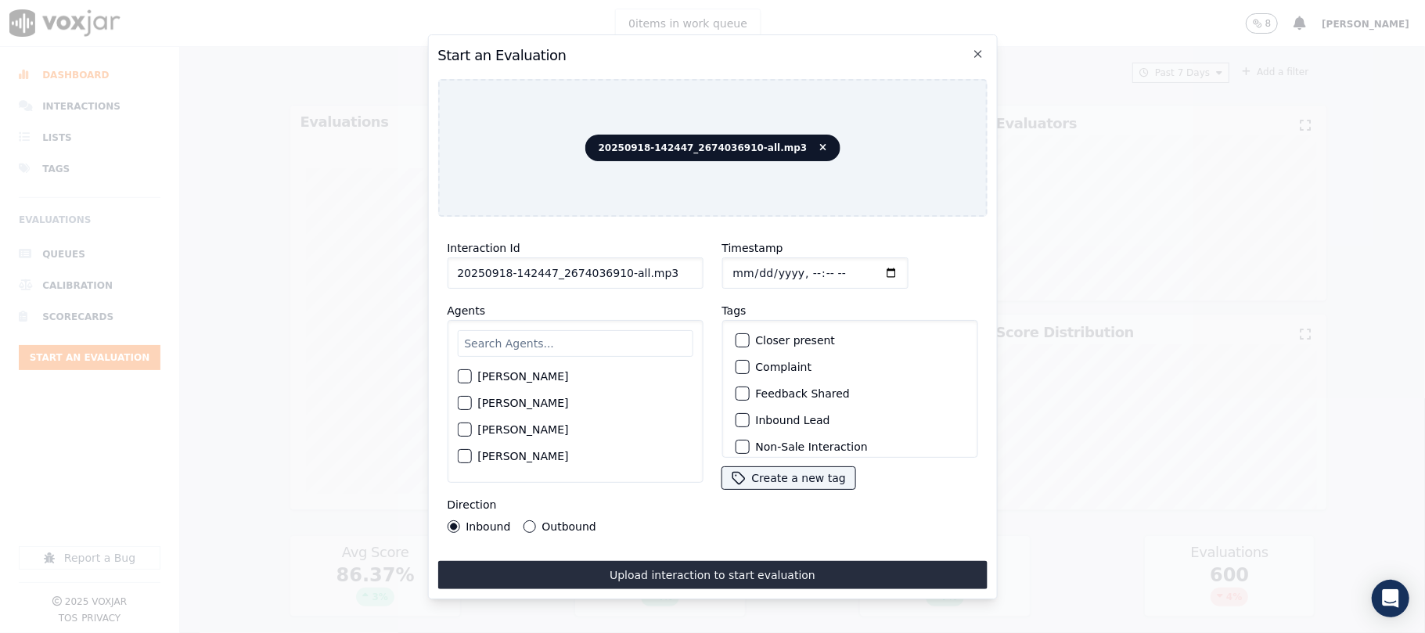
drag, startPoint x: 617, startPoint y: 269, endPoint x: 696, endPoint y: 276, distance: 79.4
click at [696, 276] on div "Interaction Id 20250918-142447_2674036910-all.mp3 Agents [PERSON_NAME] [PERSON_…" at bounding box center [575, 385] width 275 height 313
type input "20250918-142447_2674036910-C1"
click at [748, 268] on input "Timestamp" at bounding box center [815, 273] width 186 height 31
type input "[DATE]T21:39"
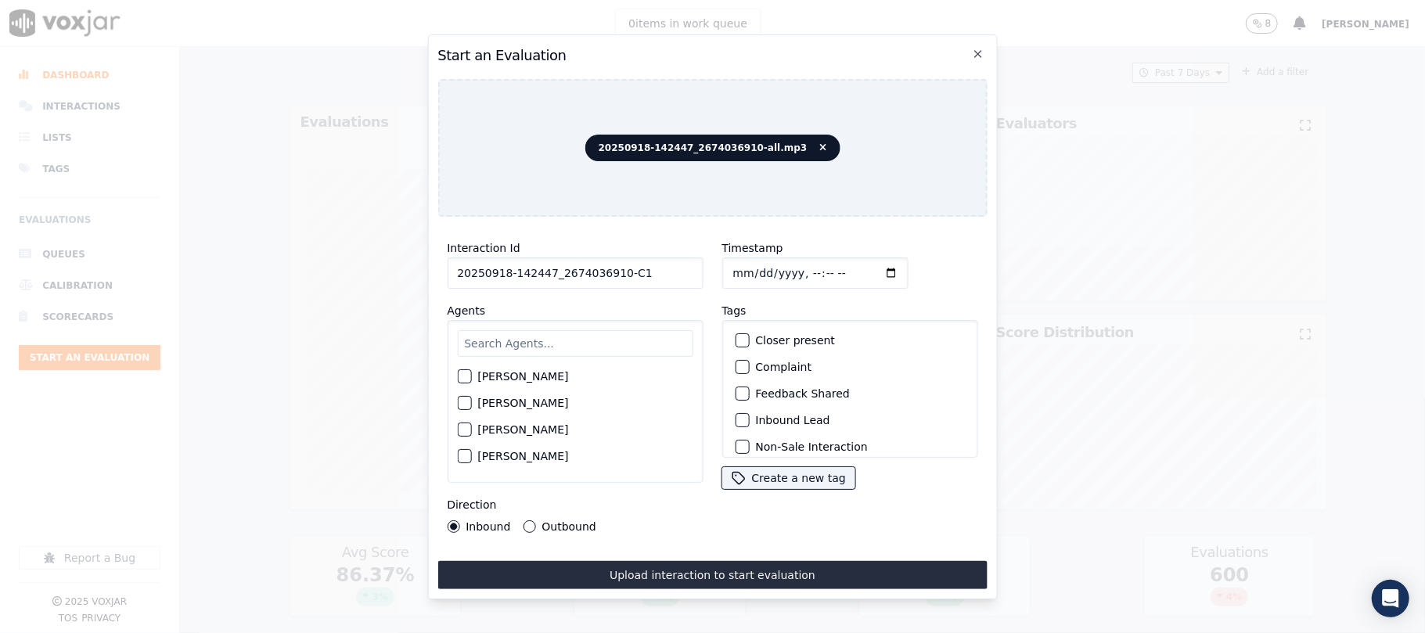
click at [558, 339] on input "text" at bounding box center [575, 343] width 236 height 27
type input "[PERSON_NAME]"
click at [460, 402] on div "button" at bounding box center [463, 407] width 11 height 11
click at [736, 415] on div "button" at bounding box center [741, 420] width 11 height 11
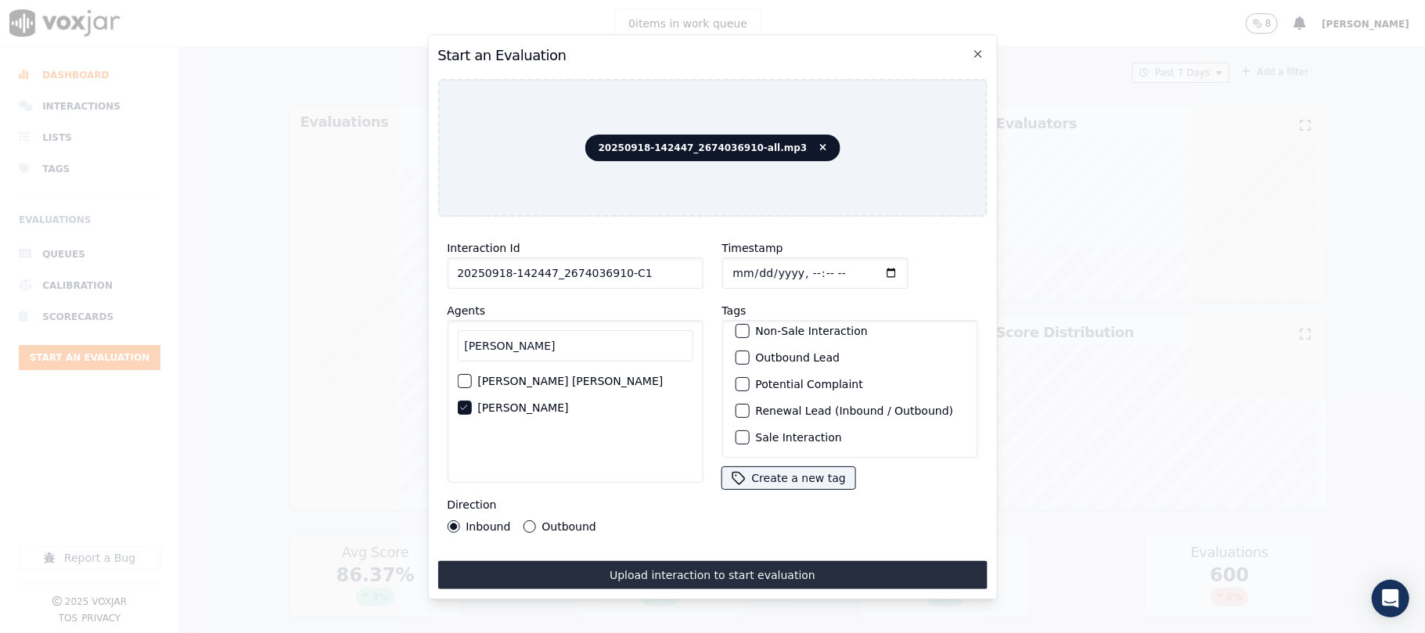
click at [740, 431] on button "Sale Interaction" at bounding box center [742, 438] width 14 height 14
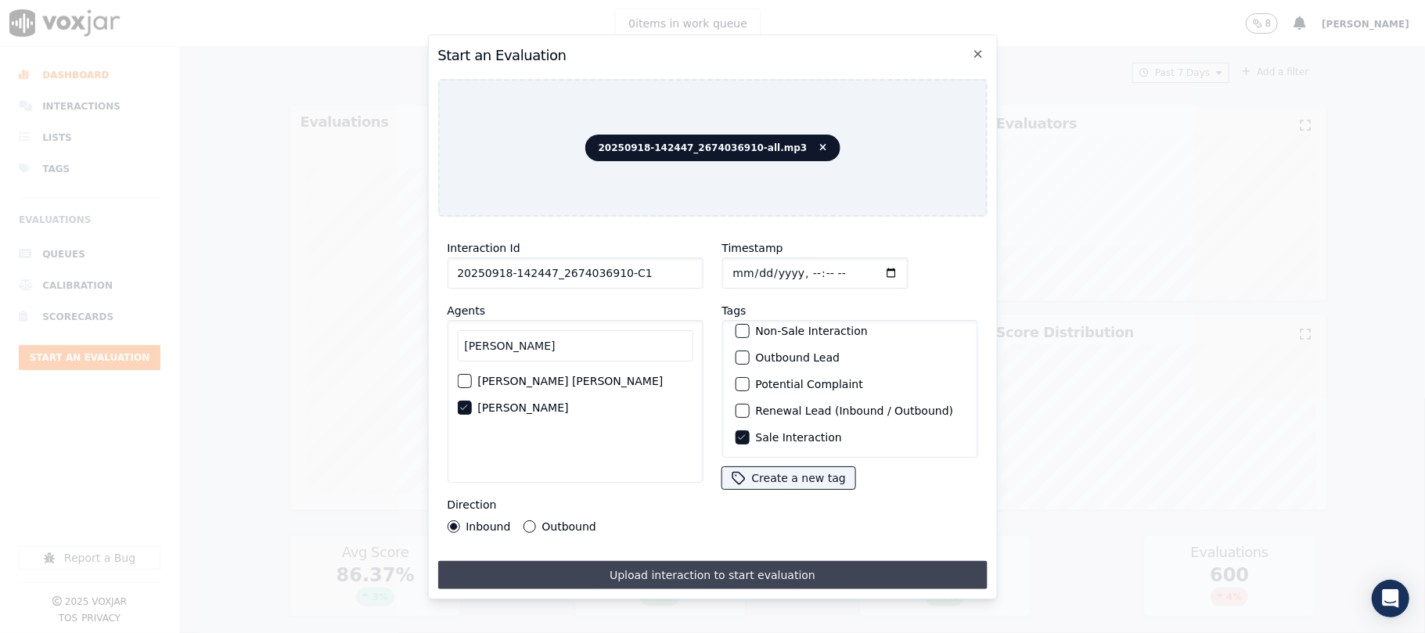
click at [706, 576] on button "Upload interaction to start evaluation" at bounding box center [713, 575] width 550 height 28
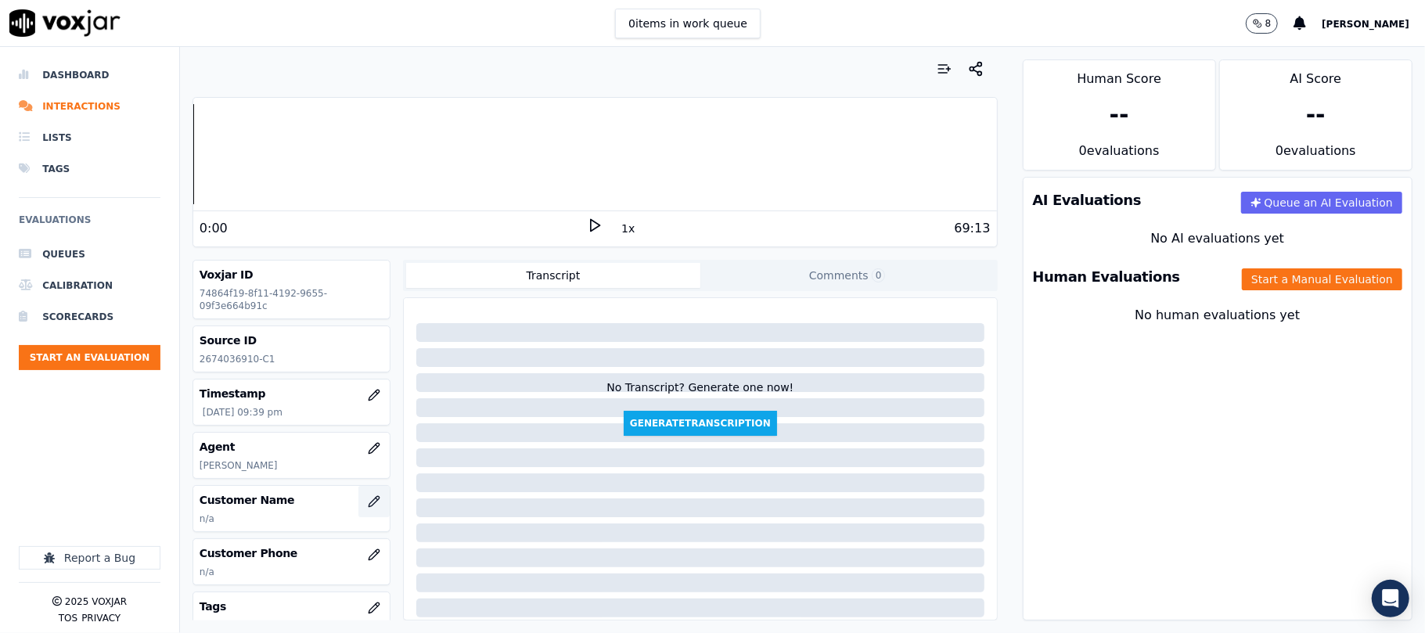
click at [359, 510] on button "button" at bounding box center [374, 501] width 31 height 31
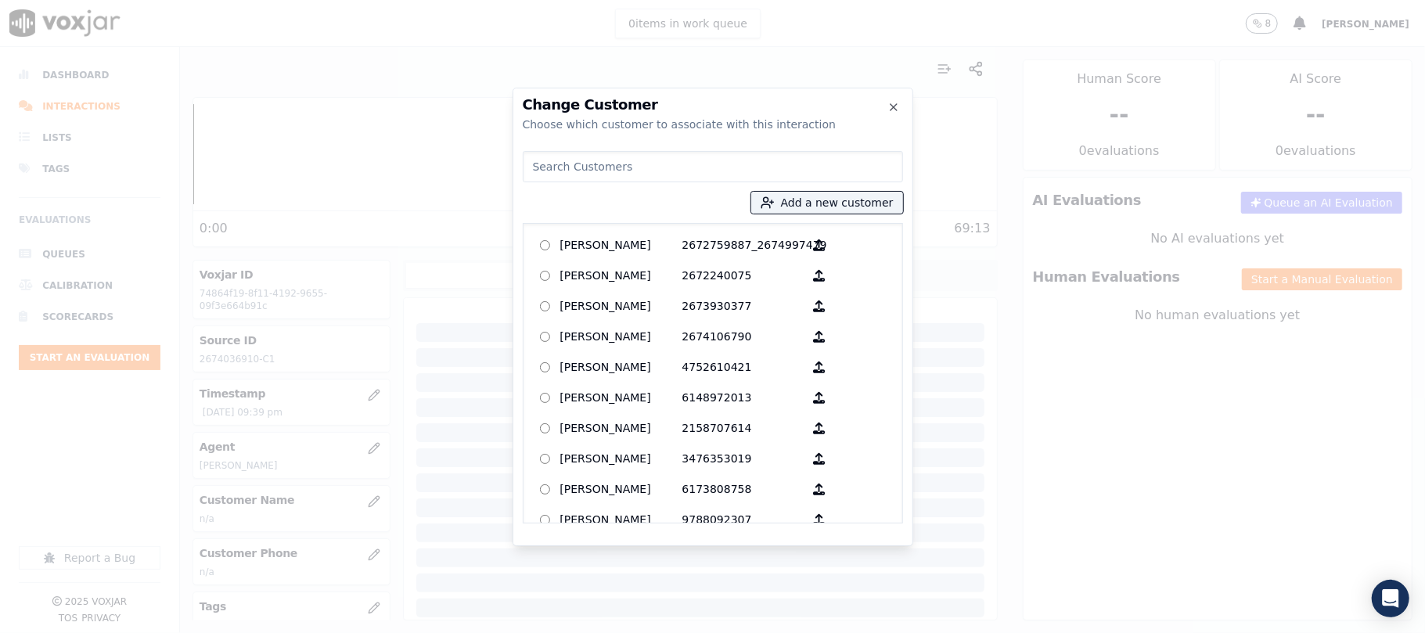
type input "[PERSON_NAME]"
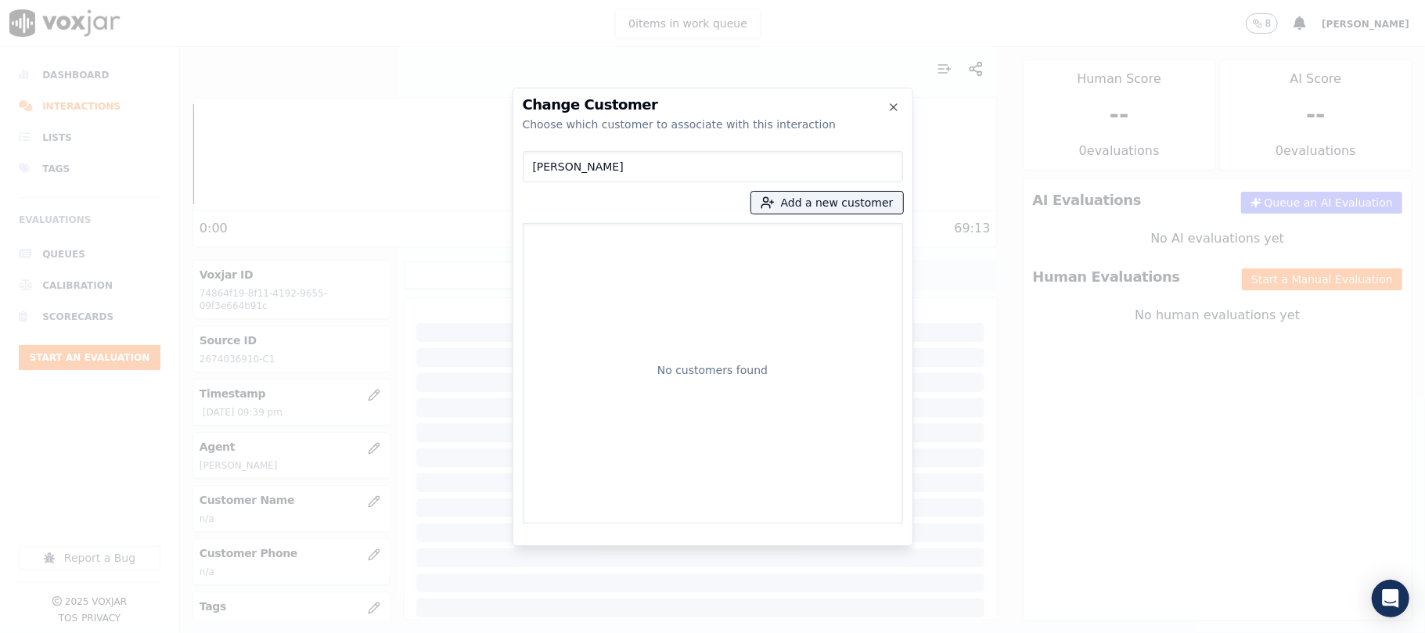
drag, startPoint x: 614, startPoint y: 160, endPoint x: 402, endPoint y: 176, distance: 212.7
click at [395, 633] on div "Change Customer Choose which customer to associate with this interaction [PERSO…" at bounding box center [712, 633] width 1425 height 0
click at [817, 200] on button "Add a new customer" at bounding box center [827, 203] width 152 height 22
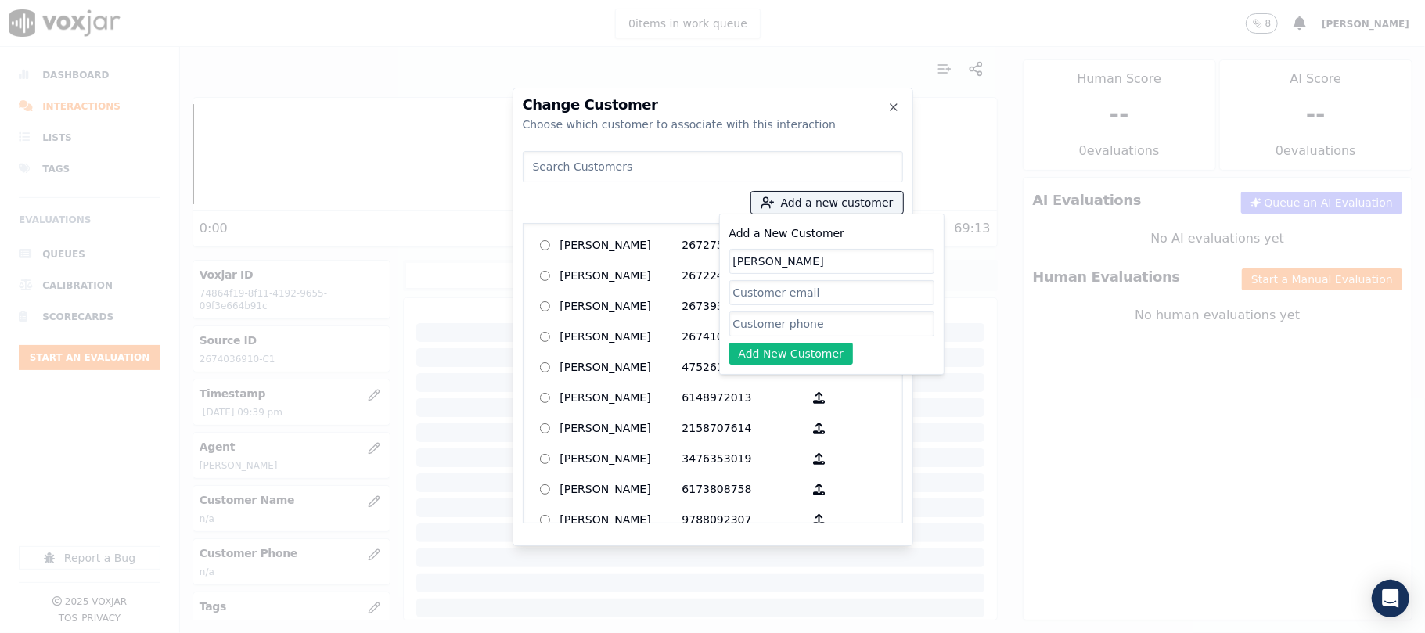
type input "[PERSON_NAME]"
click at [762, 320] on input "Add a New Customer" at bounding box center [832, 324] width 205 height 25
paste input "2674036910"
type input "2674036910"
click at [755, 357] on button "Add New Customer" at bounding box center [792, 354] width 124 height 22
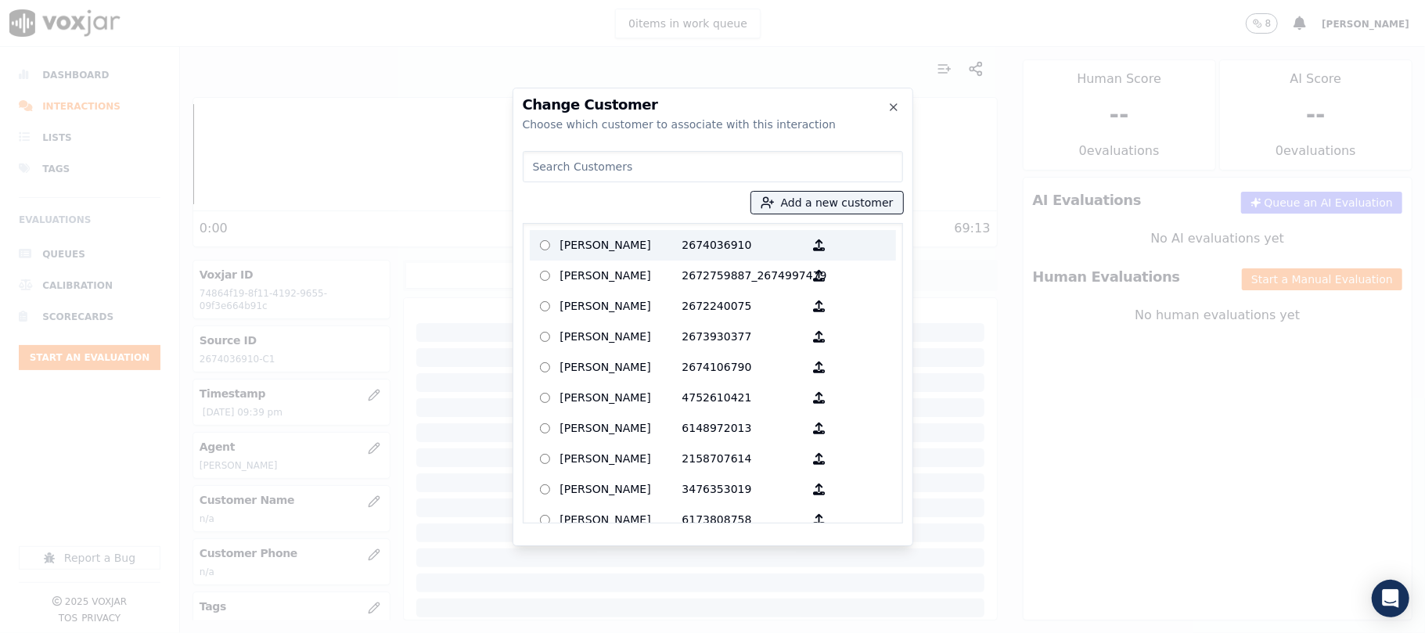
click at [622, 252] on p "[PERSON_NAME]" at bounding box center [621, 245] width 122 height 24
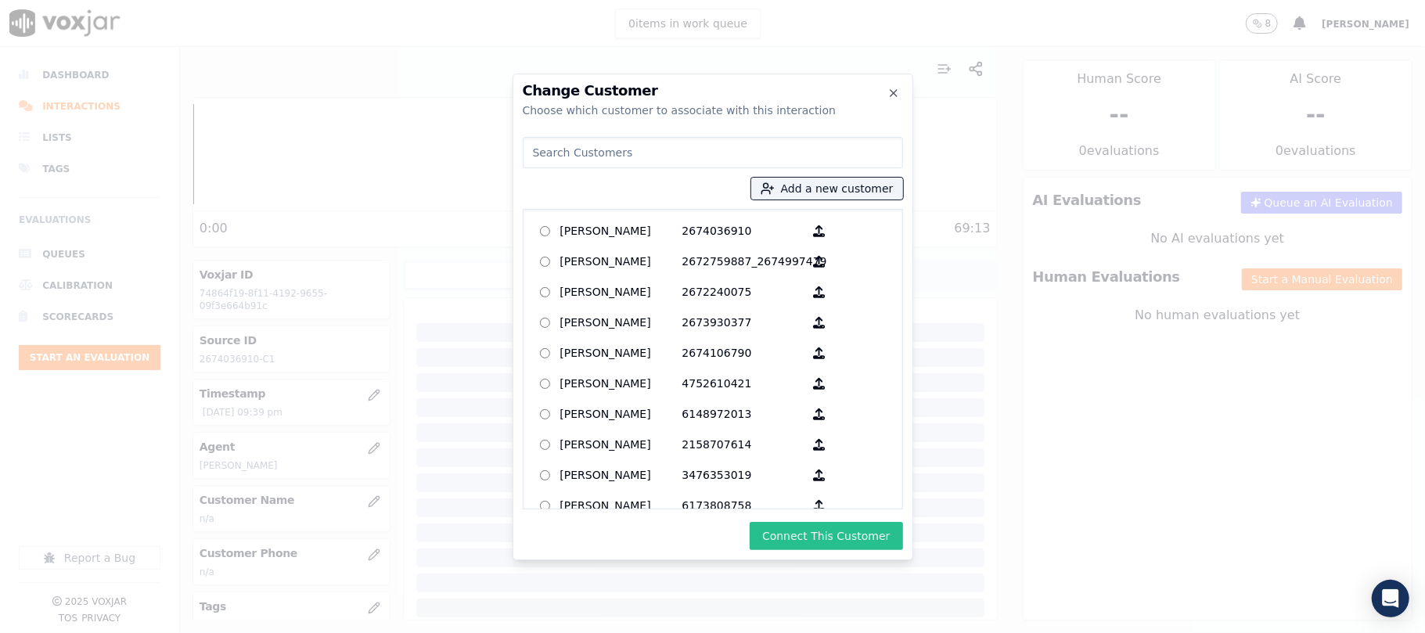
click at [817, 528] on button "Connect This Customer" at bounding box center [826, 536] width 153 height 28
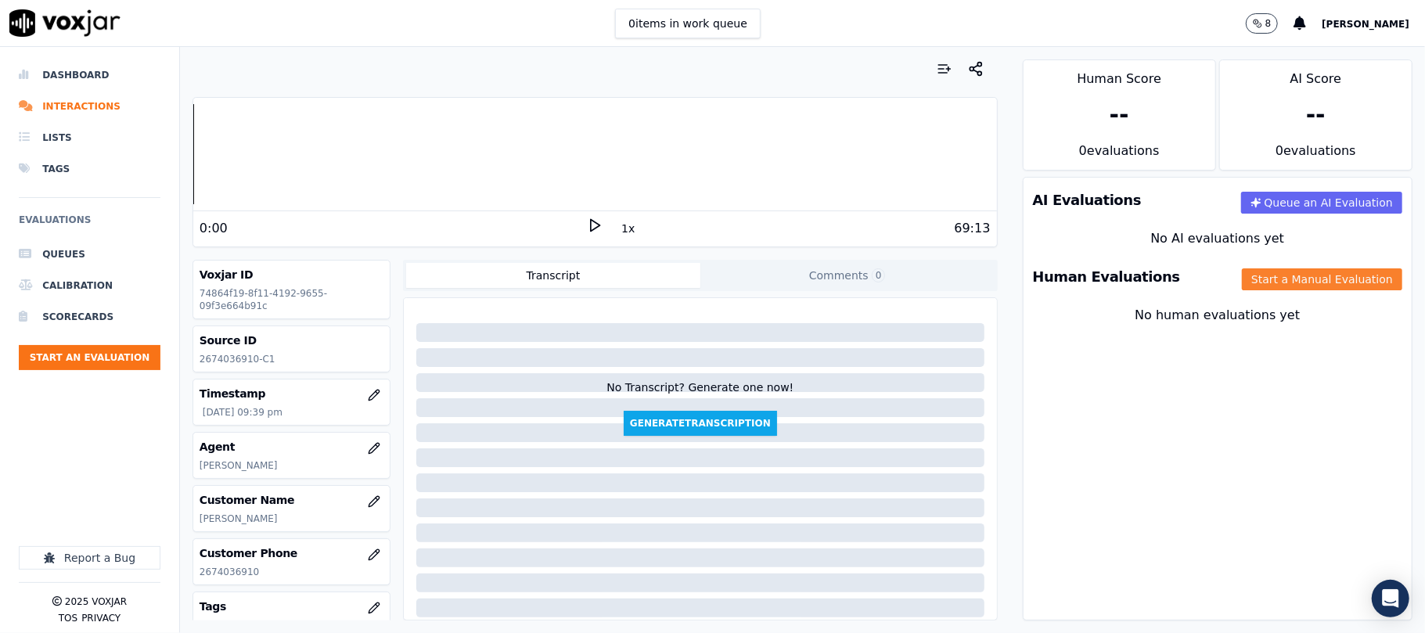
click at [1262, 277] on button "Start a Manual Evaluation" at bounding box center [1322, 280] width 160 height 22
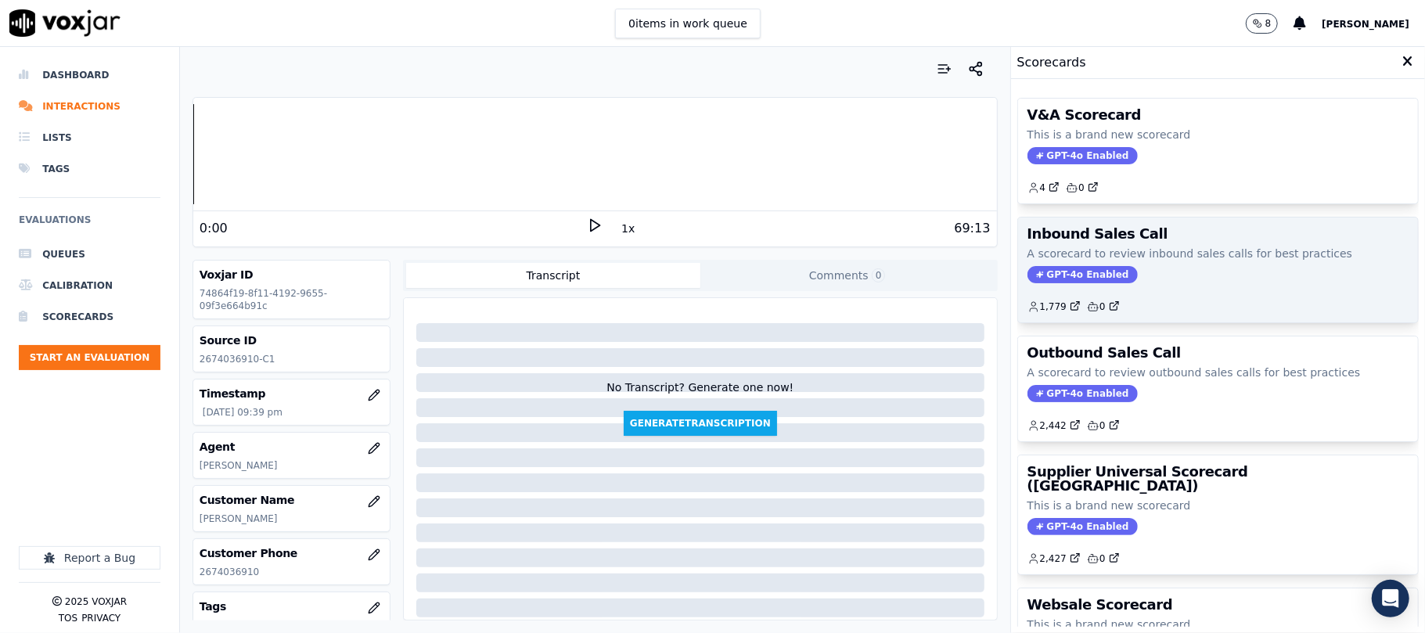
click at [1079, 276] on span "GPT-4o Enabled" at bounding box center [1083, 274] width 110 height 17
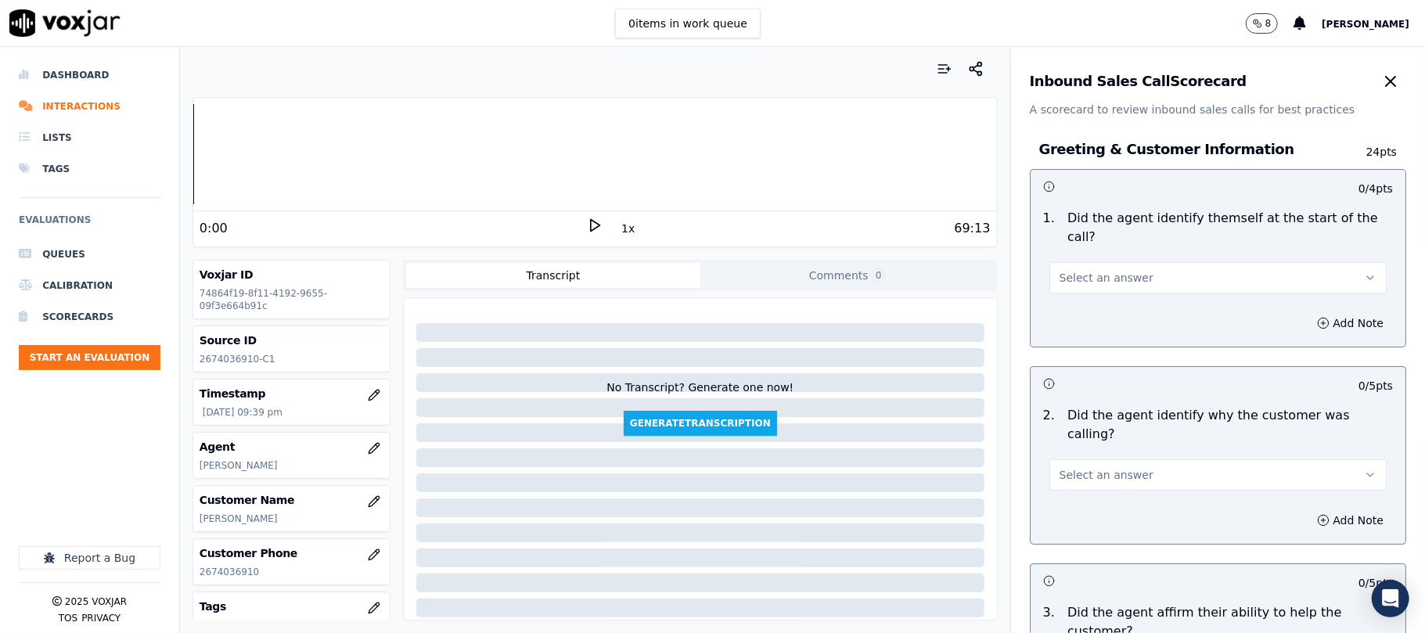
drag, startPoint x: 1144, startPoint y: 251, endPoint x: 1135, endPoint y: 267, distance: 18.3
click at [1144, 262] on button "Select an answer" at bounding box center [1218, 277] width 337 height 31
click at [1102, 310] on div "No" at bounding box center [1184, 320] width 303 height 25
click at [1081, 277] on div "1 . Did the agent identify themself at the start of the call? No" at bounding box center [1218, 251] width 375 height 97
click at [1087, 271] on button "No" at bounding box center [1218, 277] width 337 height 31
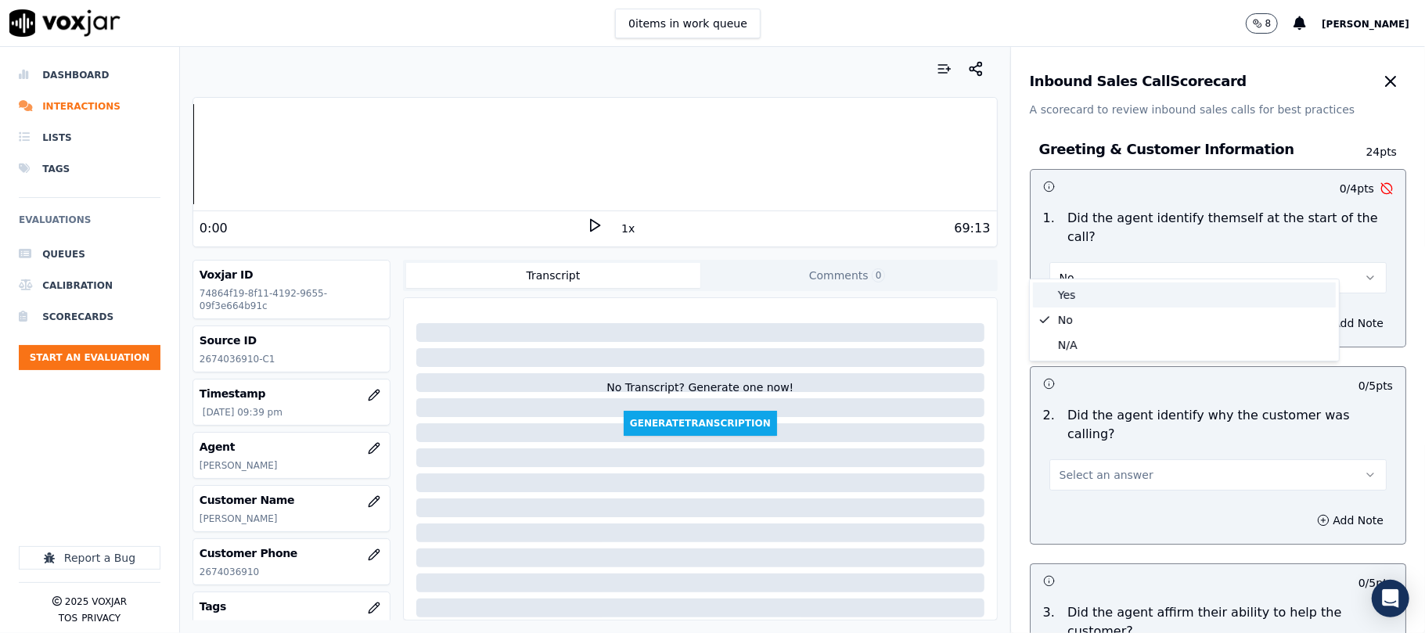
click at [1088, 288] on div "Yes" at bounding box center [1184, 295] width 303 height 25
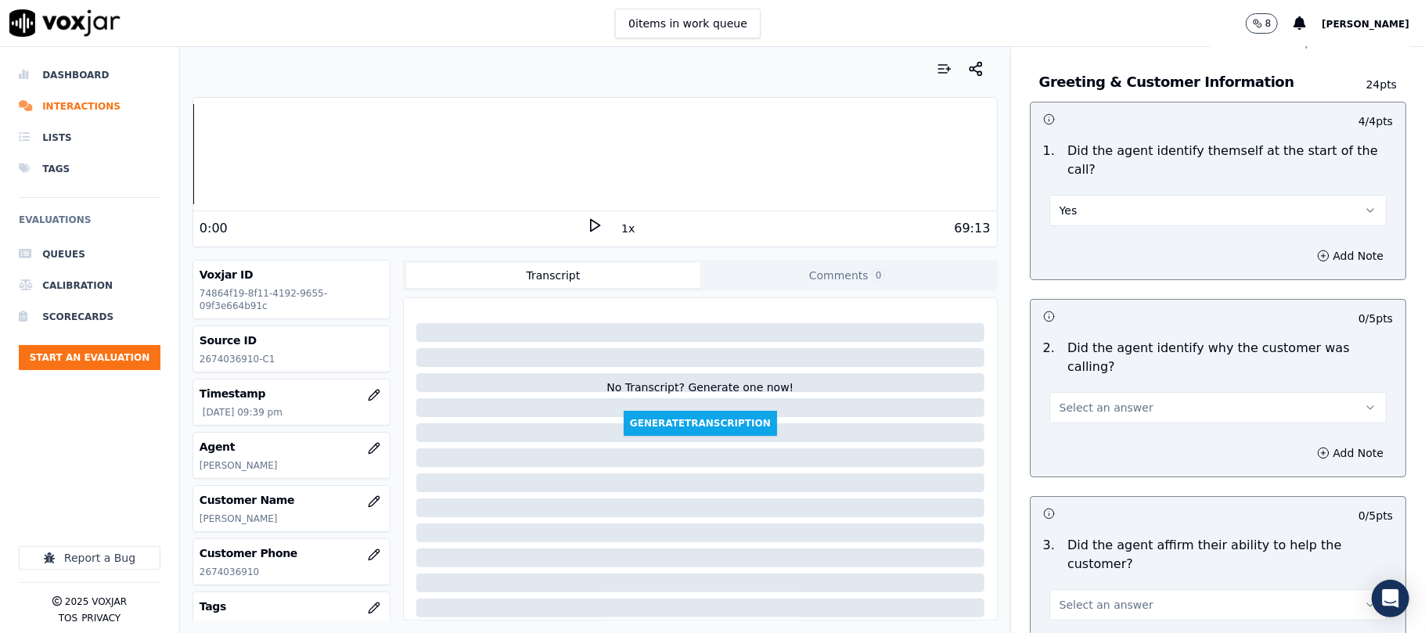
scroll to position [104, 0]
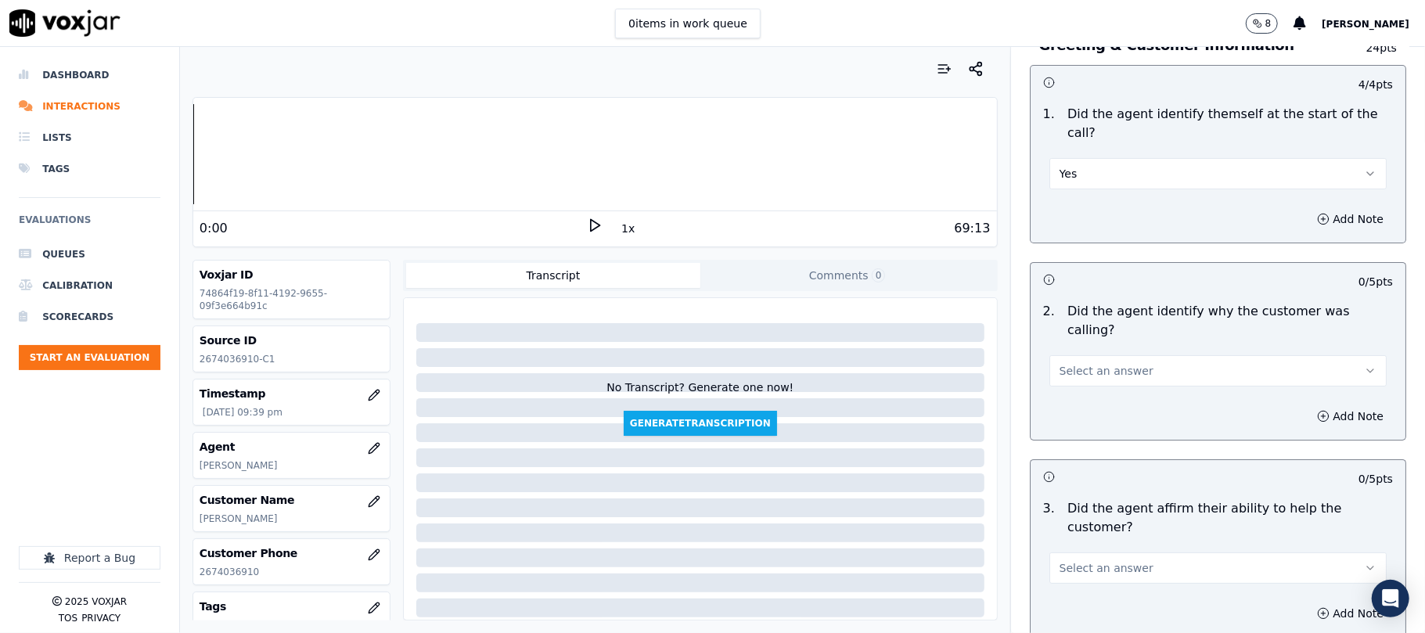
drag, startPoint x: 1076, startPoint y: 333, endPoint x: 1078, endPoint y: 348, distance: 15.1
click at [1076, 363] on span "Select an answer" at bounding box center [1107, 371] width 94 height 16
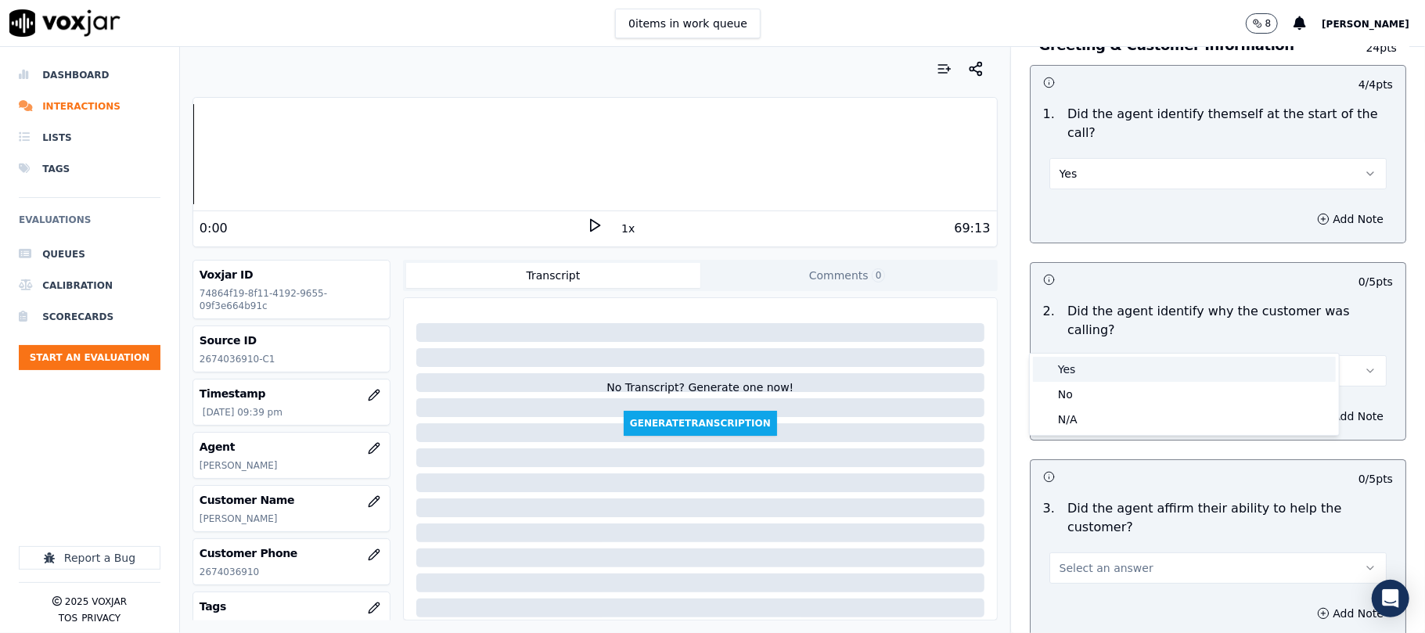
click at [1078, 364] on div "Yes" at bounding box center [1184, 369] width 303 height 25
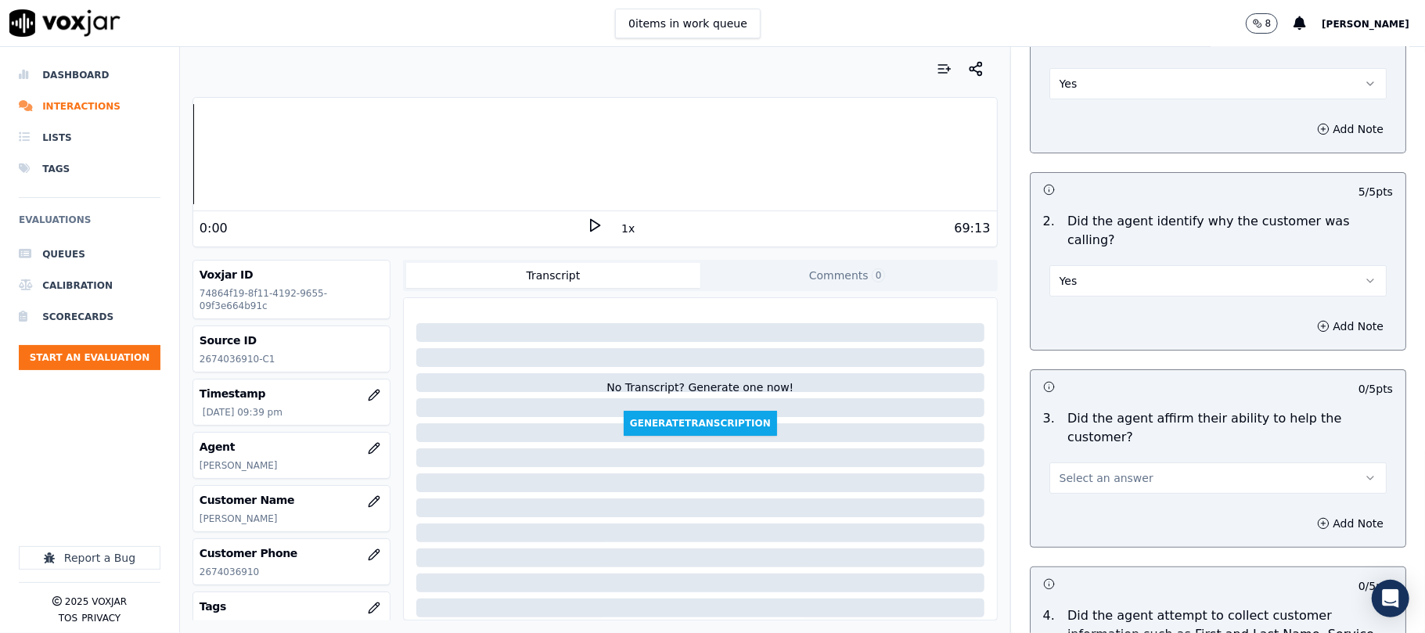
scroll to position [313, 0]
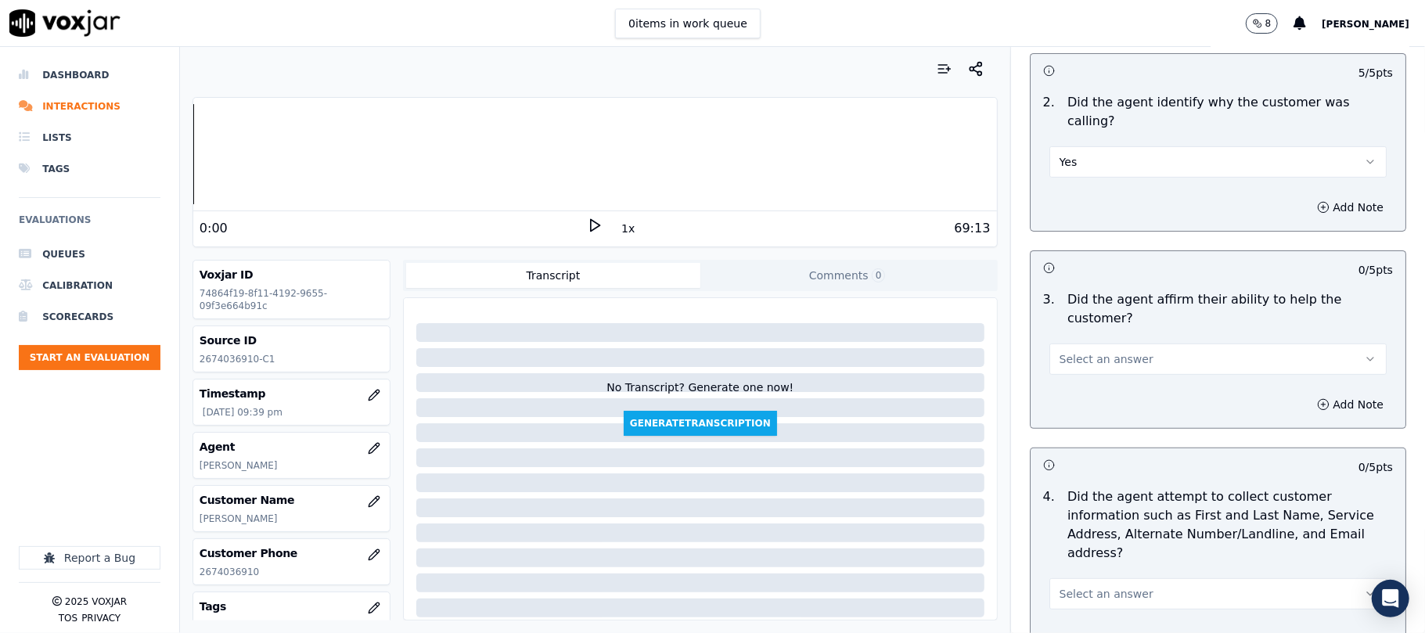
click at [1116, 351] on span "Select an answer" at bounding box center [1107, 359] width 94 height 16
click at [1094, 339] on div "Yes" at bounding box center [1184, 339] width 303 height 25
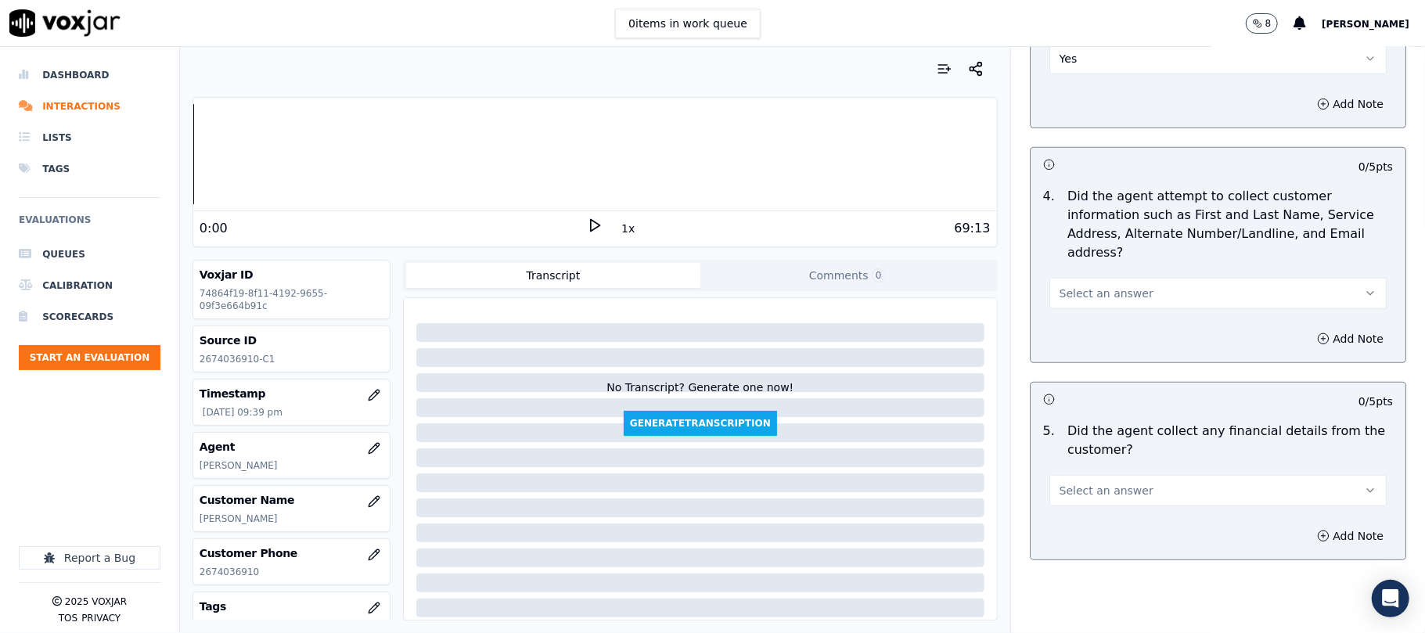
scroll to position [626, 0]
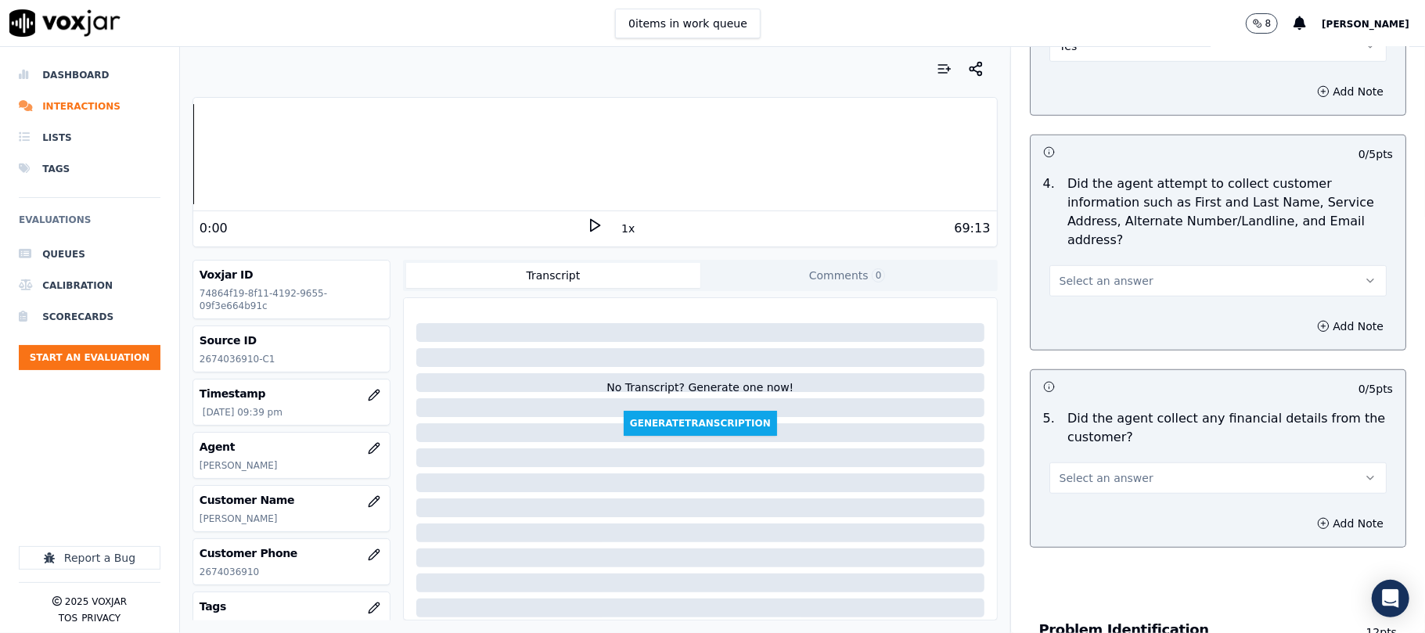
click at [1093, 273] on span "Select an answer" at bounding box center [1107, 281] width 94 height 16
click at [1096, 236] on div "Yes" at bounding box center [1184, 243] width 303 height 25
click at [1100, 463] on button "Select an answer" at bounding box center [1218, 478] width 337 height 31
click at [1082, 465] on div "No" at bounding box center [1184, 465] width 303 height 25
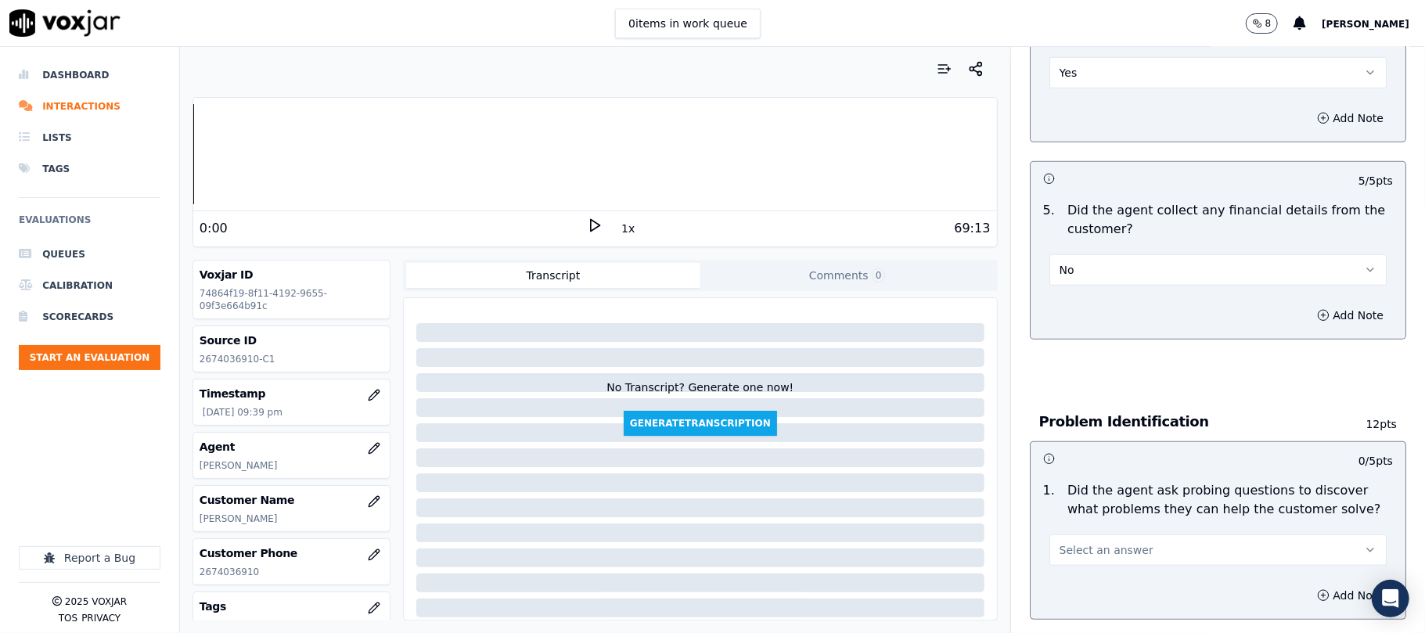
scroll to position [1043, 0]
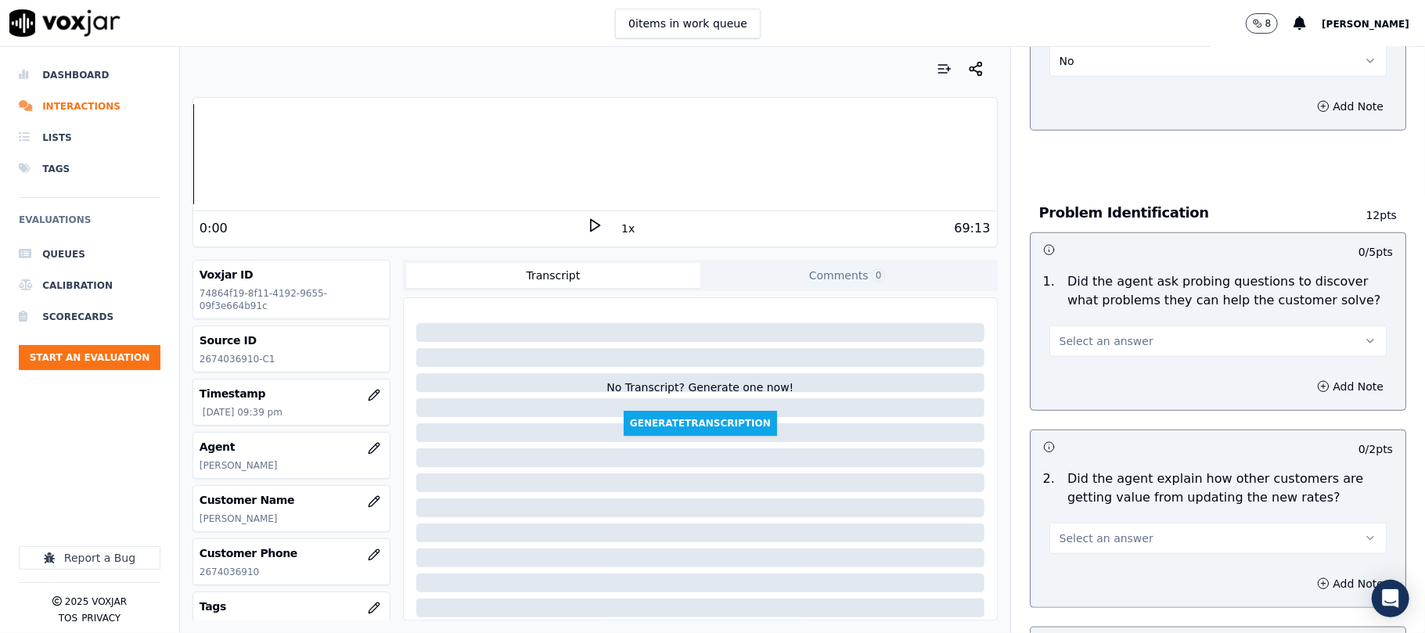
click at [1101, 326] on button "Select an answer" at bounding box center [1218, 341] width 337 height 31
click at [1090, 307] on div "Yes" at bounding box center [1184, 304] width 303 height 25
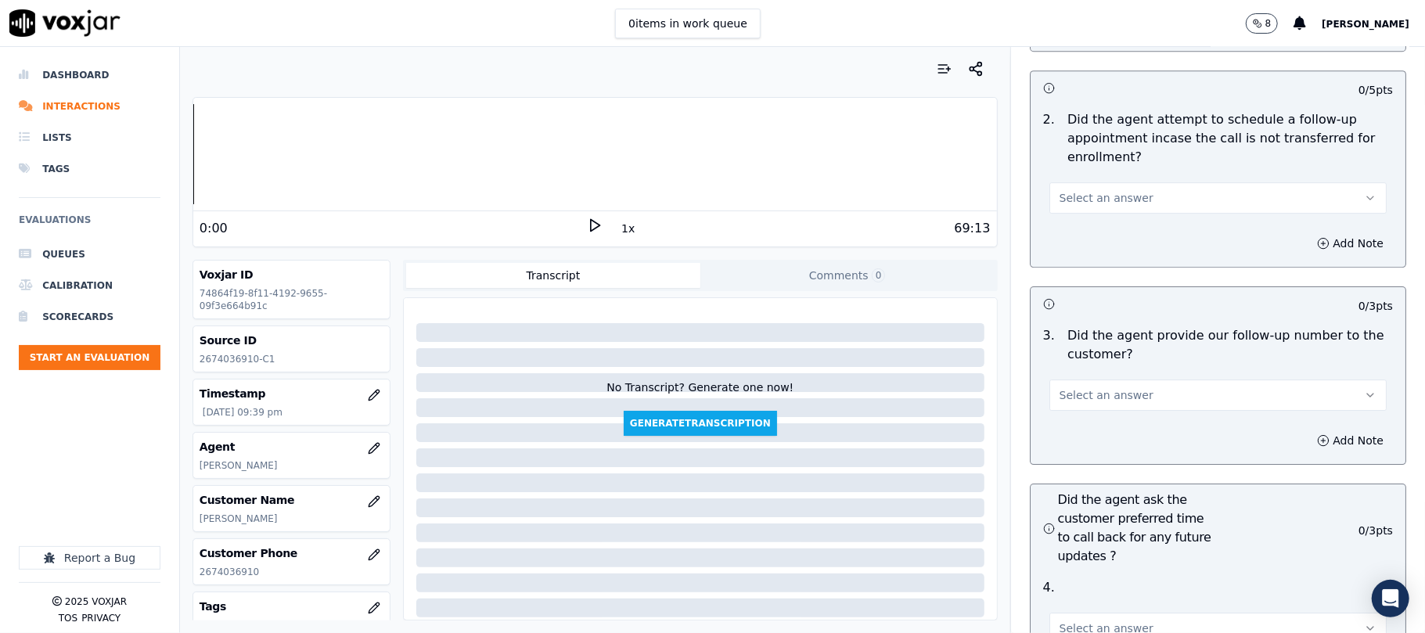
scroll to position [3477, 0]
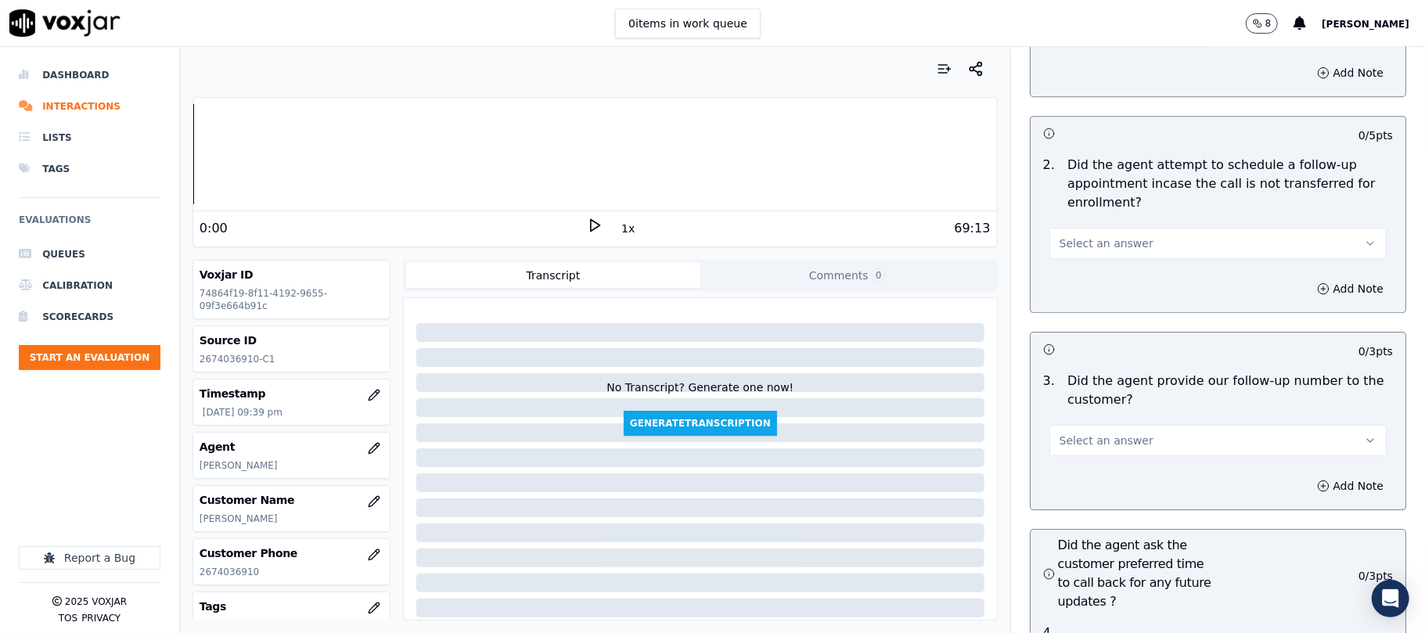
drag, startPoint x: 1123, startPoint y: 348, endPoint x: 1124, endPoint y: 367, distance: 18.9
click at [1123, 425] on button "Select an answer" at bounding box center [1218, 440] width 337 height 31
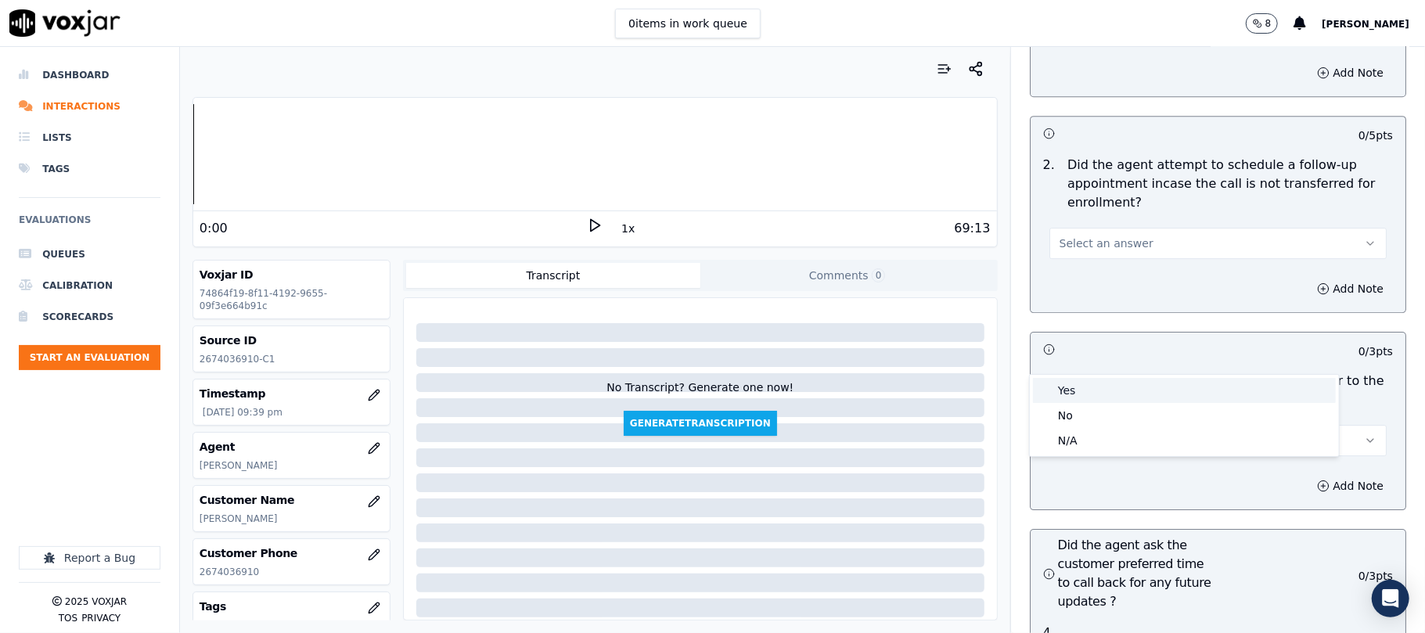
click at [1119, 393] on div "Yes" at bounding box center [1184, 390] width 303 height 25
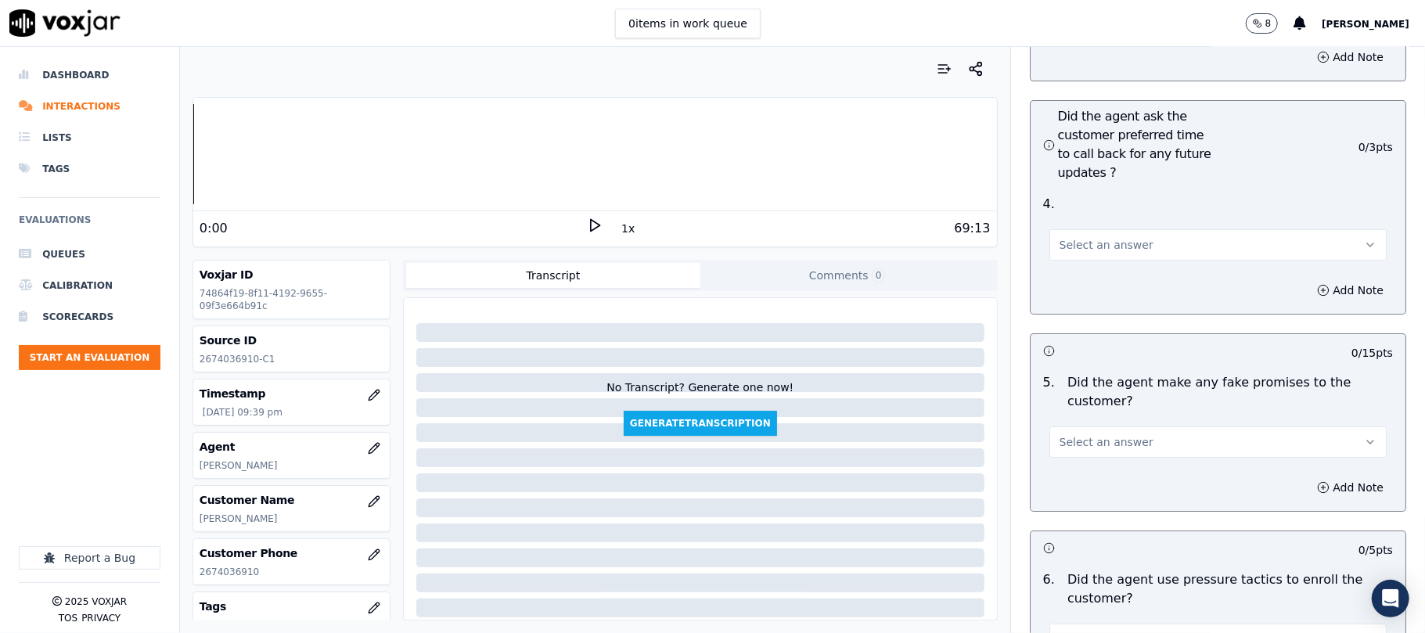
scroll to position [3895, 0]
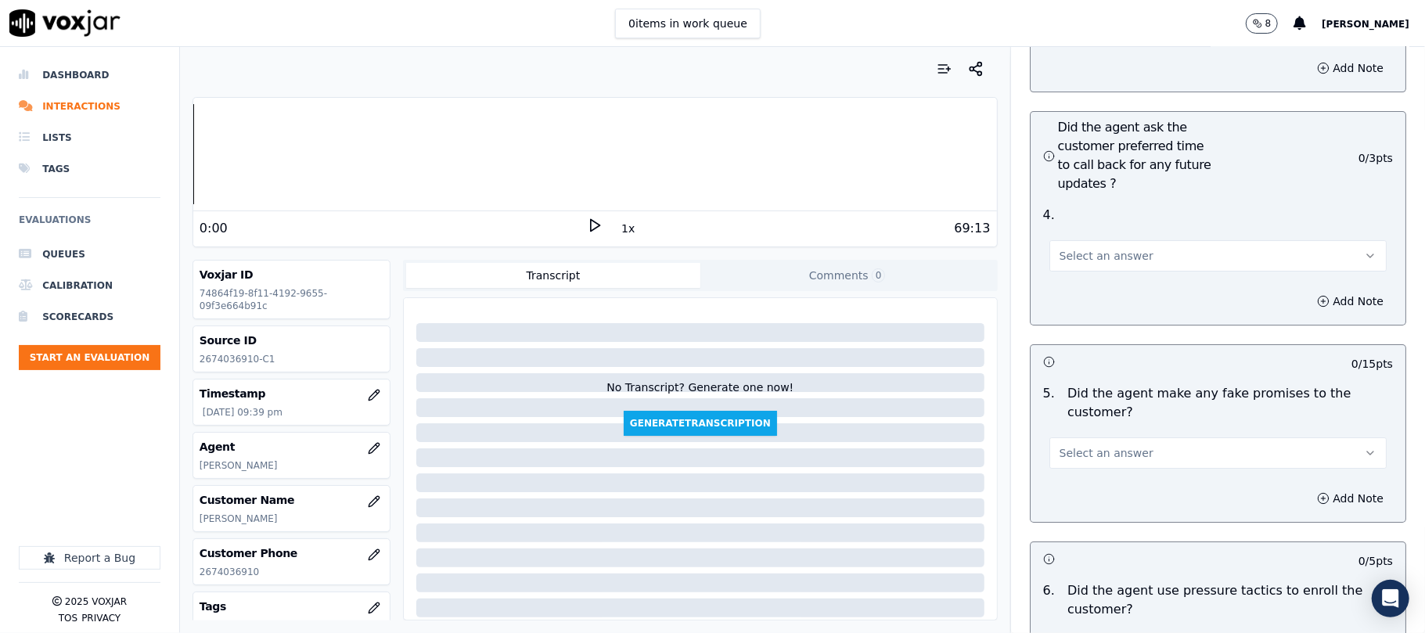
click at [1093, 248] on span "Select an answer" at bounding box center [1107, 256] width 94 height 16
drag, startPoint x: 1082, startPoint y: 218, endPoint x: 1101, endPoint y: 288, distance: 72.9
click at [1081, 219] on div "Yes" at bounding box center [1184, 207] width 303 height 25
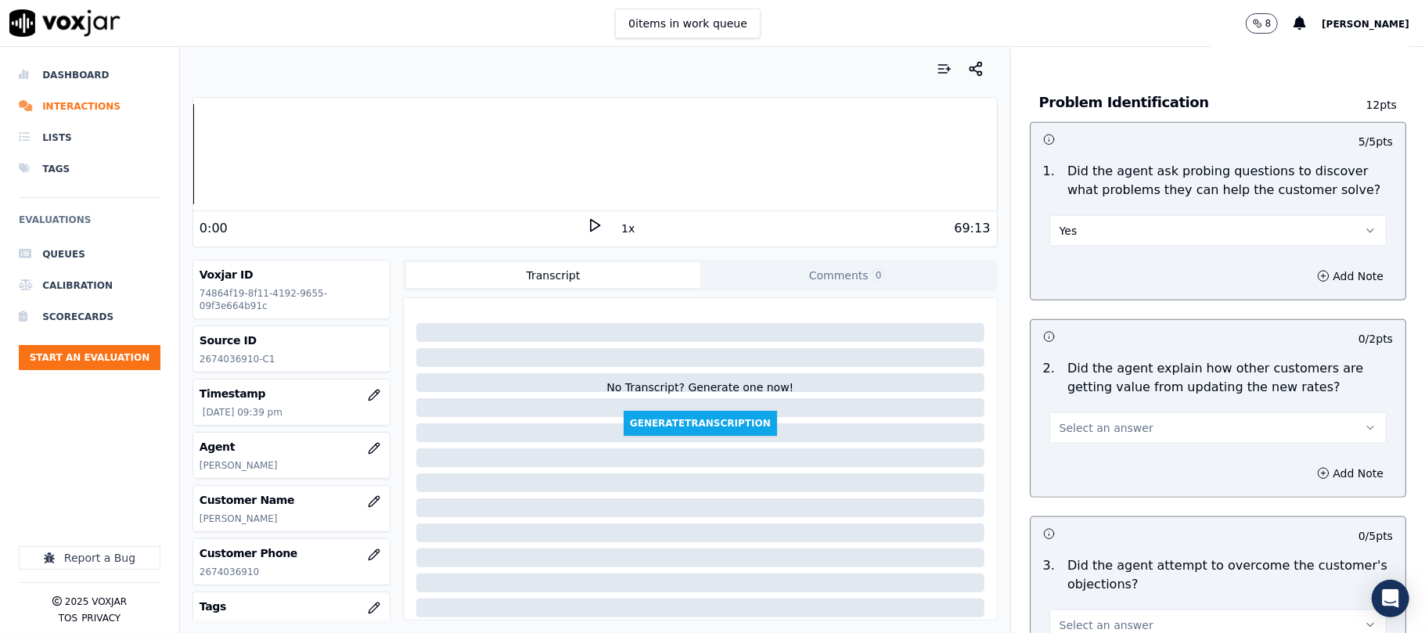
scroll to position [1148, 0]
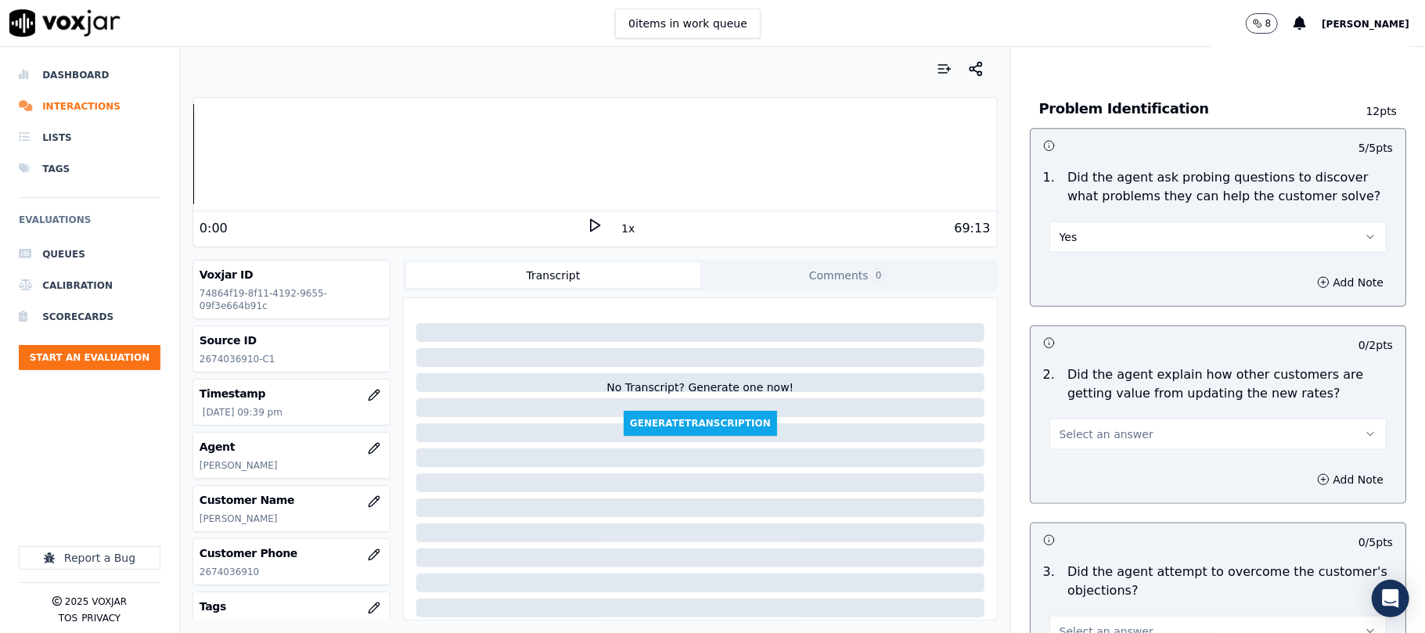
click at [1141, 419] on button "Select an answer" at bounding box center [1218, 434] width 337 height 31
click at [1088, 452] on div "N/A" at bounding box center [1184, 447] width 303 height 25
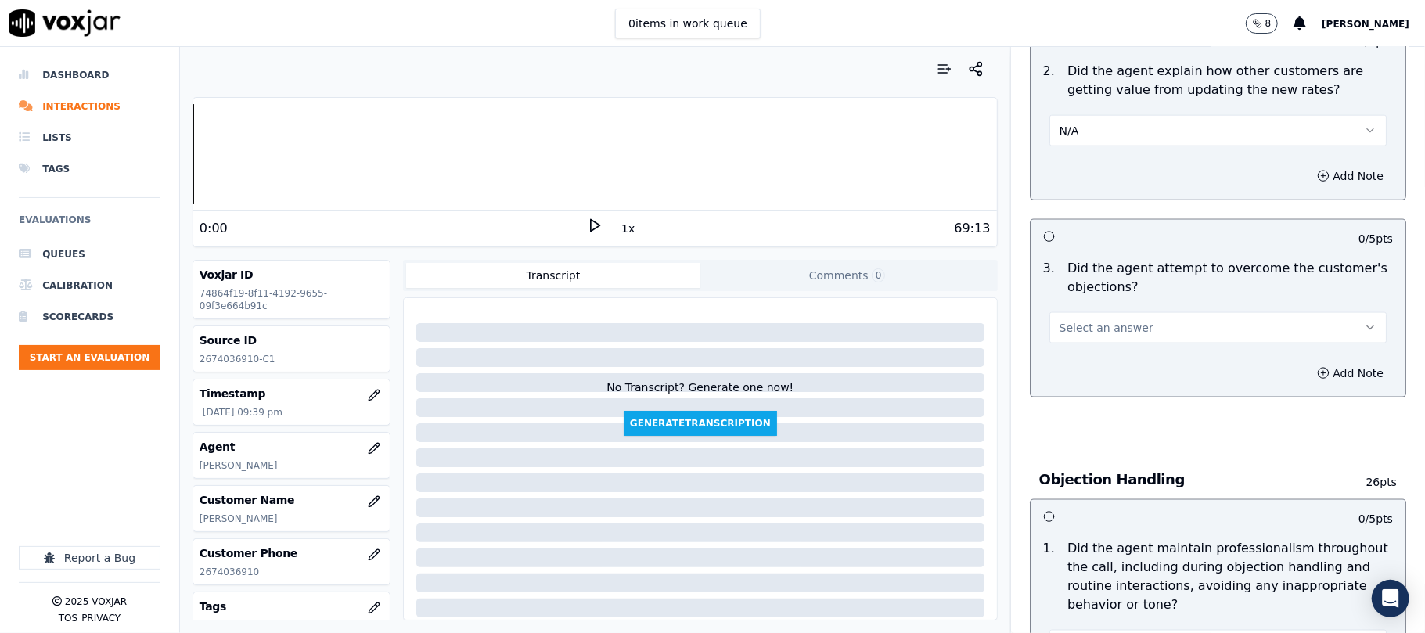
scroll to position [1461, 0]
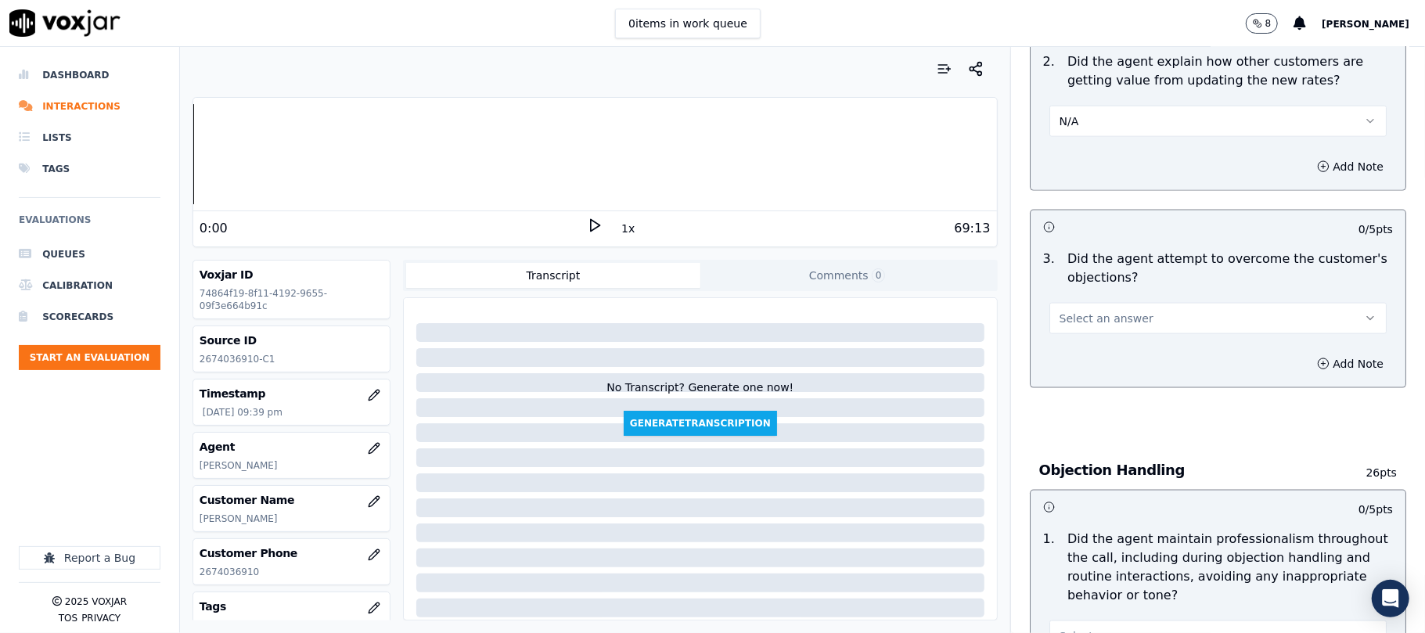
click at [1112, 303] on button "Select an answer" at bounding box center [1218, 318] width 337 height 31
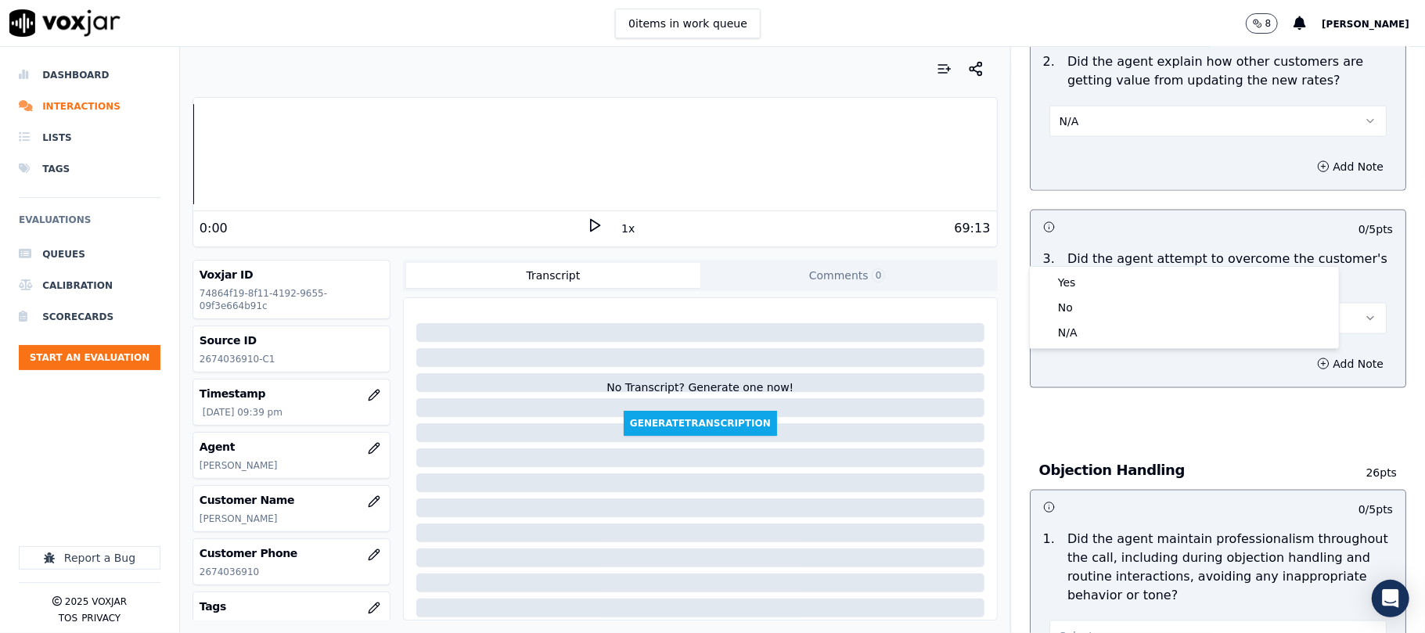
click at [1079, 268] on div "Yes No N/A" at bounding box center [1184, 307] width 309 height 81
click at [1072, 276] on div "Yes" at bounding box center [1184, 282] width 303 height 25
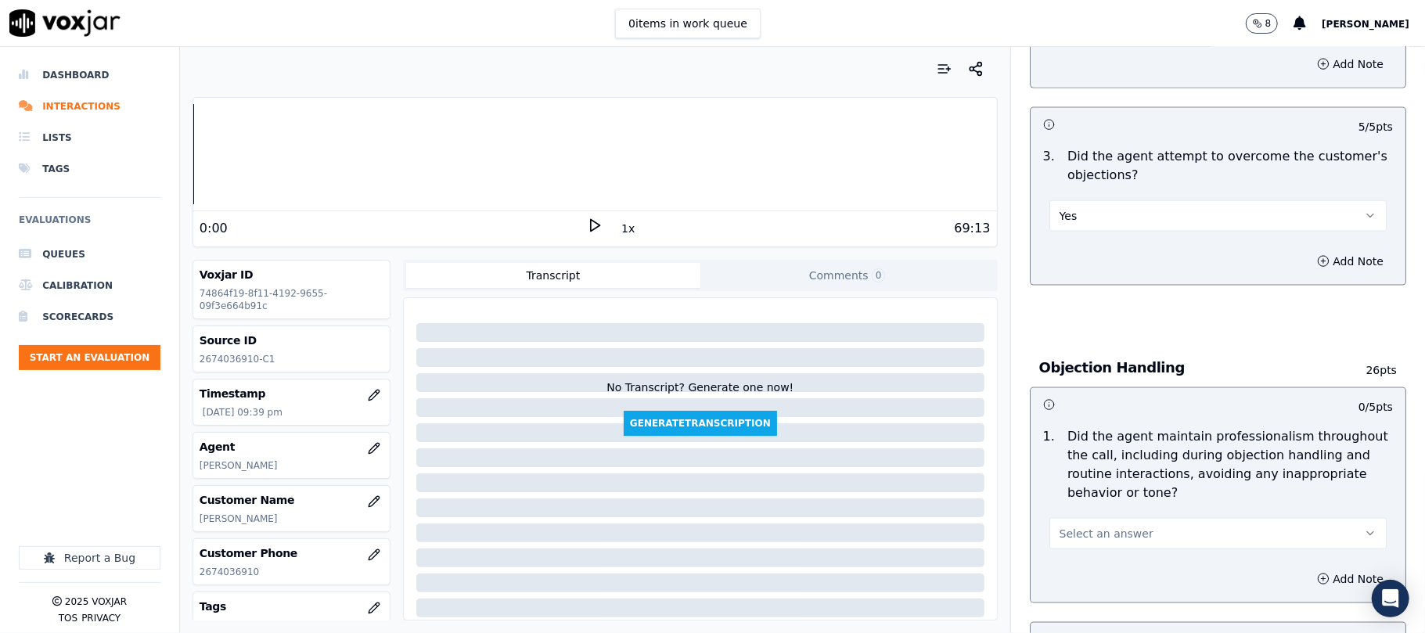
scroll to position [1670, 0]
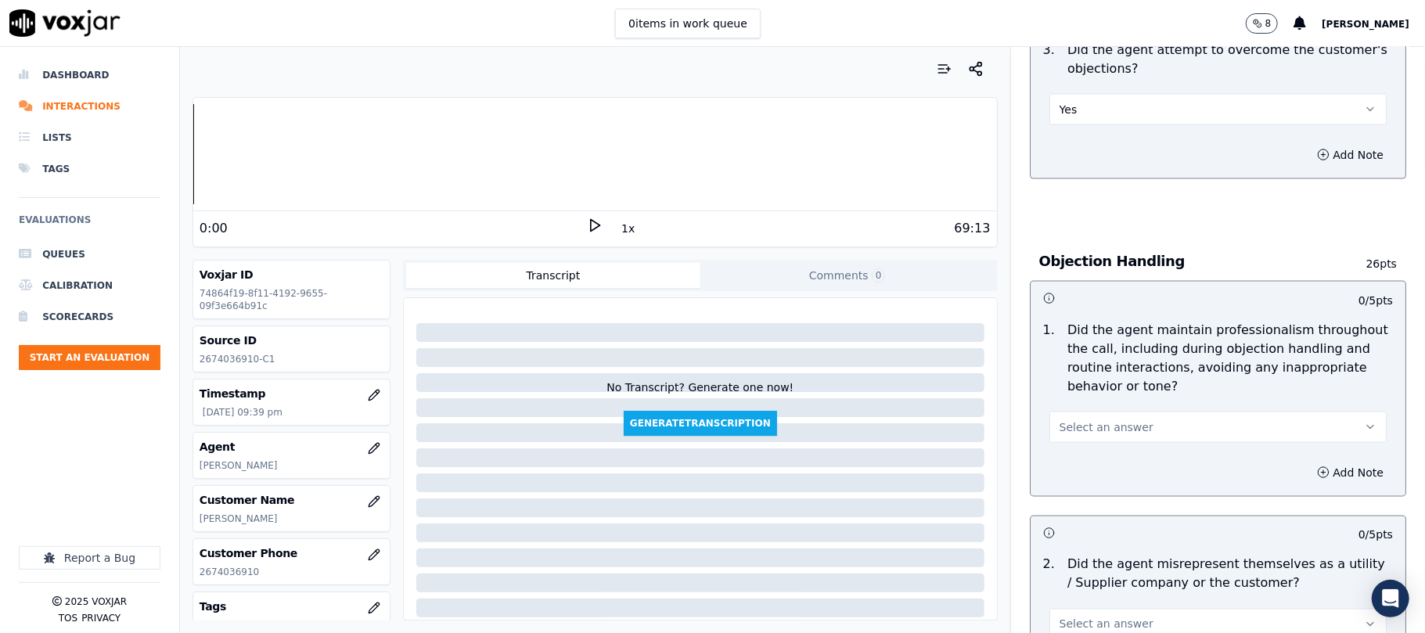
click at [1090, 409] on div "Select an answer" at bounding box center [1218, 426] width 337 height 34
click at [1071, 420] on span "Select an answer" at bounding box center [1107, 428] width 94 height 16
click at [1069, 383] on div "Yes" at bounding box center [1184, 392] width 303 height 25
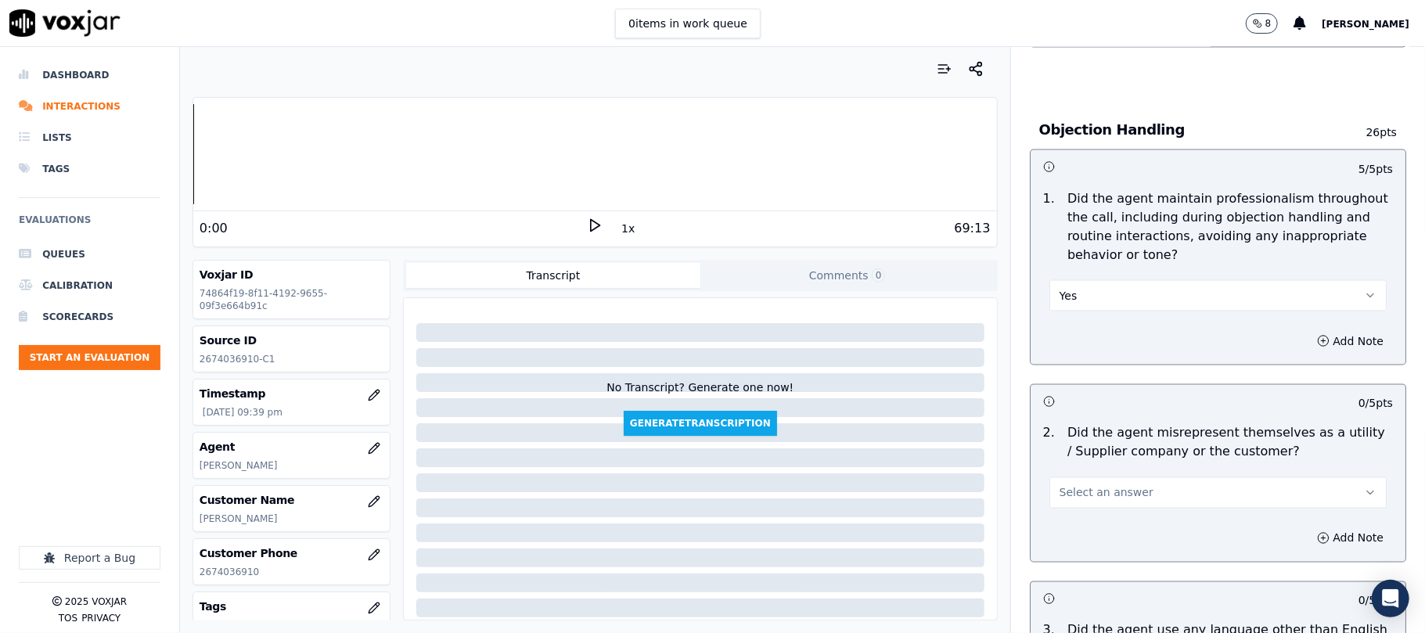
scroll to position [1983, 0]
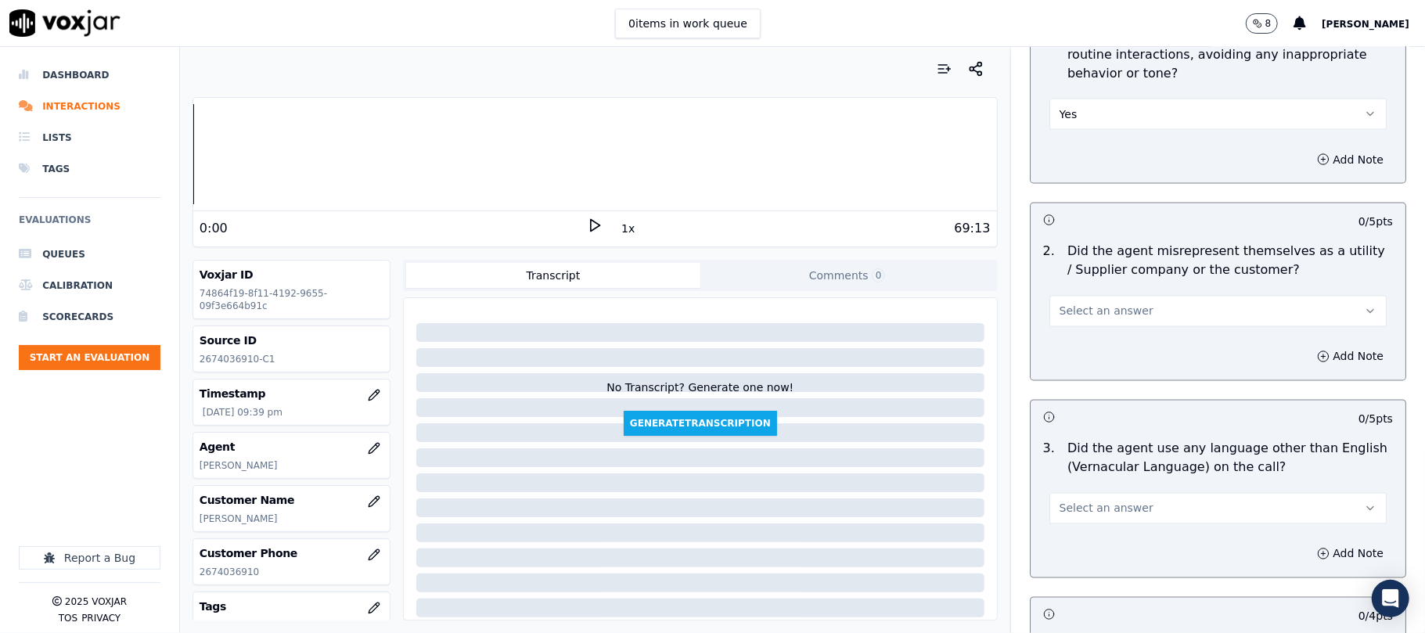
click at [1104, 296] on button "Select an answer" at bounding box center [1218, 311] width 337 height 31
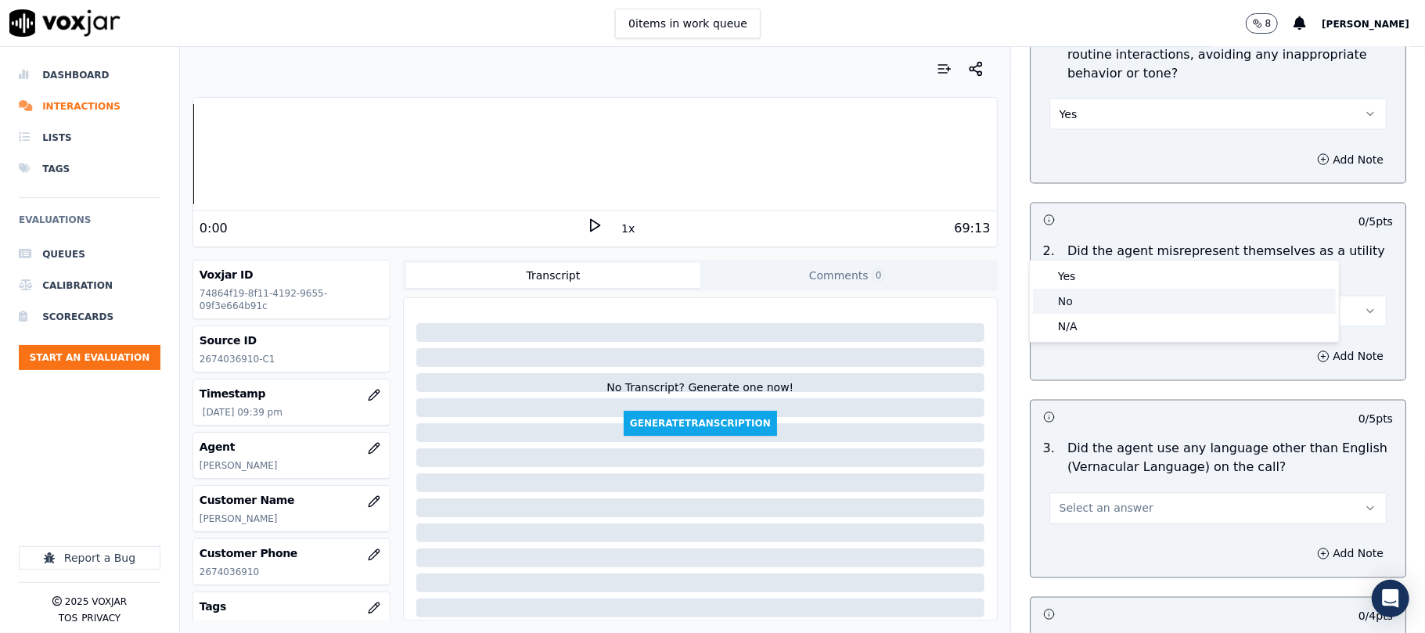
click at [1072, 311] on div "No" at bounding box center [1184, 301] width 303 height 25
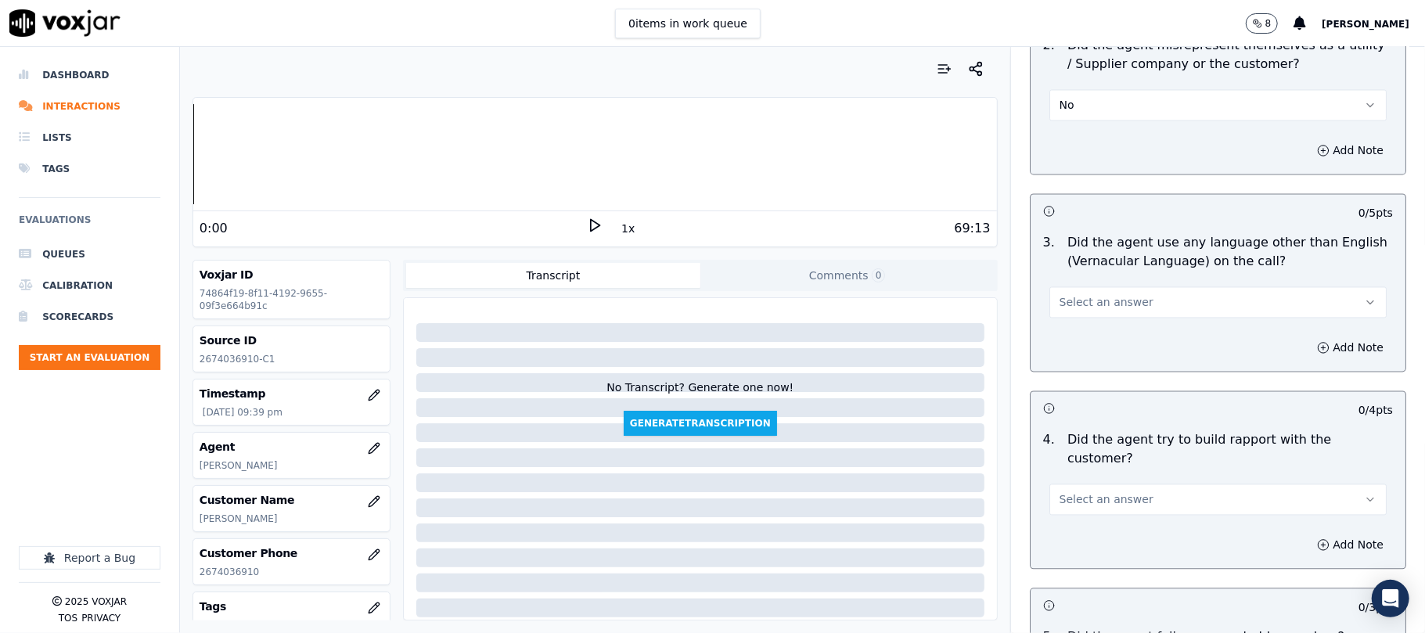
scroll to position [2192, 0]
click at [1103, 248] on div "3 . Did the agent use any language other than English (Vernacular Language) on …" at bounding box center [1218, 273] width 375 height 97
click at [1069, 292] on span "Select an answer" at bounding box center [1107, 300] width 94 height 16
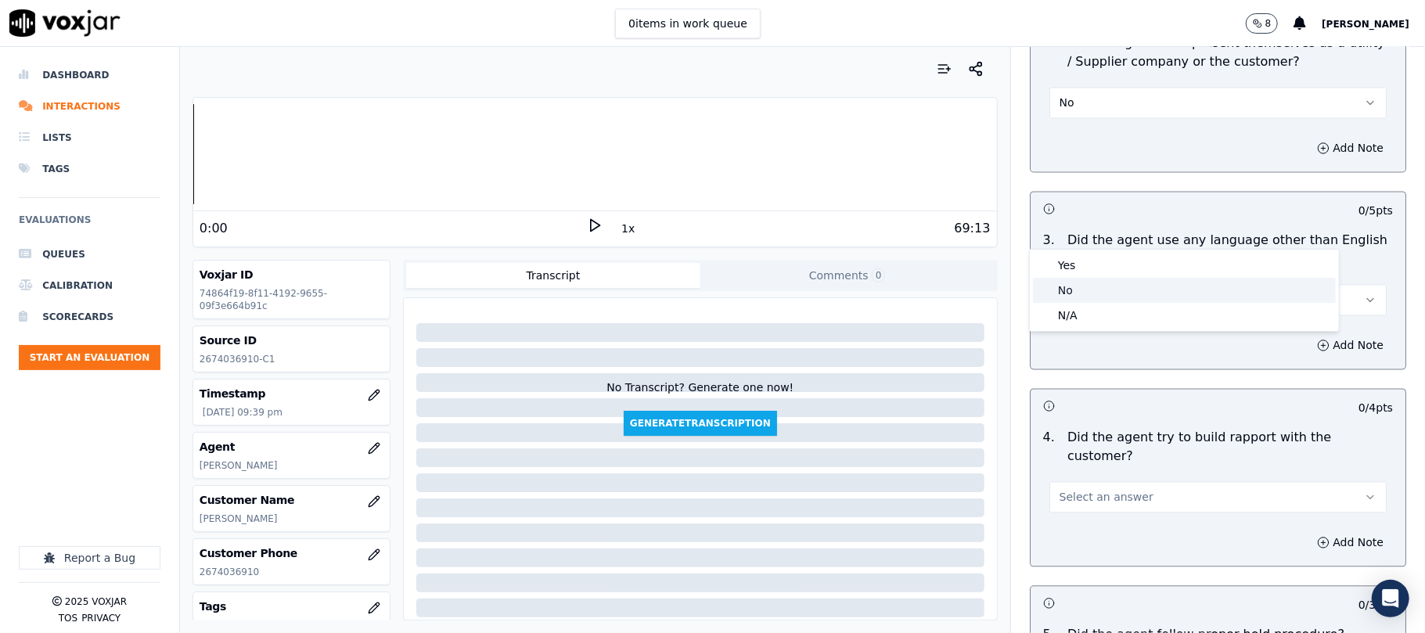
click at [1066, 286] on div "No" at bounding box center [1184, 290] width 303 height 25
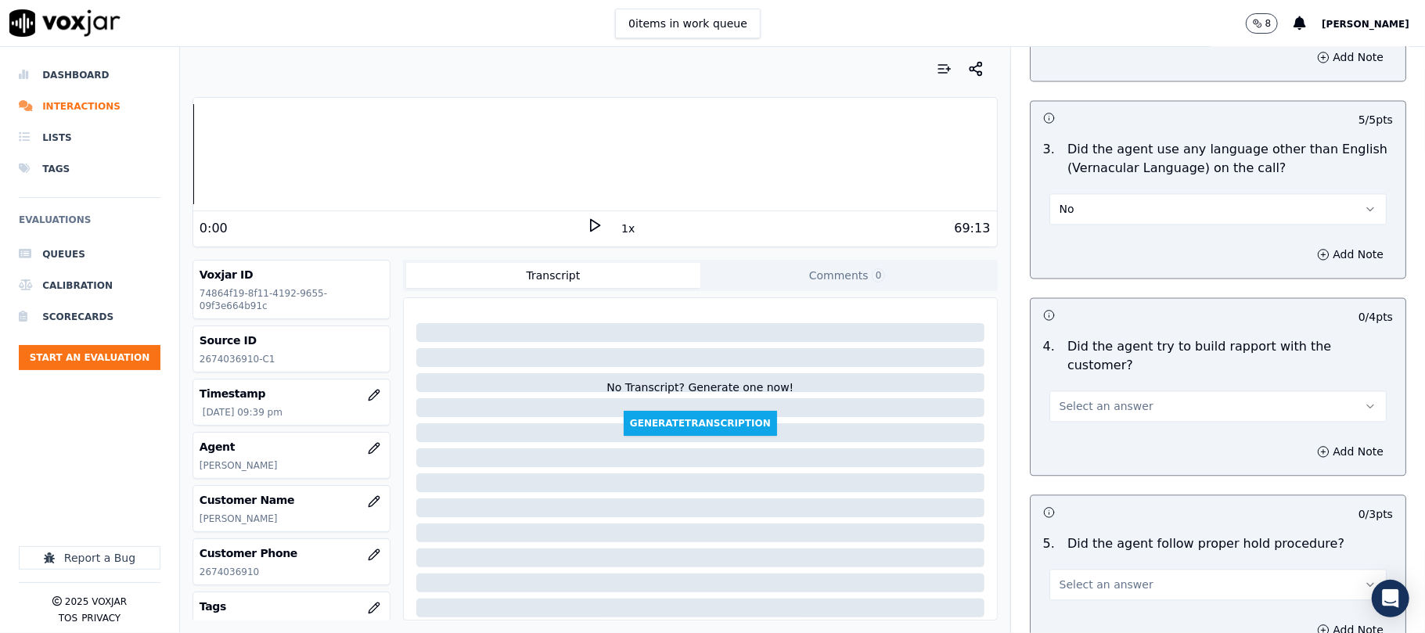
scroll to position [2400, 0]
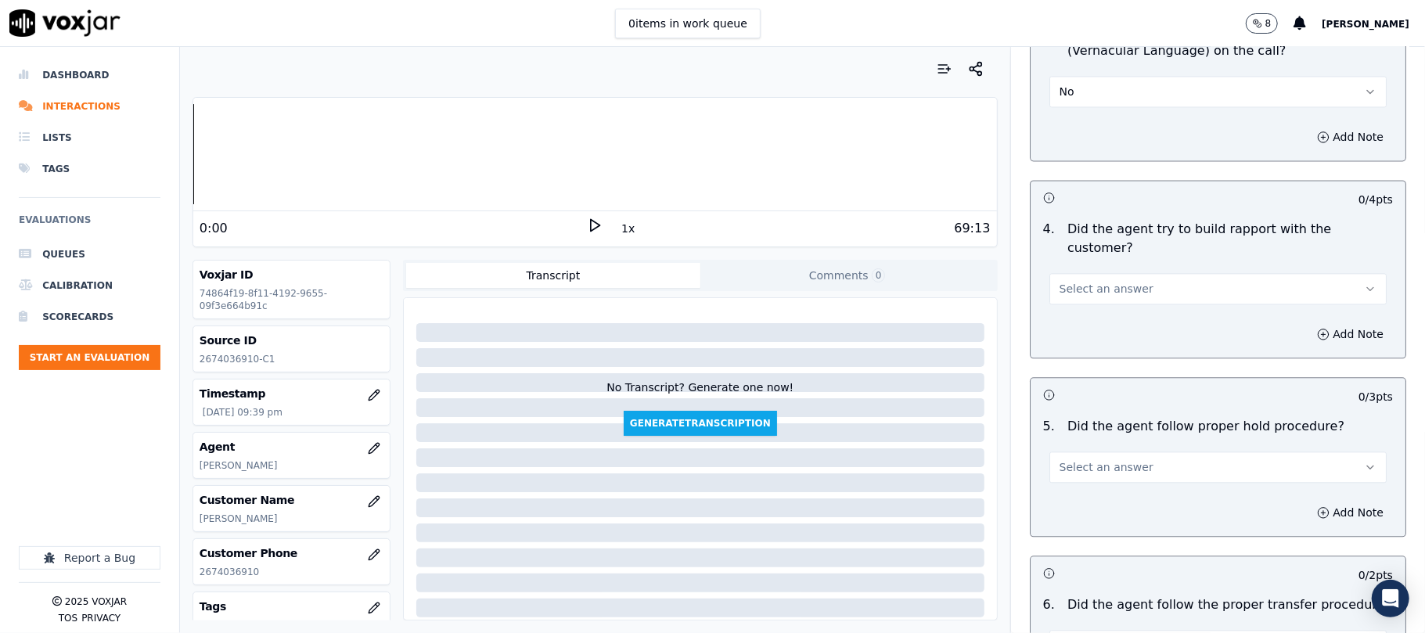
click at [1141, 273] on button "Select an answer" at bounding box center [1218, 288] width 337 height 31
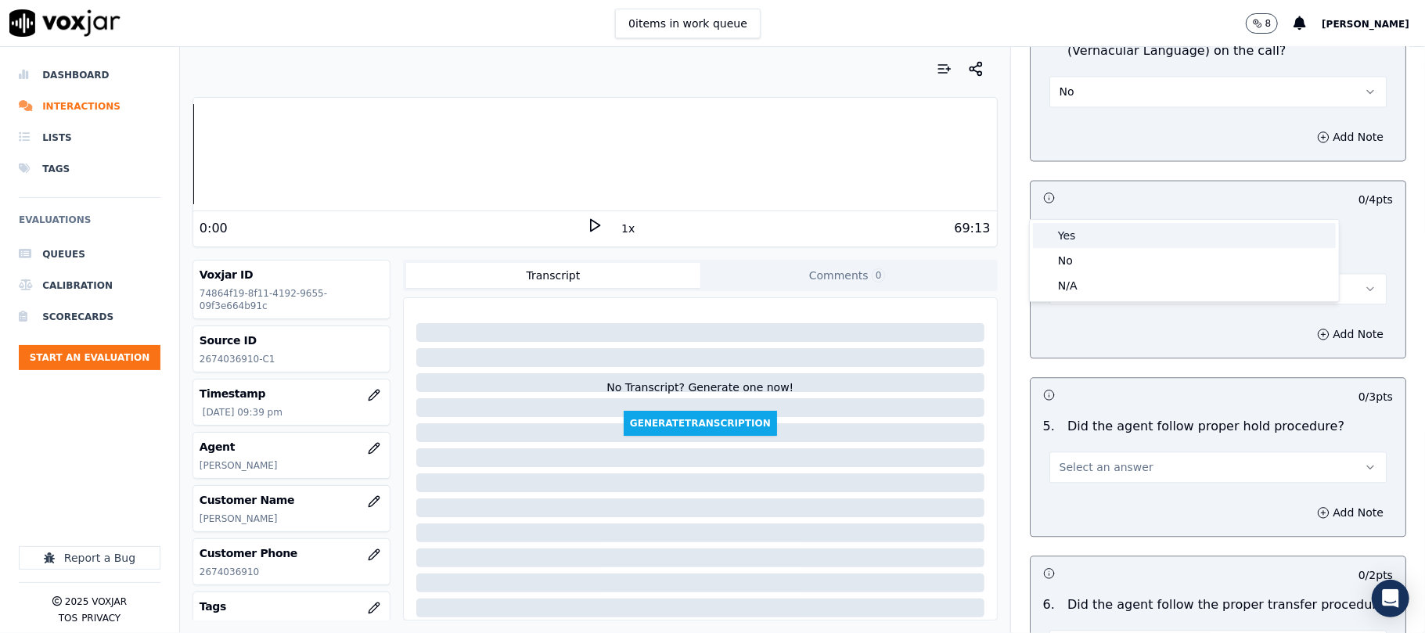
click at [1105, 236] on div "Yes" at bounding box center [1184, 235] width 303 height 25
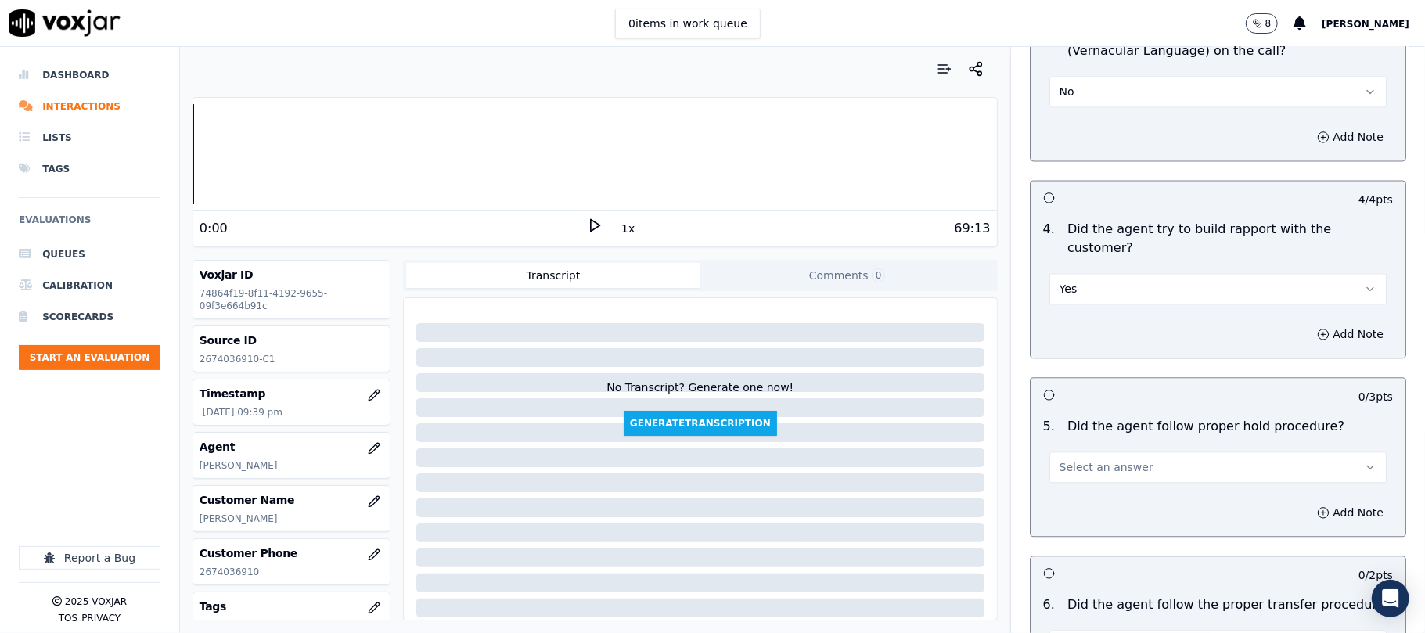
click at [1107, 460] on span "Select an answer" at bounding box center [1107, 468] width 94 height 16
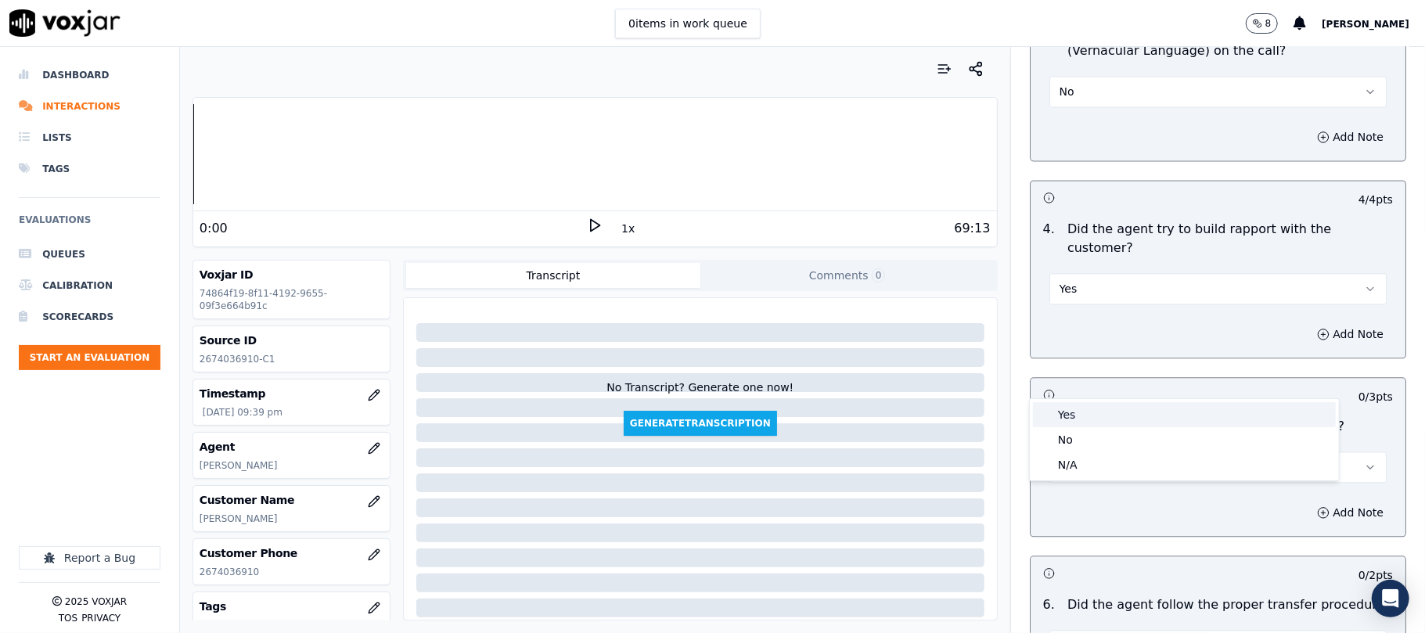
click at [1084, 430] on div "No" at bounding box center [1184, 439] width 303 height 25
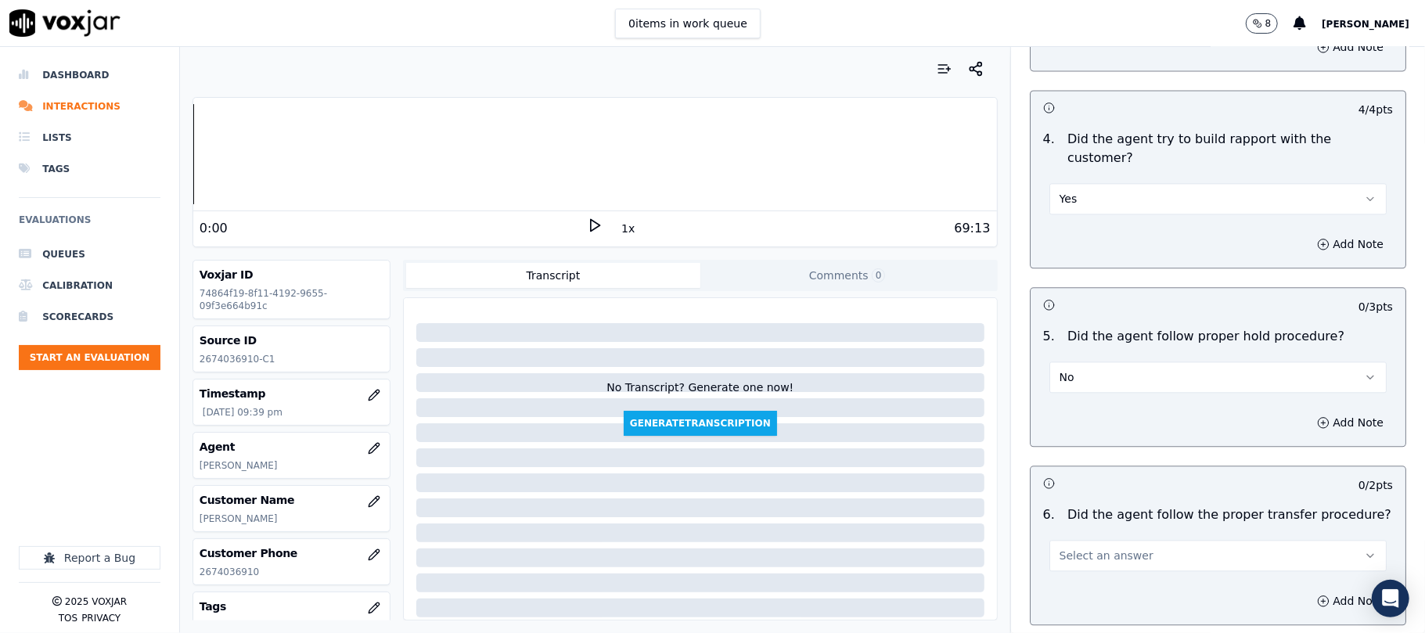
scroll to position [2609, 0]
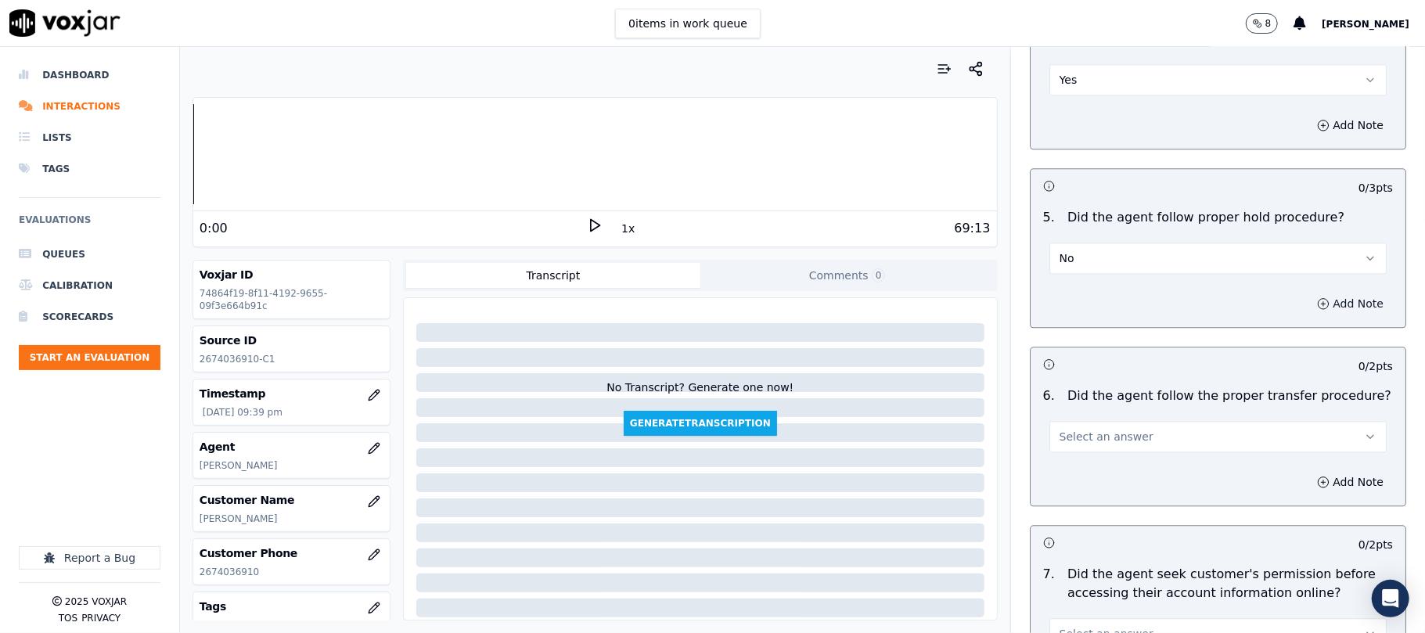
click at [1308, 293] on button "Add Note" at bounding box center [1350, 304] width 85 height 22
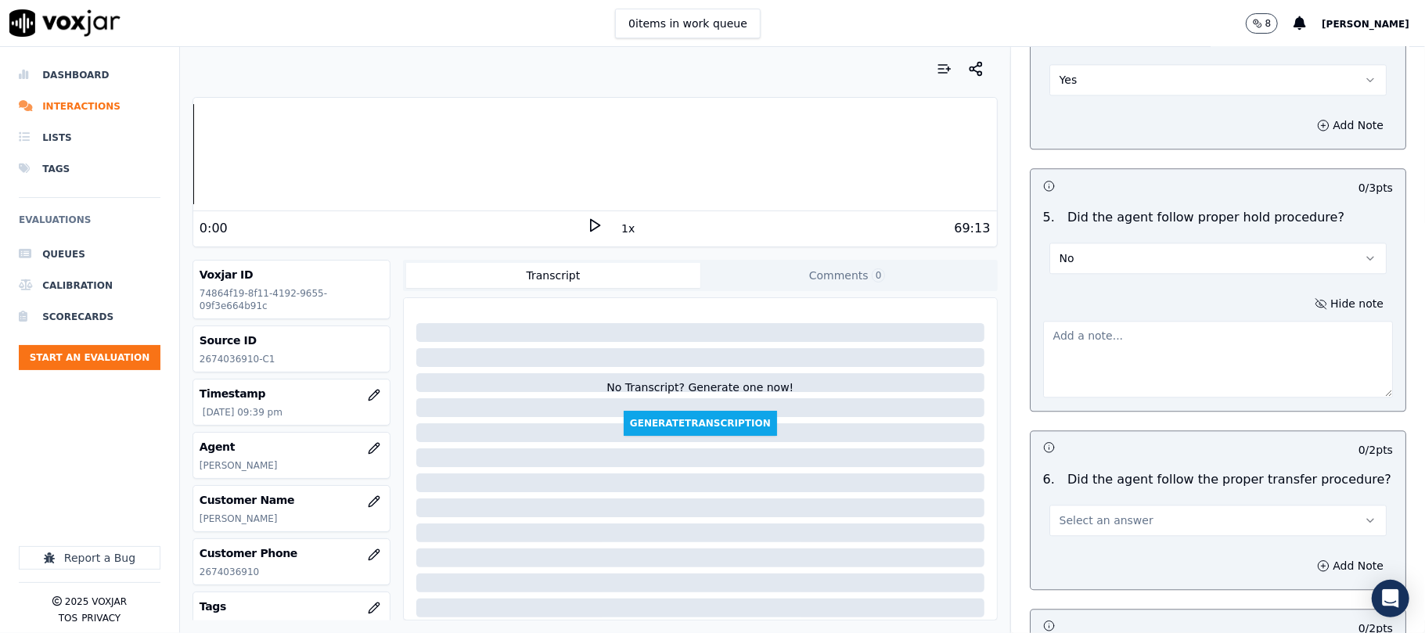
click at [1206, 321] on textarea at bounding box center [1218, 359] width 350 height 77
paste textarea "@25:49 - [PERSON_NAME] failed to share hold relese statement //"
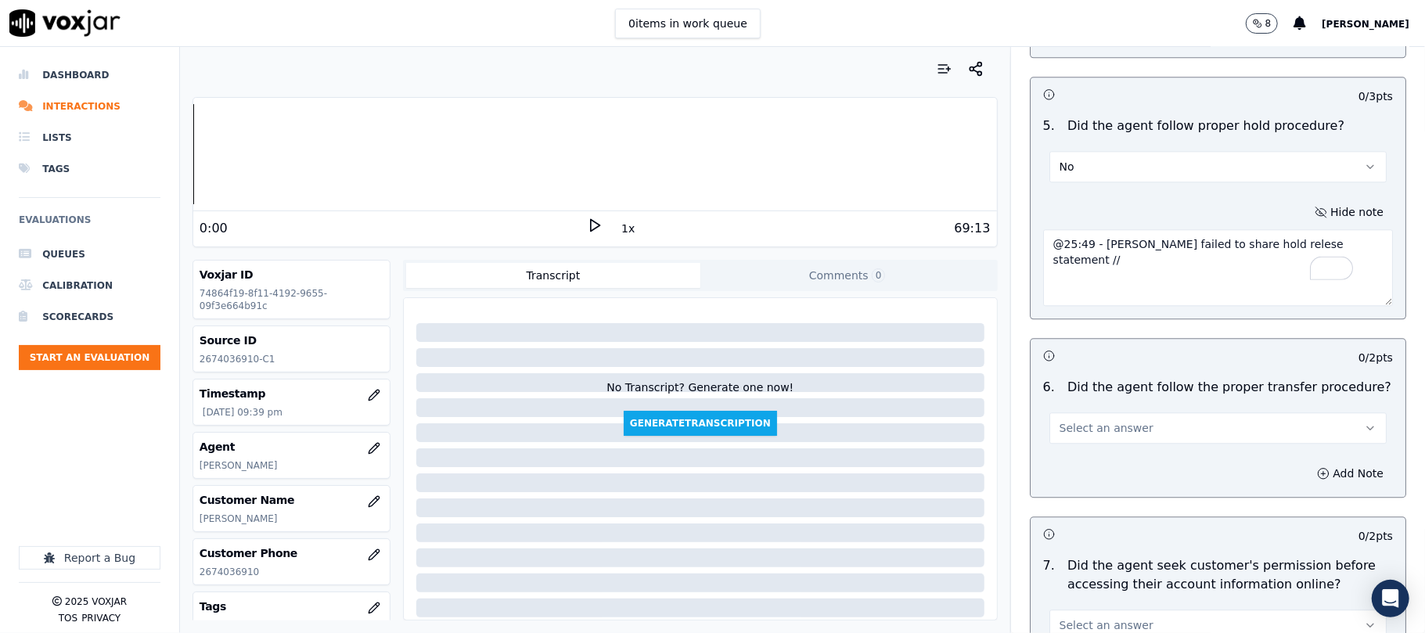
scroll to position [2818, 0]
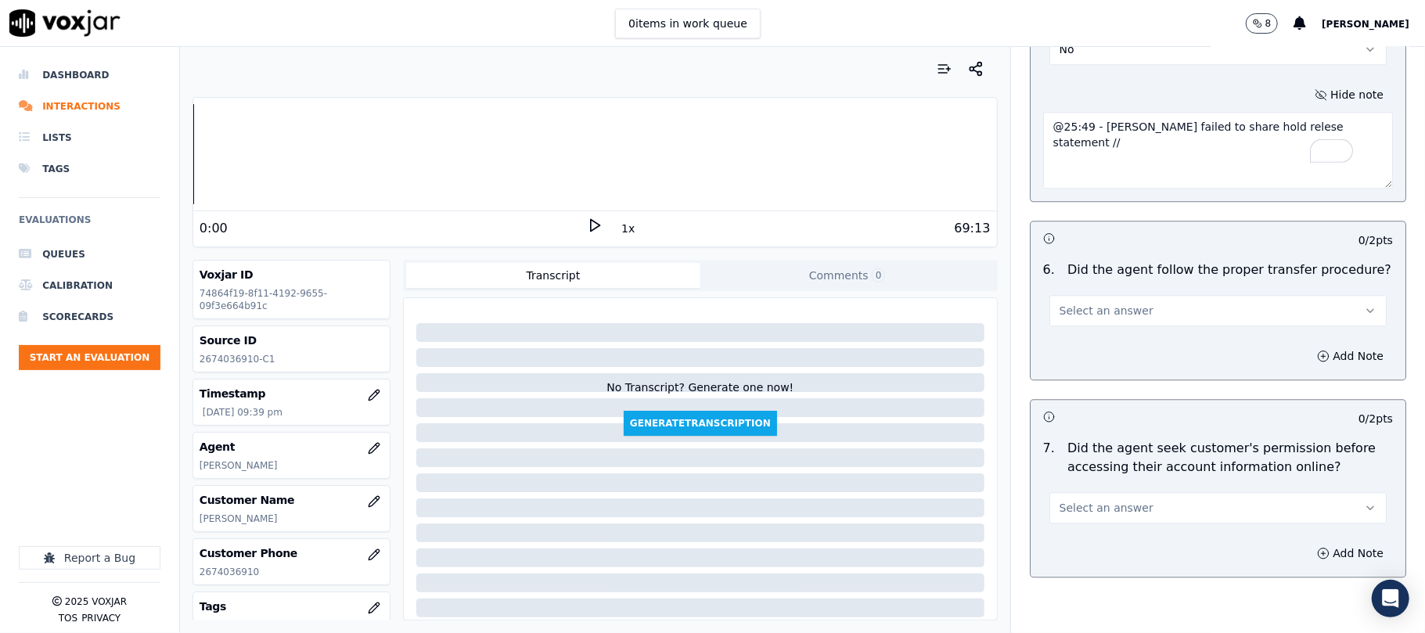
type textarea "@25:49 - [PERSON_NAME] failed to share hold relese statement //"
click at [1146, 295] on button "Select an answer" at bounding box center [1218, 310] width 337 height 31
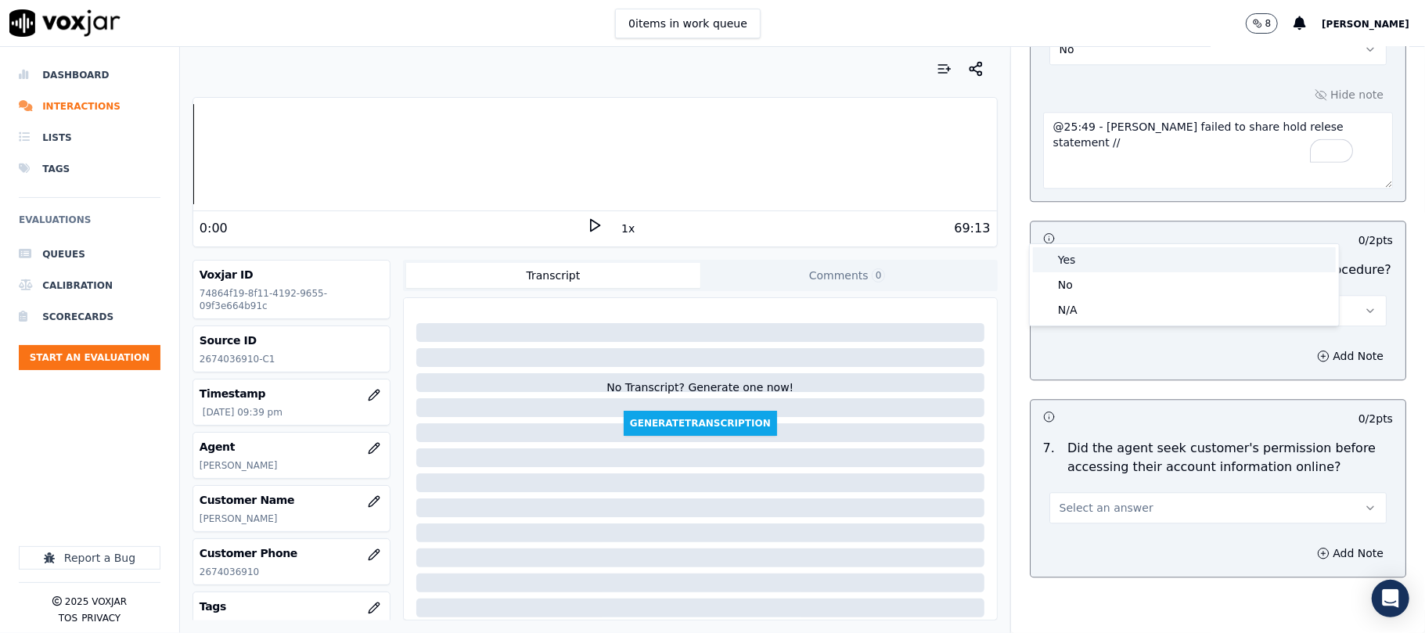
click at [1127, 252] on div "Yes" at bounding box center [1184, 259] width 303 height 25
click at [1087, 492] on button "Select an answer" at bounding box center [1218, 507] width 337 height 31
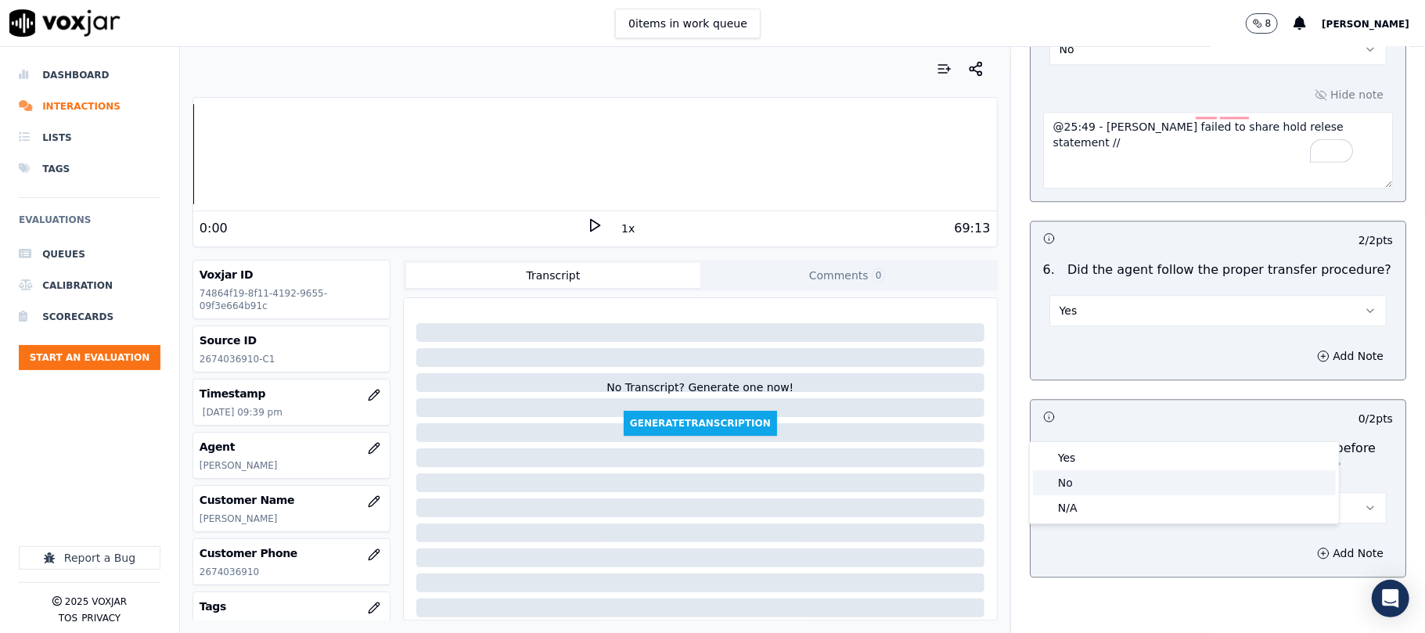
click at [1079, 485] on div "No" at bounding box center [1184, 482] width 303 height 25
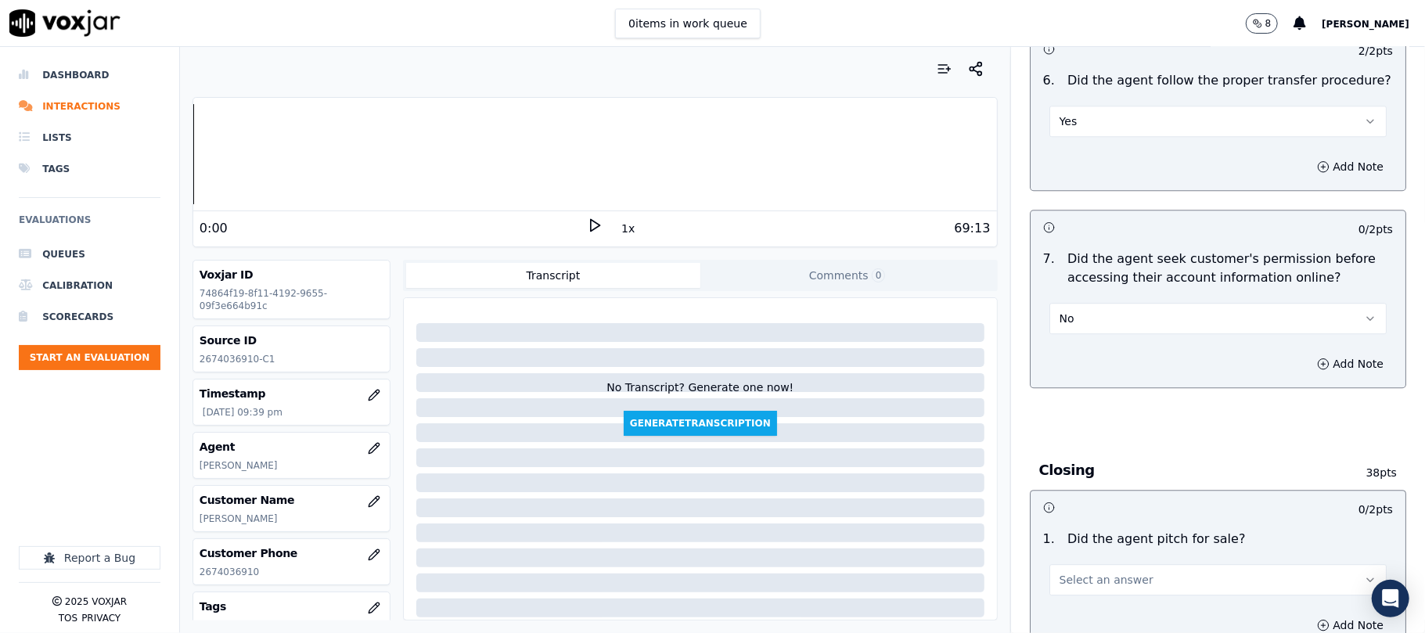
scroll to position [3026, 0]
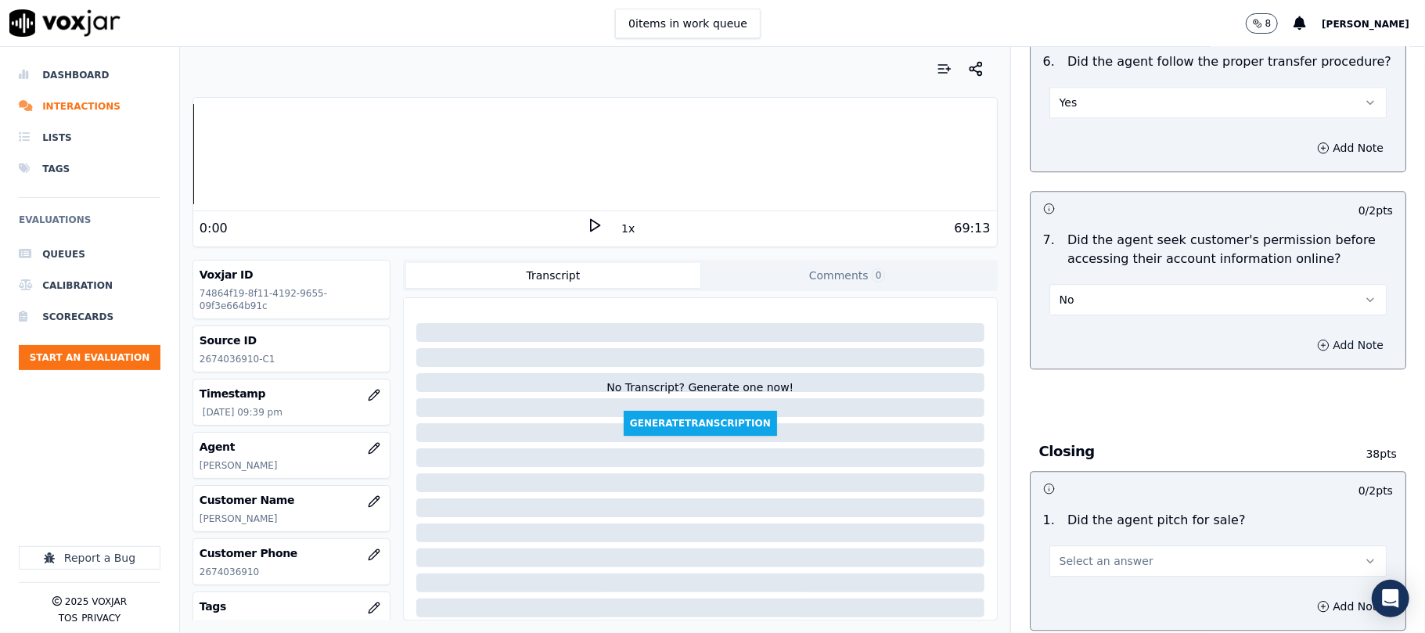
click at [1308, 334] on button "Add Note" at bounding box center [1350, 345] width 85 height 22
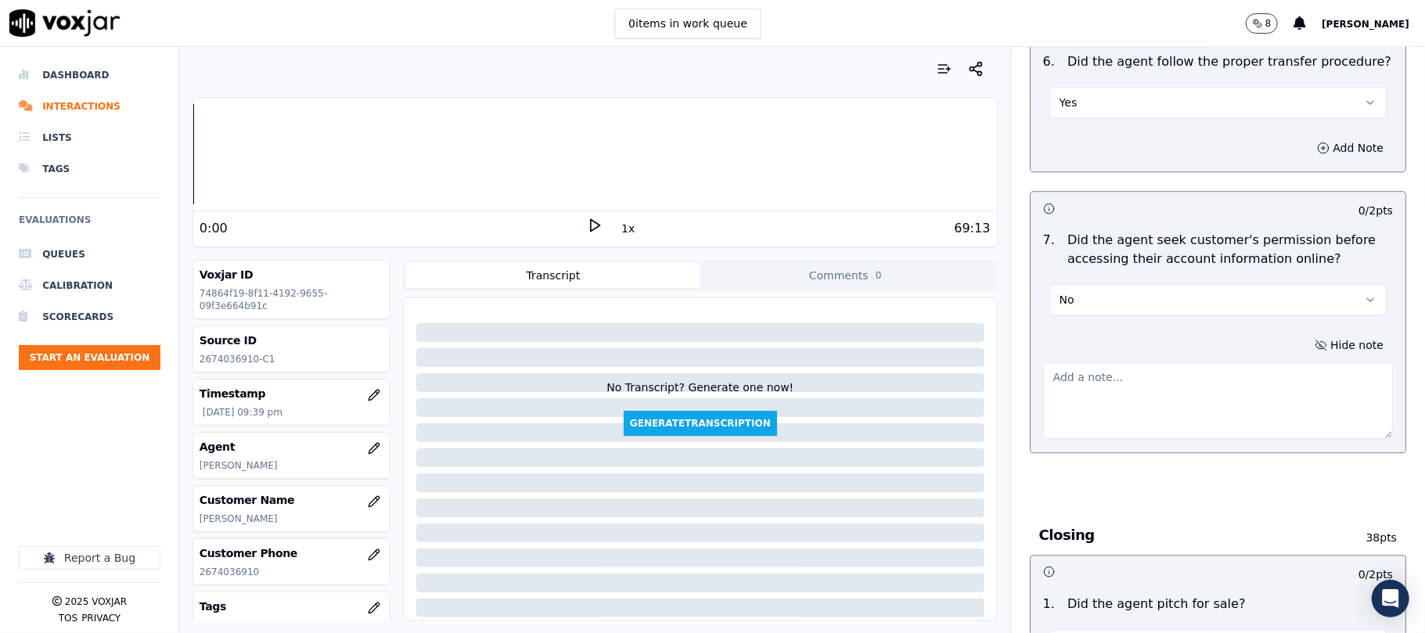
click at [1206, 362] on textarea at bounding box center [1218, 400] width 350 height 77
paste textarea "@29:32 - [PERSON_NAME] share eletric choice id -<> @13:05 [PERSON_NAME] - the r…"
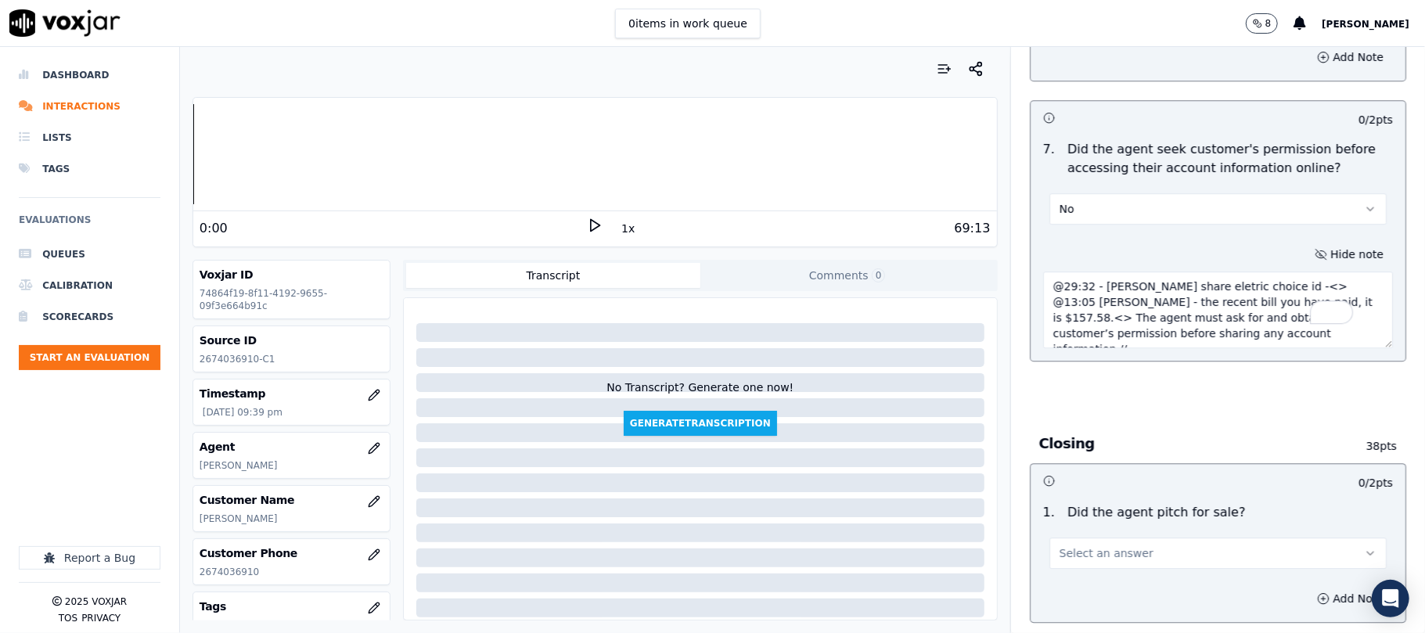
scroll to position [3235, 0]
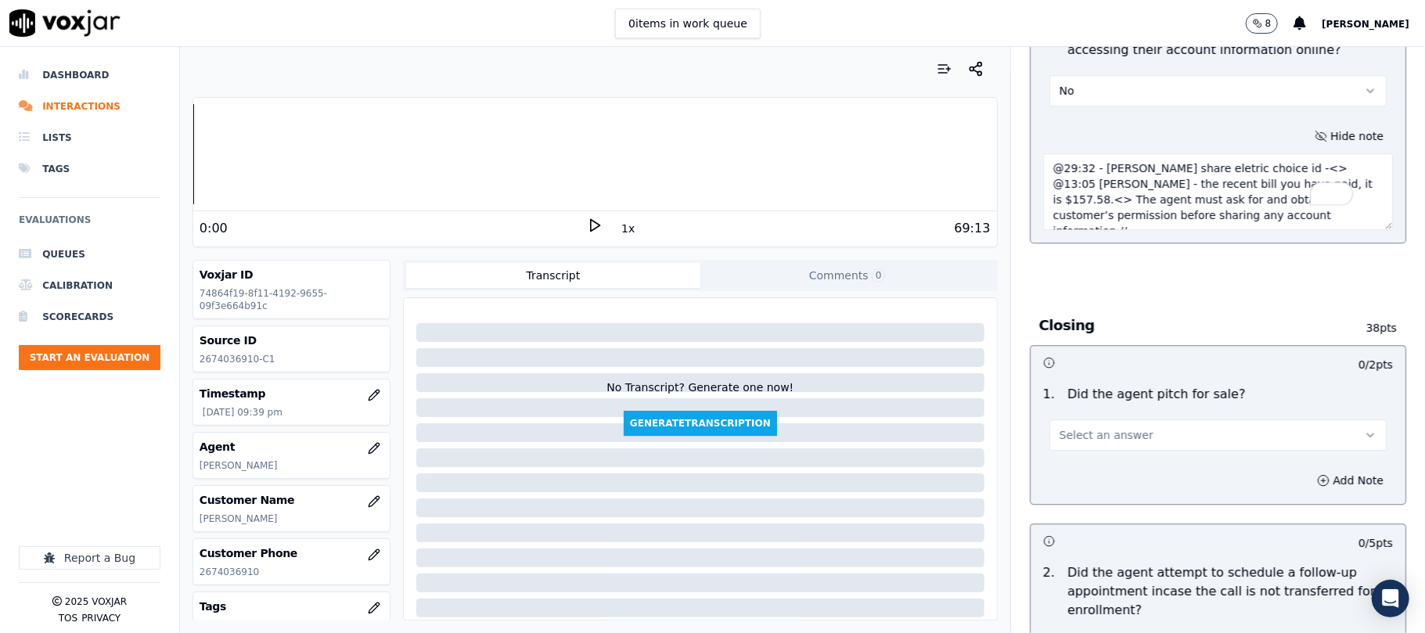
type textarea "@29:32 - [PERSON_NAME] share eletric choice id -<> @13:05 [PERSON_NAME] - the r…"
click at [1130, 420] on button "Select an answer" at bounding box center [1218, 435] width 337 height 31
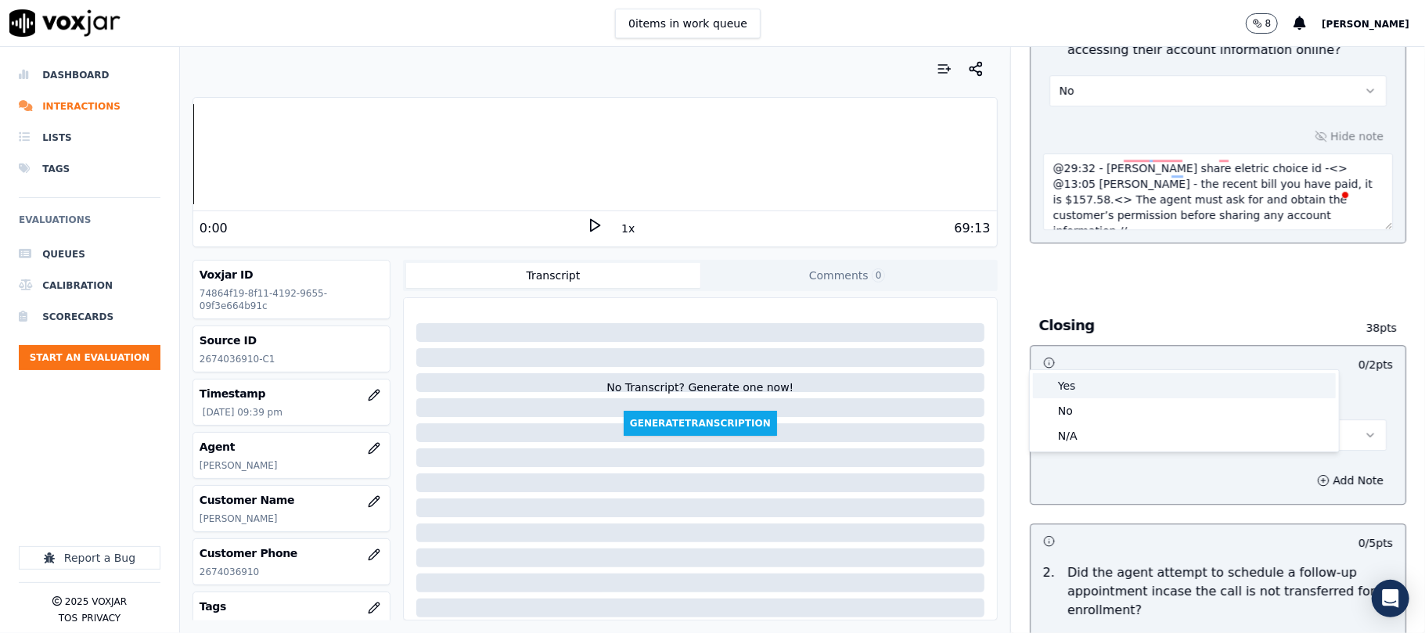
click at [1110, 382] on div "Yes" at bounding box center [1184, 385] width 303 height 25
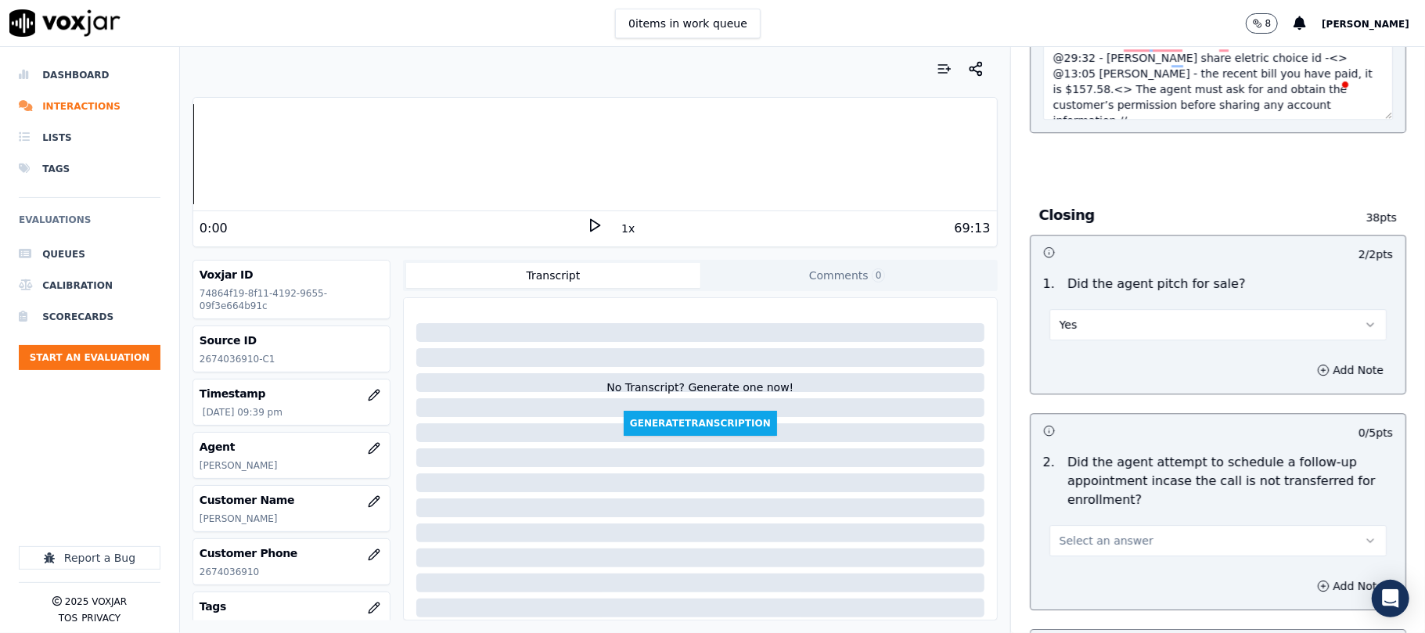
scroll to position [3444, 0]
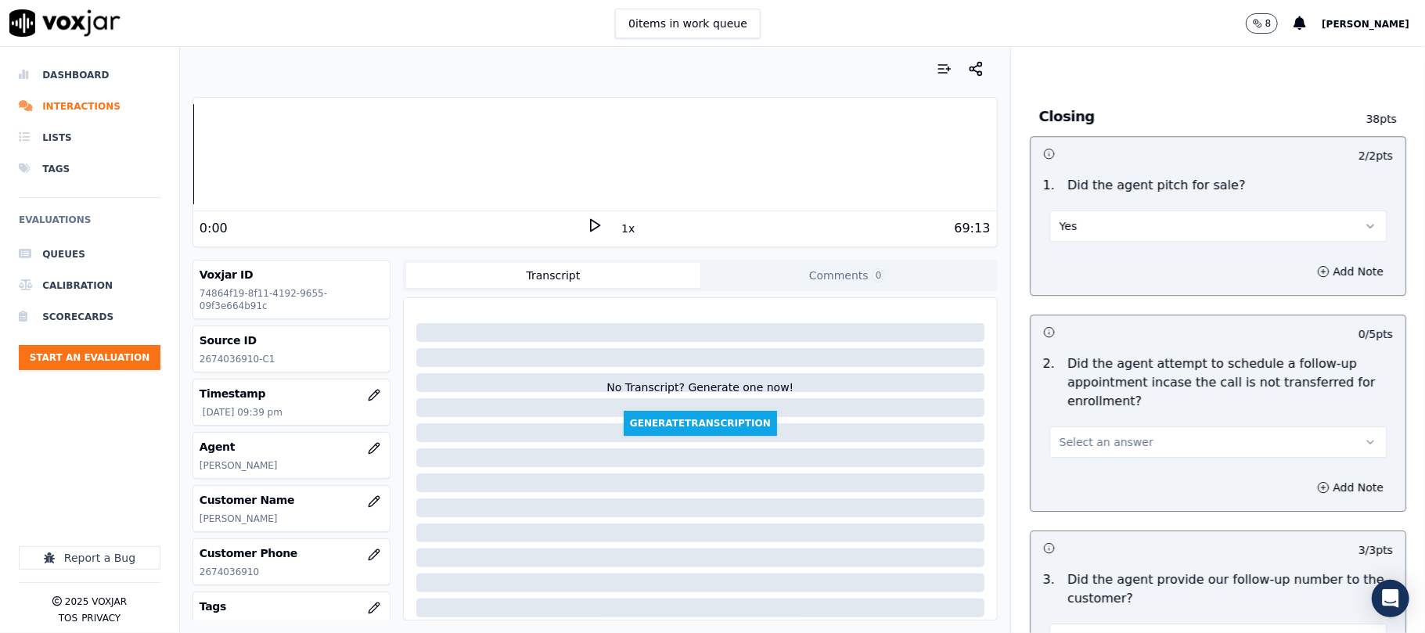
click at [1125, 411] on div "Select an answer" at bounding box center [1218, 434] width 362 height 47
drag, startPoint x: 1091, startPoint y: 357, endPoint x: 1096, endPoint y: 370, distance: 14.1
click at [1094, 434] on span "Select an answer" at bounding box center [1107, 442] width 94 height 16
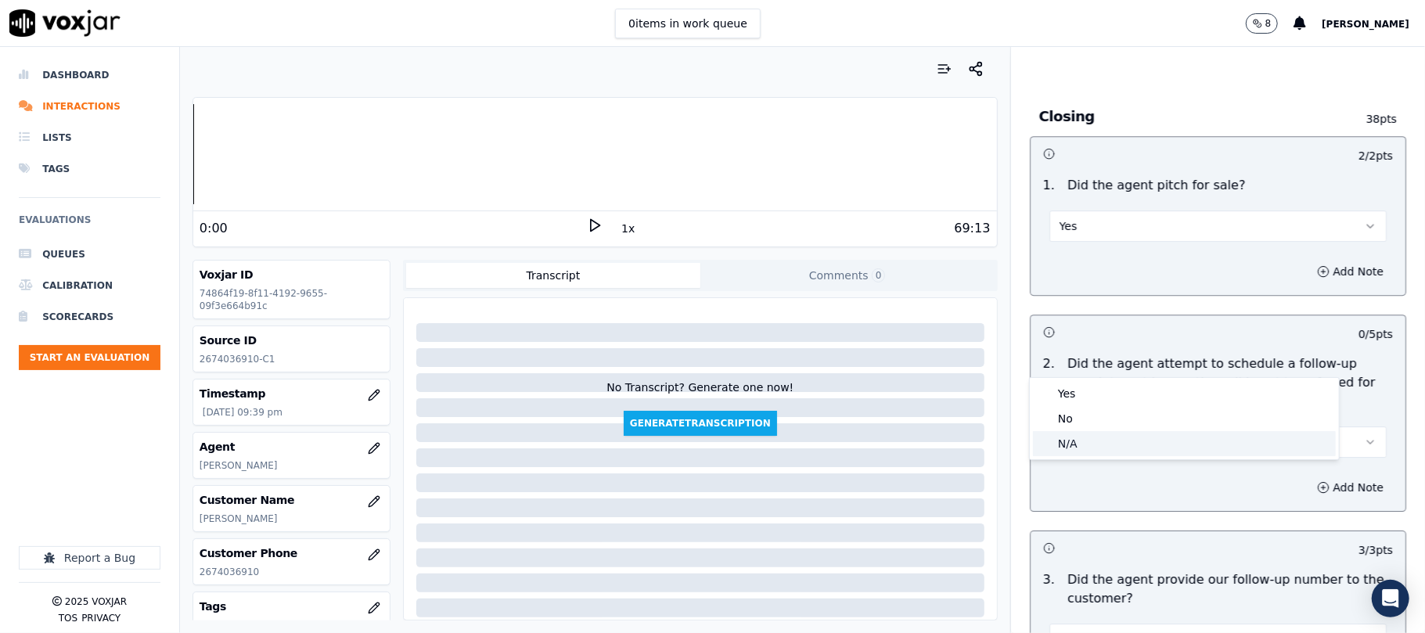
click at [1093, 437] on div "N/A" at bounding box center [1184, 443] width 303 height 25
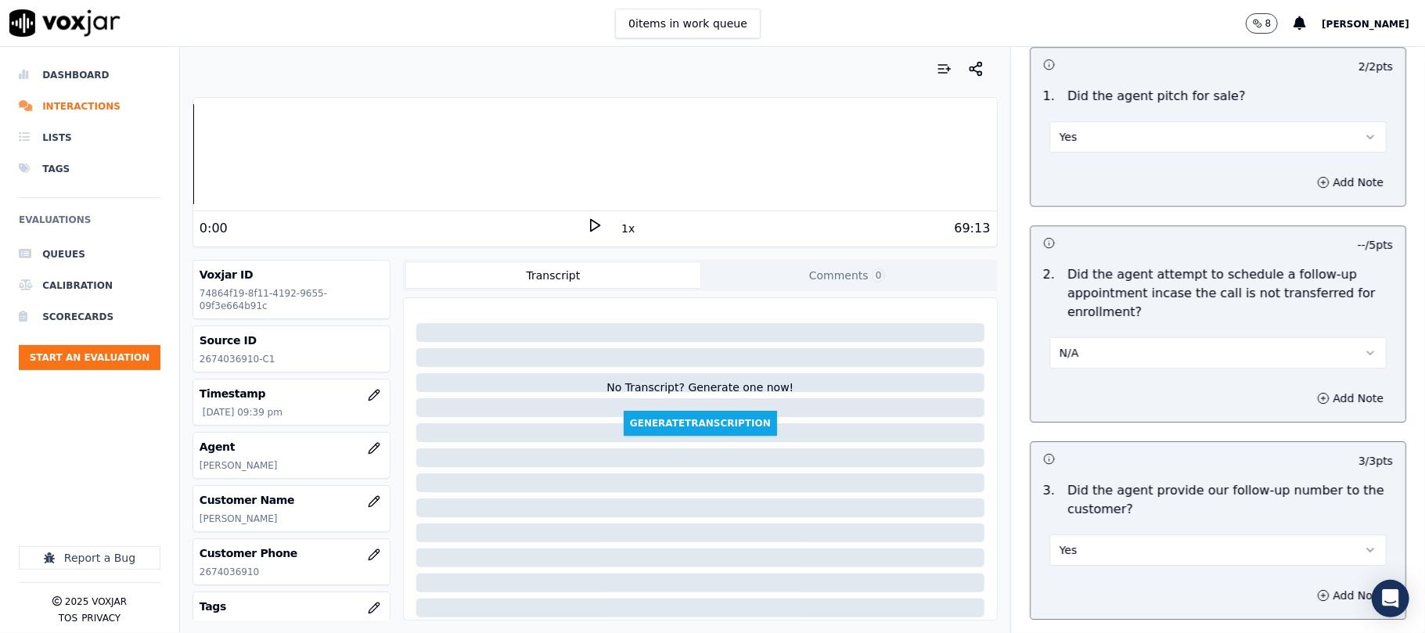
scroll to position [3653, 0]
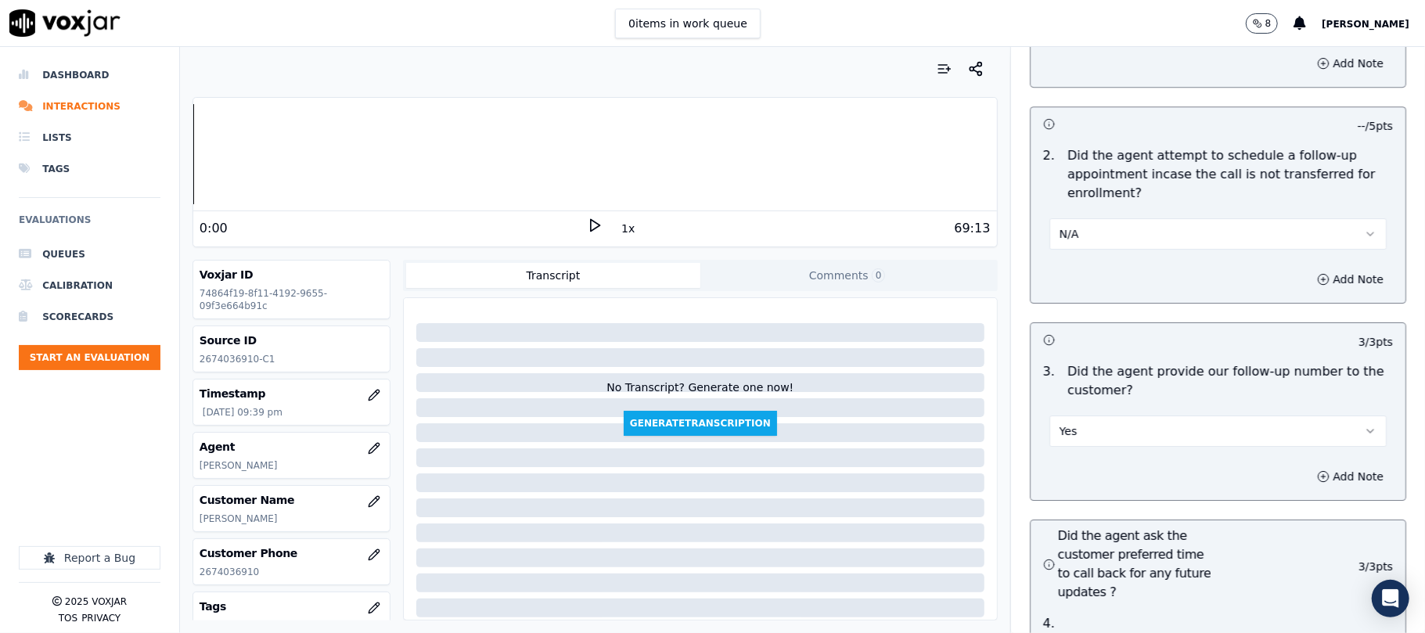
click at [1106, 416] on button "Yes" at bounding box center [1218, 431] width 337 height 31
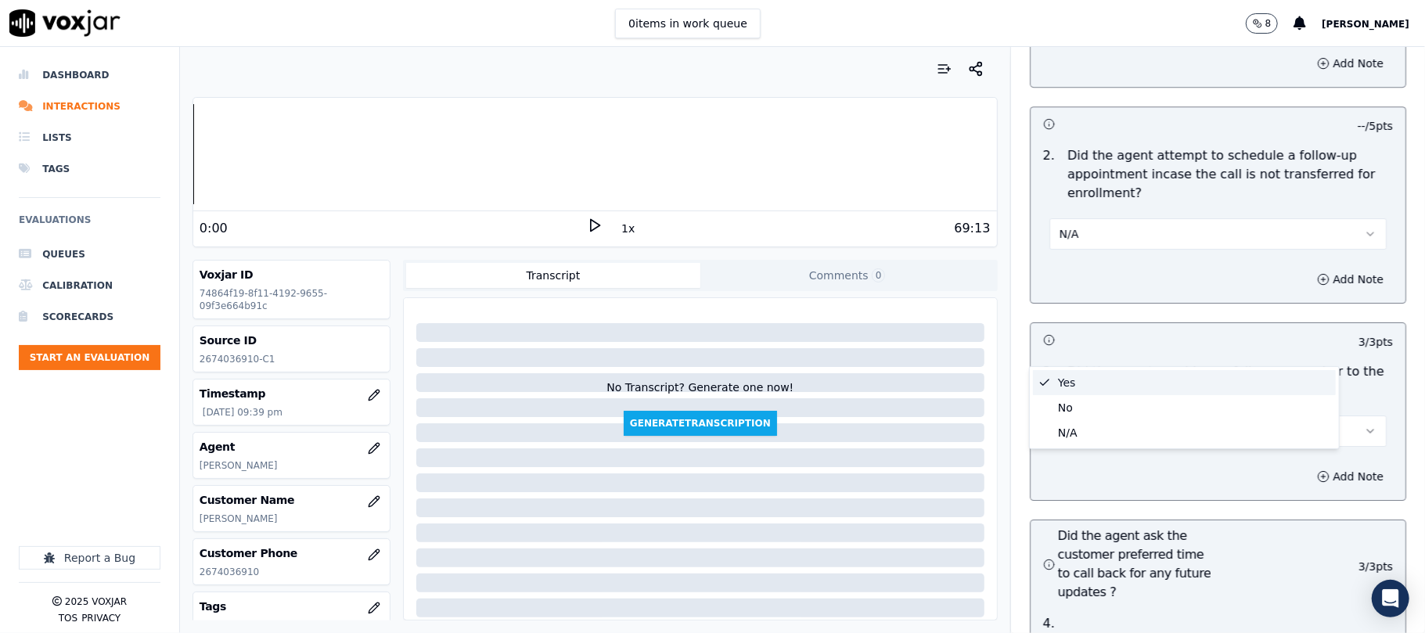
click at [1087, 385] on div "Yes" at bounding box center [1184, 382] width 303 height 25
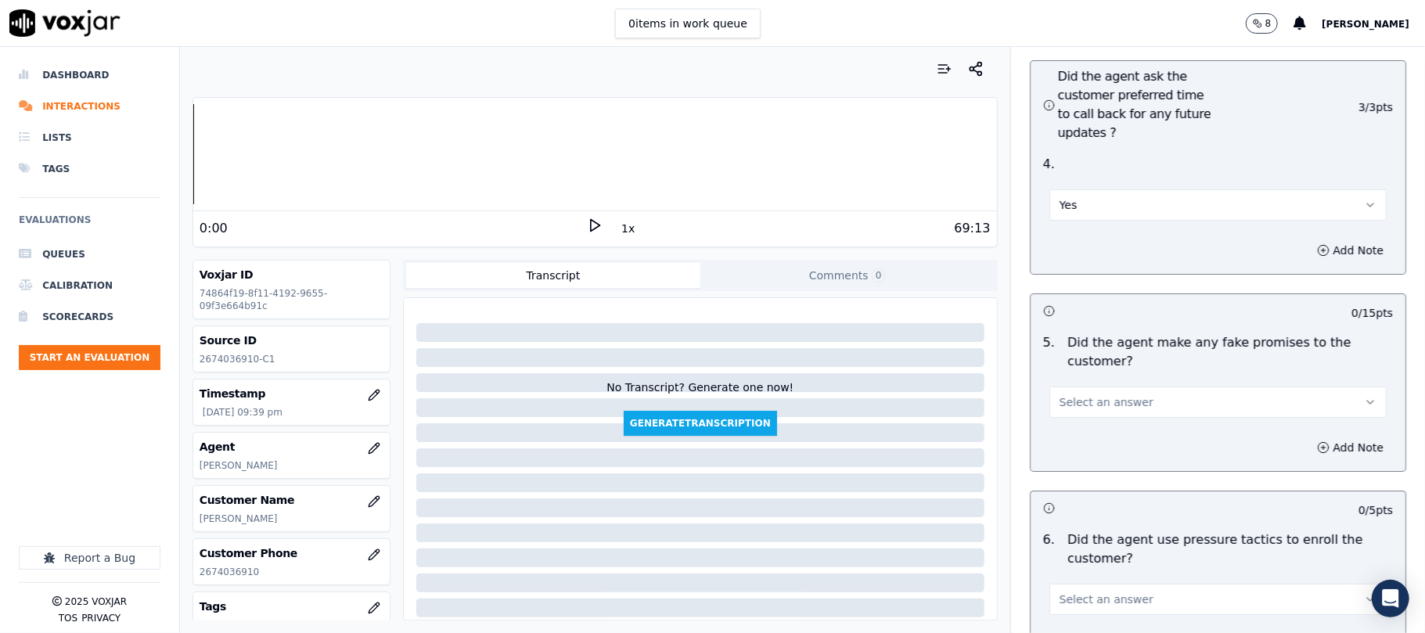
scroll to position [4175, 0]
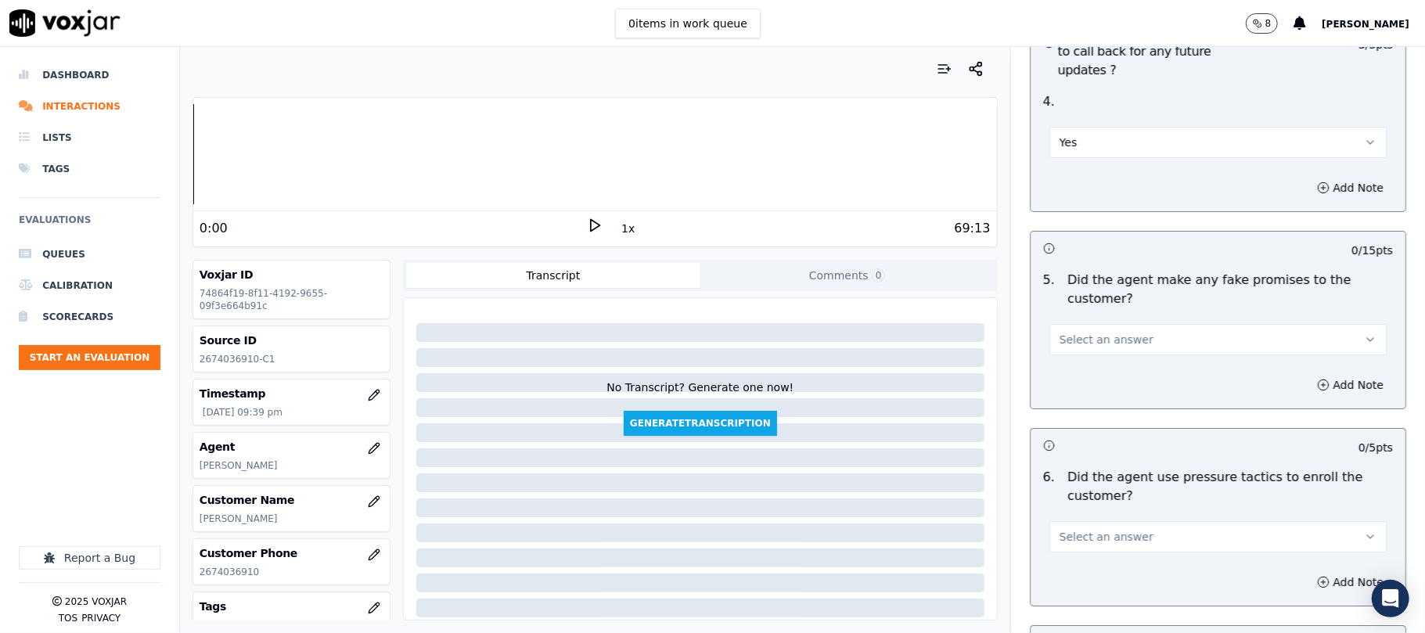
click at [1103, 332] on span "Select an answer" at bounding box center [1107, 340] width 94 height 16
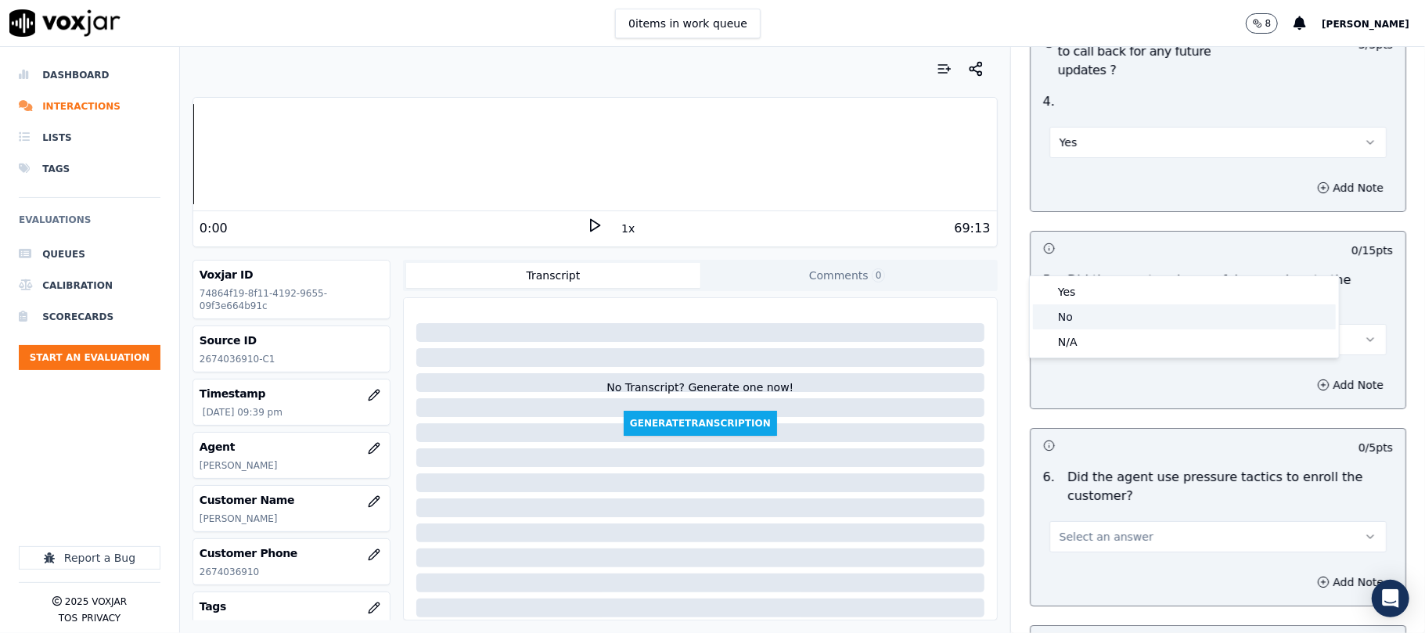
click at [1074, 314] on div "No" at bounding box center [1184, 317] width 303 height 25
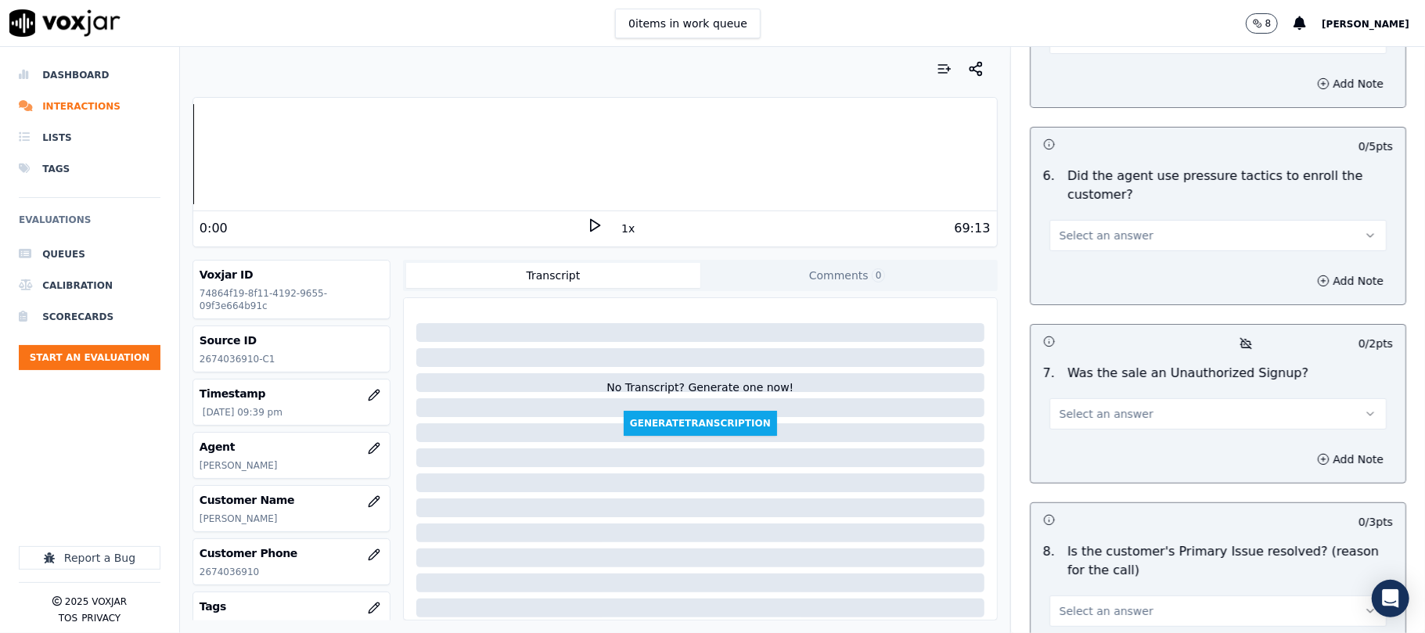
scroll to position [4488, 0]
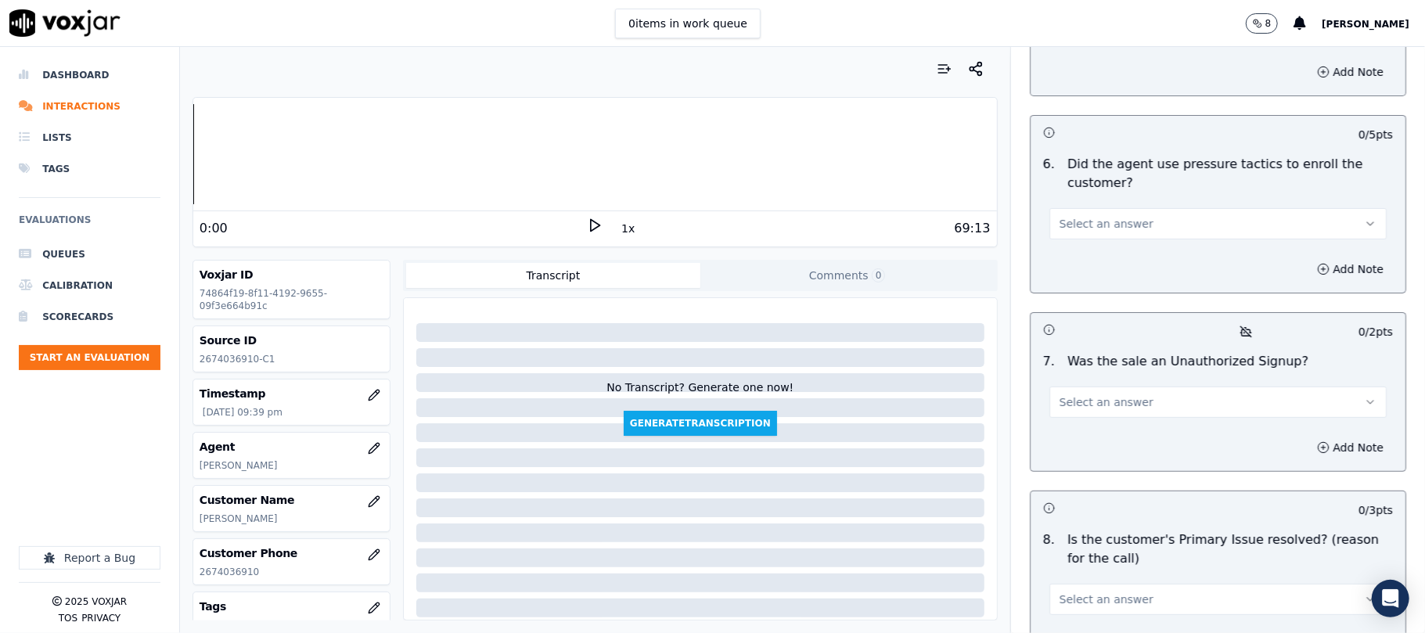
click at [1109, 216] on span "Select an answer" at bounding box center [1107, 224] width 94 height 16
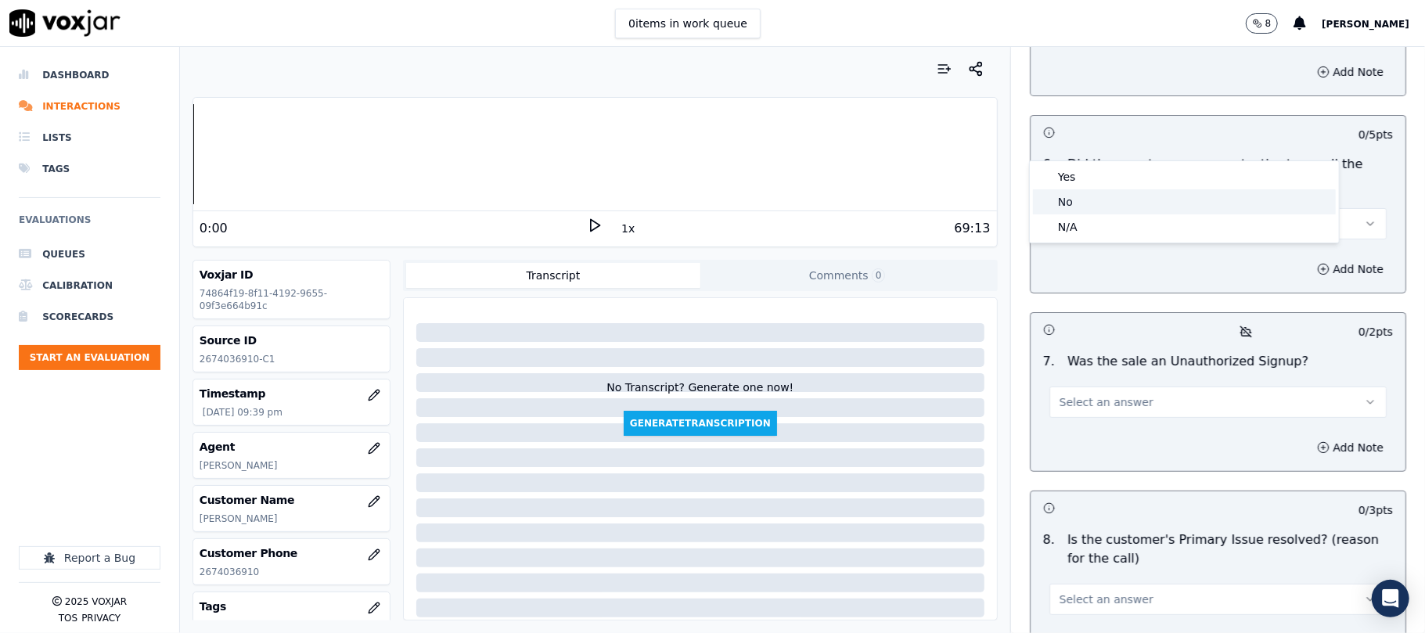
click at [1079, 211] on div "No" at bounding box center [1184, 201] width 303 height 25
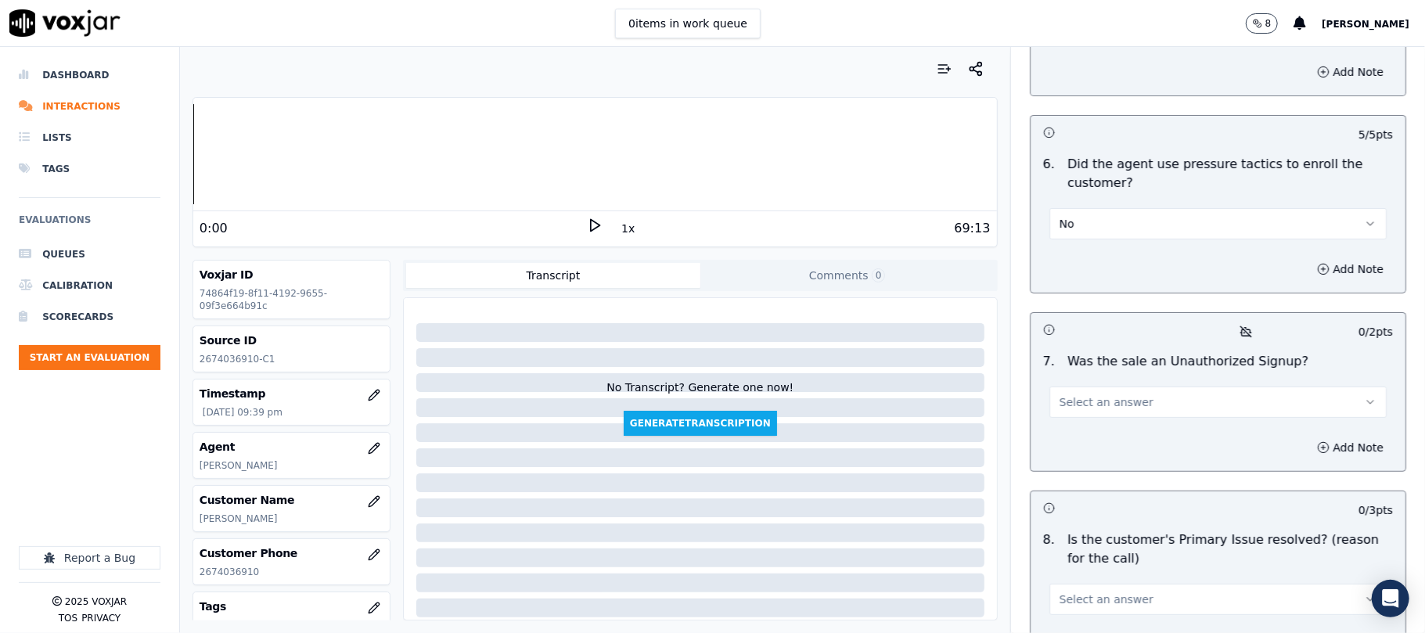
drag, startPoint x: 1107, startPoint y: 317, endPoint x: 1108, endPoint y: 326, distance: 8.8
click at [1108, 395] on span "Select an answer" at bounding box center [1107, 403] width 94 height 16
click at [1090, 377] on div "No" at bounding box center [1184, 381] width 303 height 25
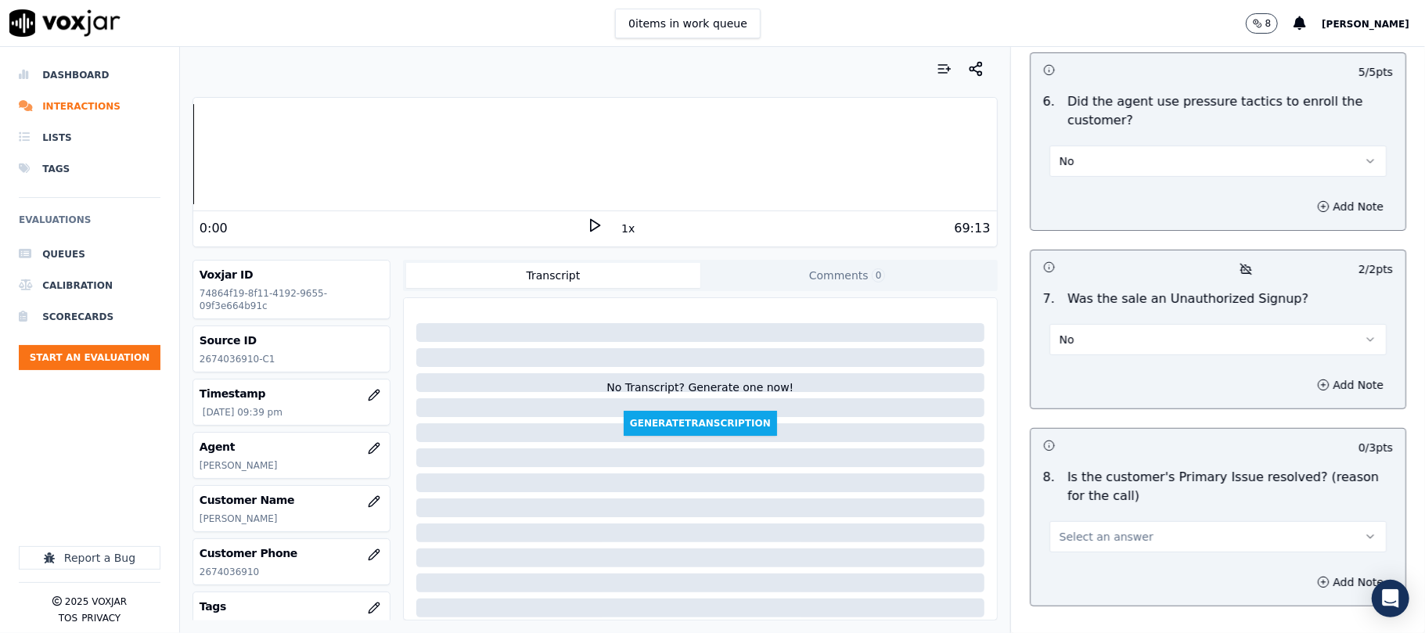
scroll to position [4584, 0]
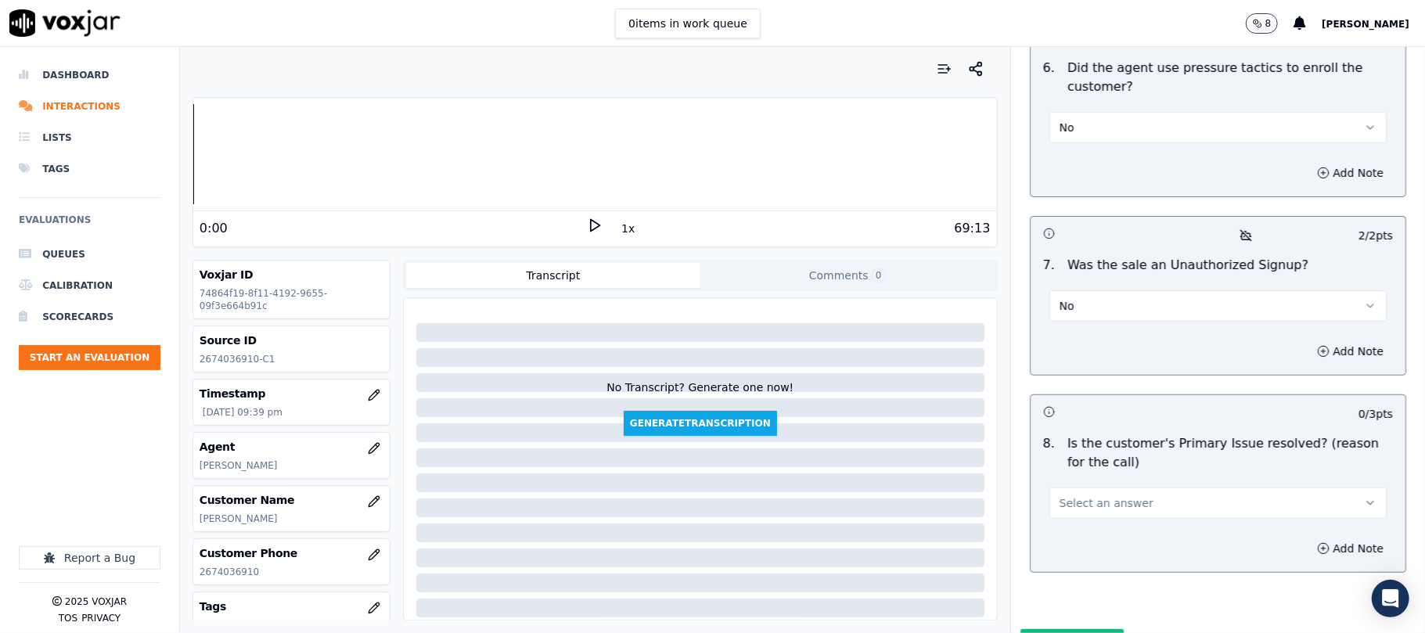
click at [1099, 496] on span "Select an answer" at bounding box center [1107, 504] width 94 height 16
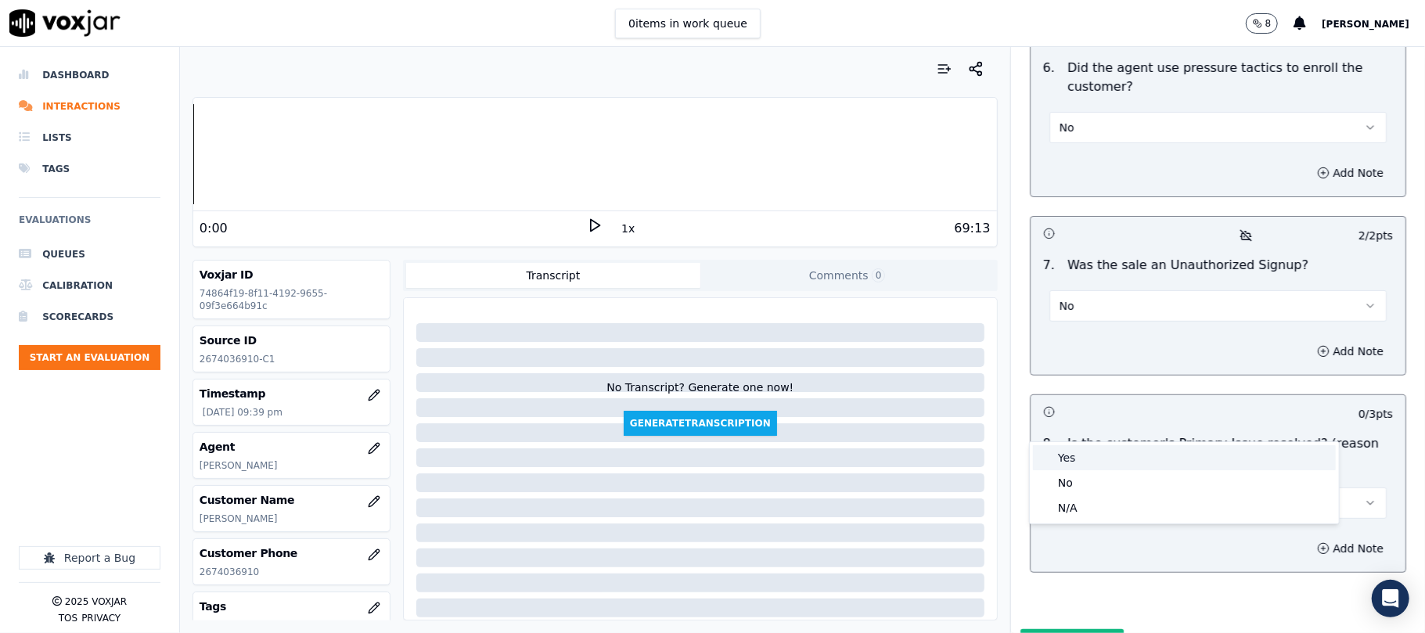
click at [1094, 456] on div "Yes" at bounding box center [1184, 457] width 303 height 25
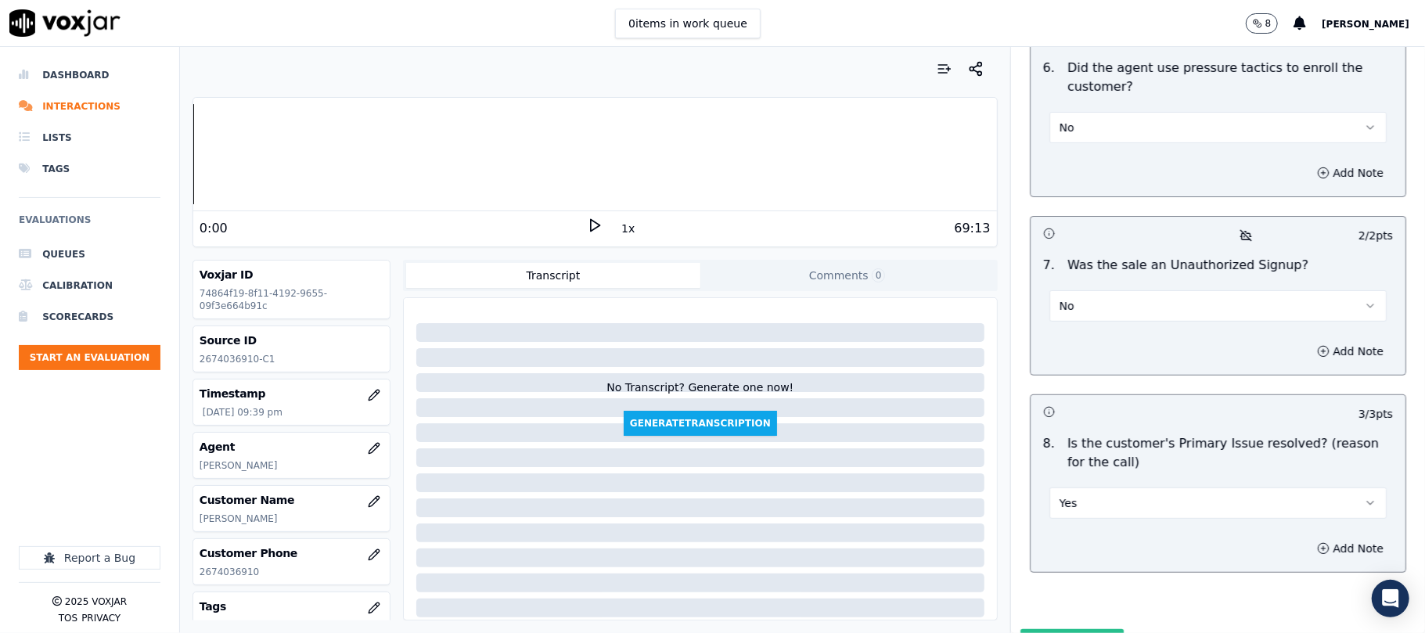
click at [1052, 629] on button "Submit Scores" at bounding box center [1073, 643] width 104 height 28
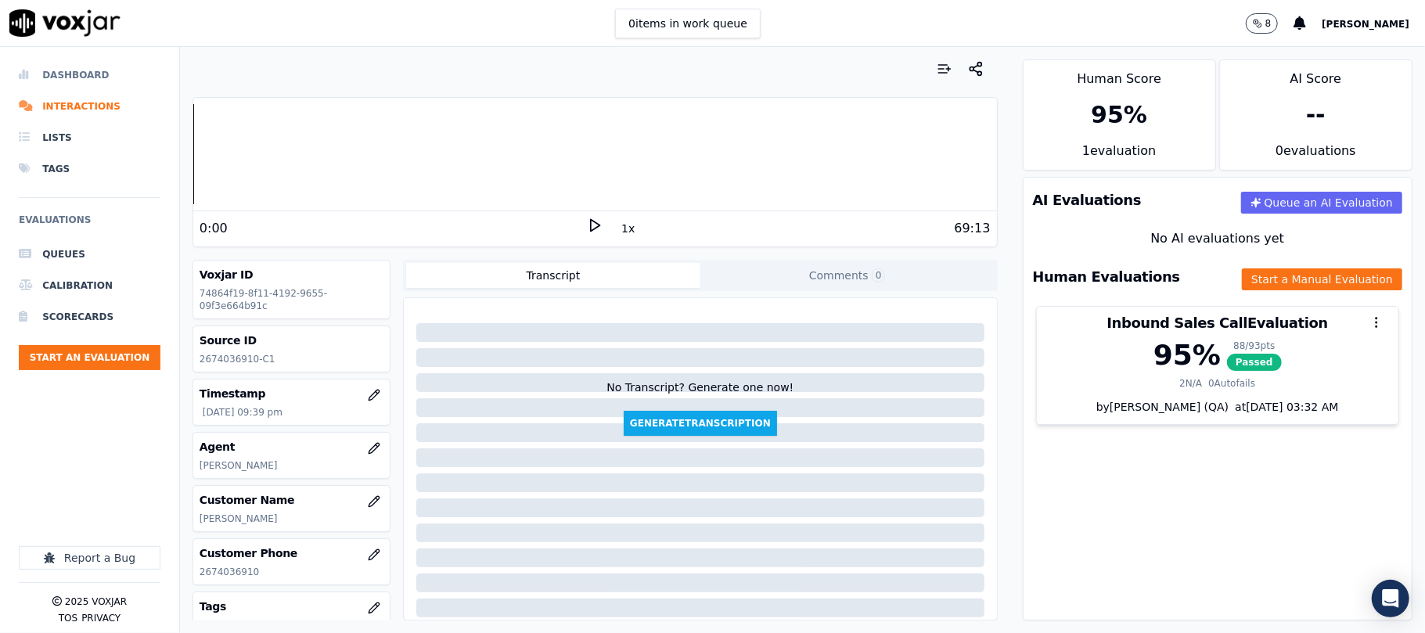
click at [103, 74] on li "Dashboard" at bounding box center [90, 74] width 142 height 31
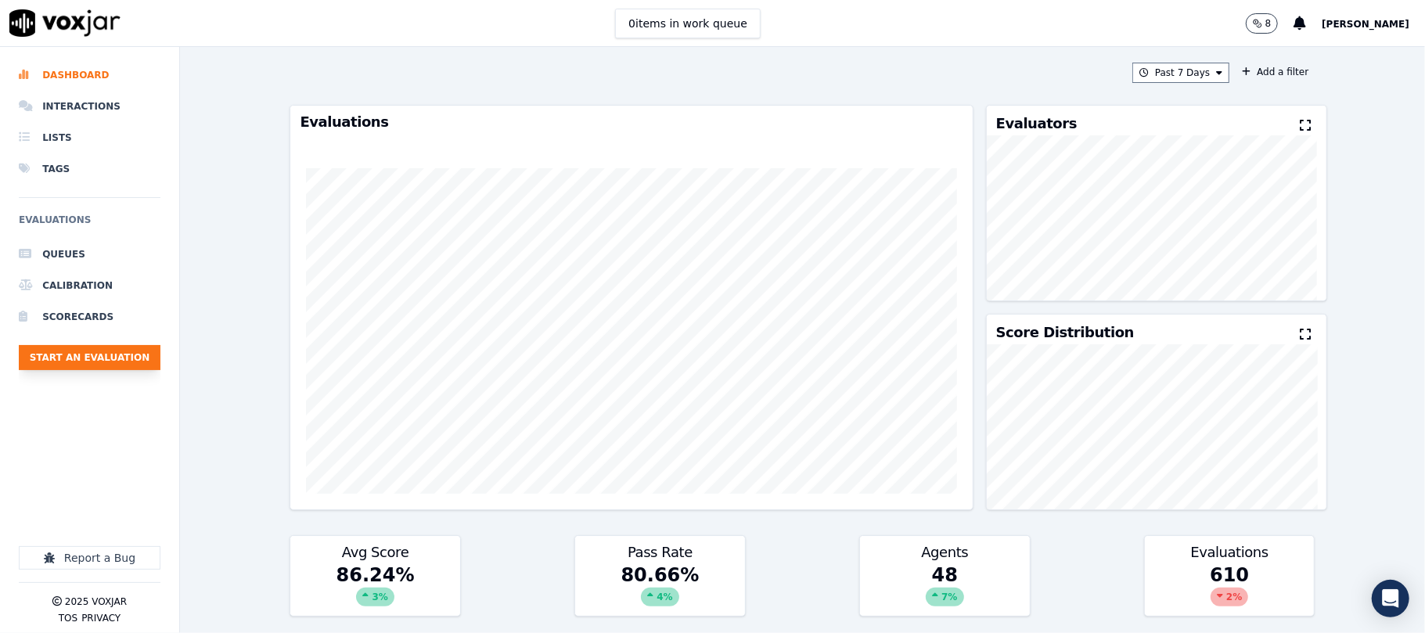
click at [122, 364] on button "Start an Evaluation" at bounding box center [90, 357] width 142 height 25
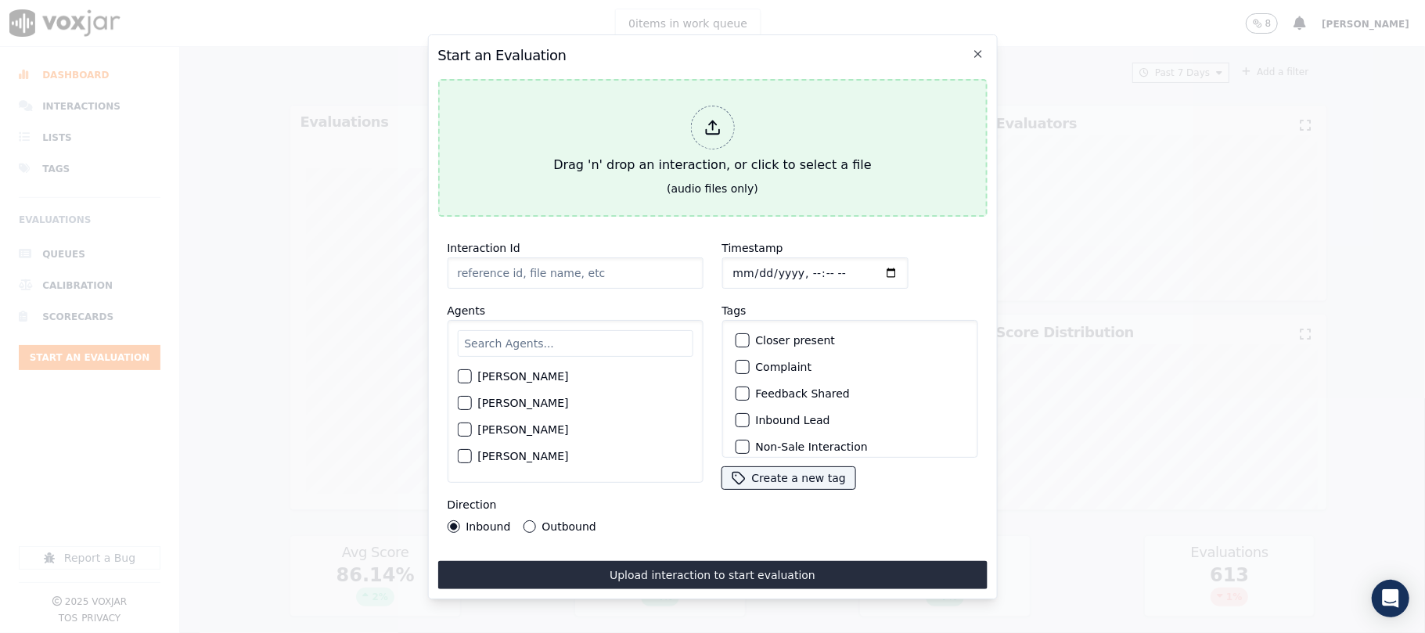
click at [712, 136] on div at bounding box center [712, 128] width 44 height 44
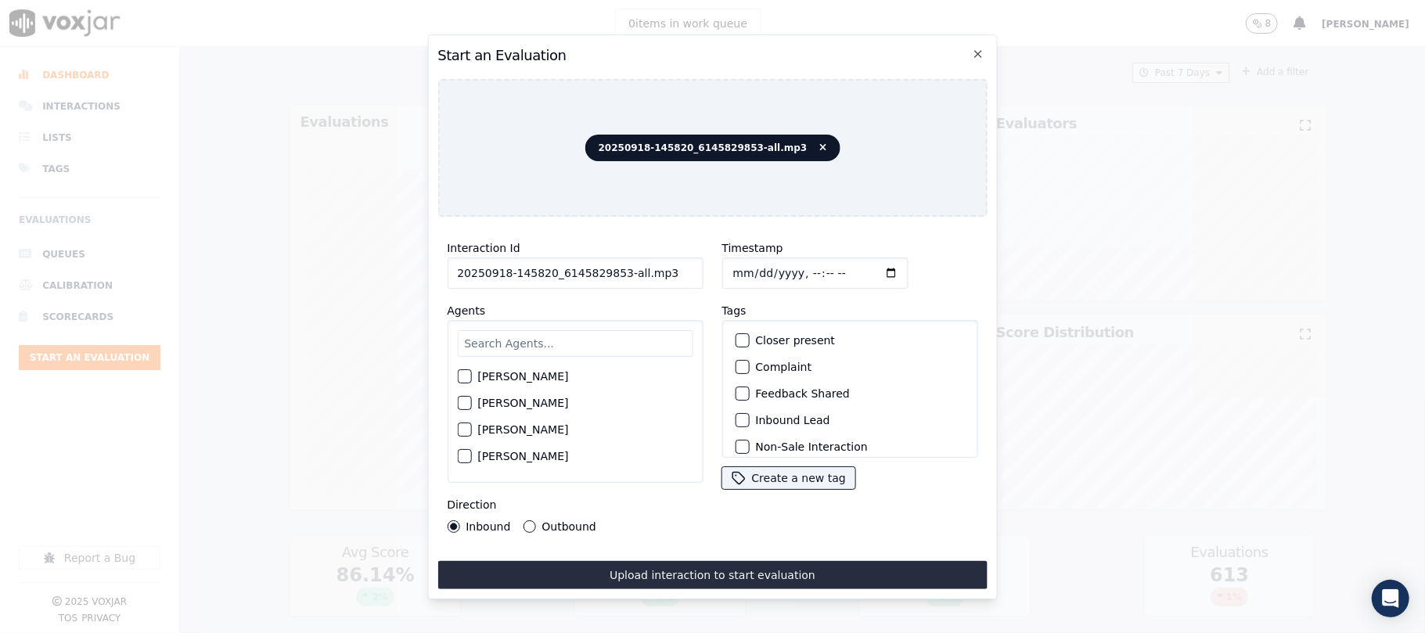
drag, startPoint x: 617, startPoint y: 269, endPoint x: 677, endPoint y: 269, distance: 60.3
click at [677, 269] on input "20250918-145820_6145829853-all.mp3" at bounding box center [575, 273] width 256 height 31
type input "20250918-145820_6145829853-C1"
click at [752, 260] on input "Timestamp" at bounding box center [815, 273] width 186 height 31
type input "[DATE]T22:12"
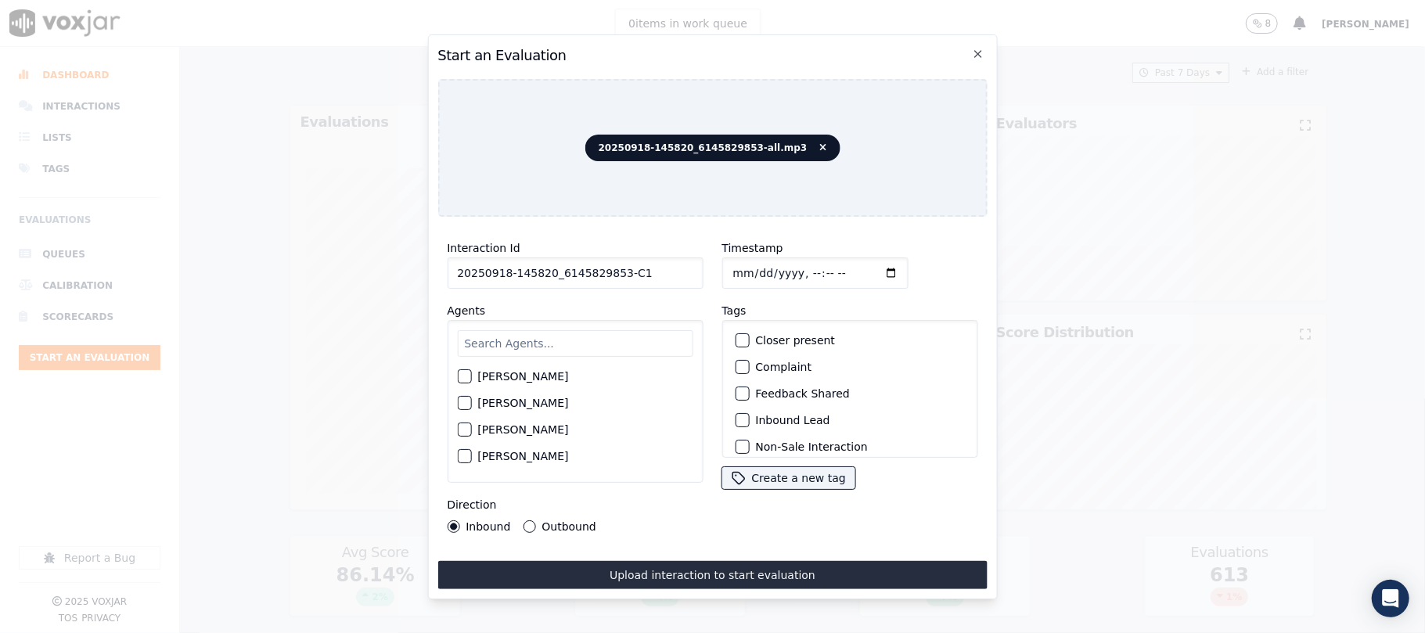
click at [496, 337] on input "text" at bounding box center [575, 343] width 236 height 27
type input "marc"
click at [465, 376] on div "button" at bounding box center [463, 381] width 11 height 11
click at [741, 415] on button "Inbound Lead" at bounding box center [742, 420] width 14 height 14
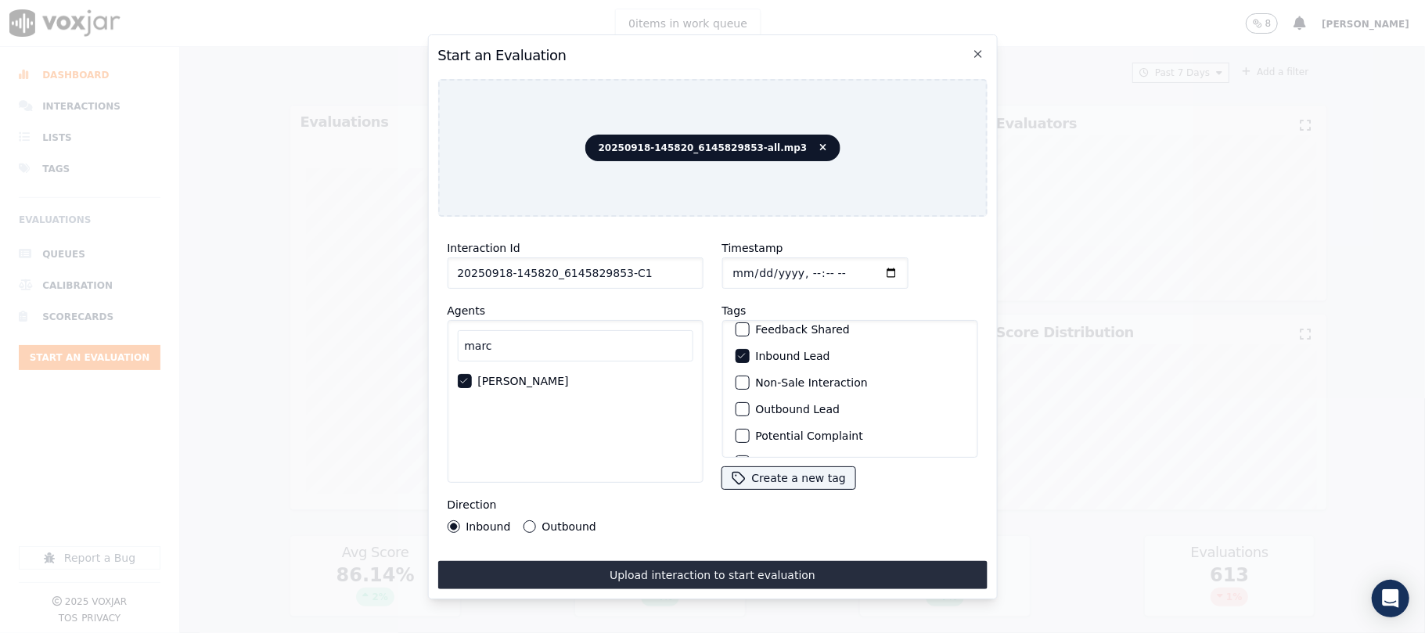
scroll to position [136, 0]
click at [739, 432] on div "button" at bounding box center [741, 437] width 11 height 11
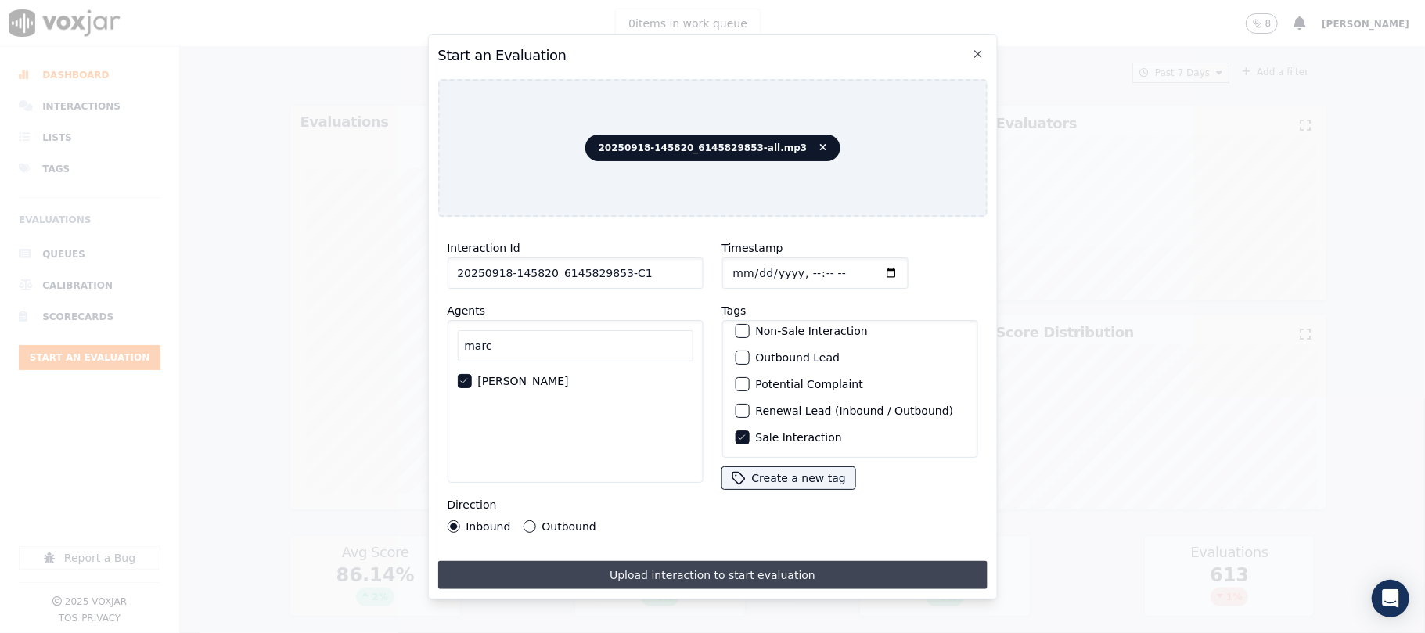
click at [711, 571] on button "Upload interaction to start evaluation" at bounding box center [713, 575] width 550 height 28
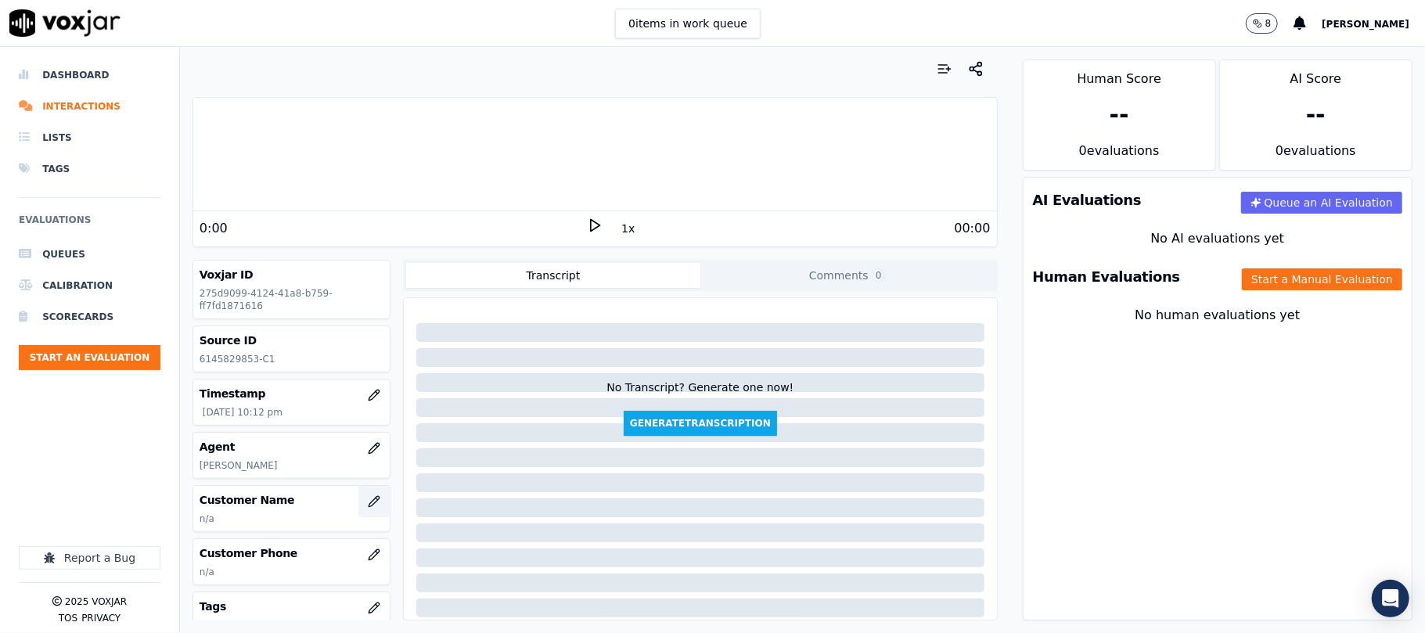
click at [368, 499] on icon "button" at bounding box center [374, 502] width 13 height 13
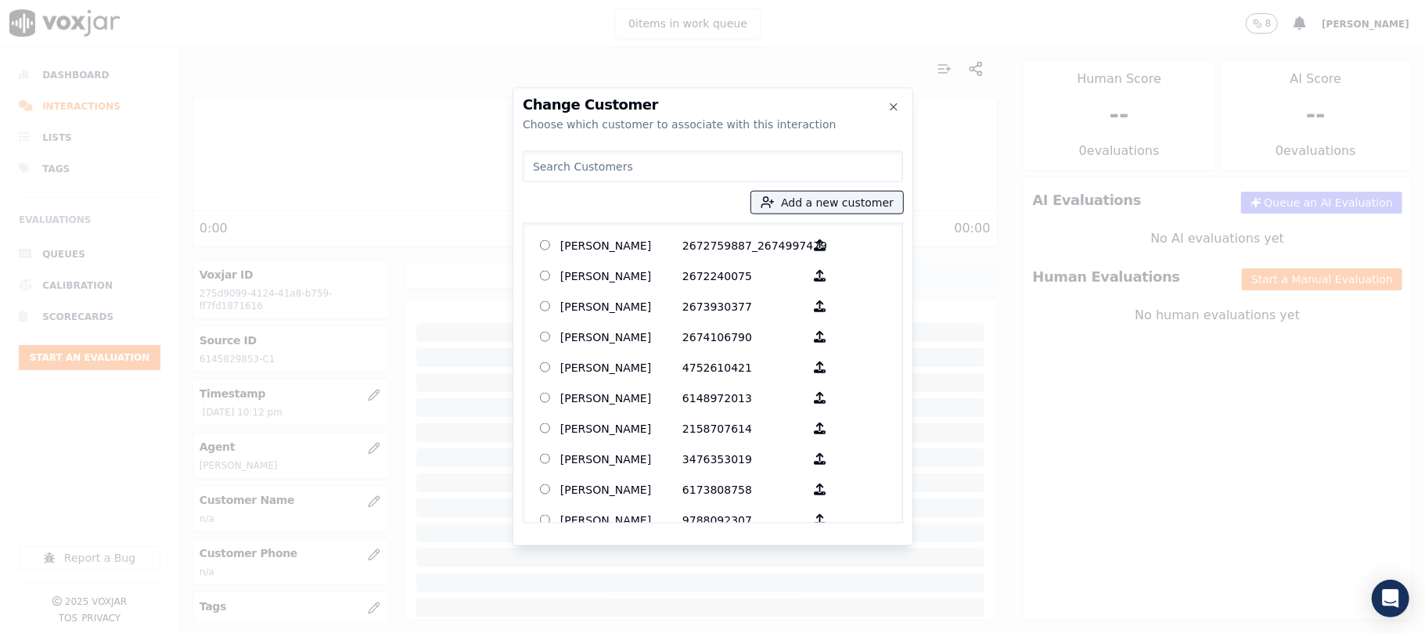
type input "[PERSON_NAME]"
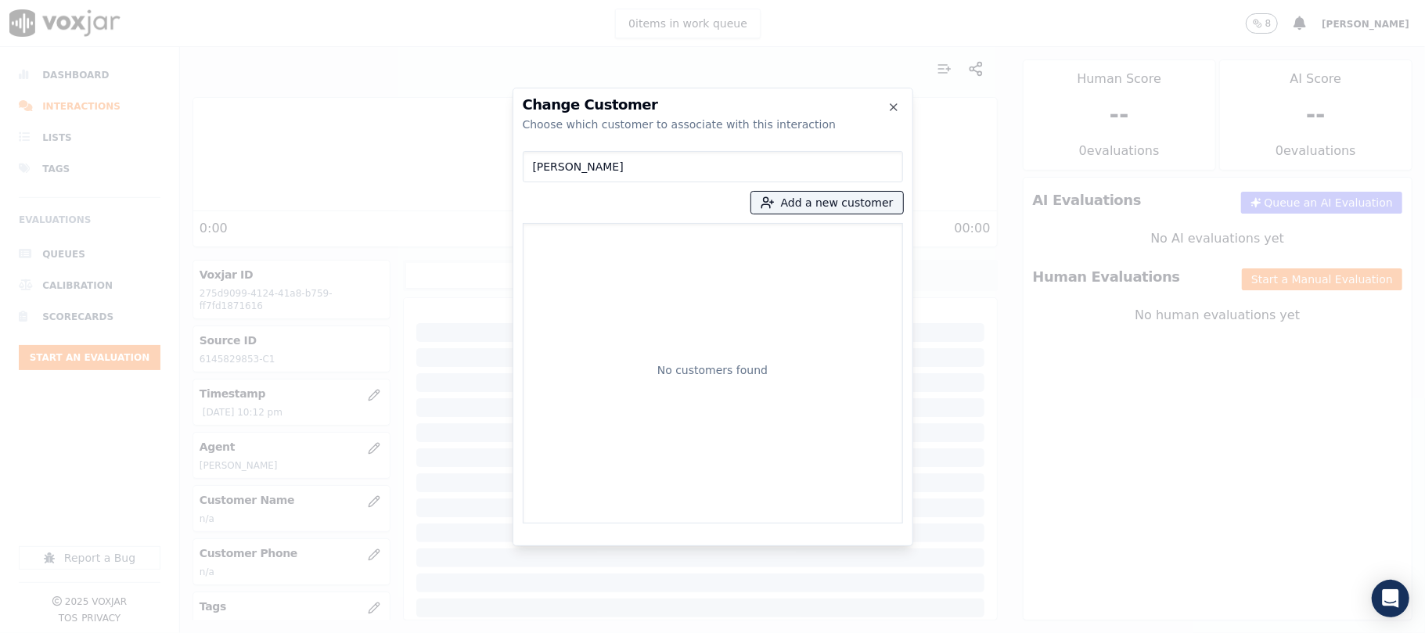
drag, startPoint x: 631, startPoint y: 168, endPoint x: 385, endPoint y: 182, distance: 246.2
click at [392, 633] on div "Change Customer Choose which customer to associate with this interaction [PERSO…" at bounding box center [712, 633] width 1425 height 0
click at [841, 205] on button "Add a new customer" at bounding box center [827, 203] width 152 height 22
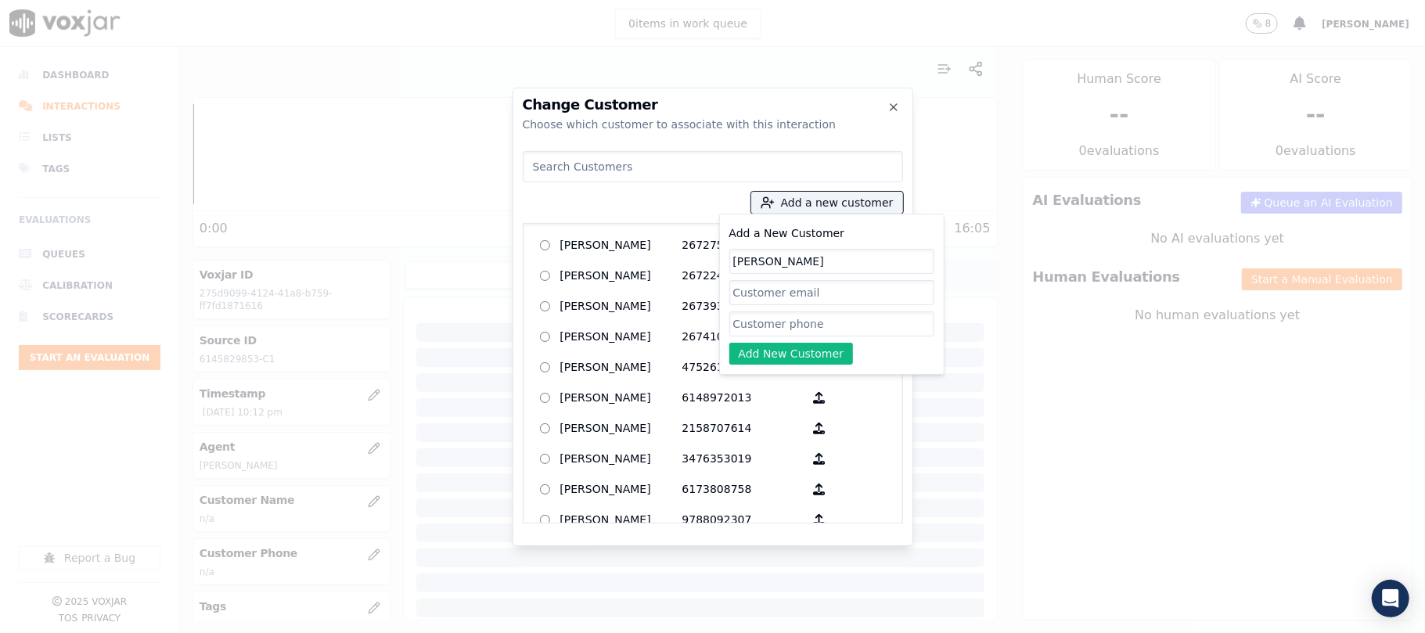
type input "[PERSON_NAME]"
click at [777, 323] on input "Add a New Customer" at bounding box center [832, 324] width 205 height 25
paste input "6145829853"
type input "6145829853"
click at [756, 349] on button "Add New Customer" at bounding box center [792, 354] width 124 height 22
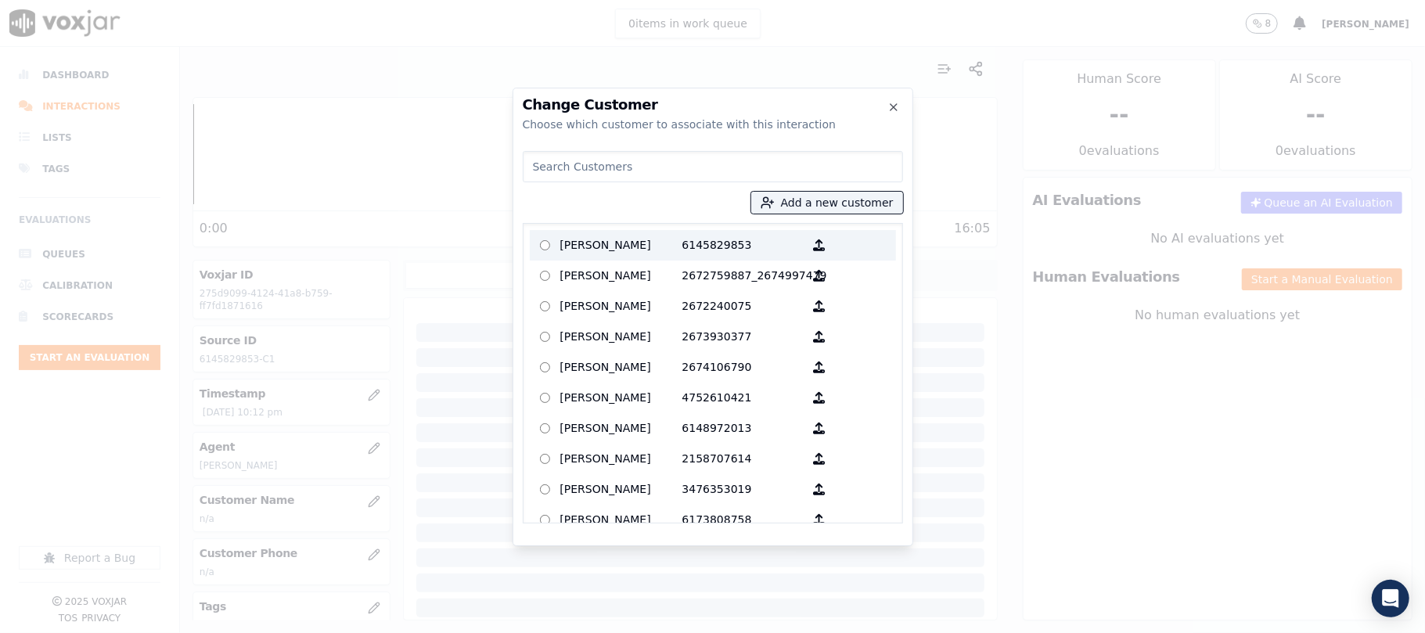
click at [601, 244] on p "[PERSON_NAME]" at bounding box center [621, 245] width 122 height 24
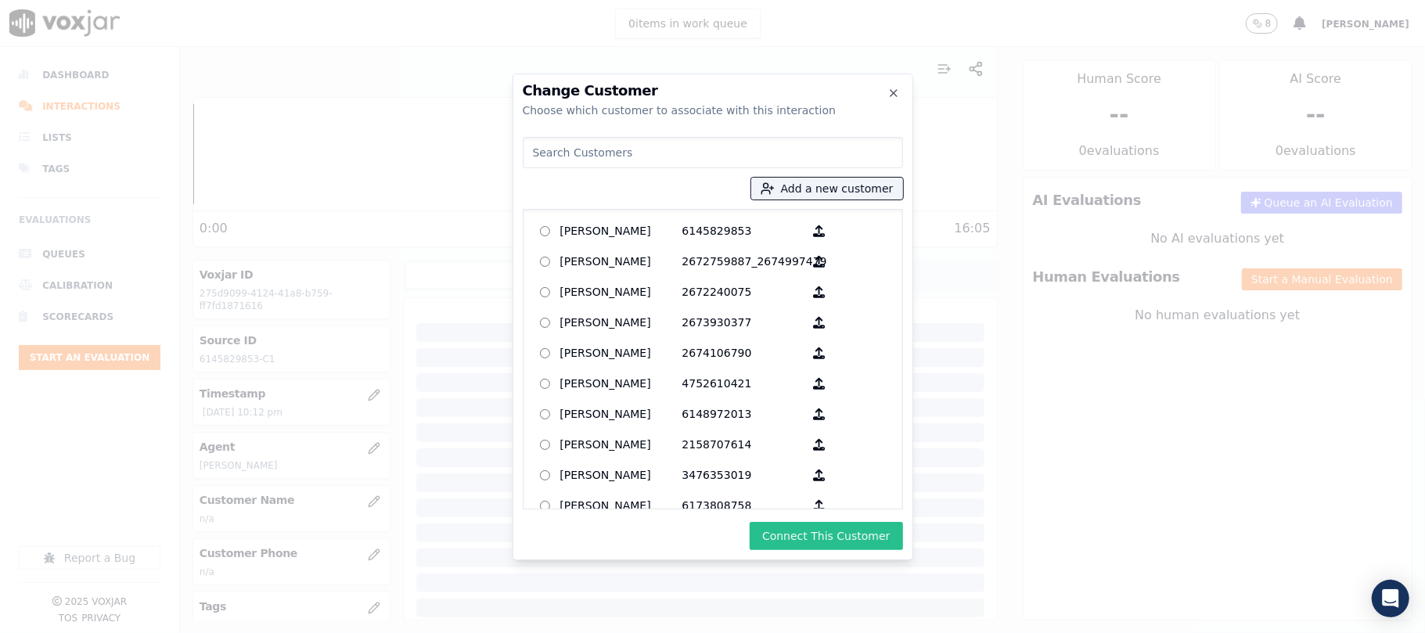
click at [803, 533] on button "Connect This Customer" at bounding box center [826, 536] width 153 height 28
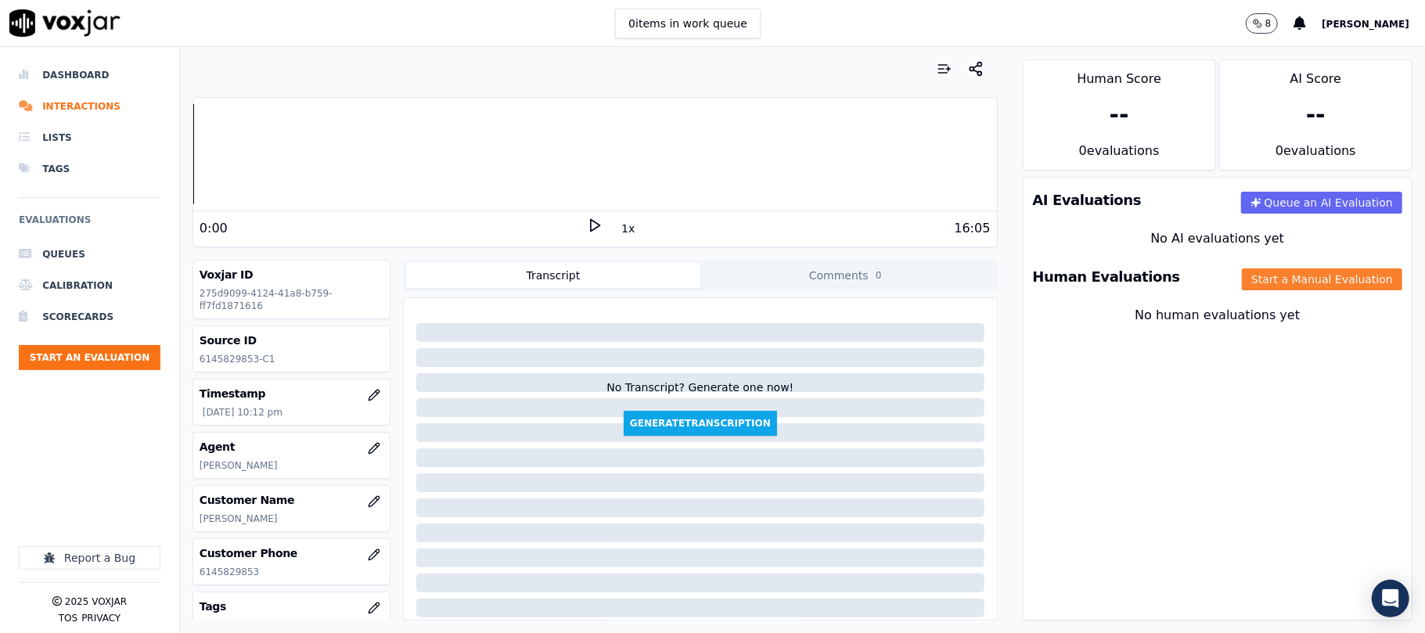
click at [1297, 276] on button "Start a Manual Evaluation" at bounding box center [1322, 280] width 160 height 22
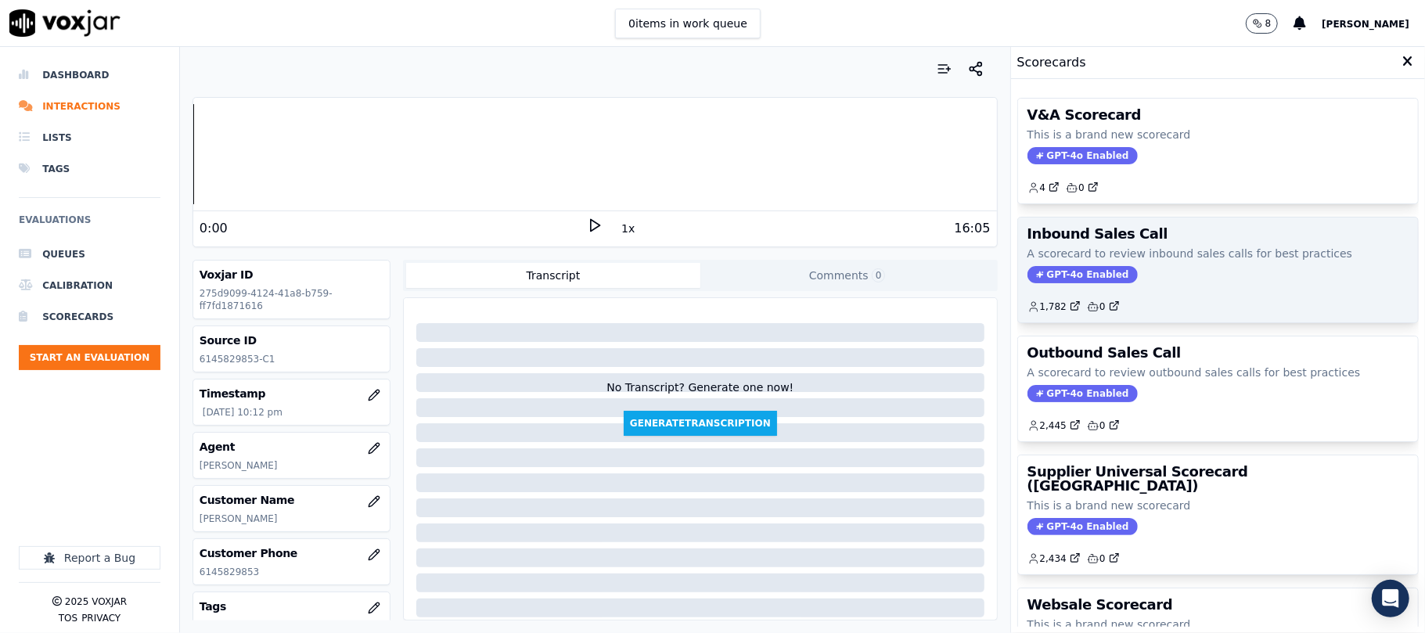
click at [1052, 276] on span "GPT-4o Enabled" at bounding box center [1083, 274] width 110 height 17
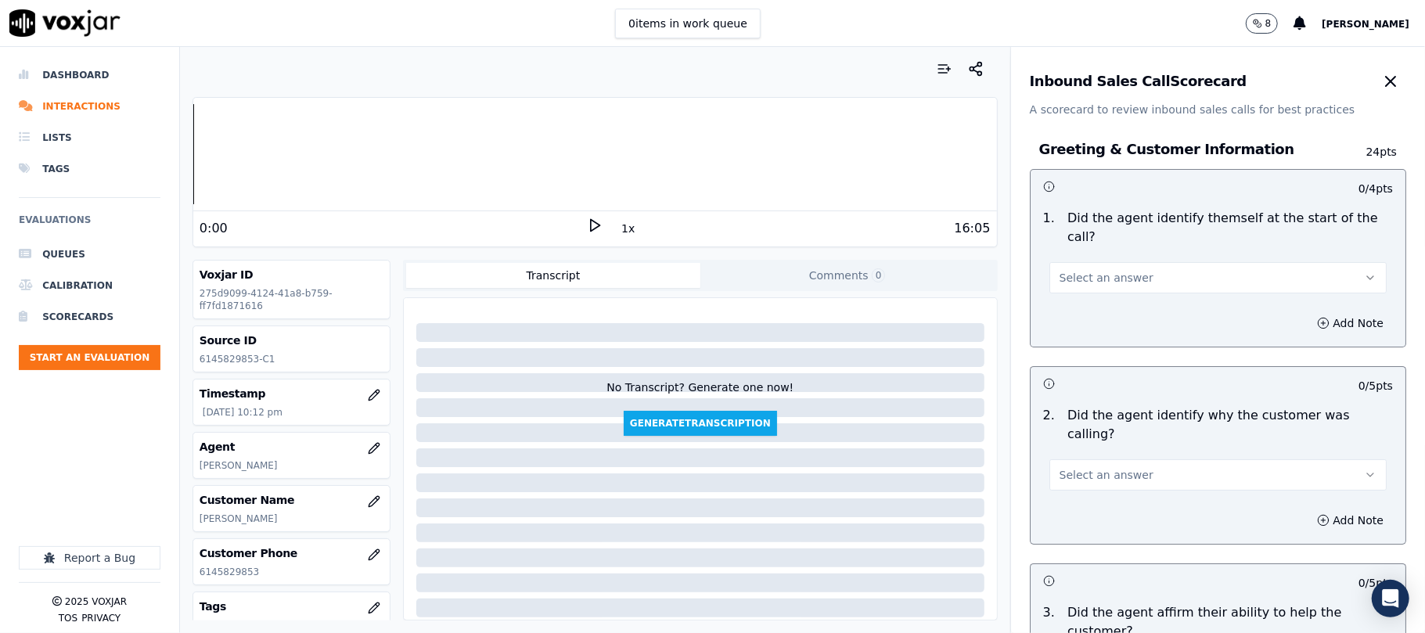
click at [1123, 268] on button "Select an answer" at bounding box center [1218, 277] width 337 height 31
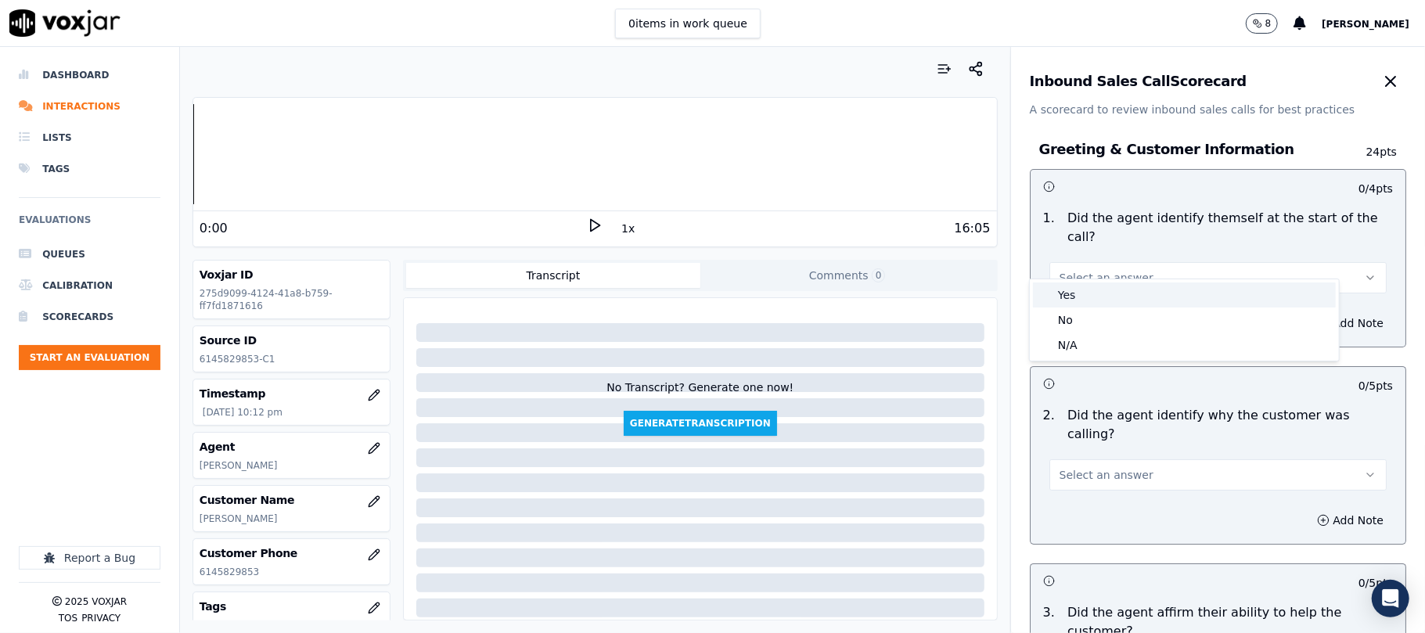
click at [1109, 293] on div "Yes" at bounding box center [1184, 295] width 303 height 25
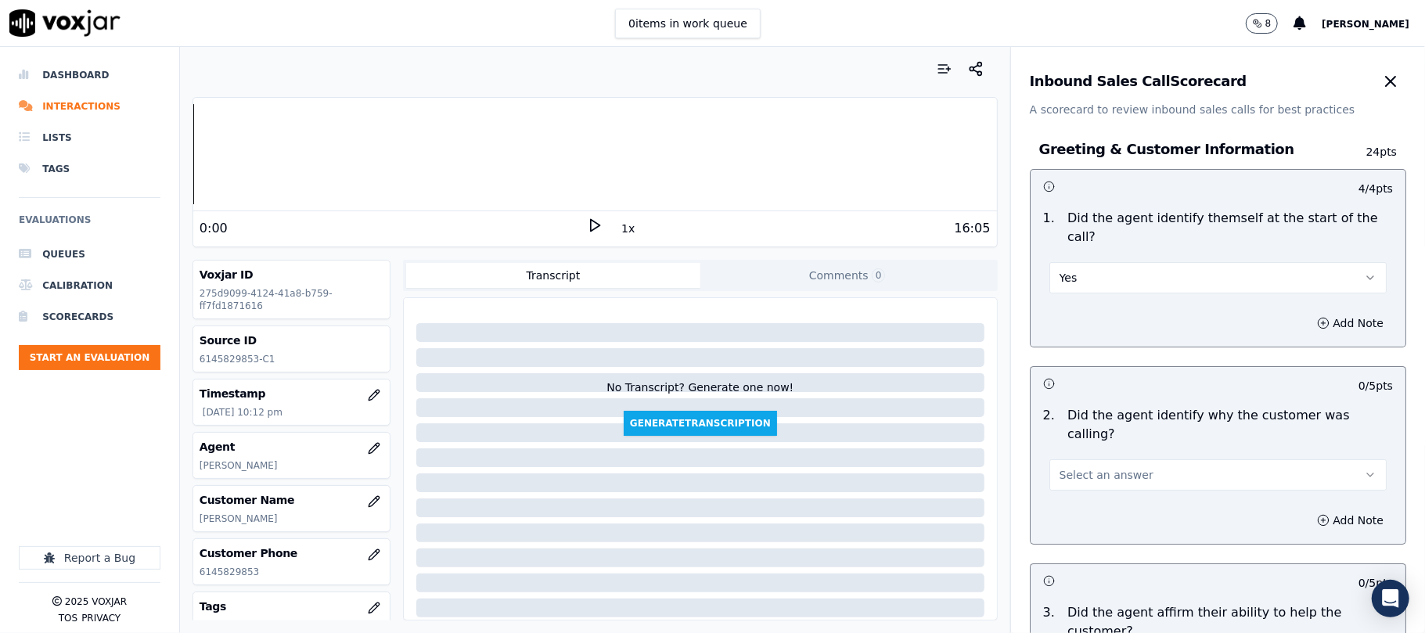
click at [1087, 497] on div "Add Note" at bounding box center [1218, 520] width 375 height 47
click at [1090, 467] on span "Select an answer" at bounding box center [1107, 475] width 94 height 16
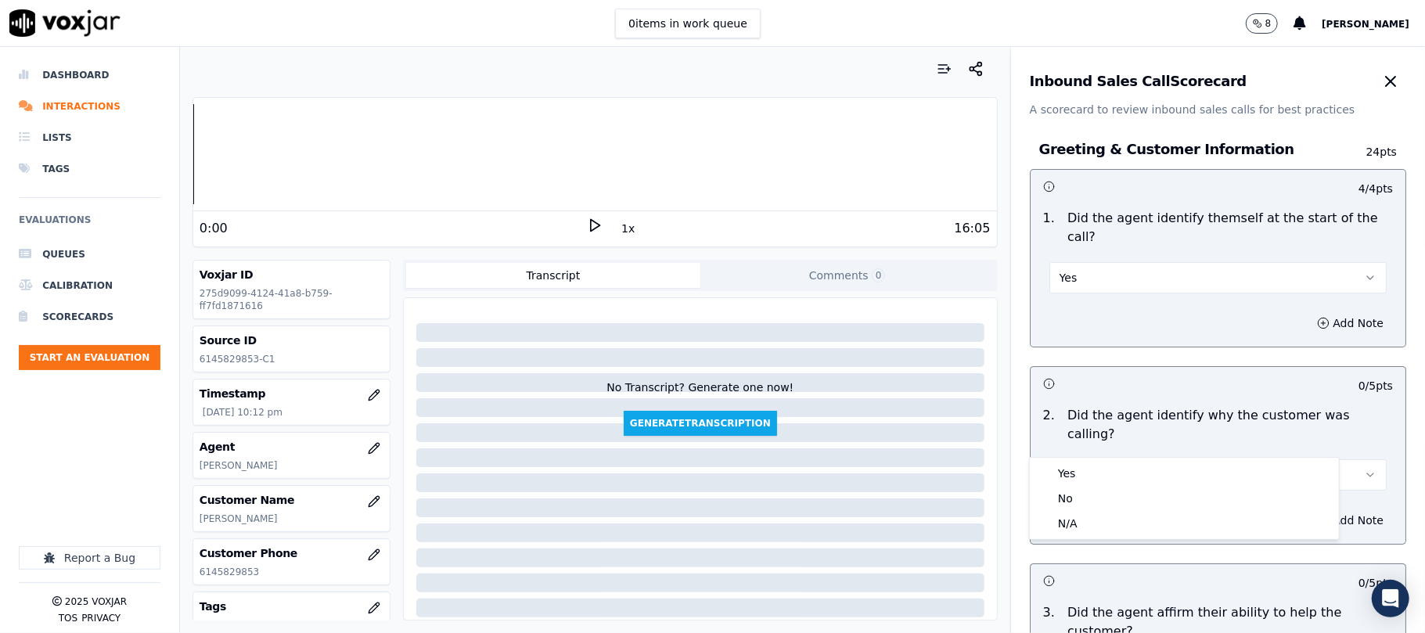
click at [1085, 460] on div "Yes No N/A" at bounding box center [1184, 498] width 309 height 81
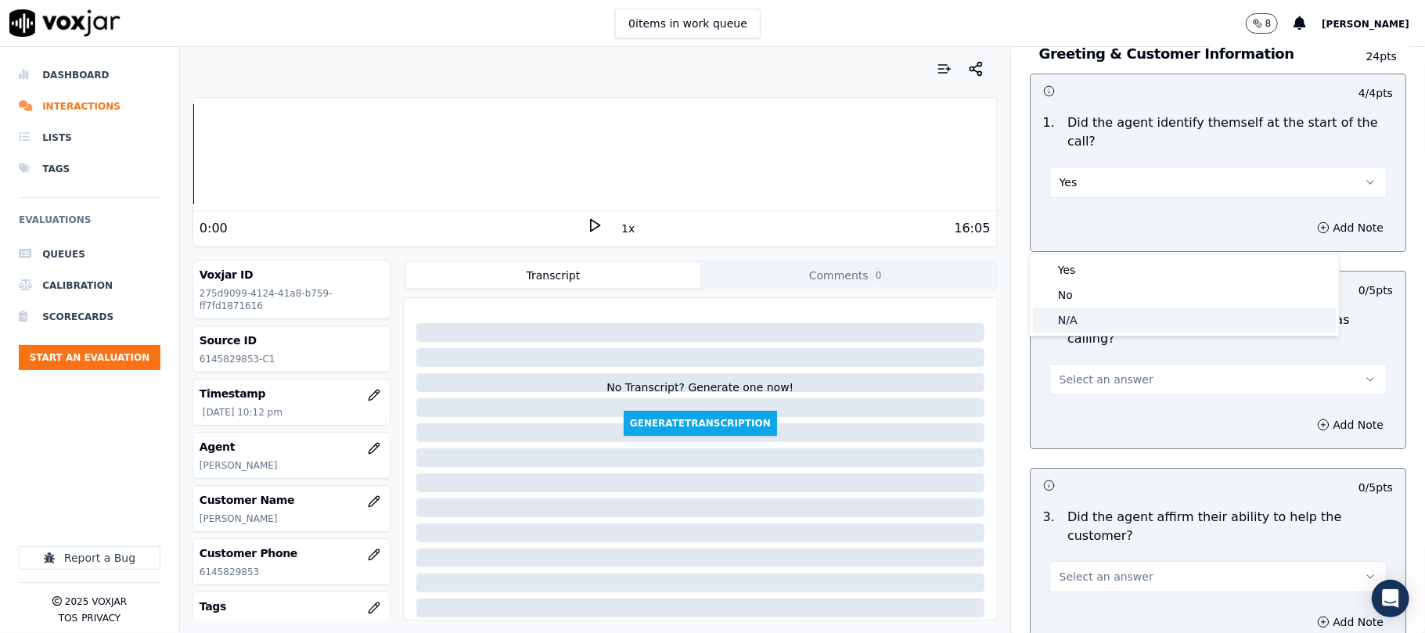
scroll to position [208, 0]
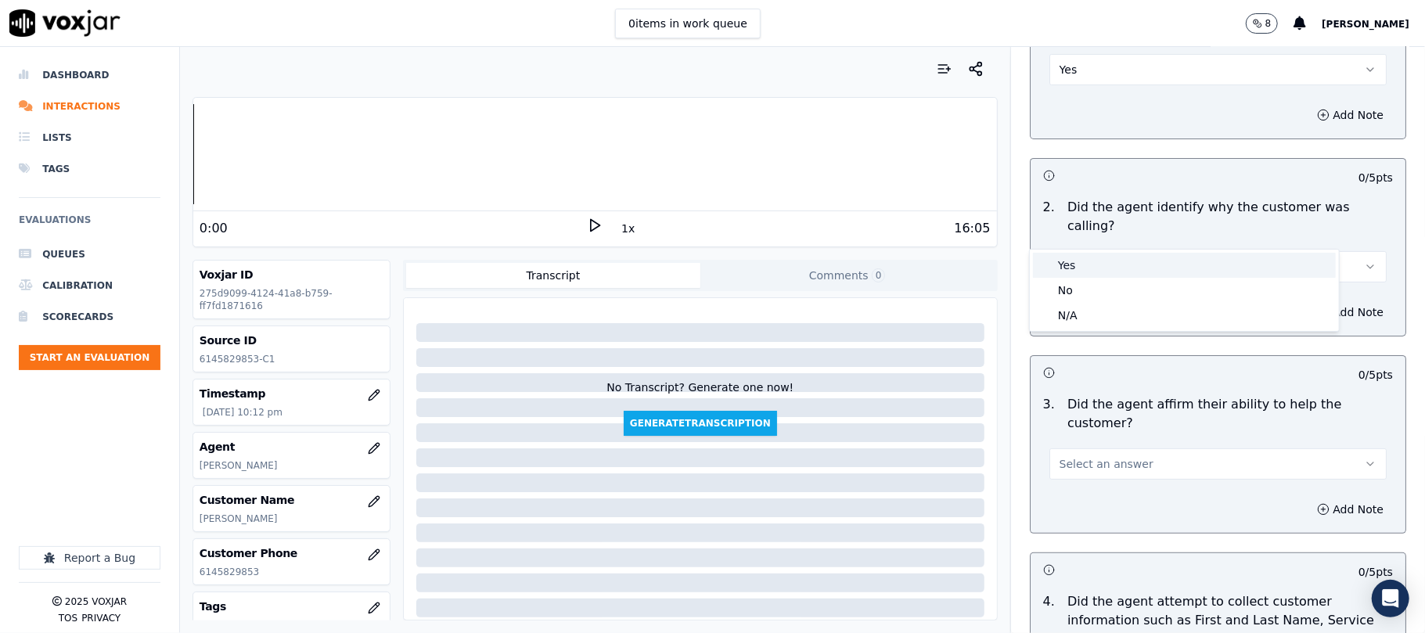
click at [1066, 269] on div "Yes" at bounding box center [1184, 265] width 303 height 25
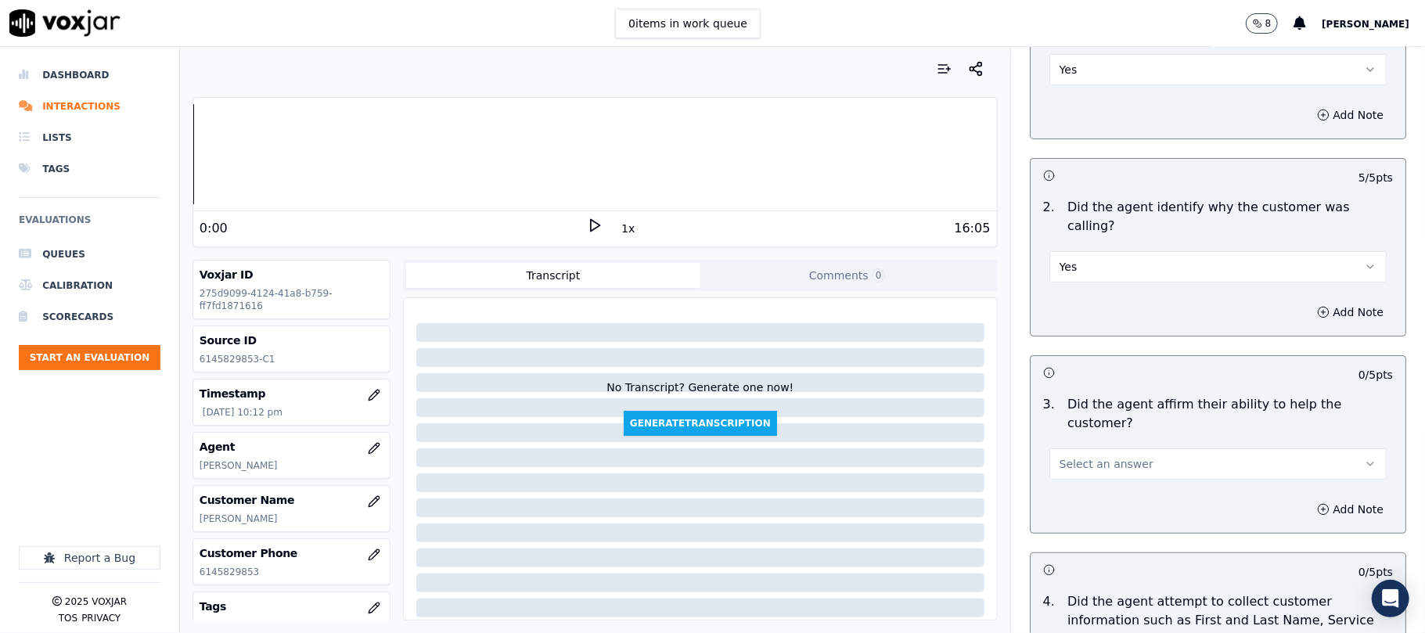
click at [1074, 456] on span "Select an answer" at bounding box center [1107, 464] width 94 height 16
click at [1071, 431] on div "Yes" at bounding box center [1184, 443] width 303 height 25
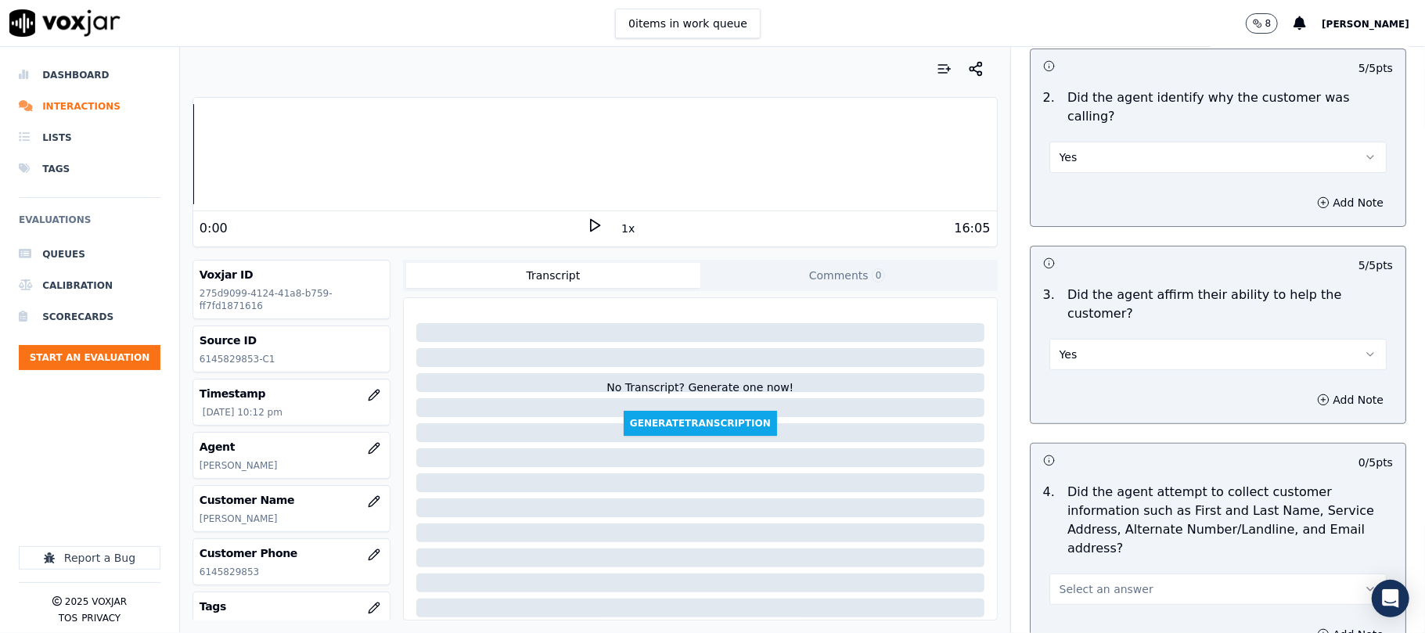
scroll to position [417, 0]
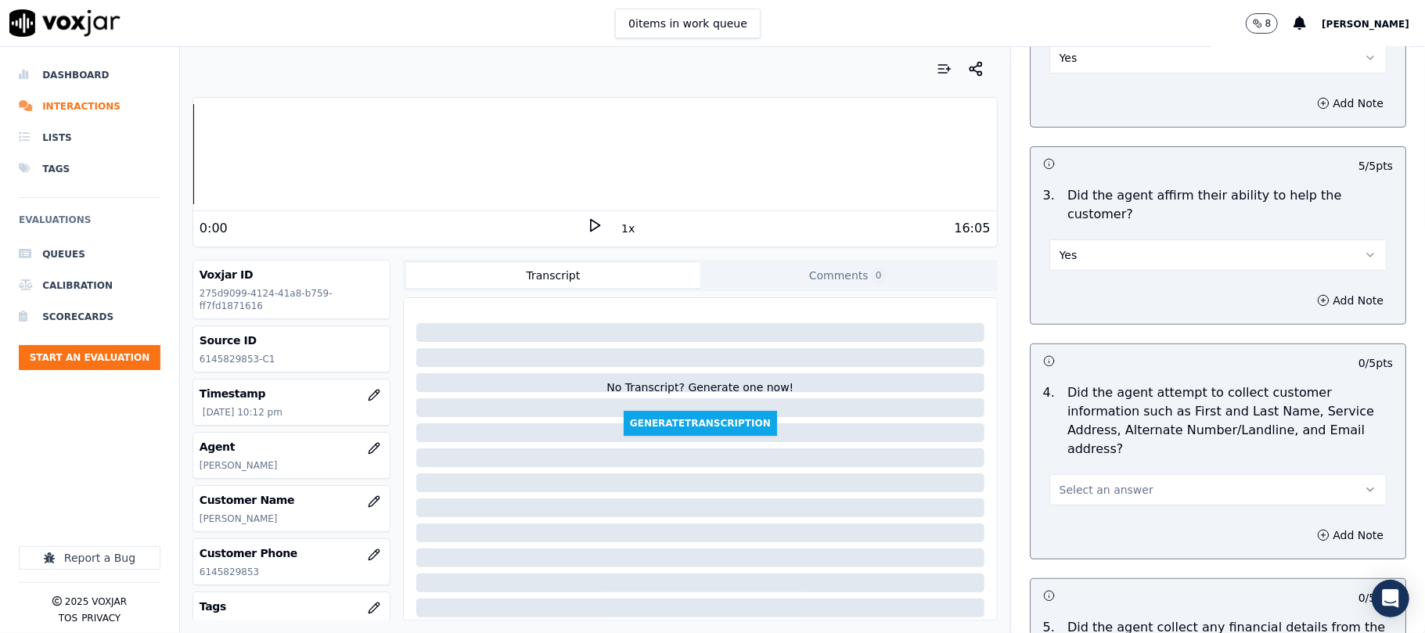
click at [1085, 482] on span "Select an answer" at bounding box center [1107, 490] width 94 height 16
click at [1074, 446] on div "Yes" at bounding box center [1184, 451] width 303 height 25
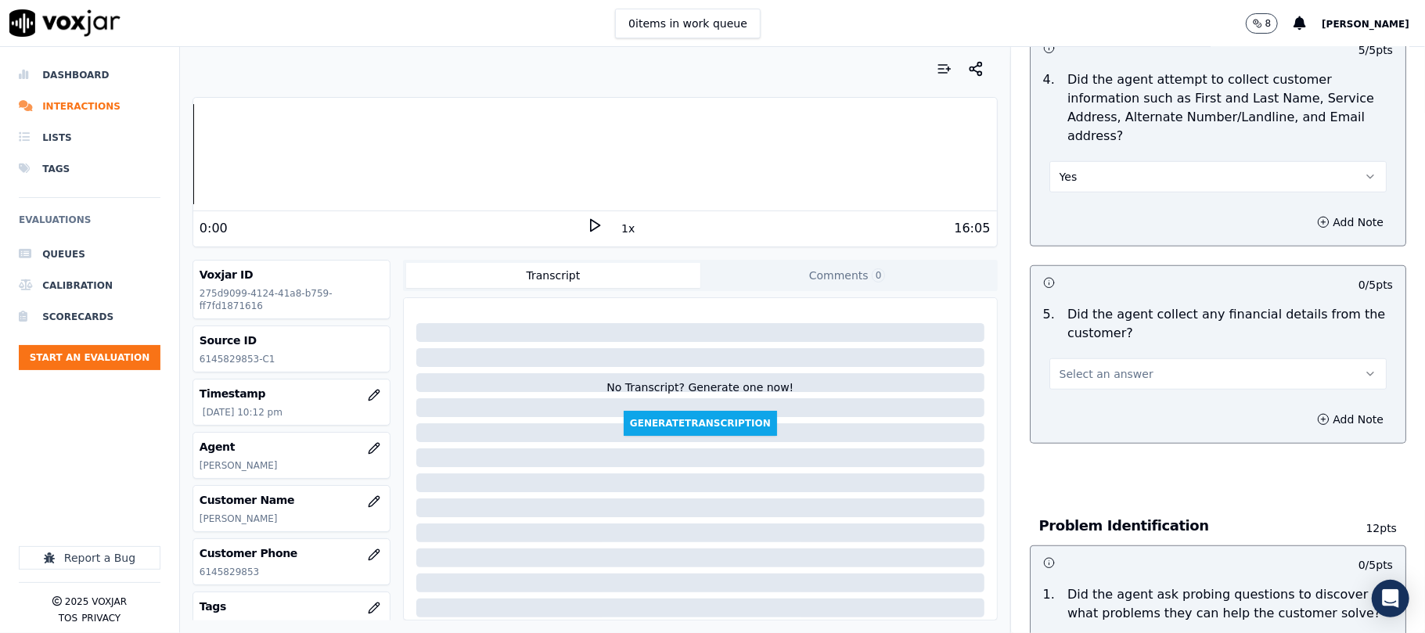
click at [1097, 359] on button "Select an answer" at bounding box center [1218, 374] width 337 height 31
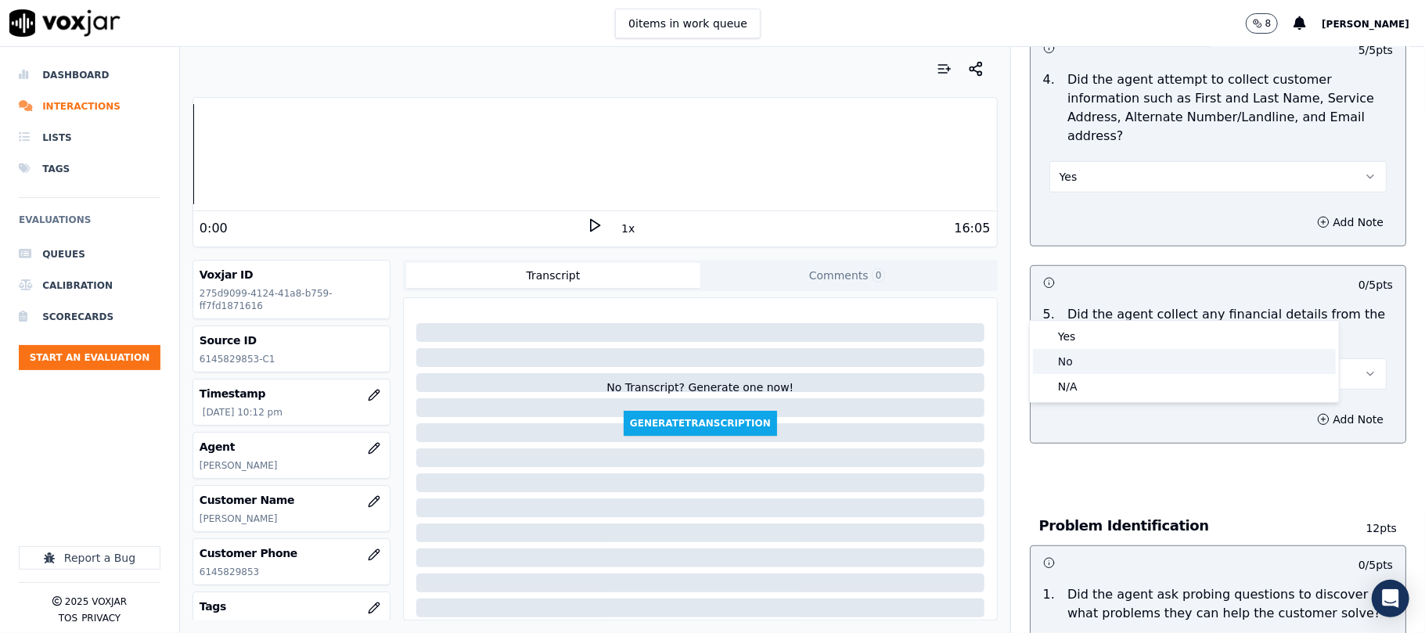
click at [1075, 359] on div "No" at bounding box center [1184, 361] width 303 height 25
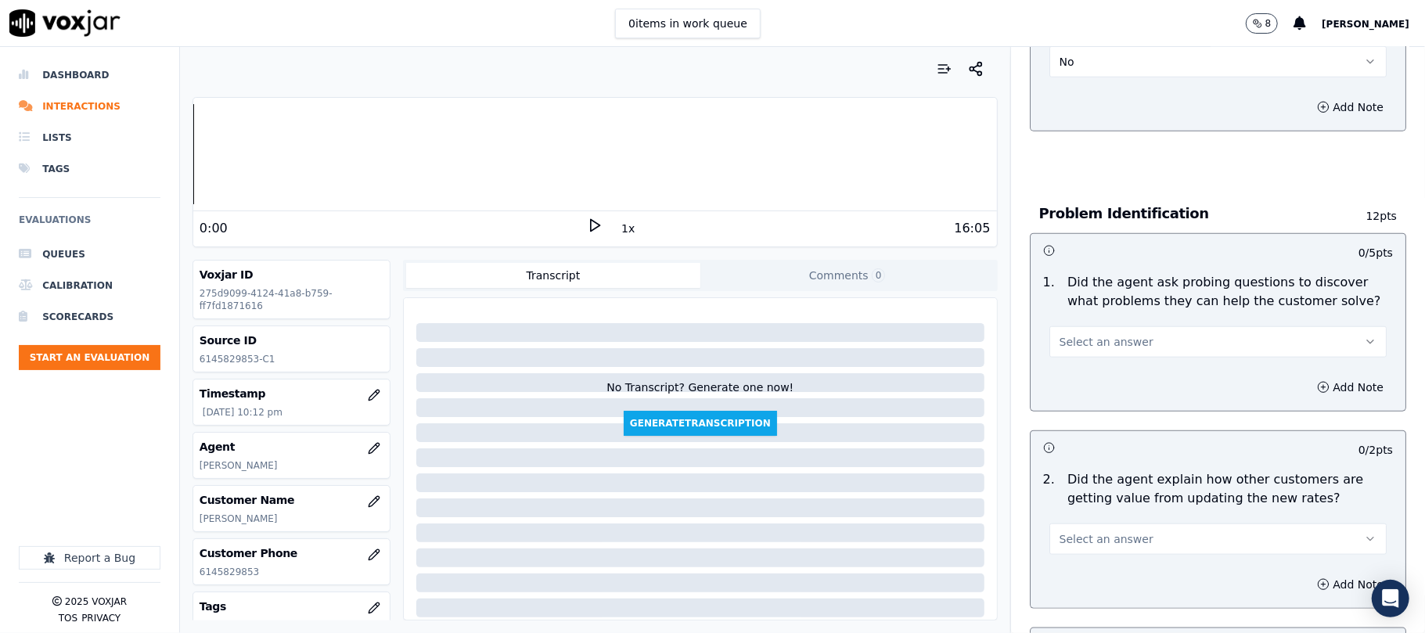
scroll to position [1043, 0]
drag, startPoint x: 1101, startPoint y: 264, endPoint x: 1100, endPoint y: 277, distance: 13.3
click at [1102, 333] on span "Select an answer" at bounding box center [1107, 341] width 94 height 16
click at [1084, 307] on div "Yes" at bounding box center [1184, 304] width 303 height 25
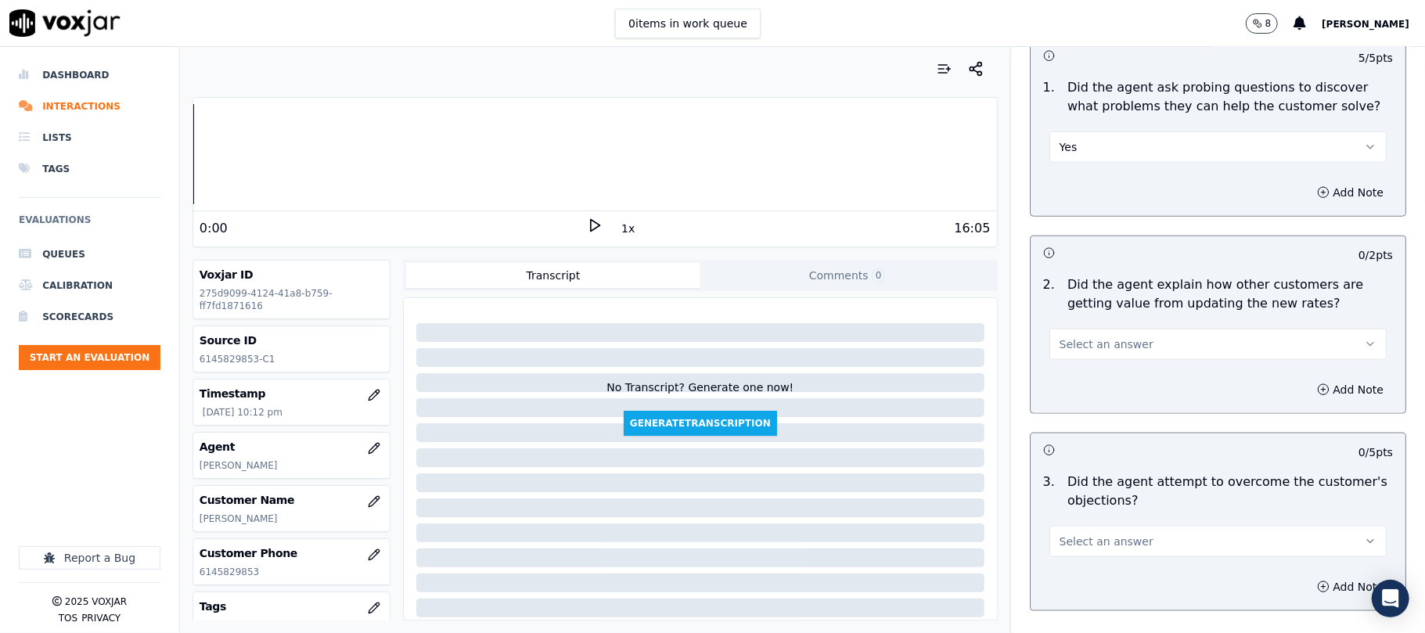
scroll to position [1252, 0]
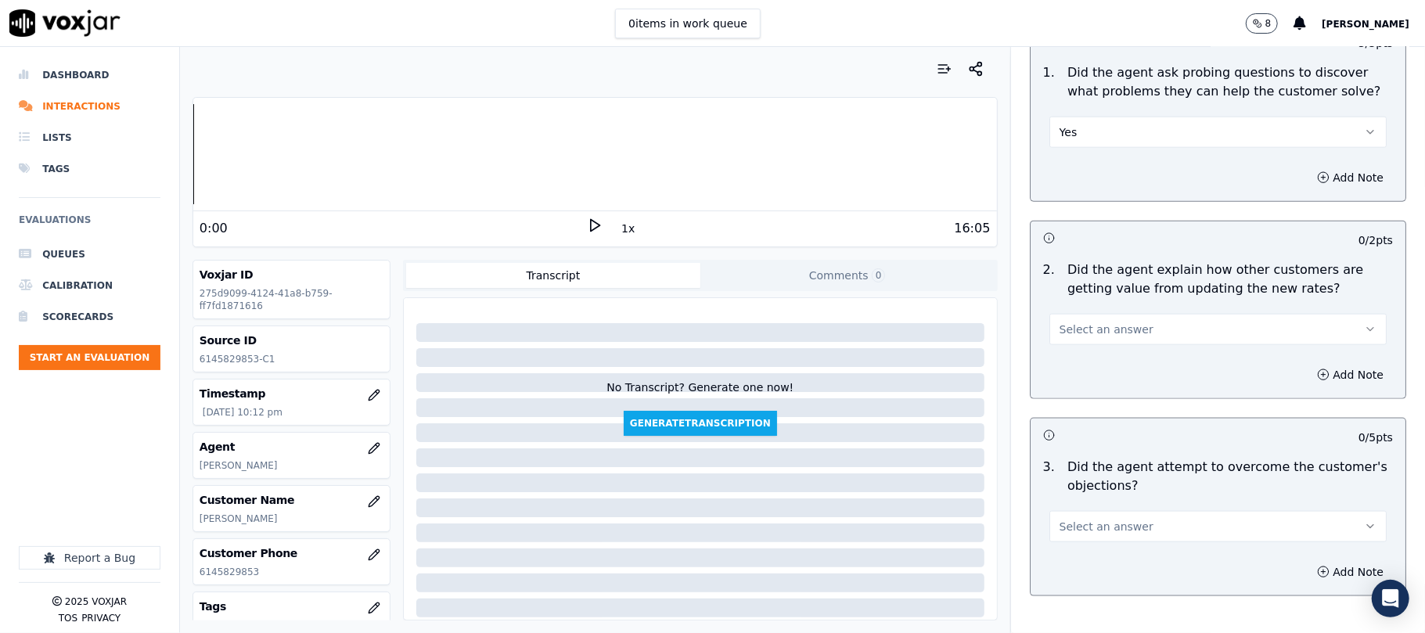
click at [1076, 322] on span "Select an answer" at bounding box center [1107, 330] width 94 height 16
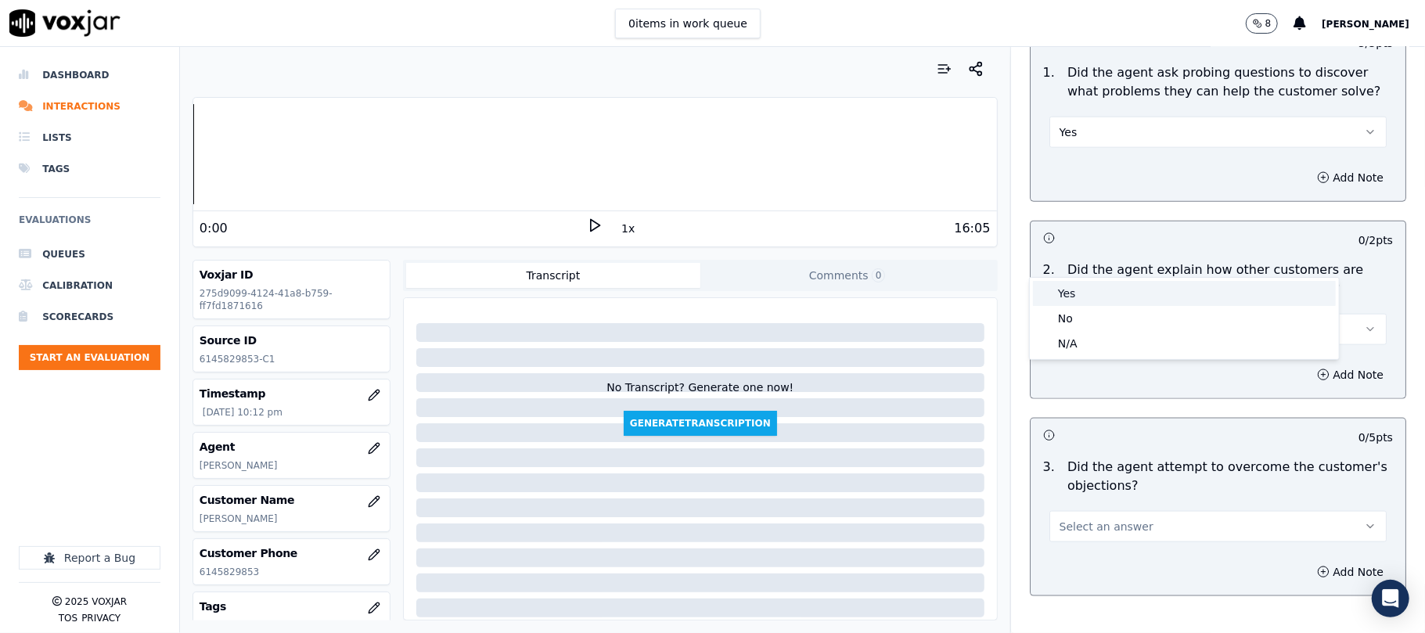
click at [1082, 304] on div "Yes" at bounding box center [1184, 293] width 303 height 25
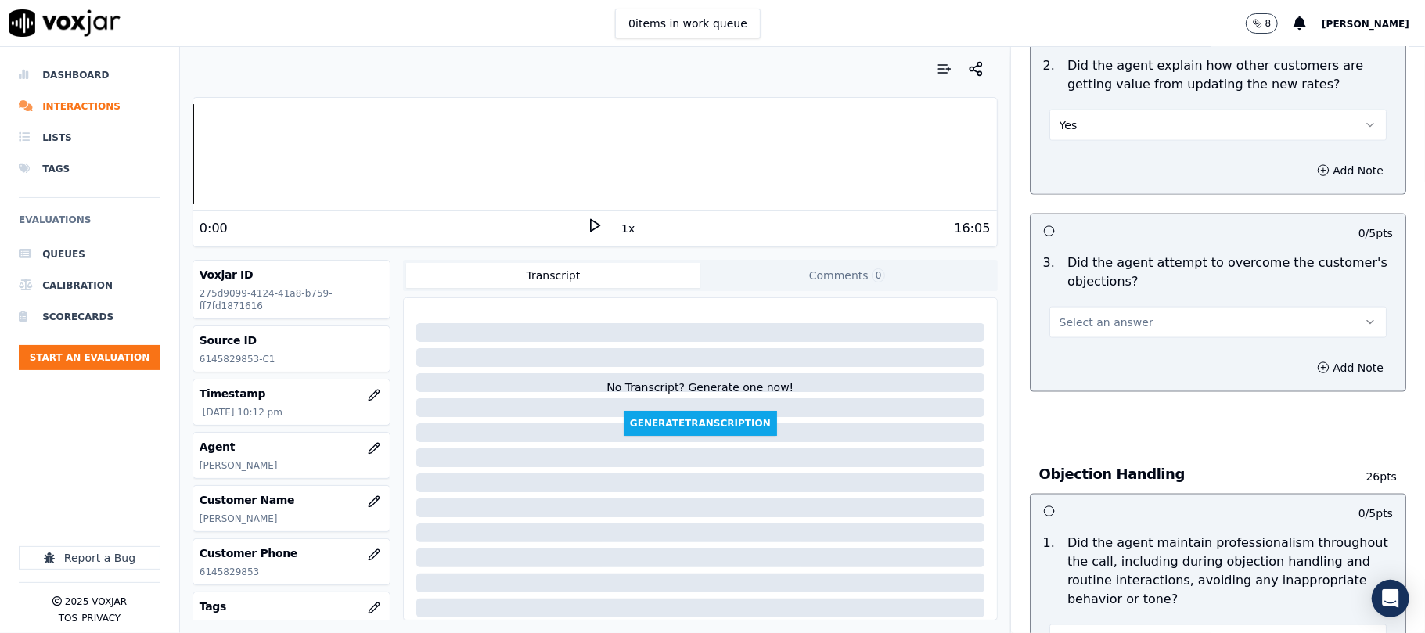
scroll to position [1461, 0]
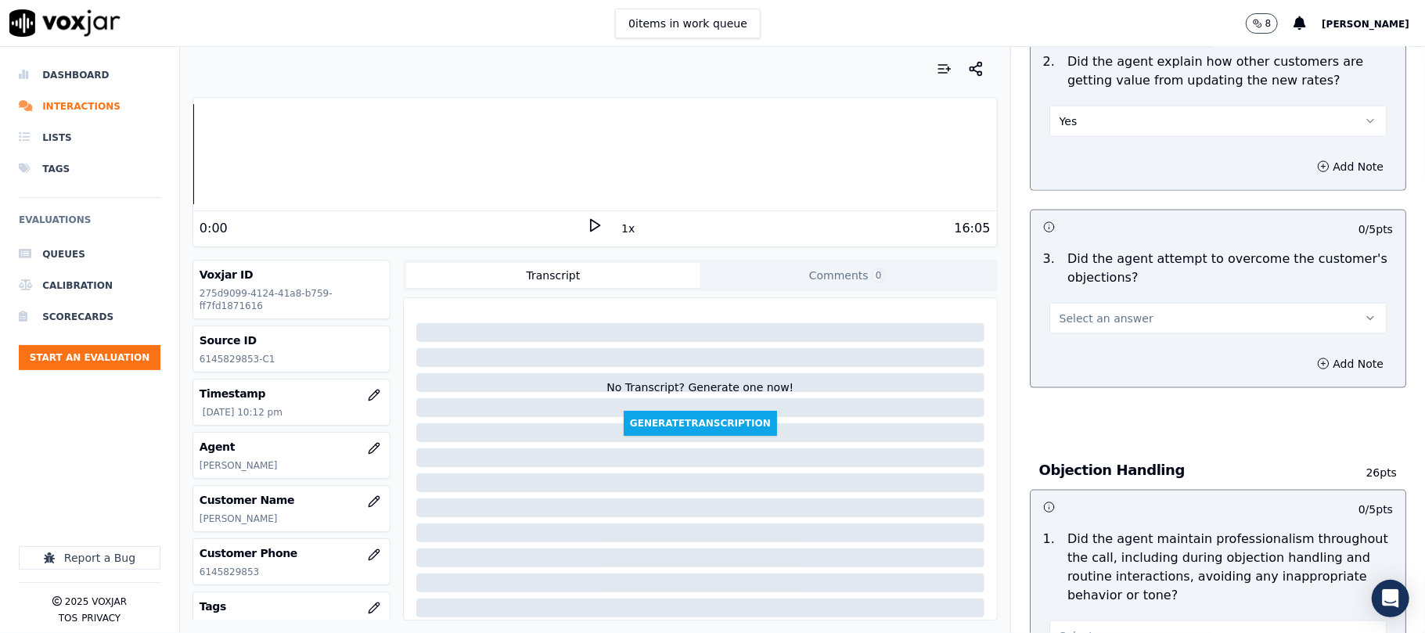
click at [1075, 303] on button "Select an answer" at bounding box center [1218, 318] width 337 height 31
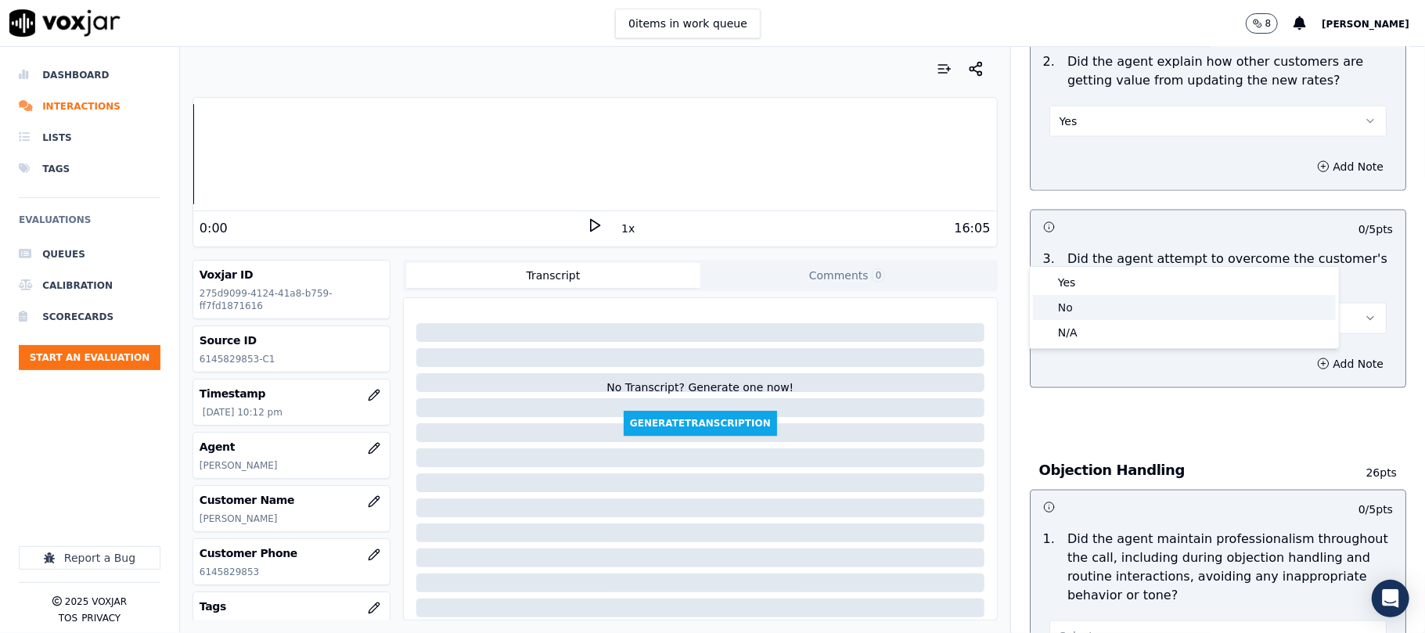
click at [1093, 314] on div "No" at bounding box center [1184, 307] width 303 height 25
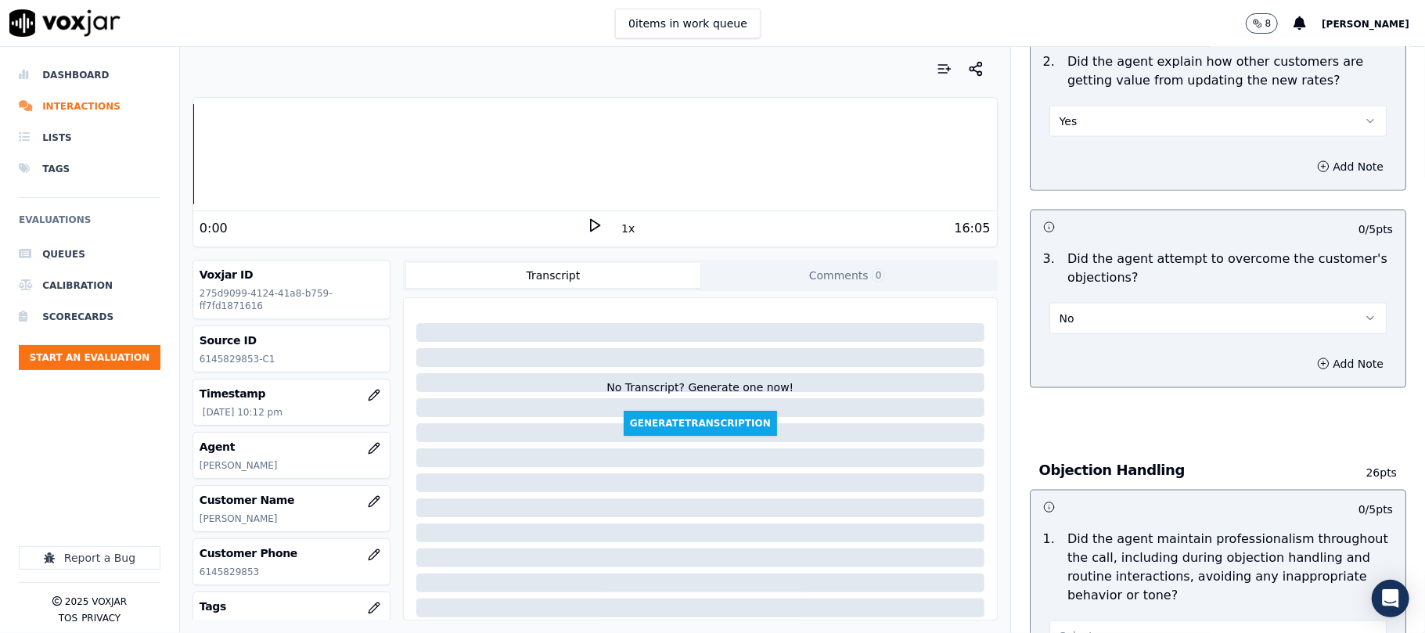
click at [1097, 300] on div "No" at bounding box center [1218, 317] width 337 height 34
click at [1097, 303] on button "No" at bounding box center [1218, 318] width 337 height 31
click at [1090, 270] on div "Yes" at bounding box center [1184, 282] width 303 height 25
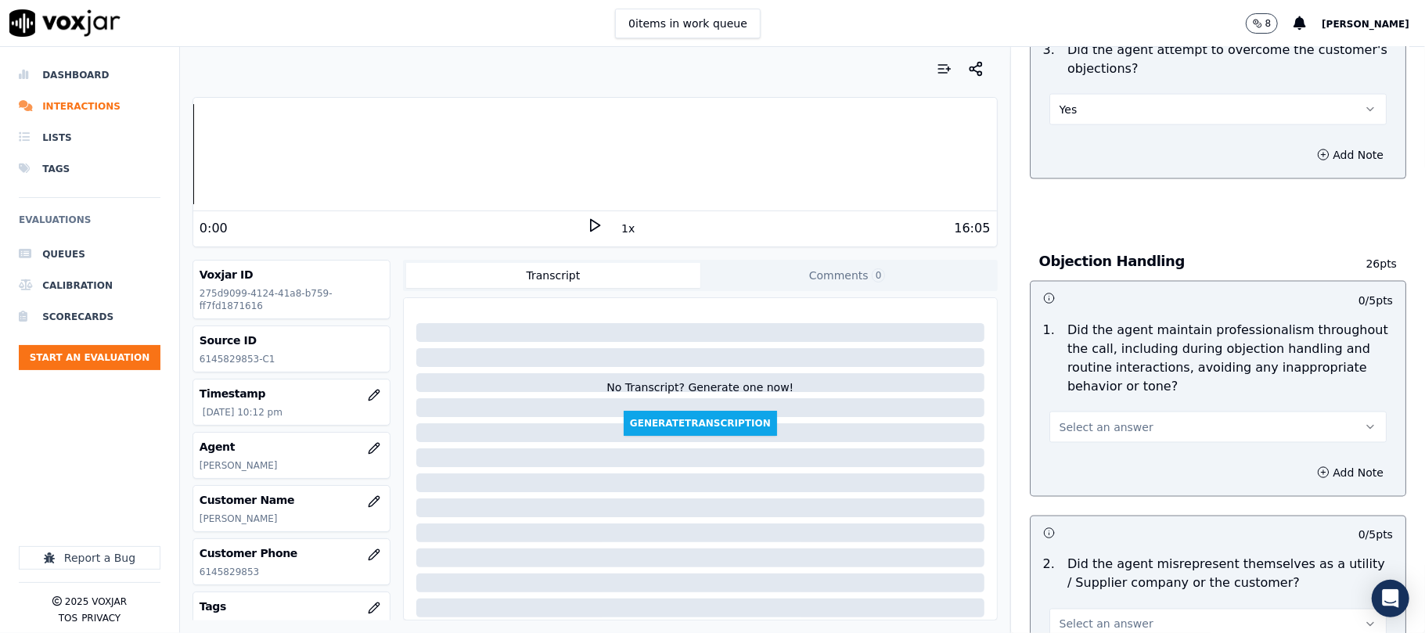
scroll to position [1774, 0]
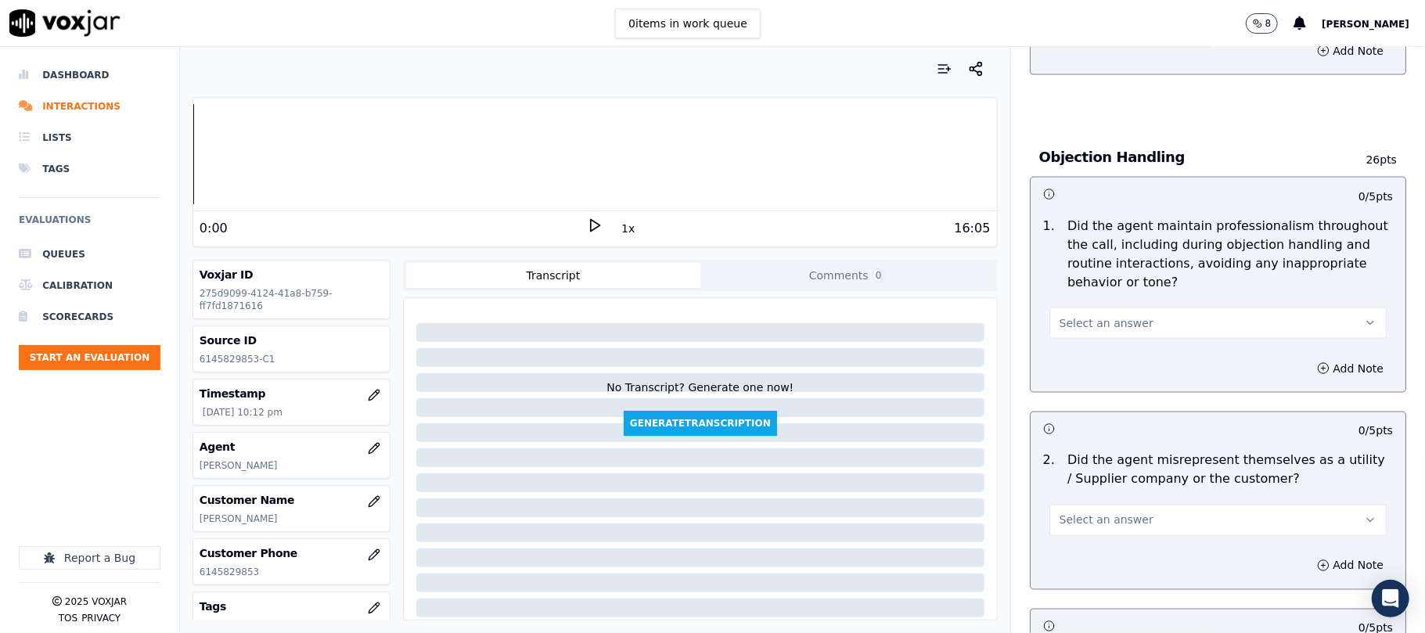
click at [1071, 315] on span "Select an answer" at bounding box center [1107, 323] width 94 height 16
click at [1071, 290] on div "Yes" at bounding box center [1184, 287] width 303 height 25
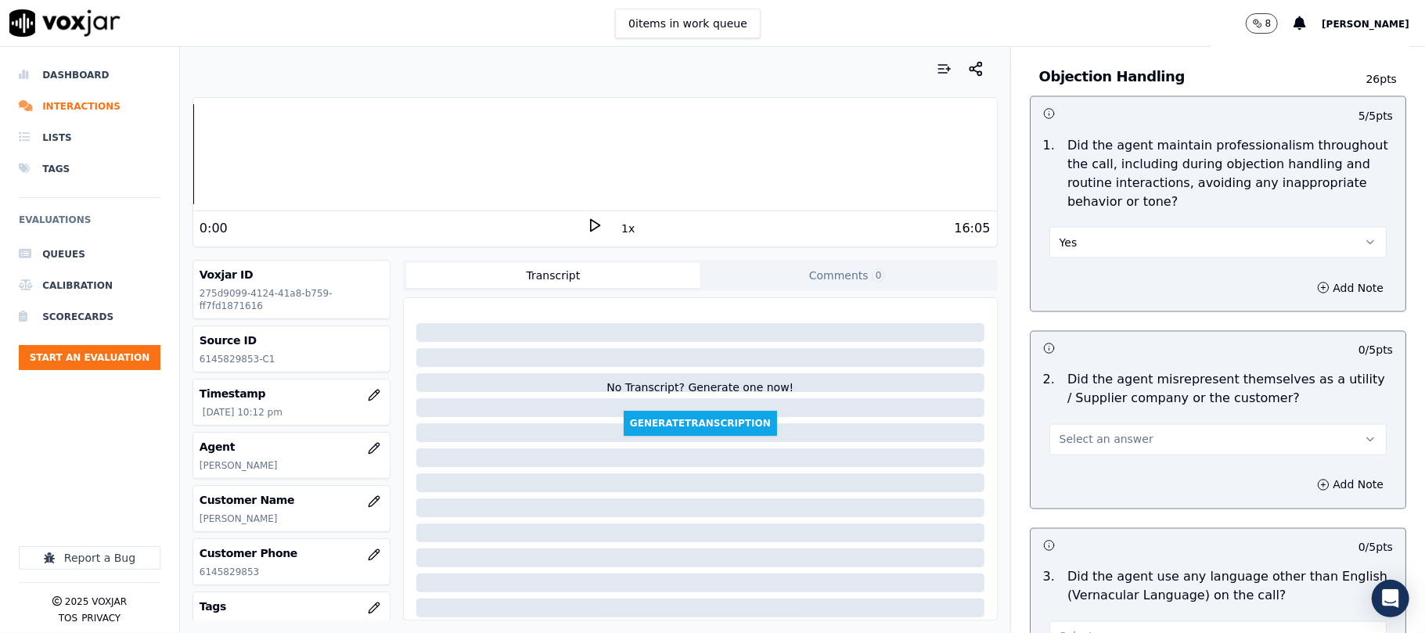
scroll to position [1983, 0]
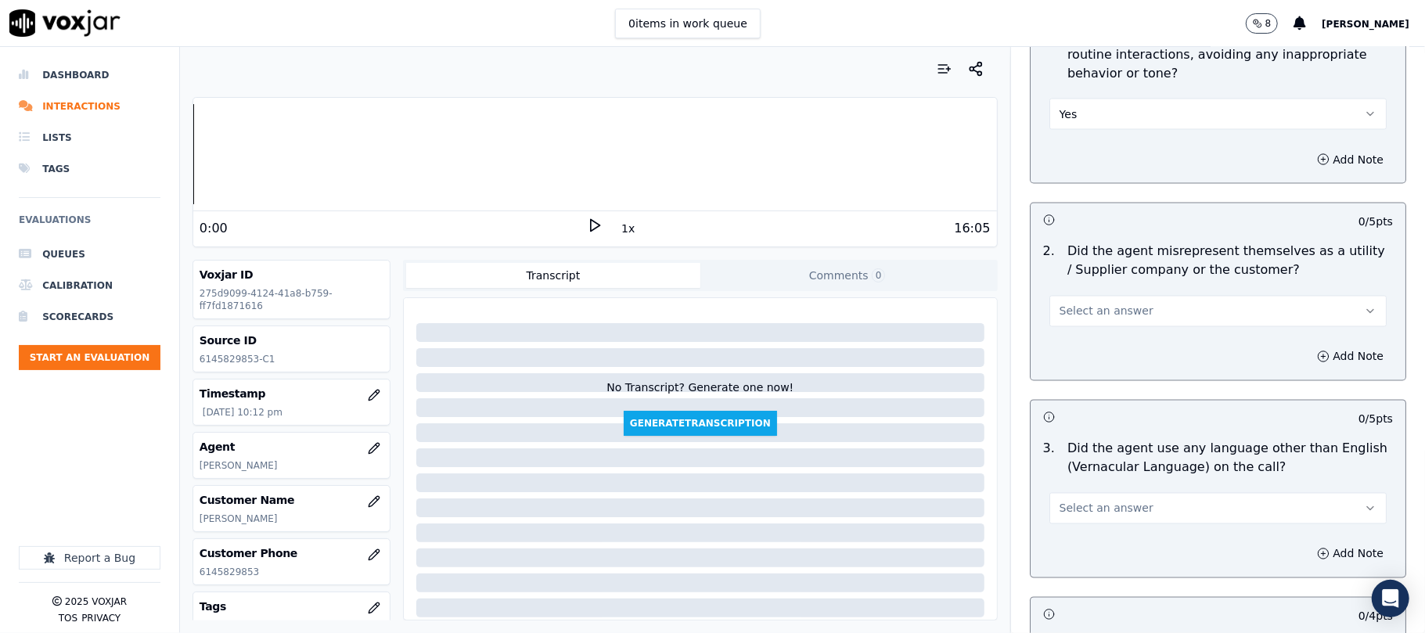
click at [1074, 304] on span "Select an answer" at bounding box center [1107, 312] width 94 height 16
click at [1075, 279] on div "Yes" at bounding box center [1184, 276] width 303 height 25
click at [1081, 296] on button "Yes" at bounding box center [1218, 311] width 337 height 31
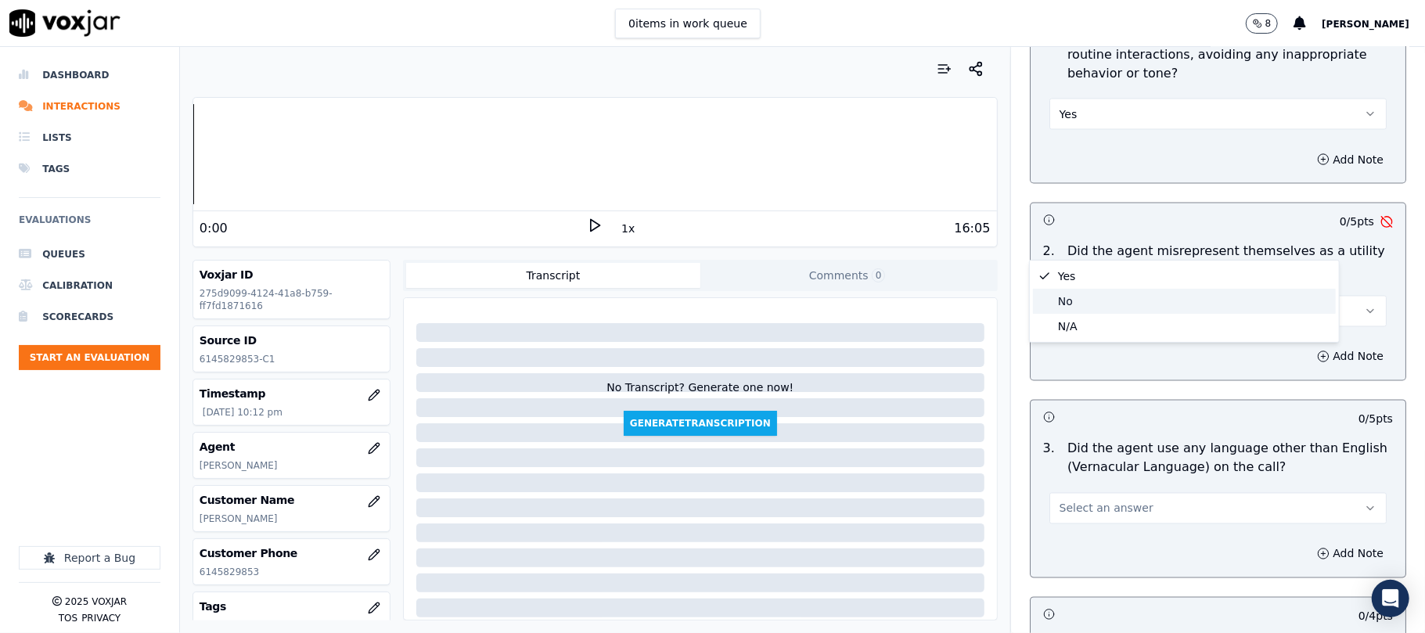
click at [1075, 294] on div "No" at bounding box center [1184, 301] width 303 height 25
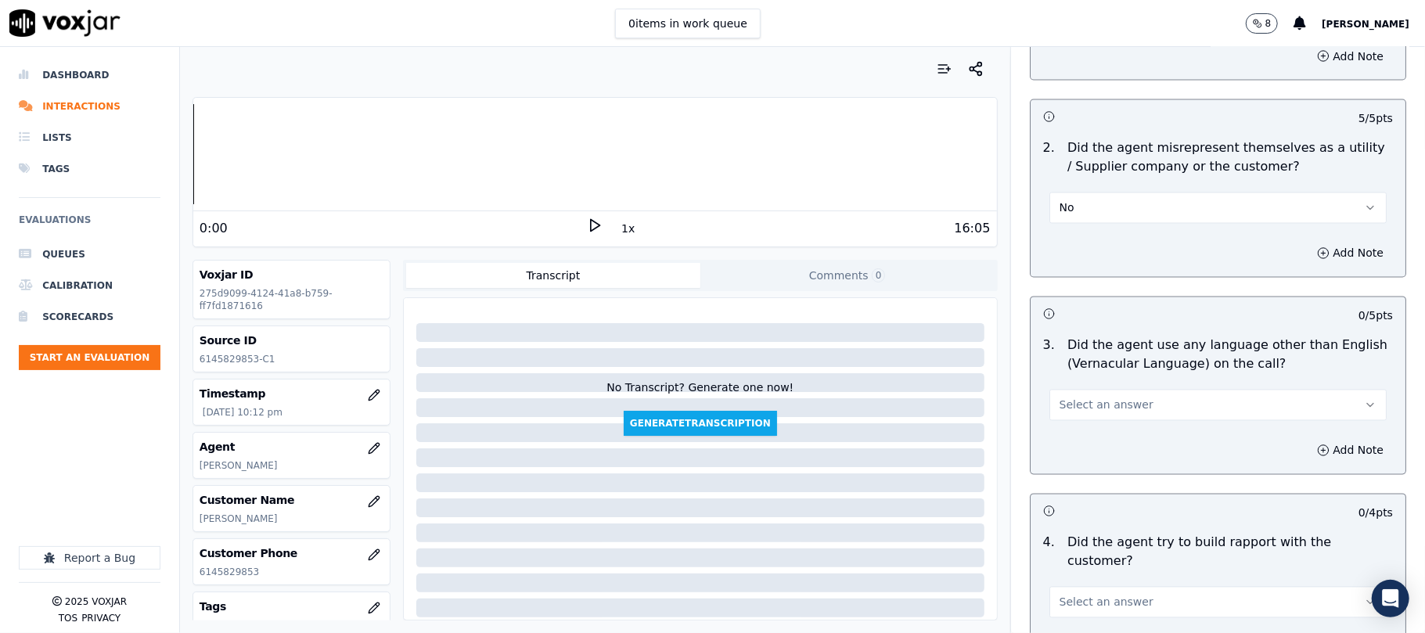
scroll to position [2192, 0]
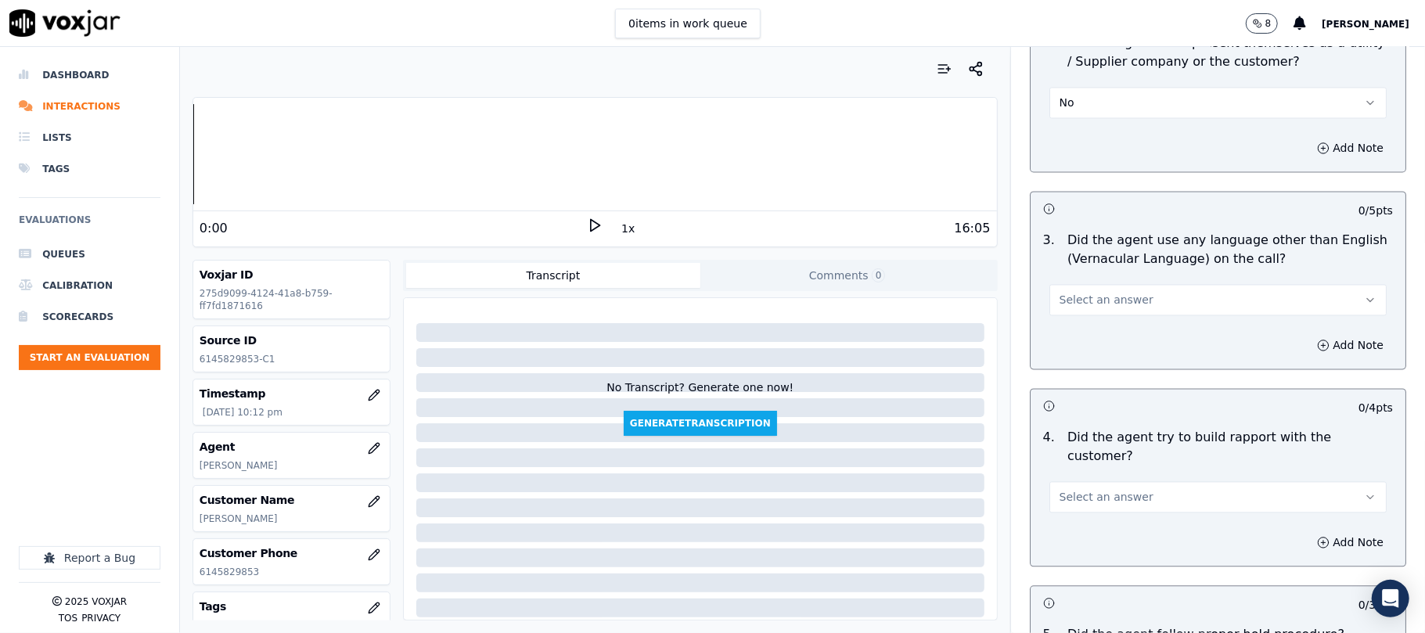
click at [1072, 284] on button "Select an answer" at bounding box center [1218, 299] width 337 height 31
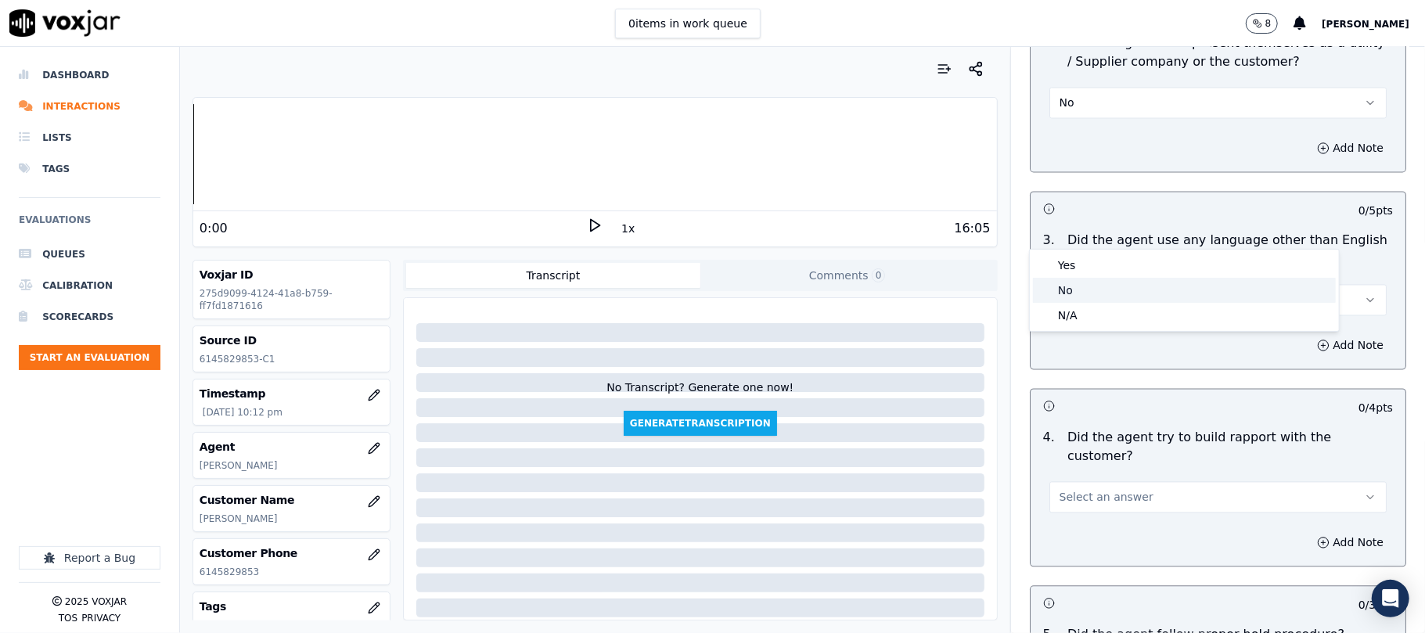
click at [1074, 283] on div "No" at bounding box center [1184, 290] width 303 height 25
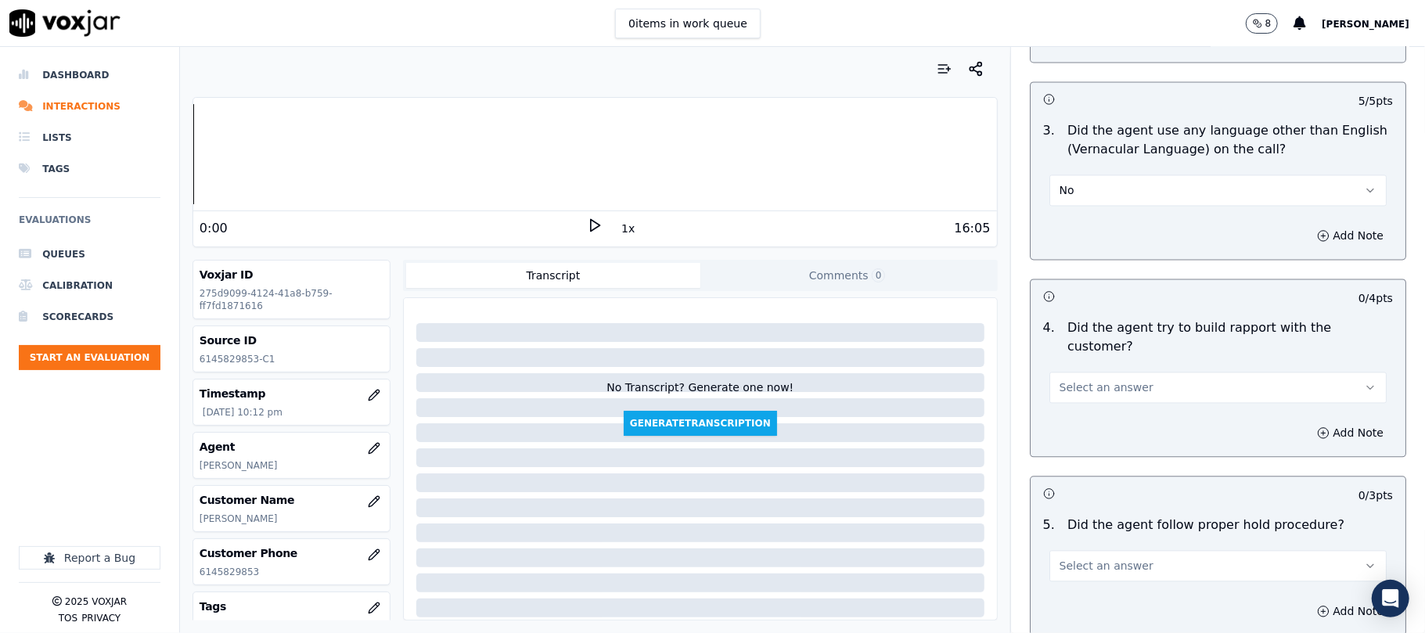
scroll to position [2400, 0]
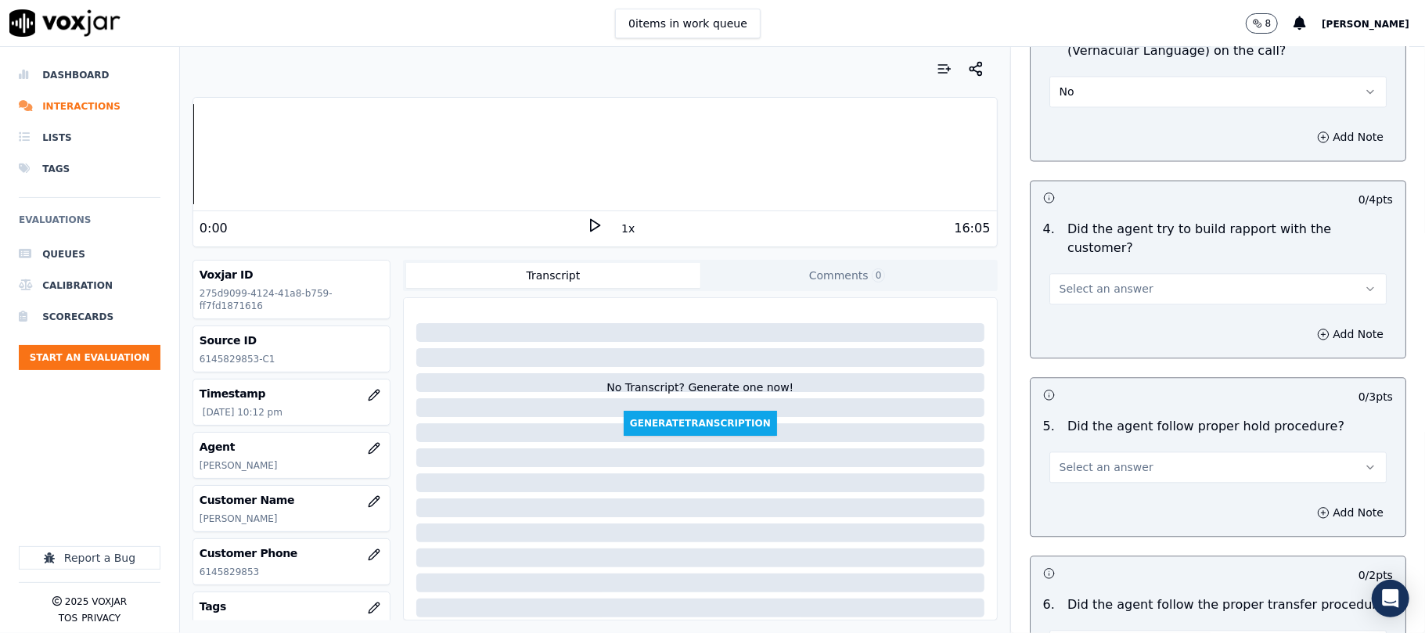
click at [1085, 273] on button "Select an answer" at bounding box center [1218, 288] width 337 height 31
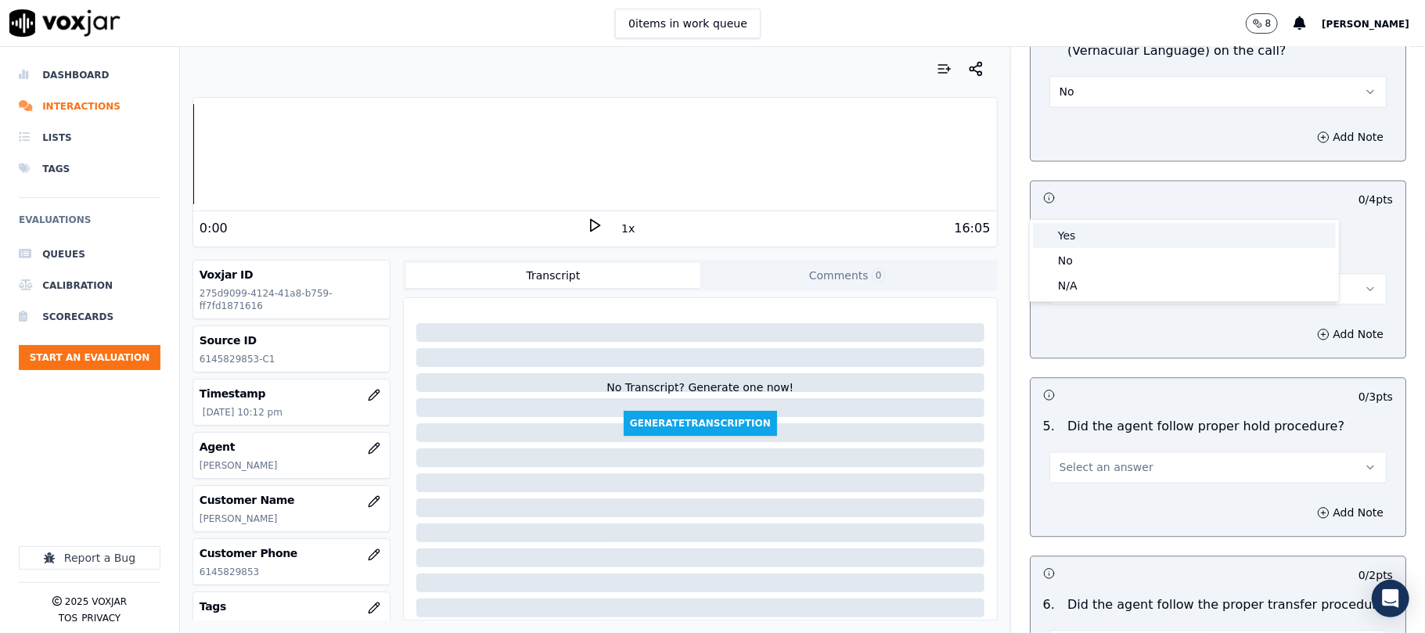
click at [1087, 236] on div "Yes" at bounding box center [1184, 235] width 303 height 25
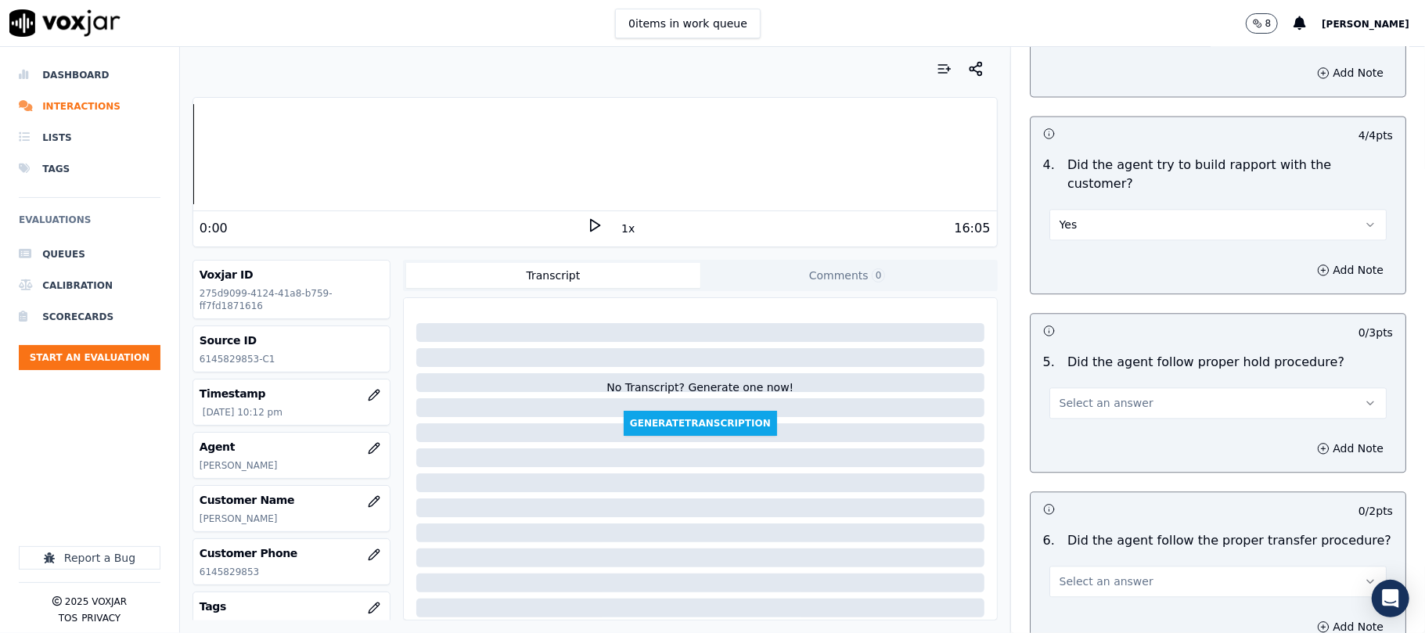
scroll to position [2609, 0]
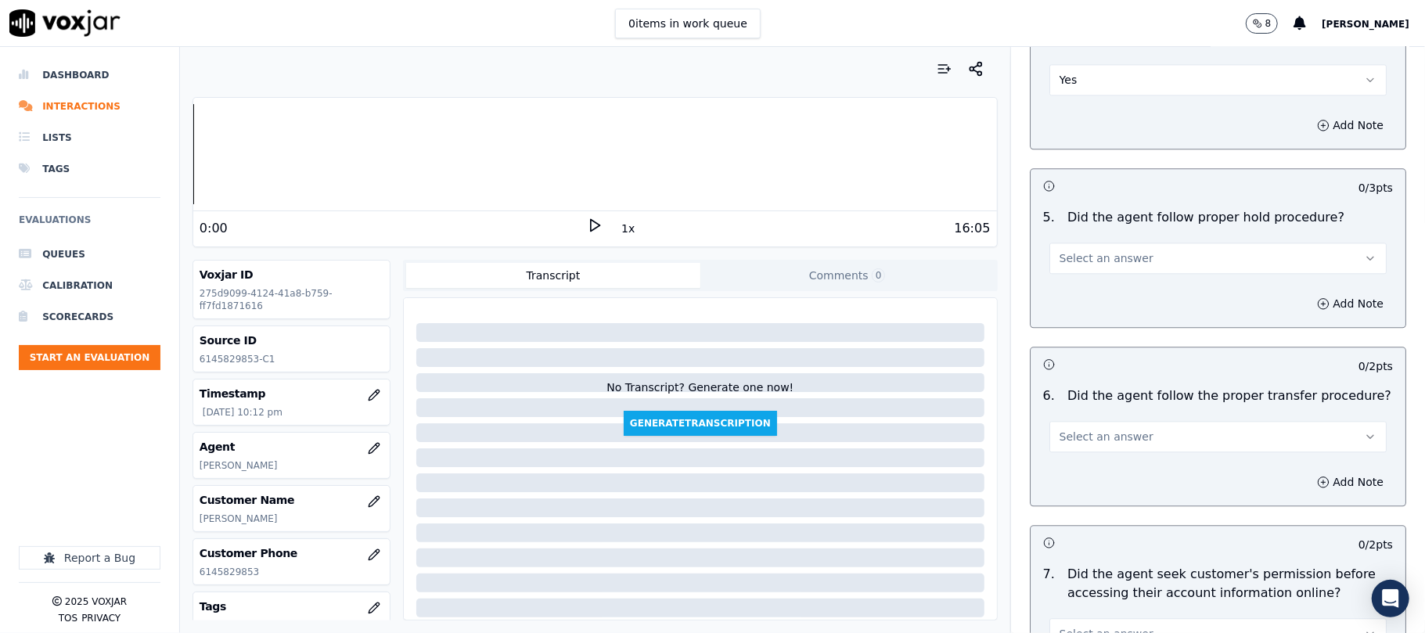
click at [1077, 250] on span "Select an answer" at bounding box center [1107, 258] width 94 height 16
click at [1072, 207] on div "Yes" at bounding box center [1184, 205] width 303 height 25
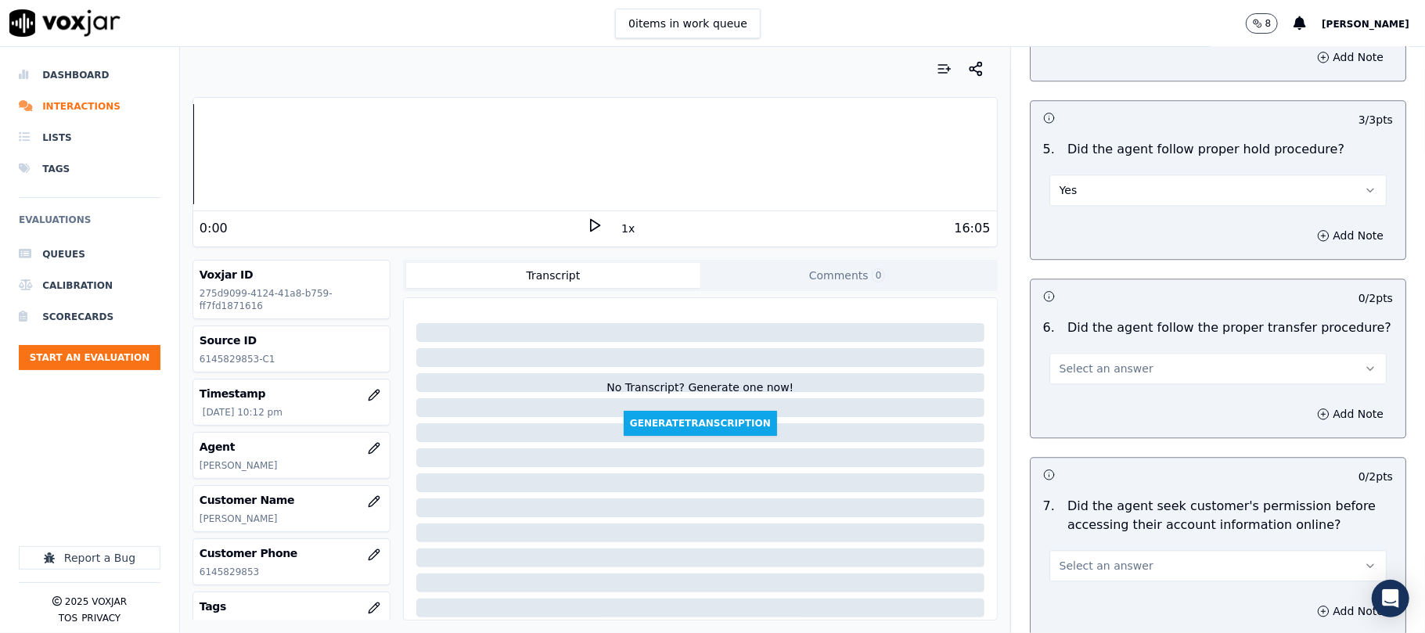
scroll to position [2713, 0]
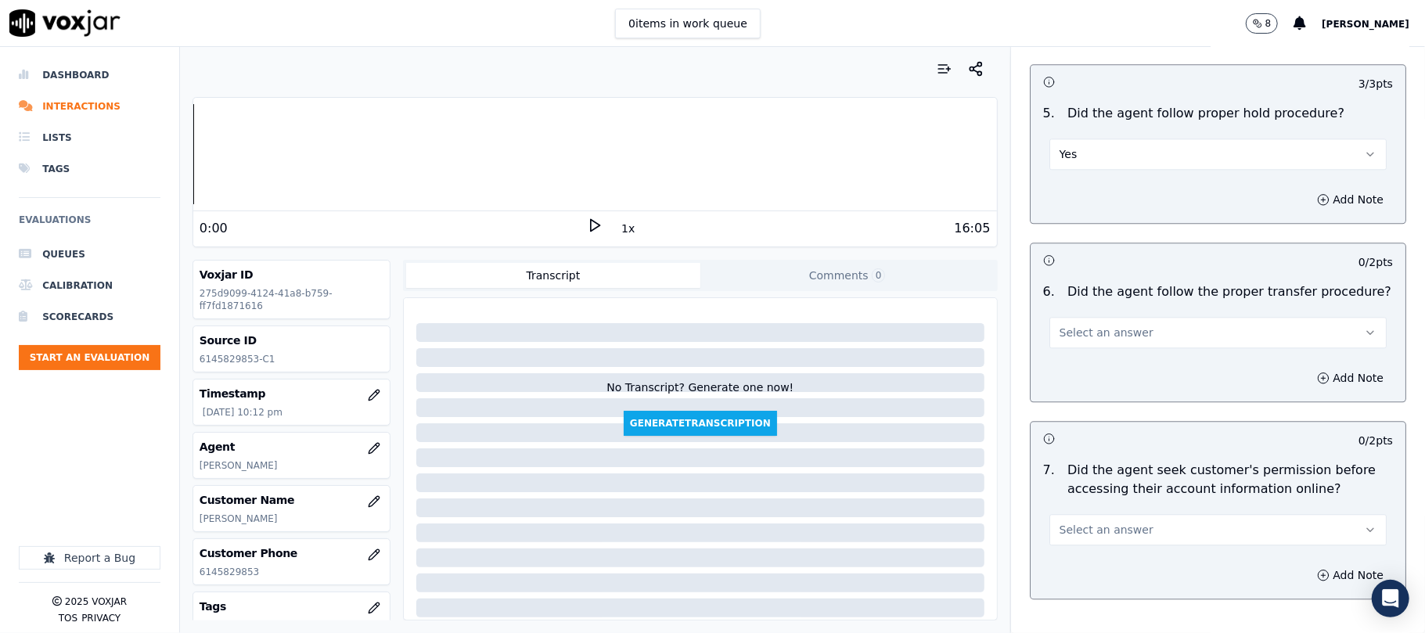
click at [1065, 325] on span "Select an answer" at bounding box center [1107, 333] width 94 height 16
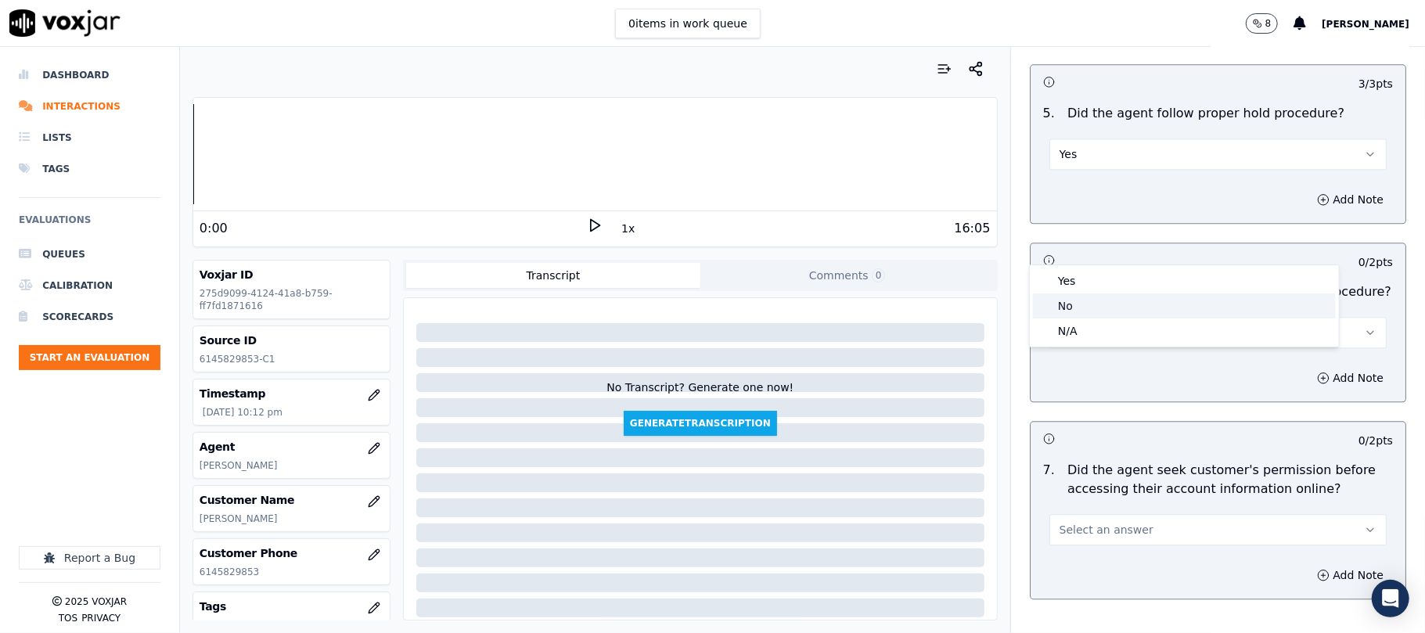
click at [1071, 308] on div "No" at bounding box center [1184, 306] width 303 height 25
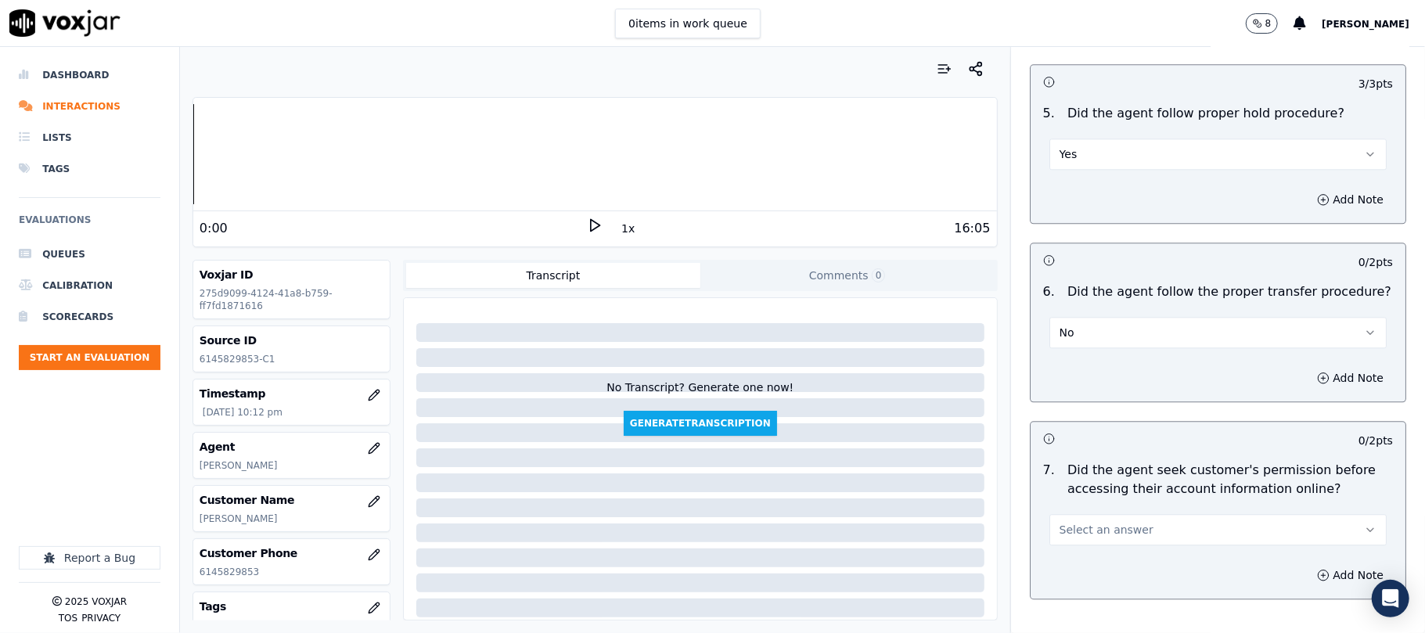
drag, startPoint x: 1072, startPoint y: 222, endPoint x: 1075, endPoint y: 244, distance: 22.0
click at [1074, 301] on div "No" at bounding box center [1218, 324] width 362 height 47
click at [1075, 317] on button "No" at bounding box center [1218, 332] width 337 height 31
click at [1077, 269] on div "Yes" at bounding box center [1184, 281] width 303 height 25
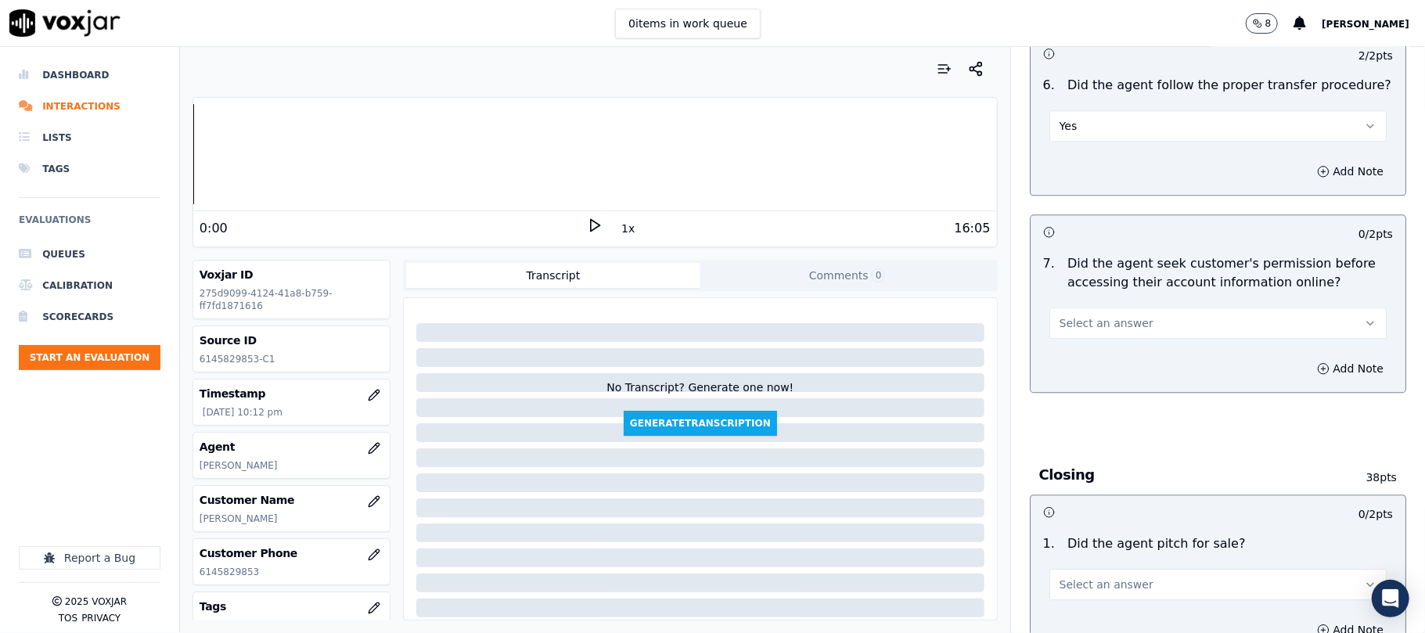
scroll to position [2922, 0]
click at [1090, 313] on span "Select an answer" at bounding box center [1107, 321] width 94 height 16
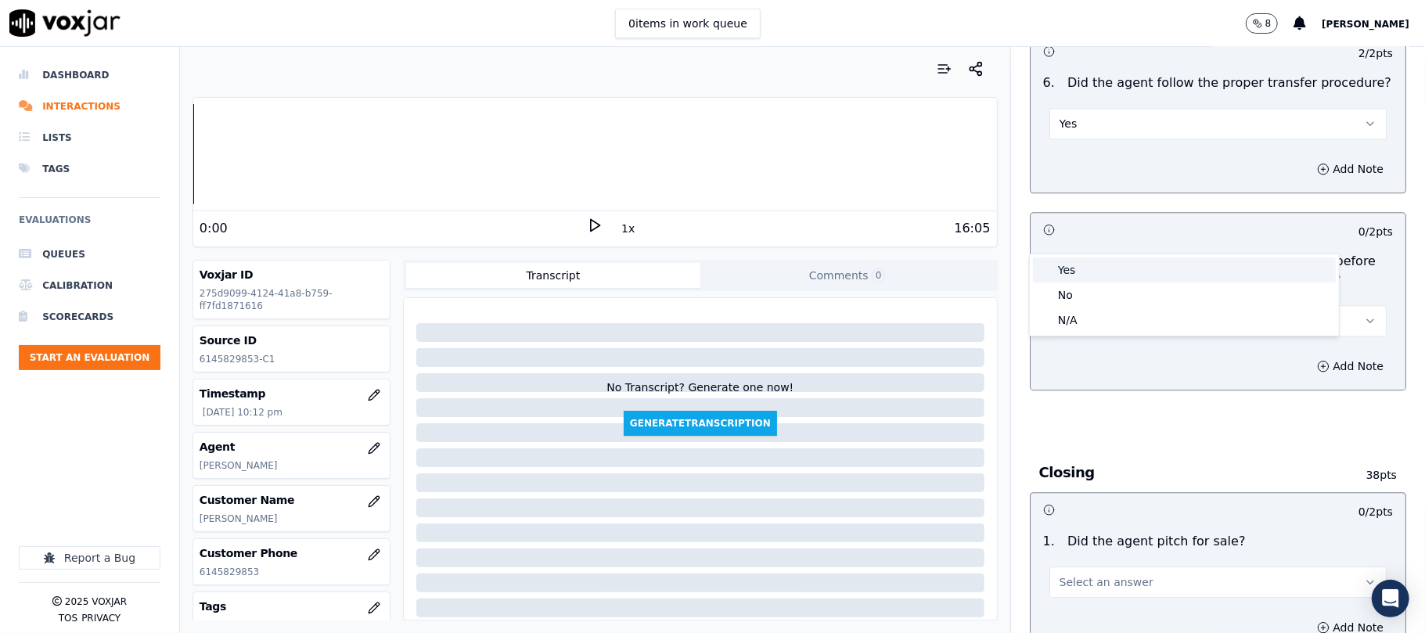
click at [1084, 276] on div "Yes" at bounding box center [1184, 270] width 303 height 25
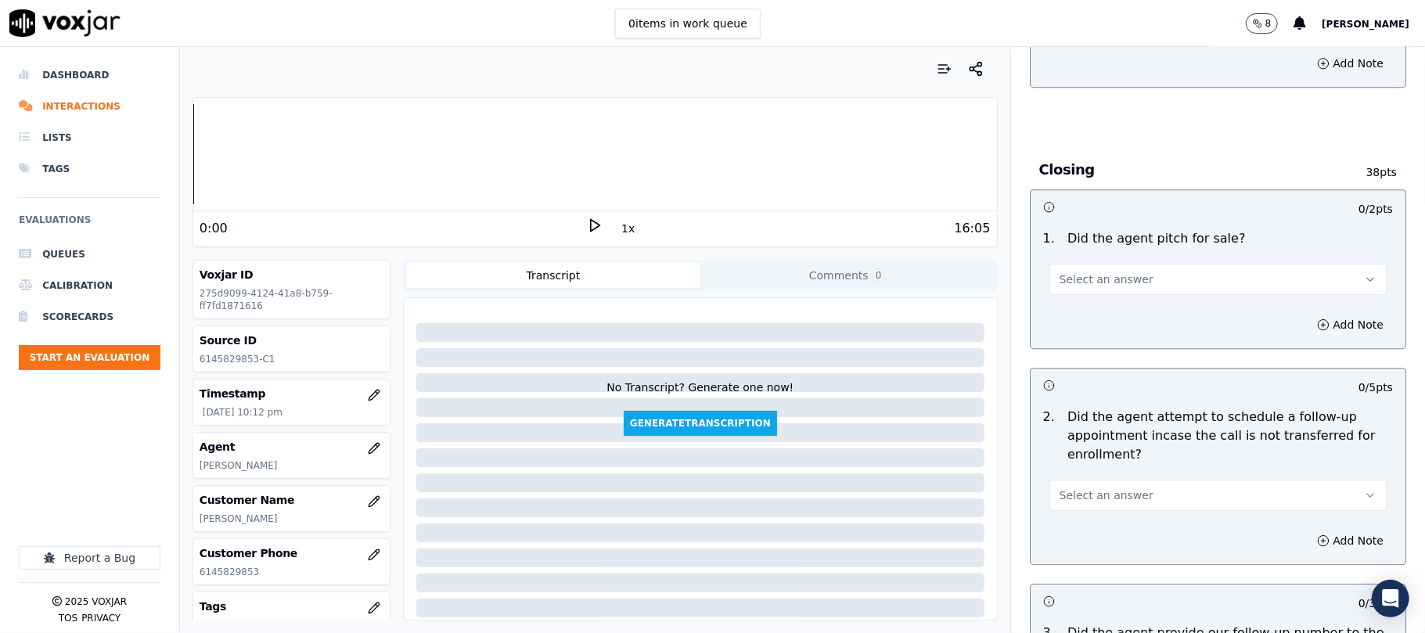
scroll to position [3235, 0]
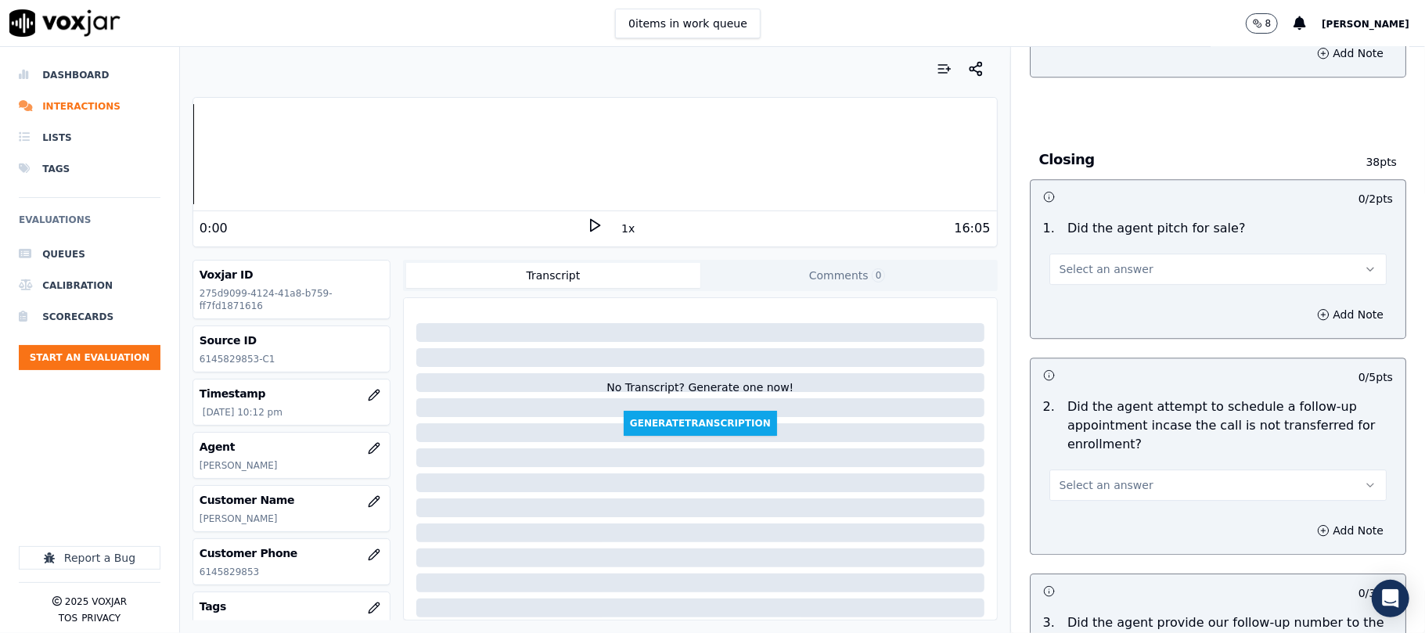
click at [1094, 261] on span "Select an answer" at bounding box center [1107, 269] width 94 height 16
click at [1093, 214] on div "Yes" at bounding box center [1184, 218] width 303 height 25
click at [1069, 478] on span "Select an answer" at bounding box center [1107, 486] width 94 height 16
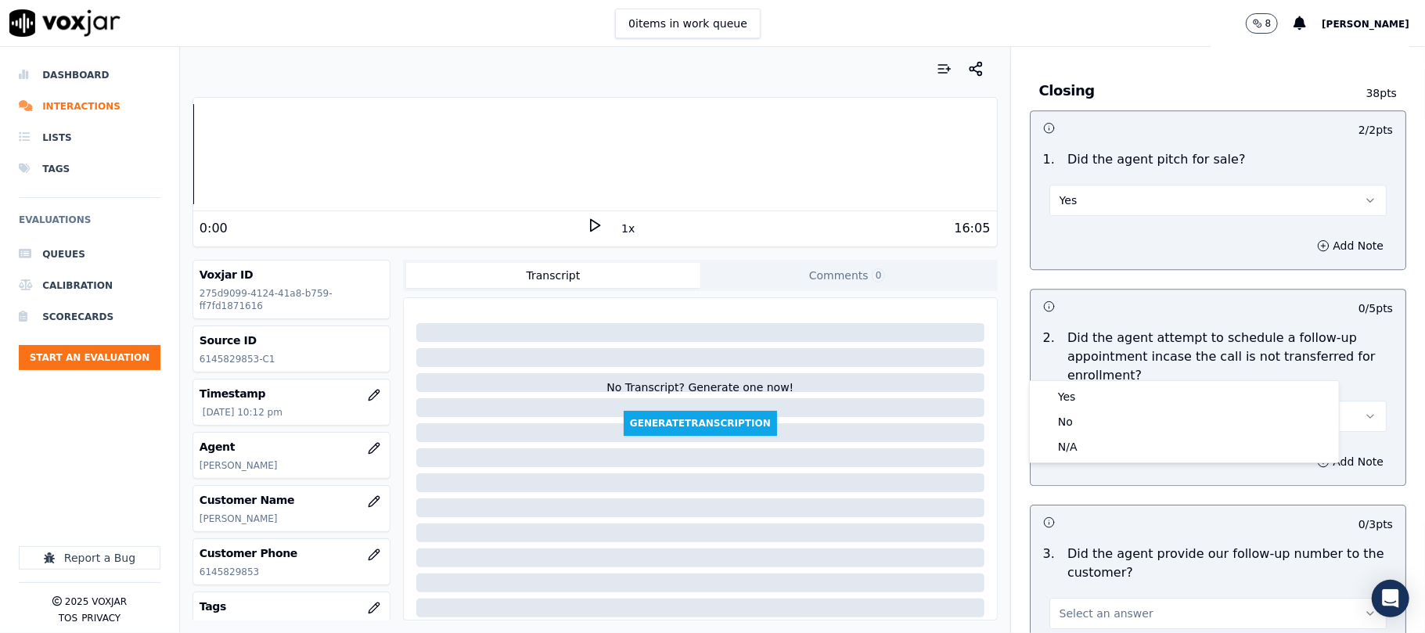
scroll to position [3339, 0]
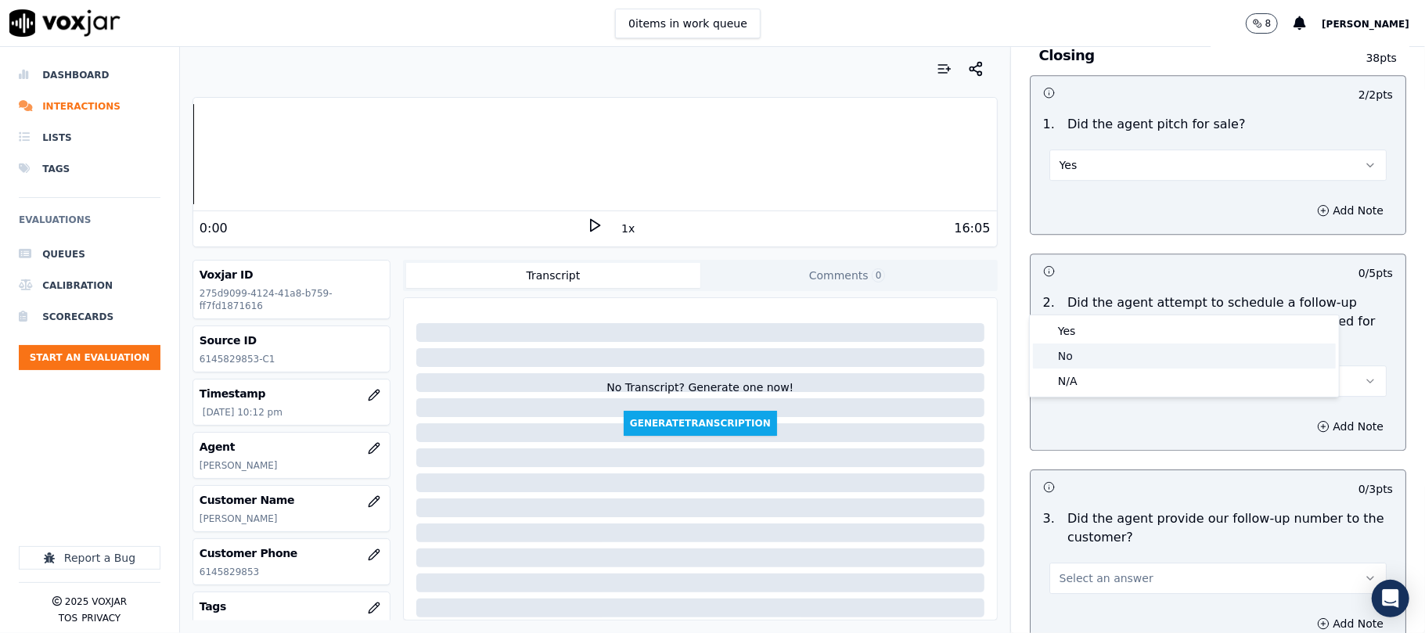
click at [1072, 351] on div "No" at bounding box center [1184, 356] width 303 height 25
click at [1079, 366] on button "No" at bounding box center [1218, 381] width 337 height 31
click at [1075, 333] on div "Yes" at bounding box center [1184, 331] width 303 height 25
click at [1080, 366] on button "Yes" at bounding box center [1218, 381] width 337 height 31
click at [1061, 374] on div "N/A" at bounding box center [1184, 381] width 303 height 25
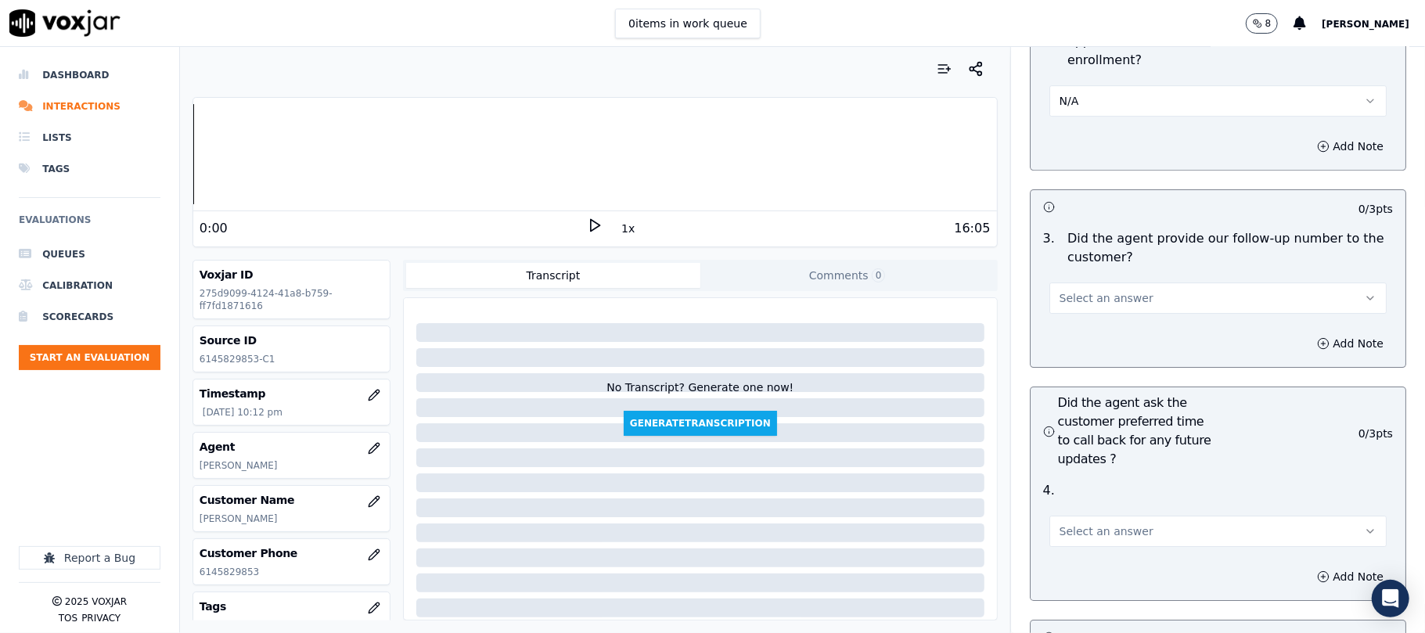
scroll to position [3653, 0]
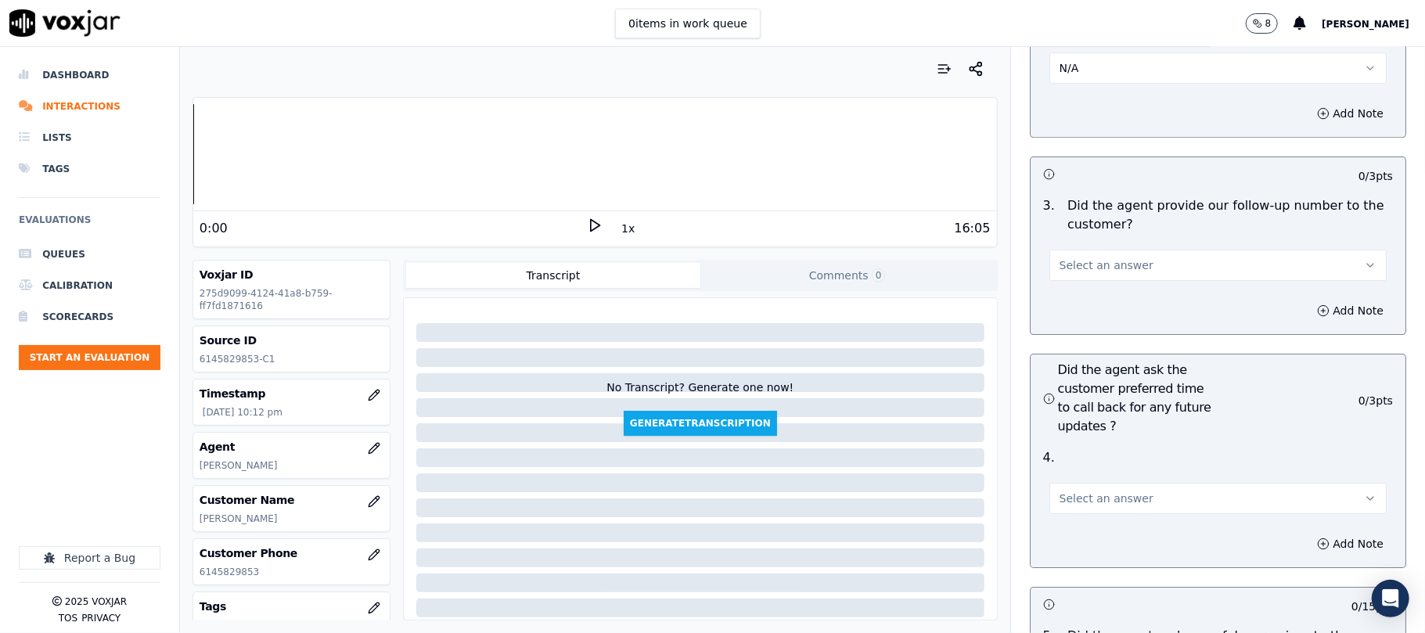
click at [1081, 258] on span "Select an answer" at bounding box center [1107, 266] width 94 height 16
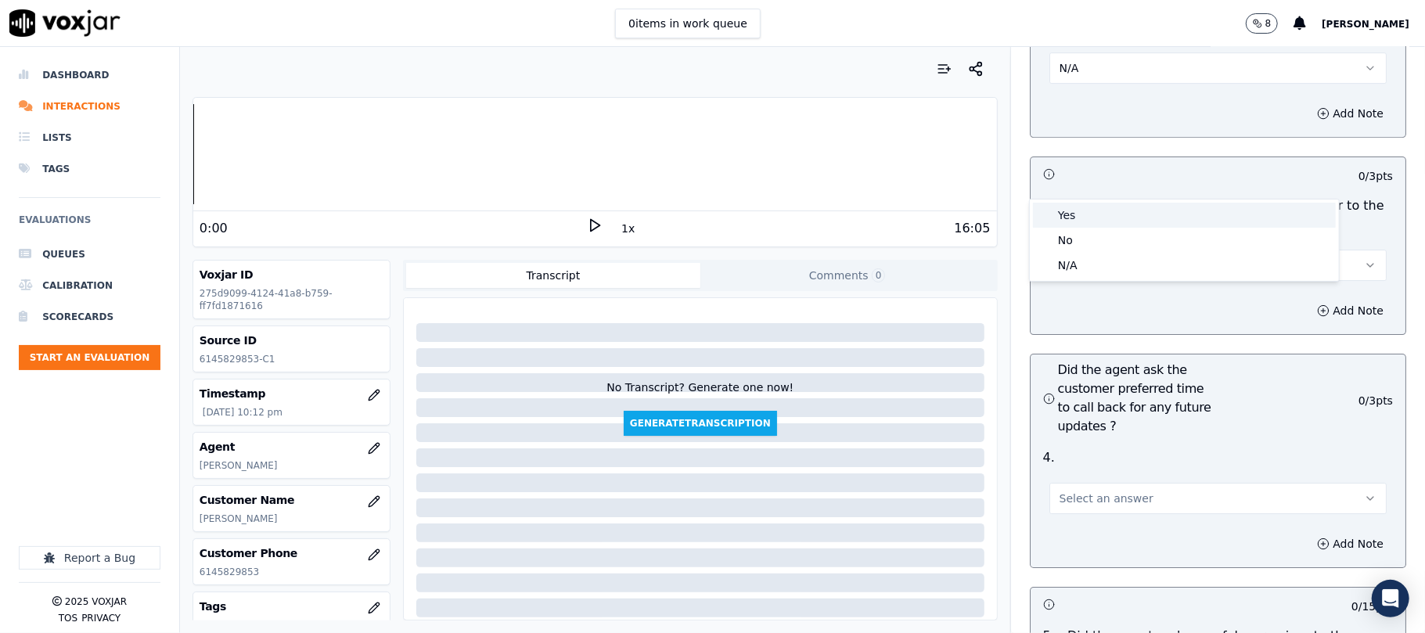
click at [1085, 210] on div "Yes" at bounding box center [1184, 215] width 303 height 25
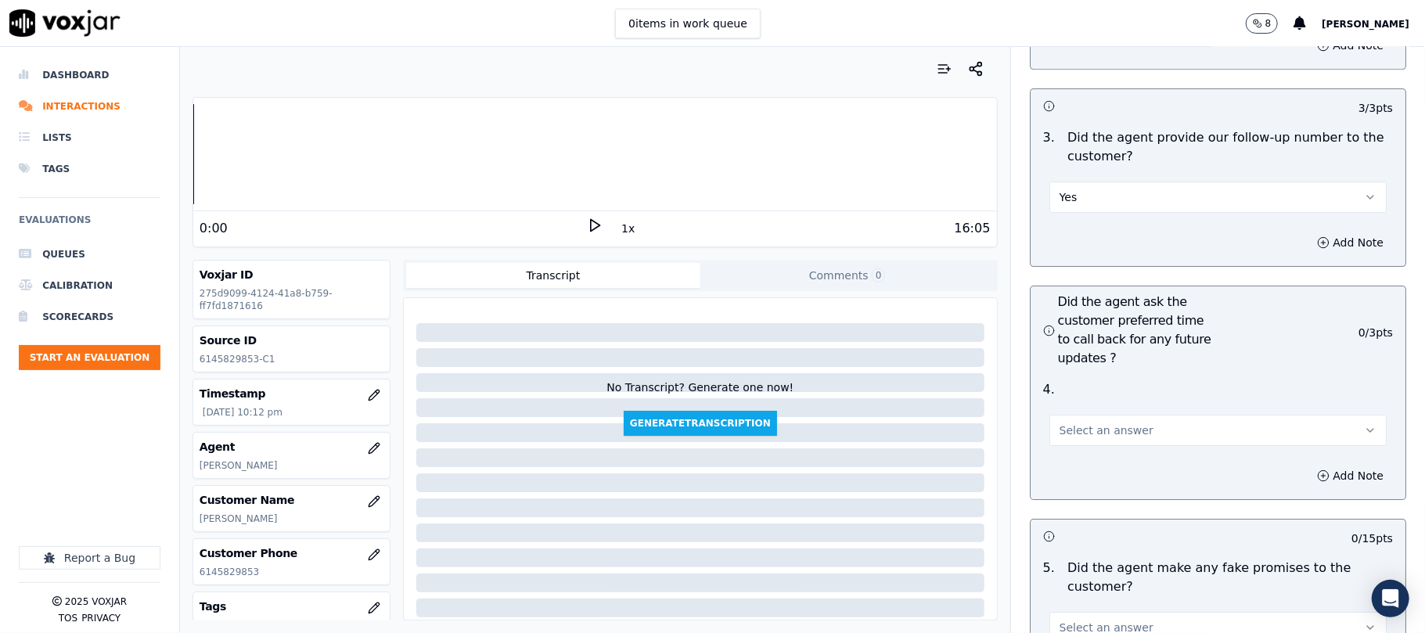
scroll to position [3757, 0]
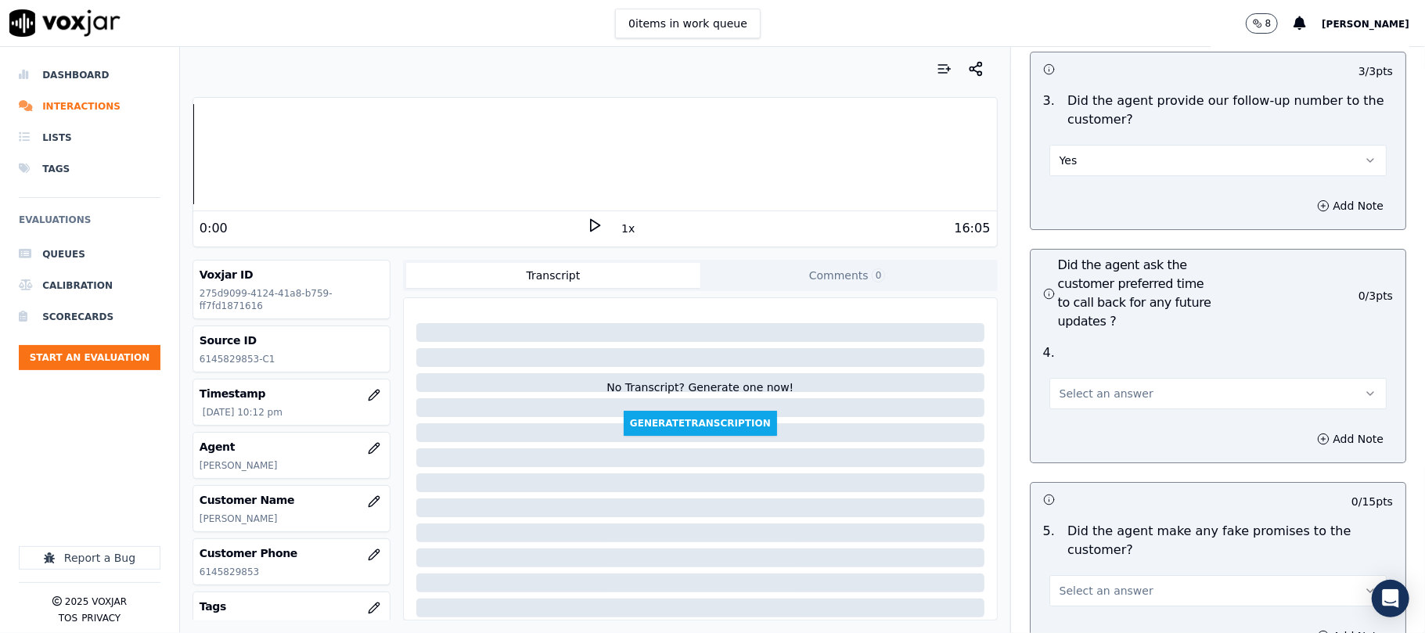
click at [1080, 386] on span "Select an answer" at bounding box center [1107, 394] width 94 height 16
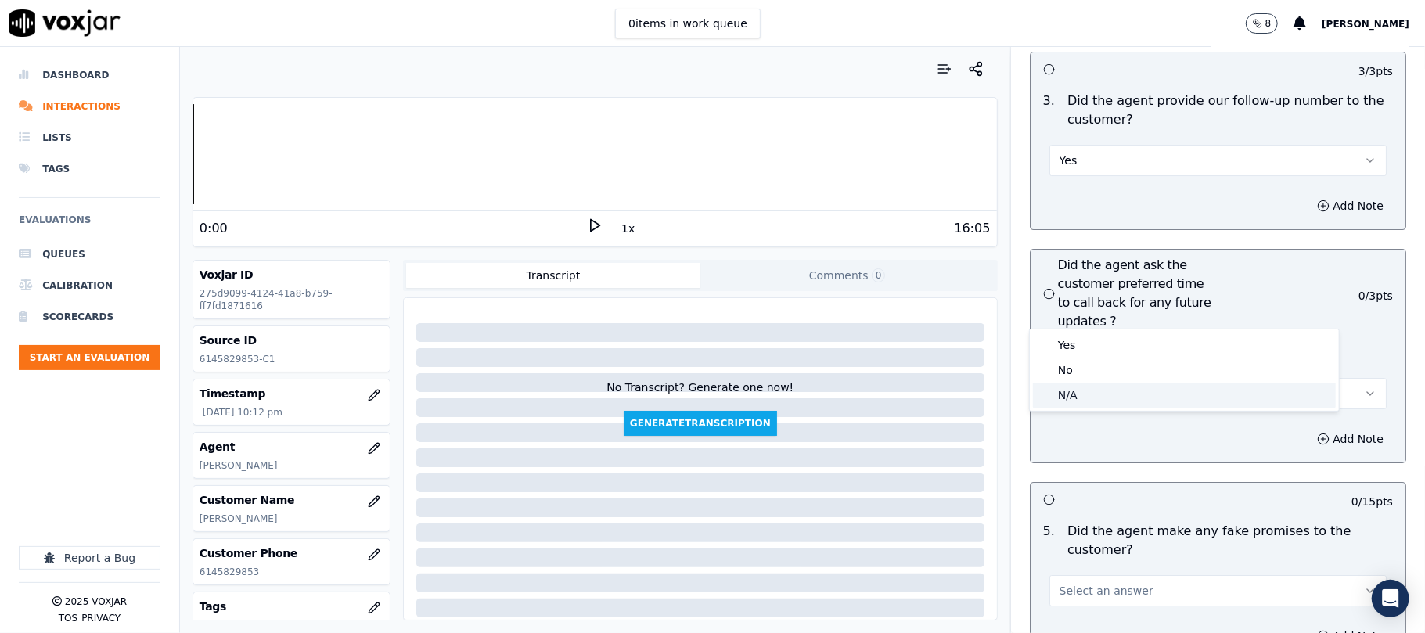
click at [1079, 387] on div "N/A" at bounding box center [1184, 395] width 303 height 25
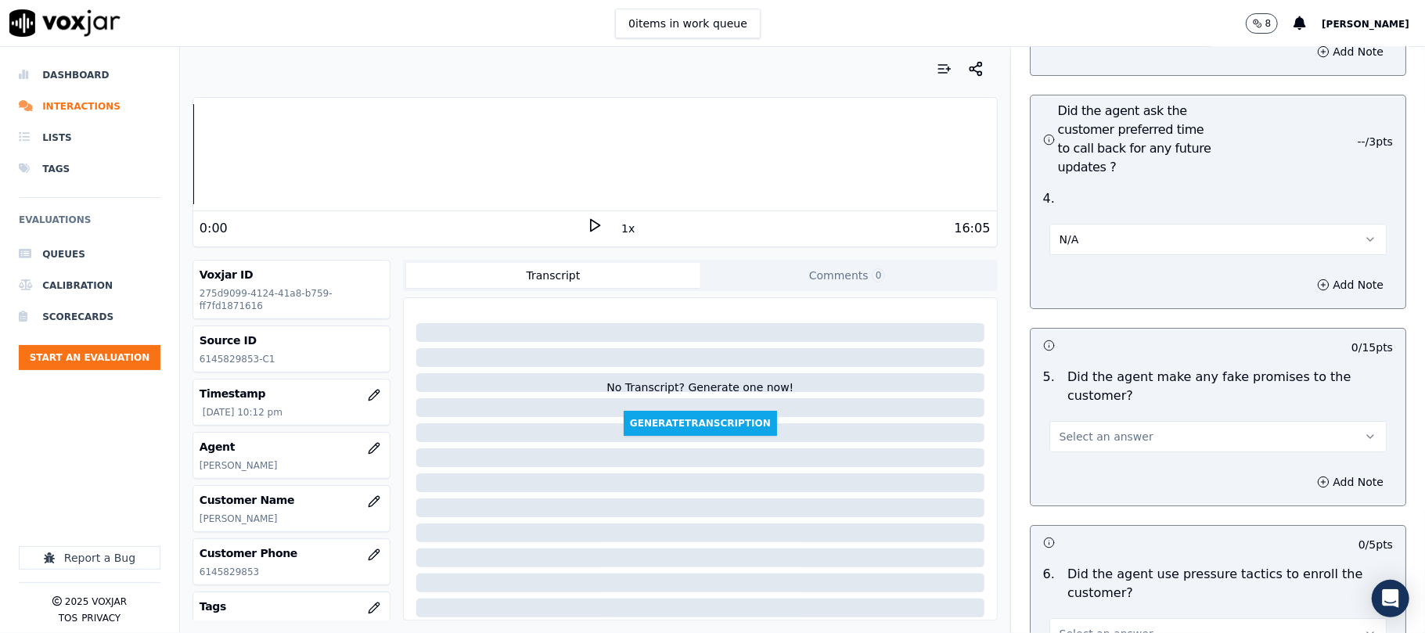
scroll to position [4071, 0]
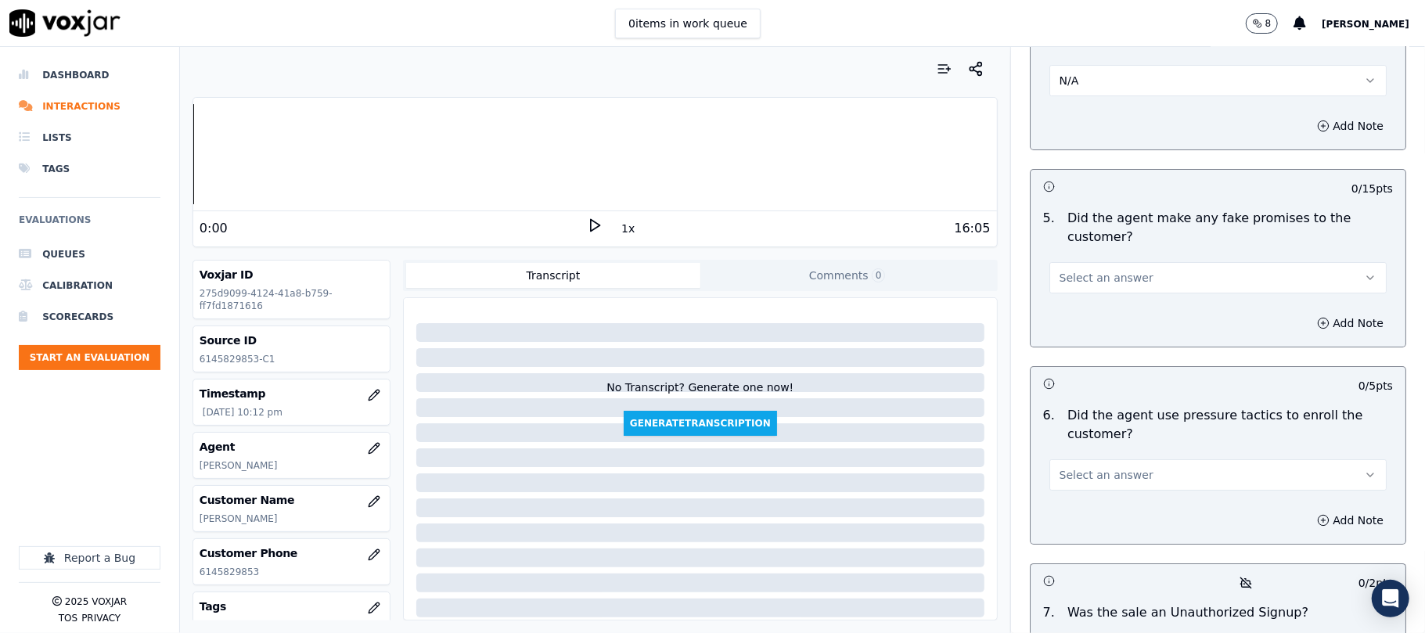
click at [1076, 262] on button "Select an answer" at bounding box center [1218, 277] width 337 height 31
click at [1075, 248] on div "No" at bounding box center [1184, 254] width 303 height 25
click at [1088, 467] on span "Select an answer" at bounding box center [1107, 475] width 94 height 16
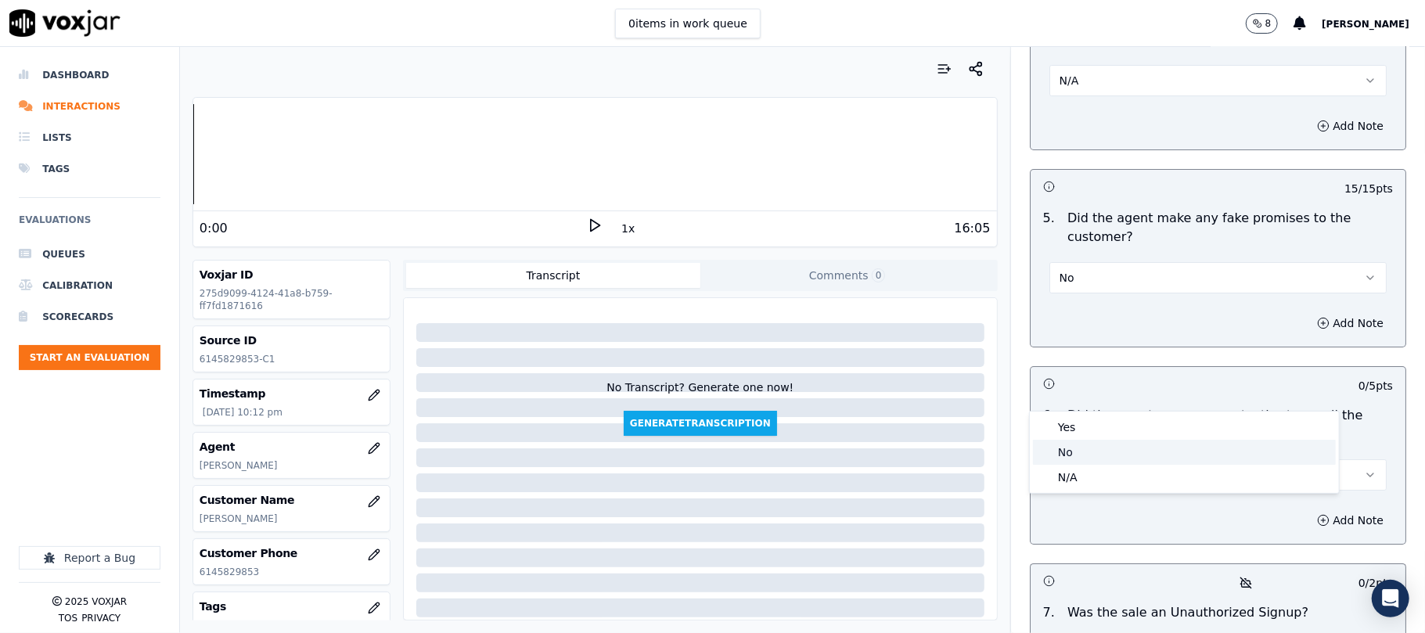
click at [1077, 445] on div "No" at bounding box center [1184, 452] width 303 height 25
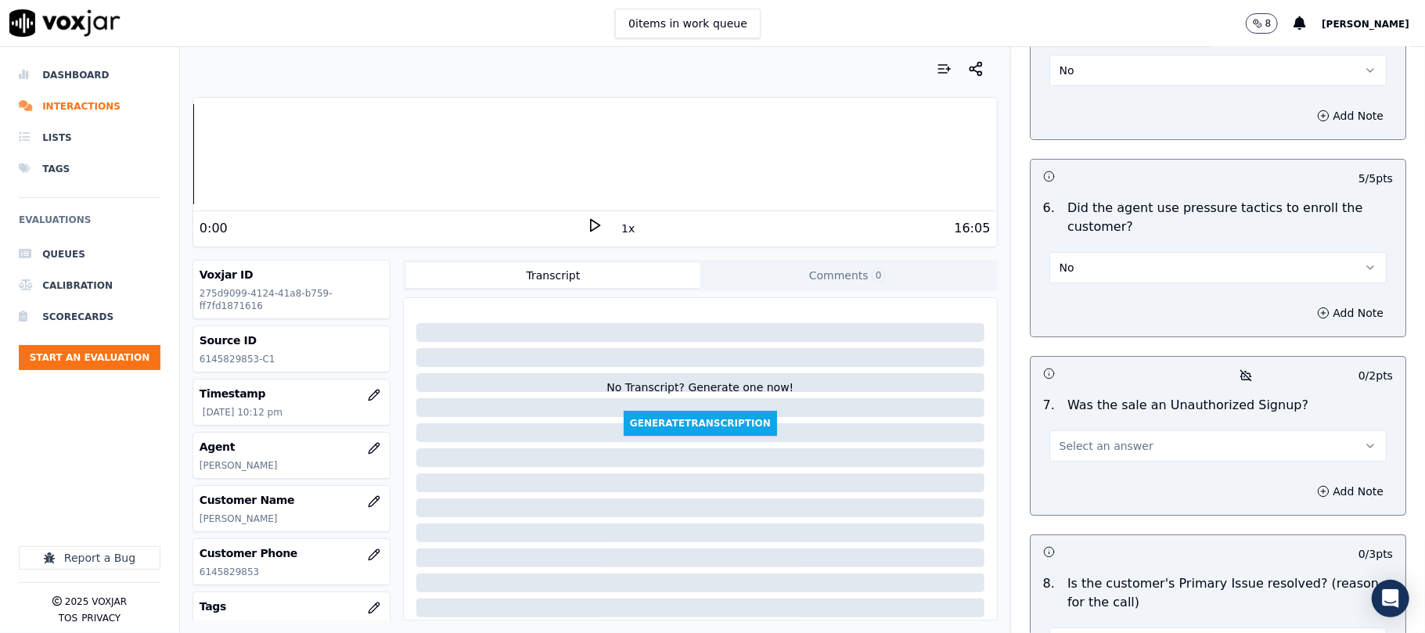
scroll to position [4279, 0]
drag, startPoint x: 1094, startPoint y: 361, endPoint x: 1094, endPoint y: 377, distance: 15.7
click at [1094, 438] on span "Select an answer" at bounding box center [1107, 446] width 94 height 16
drag, startPoint x: 1083, startPoint y: 417, endPoint x: 1076, endPoint y: 374, distance: 43.8
click at [1083, 418] on div "No" at bounding box center [1184, 422] width 303 height 25
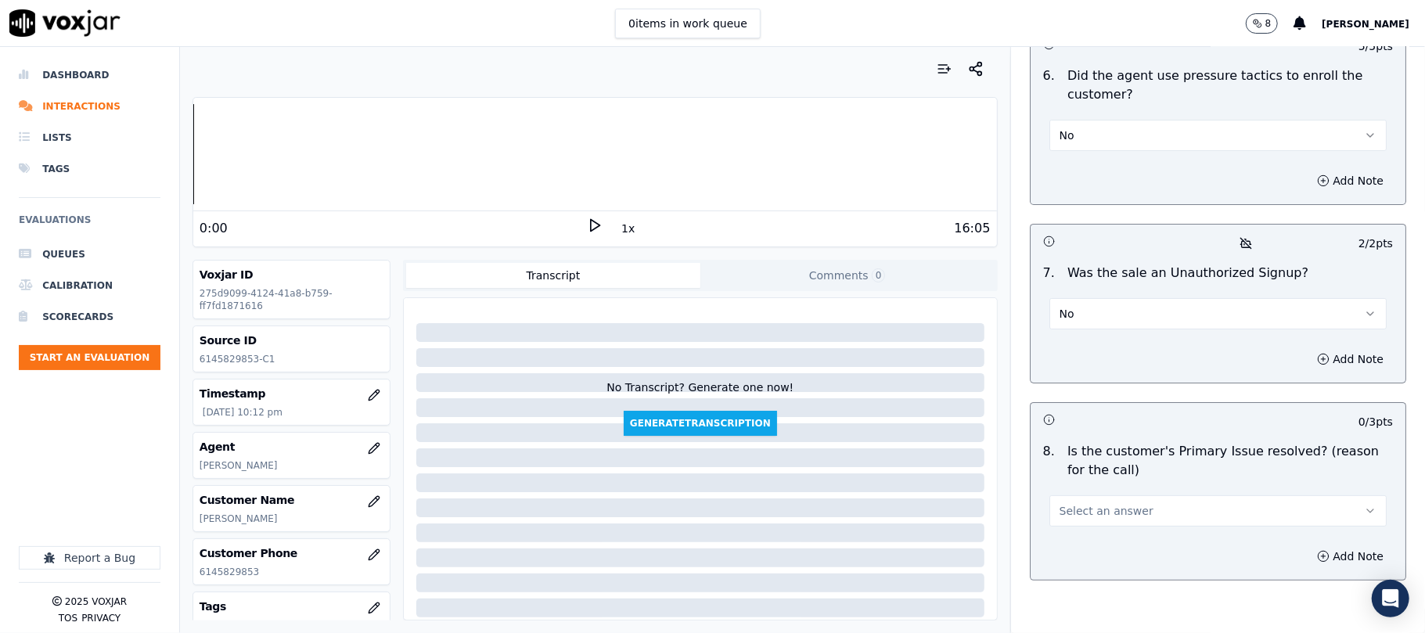
scroll to position [4417, 0]
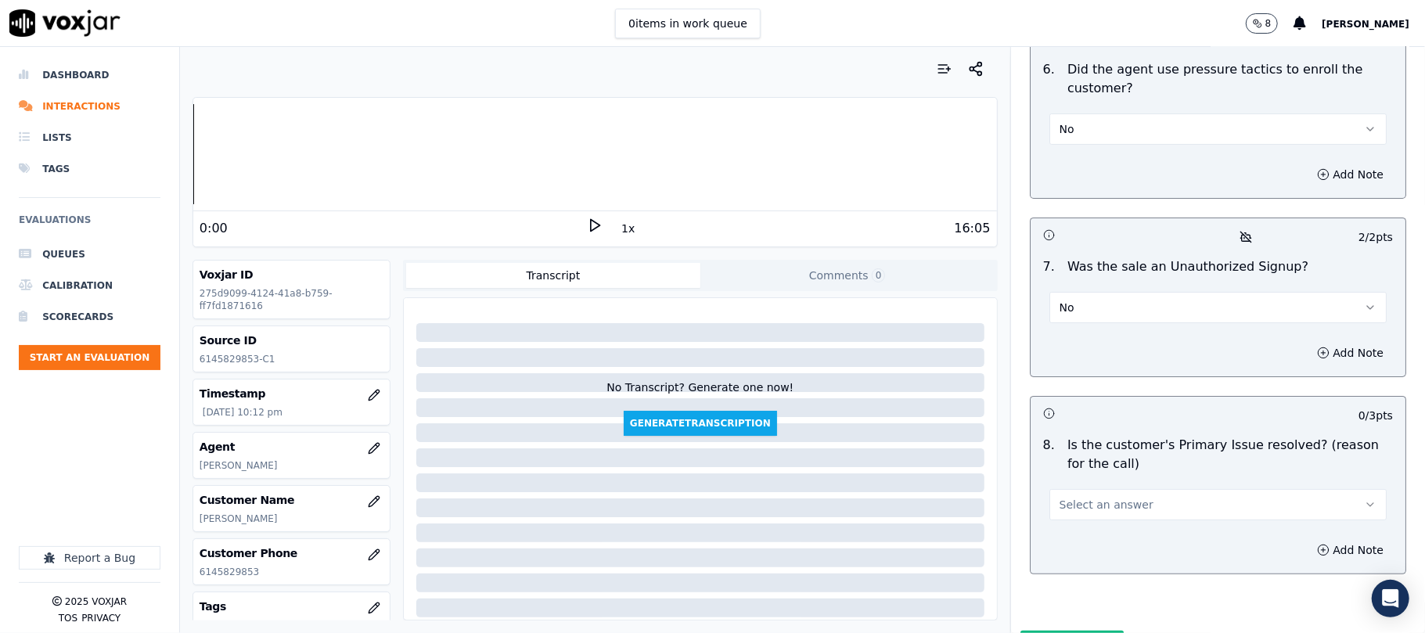
click at [1088, 497] on span "Select an answer" at bounding box center [1107, 505] width 94 height 16
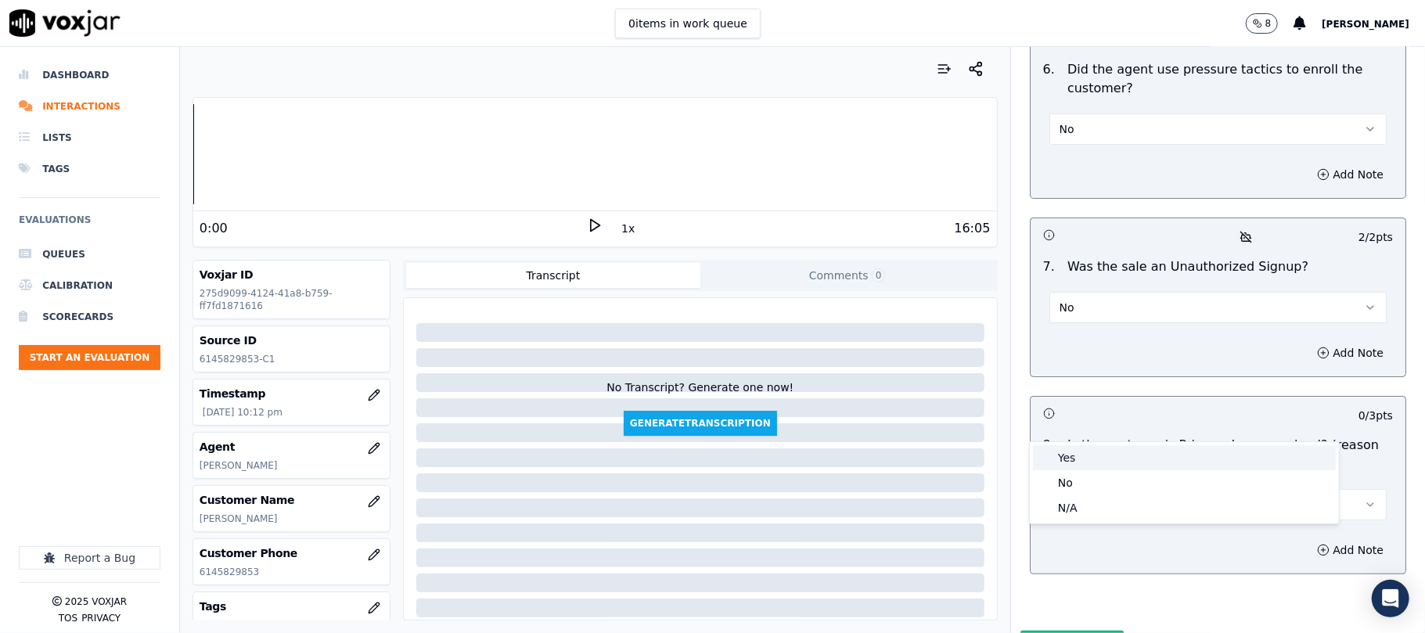
click at [1078, 456] on div "Yes" at bounding box center [1184, 457] width 303 height 25
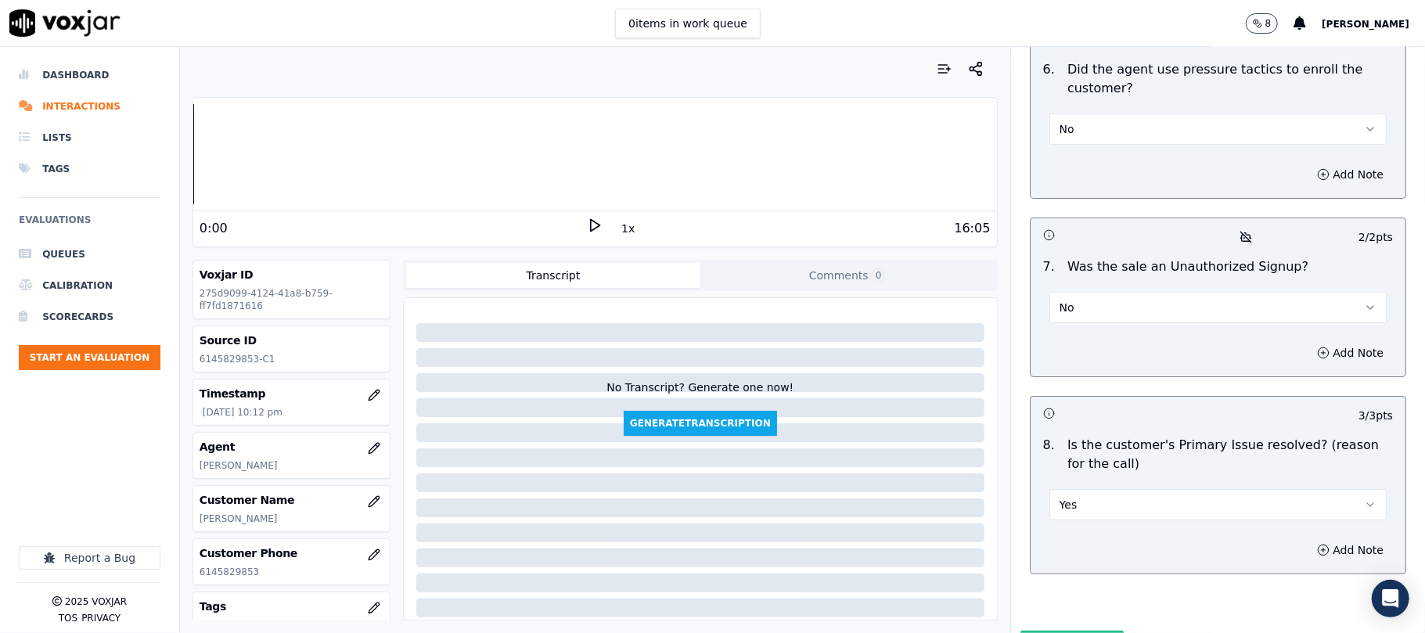
click at [1072, 631] on button "Submit Scores" at bounding box center [1073, 645] width 104 height 28
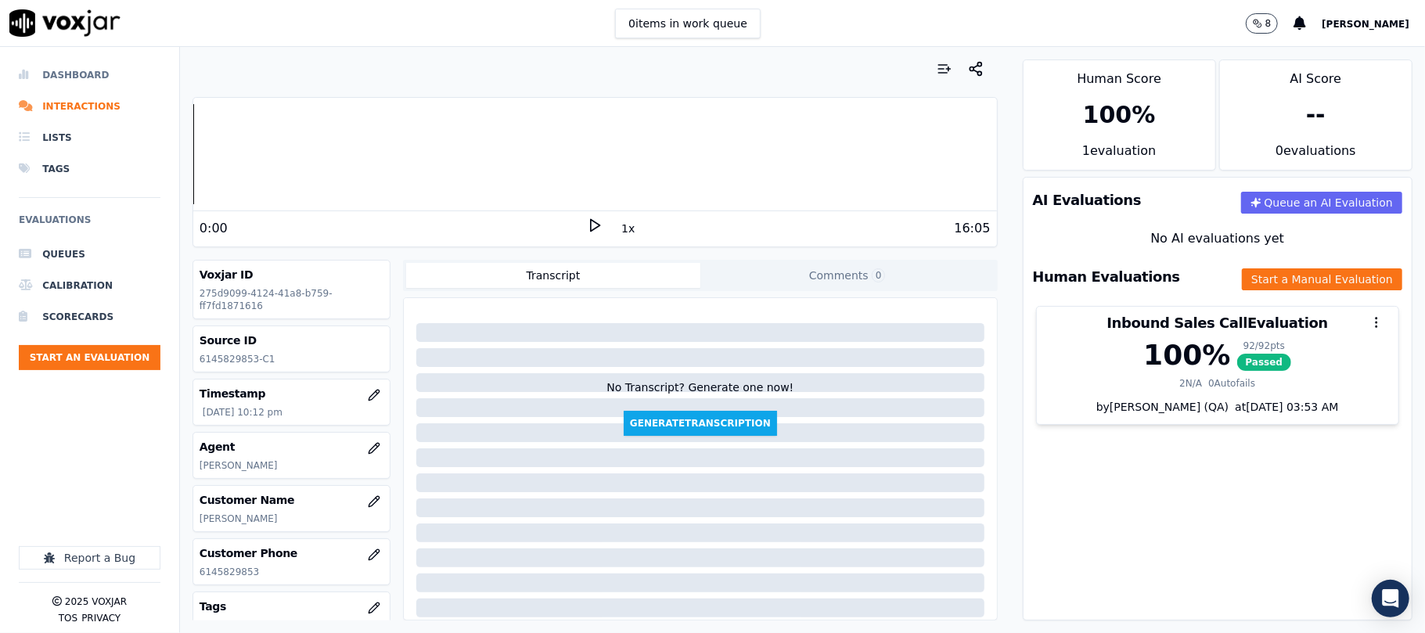
click at [53, 66] on li "Dashboard" at bounding box center [90, 74] width 142 height 31
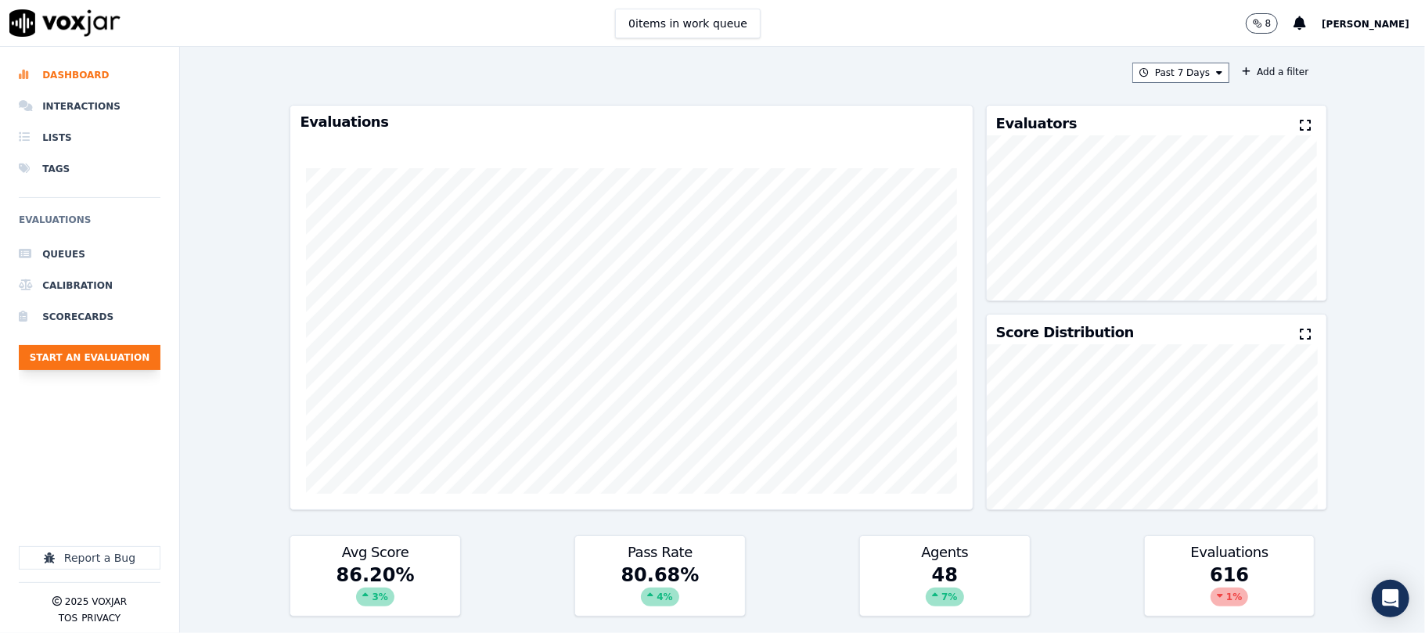
click at [126, 357] on button "Start an Evaluation" at bounding box center [90, 357] width 142 height 25
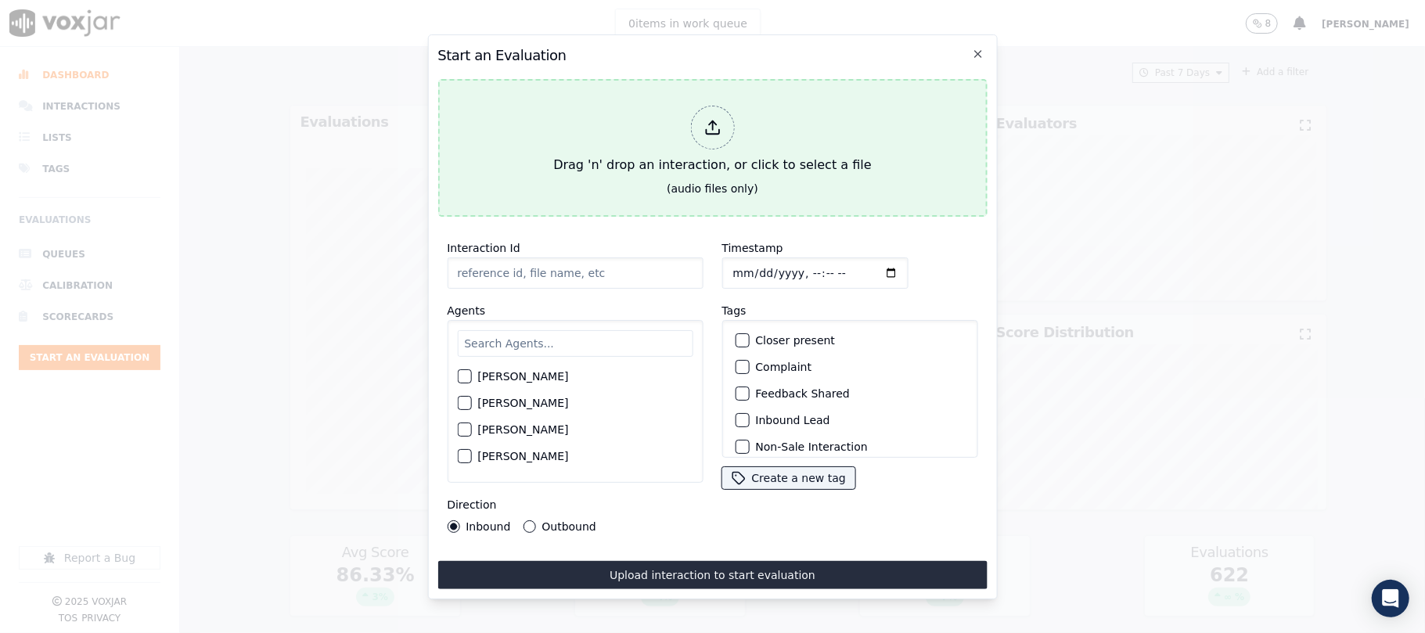
click at [715, 133] on div at bounding box center [712, 128] width 44 height 44
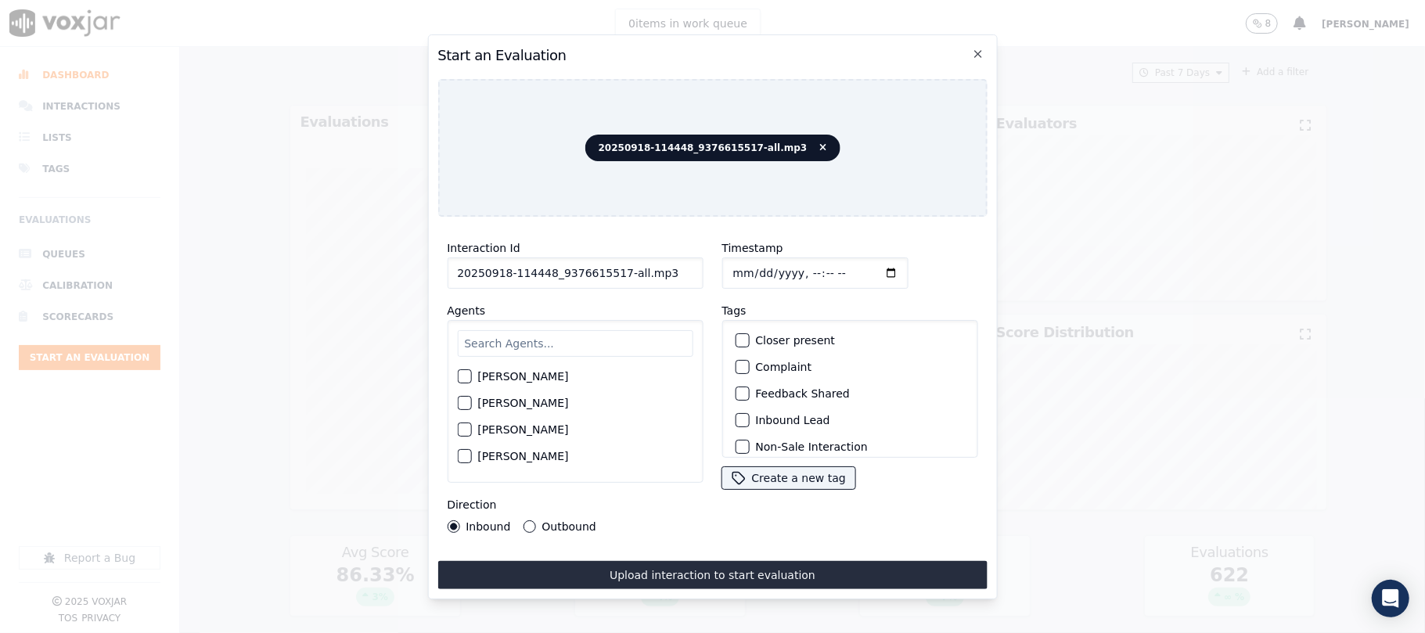
drag, startPoint x: 614, startPoint y: 266, endPoint x: 705, endPoint y: 272, distance: 91.0
click at [705, 272] on div "Interaction Id 20250918-114448_9376615517-all.mp3 Agents [PERSON_NAME] [PERSON_…" at bounding box center [713, 385] width 550 height 313
type input "20250918-114448_9376615517-C1"
click at [758, 261] on input "Timestamp" at bounding box center [815, 273] width 186 height 31
click at [753, 268] on input "Timestamp" at bounding box center [815, 273] width 186 height 31
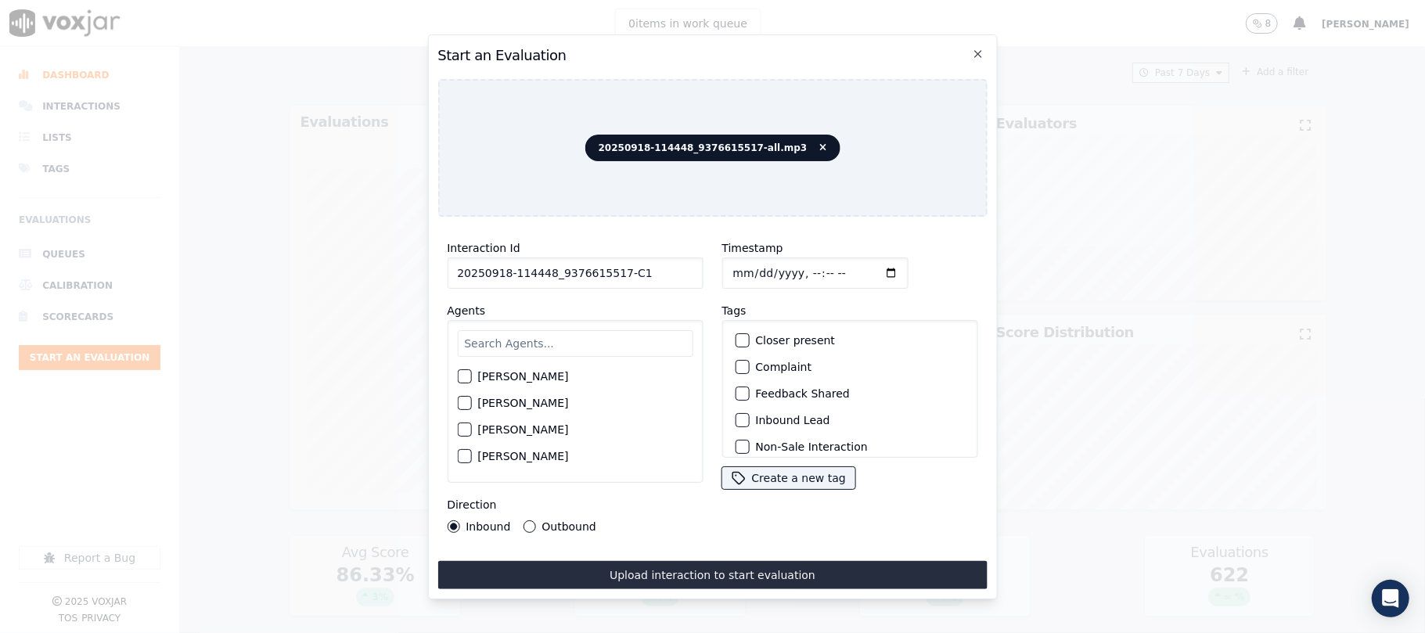
type input "[DATE]T22:29"
click at [581, 343] on input "text" at bounding box center [575, 343] width 236 height 27
type input "kel"
click at [474, 383] on div "[PERSON_NAME]" at bounding box center [575, 381] width 236 height 27
click at [476, 373] on div "[PERSON_NAME]" at bounding box center [575, 381] width 236 height 27
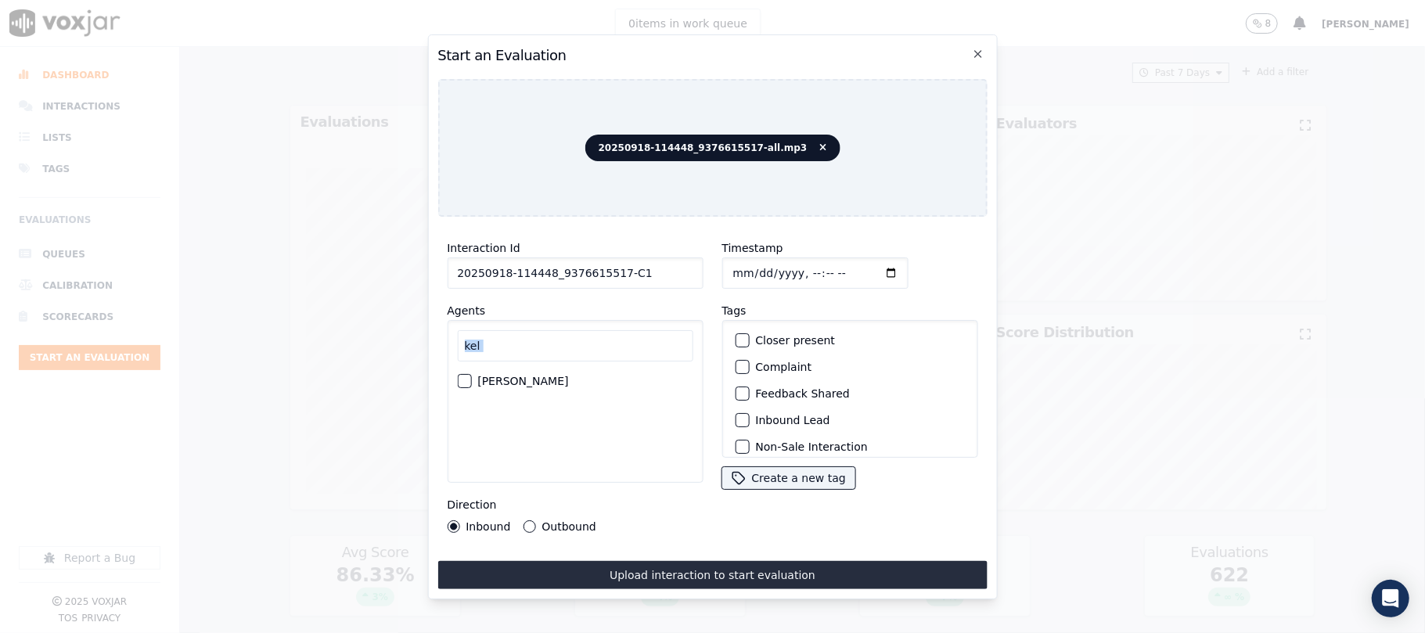
click at [474, 373] on div "[PERSON_NAME]" at bounding box center [575, 381] width 236 height 27
click at [469, 376] on div "button" at bounding box center [463, 381] width 11 height 11
click at [737, 416] on div "button" at bounding box center [741, 420] width 11 height 11
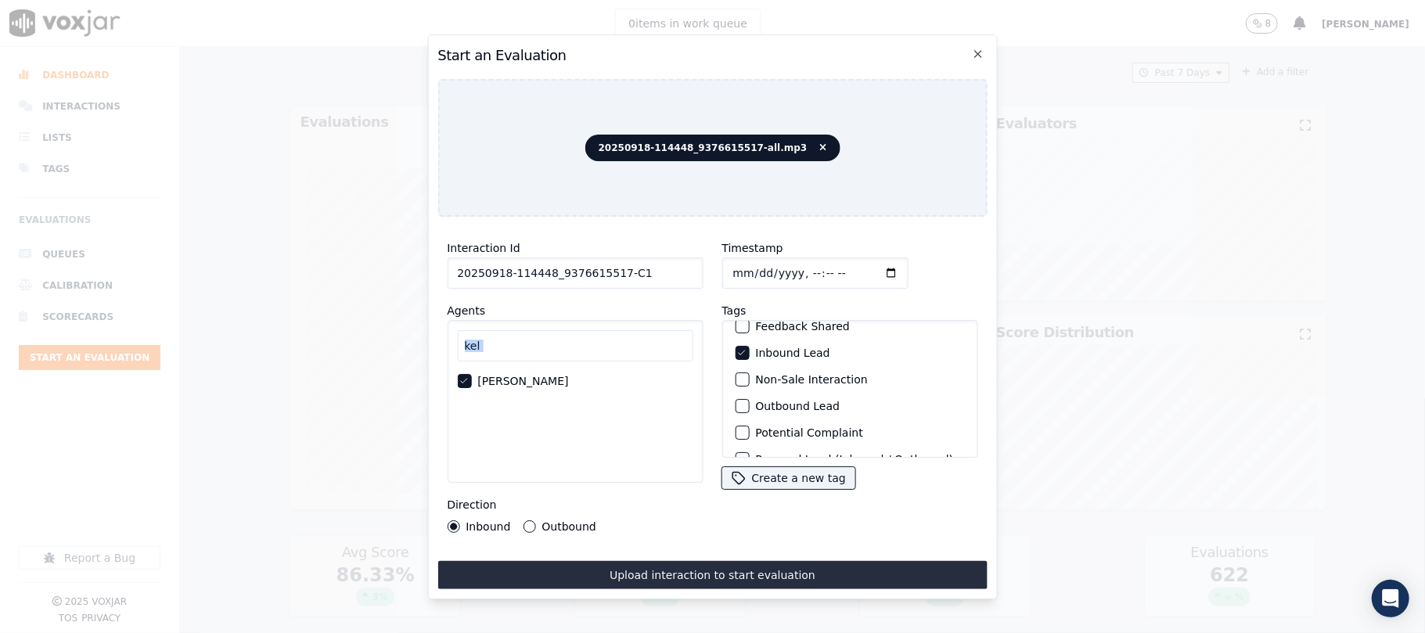
scroll to position [136, 0]
click at [740, 431] on button "Sale Interaction" at bounding box center [742, 438] width 14 height 14
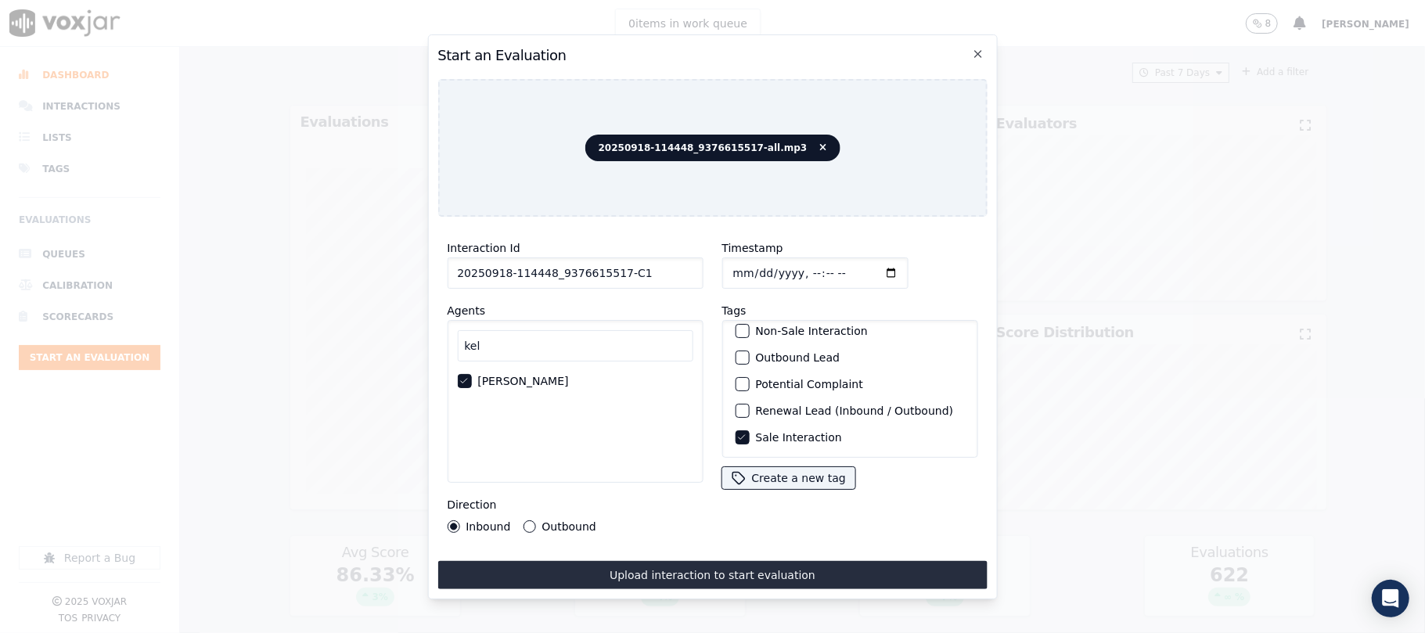
click at [690, 546] on div "Interaction Id 20250918-114448_9376615517-C1 Agents [PERSON_NAME] Direction Inb…" at bounding box center [713, 409] width 550 height 360
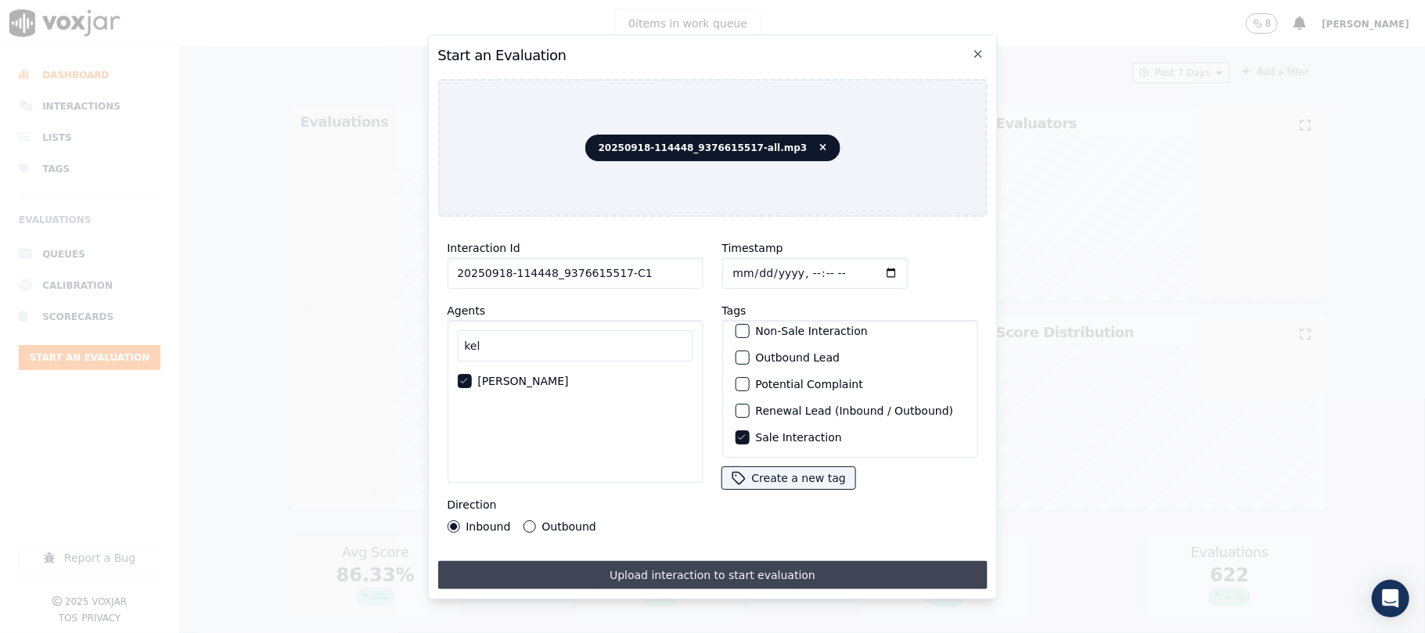
click at [690, 561] on button "Upload interaction to start evaluation" at bounding box center [713, 575] width 550 height 28
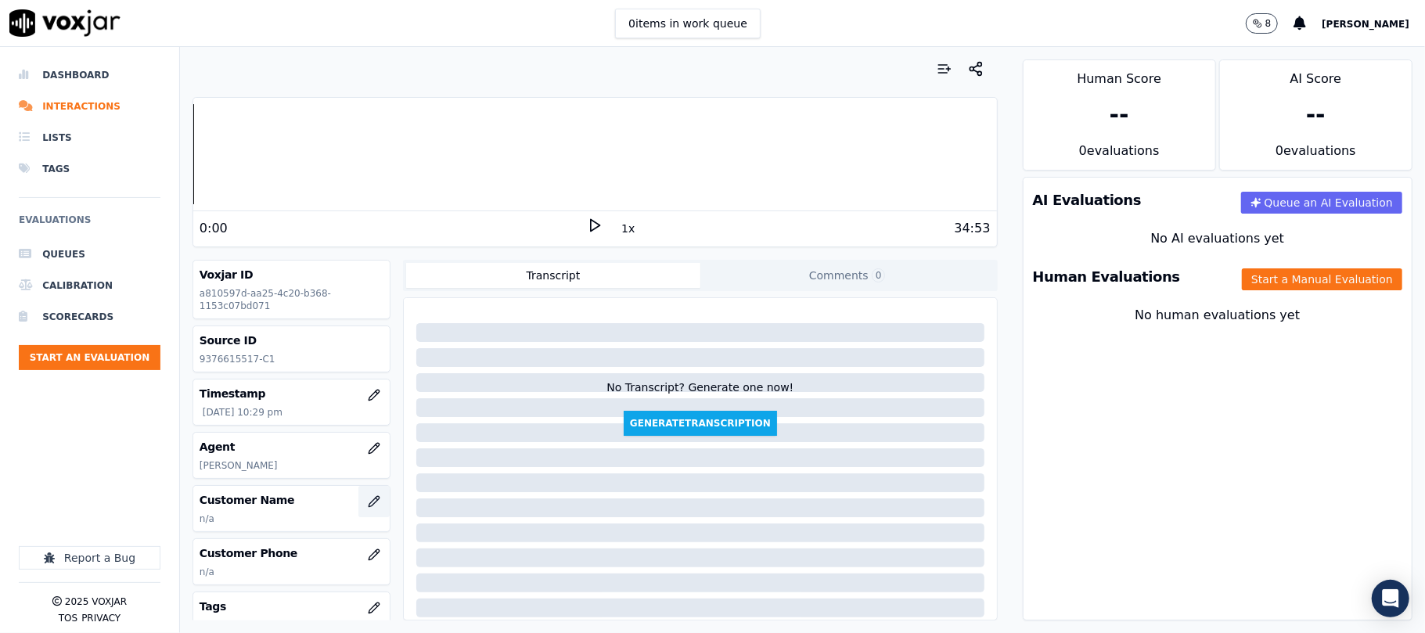
click at [368, 503] on icon "button" at bounding box center [374, 502] width 13 height 13
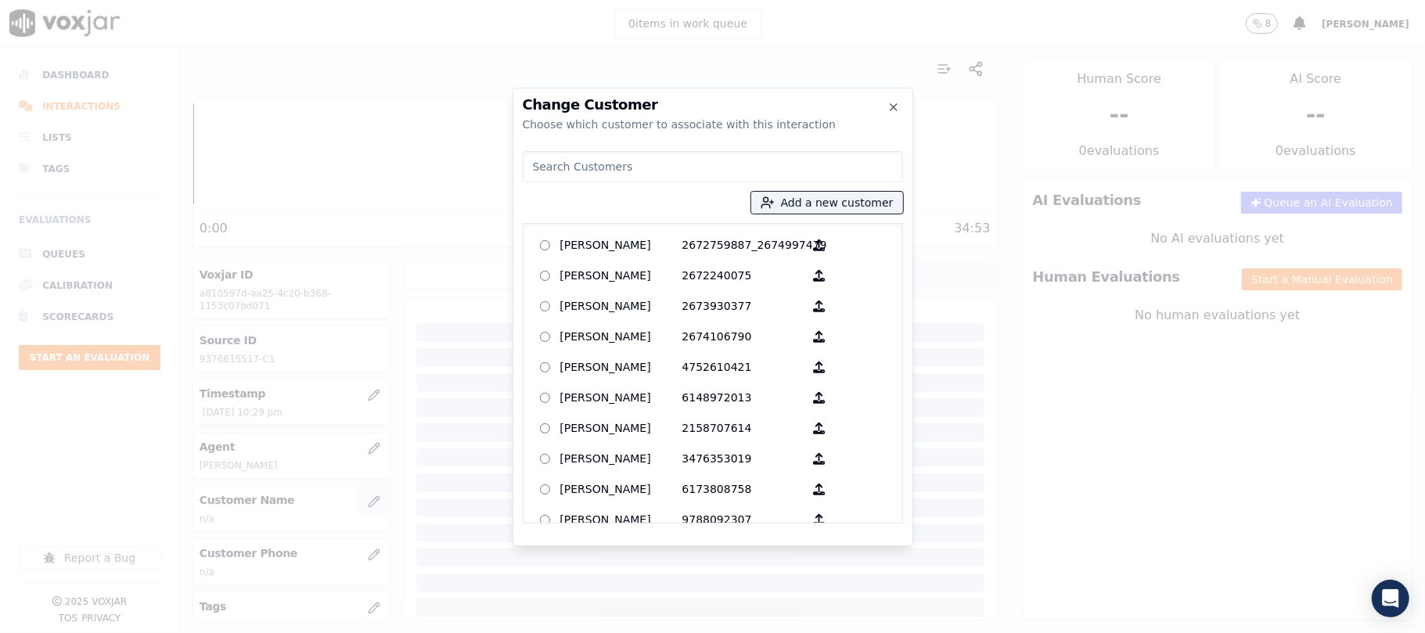
type input "[PERSON_NAME]"
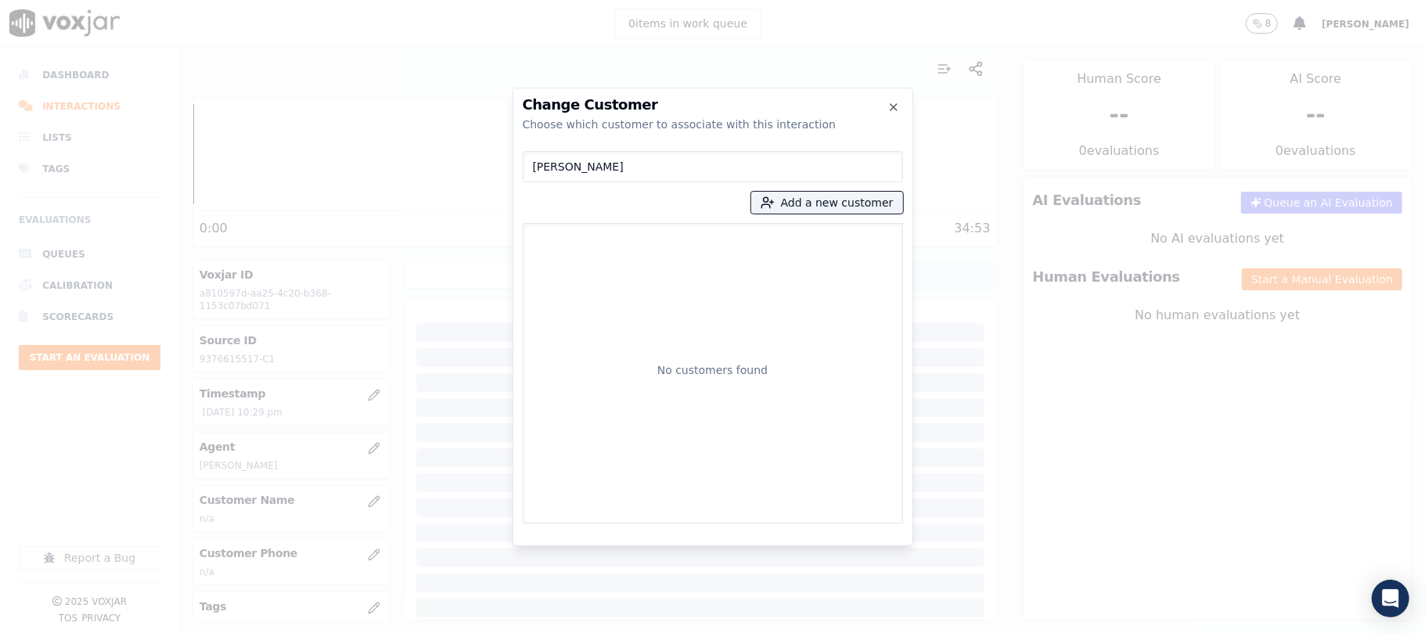
drag, startPoint x: 633, startPoint y: 161, endPoint x: 476, endPoint y: 164, distance: 156.6
click at [476, 633] on div "Change Customer Choose which customer to associate with this interaction [PERSO…" at bounding box center [712, 633] width 1425 height 0
click at [808, 205] on button "Add a new customer" at bounding box center [827, 203] width 152 height 22
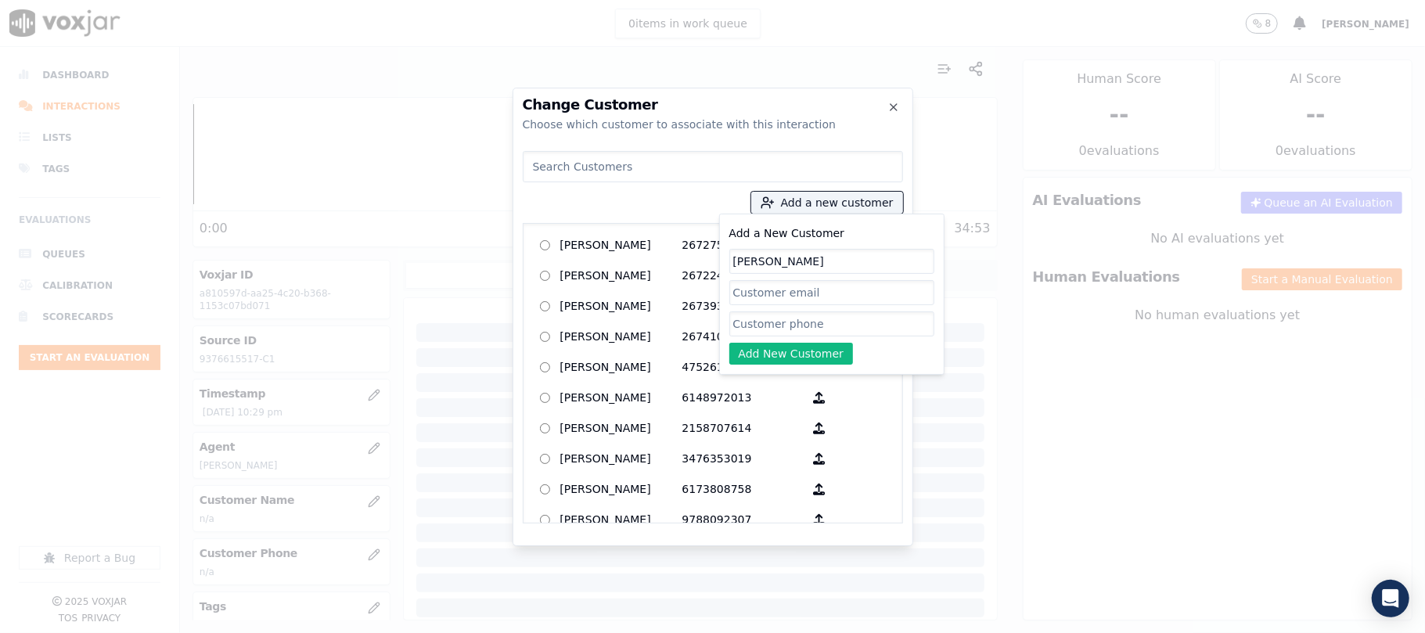
type input "[PERSON_NAME]"
click at [777, 333] on input "Add a New Customer" at bounding box center [832, 324] width 205 height 25
paste input "9376615517"
type input "9376615517"
click at [755, 352] on button "Add New Customer" at bounding box center [792, 354] width 124 height 22
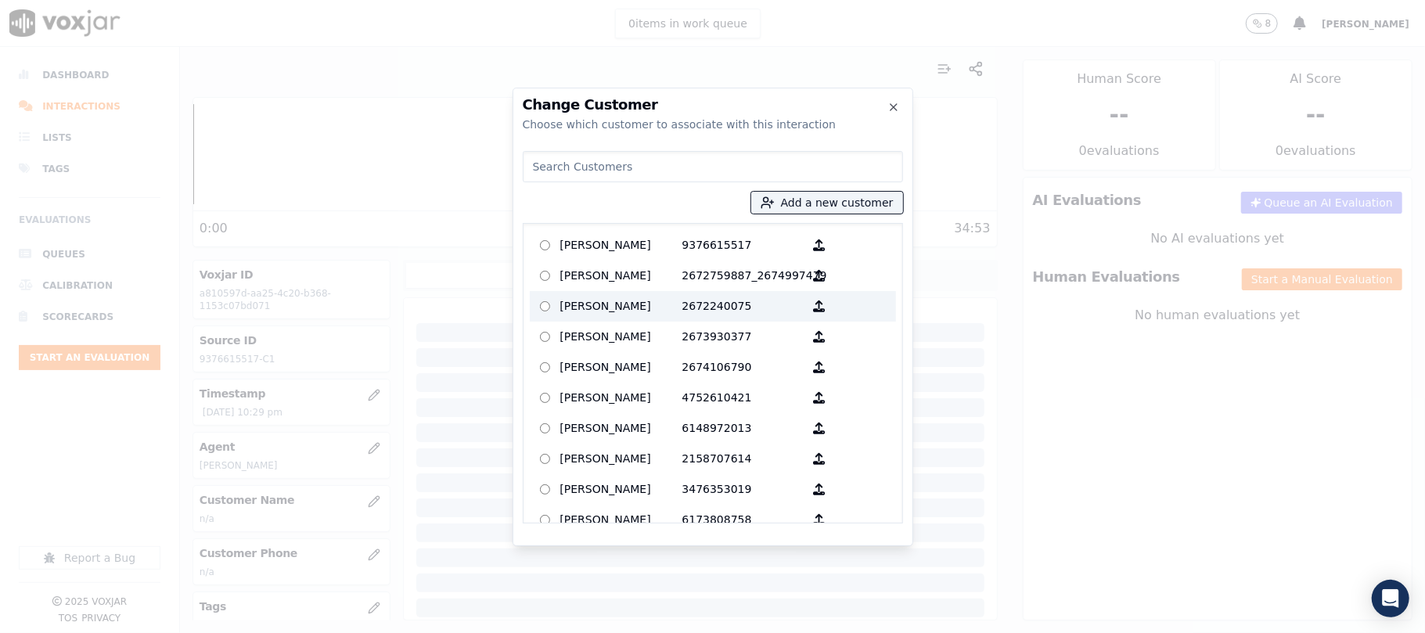
drag, startPoint x: 633, startPoint y: 252, endPoint x: 636, endPoint y: 304, distance: 51.8
click at [633, 252] on p "[PERSON_NAME]" at bounding box center [621, 245] width 122 height 24
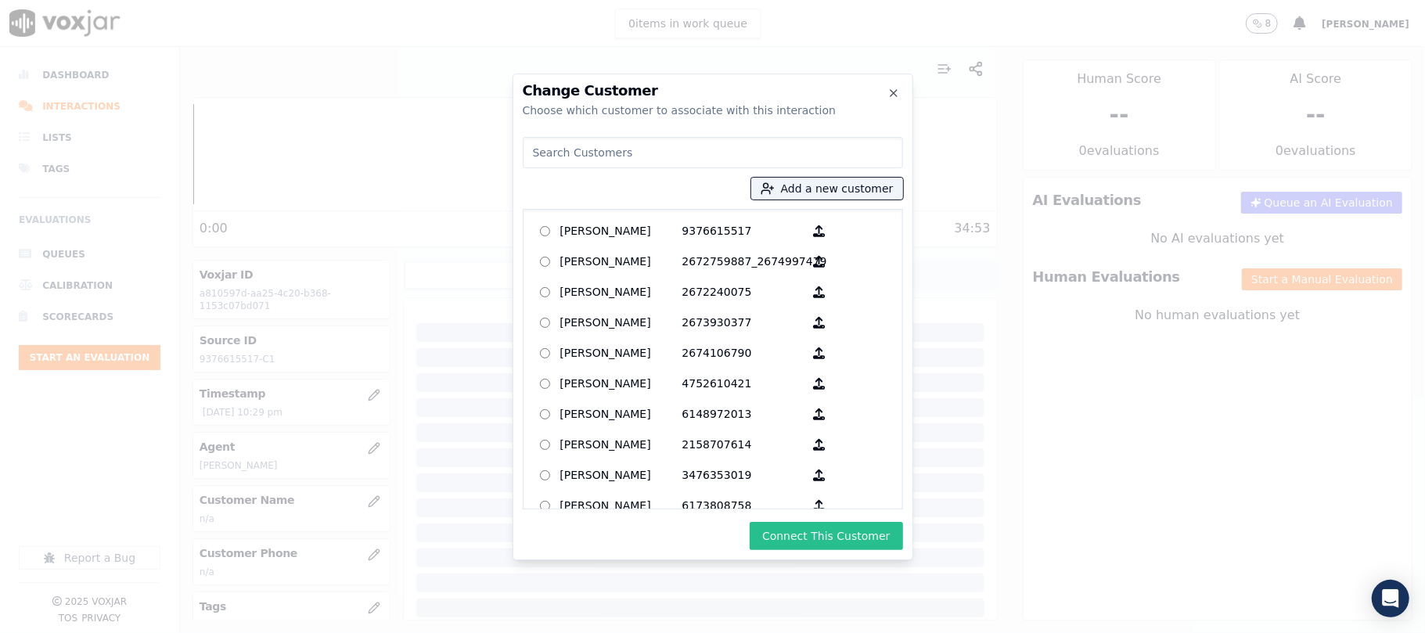
click at [793, 530] on button "Connect This Customer" at bounding box center [826, 536] width 153 height 28
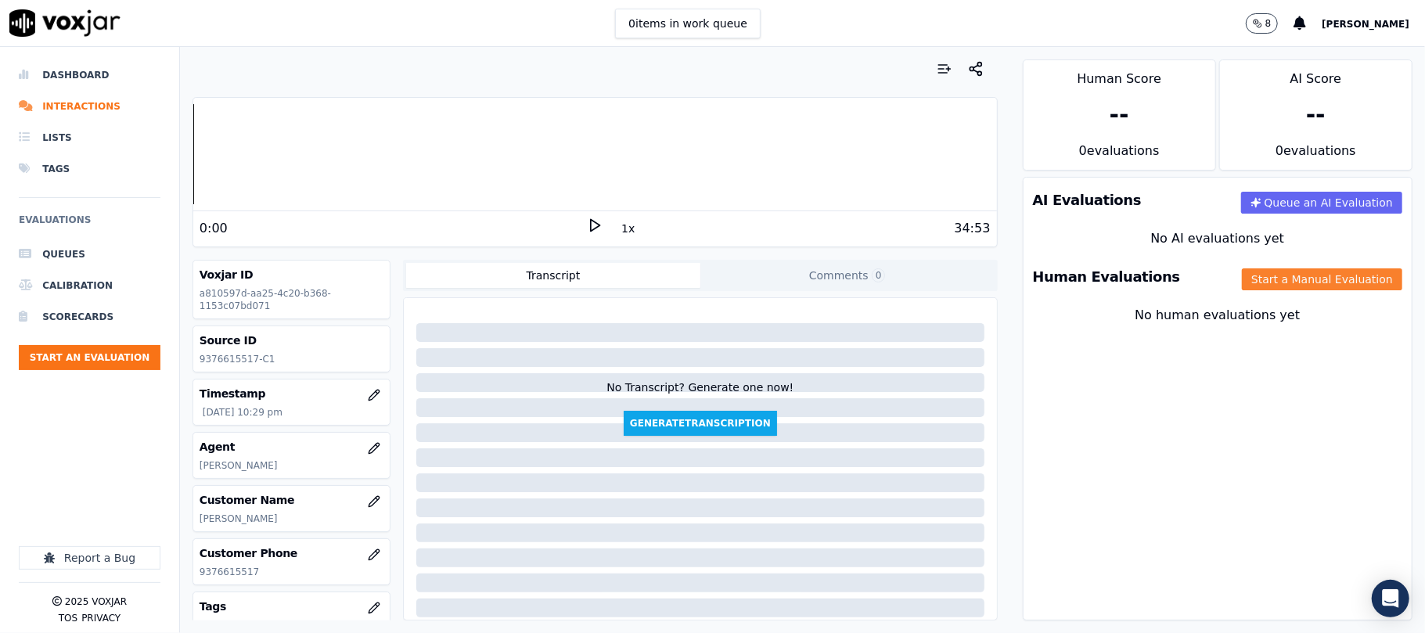
click at [1242, 274] on button "Start a Manual Evaluation" at bounding box center [1322, 280] width 160 height 22
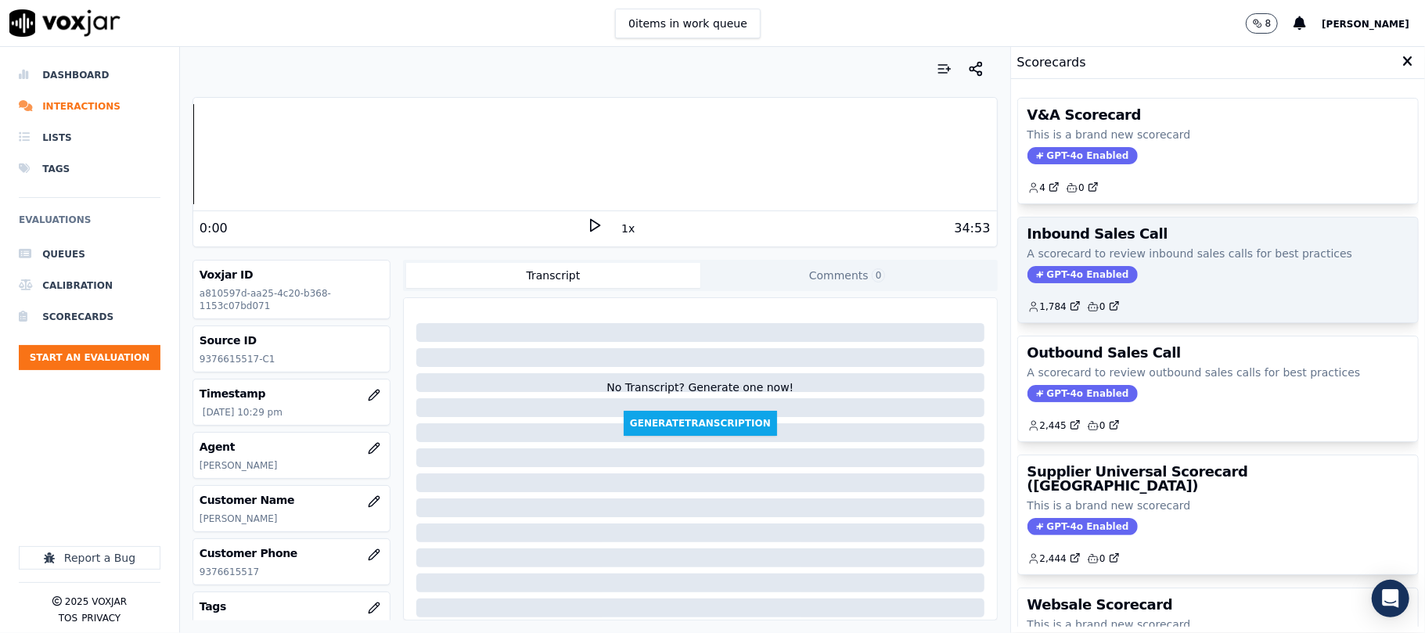
click at [1072, 287] on div "Inbound Sales Call A scorecard to review inbound sales calls for best practices…" at bounding box center [1218, 270] width 400 height 105
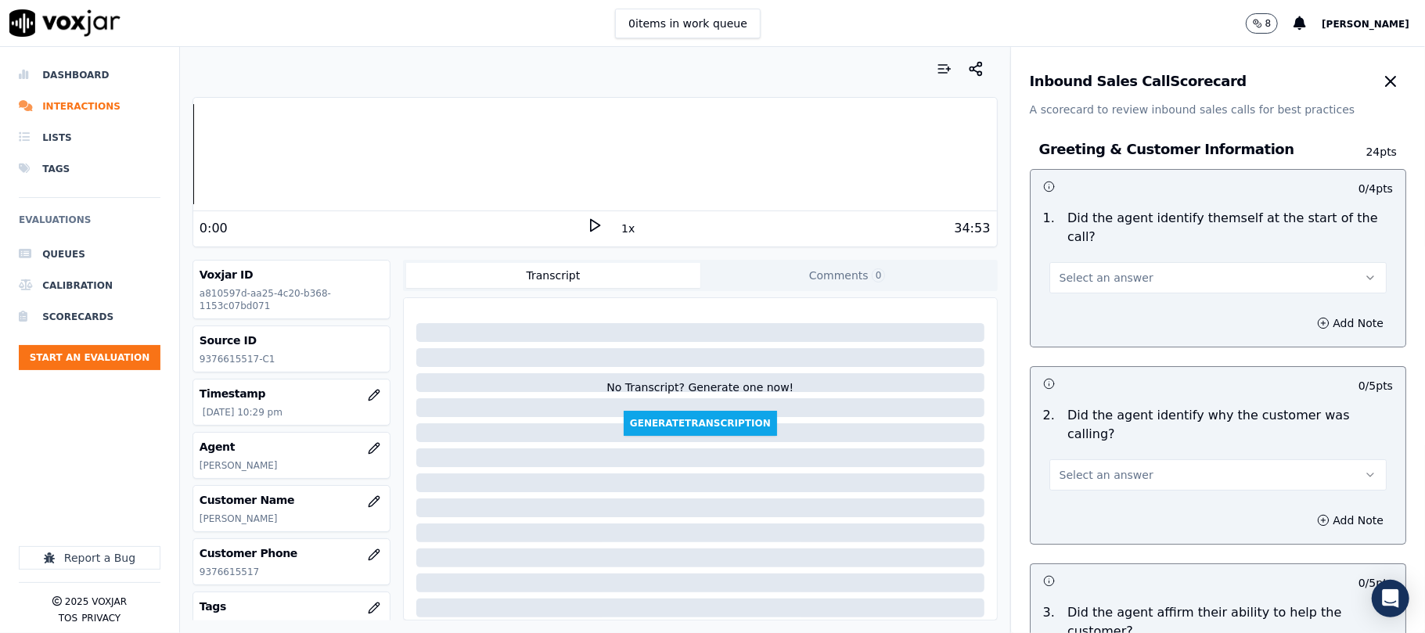
click at [1116, 272] on button "Select an answer" at bounding box center [1218, 277] width 337 height 31
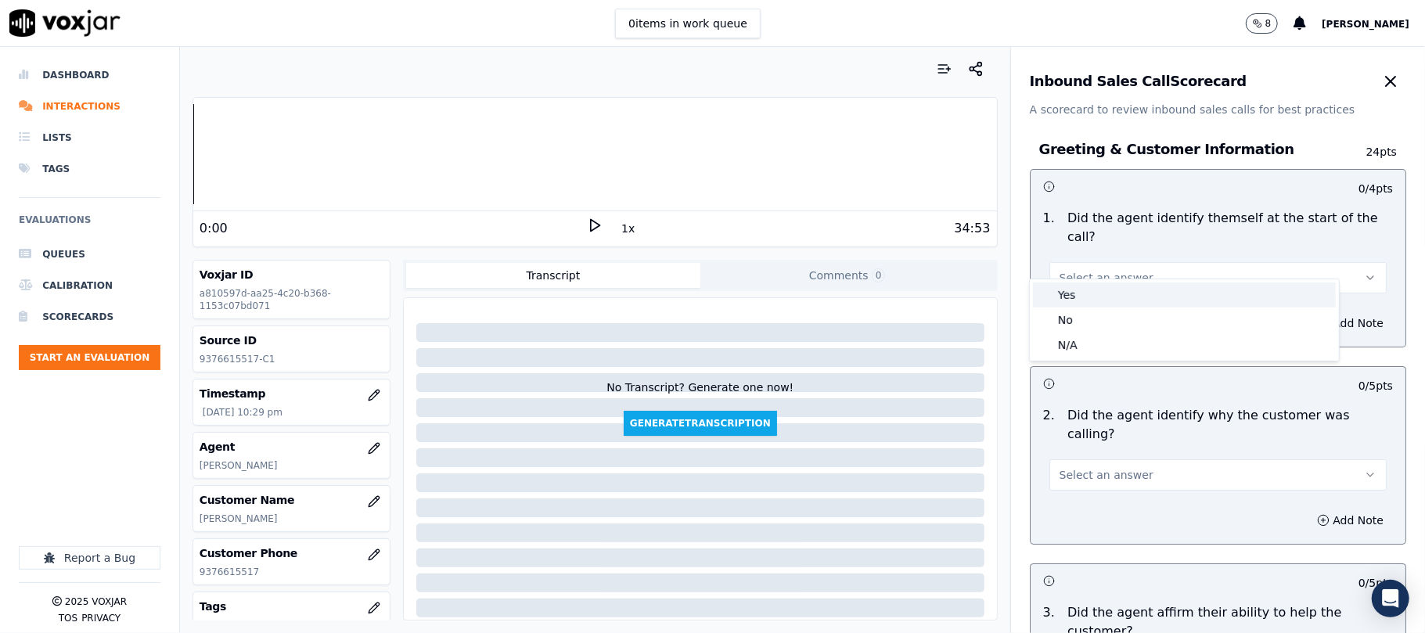
drag, startPoint x: 1104, startPoint y: 290, endPoint x: 1101, endPoint y: 318, distance: 28.4
click at [1104, 291] on div "Yes" at bounding box center [1184, 295] width 303 height 25
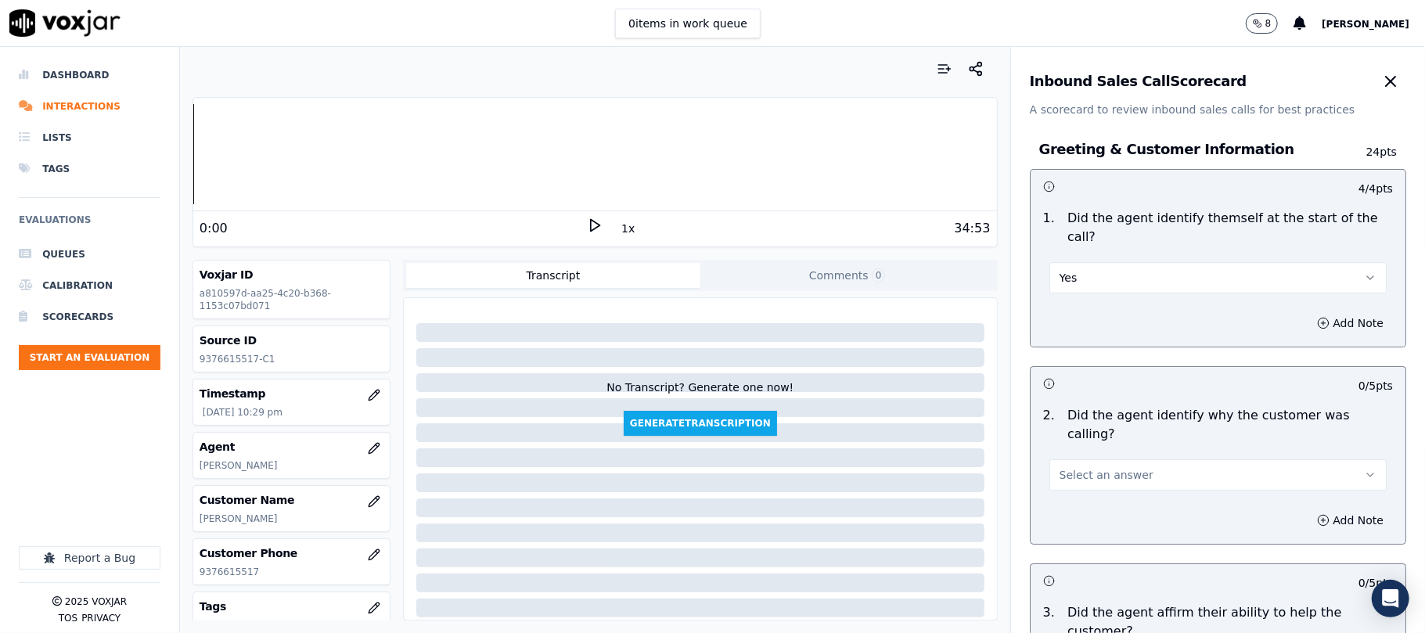
click at [1078, 467] on span "Select an answer" at bounding box center [1107, 475] width 94 height 16
click at [1075, 470] on div "Yes" at bounding box center [1184, 473] width 303 height 25
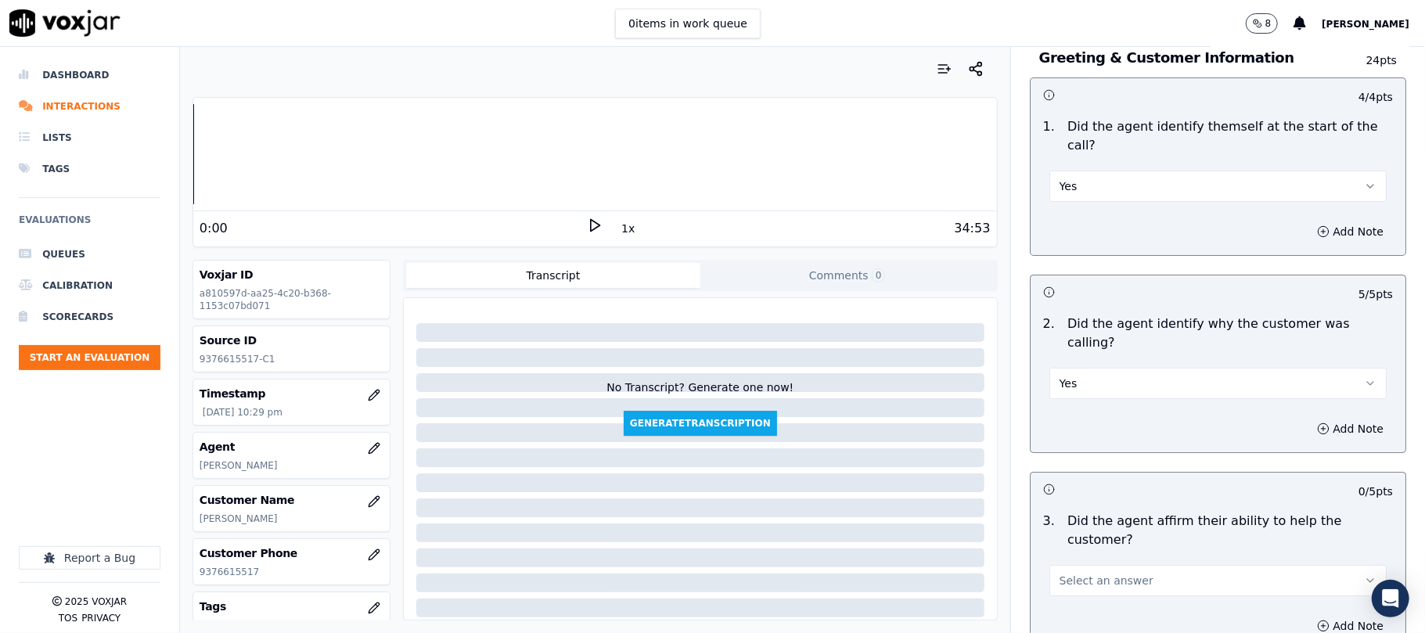
scroll to position [208, 0]
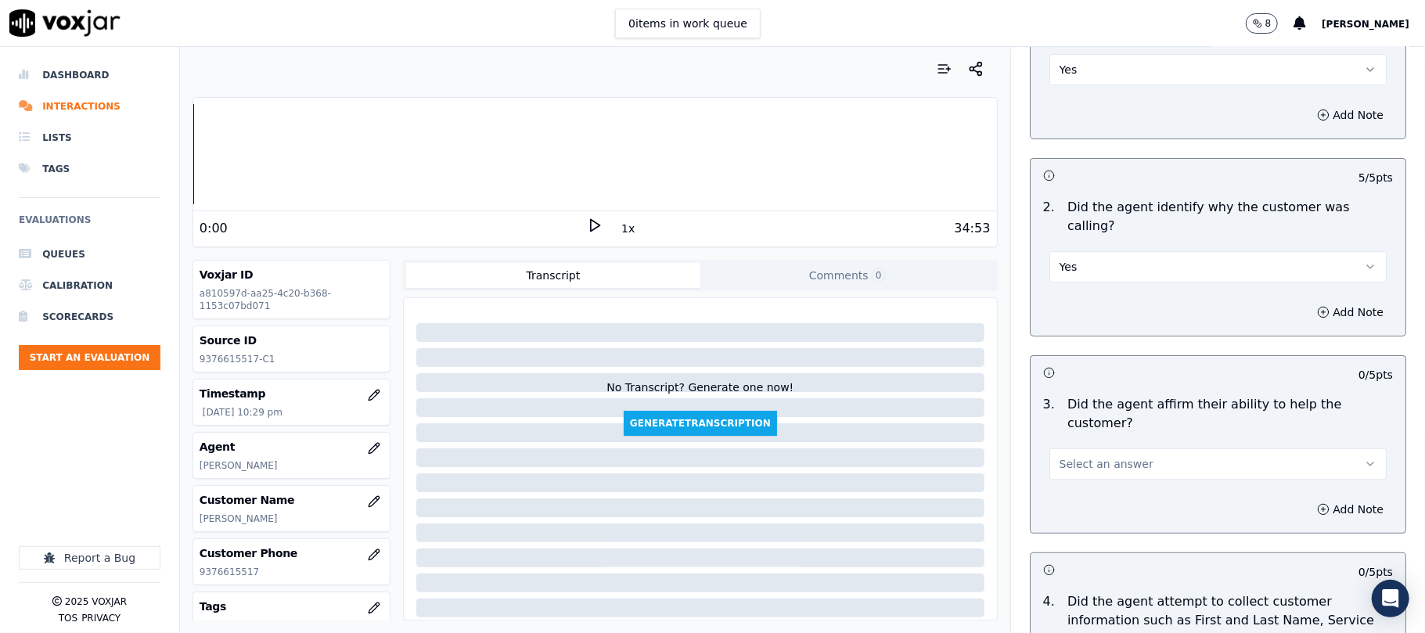
drag, startPoint x: 1062, startPoint y: 423, endPoint x: 1065, endPoint y: 448, distance: 25.2
click at [1062, 424] on div "3 . Did the agent affirm their ability to help the customer? Select an answer" at bounding box center [1218, 437] width 375 height 97
click at [1065, 486] on div "Add Note" at bounding box center [1218, 509] width 375 height 47
click at [1097, 456] on span "Select an answer" at bounding box center [1107, 464] width 94 height 16
click at [1065, 449] on div "Yes" at bounding box center [1184, 443] width 303 height 25
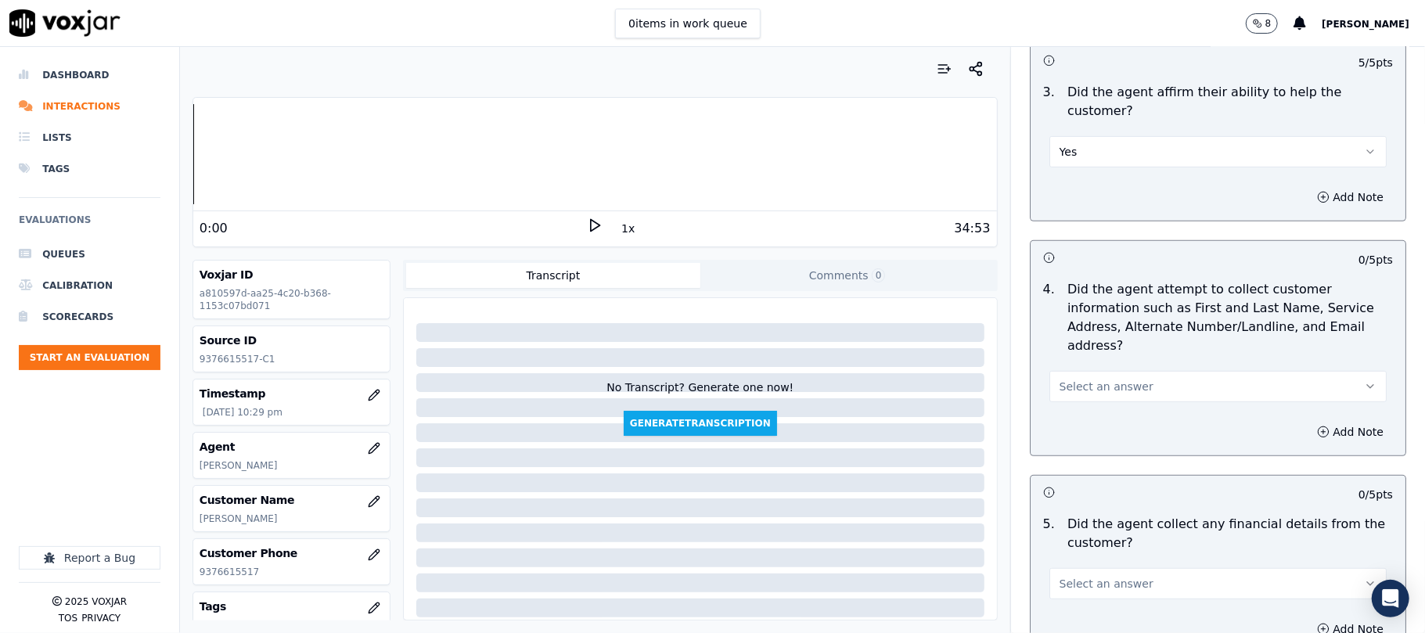
scroll to position [521, 0]
drag, startPoint x: 1107, startPoint y: 311, endPoint x: 1112, endPoint y: 327, distance: 17.3
click at [1108, 378] on span "Select an answer" at bounding box center [1107, 386] width 94 height 16
click at [1090, 335] on div "Yes" at bounding box center [1184, 347] width 303 height 25
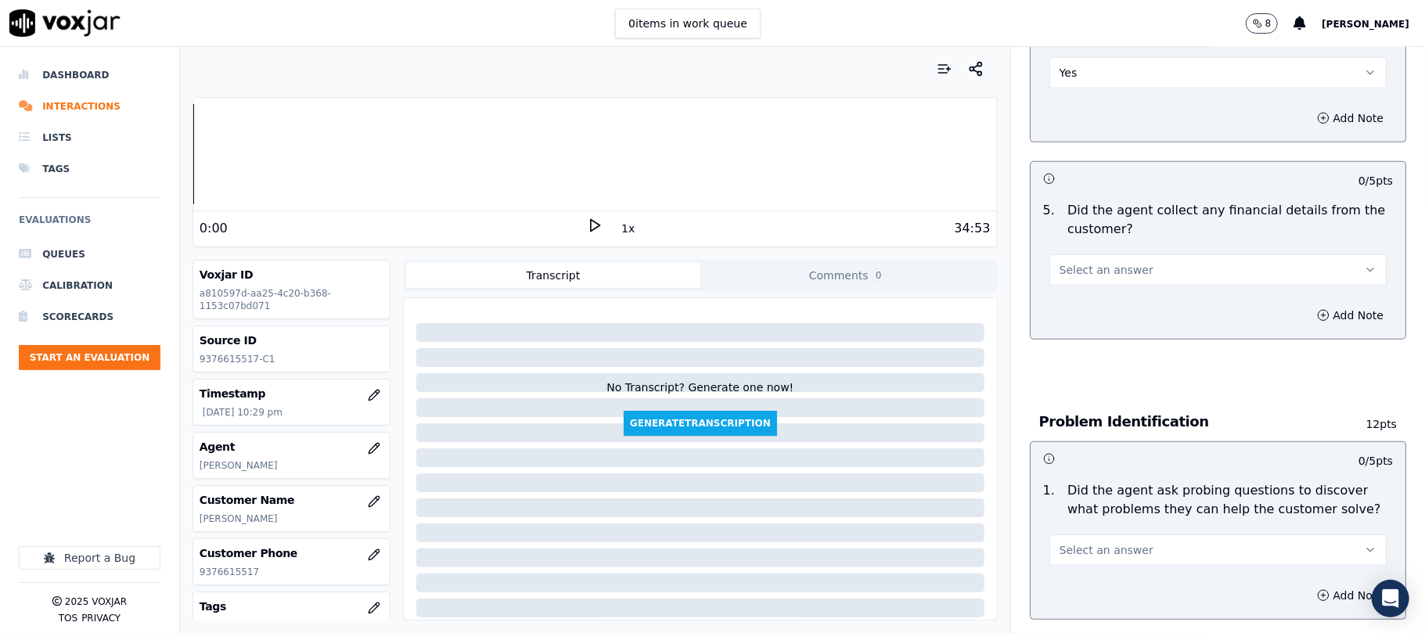
click at [1087, 262] on span "Select an answer" at bounding box center [1107, 270] width 94 height 16
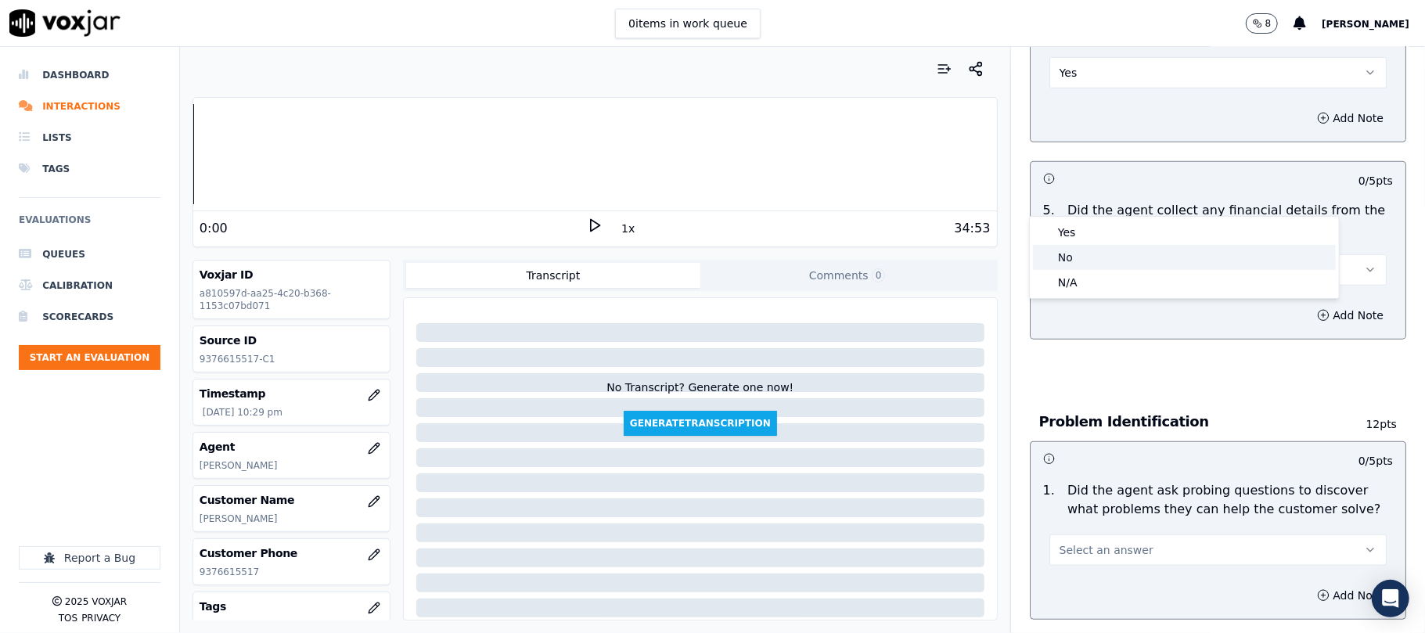
click at [1072, 251] on div "No" at bounding box center [1184, 257] width 303 height 25
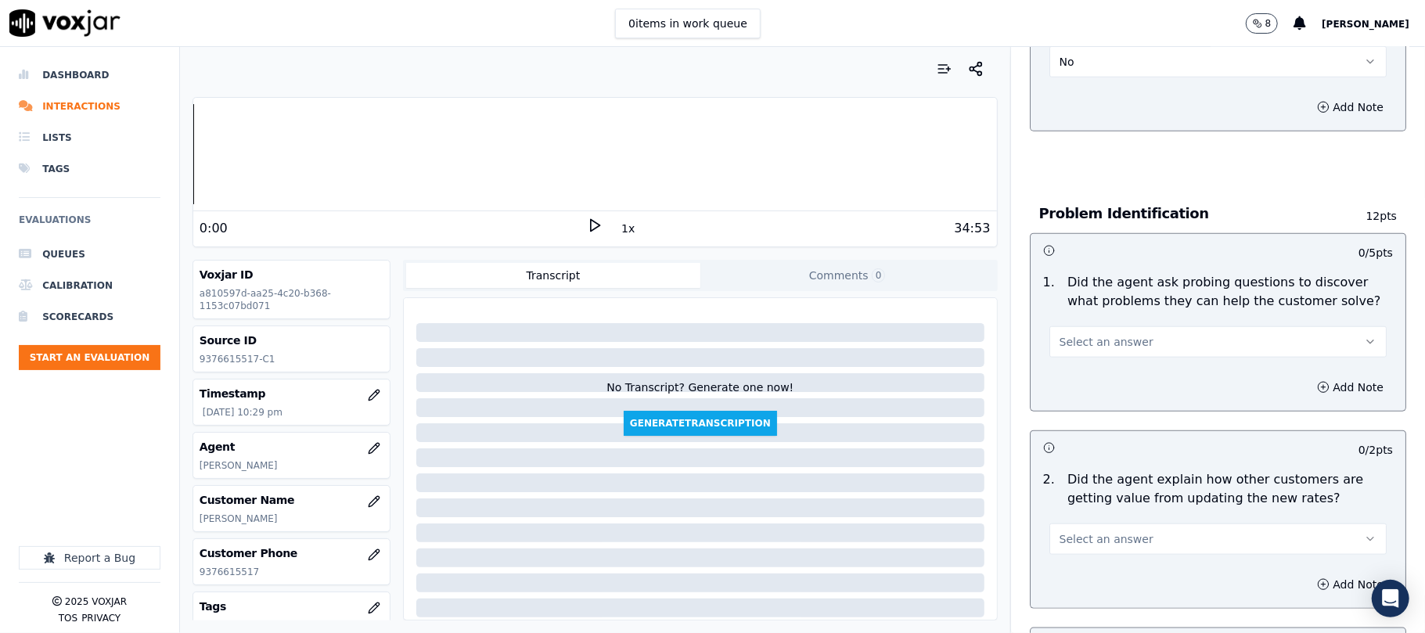
scroll to position [1043, 0]
click at [1080, 333] on span "Select an answer" at bounding box center [1107, 341] width 94 height 16
click at [1078, 295] on div "Yes" at bounding box center [1184, 304] width 303 height 25
click at [1087, 326] on button "Yes" at bounding box center [1218, 341] width 337 height 31
click at [1068, 301] on div "Yes" at bounding box center [1184, 304] width 303 height 25
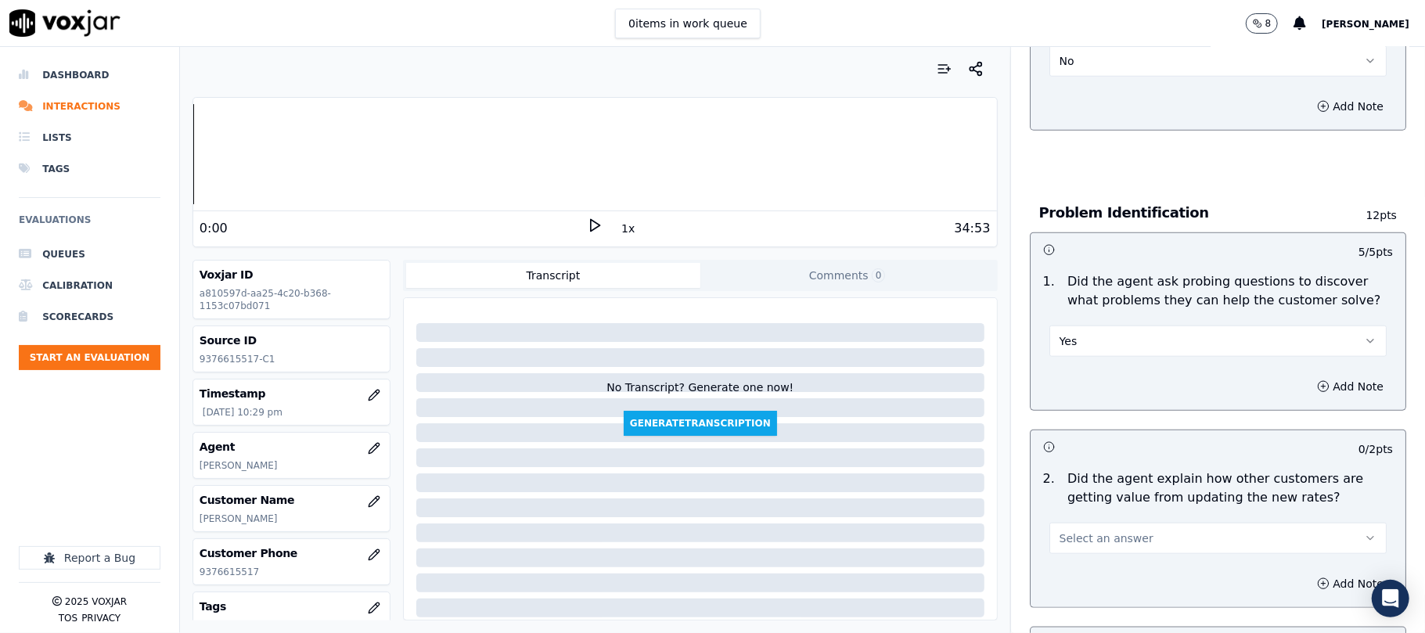
scroll to position [1148, 0]
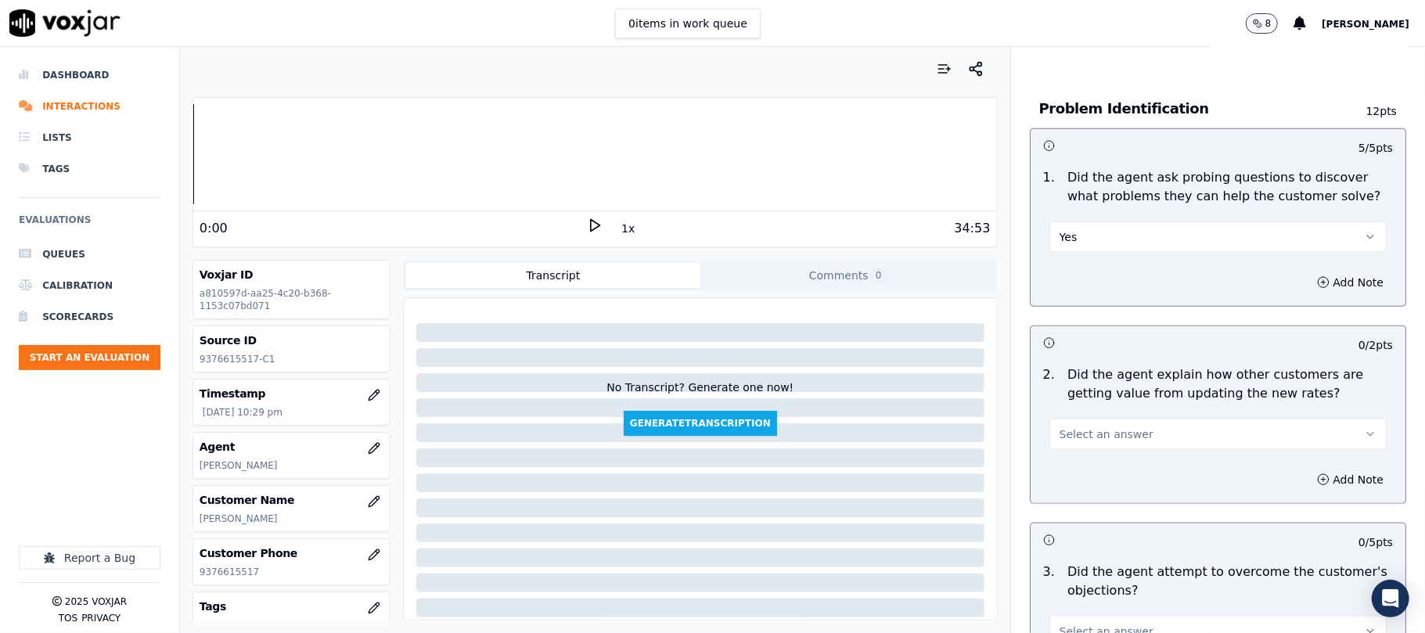
click at [1074, 427] on span "Select an answer" at bounding box center [1107, 435] width 94 height 16
click at [1079, 446] on div "N/A" at bounding box center [1184, 447] width 303 height 25
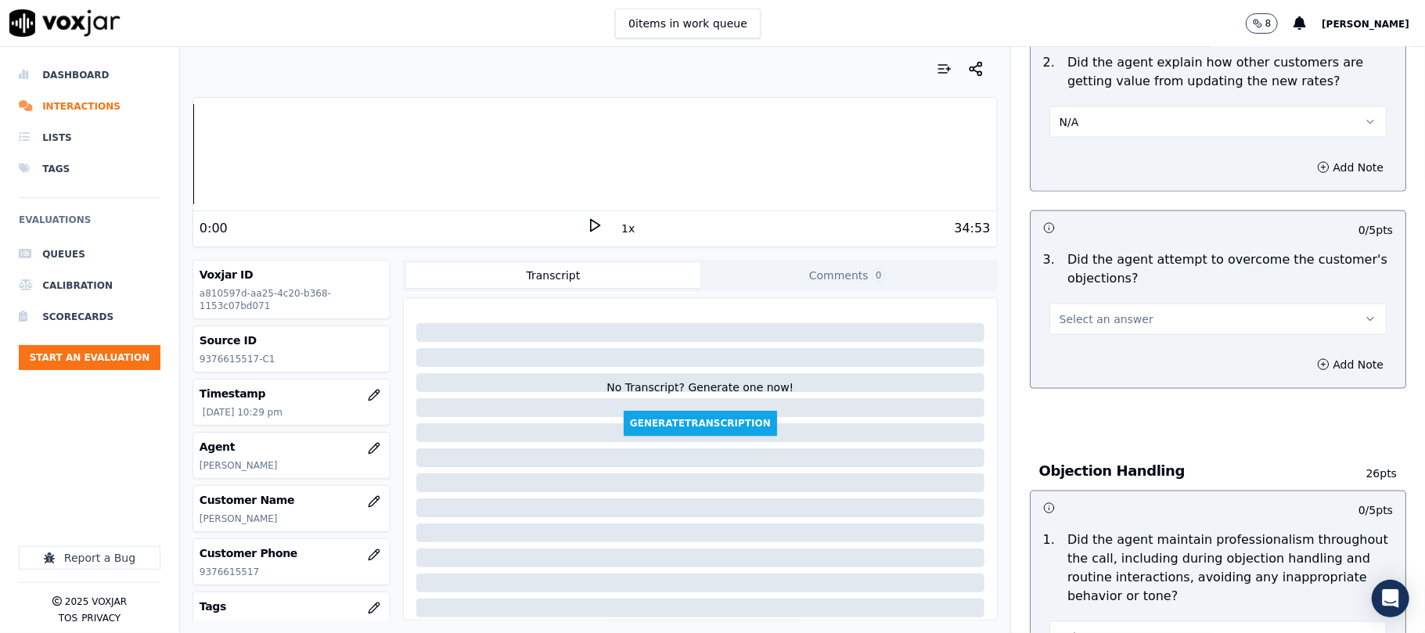
scroll to position [1461, 0]
click at [1099, 303] on button "Select an answer" at bounding box center [1218, 318] width 337 height 31
click at [1088, 273] on div "Yes" at bounding box center [1184, 282] width 303 height 25
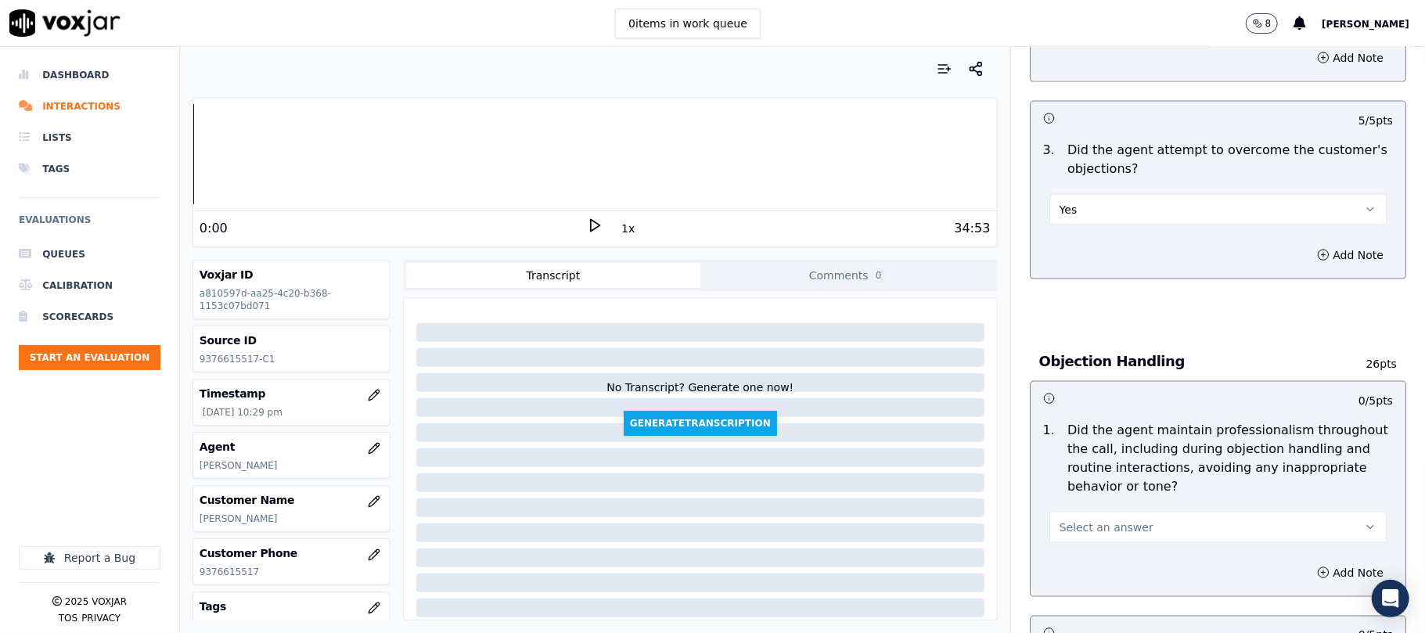
scroll to position [1774, 0]
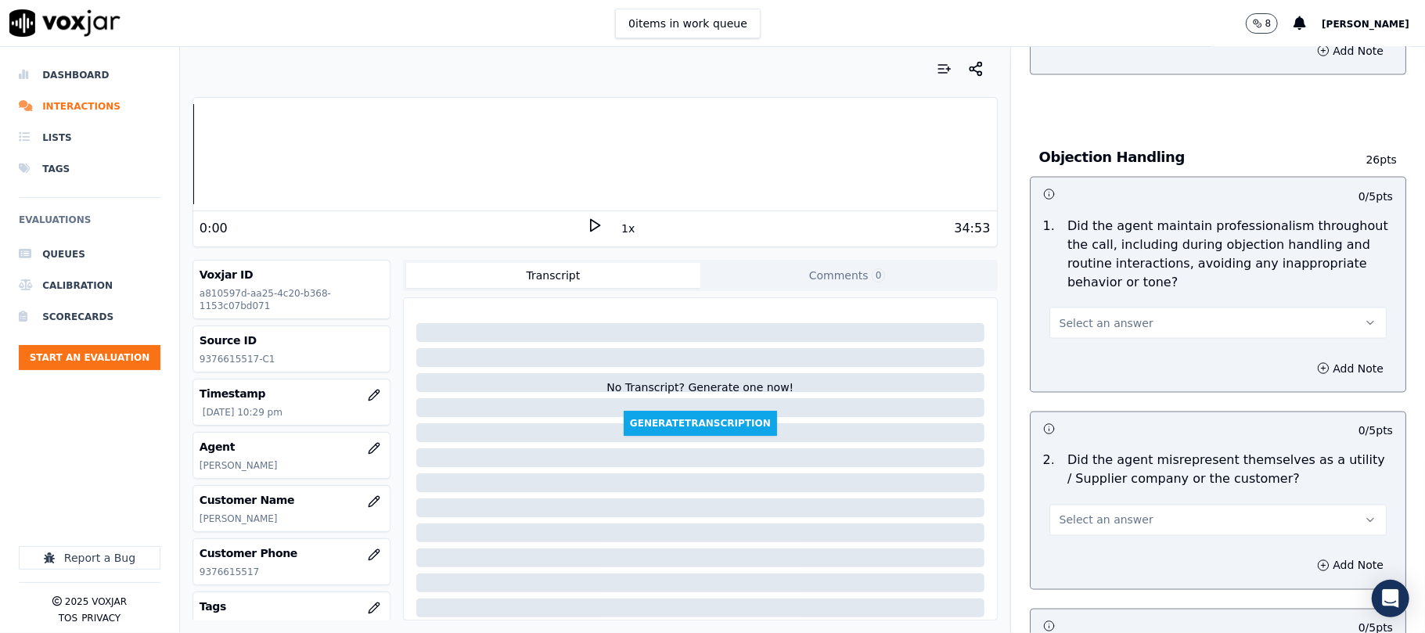
click at [1102, 315] on span "Select an answer" at bounding box center [1107, 323] width 94 height 16
click at [1083, 290] on div "Yes" at bounding box center [1184, 287] width 303 height 25
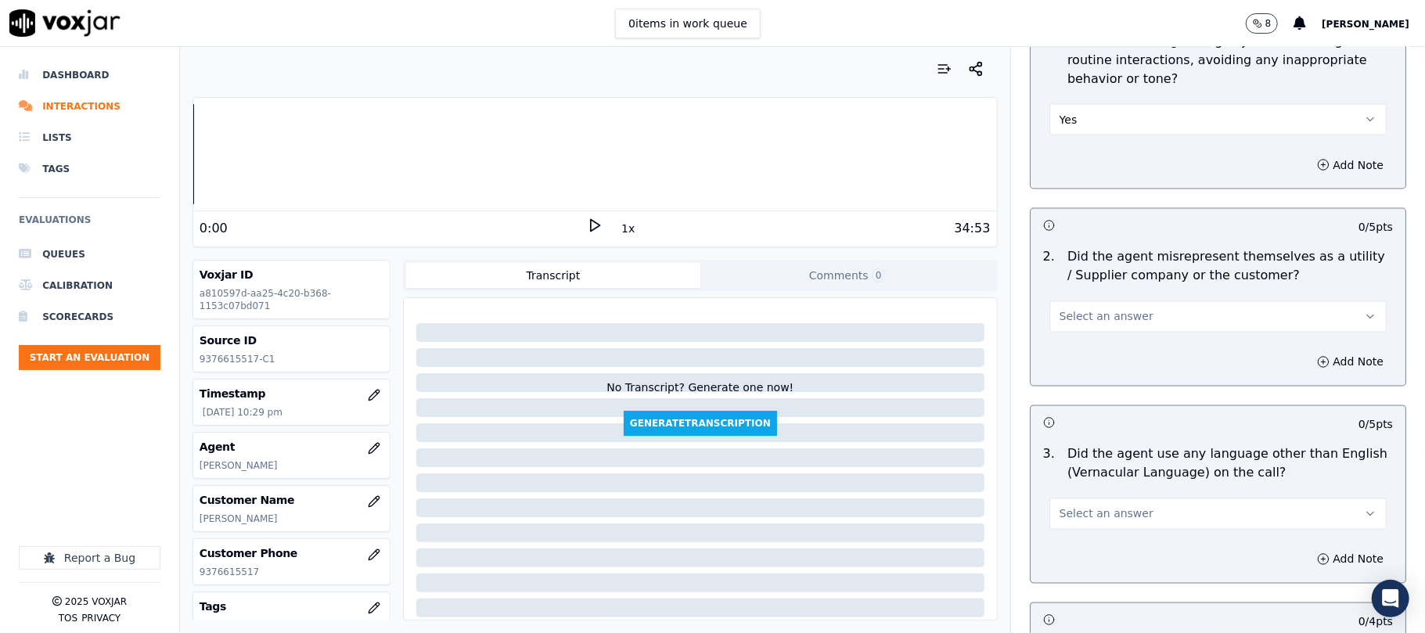
scroll to position [1983, 0]
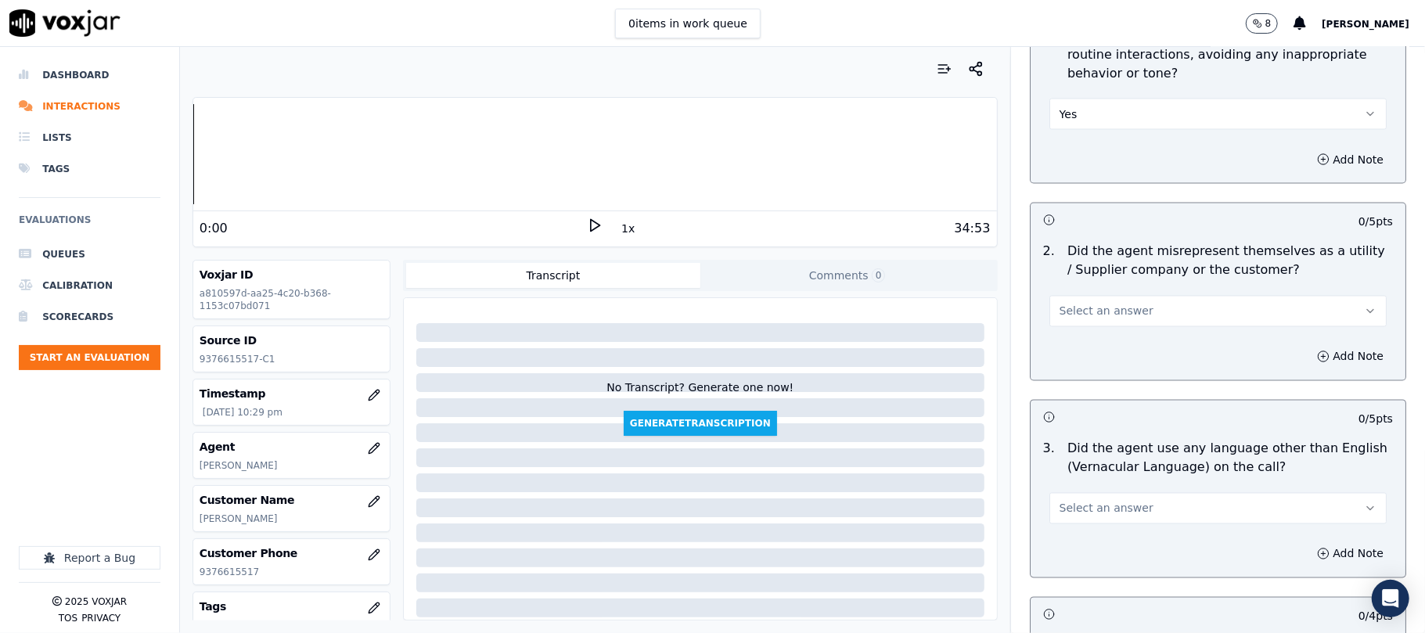
click at [1115, 304] on span "Select an answer" at bounding box center [1107, 312] width 94 height 16
click at [1084, 297] on div "No" at bounding box center [1184, 301] width 303 height 25
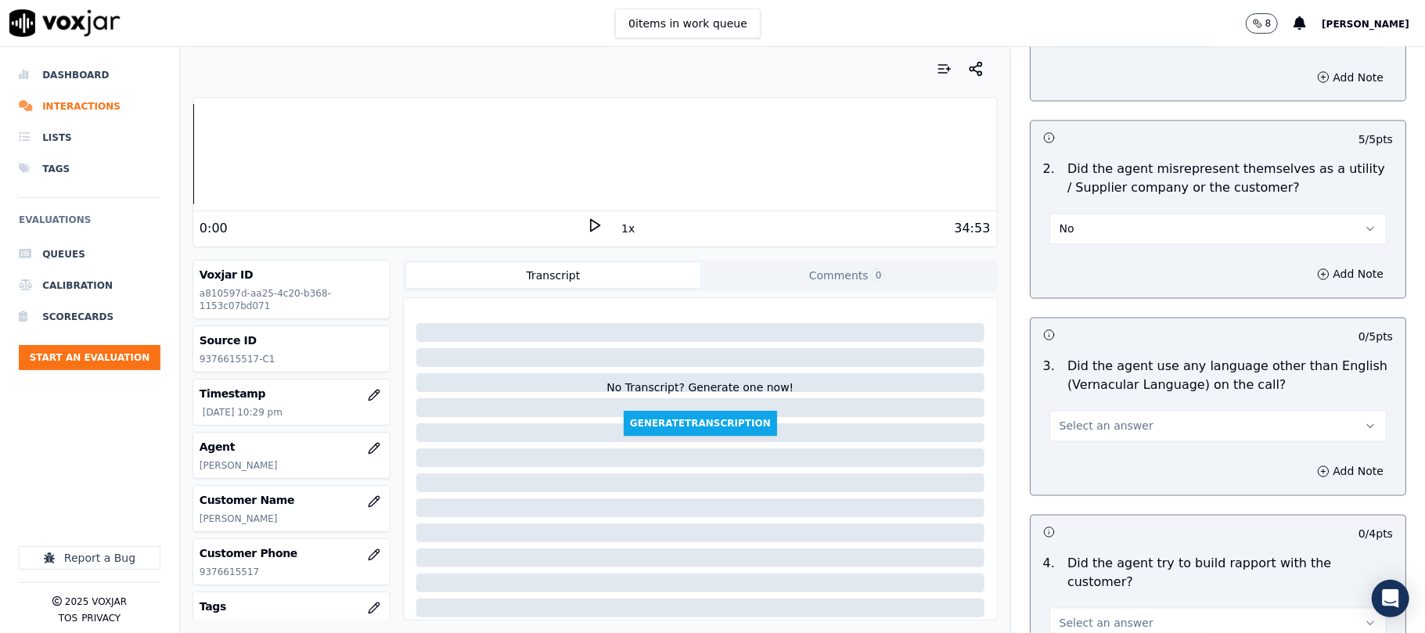
scroll to position [2192, 0]
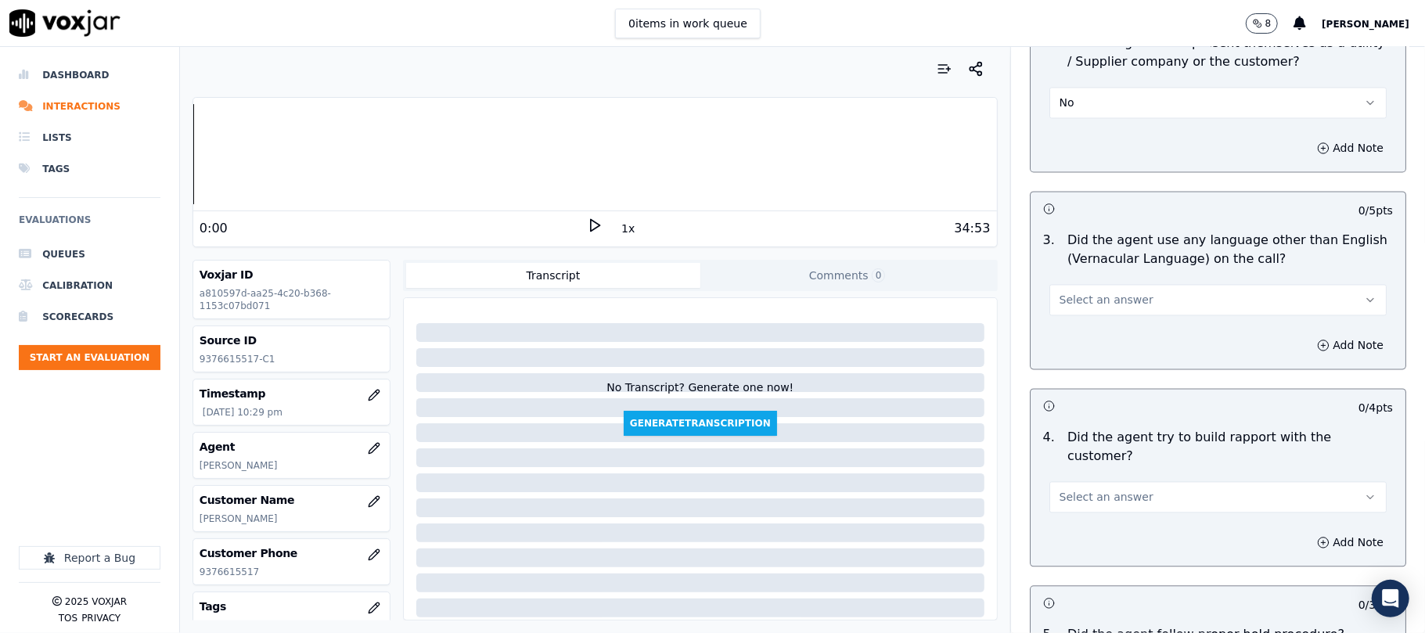
click at [1119, 292] on span "Select an answer" at bounding box center [1107, 300] width 94 height 16
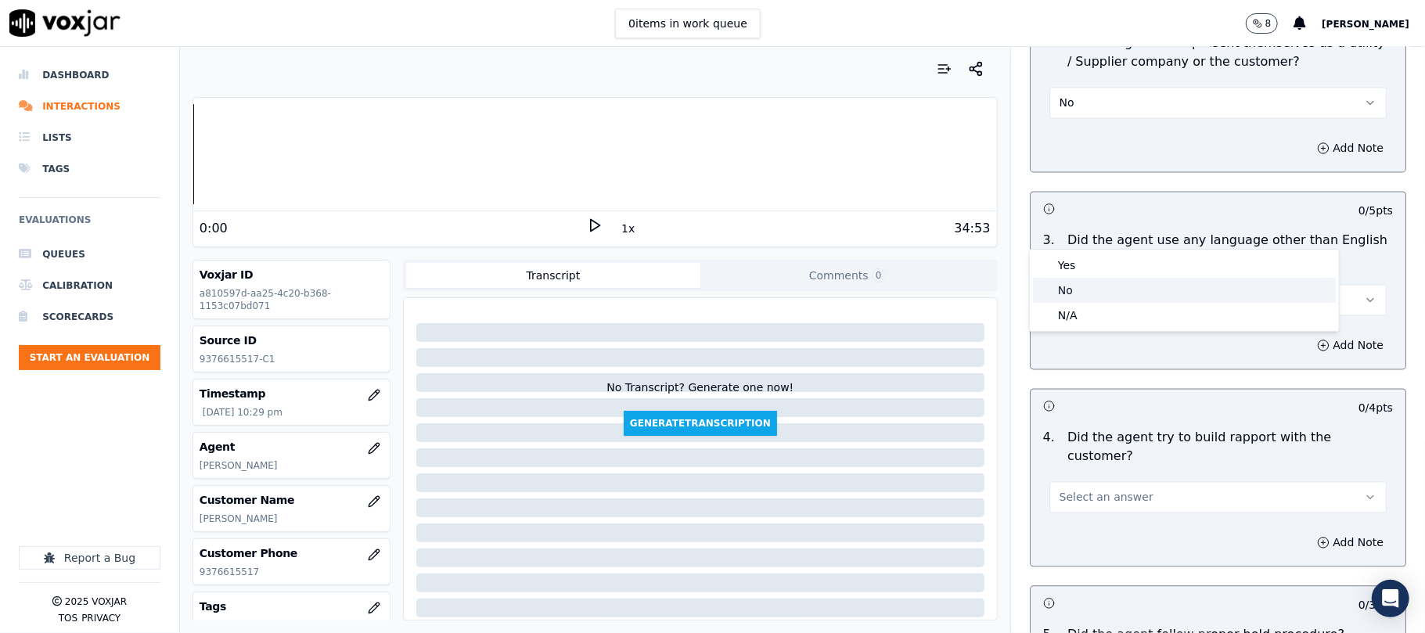
click at [1085, 279] on div "No" at bounding box center [1184, 290] width 303 height 25
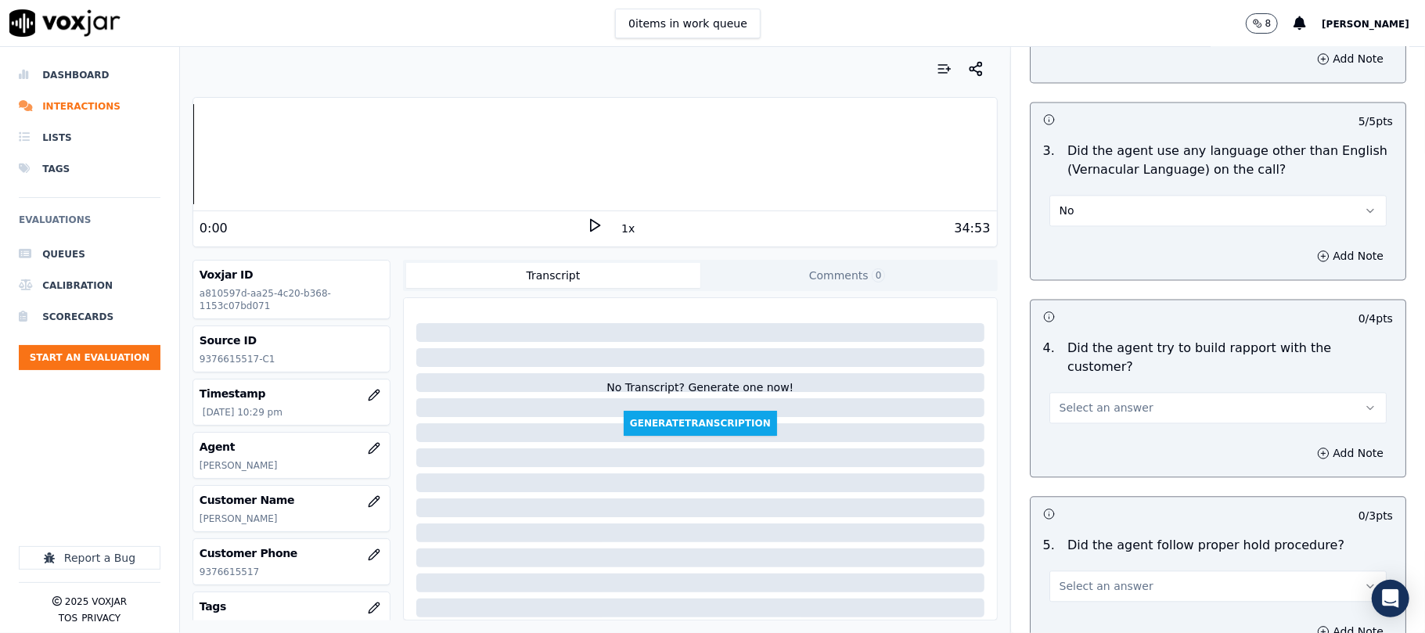
scroll to position [2400, 0]
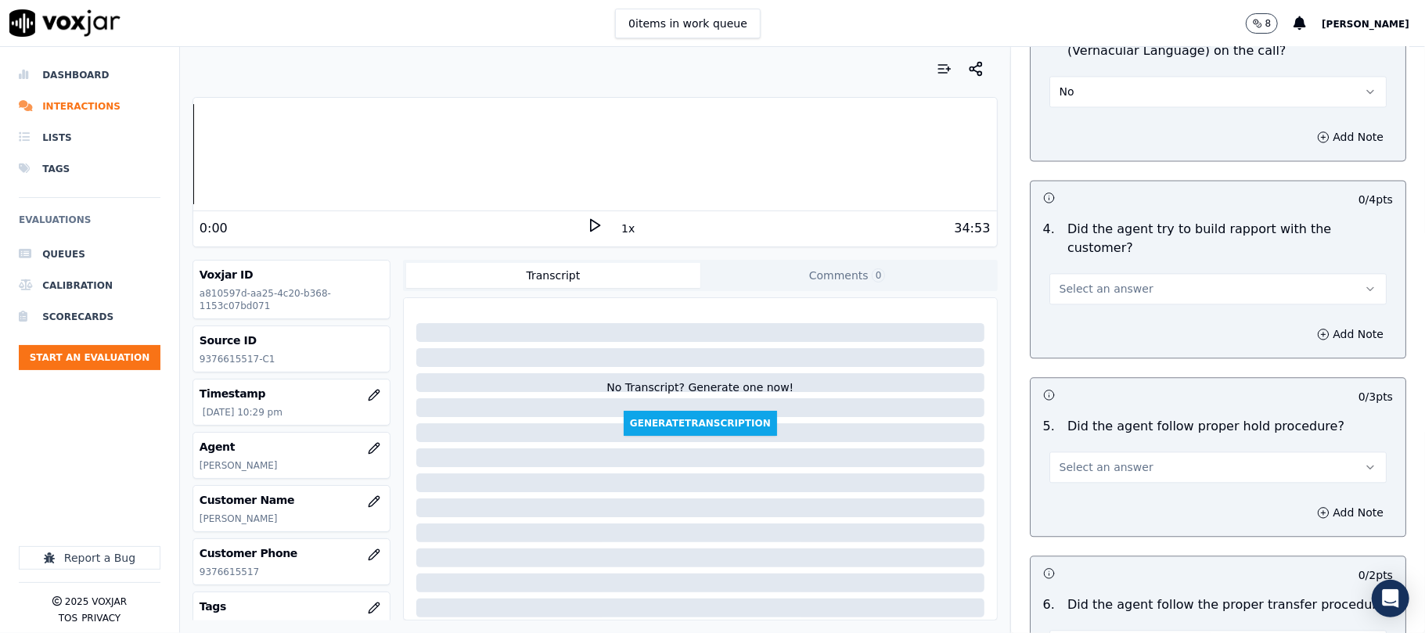
click at [1106, 281] on span "Select an answer" at bounding box center [1107, 289] width 94 height 16
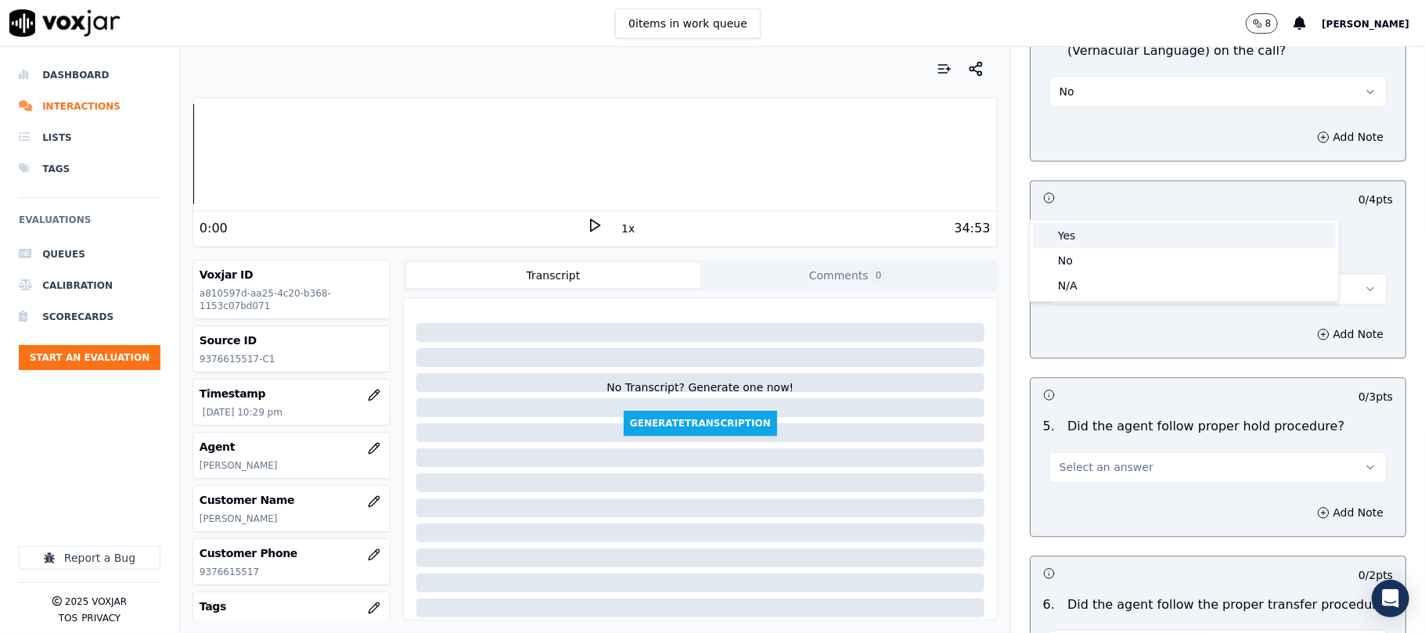
click at [1094, 232] on div "Yes" at bounding box center [1184, 235] width 303 height 25
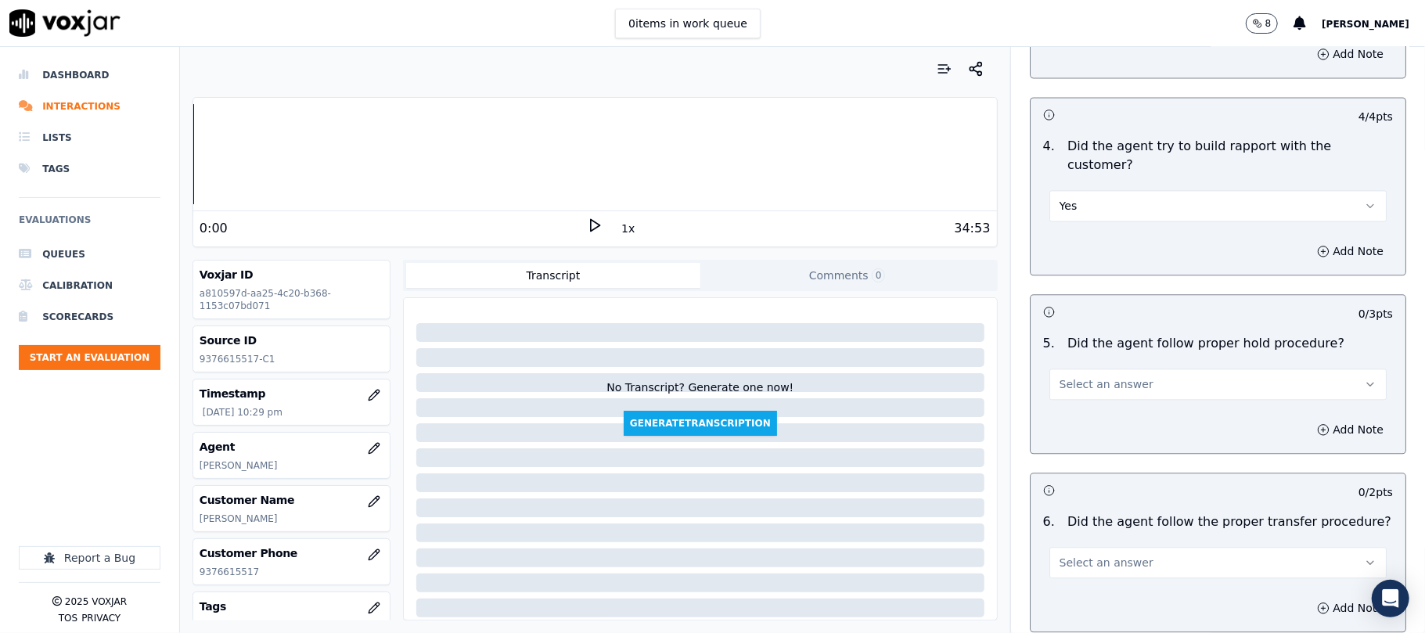
scroll to position [2609, 0]
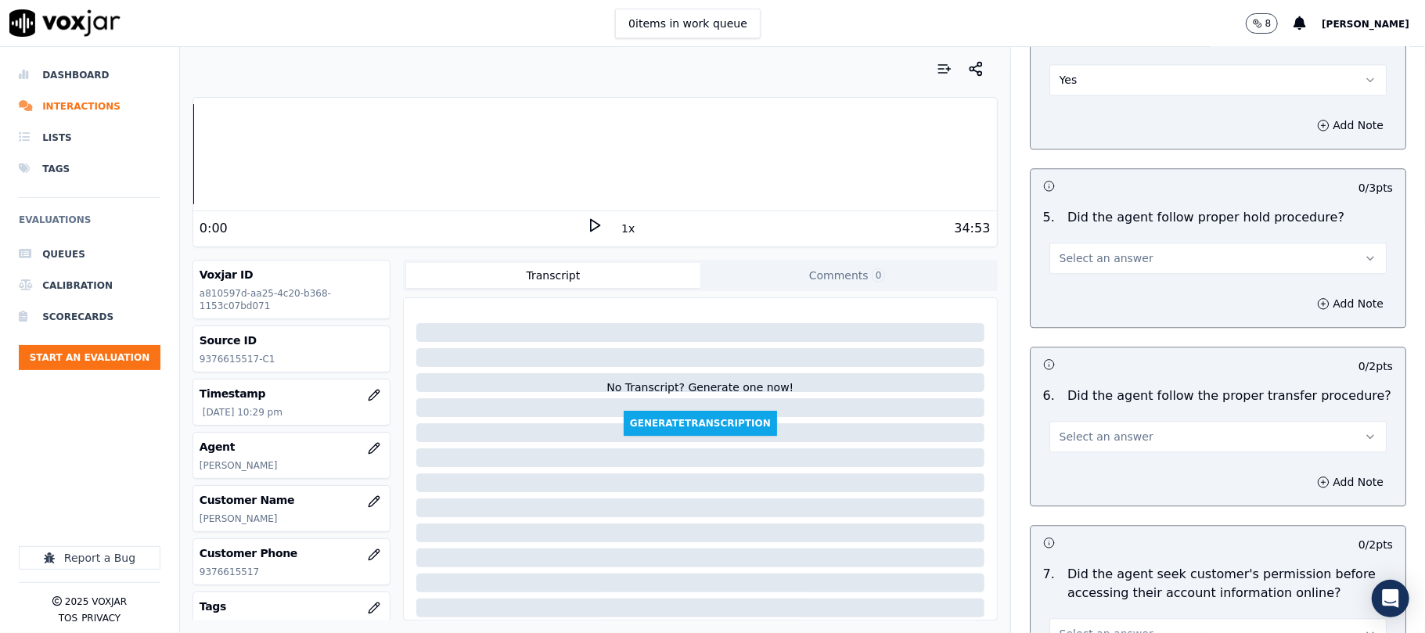
click at [1115, 243] on button "Select an answer" at bounding box center [1218, 258] width 337 height 31
click at [1105, 211] on div "Yes" at bounding box center [1184, 205] width 303 height 25
click at [1124, 421] on button "Select an answer" at bounding box center [1218, 436] width 337 height 31
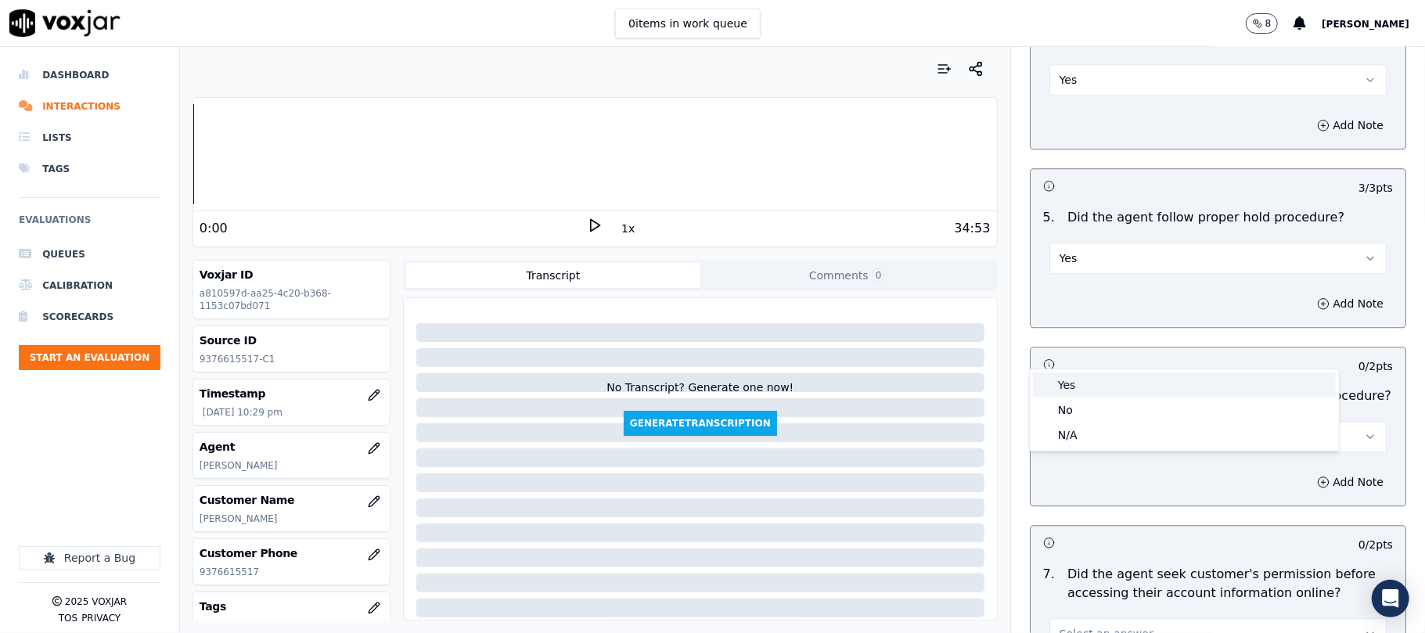
click at [1072, 383] on div "Yes" at bounding box center [1184, 385] width 303 height 25
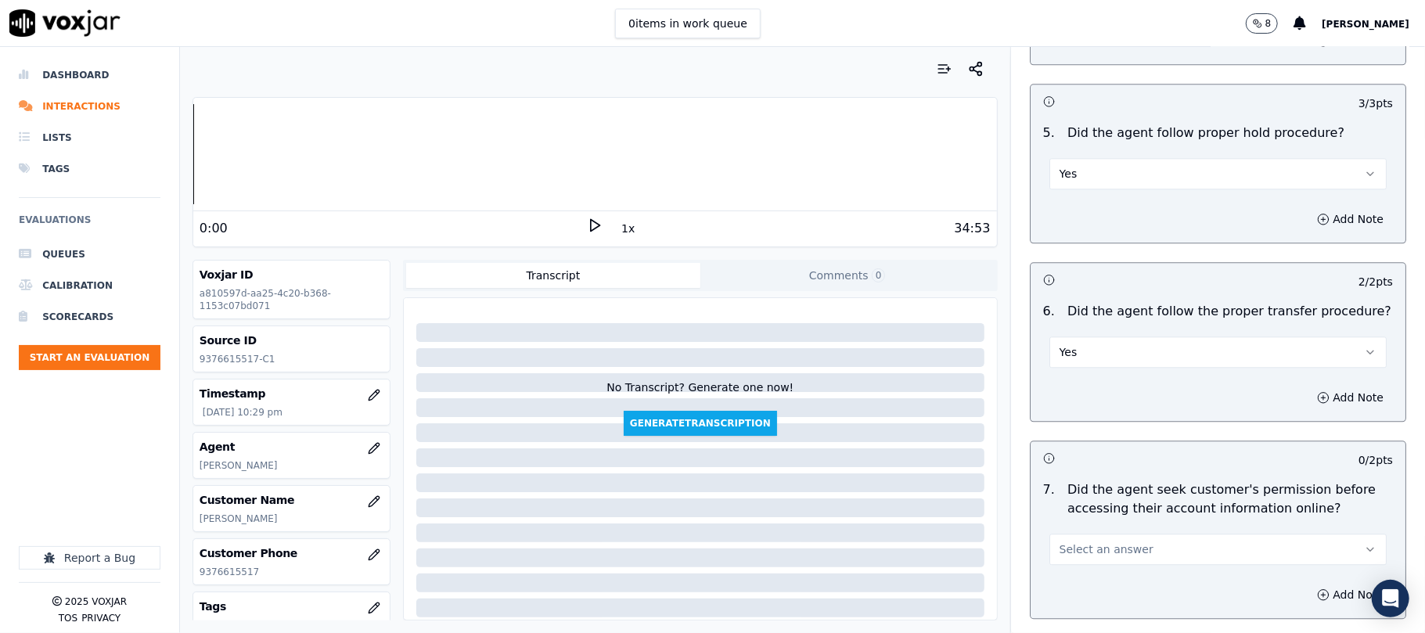
scroll to position [2818, 0]
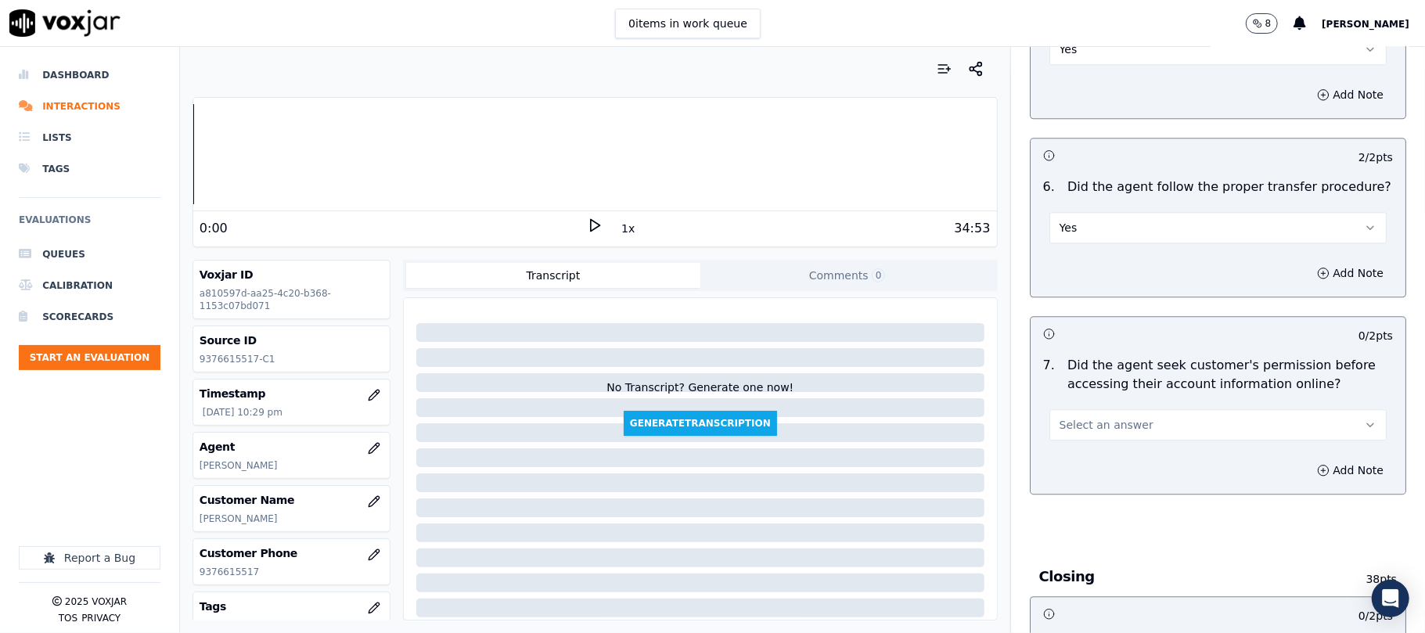
click at [1072, 417] on span "Select an answer" at bounding box center [1107, 425] width 94 height 16
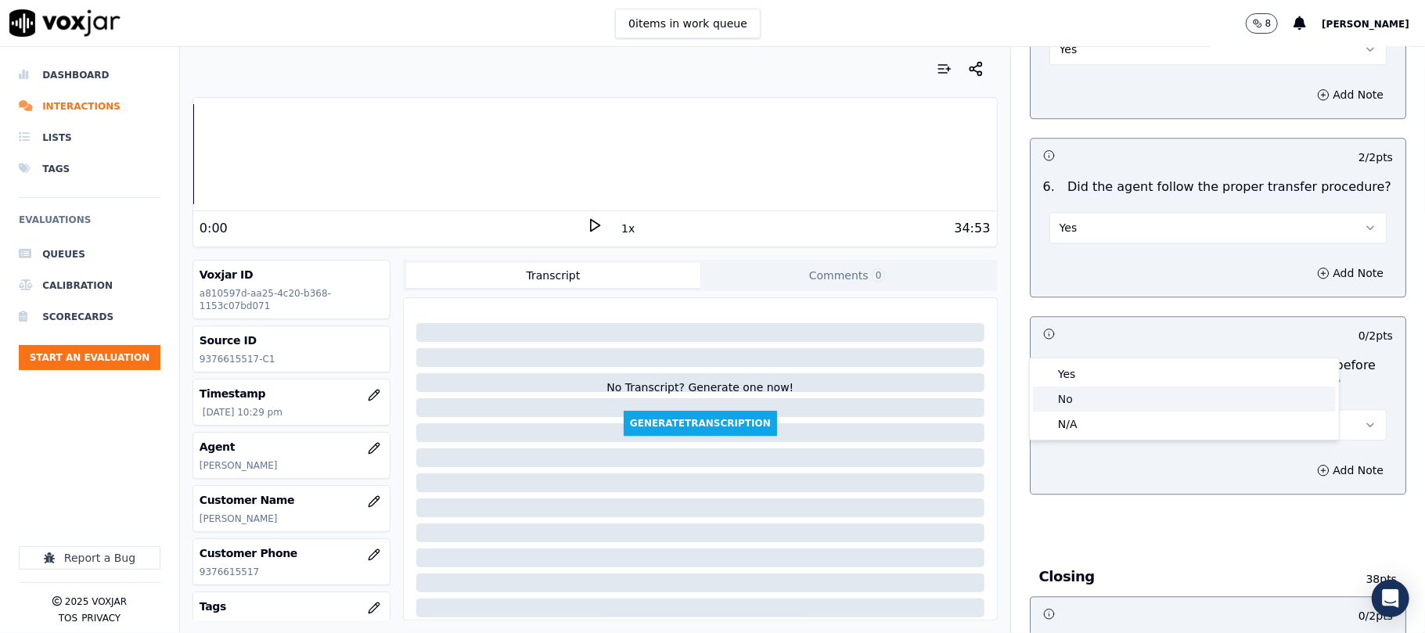
click at [1068, 404] on div "No" at bounding box center [1184, 399] width 303 height 25
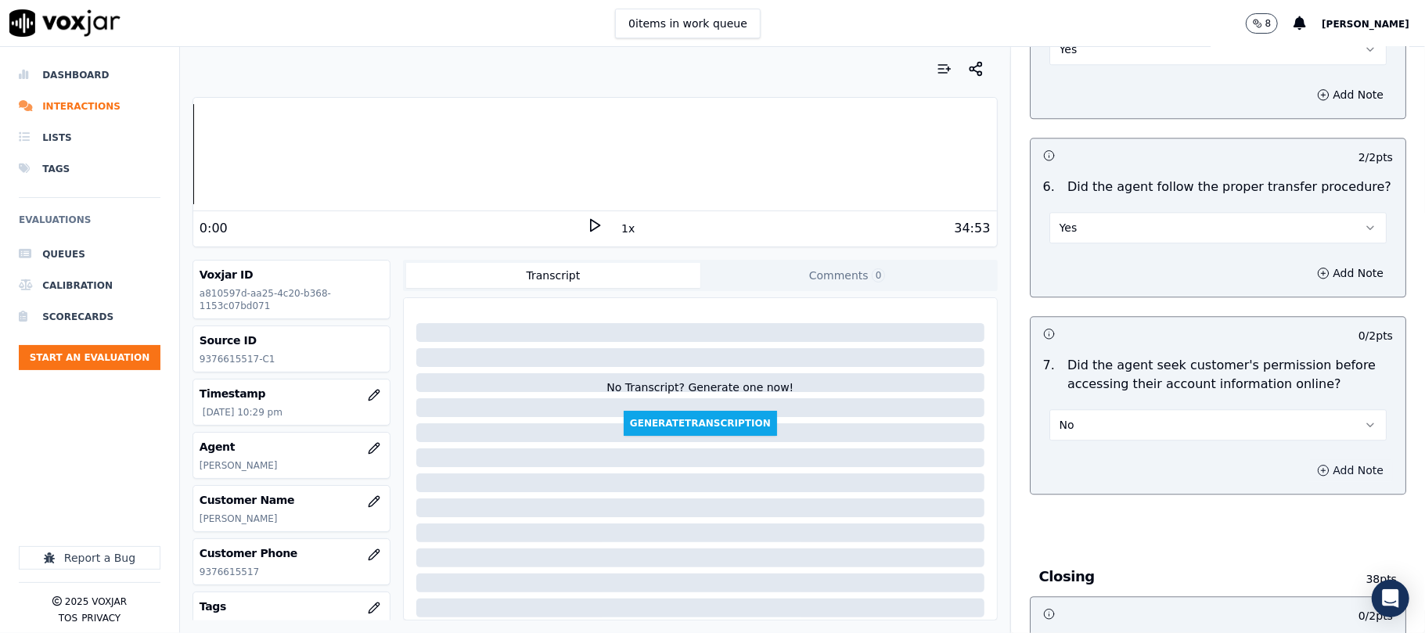
click at [1317, 464] on icon "button" at bounding box center [1323, 470] width 13 height 13
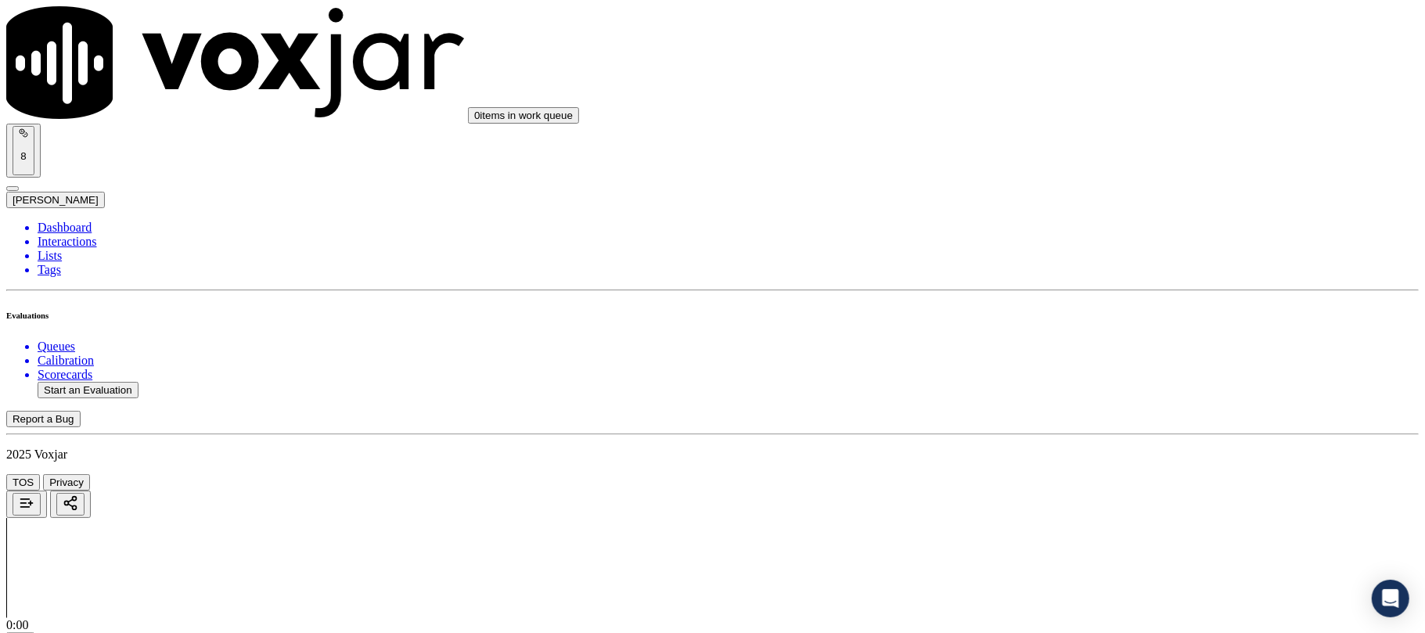
scroll to position [2818, 0]
paste textarea "@13:07 [PERSON_NAME] - so right now on your AES [US_STATE] account what I can s…"
type textarea "@13:07 Kelvin - so right now on your AES Ohio account what I can see over here,…"
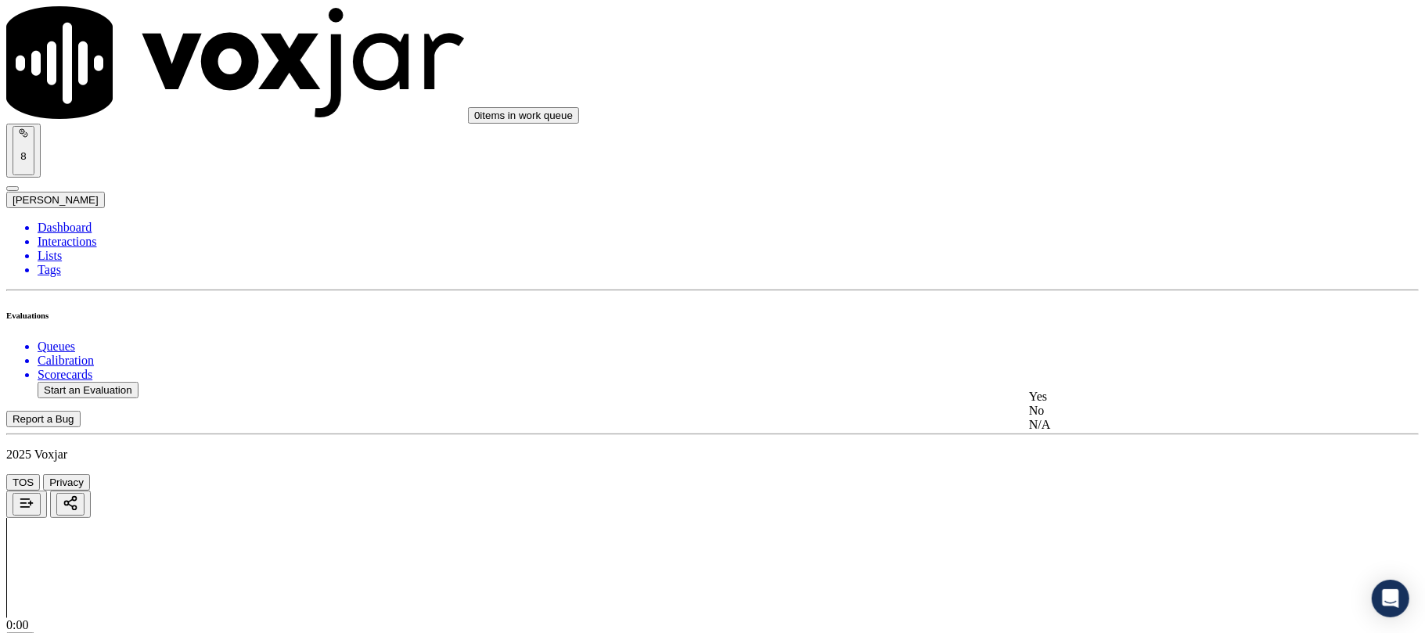
click at [1076, 404] on div "Yes" at bounding box center [1184, 397] width 311 height 14
click at [1087, 336] on div "N/A" at bounding box center [1184, 329] width 311 height 14
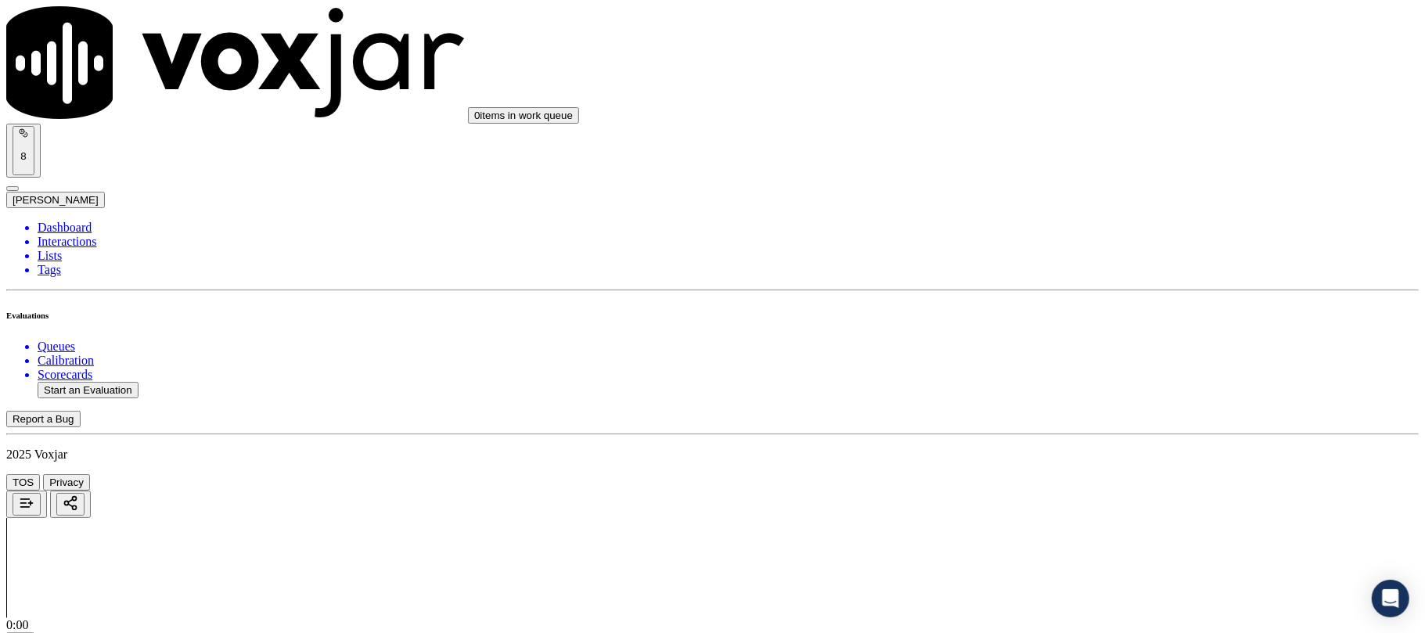
drag, startPoint x: 1085, startPoint y: 390, endPoint x: 1094, endPoint y: 276, distance: 114.7
click at [1085, 391] on div "Yes No N/A" at bounding box center [1184, 408] width 311 height 42
click at [1096, 204] on div "Yes" at bounding box center [1184, 196] width 311 height 14
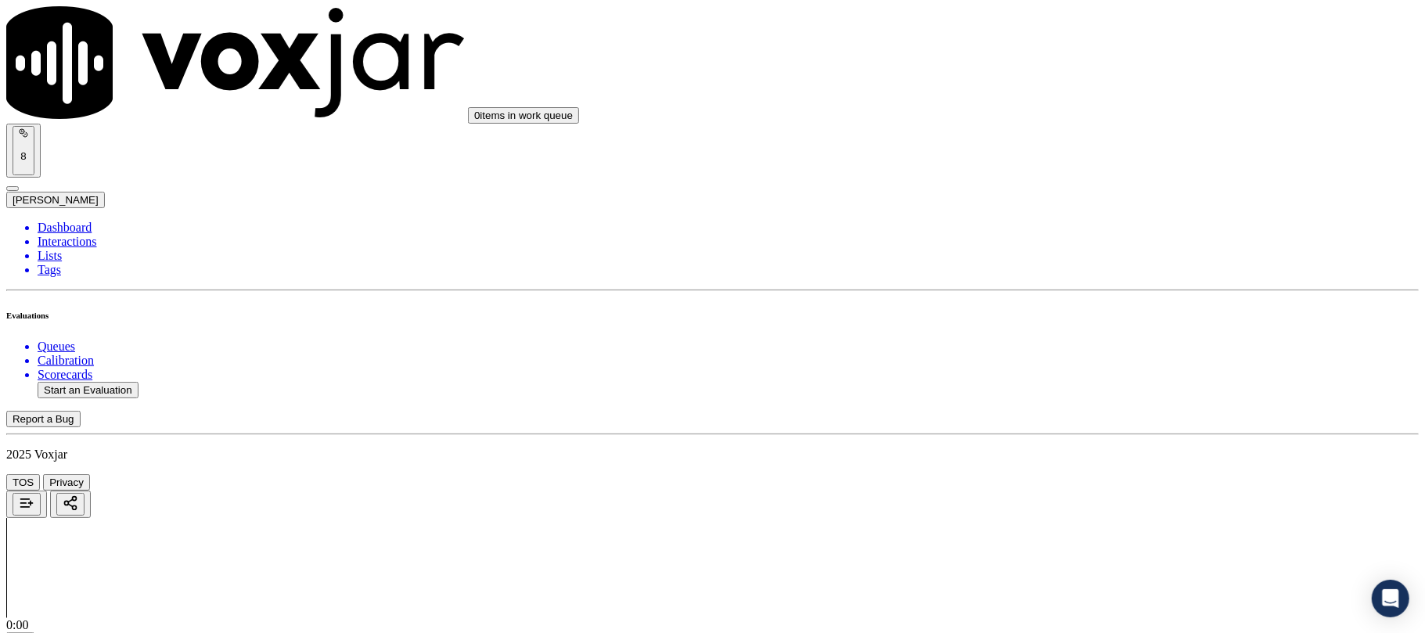
scroll to position [3757, 0]
click at [1087, 193] on div "Yes" at bounding box center [1184, 185] width 311 height 14
drag, startPoint x: 1076, startPoint y: 392, endPoint x: 1074, endPoint y: 405, distance: 12.6
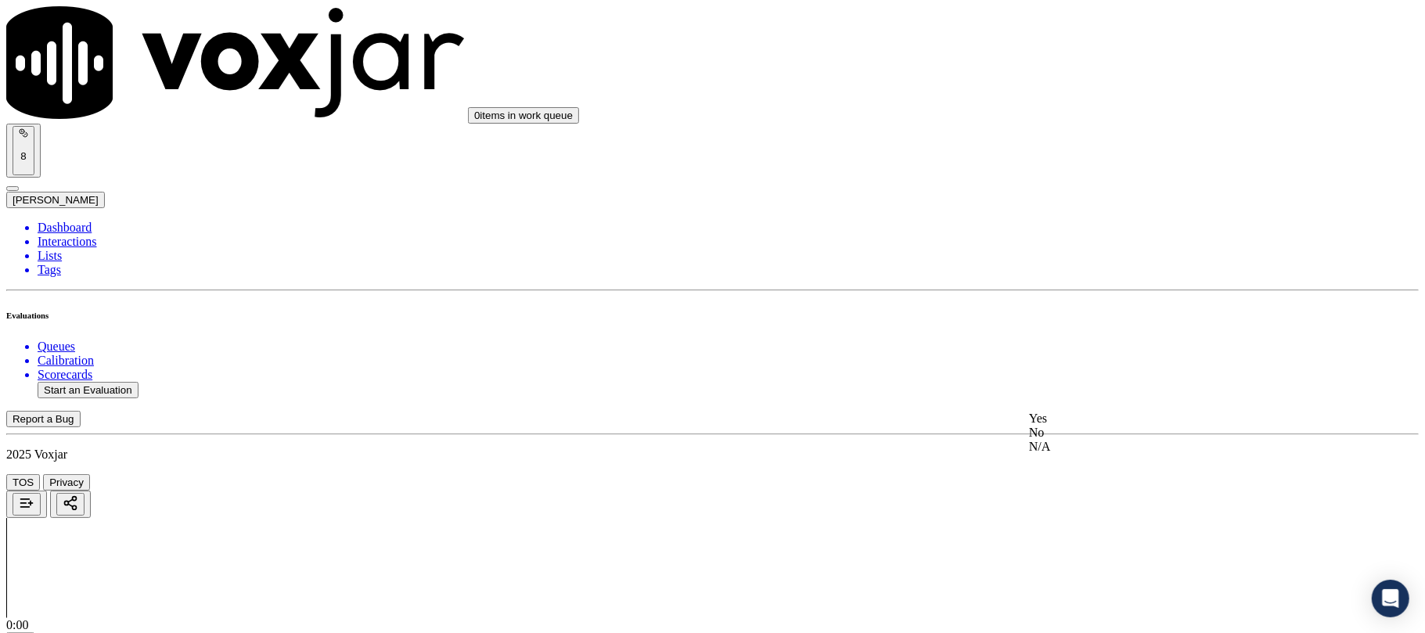
click at [1068, 440] on div "No" at bounding box center [1184, 433] width 311 height 14
drag, startPoint x: 1072, startPoint y: 373, endPoint x: 1072, endPoint y: 418, distance: 45.4
click at [1057, 470] on div "N/A" at bounding box center [1184, 469] width 311 height 14
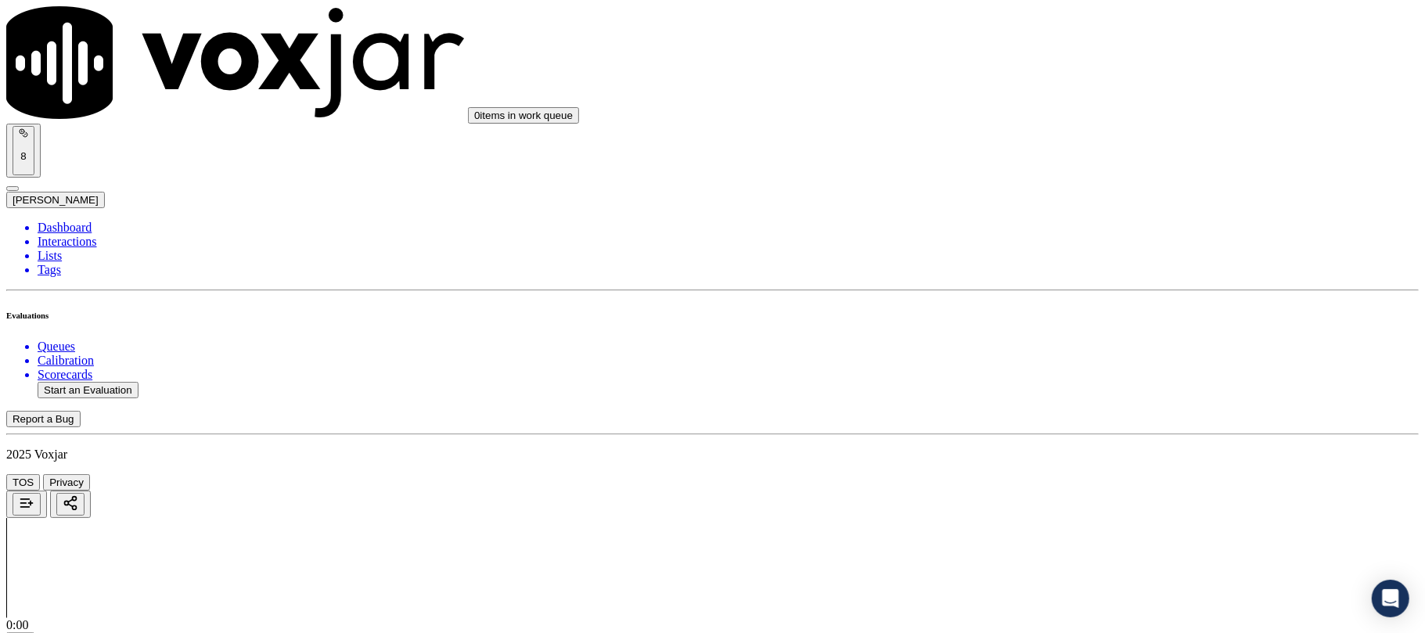
scroll to position [4071, 0]
click at [1076, 325] on div "No" at bounding box center [1184, 318] width 311 height 14
drag, startPoint x: 1110, startPoint y: 258, endPoint x: 1112, endPoint y: 282, distance: 24.4
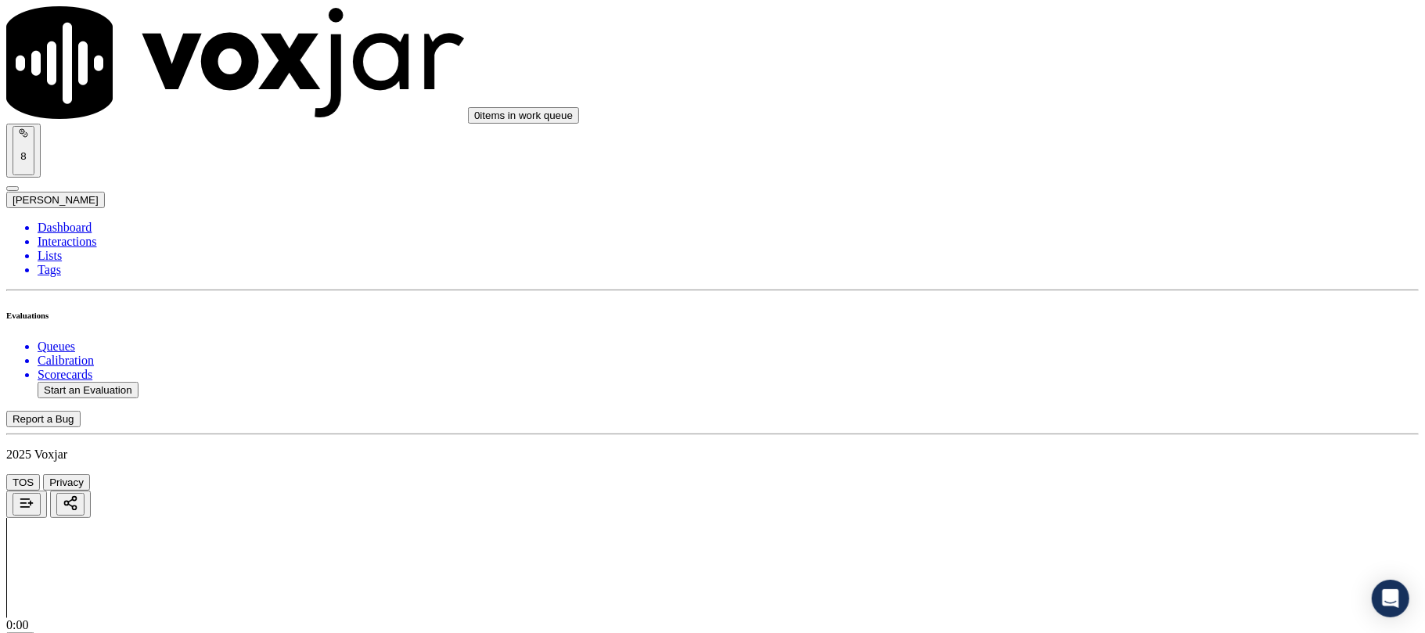
click at [1082, 298] on div "Yes" at bounding box center [1184, 293] width 311 height 14
drag, startPoint x: 1093, startPoint y: 254, endPoint x: 1094, endPoint y: 279, distance: 25.1
click at [1078, 329] on div "No" at bounding box center [1184, 329] width 311 height 14
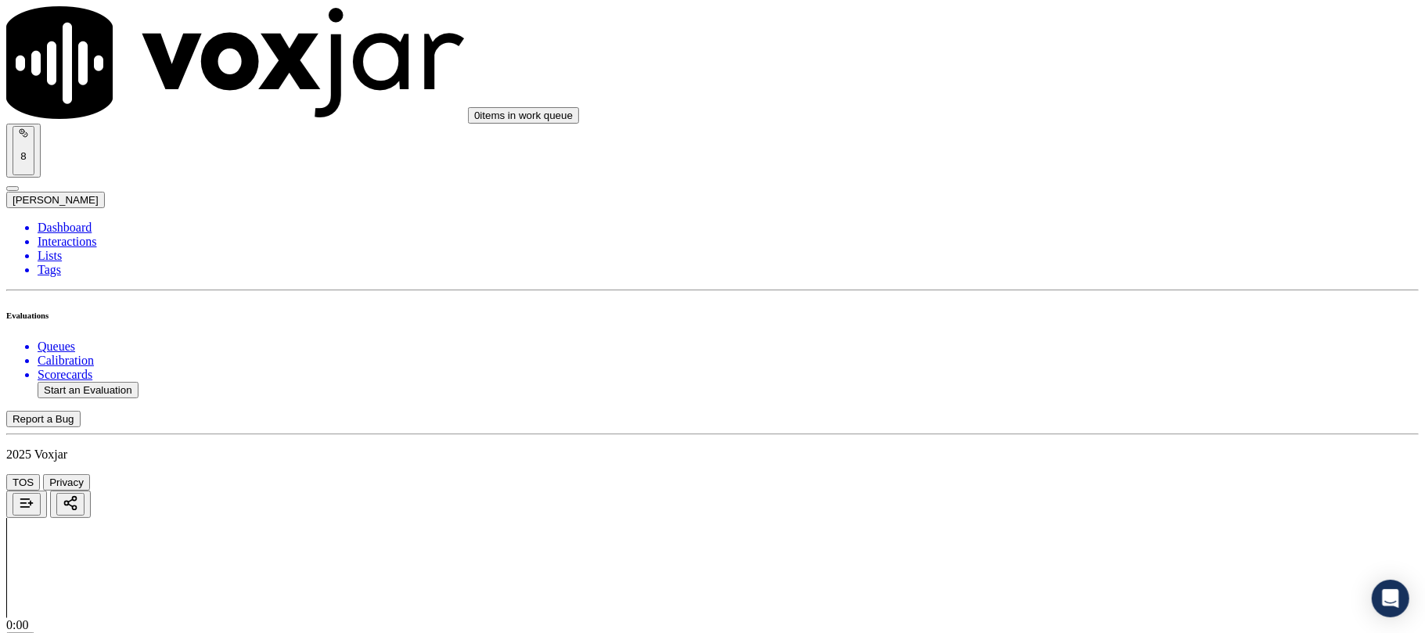
scroll to position [4488, 0]
click at [1087, 284] on div "No" at bounding box center [1184, 277] width 311 height 14
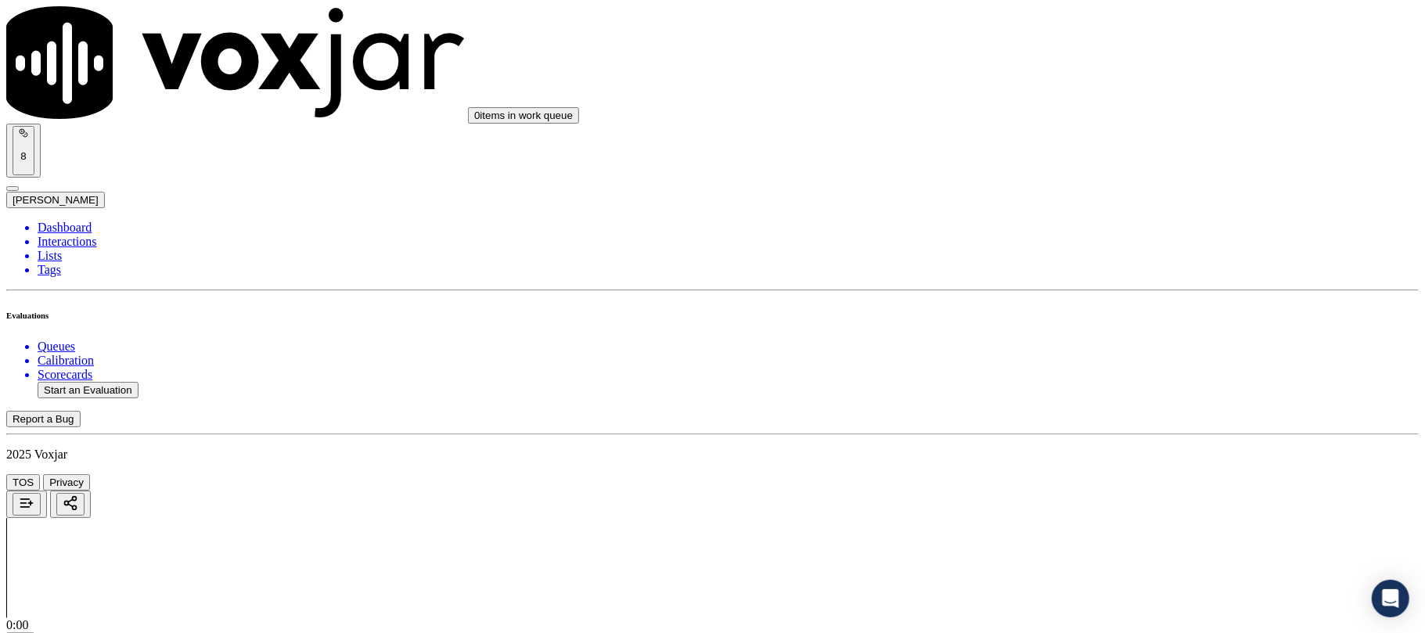
click at [1080, 452] on div "Yes" at bounding box center [1184, 449] width 311 height 14
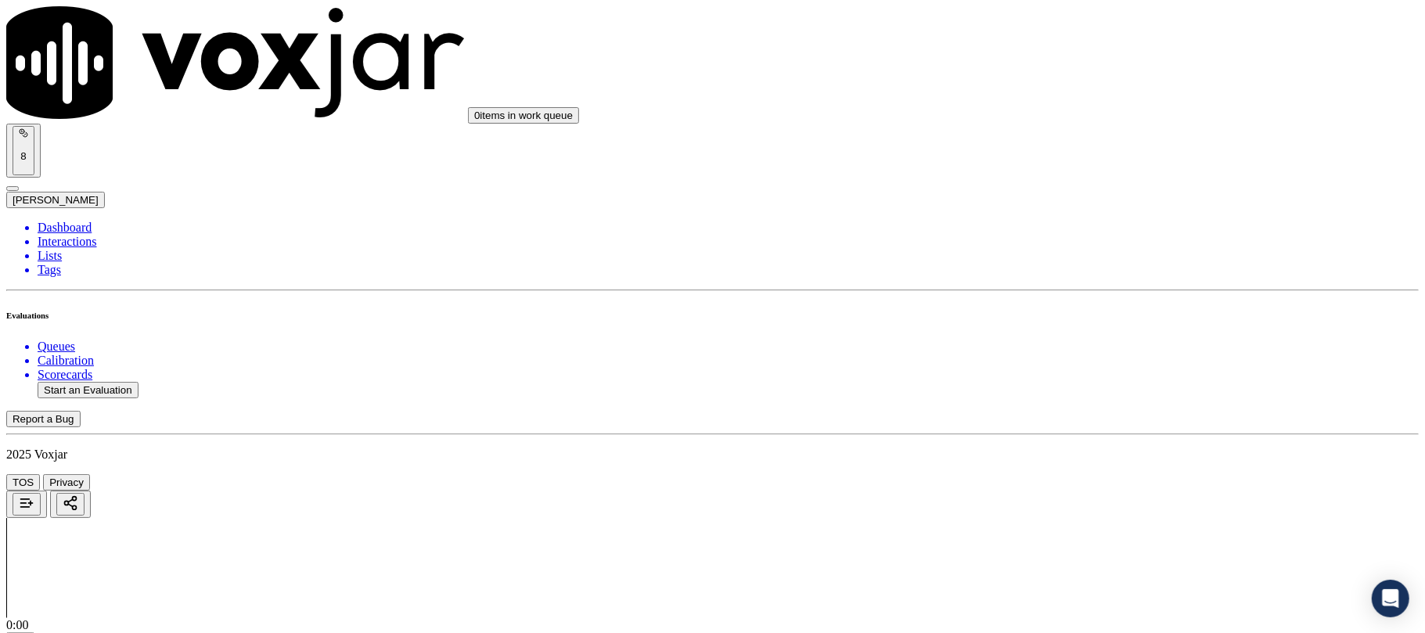
click at [67, 221] on li "Dashboard" at bounding box center [729, 228] width 1382 height 14
click at [129, 382] on button "Start an Evaluation" at bounding box center [88, 390] width 101 height 16
drag, startPoint x: 617, startPoint y: 268, endPoint x: 777, endPoint y: 280, distance: 161.0
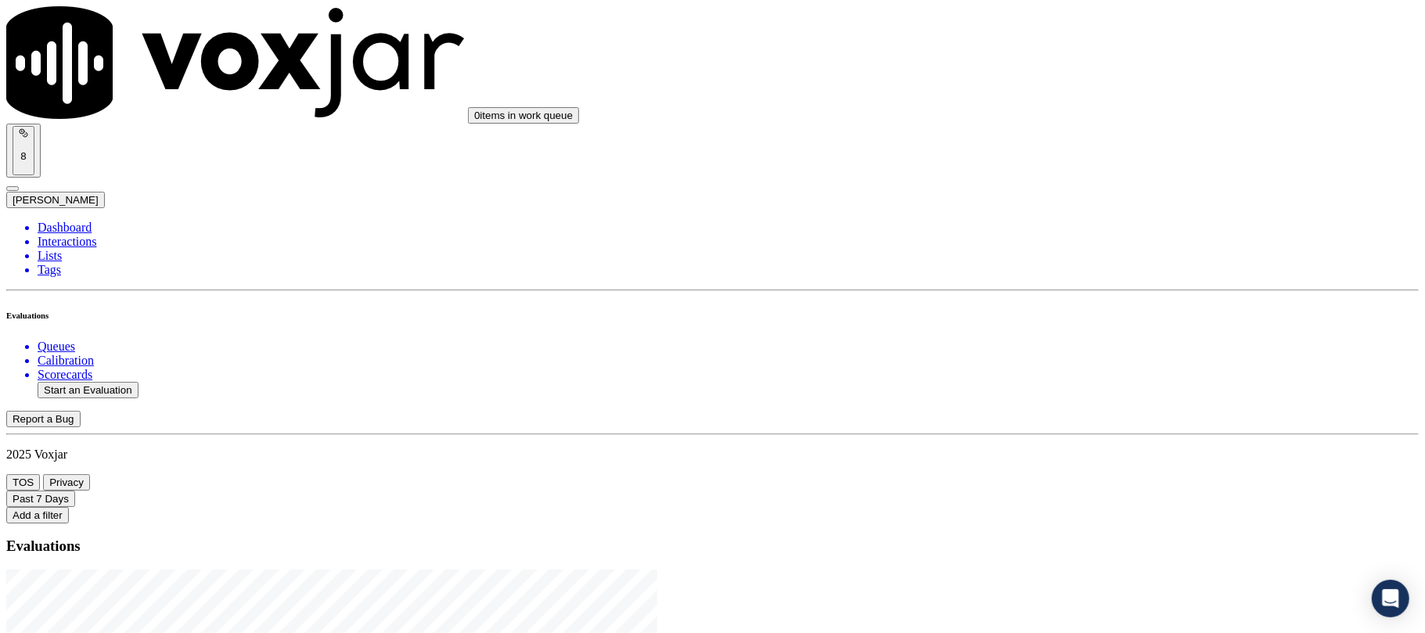
type input "20250918-125541_3303982011-C1"
type input "2025-09-18T22:49"
type input "wal"
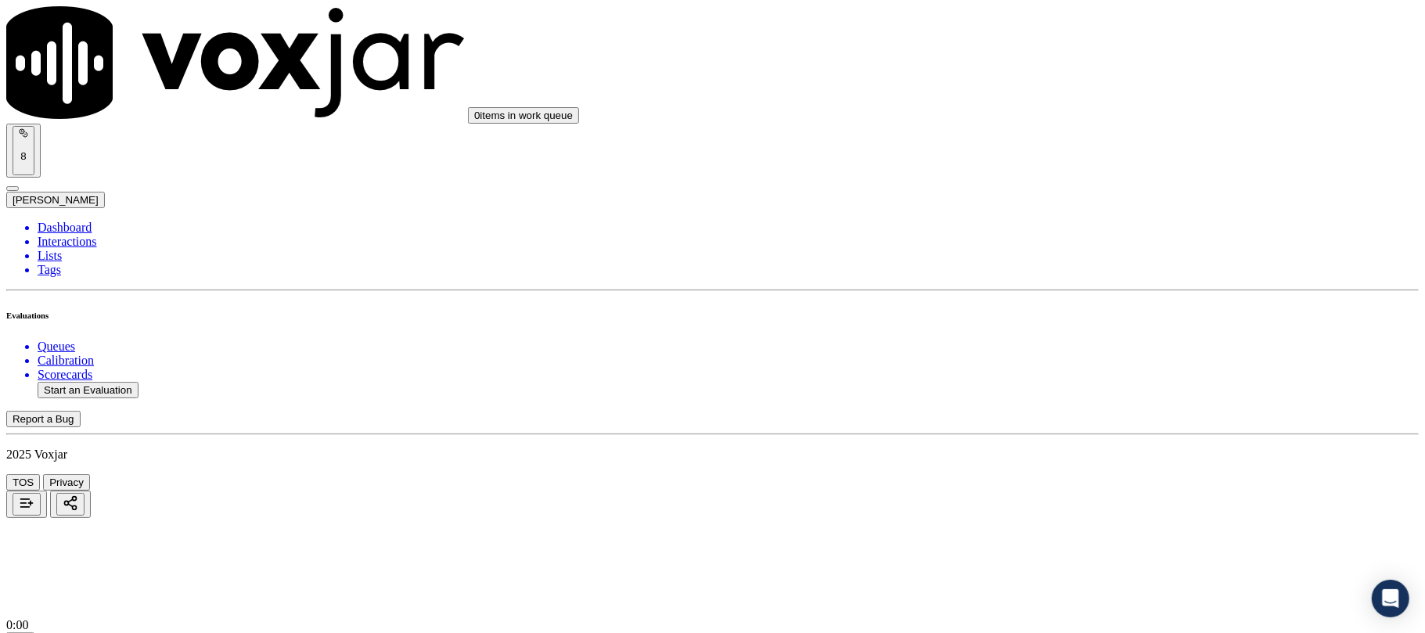
paste input "JEAN HELT"
type input "JEAN HELT"
drag, startPoint x: 617, startPoint y: 161, endPoint x: 426, endPoint y: 160, distance: 191.0
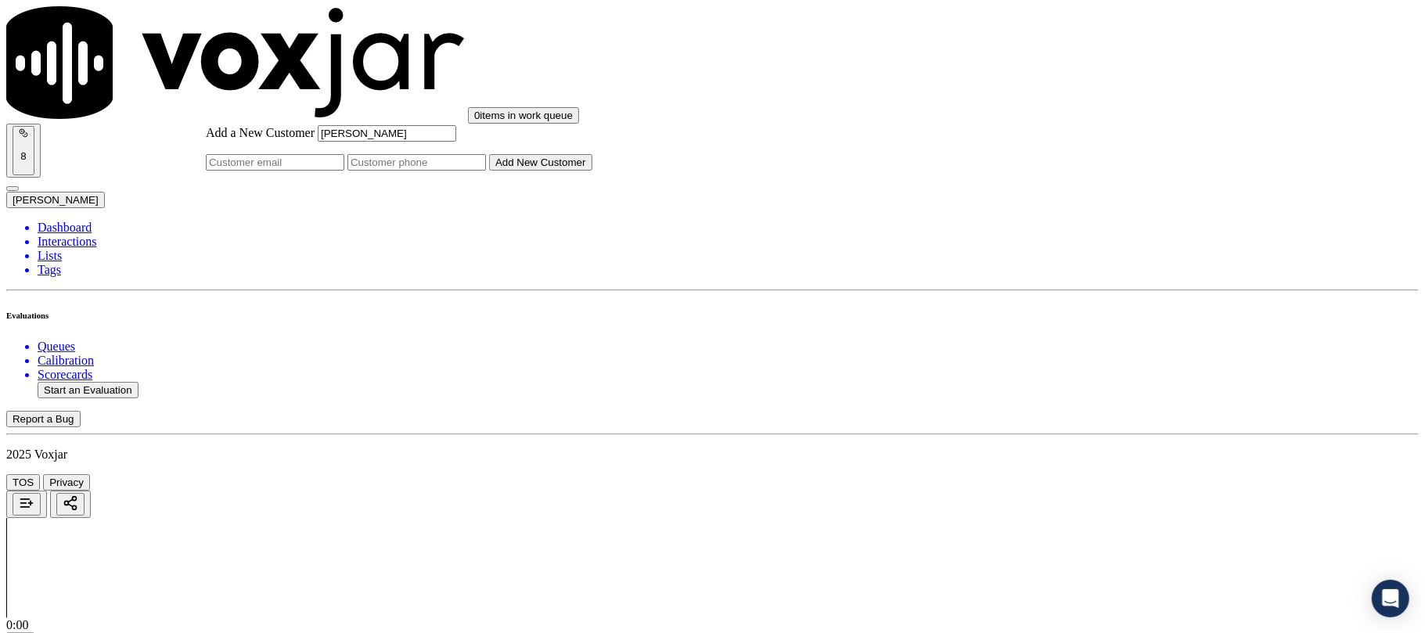
type input "JEAN HELT"
click at [486, 171] on input "Add a New Customer" at bounding box center [417, 162] width 139 height 16
paste input "3303982011"
type input "3303982011"
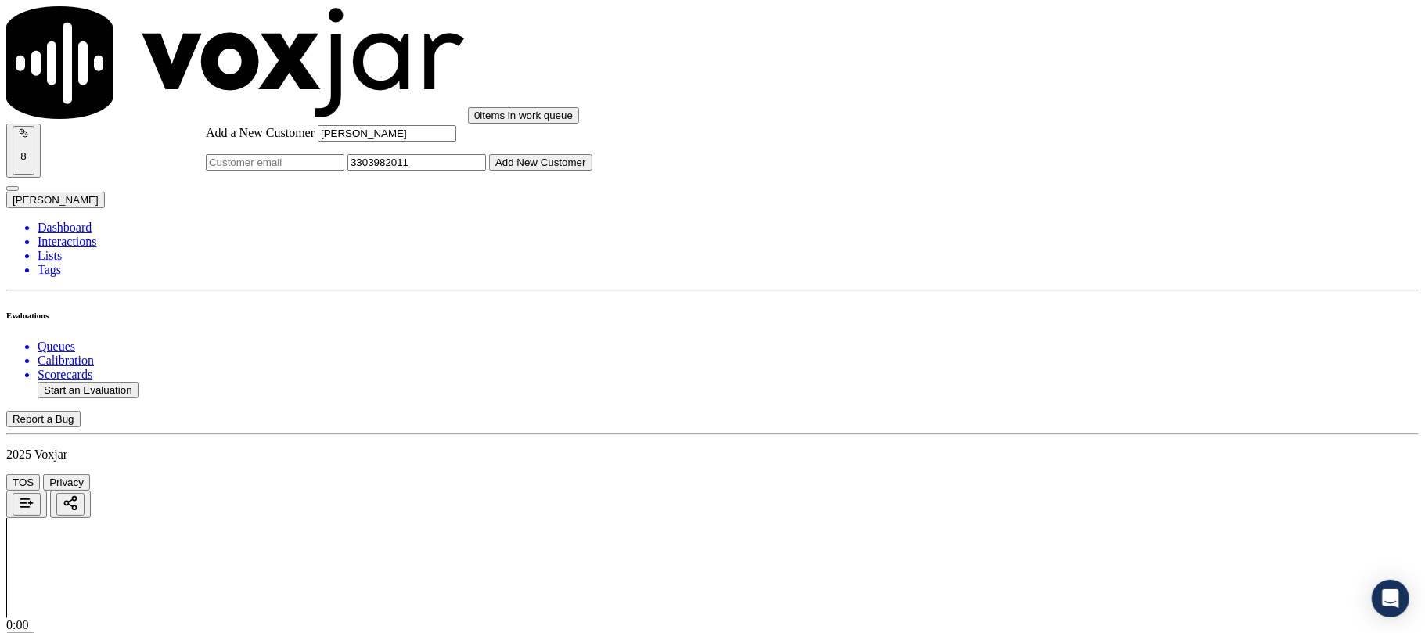
click at [593, 171] on button "Add New Customer" at bounding box center [540, 162] width 103 height 16
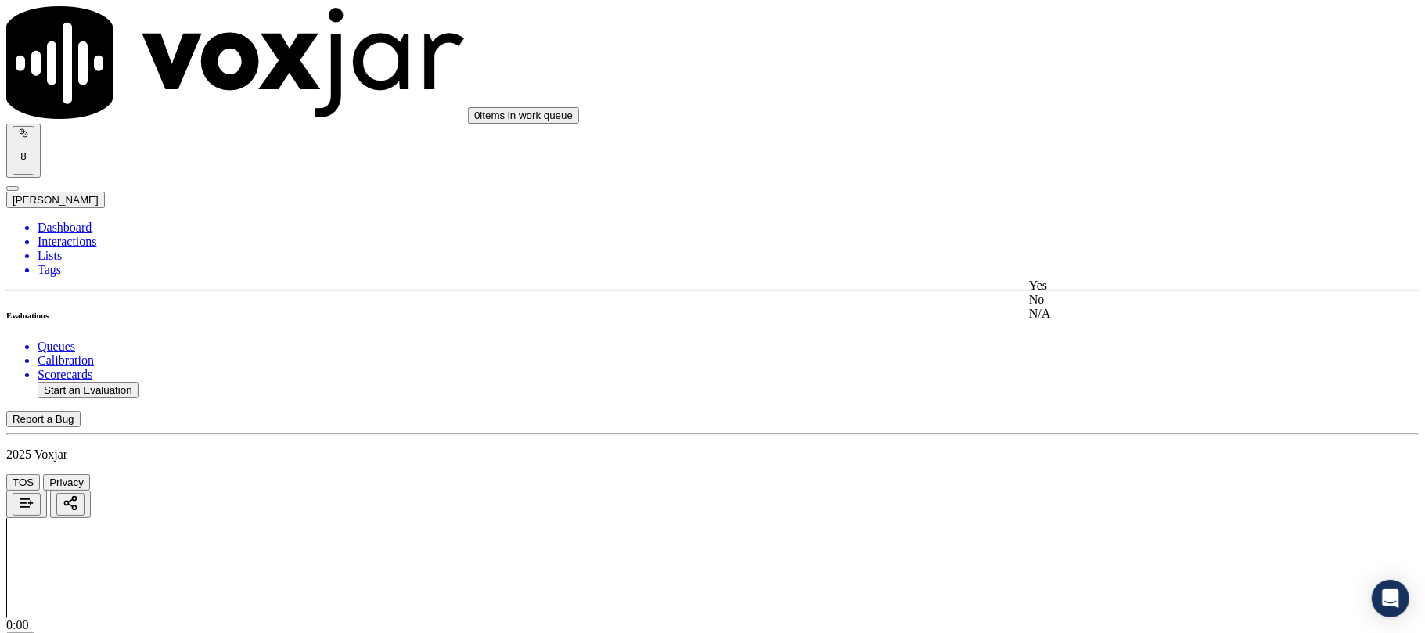
click at [1118, 285] on div "Yes" at bounding box center [1184, 286] width 311 height 14
click at [1110, 258] on div "Yes" at bounding box center [1184, 256] width 311 height 14
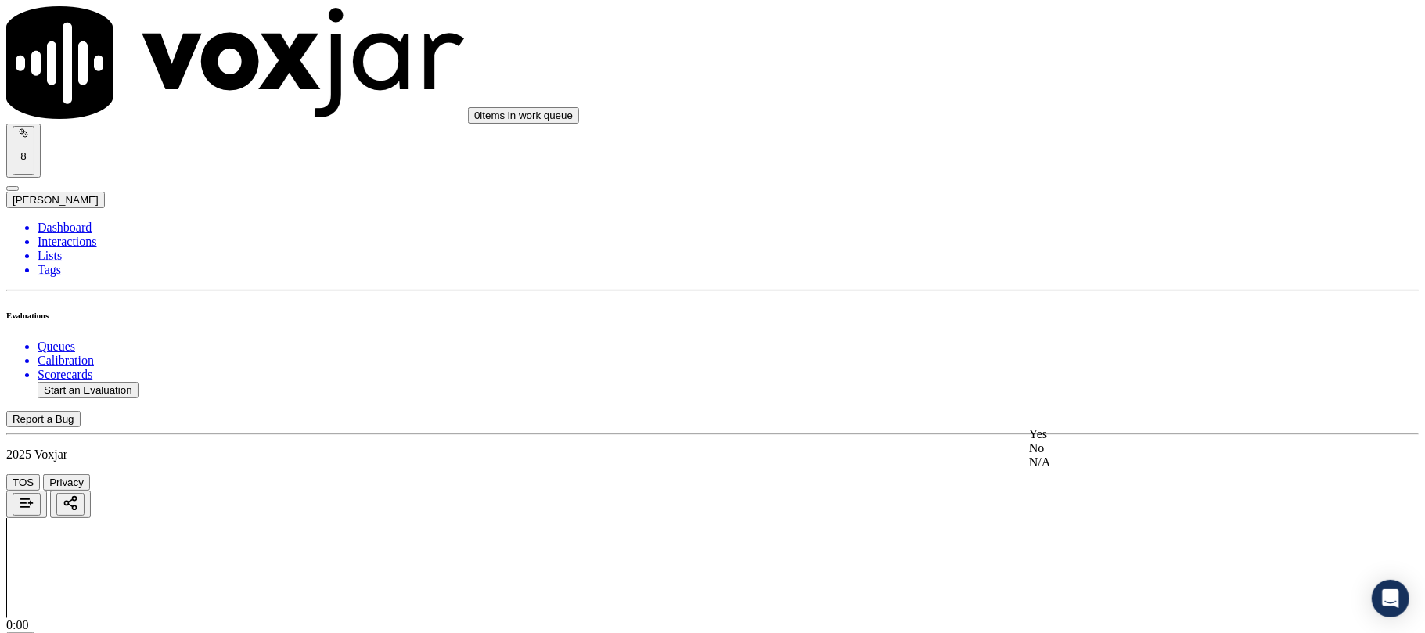
click at [1097, 439] on div "Yes" at bounding box center [1184, 434] width 311 height 14
drag, startPoint x: 1115, startPoint y: 305, endPoint x: 1115, endPoint y: 326, distance: 21.1
click at [1103, 343] on div "Yes" at bounding box center [1184, 338] width 311 height 14
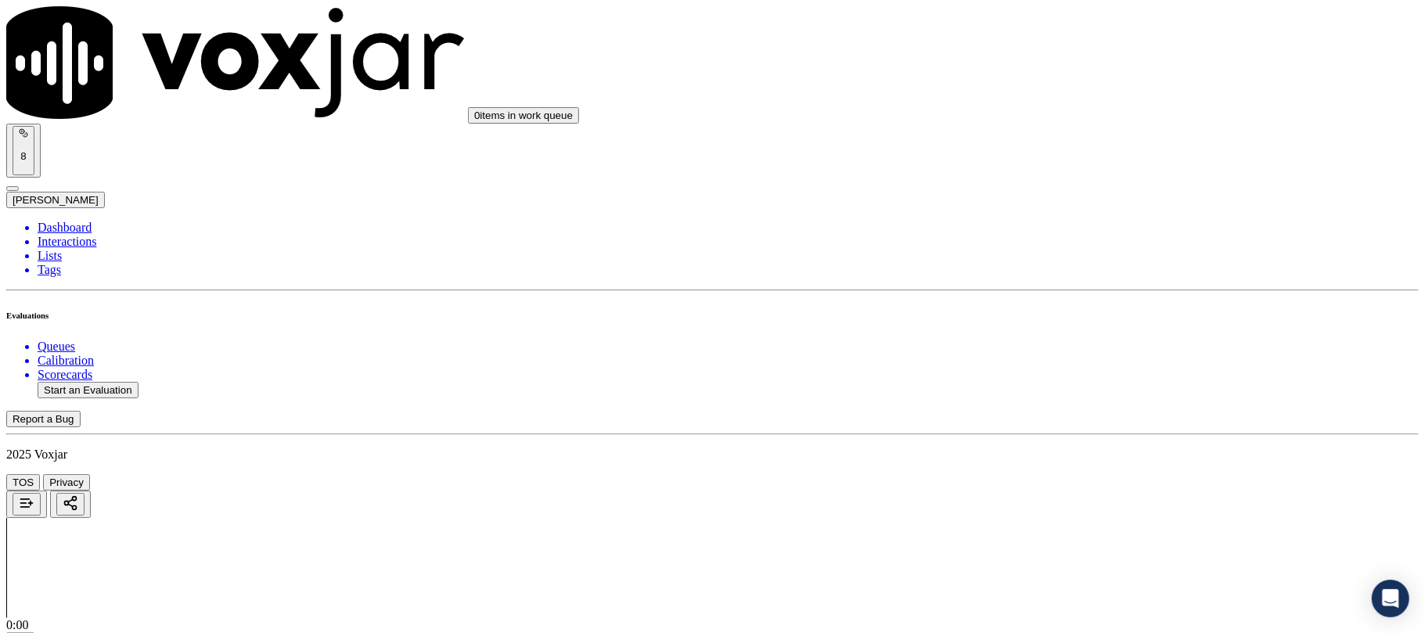
scroll to position [3582, 0]
click at [1100, 270] on div "Yes No N/A" at bounding box center [1184, 291] width 311 height 42
click at [1115, 284] on div "Yes" at bounding box center [1184, 277] width 311 height 14
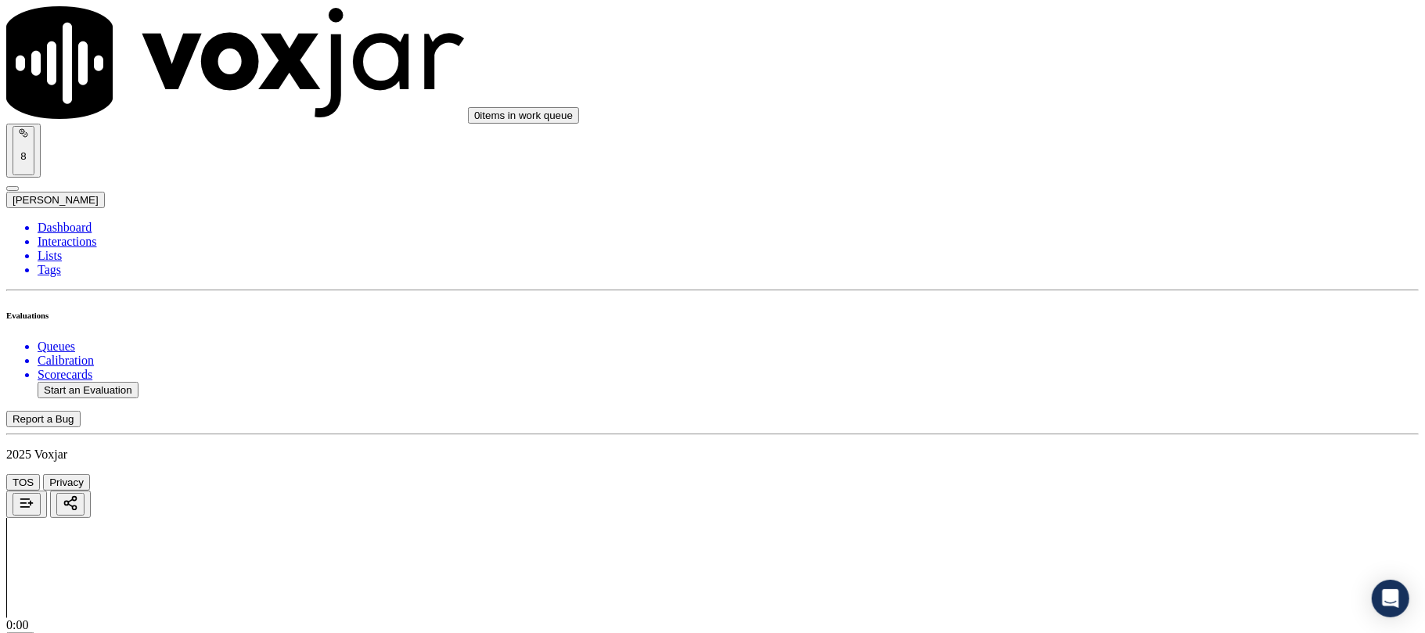
click at [1085, 244] on div "No" at bounding box center [1184, 237] width 311 height 14
click at [1082, 302] on div "Yes" at bounding box center [1184, 295] width 311 height 14
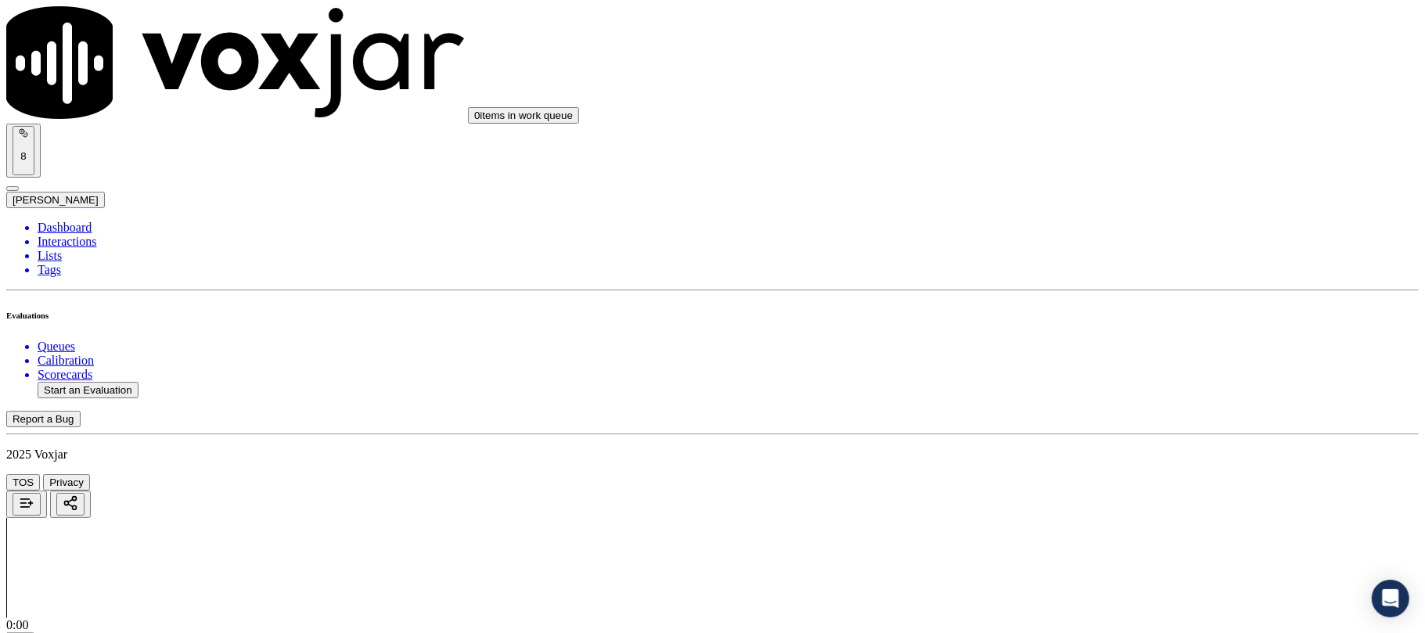
scroll to position [1252, 0]
click at [1075, 319] on div "N/A" at bounding box center [1184, 312] width 311 height 14
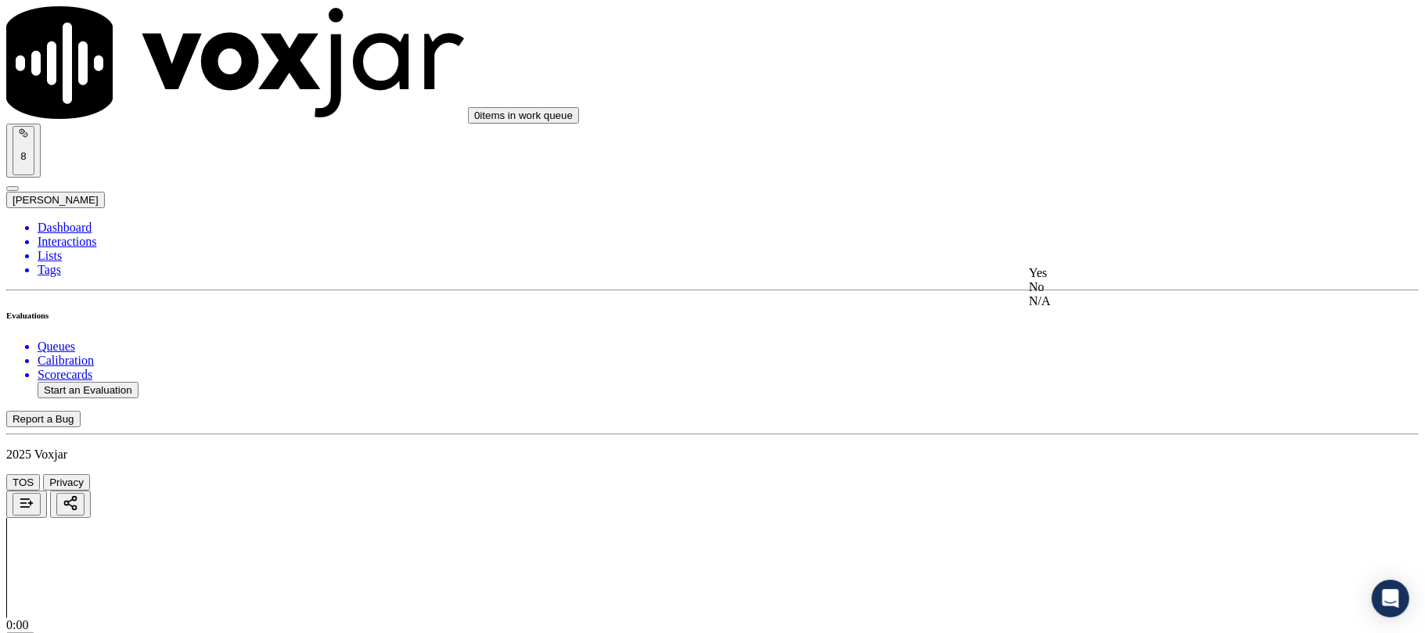
click at [1101, 171] on div "Yes" at bounding box center [1184, 168] width 311 height 14
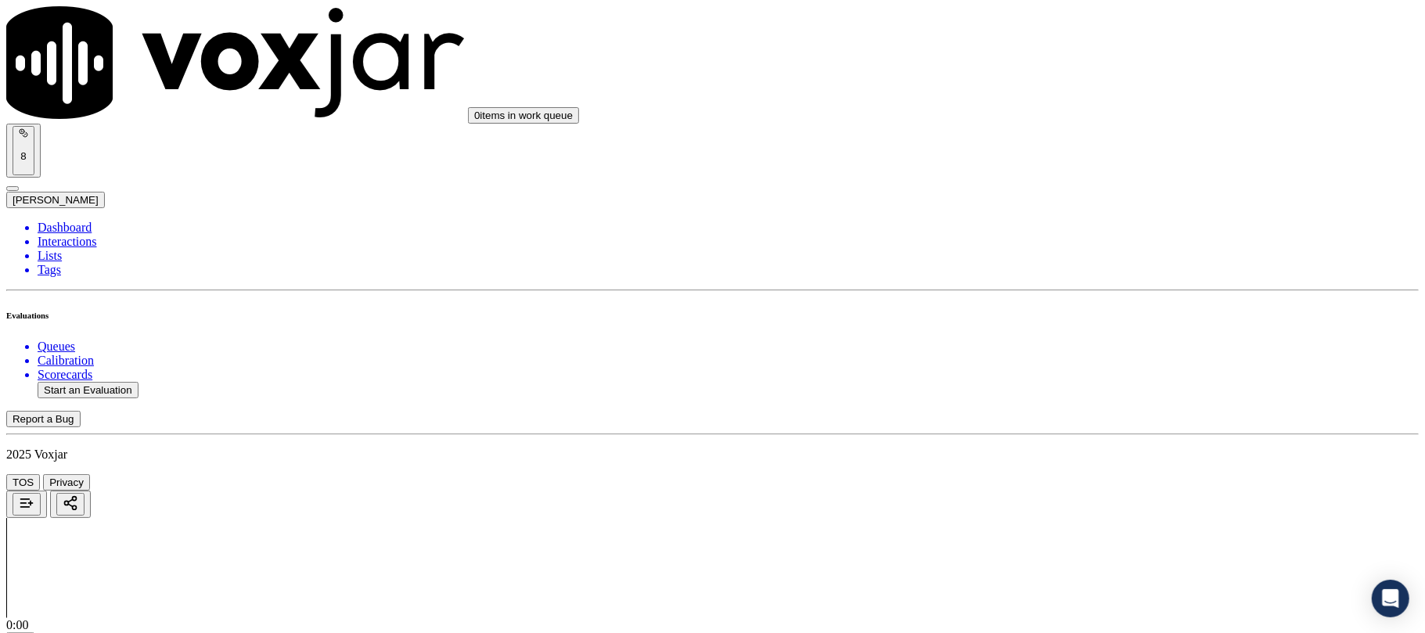
scroll to position [1670, 0]
click at [1091, 383] on div "Yes" at bounding box center [1184, 383] width 311 height 14
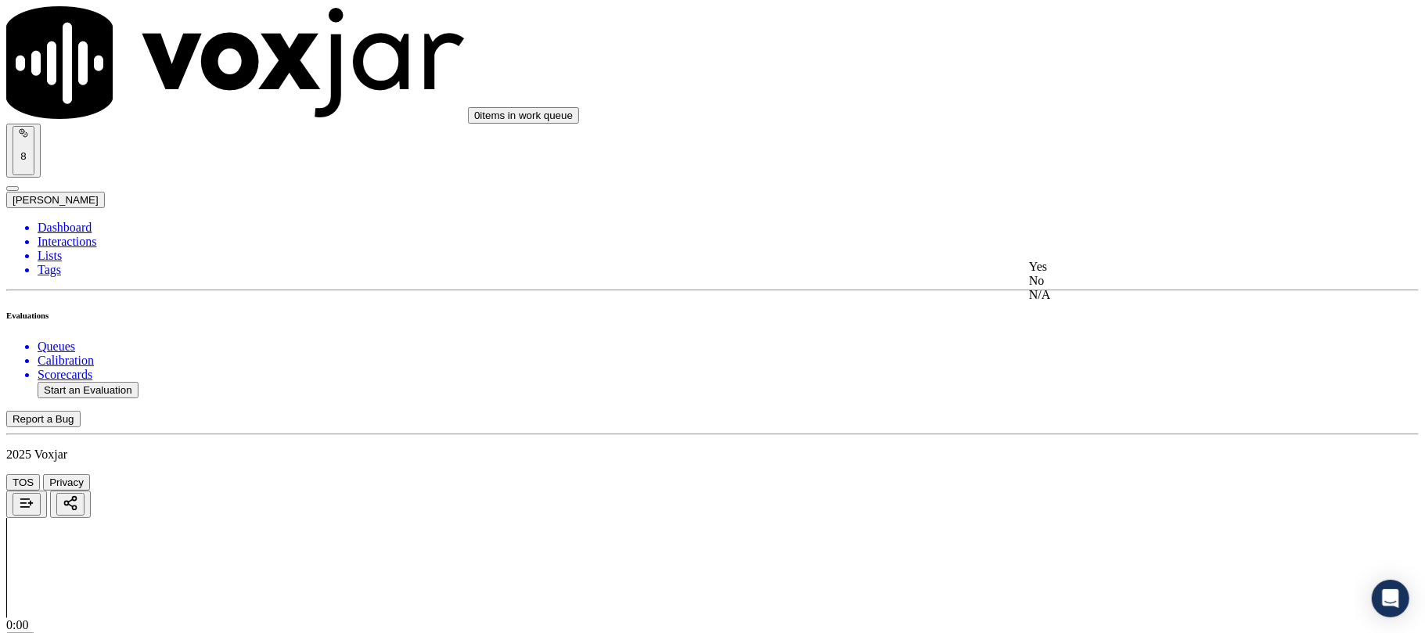
click at [1078, 288] on div "No" at bounding box center [1184, 281] width 311 height 14
click at [1102, 319] on div "N/A" at bounding box center [1184, 317] width 311 height 14
paste textarea "@12:19 Walter - (I will be giving you the new rates now the new fixed rates on …"
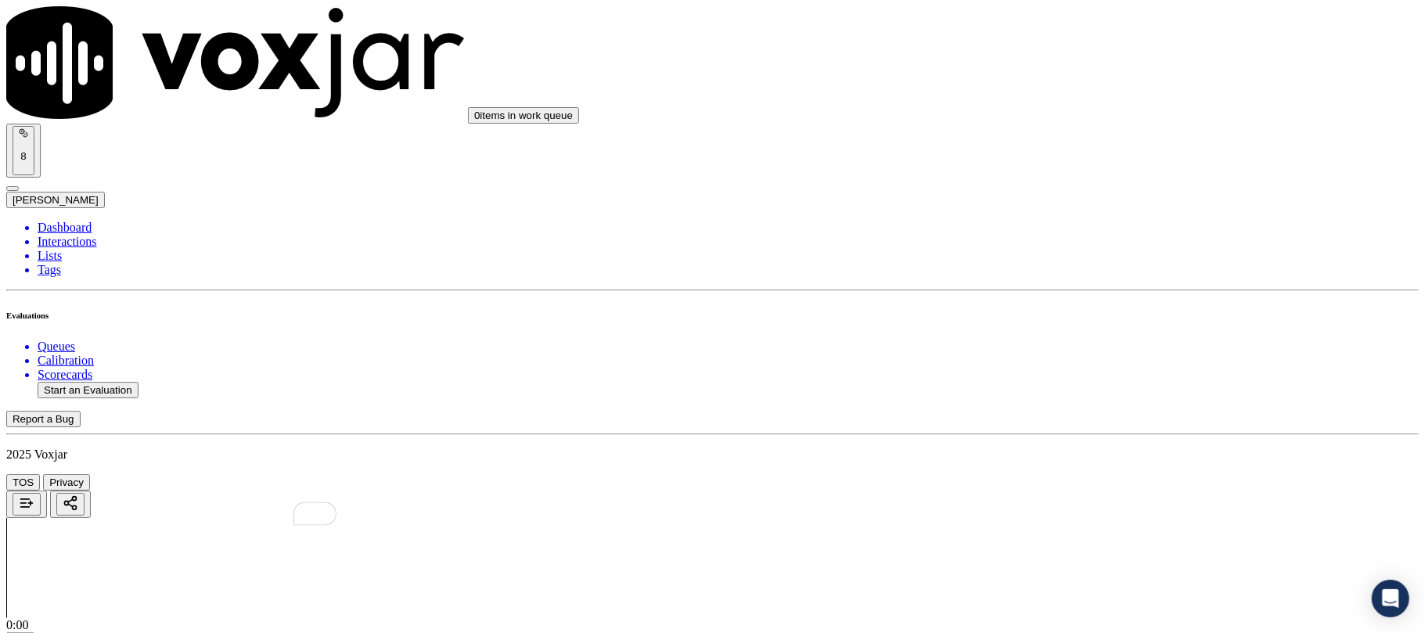
scroll to position [2296, 0]
type textarea "@12:19 Walter - (I will be giving you the new rates now the new fixed rates on …"
click at [1079, 257] on div "No" at bounding box center [1184, 250] width 311 height 14
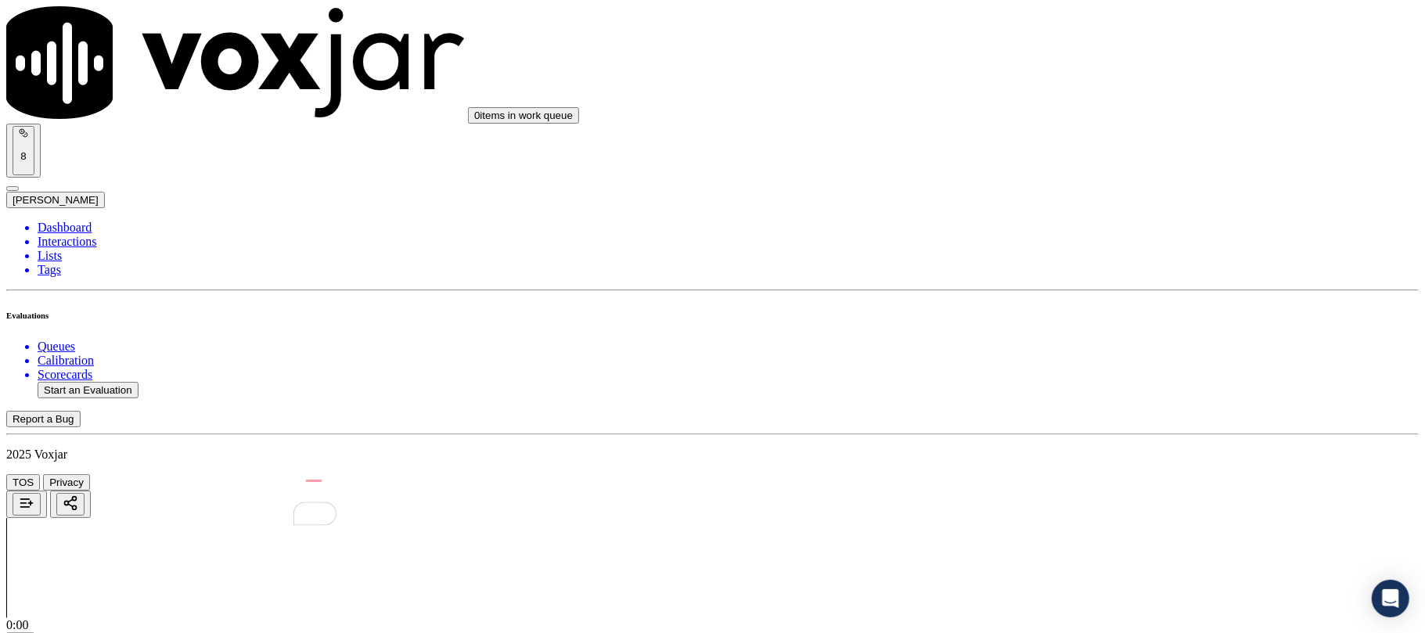
click at [1082, 418] on div "Yes" at bounding box center [1184, 414] width 311 height 14
click at [1084, 391] on div "Yes" at bounding box center [1184, 384] width 311 height 14
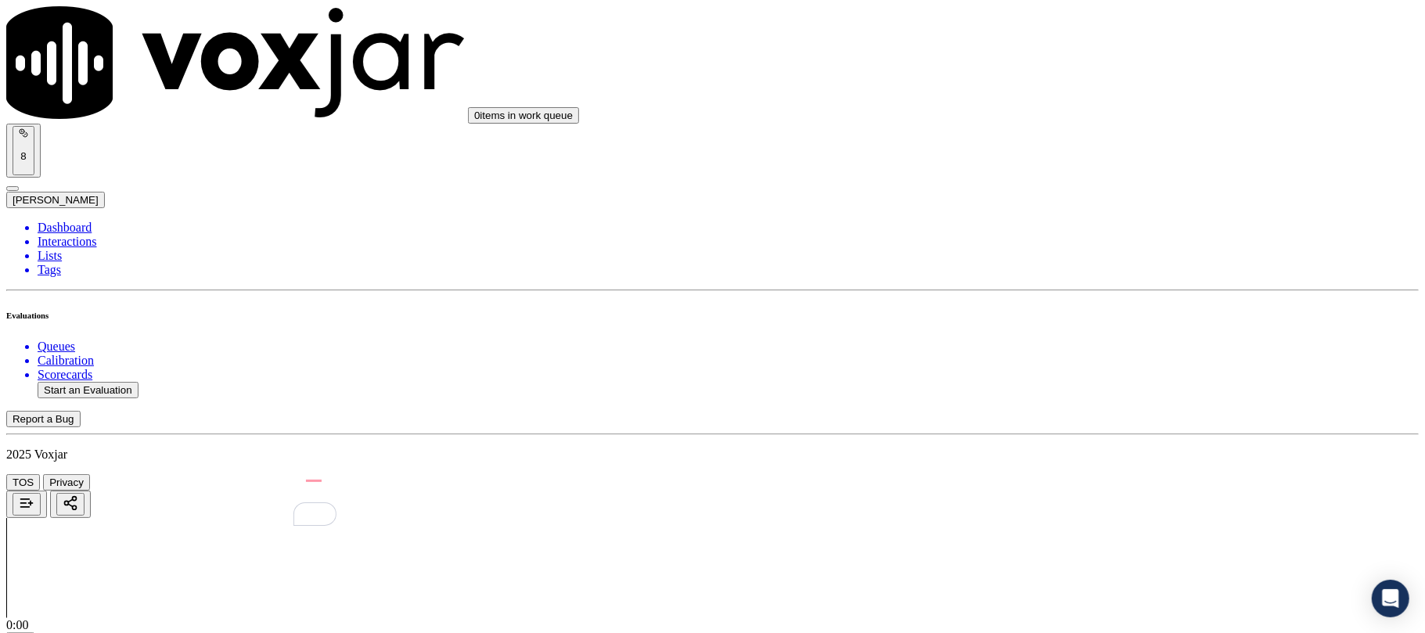
scroll to position [2818, 0]
click at [1101, 255] on div "Yes" at bounding box center [1184, 250] width 311 height 14
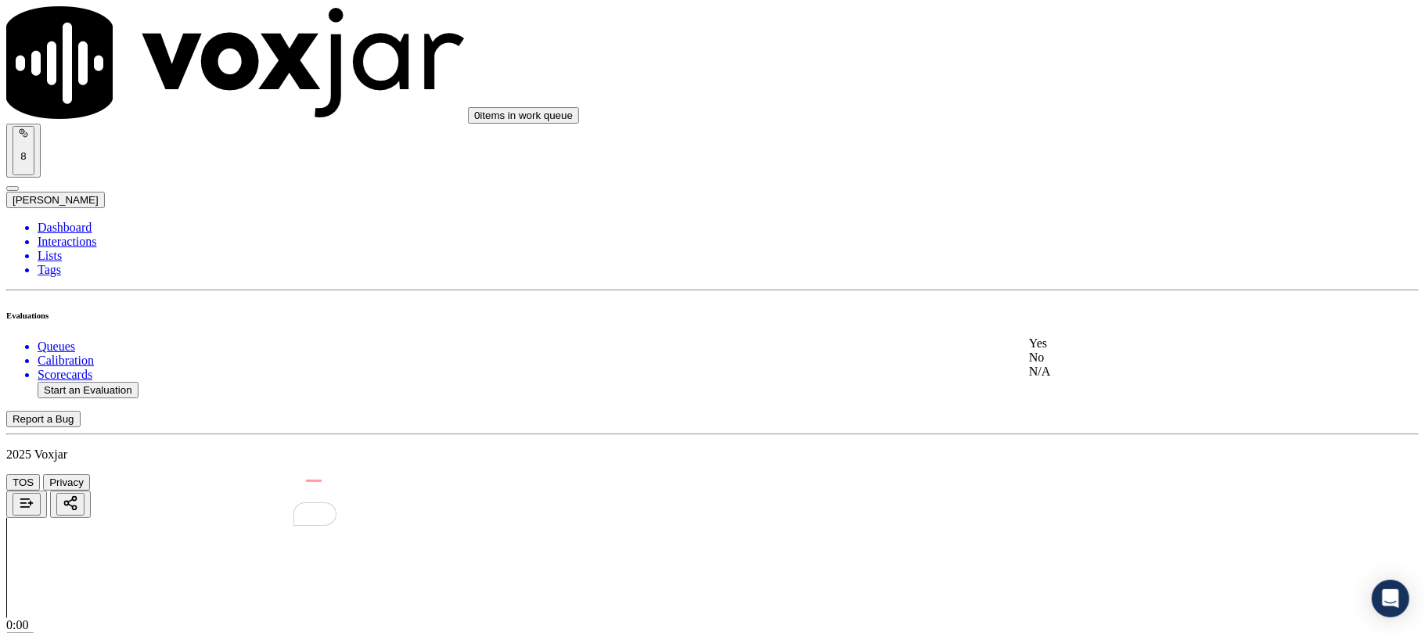
click at [1101, 351] on div "Yes" at bounding box center [1184, 344] width 311 height 14
click at [1118, 300] on div "Yes" at bounding box center [1184, 293] width 311 height 14
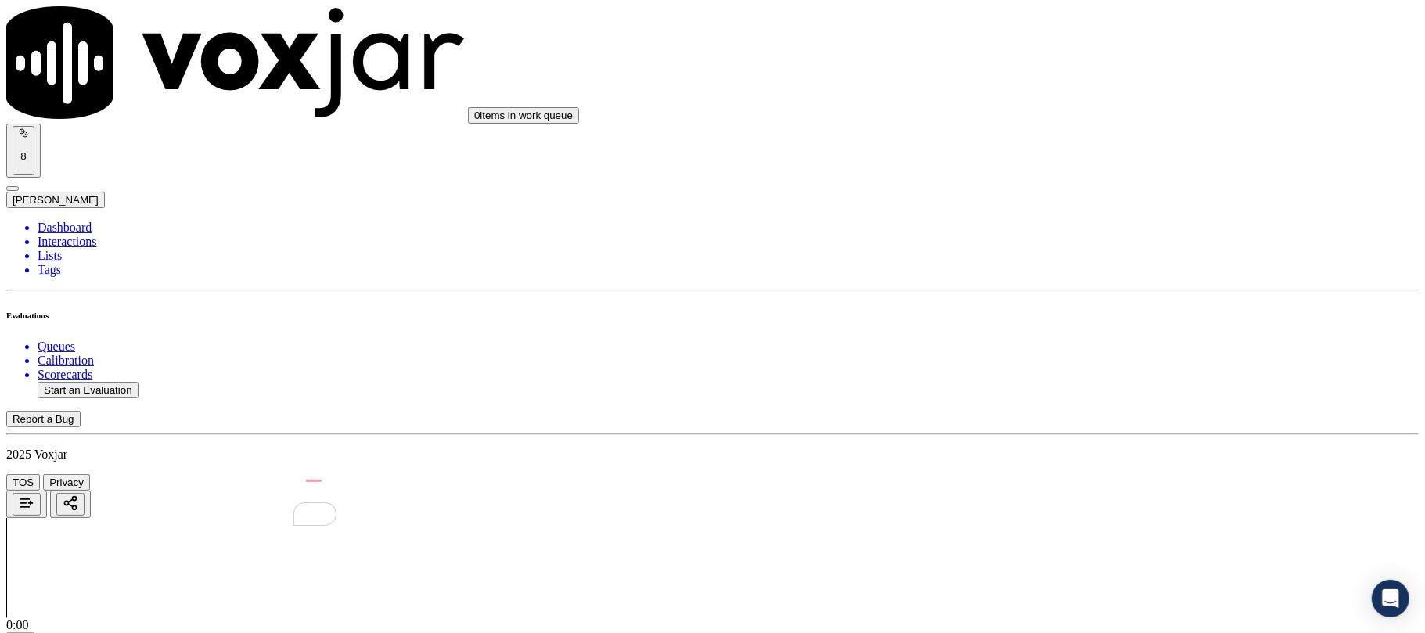
click at [1087, 336] on div "N/A" at bounding box center [1184, 329] width 311 height 14
click at [1125, 185] on div "Yes" at bounding box center [1184, 196] width 311 height 36
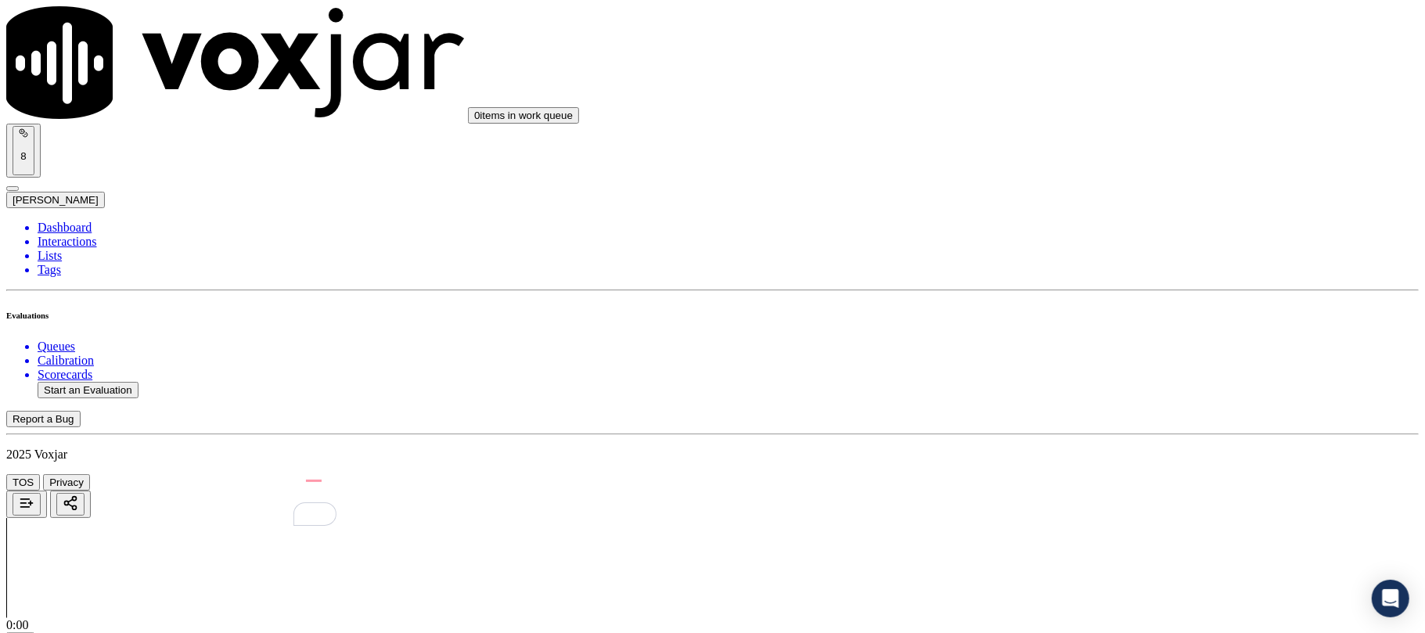
click at [1078, 440] on div "No" at bounding box center [1184, 433] width 311 height 14
click at [1059, 258] on div "N/A" at bounding box center [1184, 261] width 311 height 14
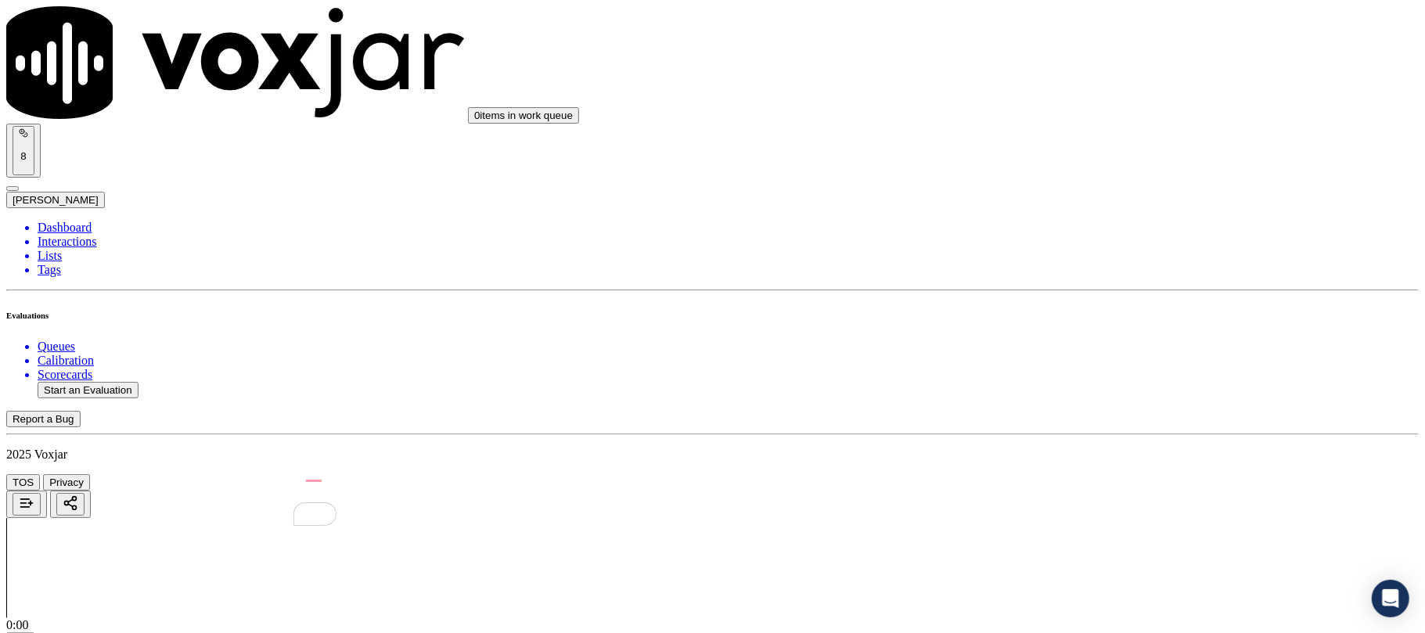
click at [1069, 429] on div "No" at bounding box center [1184, 422] width 311 height 14
click at [1081, 314] on div "No" at bounding box center [1184, 307] width 311 height 14
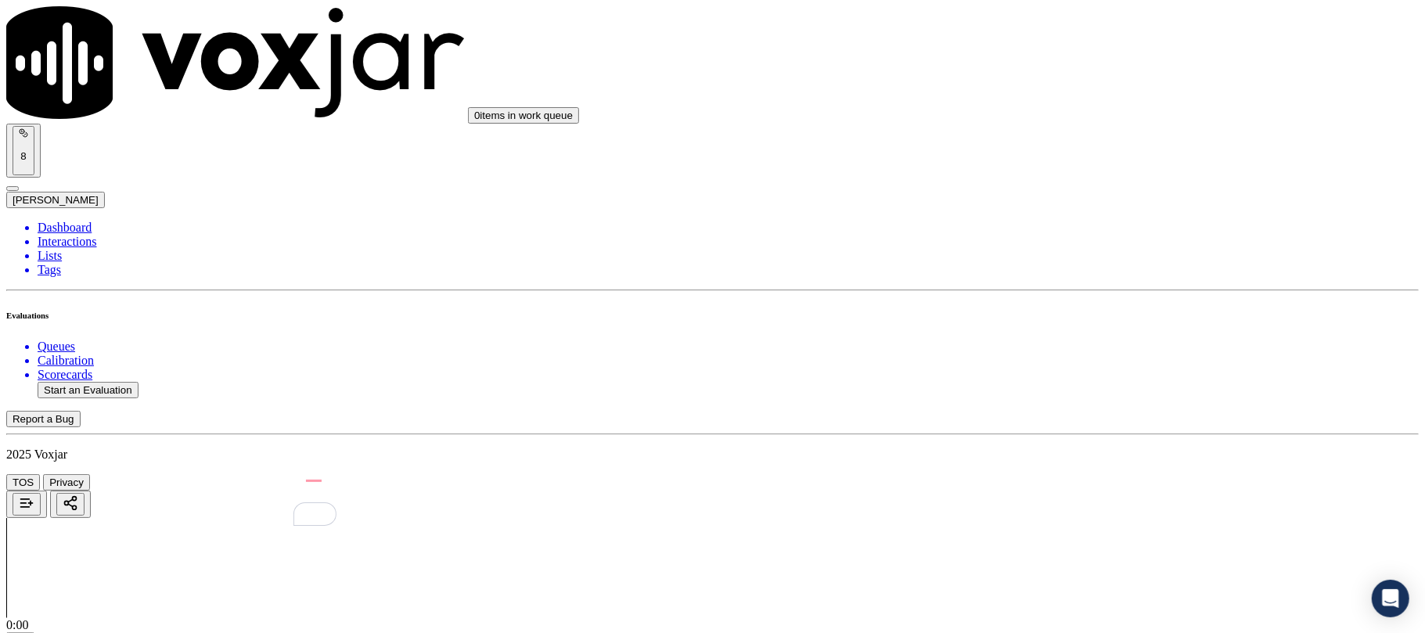
scroll to position [4488, 0]
click at [1103, 284] on div "No" at bounding box center [1184, 277] width 311 height 14
click at [1093, 468] on div "Yes" at bounding box center [1184, 461] width 311 height 14
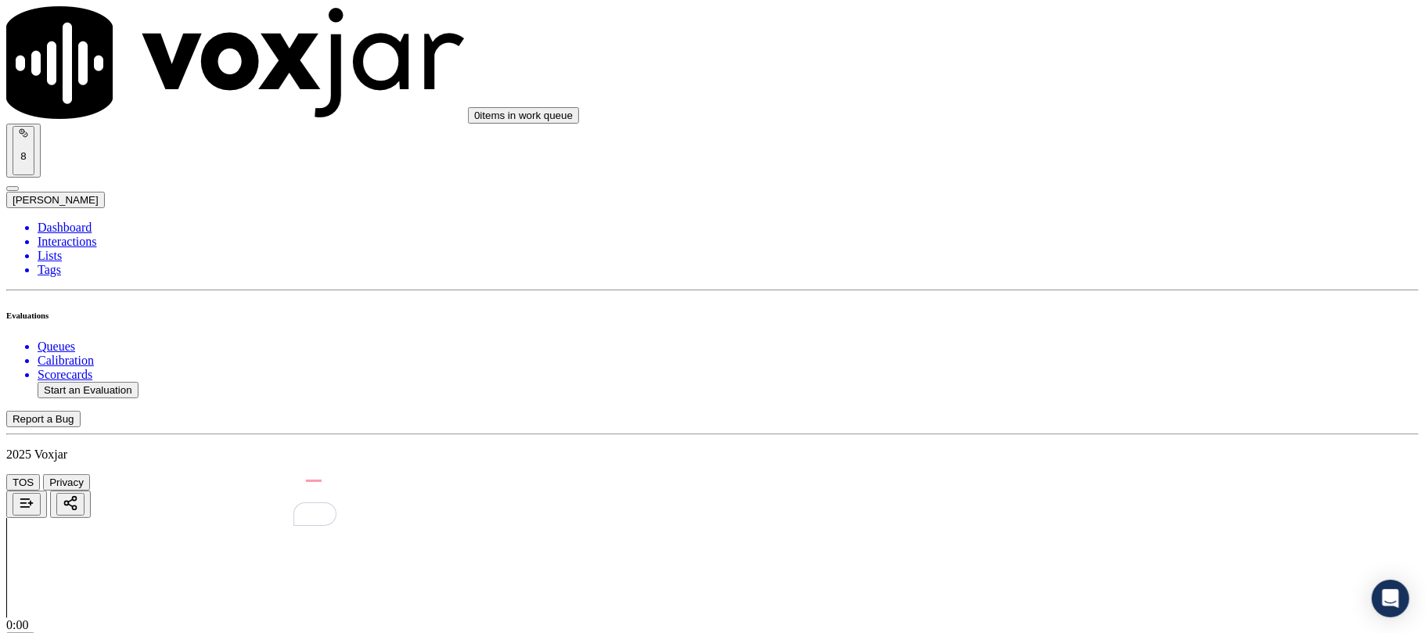
click at [61, 221] on li "Dashboard" at bounding box center [729, 228] width 1382 height 14
click at [132, 382] on button "Start an Evaluation" at bounding box center [88, 390] width 101 height 16
drag, startPoint x: 617, startPoint y: 267, endPoint x: 706, endPoint y: 268, distance: 89.2
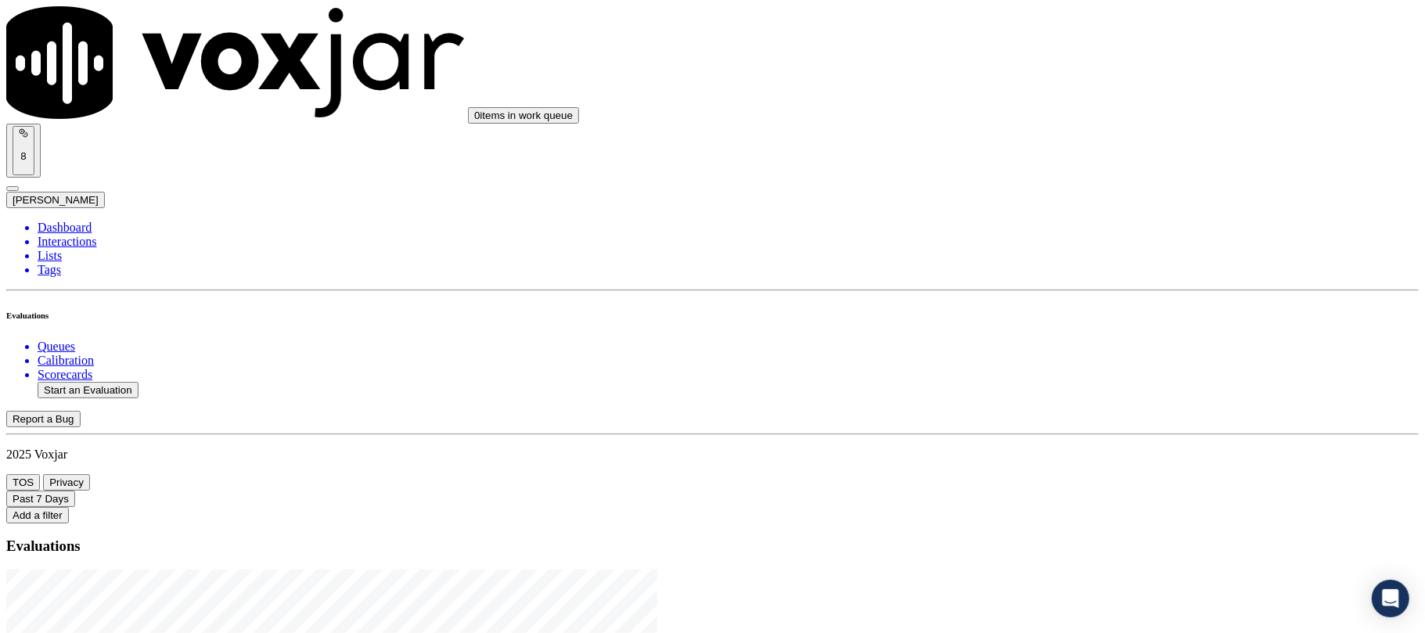
type input "20250918-190726_2016155352-C1"
type input "2025-09-18T23:17"
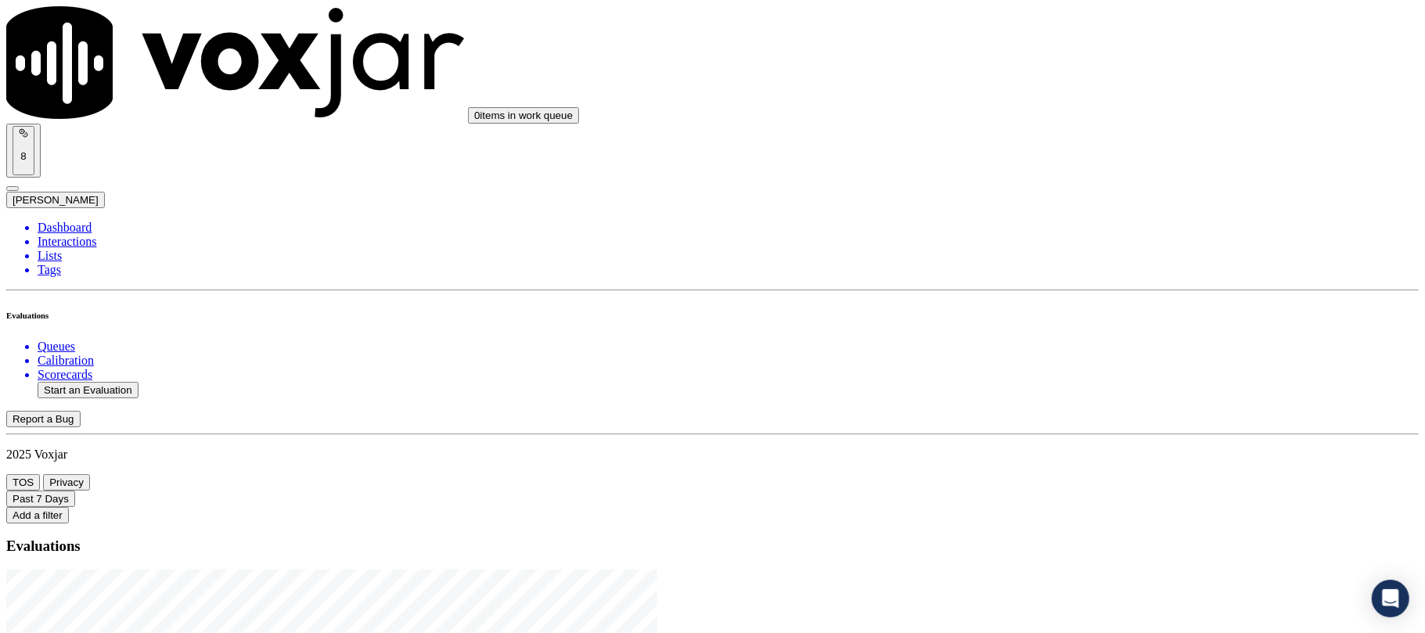
type input "ch"
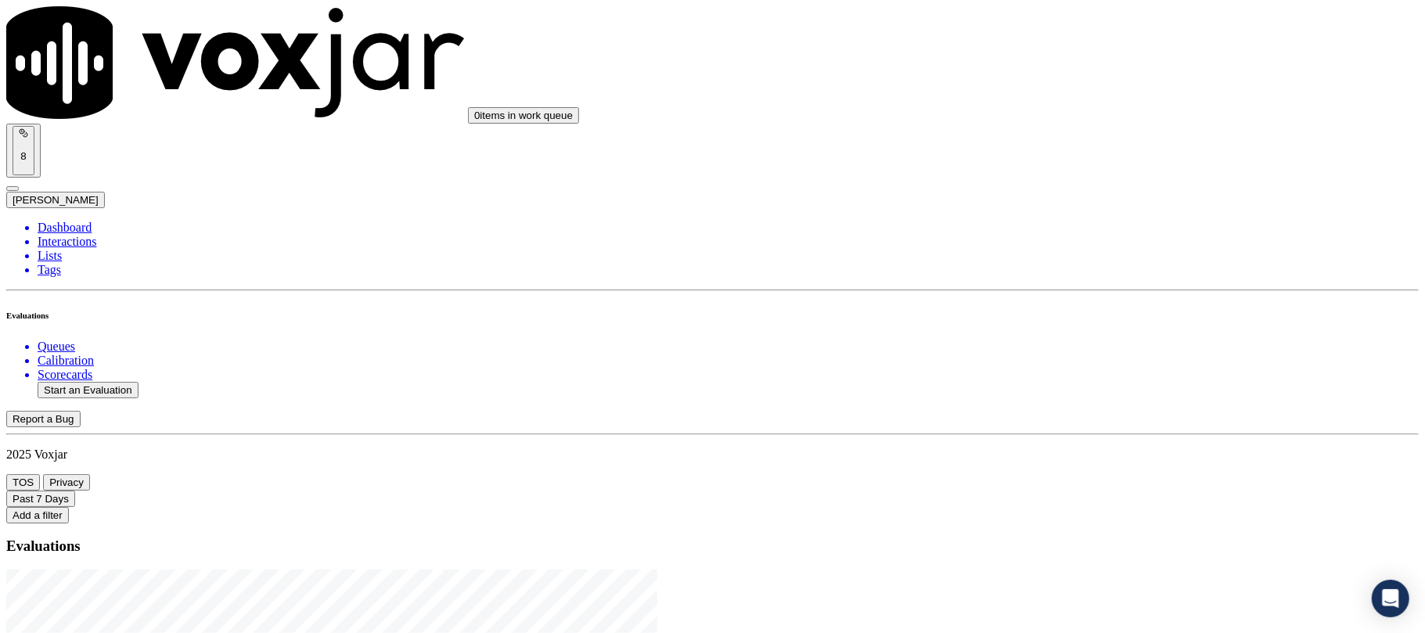
scroll to position [136, 0]
type input "JOHN R LAYTON JR."
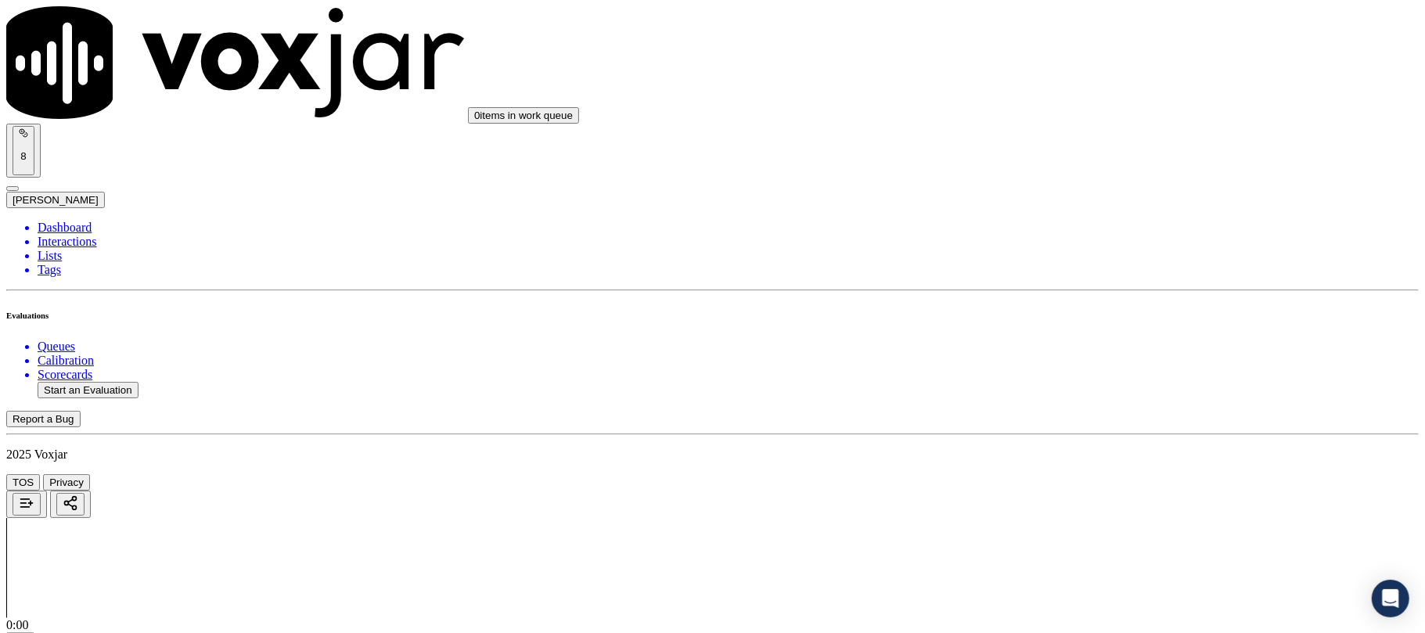
drag, startPoint x: 646, startPoint y: 161, endPoint x: 426, endPoint y: 179, distance: 220.7
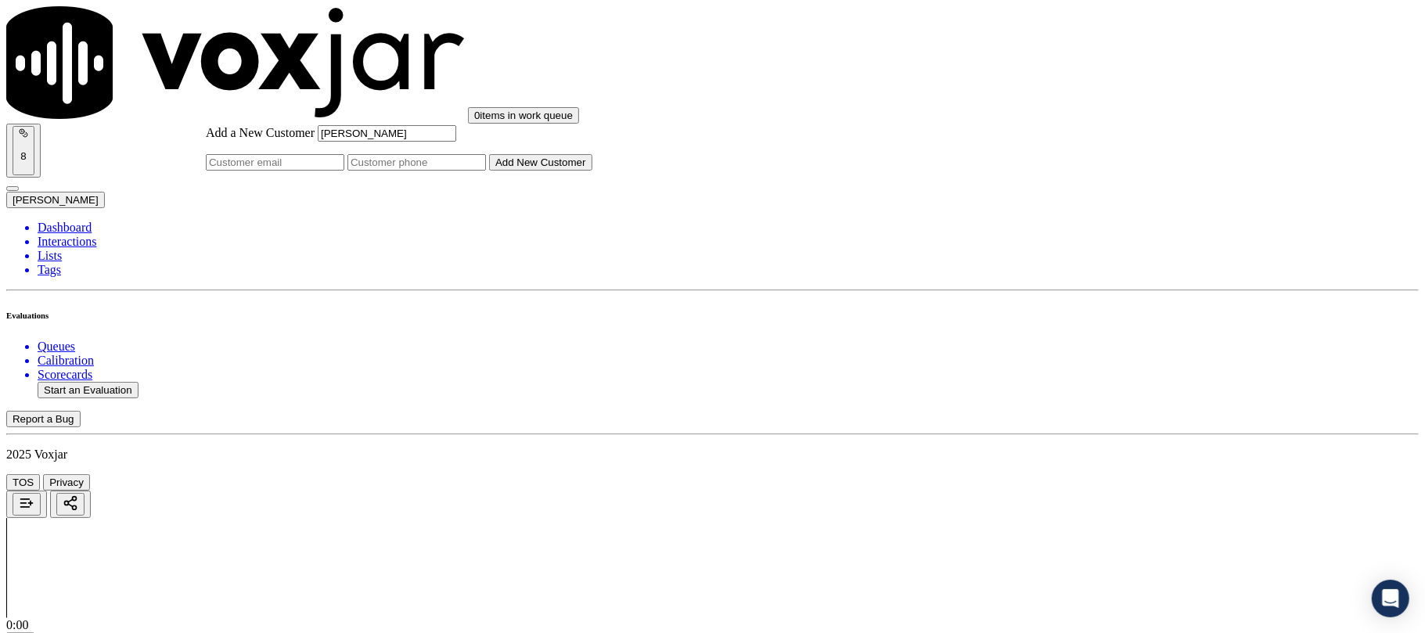
type input "JOHN R LAYTON JR."
click at [486, 171] on input "Add a New Customer" at bounding box center [417, 162] width 139 height 16
paste input "2016155352"
type input "2016155352"
click at [593, 171] on button "Add New Customer" at bounding box center [540, 162] width 103 height 16
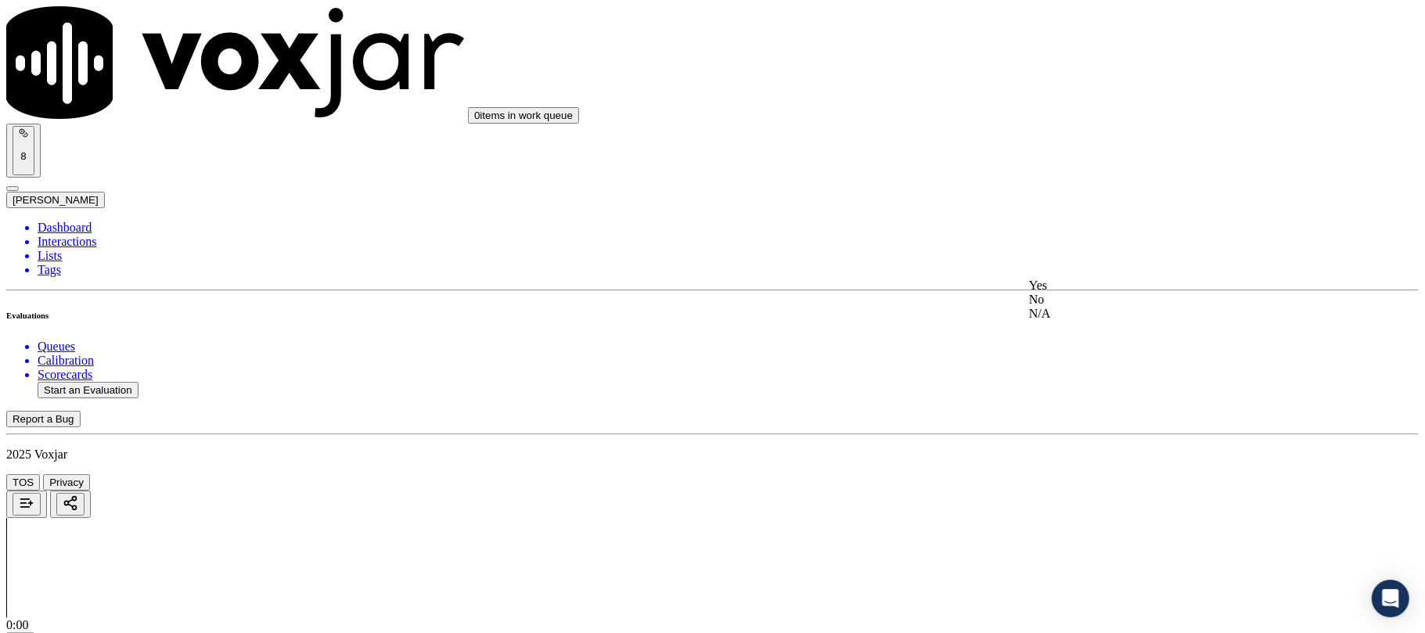
click at [1087, 293] on div "Yes" at bounding box center [1184, 286] width 311 height 14
drag, startPoint x: 1110, startPoint y: 464, endPoint x: 1097, endPoint y: 442, distance: 25.9
click at [1109, 464] on div "Yes" at bounding box center [1184, 464] width 311 height 14
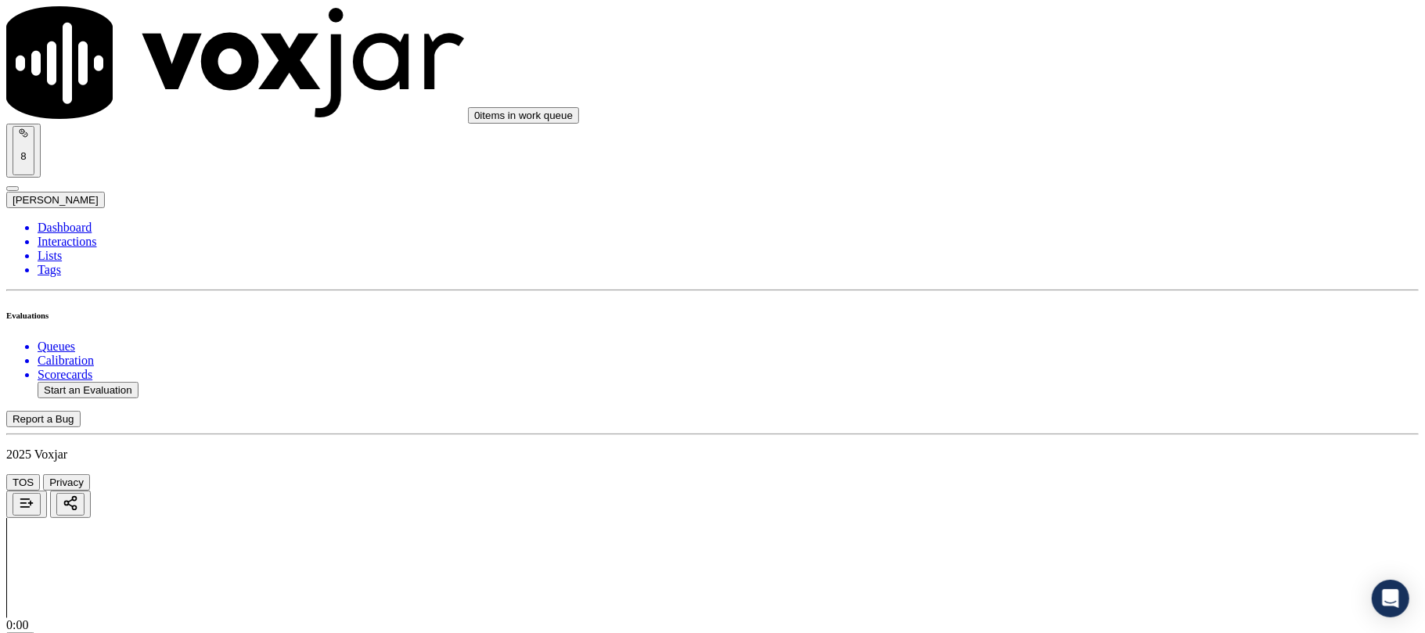
click at [1066, 456] on div "Yes" at bounding box center [1184, 453] width 311 height 14
click at [1081, 478] on div "N/A" at bounding box center [1184, 470] width 311 height 14
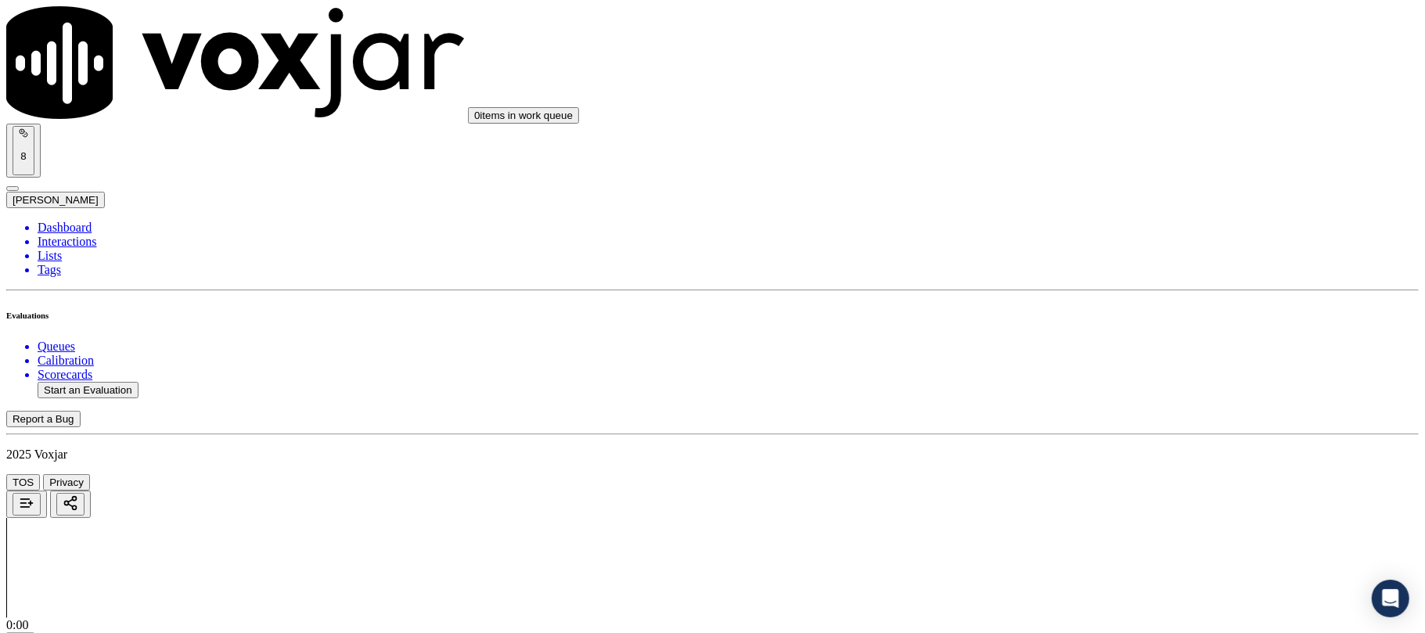
scroll to position [834, 0]
drag, startPoint x: 1081, startPoint y: 307, endPoint x: 1076, endPoint y: 263, distance: 44.2
click at [1080, 308] on div "Yes" at bounding box center [1184, 306] width 311 height 14
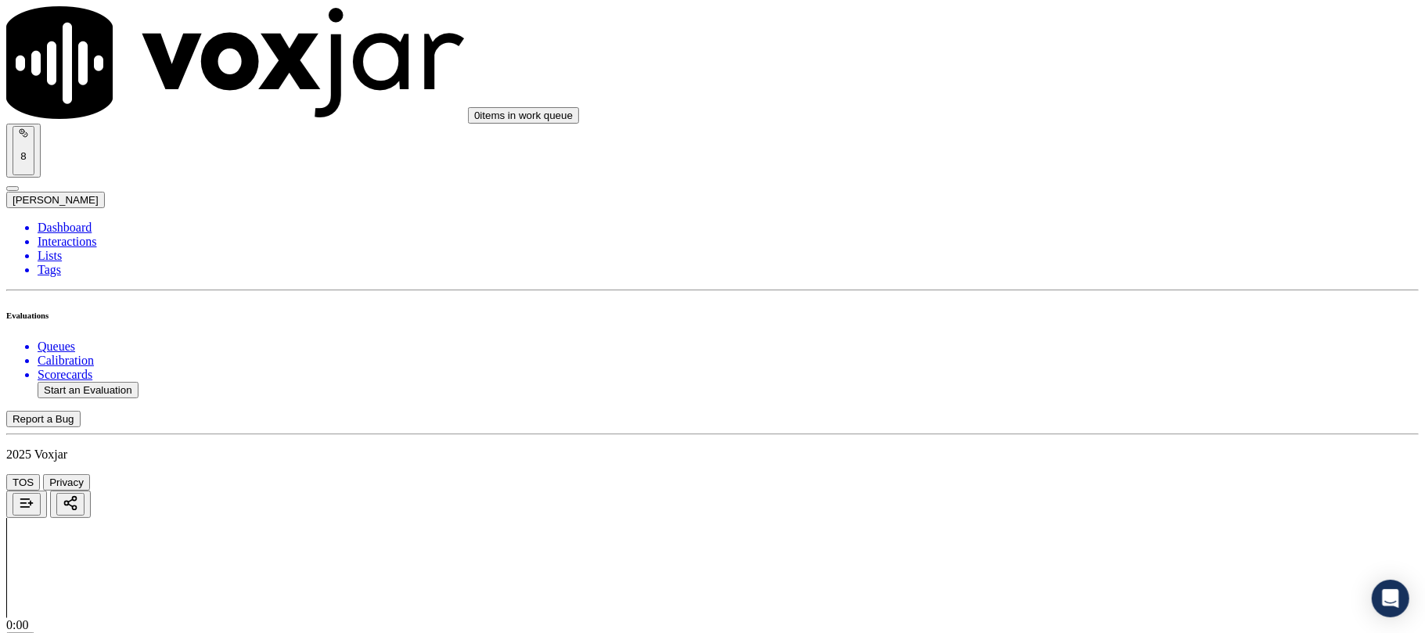
click at [1080, 301] on div "Yes" at bounding box center [1184, 295] width 311 height 14
paste textarea "@1:31 Chester - so we'll be dropping your rates down from this billing cycle an…"
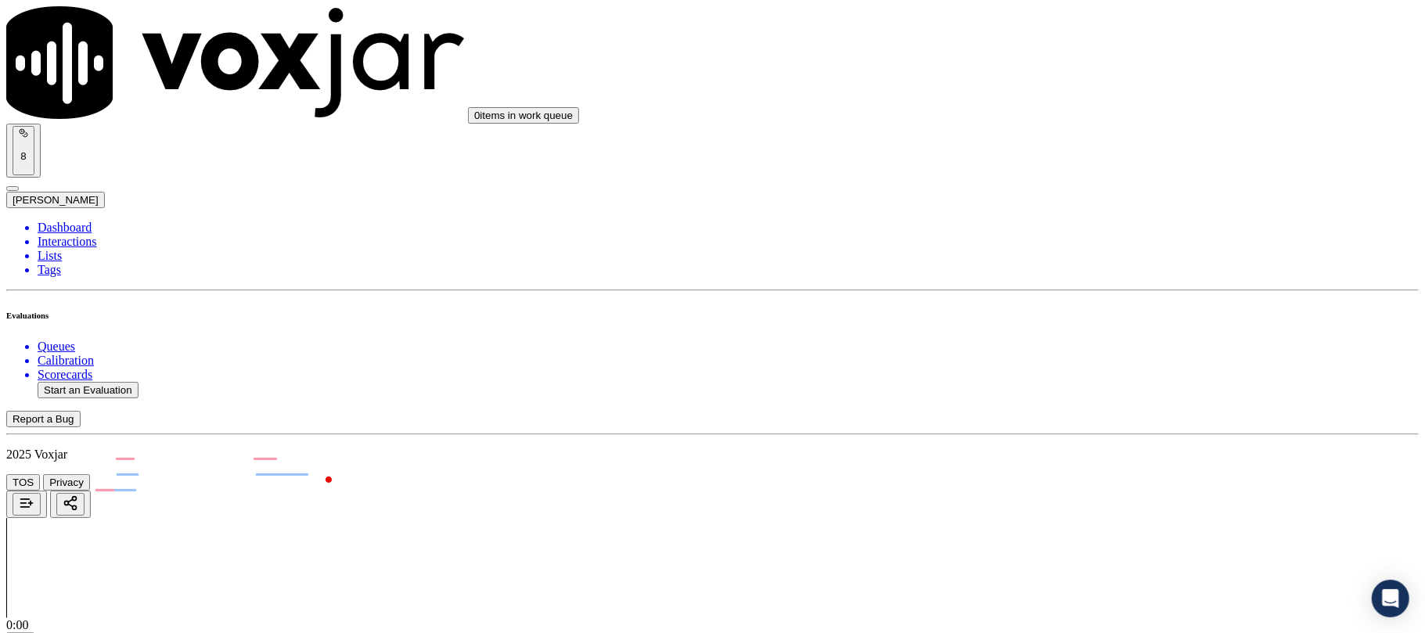
scroll to position [1252, 0]
type textarea "@1:31 Chester - so we'll be dropping your rates down from this billing cycle an…"
drag, startPoint x: 1079, startPoint y: 424, endPoint x: 1056, endPoint y: 317, distance: 109.6
click at [1078, 402] on div "N/A" at bounding box center [1184, 395] width 311 height 14
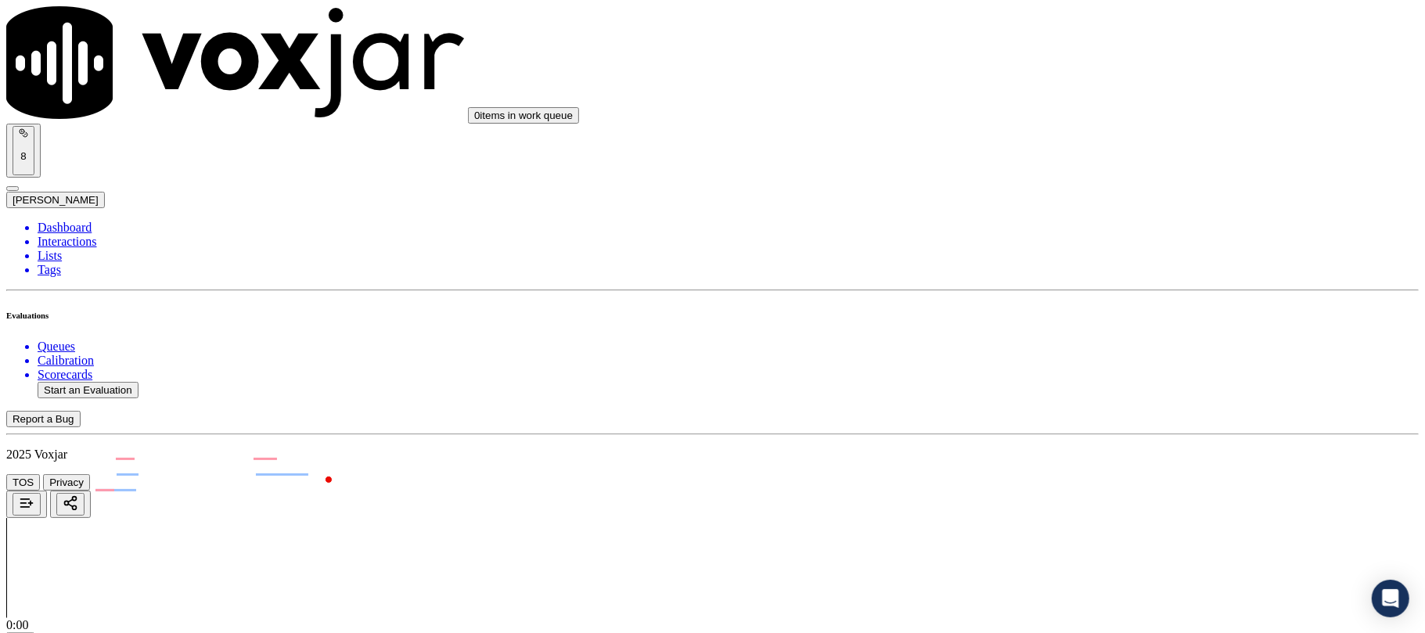
scroll to position [1461, 0]
click at [1065, 429] on div "N/A" at bounding box center [1184, 422] width 311 height 14
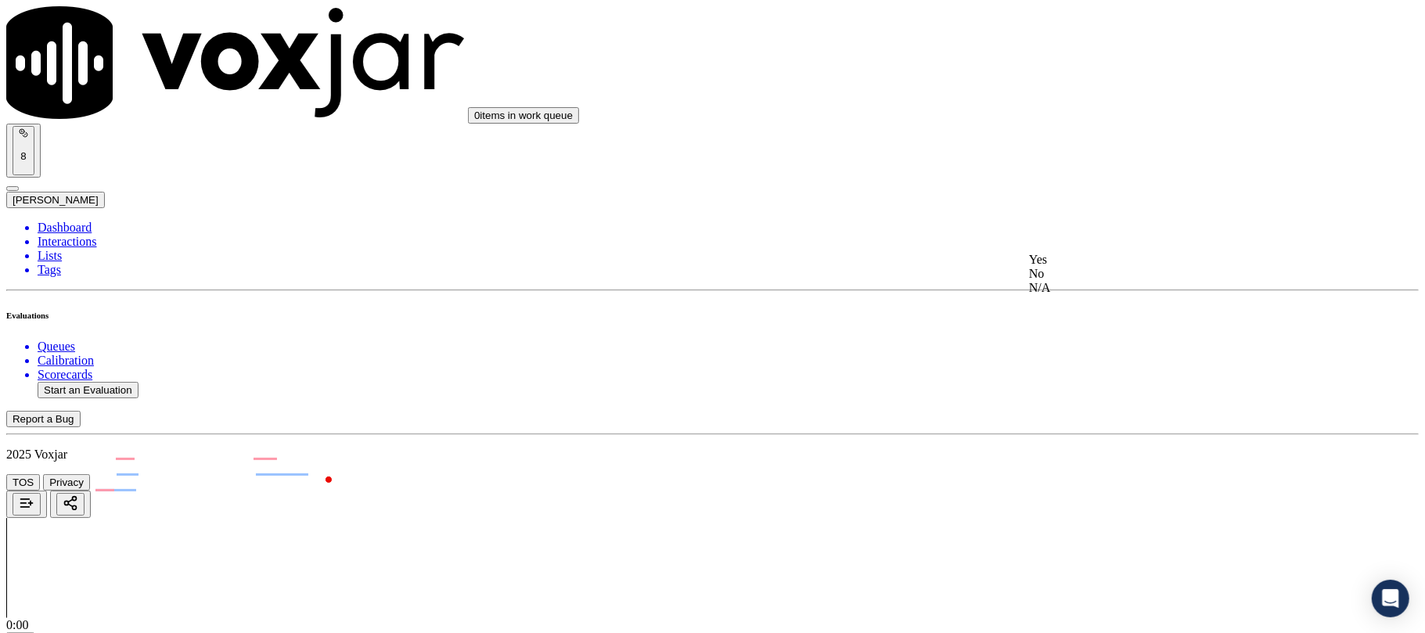
click at [1080, 265] on div "Yes" at bounding box center [1184, 260] width 311 height 14
drag, startPoint x: 1068, startPoint y: 129, endPoint x: 1068, endPoint y: 141, distance: 11.7
click at [1059, 213] on div "N/A" at bounding box center [1184, 206] width 311 height 14
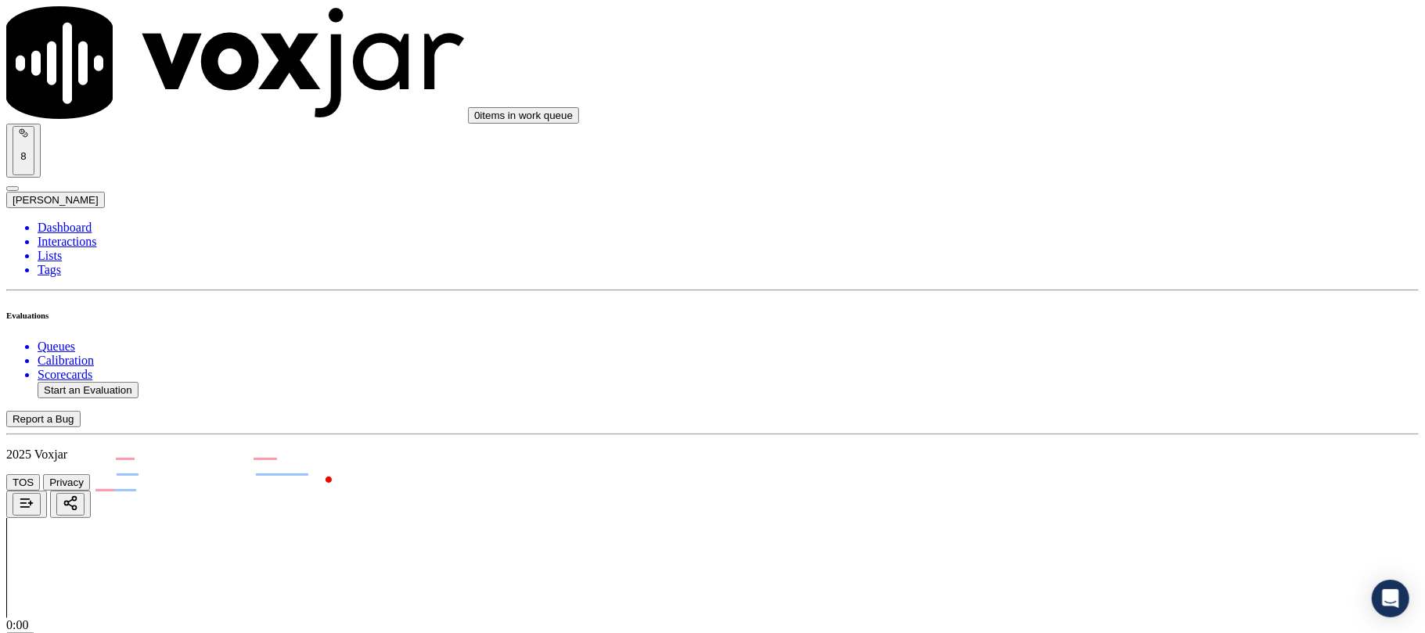
click at [1071, 392] on div "Yes" at bounding box center [1184, 391] width 311 height 14
click at [1071, 401] on div "No" at bounding box center [1184, 394] width 311 height 14
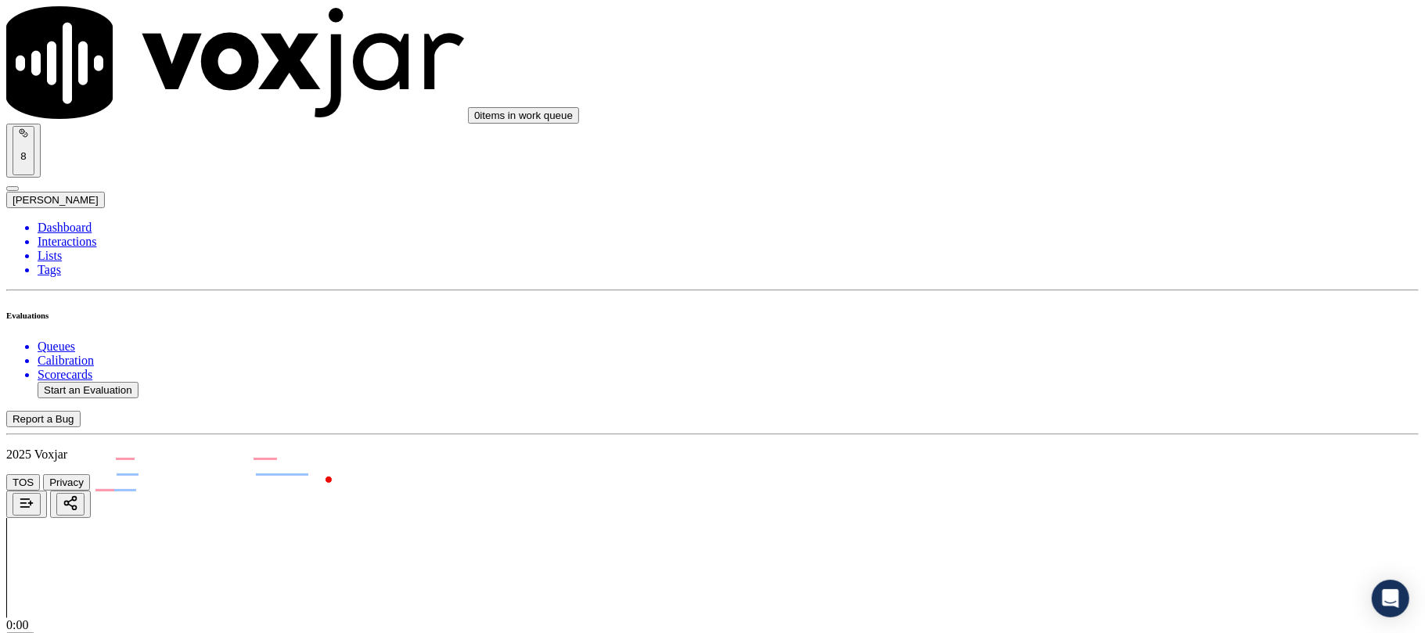
scroll to position [2296, 0]
click at [1080, 357] on div "Yes" at bounding box center [1184, 350] width 311 height 14
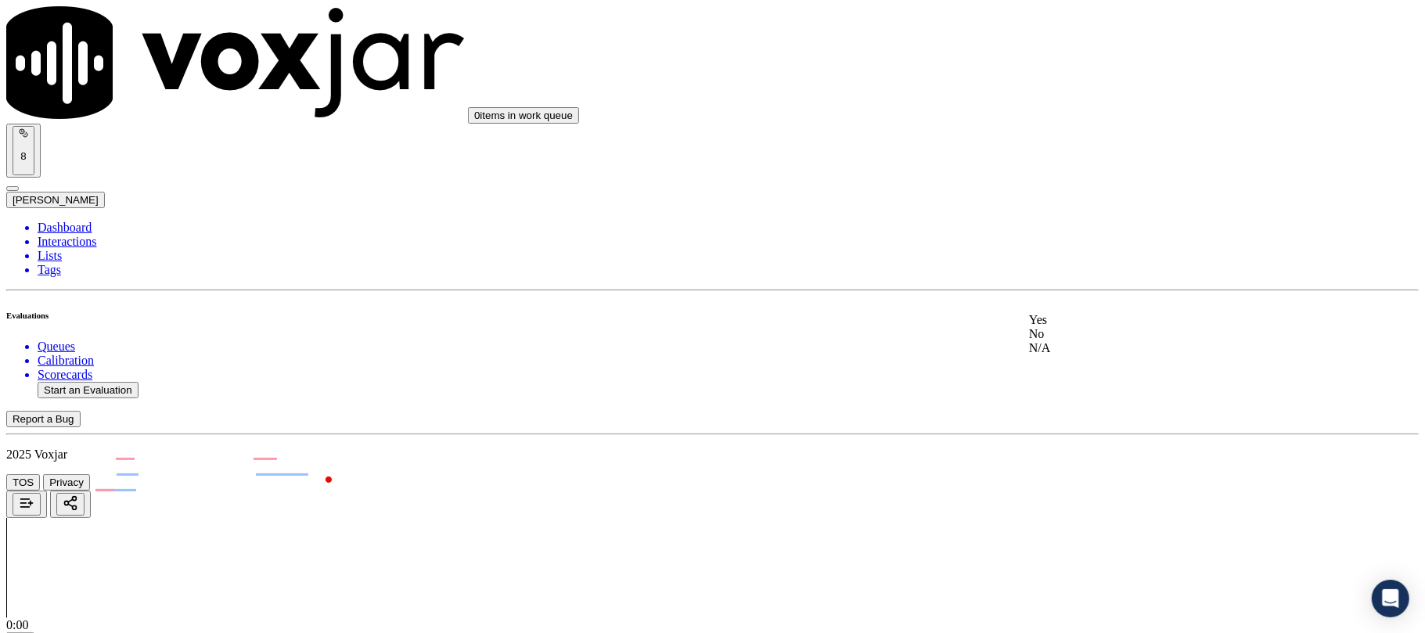
click at [1084, 327] on div "Yes" at bounding box center [1184, 320] width 311 height 14
drag, startPoint x: 1077, startPoint y: 169, endPoint x: 1080, endPoint y: 219, distance: 50.2
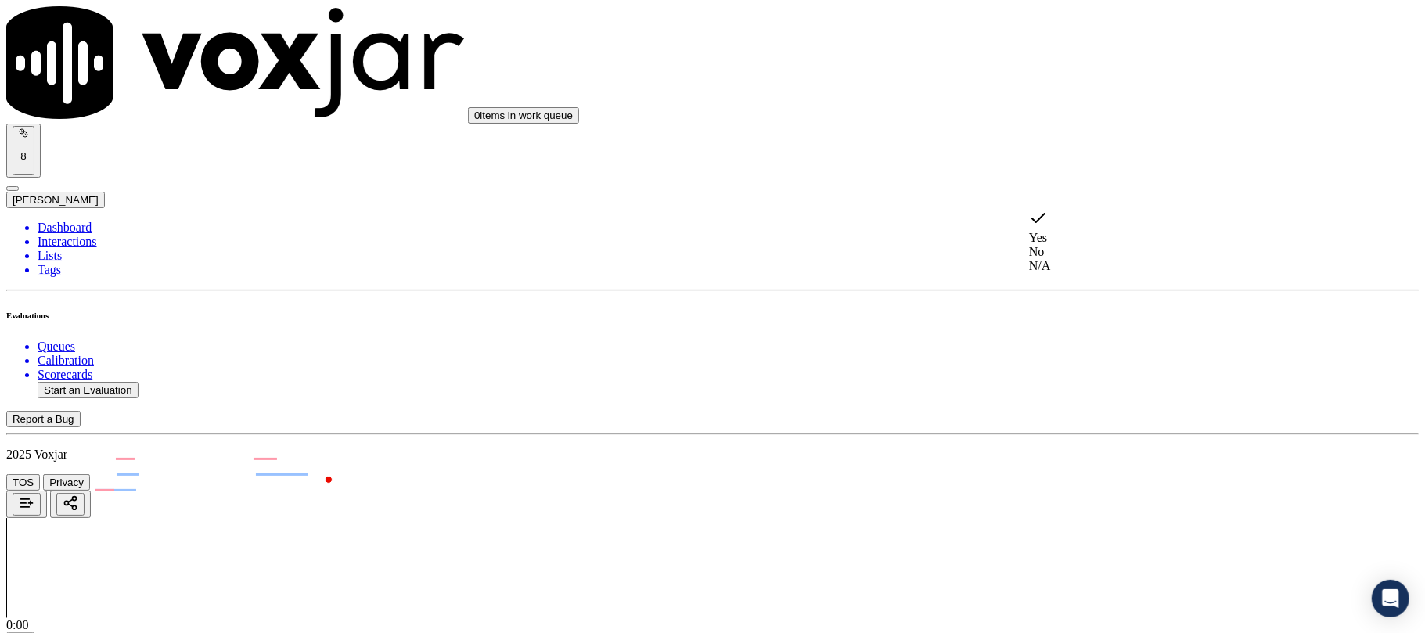
click at [1076, 273] on div "N/A" at bounding box center [1184, 266] width 311 height 14
click at [1078, 330] on div "No" at bounding box center [1184, 323] width 311 height 14
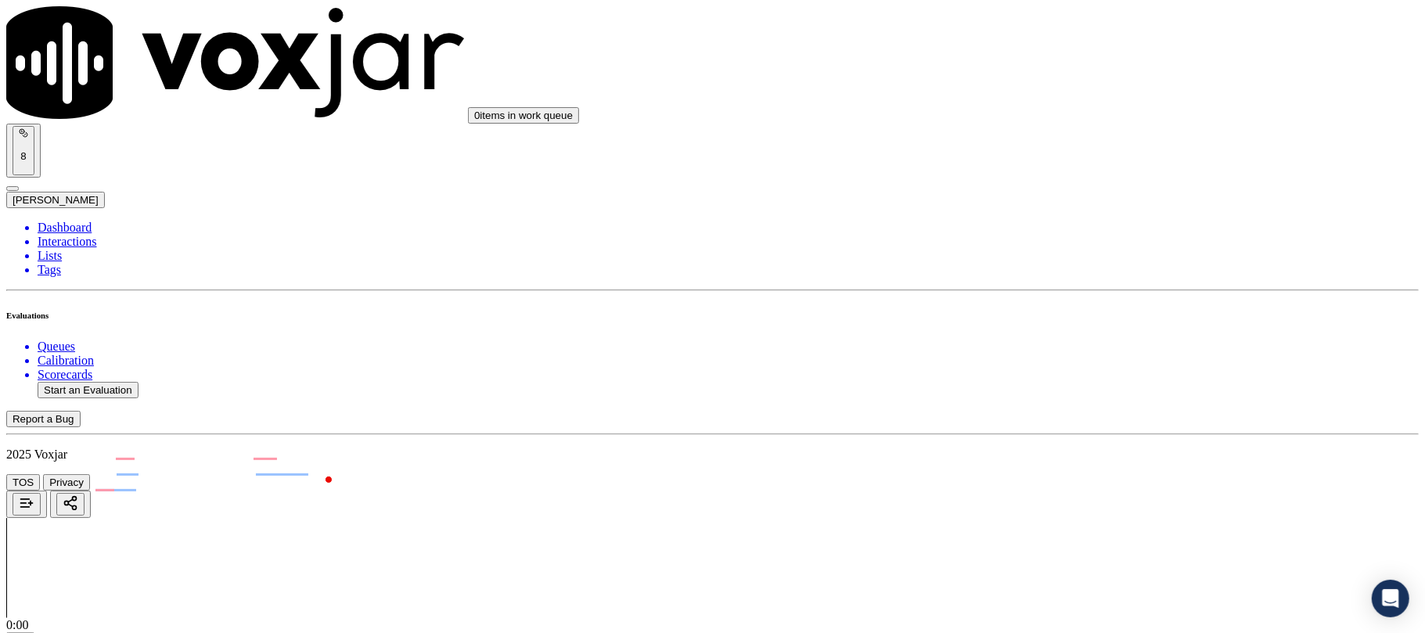
click at [1080, 369] on div "Yes" at bounding box center [1184, 362] width 311 height 14
click at [1084, 164] on div "No" at bounding box center [1184, 157] width 311 height 14
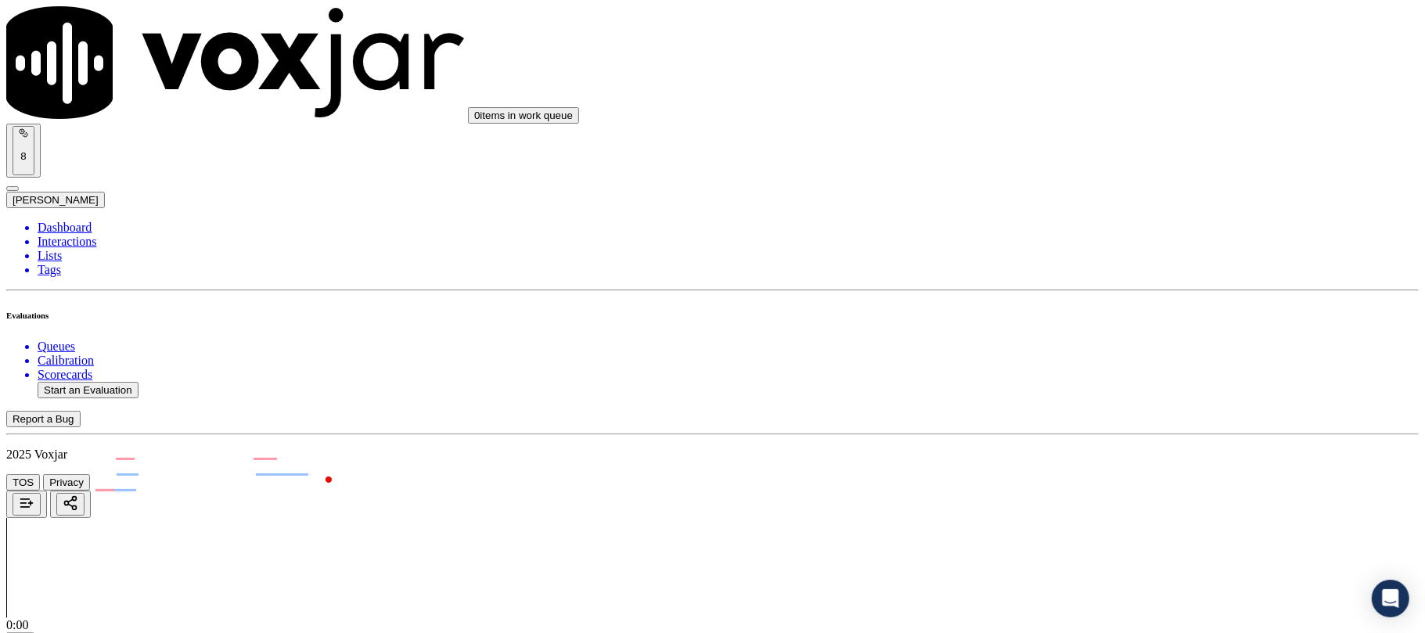
click at [1079, 362] on div "No" at bounding box center [1184, 355] width 311 height 14
drag, startPoint x: 1083, startPoint y: 379, endPoint x: 1085, endPoint y: 366, distance: 12.6
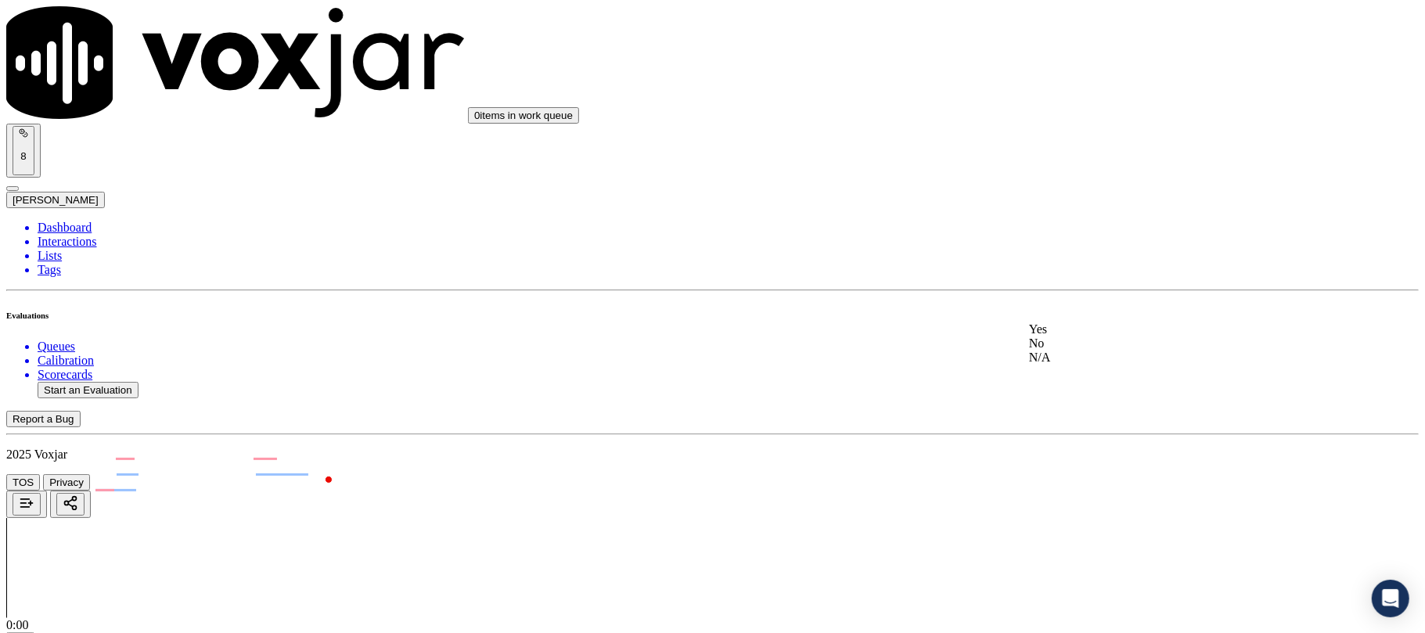
click at [1082, 365] on div "N/A" at bounding box center [1184, 358] width 311 height 14
click at [1075, 354] on div "N/A" at bounding box center [1184, 347] width 311 height 14
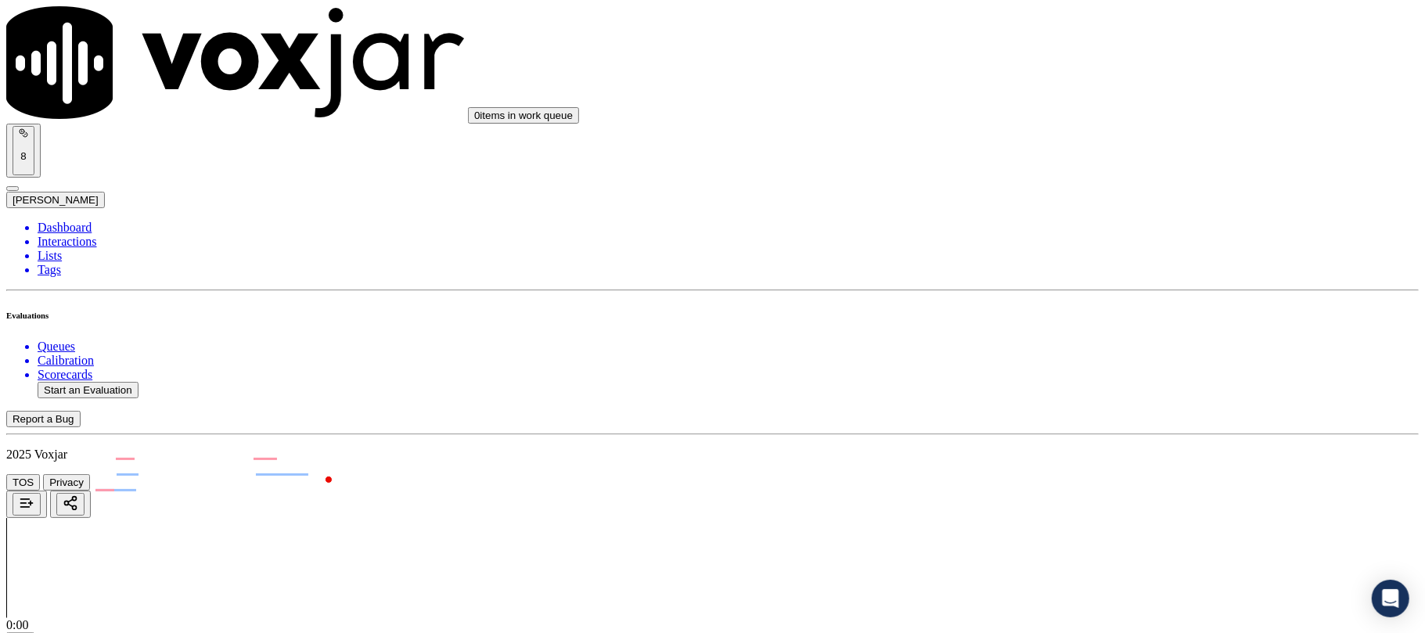
drag, startPoint x: 1091, startPoint y: 295, endPoint x: 1077, endPoint y: 411, distance: 116.7
click at [1090, 290] on div "No" at bounding box center [1184, 283] width 311 height 14
click at [1076, 470] on div "No" at bounding box center [1184, 463] width 311 height 14
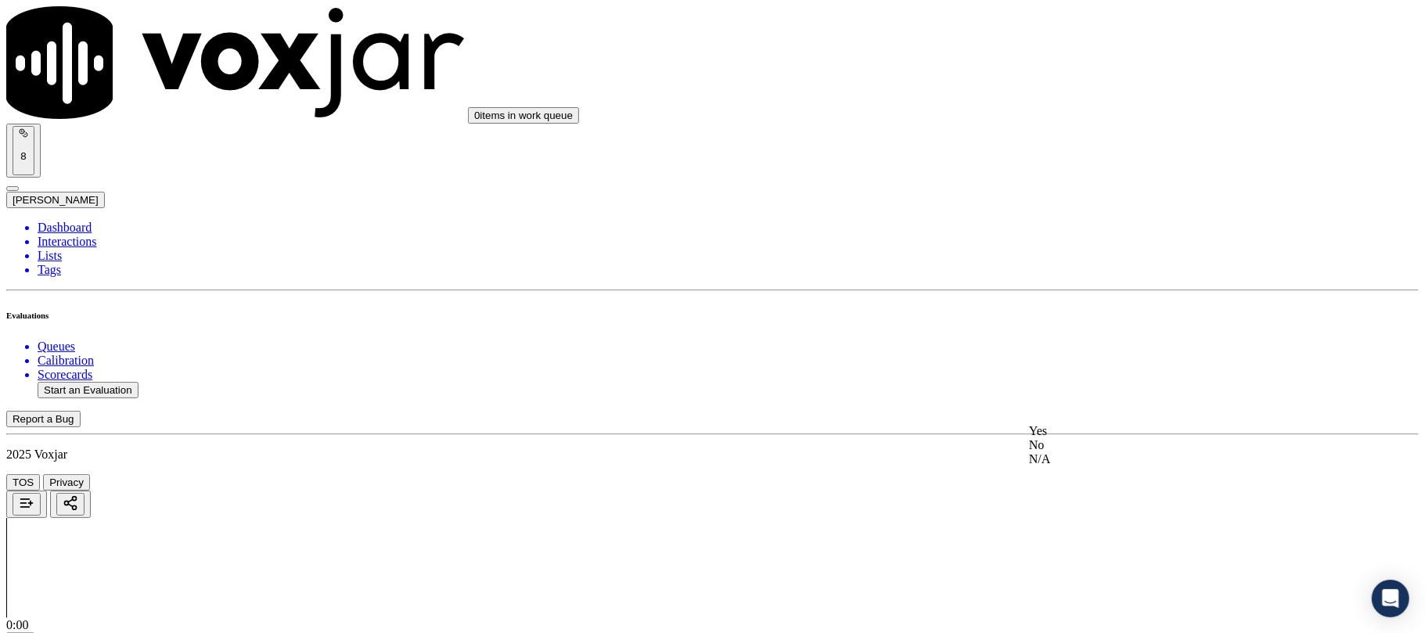
click at [1160, 467] on div "N/A" at bounding box center [1184, 459] width 311 height 14
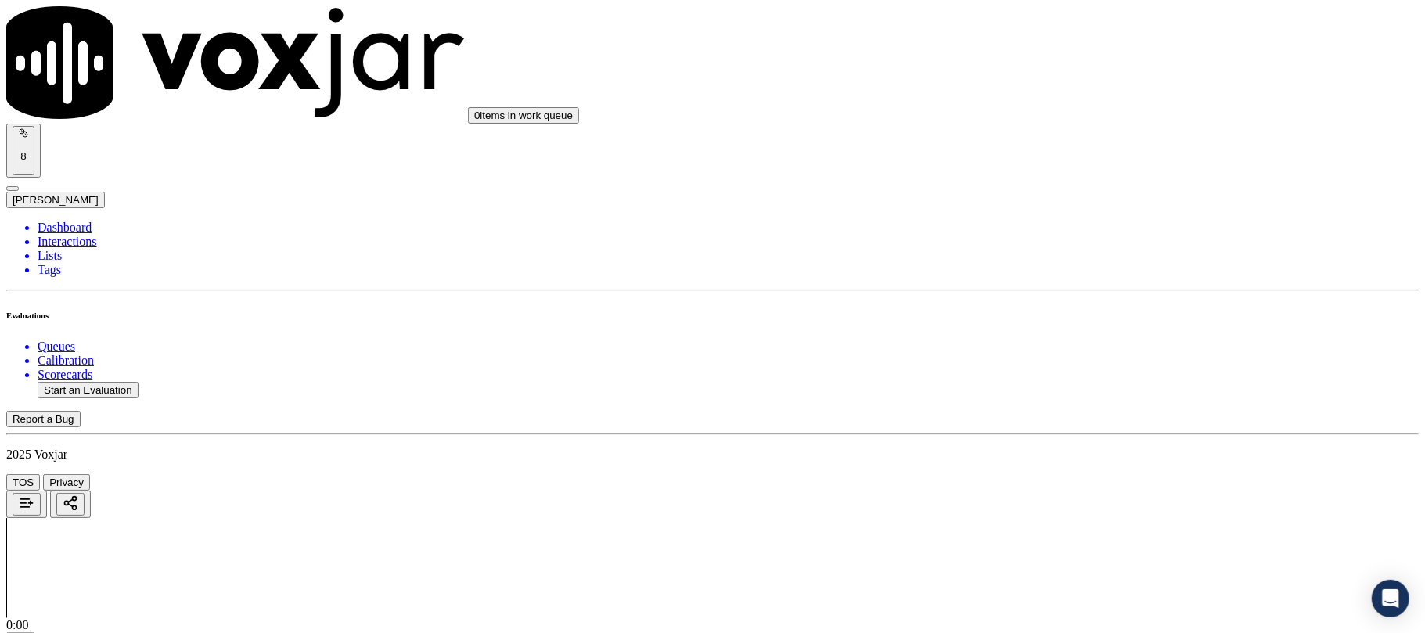
click at [72, 221] on li "Dashboard" at bounding box center [729, 228] width 1382 height 14
click at [99, 382] on button "Start an Evaluation" at bounding box center [88, 390] width 101 height 16
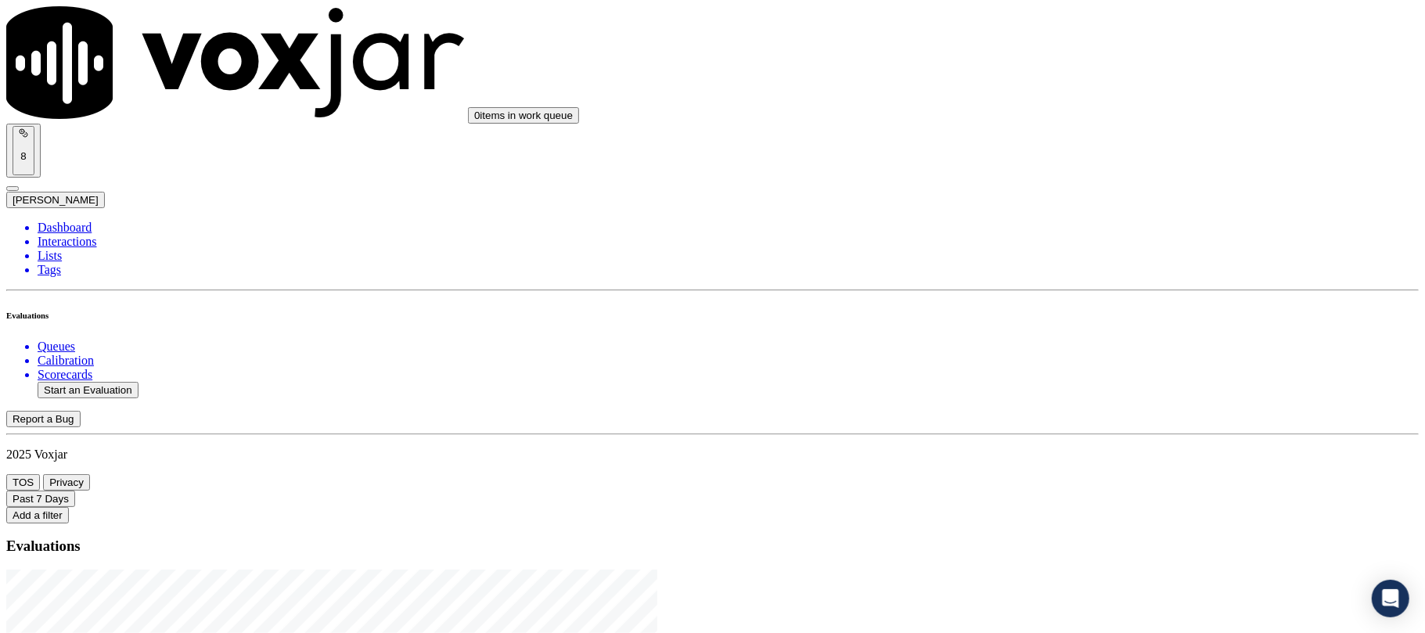
drag, startPoint x: 611, startPoint y: 269, endPoint x: 723, endPoint y: 269, distance: 112.7
type input "20250918-180337_3303096667-C1"
type input "2025-09-18T23:24"
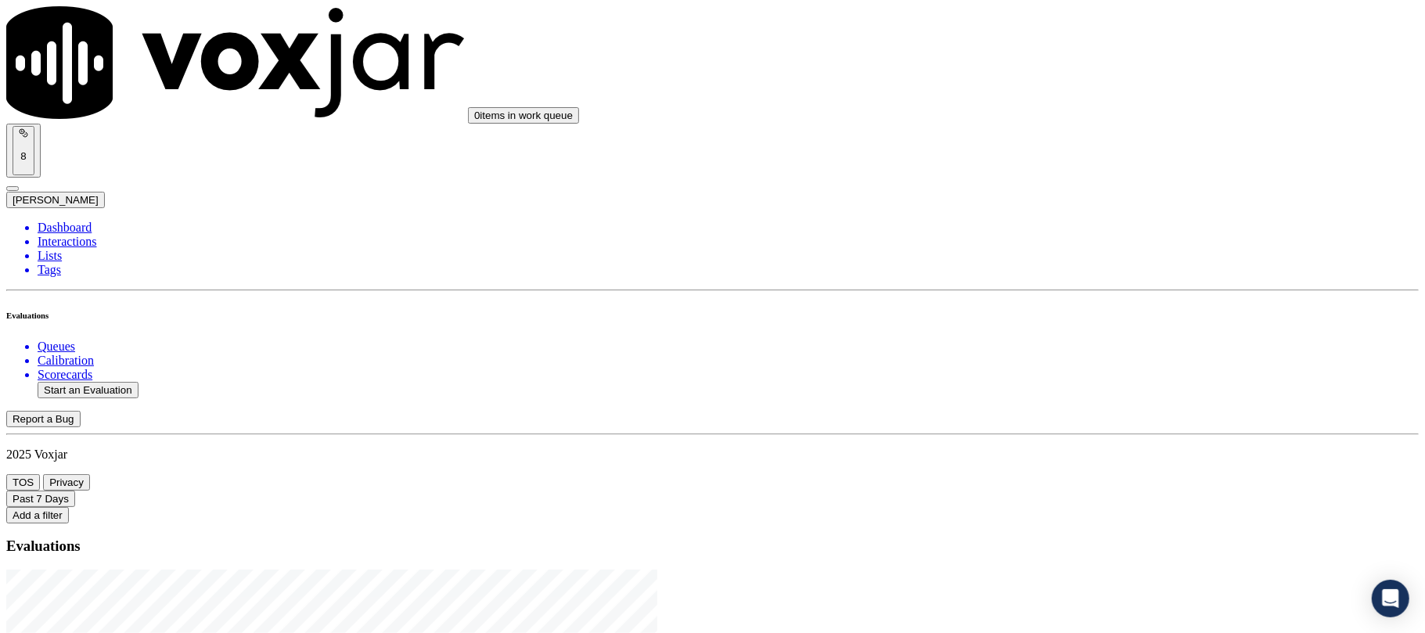
type input "ric"
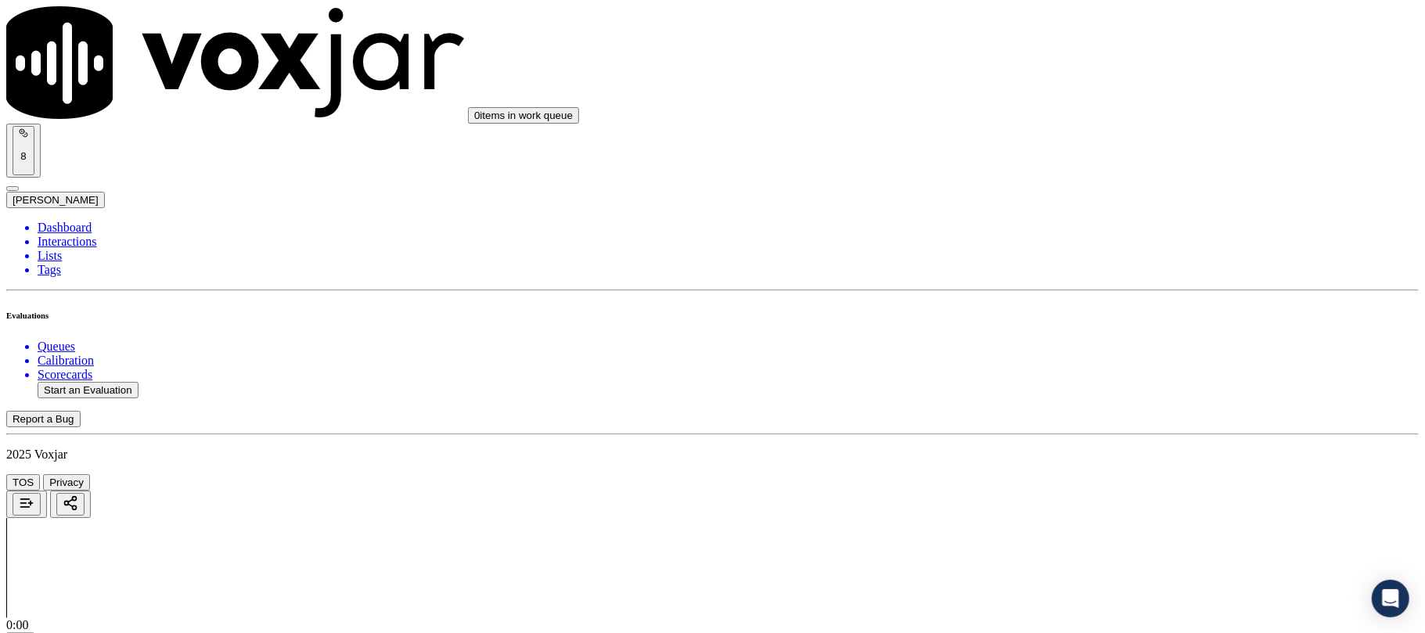
paste input "DAVID L GILSON"
type input "DAVID L GILSON"
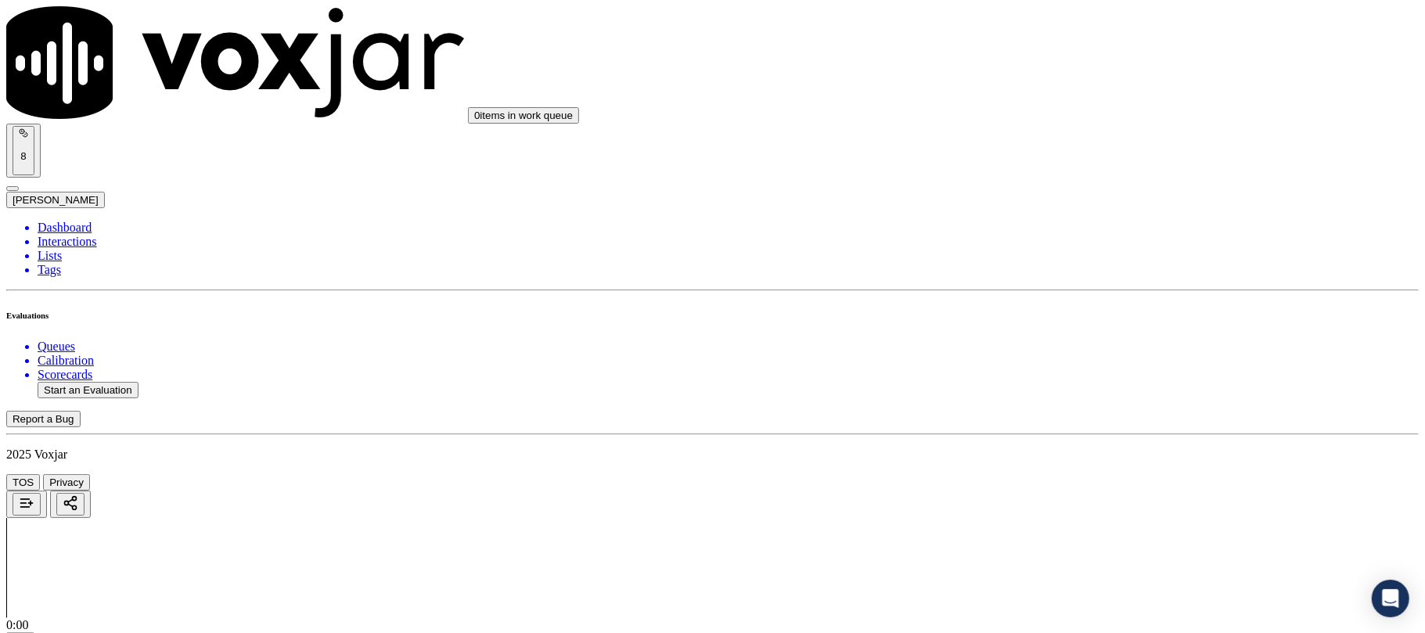
click at [1075, 293] on div "Yes" at bounding box center [1184, 286] width 311 height 14
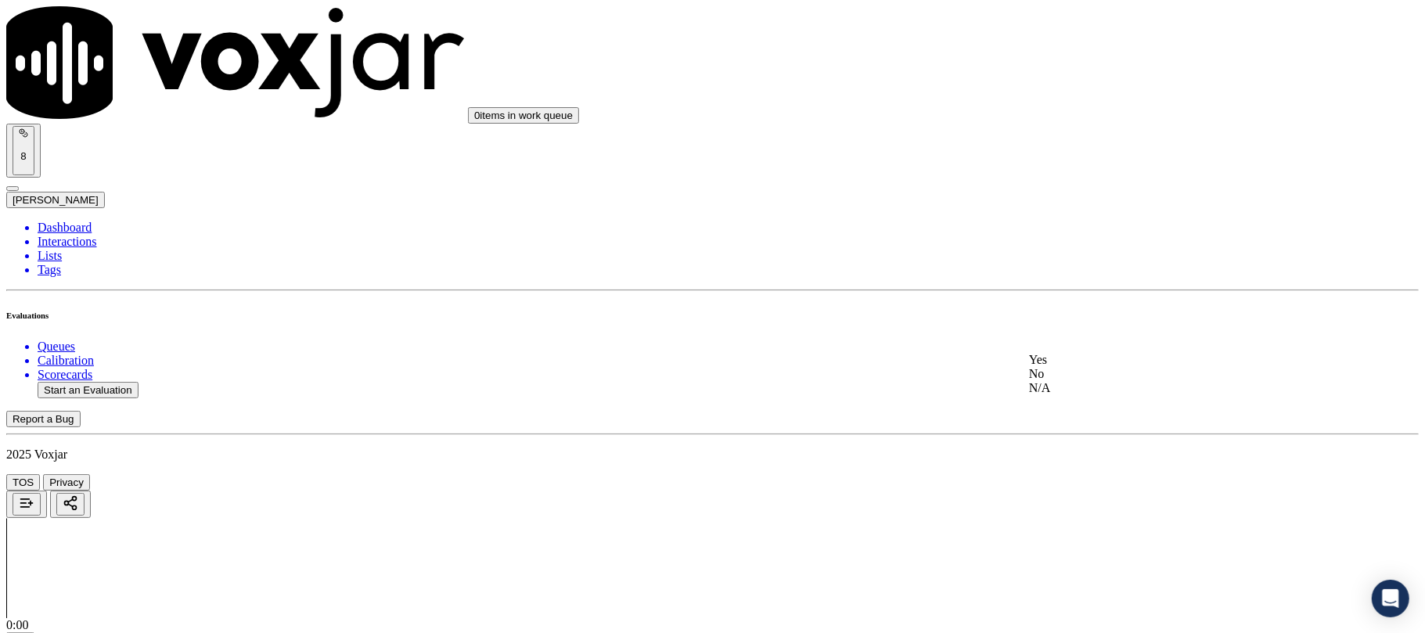
click at [1088, 366] on div "Yes" at bounding box center [1184, 360] width 311 height 14
drag, startPoint x: 1115, startPoint y: 319, endPoint x: 1110, endPoint y: 337, distance: 17.9
click at [1099, 351] on div "Yes" at bounding box center [1184, 349] width 311 height 14
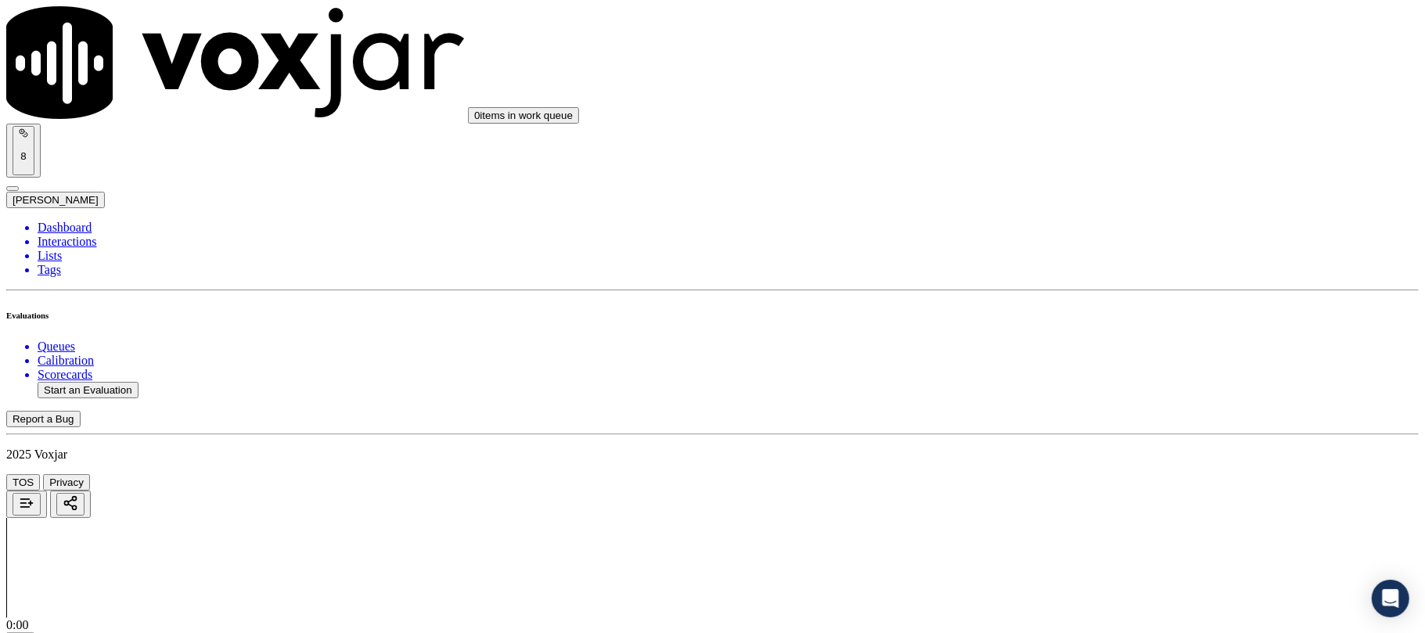
scroll to position [521, 0]
click at [1090, 359] on div "No" at bounding box center [1184, 352] width 311 height 14
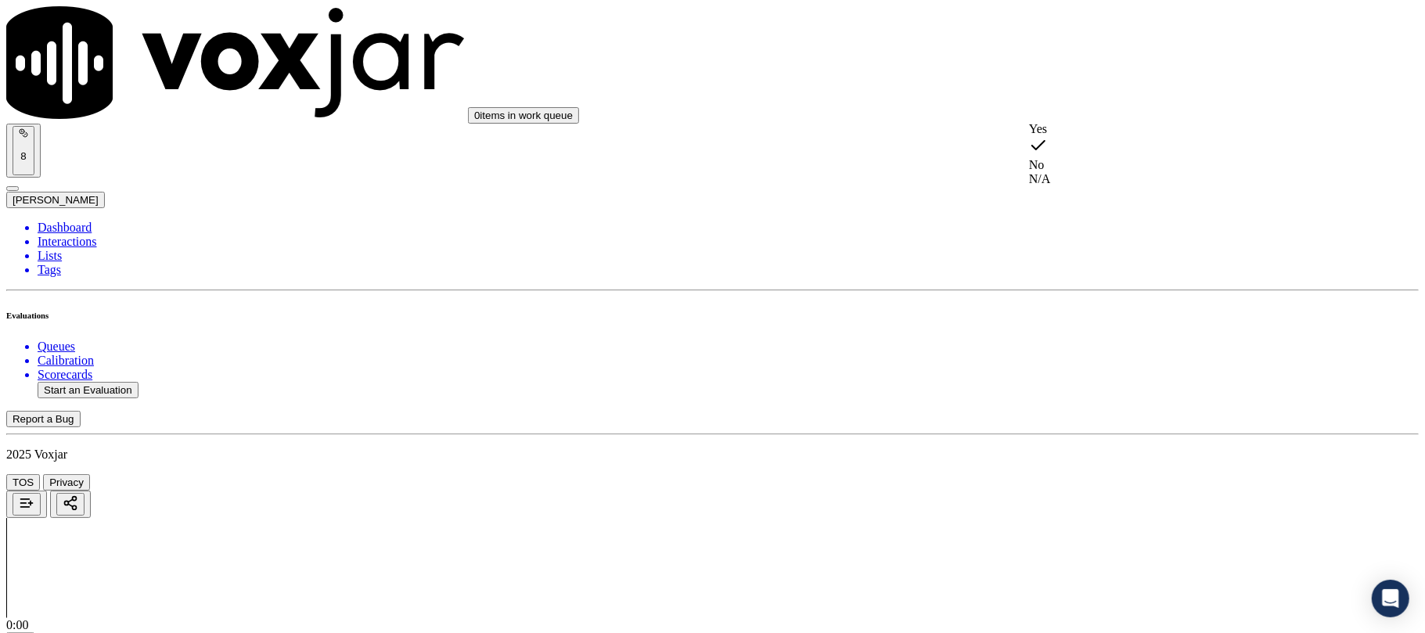
click at [1078, 182] on div "N/A" at bounding box center [1184, 179] width 311 height 14
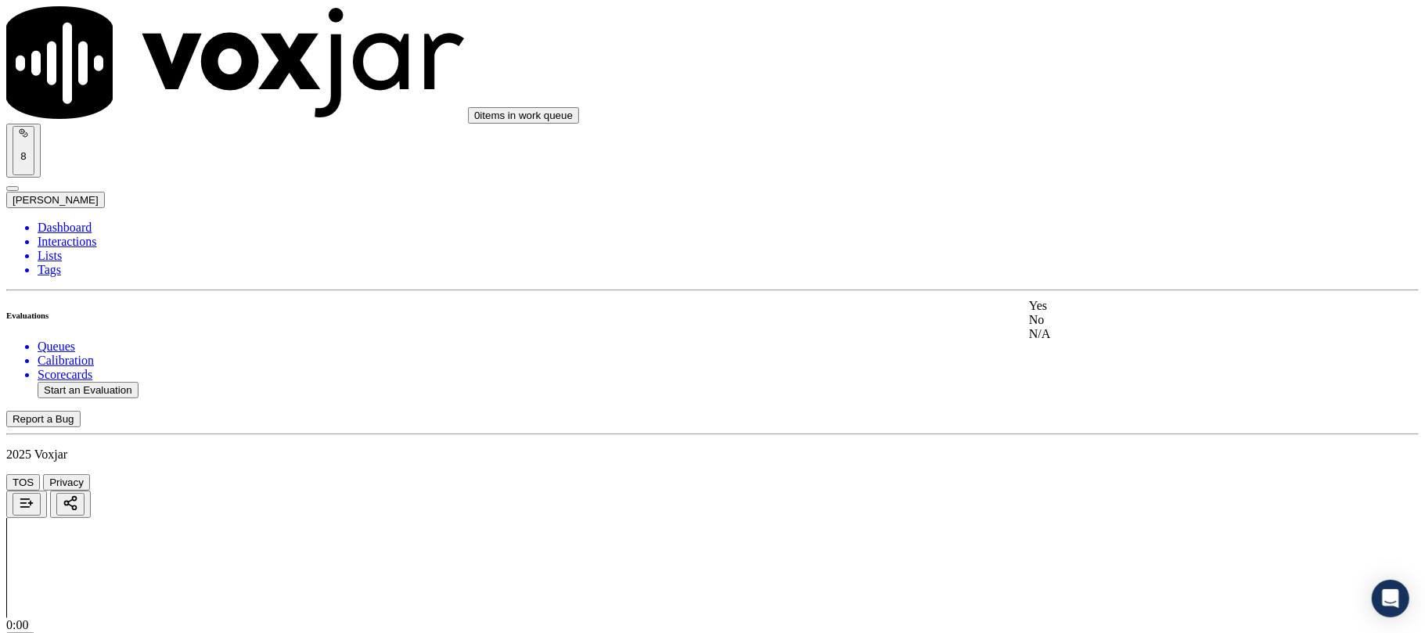
click at [1081, 310] on div "Yes" at bounding box center [1184, 306] width 311 height 14
click at [1087, 330] on div "N/A" at bounding box center [1184, 323] width 311 height 14
drag, startPoint x: 1087, startPoint y: 272, endPoint x: 1087, endPoint y: 282, distance: 9.4
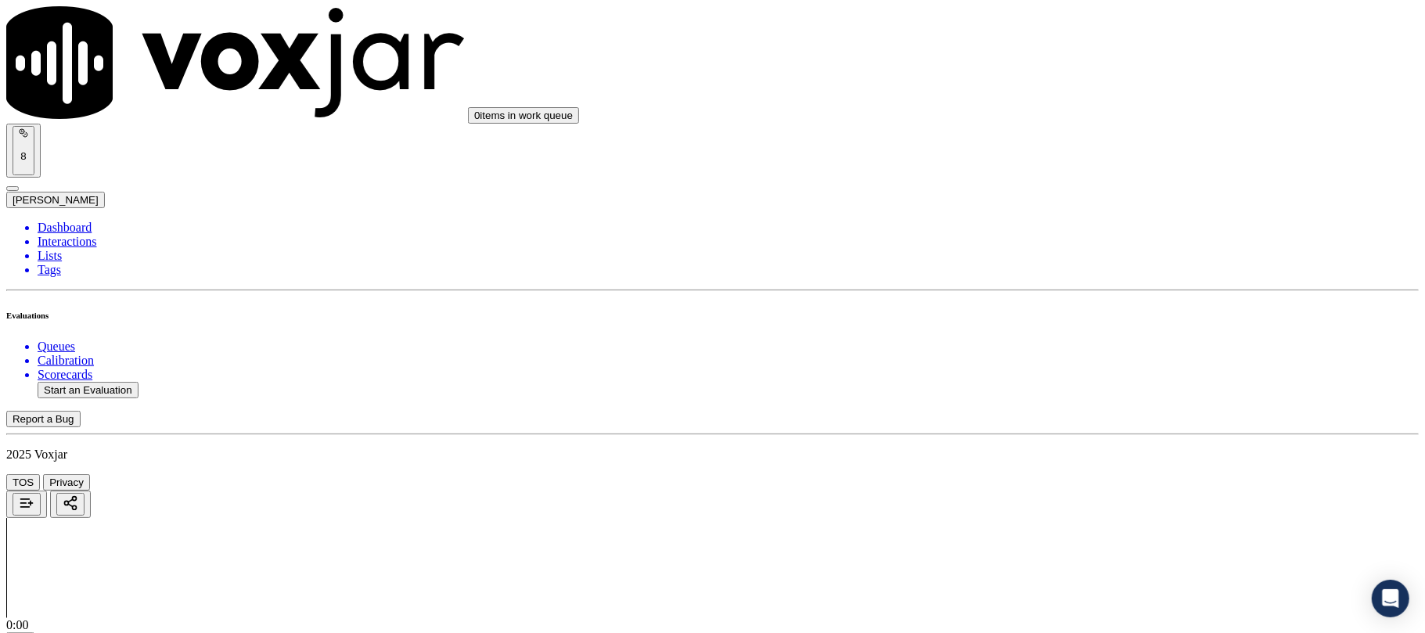
click at [1079, 302] on div "Yes" at bounding box center [1184, 295] width 311 height 14
click at [1077, 291] on div "Yes" at bounding box center [1184, 284] width 311 height 14
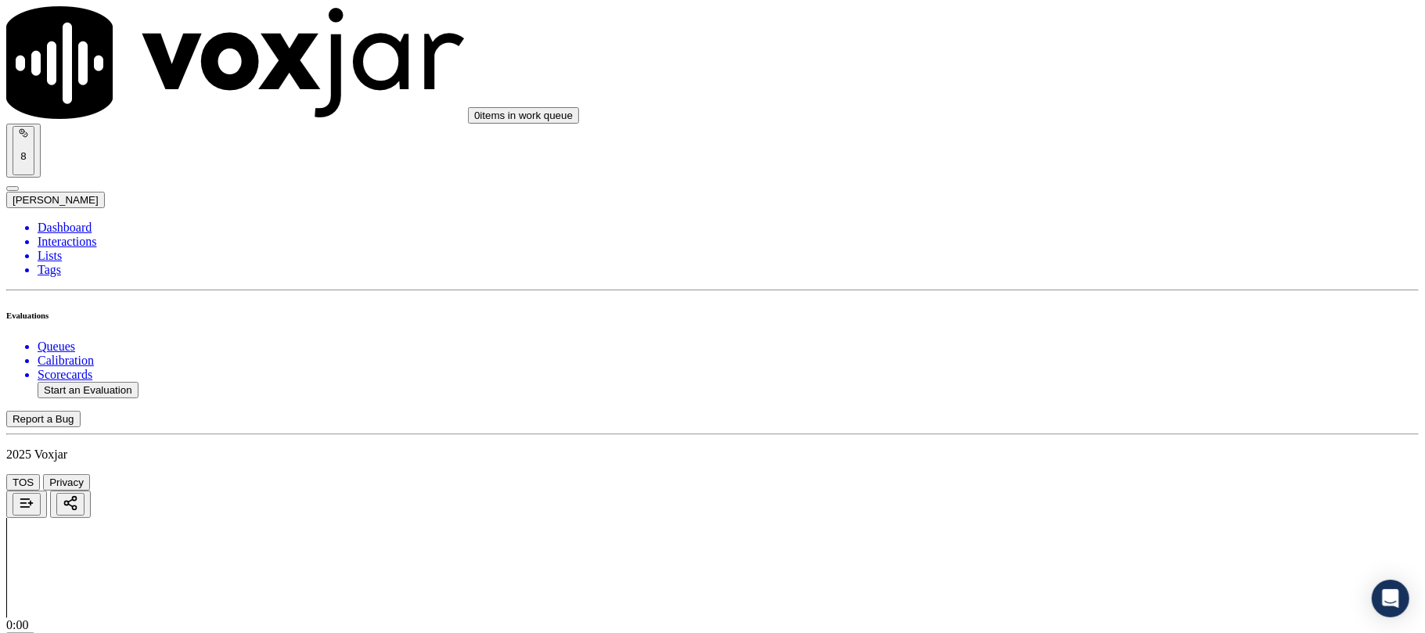
scroll to position [1461, 0]
click at [1069, 346] on div "N/A" at bounding box center [1184, 339] width 311 height 14
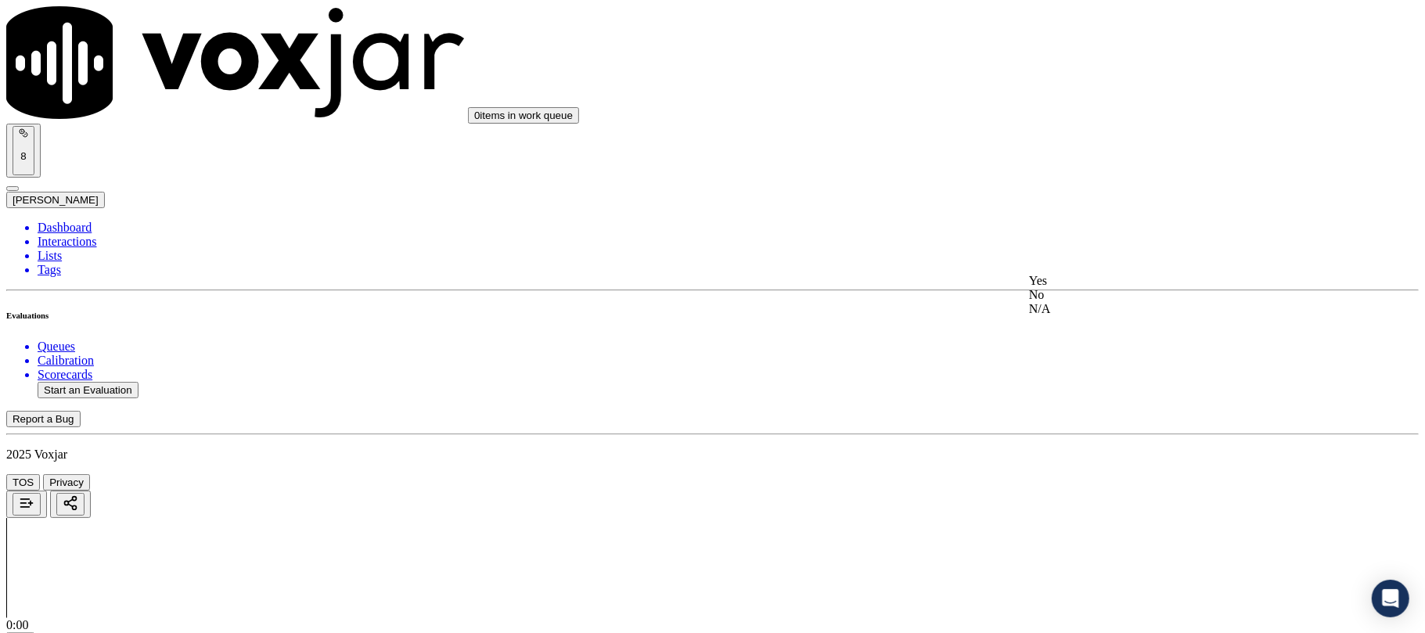
click at [1076, 288] on div "Yes" at bounding box center [1184, 281] width 311 height 14
click at [1069, 315] on div "Yes" at bounding box center [1184, 308] width 311 height 14
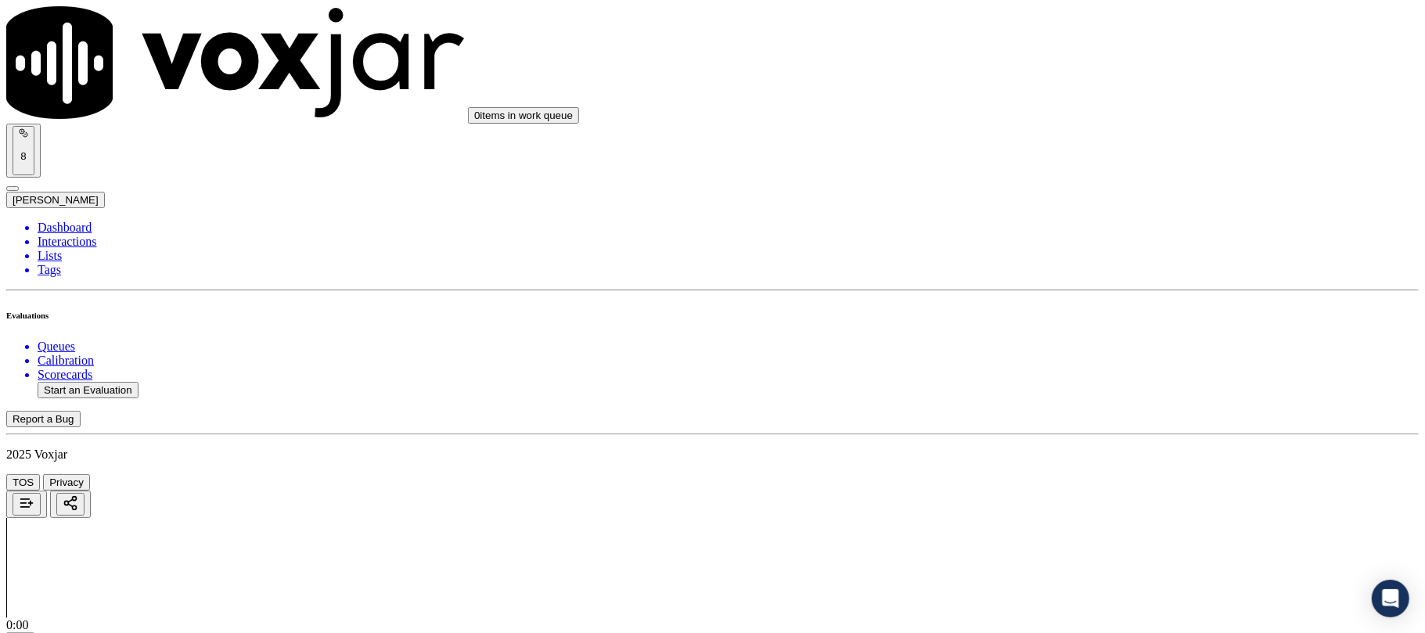
click at [1078, 318] on div "No" at bounding box center [1184, 311] width 311 height 14
click at [1090, 273] on div "Yes" at bounding box center [1184, 267] width 311 height 14
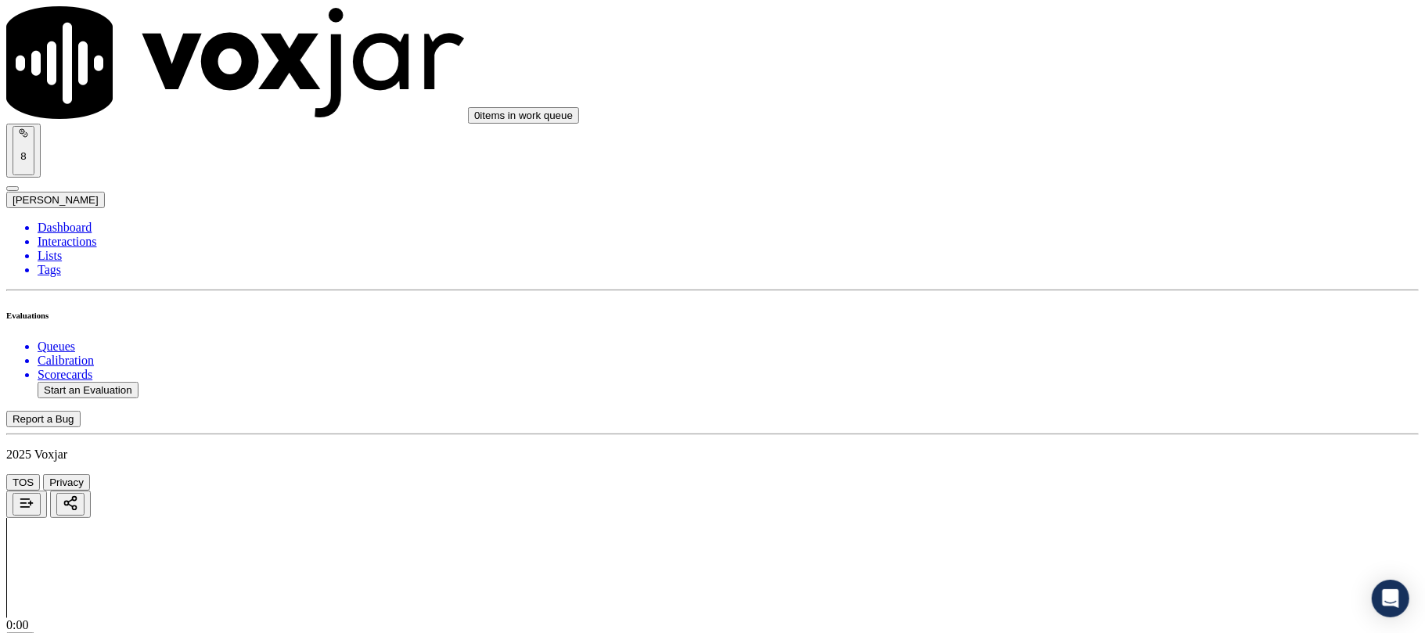
scroll to position [2505, 0]
click at [1085, 244] on div "Yes" at bounding box center [1184, 237] width 311 height 14
click at [1085, 456] on div "No" at bounding box center [1184, 449] width 311 height 14
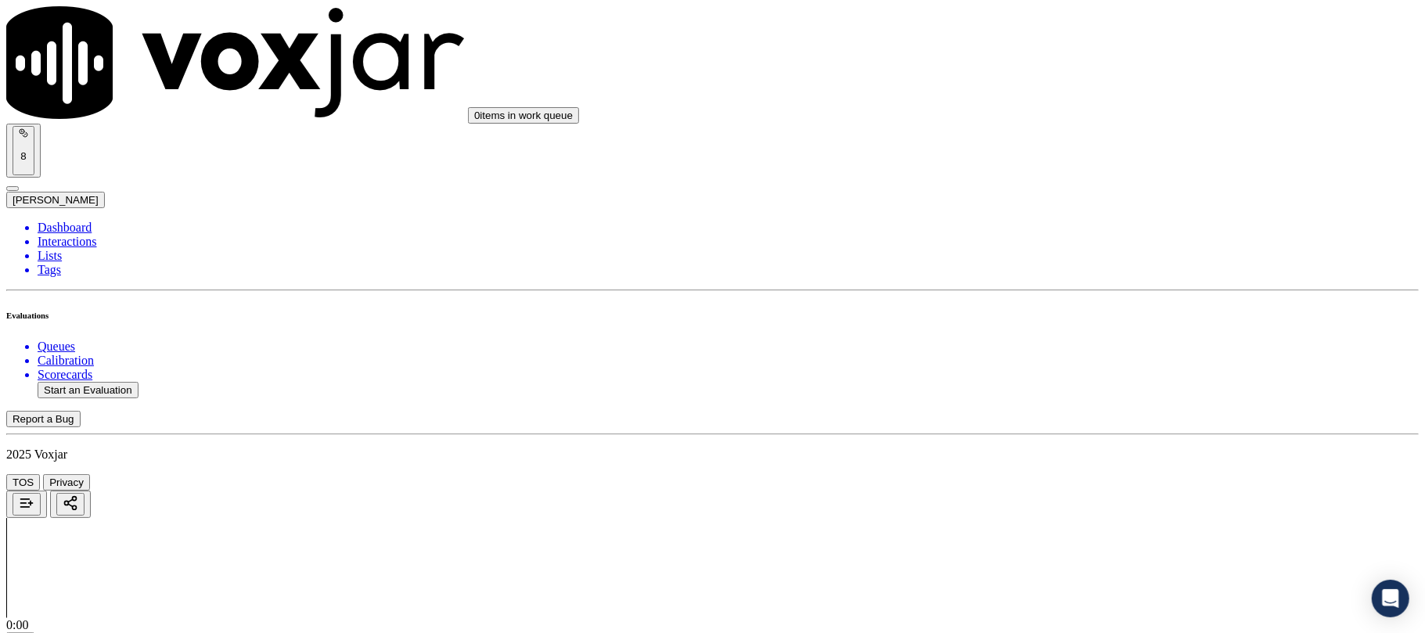
scroll to position [2713, 0]
click at [1084, 487] on div "Yes" at bounding box center [1184, 488] width 311 height 14
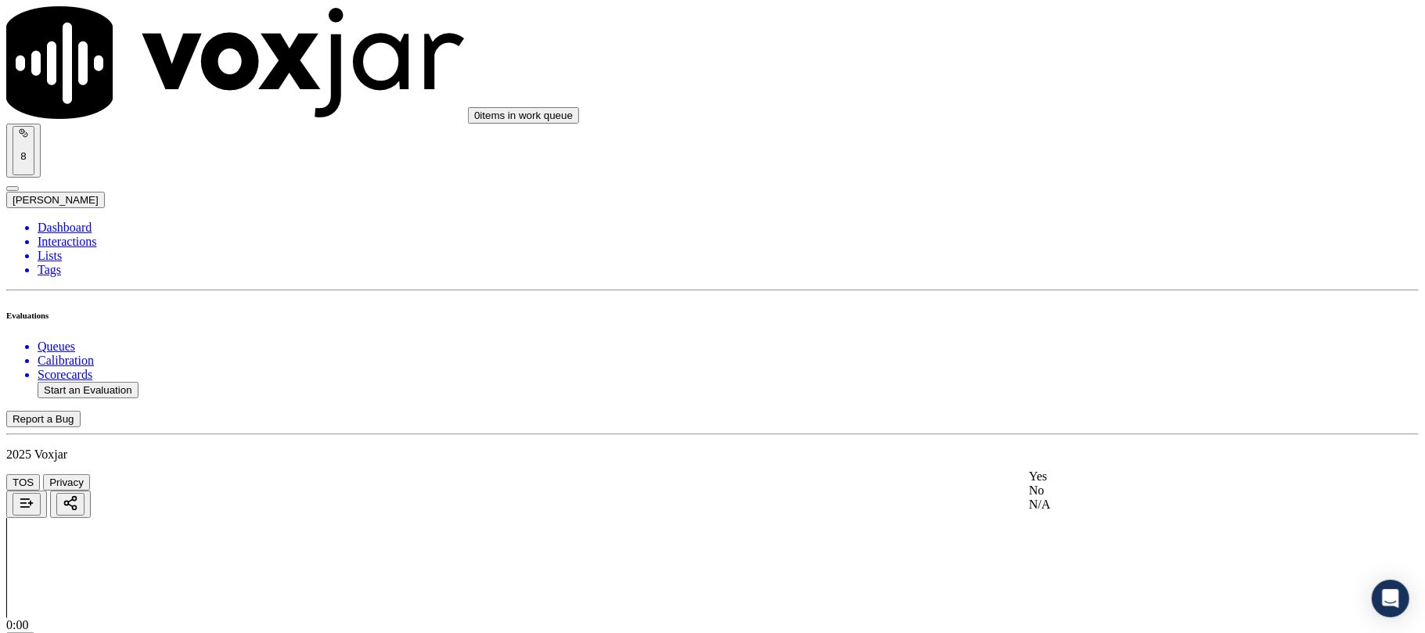
click at [1083, 498] on div "No" at bounding box center [1184, 491] width 311 height 14
click at [1072, 279] on div "No" at bounding box center [1184, 272] width 311 height 14
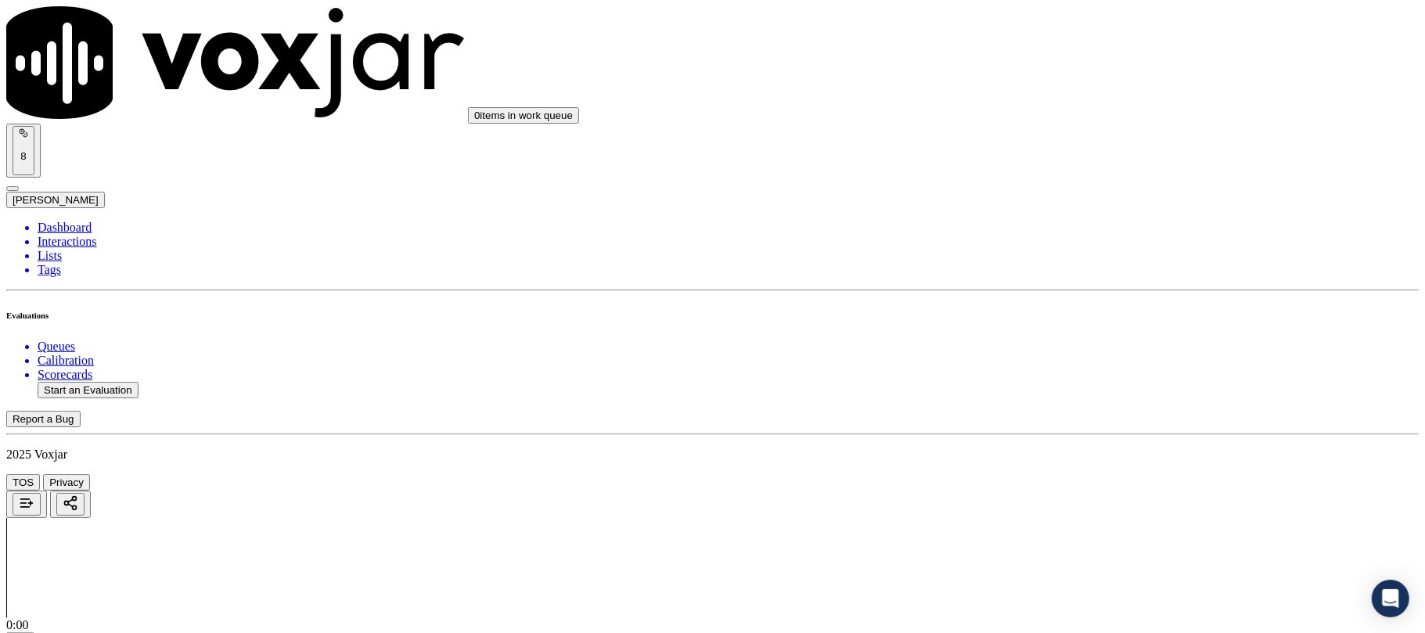
click at [1079, 249] on div "Yes" at bounding box center [1184, 247] width 311 height 14
drag, startPoint x: 1077, startPoint y: 405, endPoint x: 1077, endPoint y: 423, distance: 18.8
click at [1071, 479] on div "N/A" at bounding box center [1184, 472] width 311 height 14
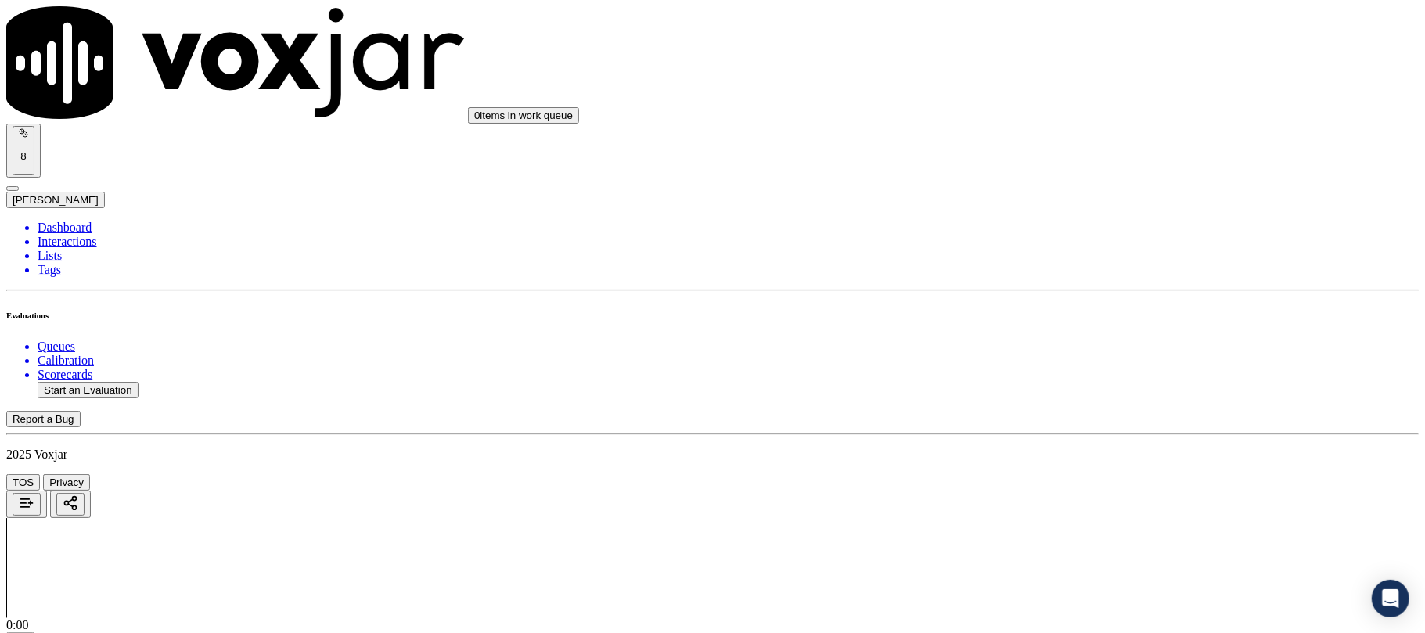
scroll to position [3757, 0]
click at [1075, 473] on div "No" at bounding box center [1184, 466] width 311 height 14
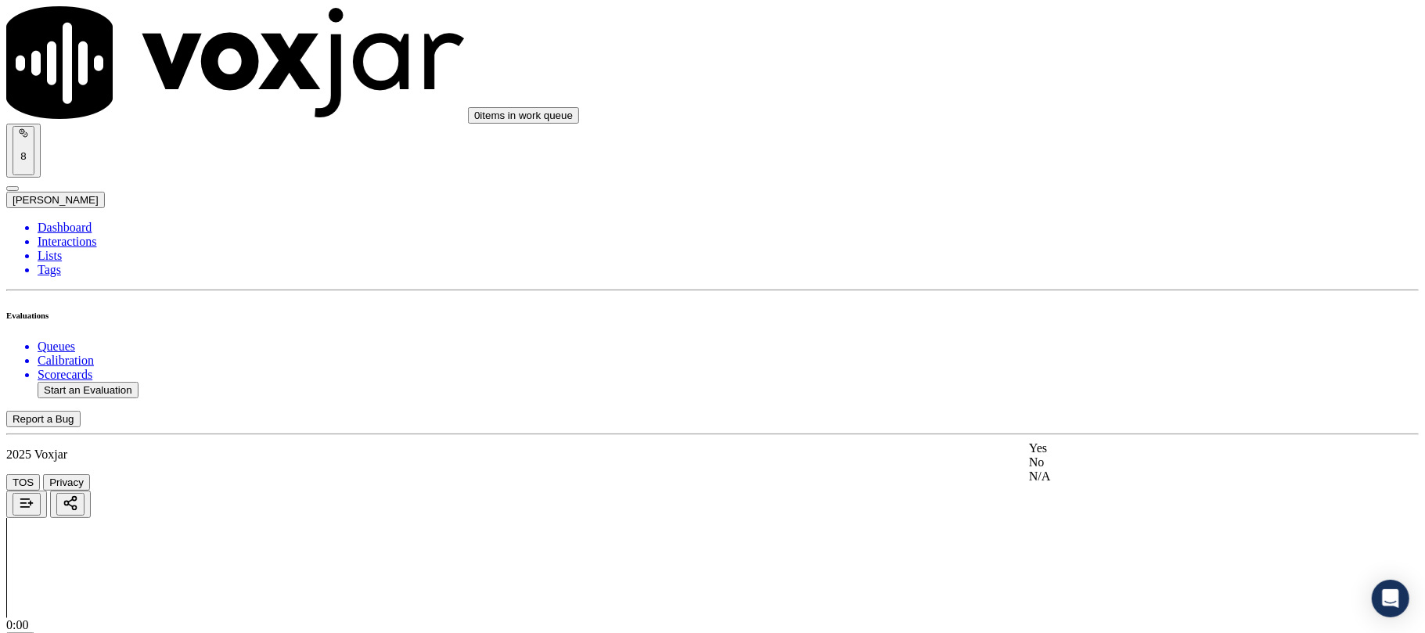
click at [1075, 470] on div "No" at bounding box center [1184, 463] width 311 height 14
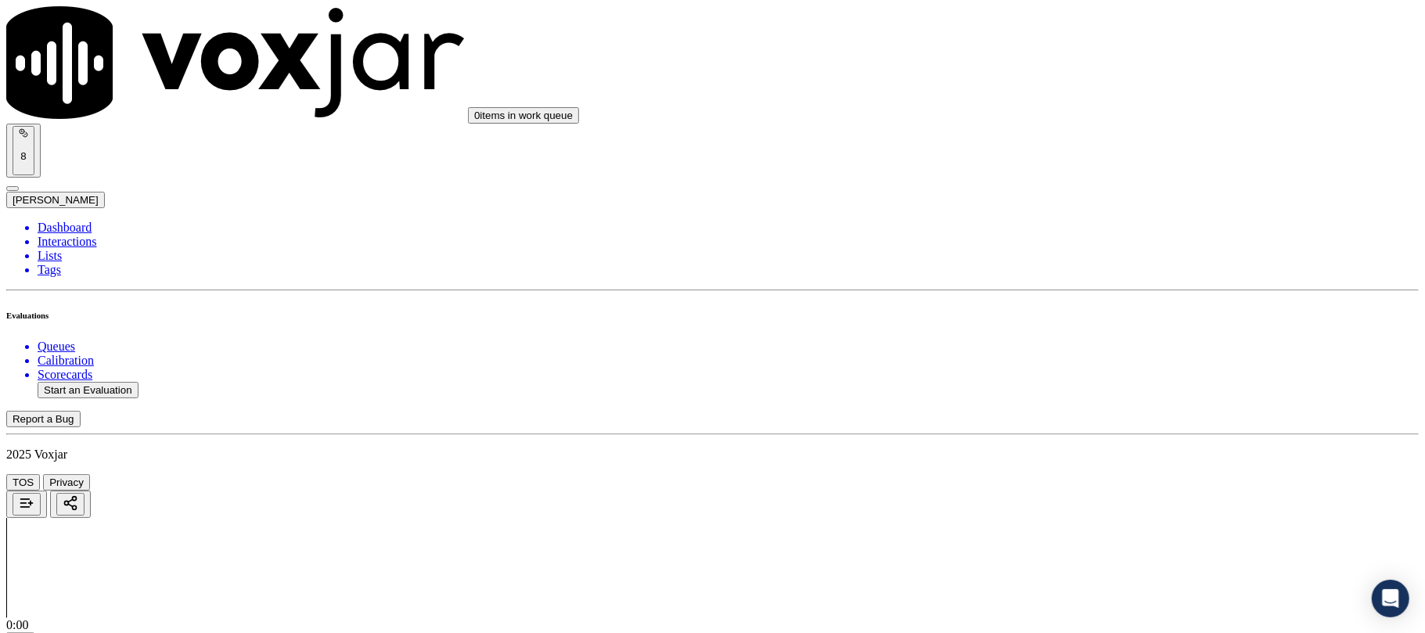
click at [1140, 243] on div "No" at bounding box center [1184, 236] width 311 height 14
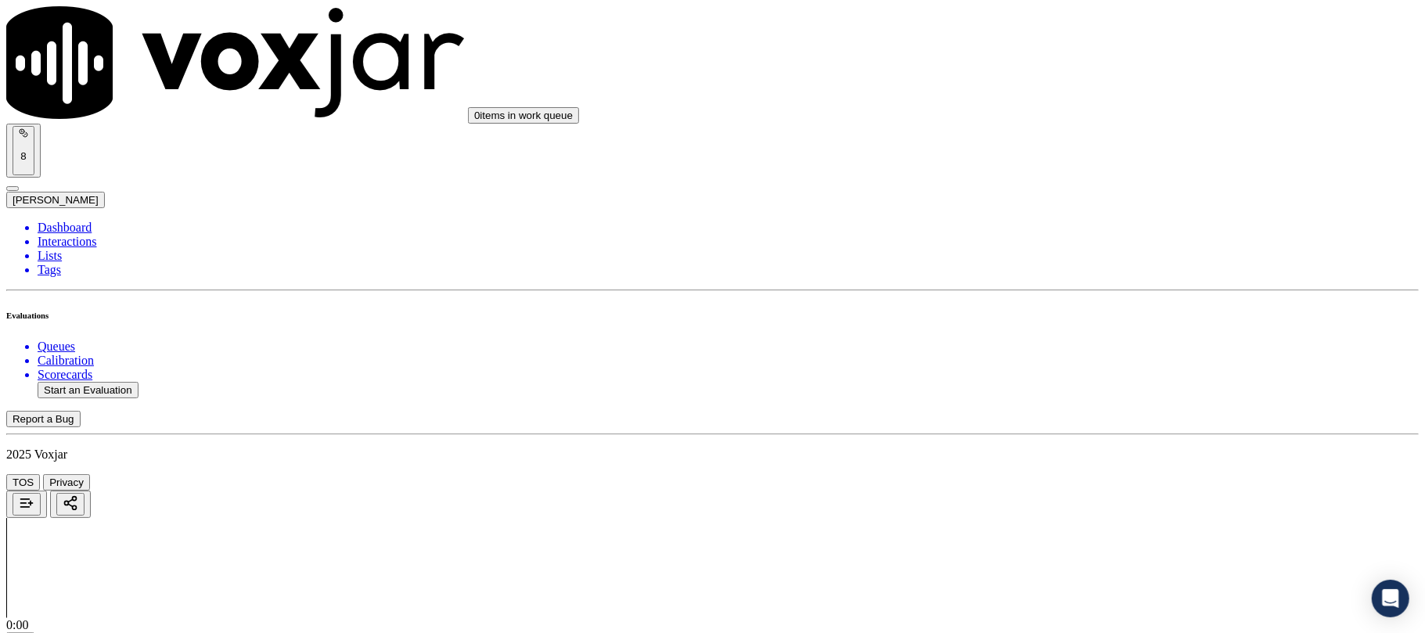
click at [67, 221] on li "Dashboard" at bounding box center [729, 228] width 1382 height 14
